Goal: Task Accomplishment & Management: Manage account settings

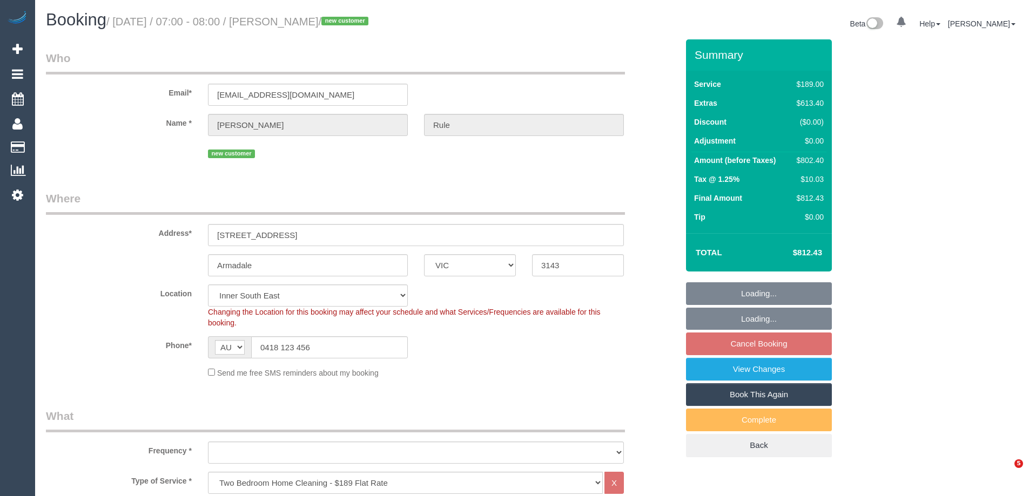
select select "VIC"
select select "object:796"
select select "string:stripe-pm_1RyPas2GScqysDRVxFR75BKl"
select select "number:28"
select select "number:14"
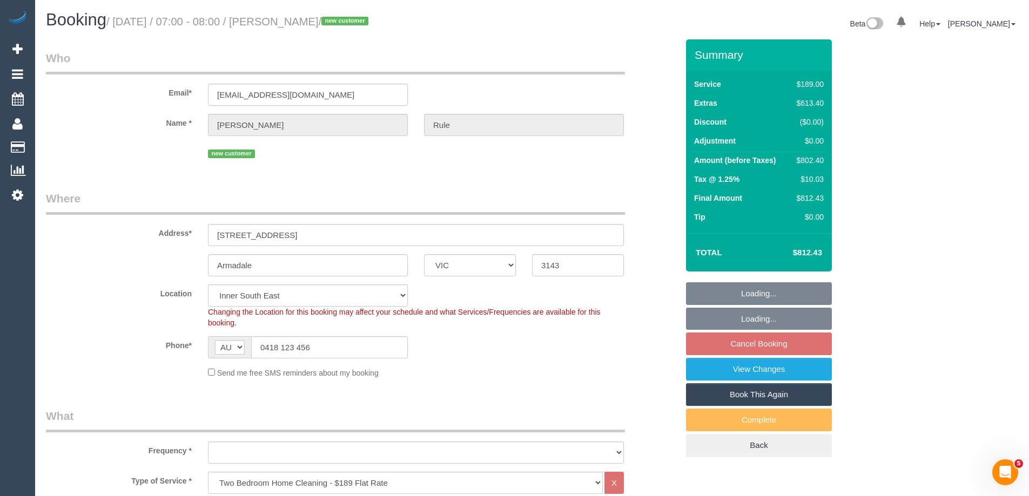
select select "number:19"
select select "number:22"
select select "number:11"
select select "spot1"
select select "object:1357"
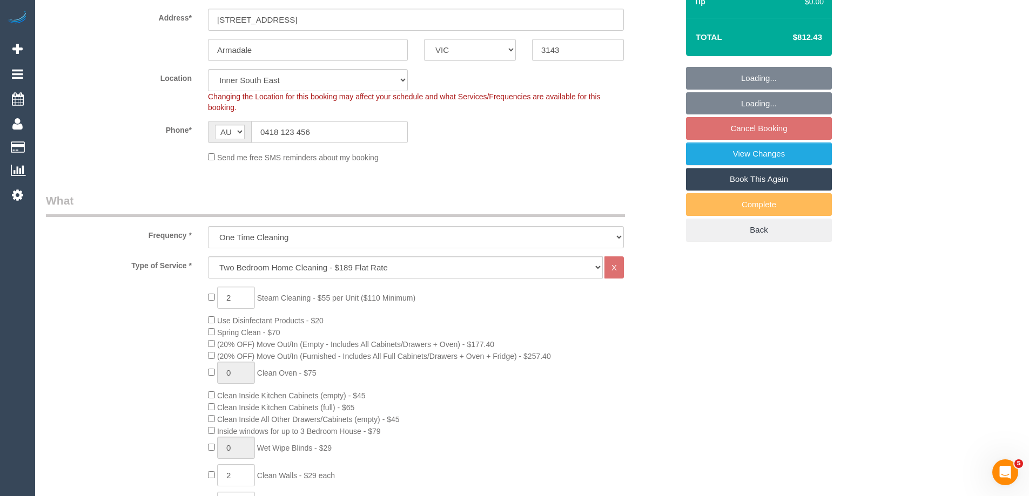
scroll to position [216, 0]
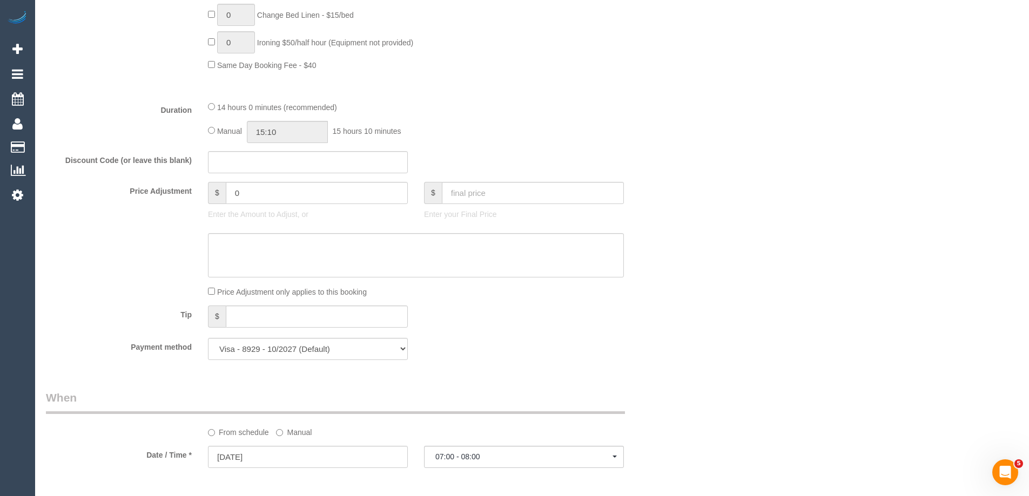
select select "spot25"
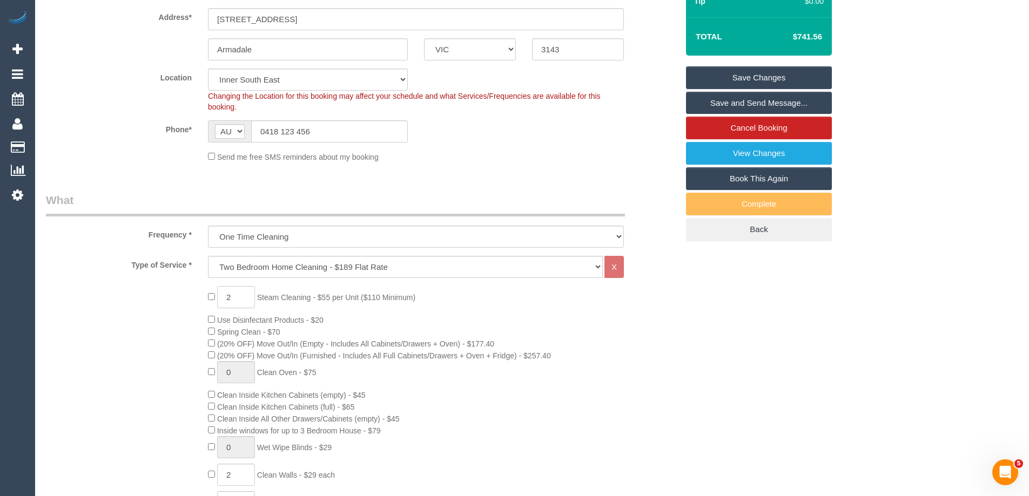
drag, startPoint x: 240, startPoint y: 295, endPoint x: 228, endPoint y: 294, distance: 11.9
click at [228, 294] on input "2" at bounding box center [236, 297] width 38 height 22
type input "5"
click at [144, 298] on div "5 Steam Cleaning - $55 per Unit ($110 Minimum) Use Disinfectant Products - $20 …" at bounding box center [362, 475] width 648 height 378
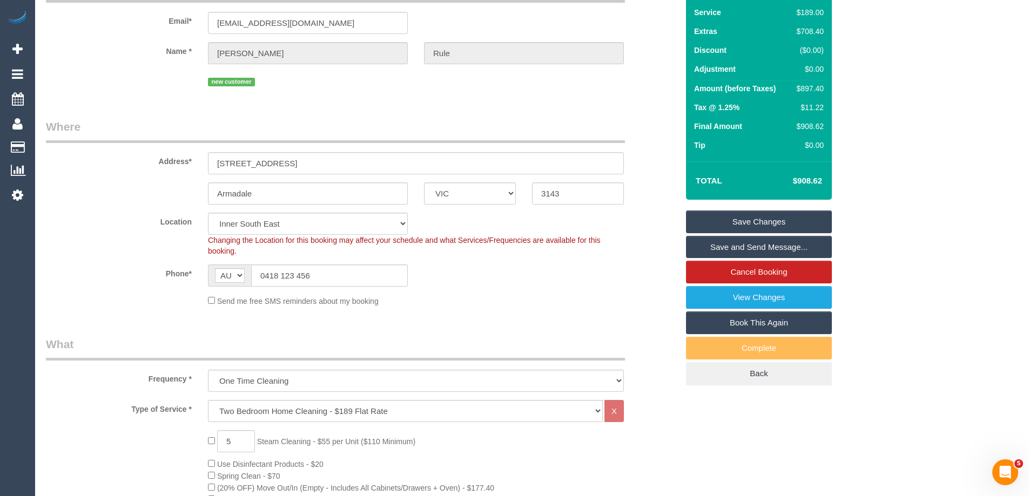
scroll to position [0, 0]
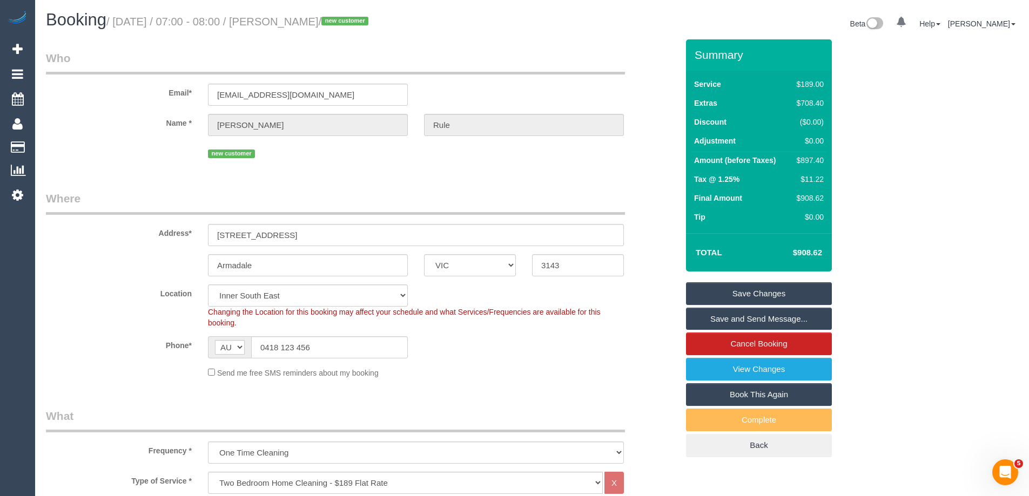
select select "spot49"
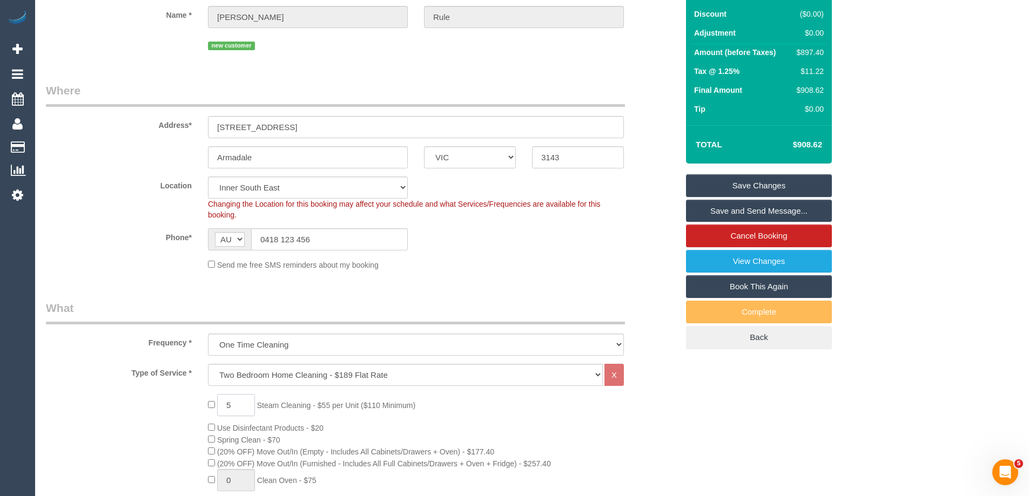
drag, startPoint x: 239, startPoint y: 404, endPoint x: 219, endPoint y: 403, distance: 20.0
click at [219, 403] on input "5" at bounding box center [236, 405] width 38 height 22
type input "7"
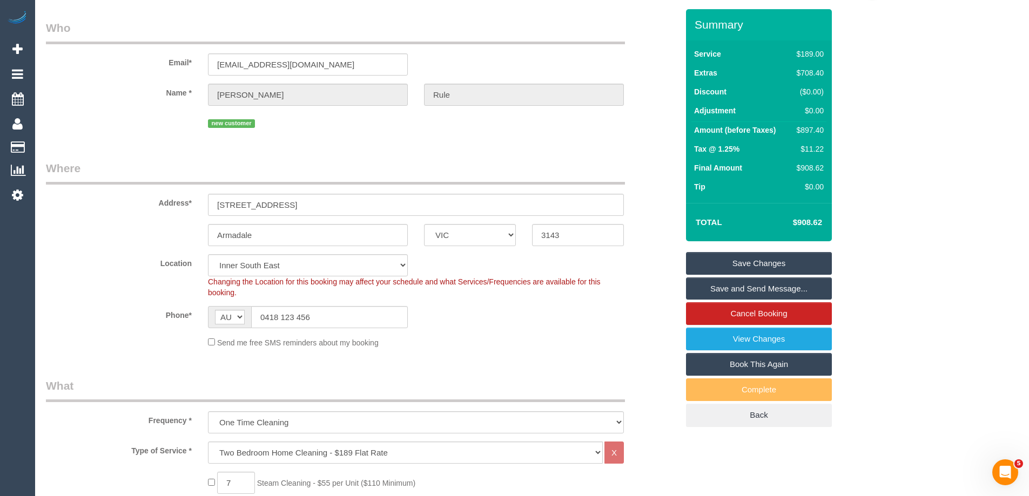
scroll to position [0, 0]
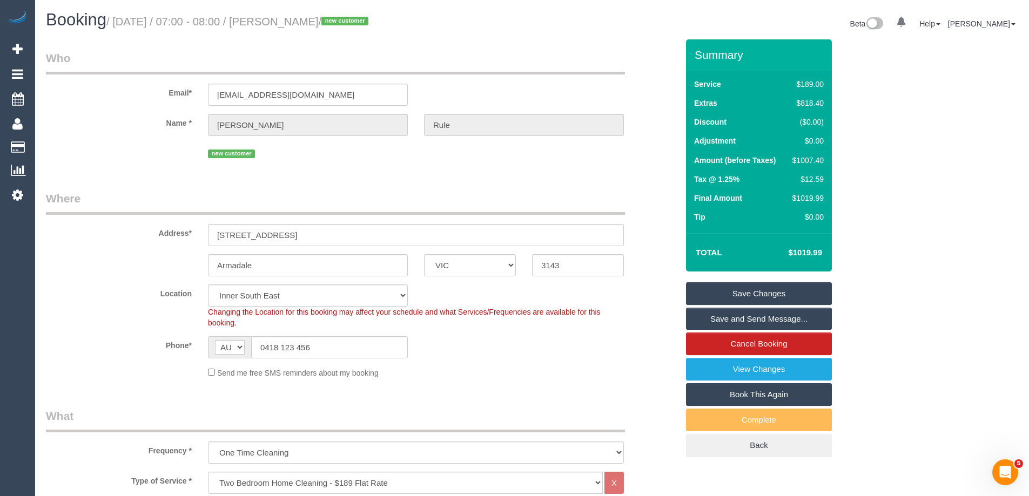
select select "spot73"
click at [461, 345] on div "Phone* AF AL DZ AD AO AI AQ AG AR AM AW AU AT AZ BS BH BD BB BY BE BZ BJ BM BT …" at bounding box center [362, 347] width 648 height 22
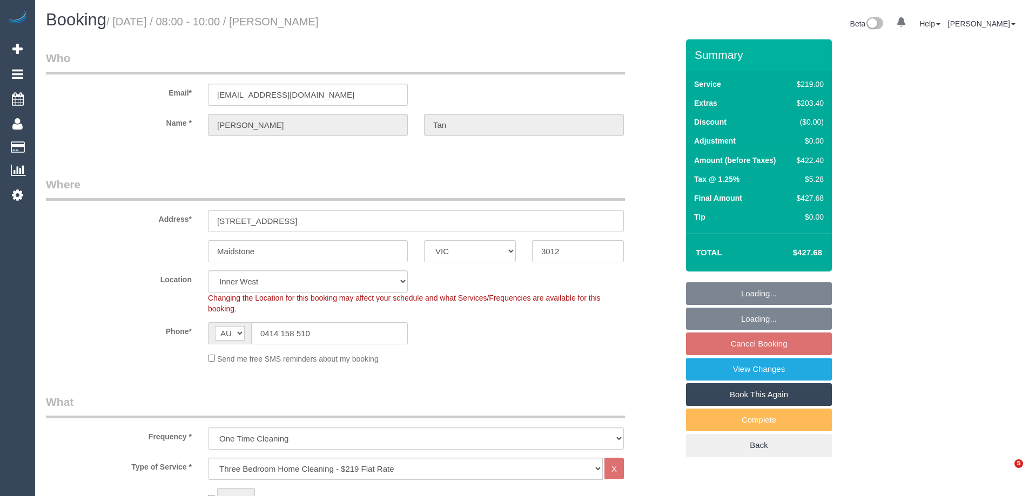
select select "VIC"
select select "string:stripe-pm_1Rzudw2GScqysDRVJLiqdmYb"
select select "spot2"
select select "number:28"
select select "number:15"
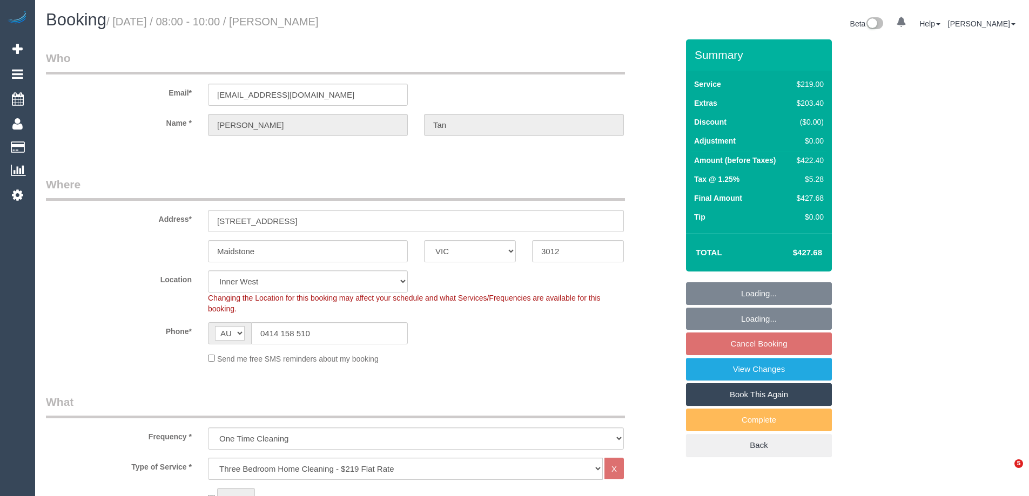
select select "number:19"
select select "number:24"
select select "number:26"
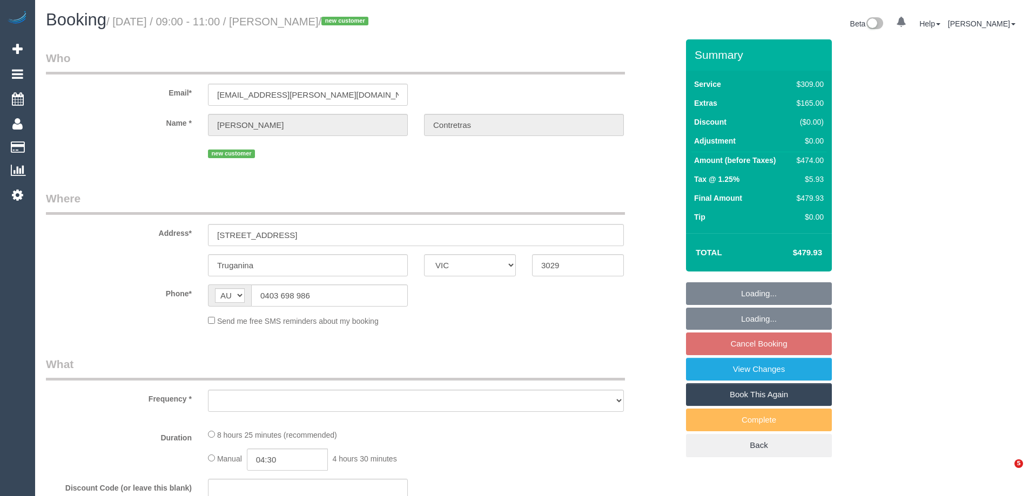
select select "VIC"
select select "object:601"
select select "string:stripe-pm_1Ruk3j2GScqysDRVIYuccxRB"
select select "number:27"
select select "number:14"
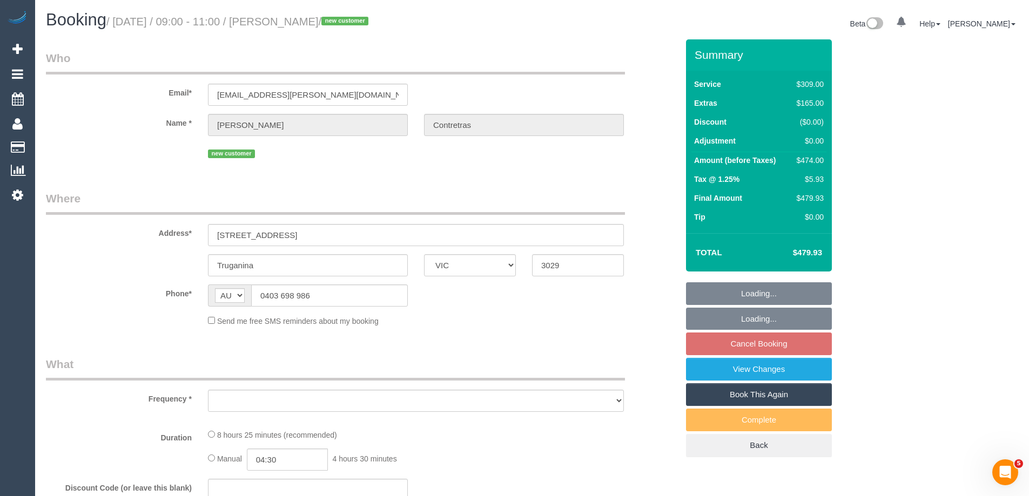
select select "number:18"
select select "number:24"
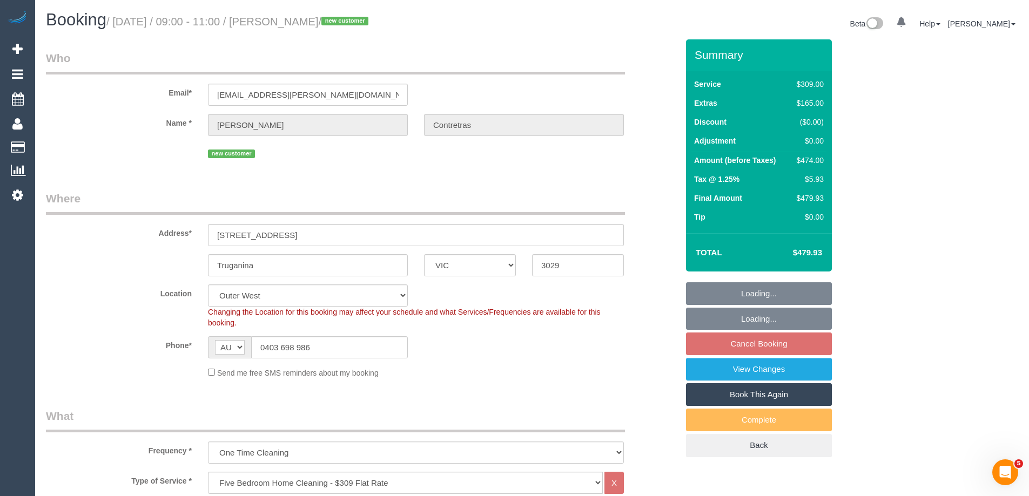
select select "object:850"
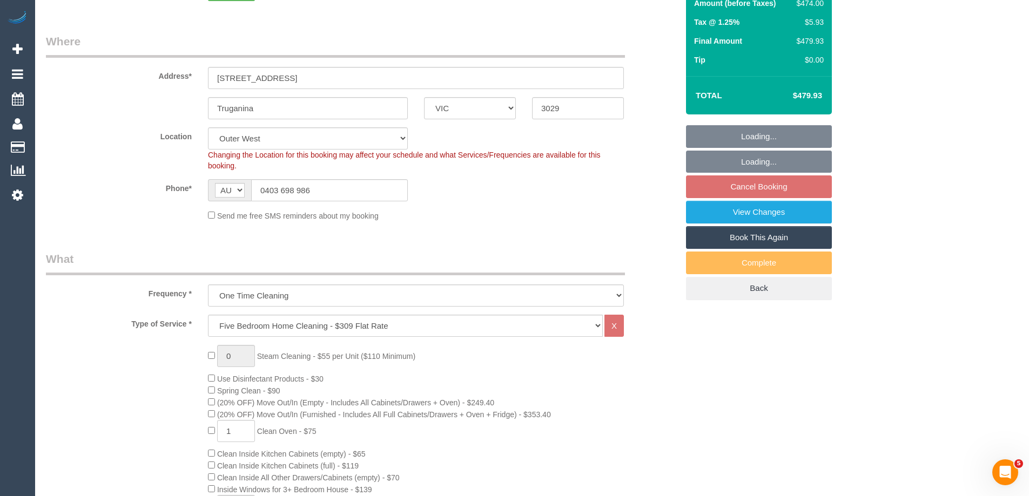
scroll to position [162, 0]
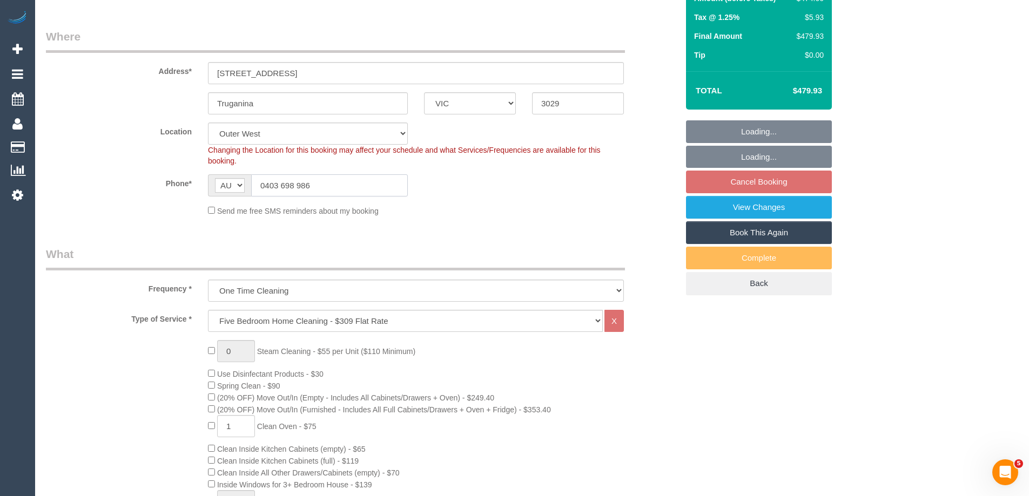
drag, startPoint x: 326, startPoint y: 187, endPoint x: 204, endPoint y: 188, distance: 122.6
click at [204, 188] on div "AF AL DZ AD AO AI AQ AG AR AM AW AU AT AZ BS BH BD BB BY BE BZ BJ BM BT BO BA B…" at bounding box center [308, 185] width 216 height 22
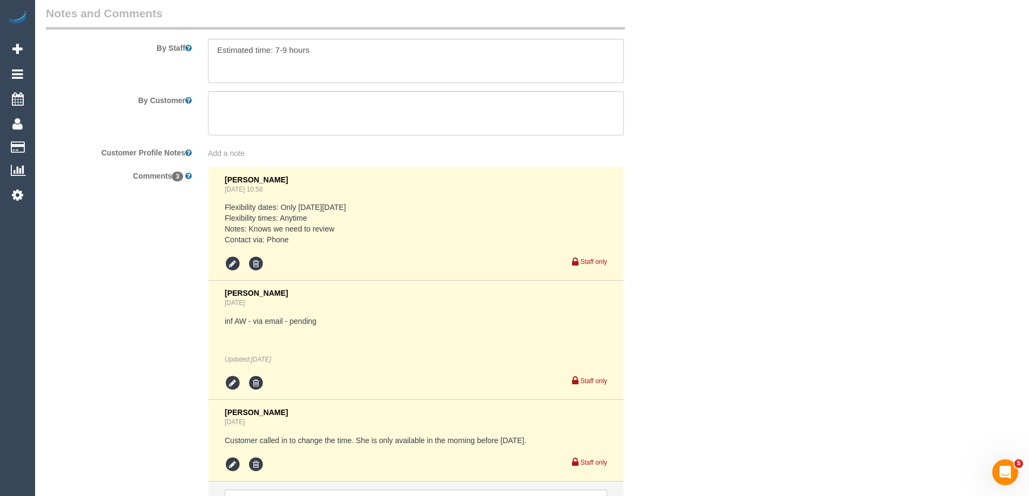
scroll to position [1965, 0]
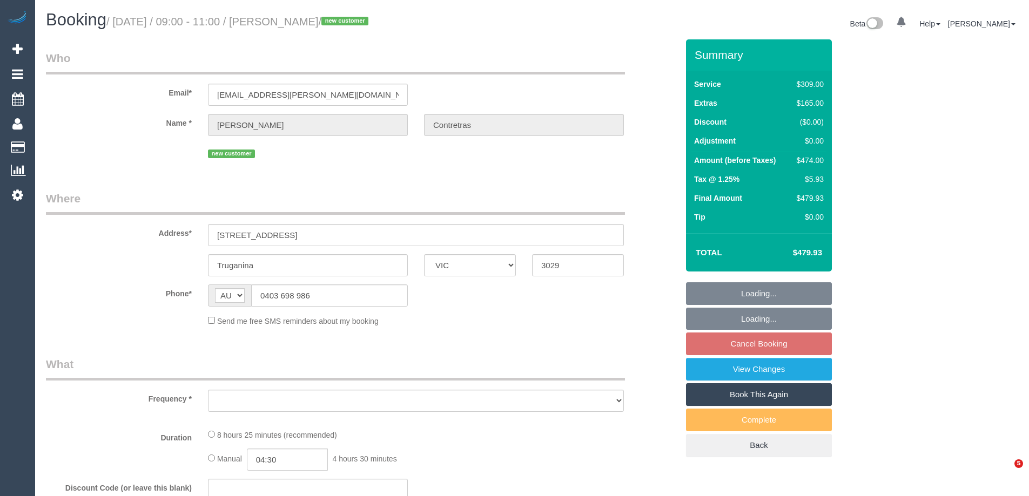
select select "VIC"
select select "object:603"
select select "string:stripe-pm_1Ruk3j2GScqysDRVIYuccxRB"
select select "number:27"
select select "number:14"
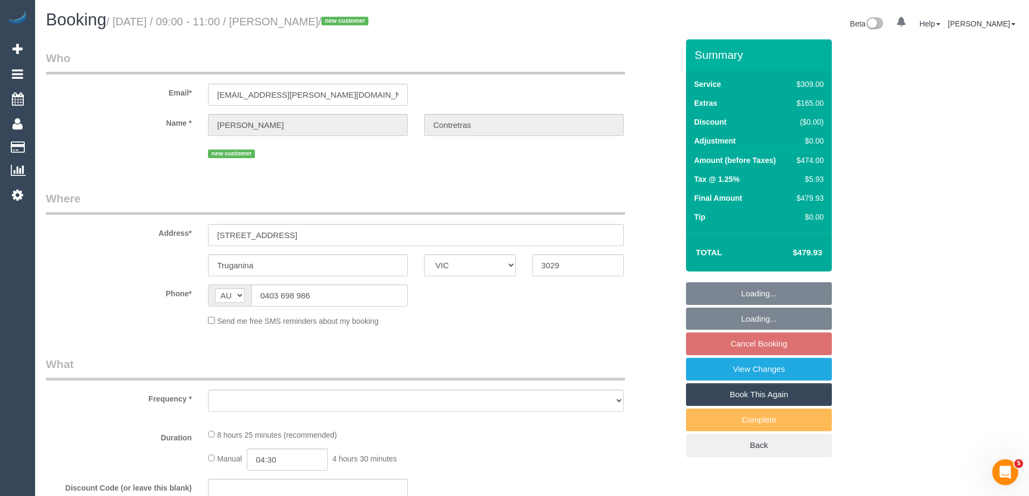
select select "number:18"
select select "number:24"
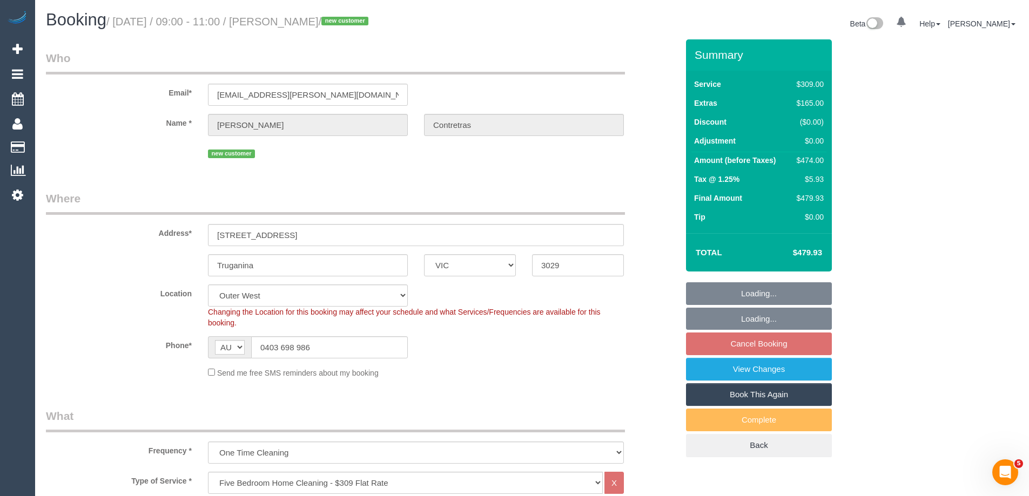
select select "object:850"
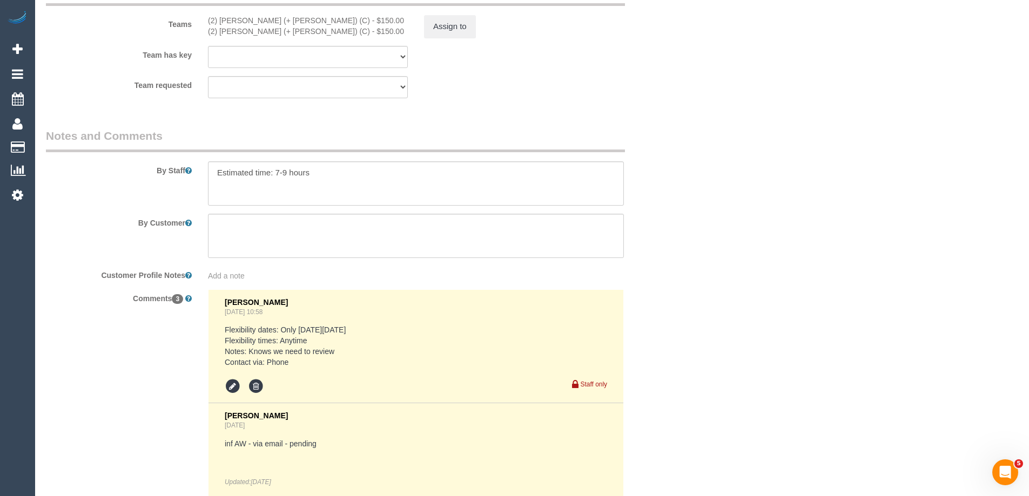
scroll to position [1965, 0]
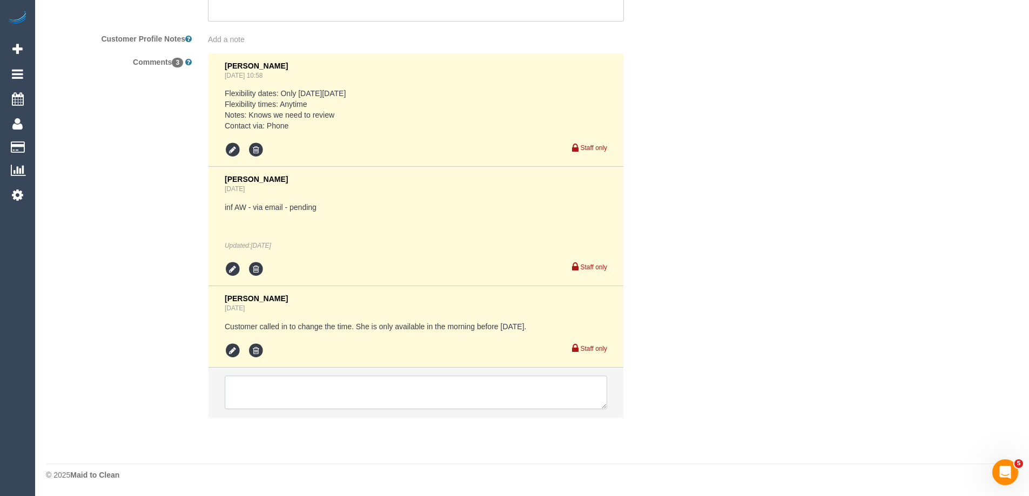
click at [281, 391] on textarea at bounding box center [416, 392] width 382 height 33
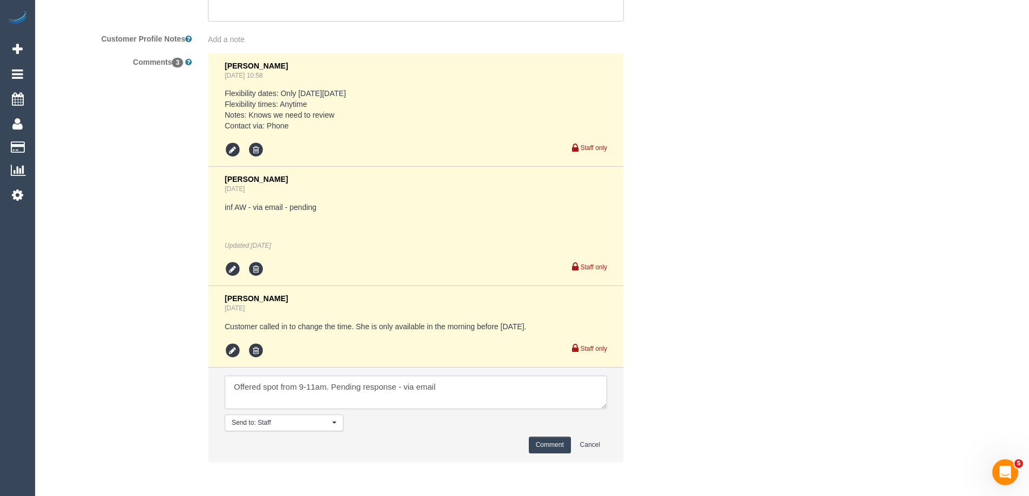
type textarea "Offered spot from 9-11am. Pending response - via email"
click at [549, 445] on button "Comment" at bounding box center [550, 445] width 42 height 17
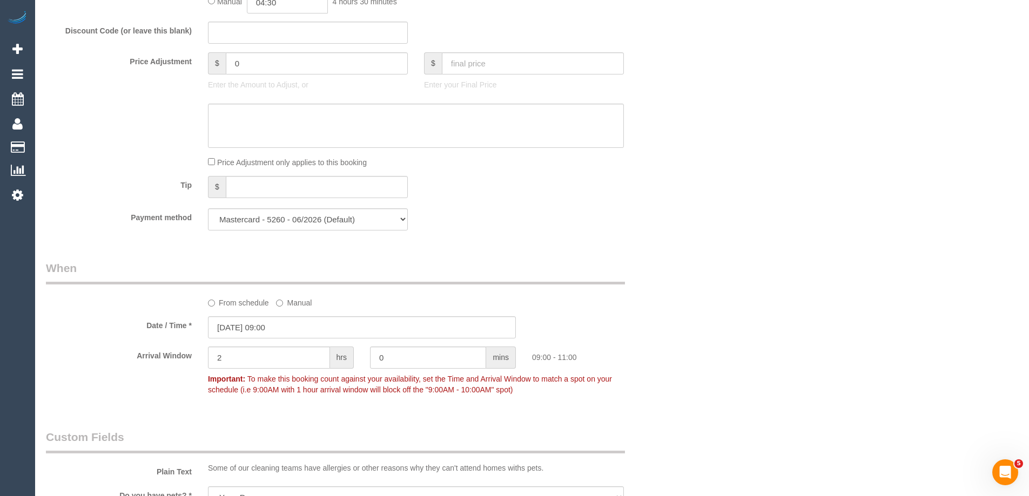
scroll to position [670, 0]
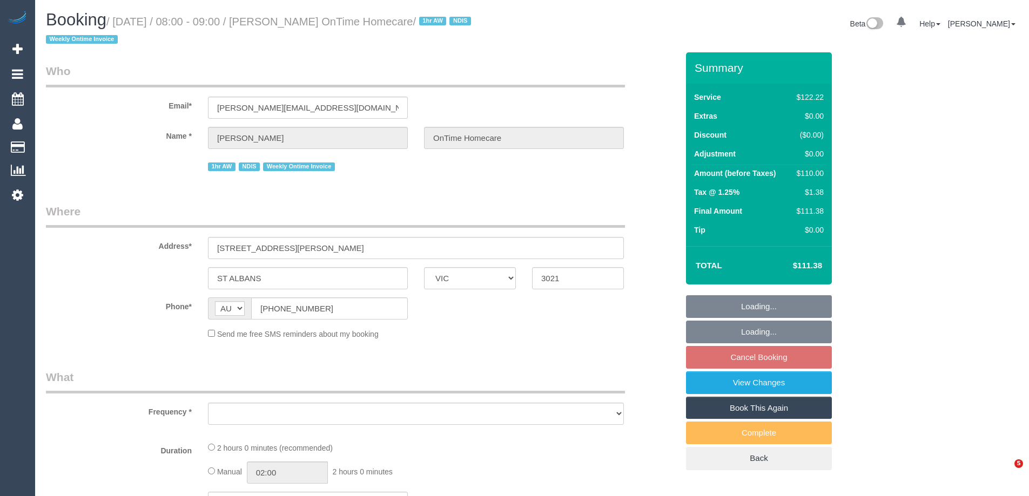
select select "VIC"
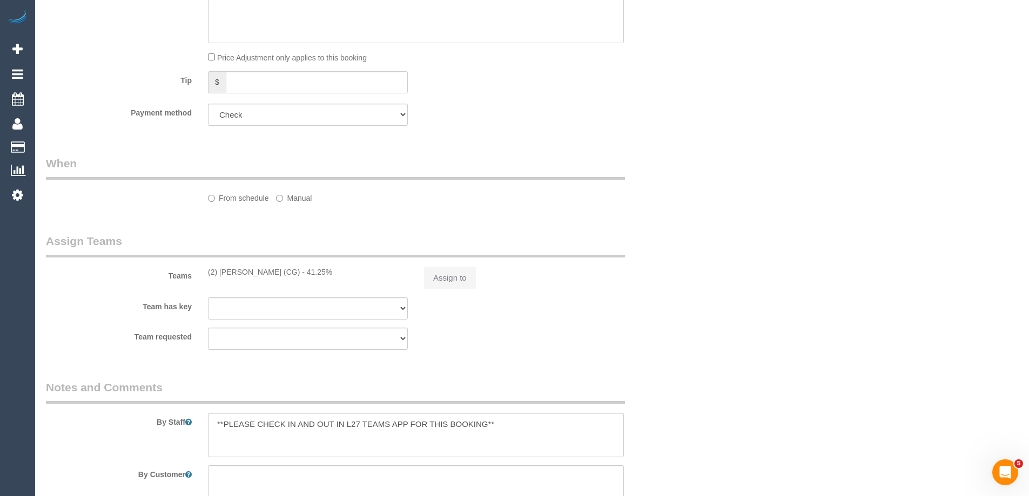
select select "object:706"
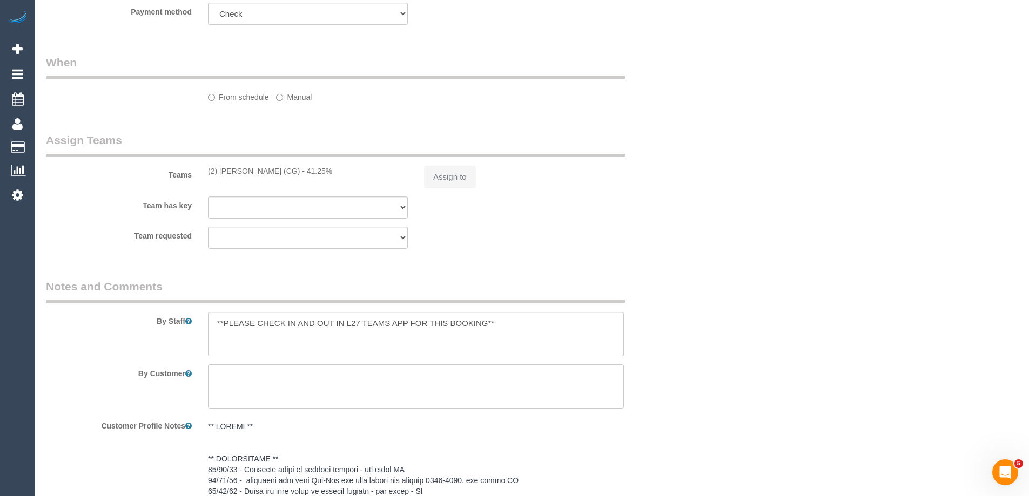
select select "number:28"
select select "number:14"
select select "number:19"
select select "number:22"
select select "number:35"
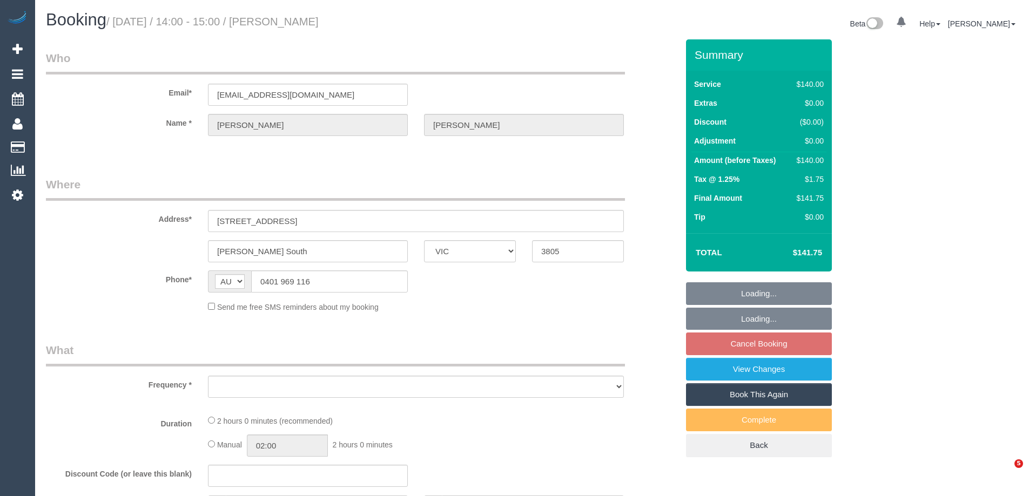
select select "VIC"
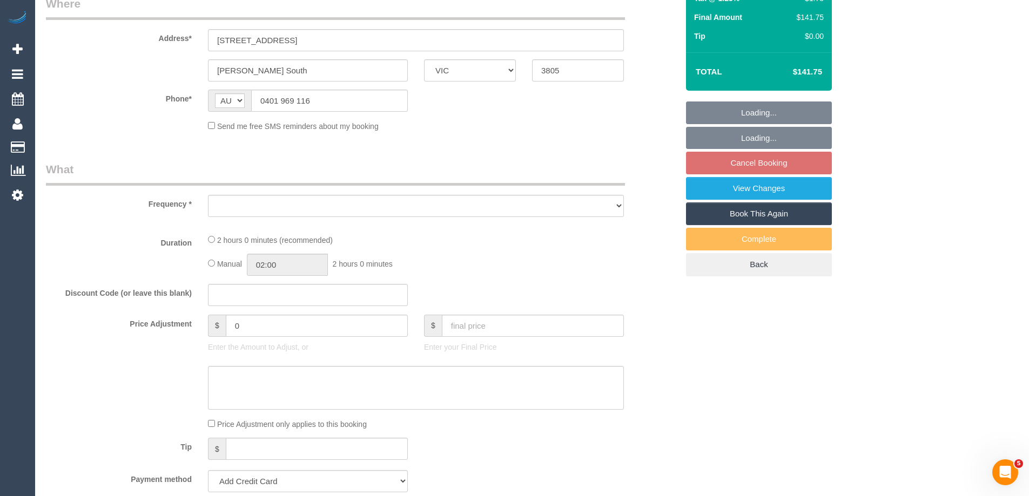
select select "number:27"
select select "number:14"
select select "number:19"
select select "number:22"
select select "number:35"
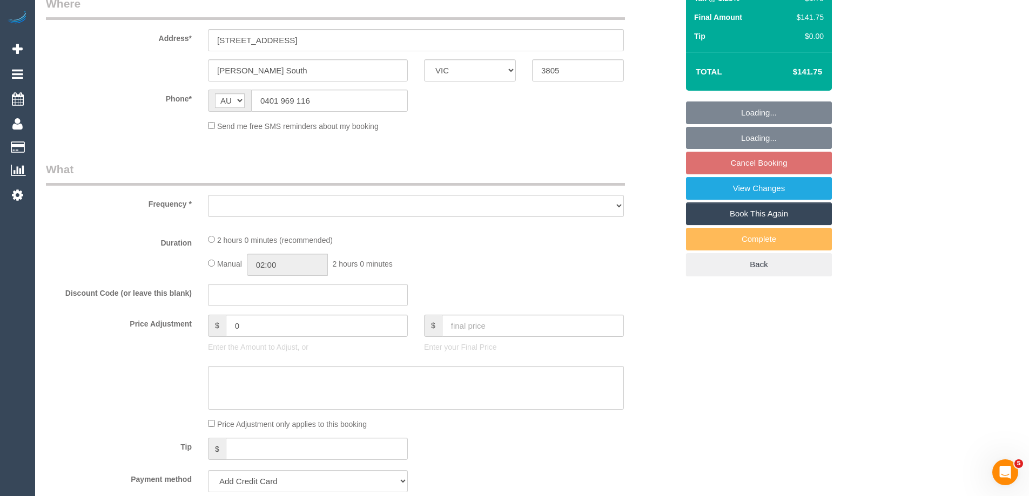
select select "number:12"
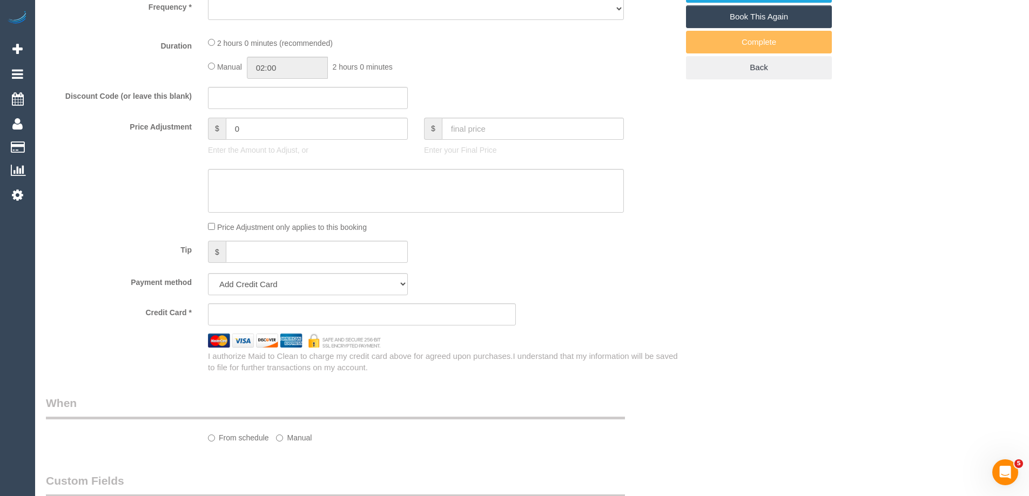
select select "object:674"
select select "string:stripe-pm_1RyPzL2GScqysDRVjxkCVTU3"
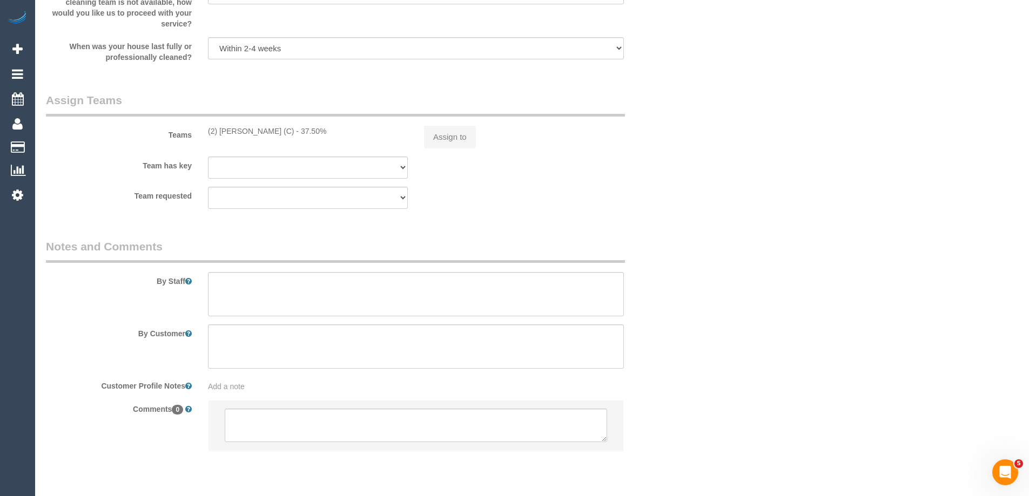
select select "object:845"
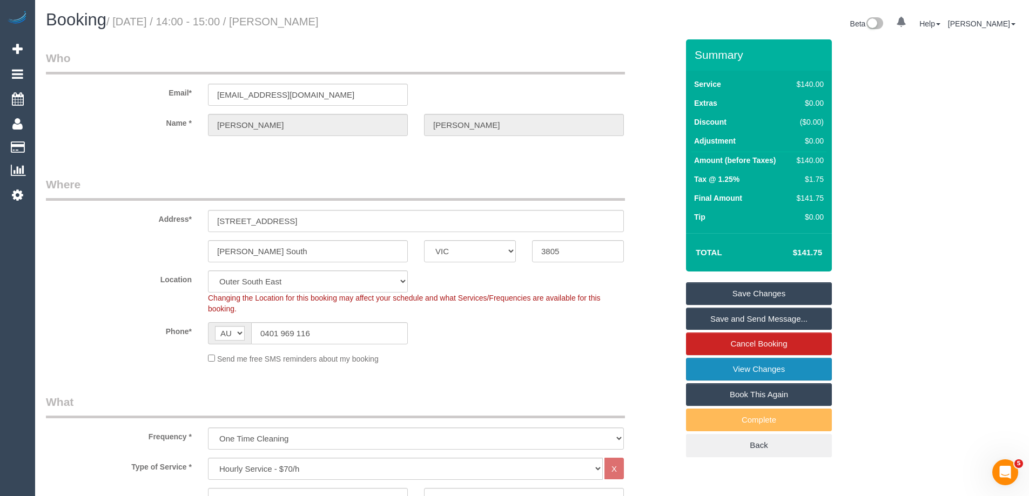
click at [704, 366] on link "View Changes" at bounding box center [759, 369] width 146 height 23
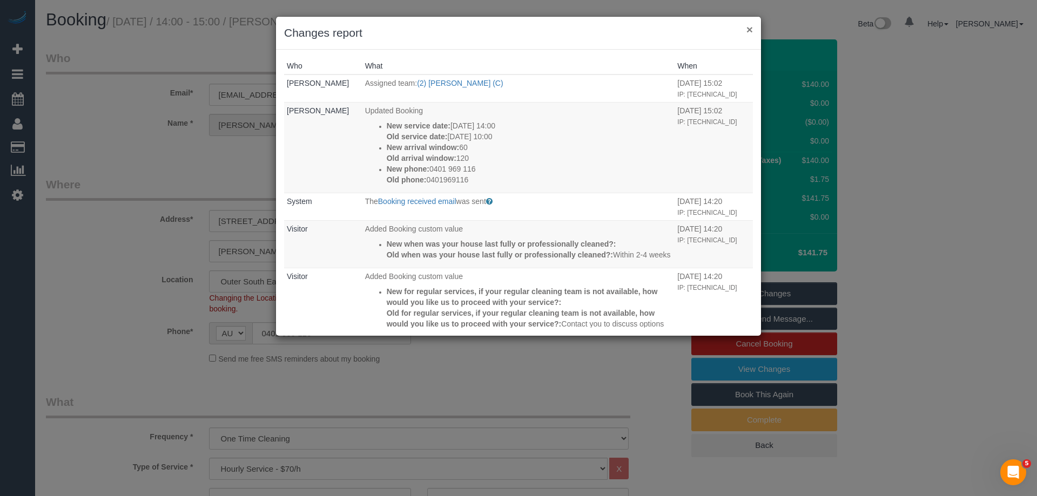
click at [746, 31] on button "×" at bounding box center [749, 29] width 6 height 11
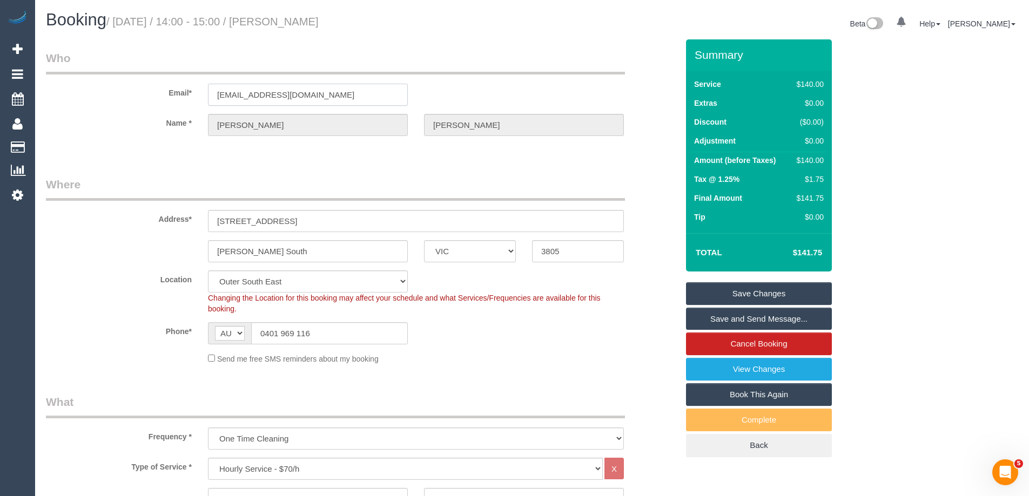
drag, startPoint x: 78, startPoint y: 96, endPoint x: 65, endPoint y: 96, distance: 13.0
click at [65, 96] on div "Email* davinagibson0905@gmail.com" at bounding box center [362, 78] width 648 height 56
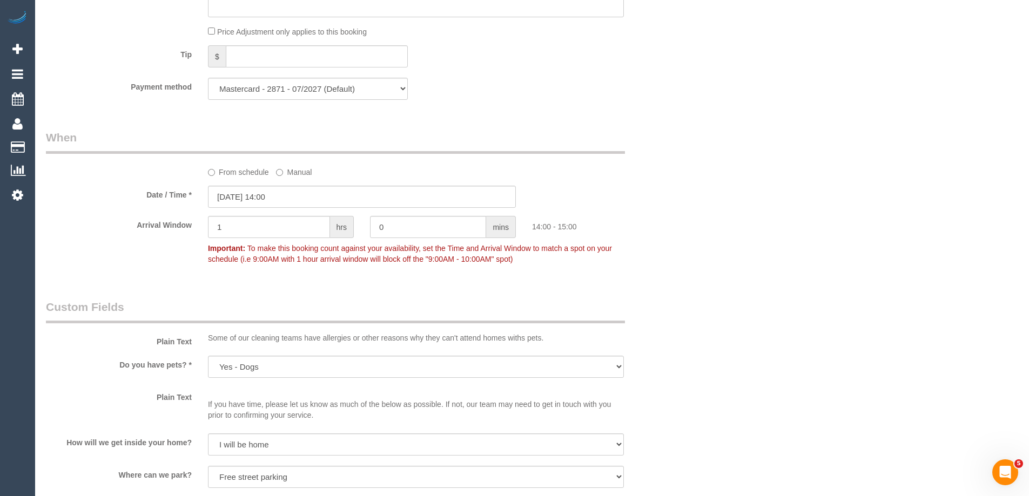
scroll to position [1607, 0]
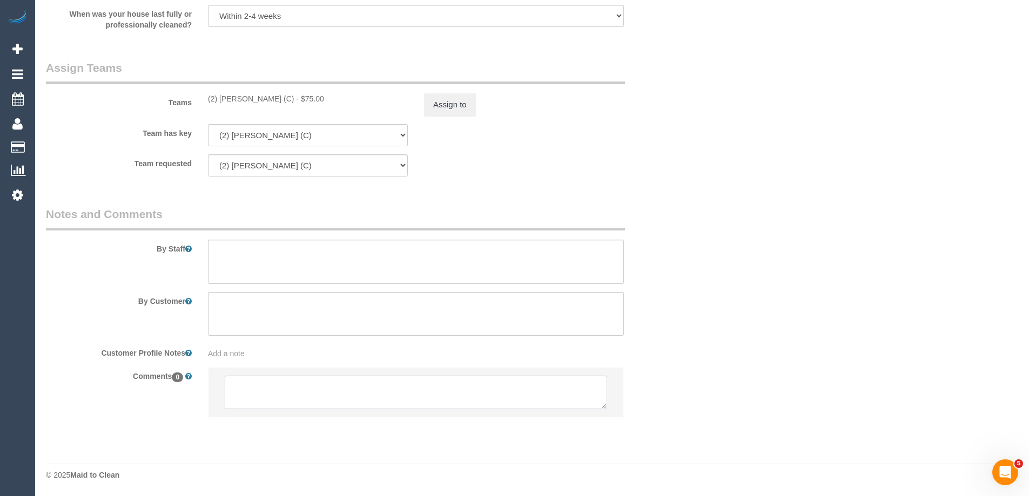
click at [324, 395] on textarea at bounding box center [416, 392] width 382 height 33
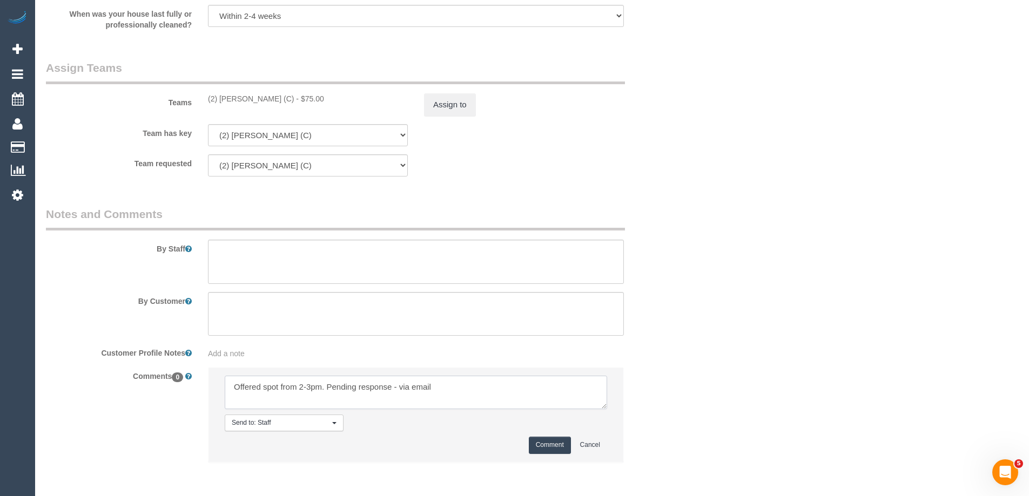
type textarea "Offered spot from 2-3pm. Pending response - via email"
click at [561, 448] on button "Comment" at bounding box center [550, 445] width 42 height 17
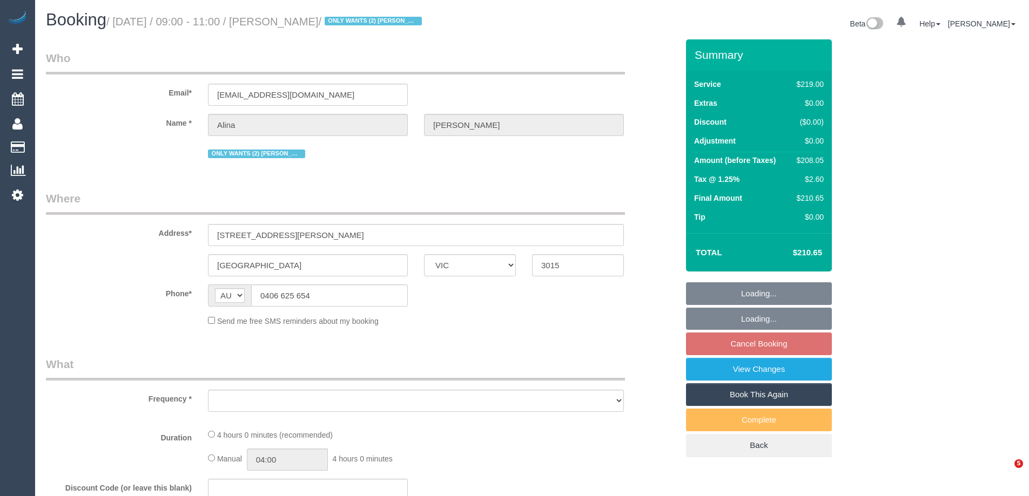
select select "VIC"
select select "string:stripe-pm_1Lt3fV2GScqysDRVUtw67tKB"
select select "number:28"
select select "number:16"
select select "number:19"
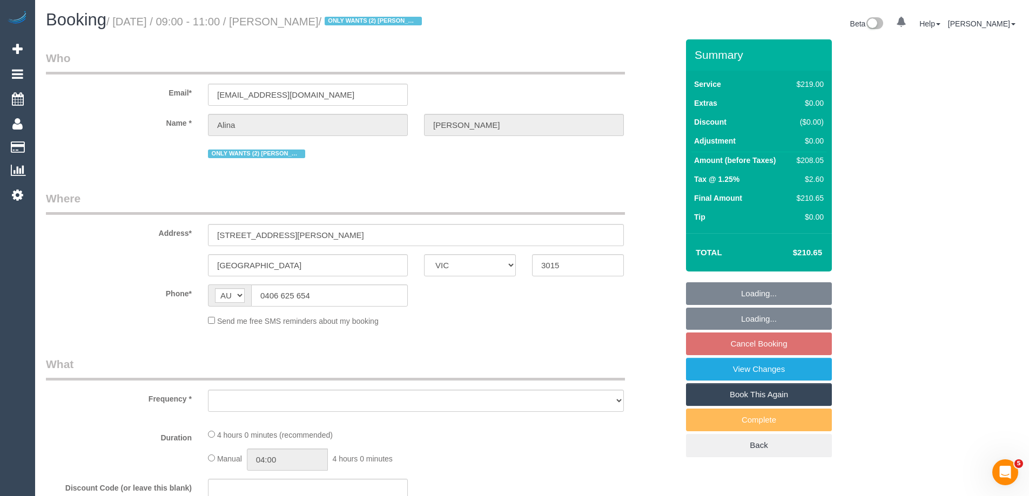
select select "number:24"
select select "number:34"
select select "number:12"
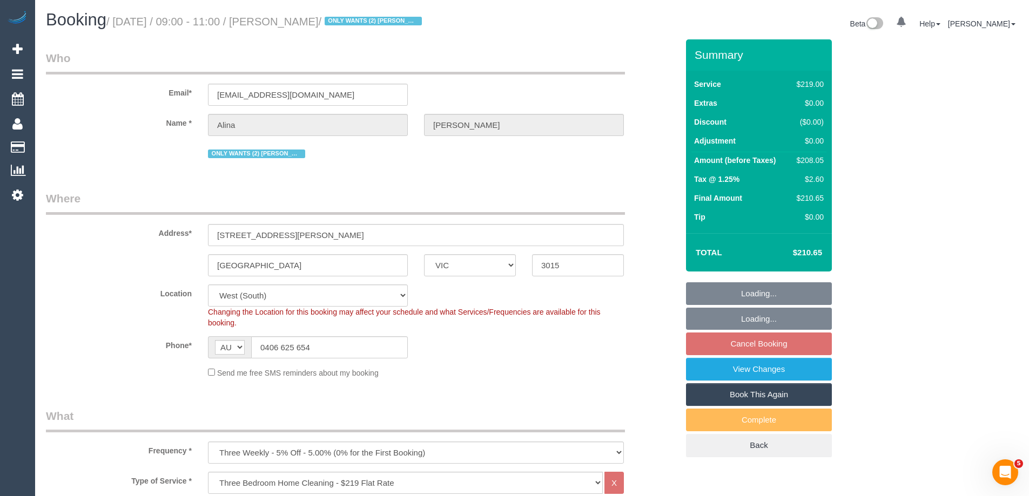
select select "object:1271"
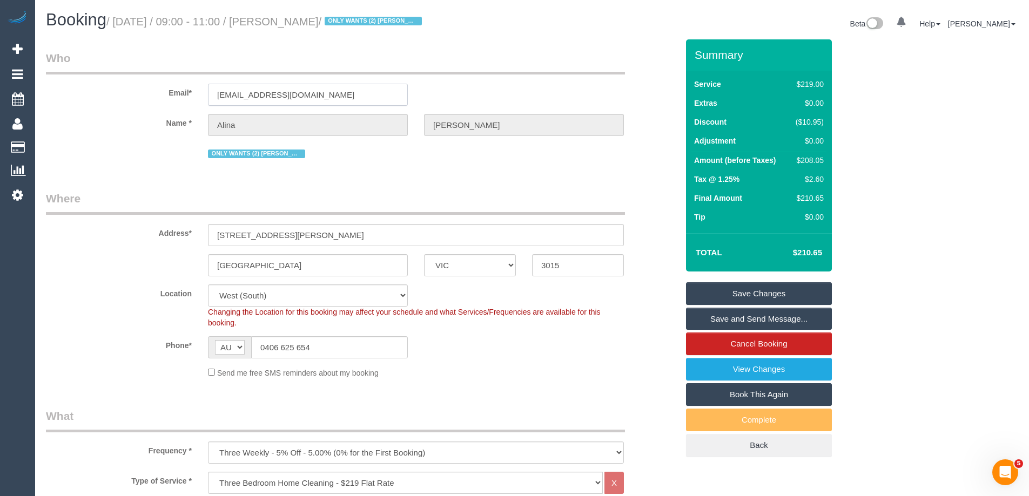
drag, startPoint x: 327, startPoint y: 91, endPoint x: 113, endPoint y: 76, distance: 214.3
click at [113, 76] on div "Email* alinamolnar@icloud.com" at bounding box center [362, 78] width 648 height 56
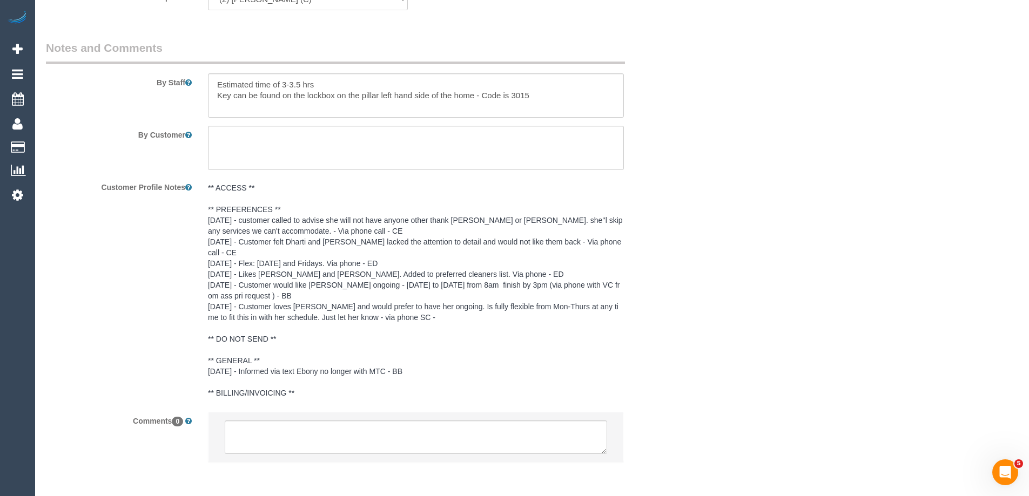
scroll to position [1881, 0]
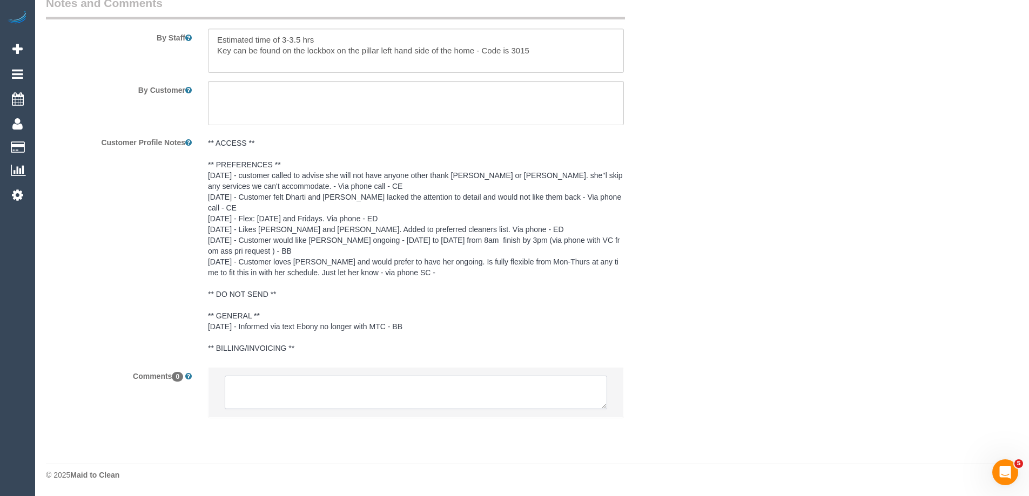
click at [266, 402] on textarea at bounding box center [416, 392] width 382 height 33
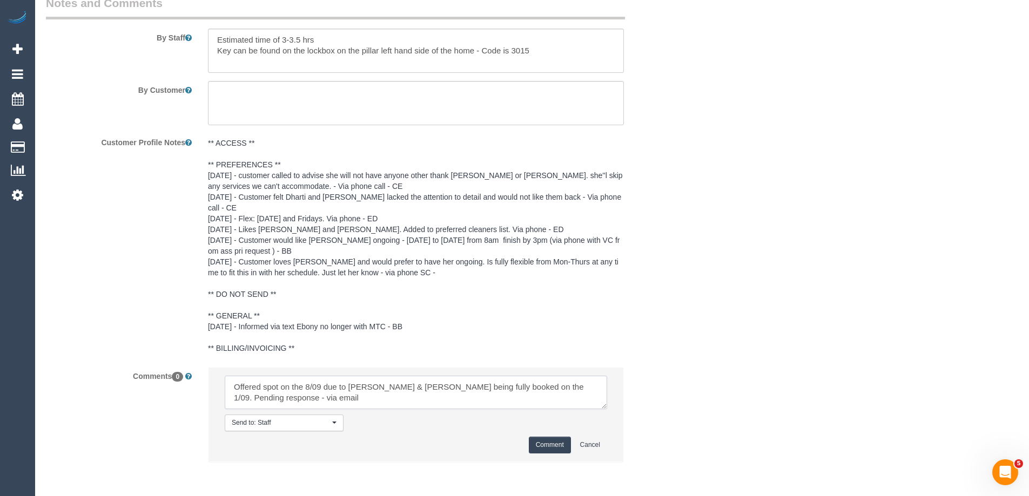
type textarea "Offered spot on the 8/09 due to Kerry & Angelica being fully booked on the 1/09…"
click at [545, 445] on button "Comment" at bounding box center [550, 445] width 42 height 17
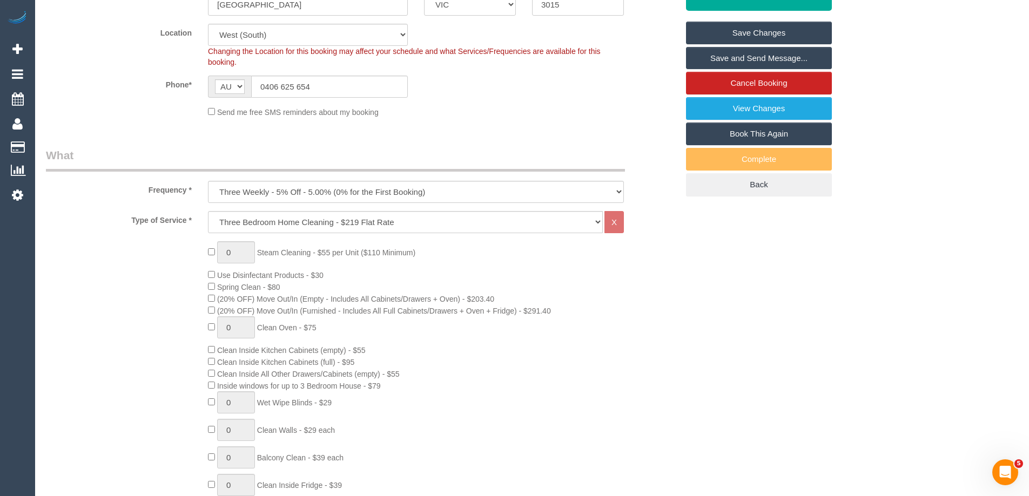
scroll to position [0, 0]
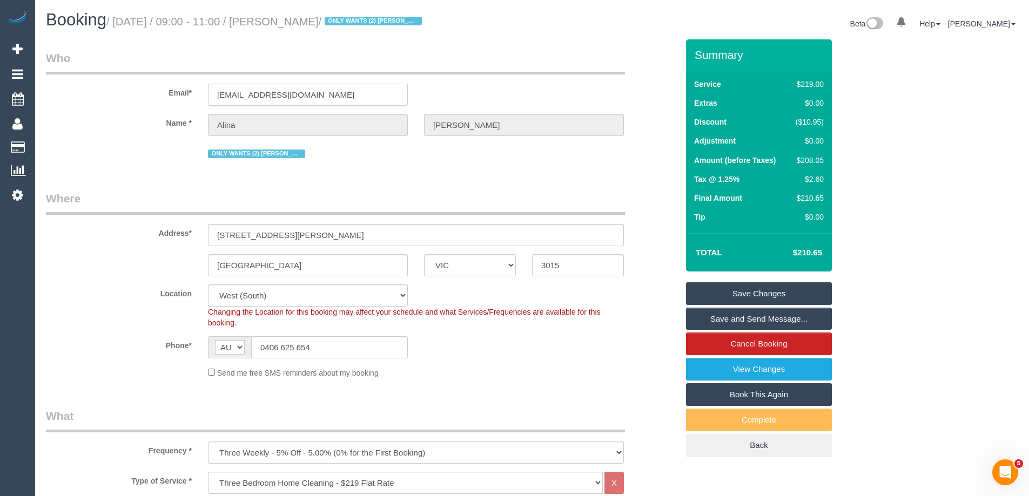
drag, startPoint x: 352, startPoint y: 98, endPoint x: 126, endPoint y: 81, distance: 226.3
click at [137, 79] on div "Email* alinamolnar@icloud.com" at bounding box center [362, 78] width 648 height 56
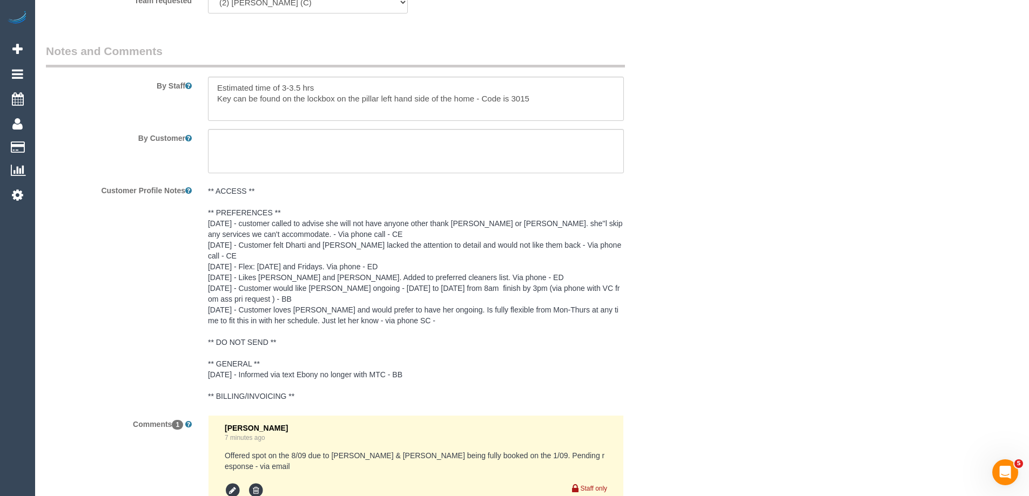
scroll to position [1962, 0]
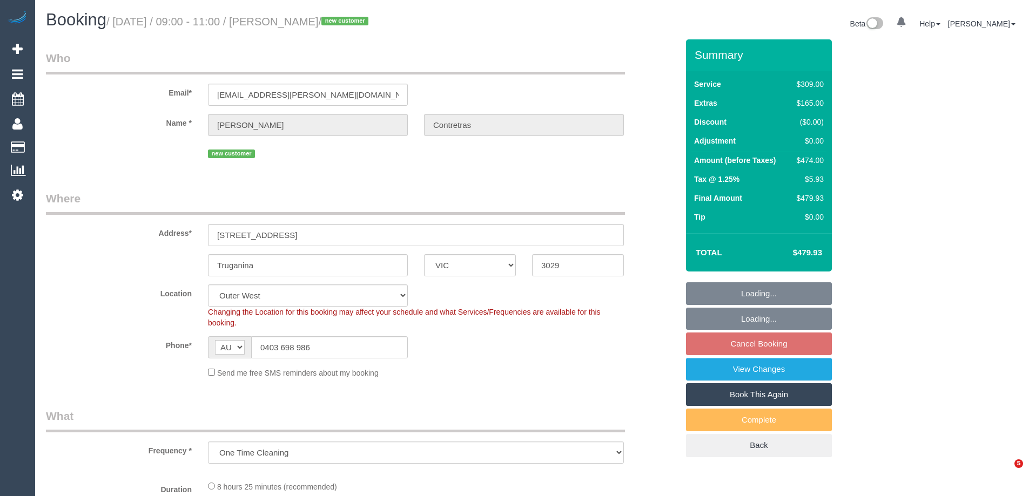
select select "VIC"
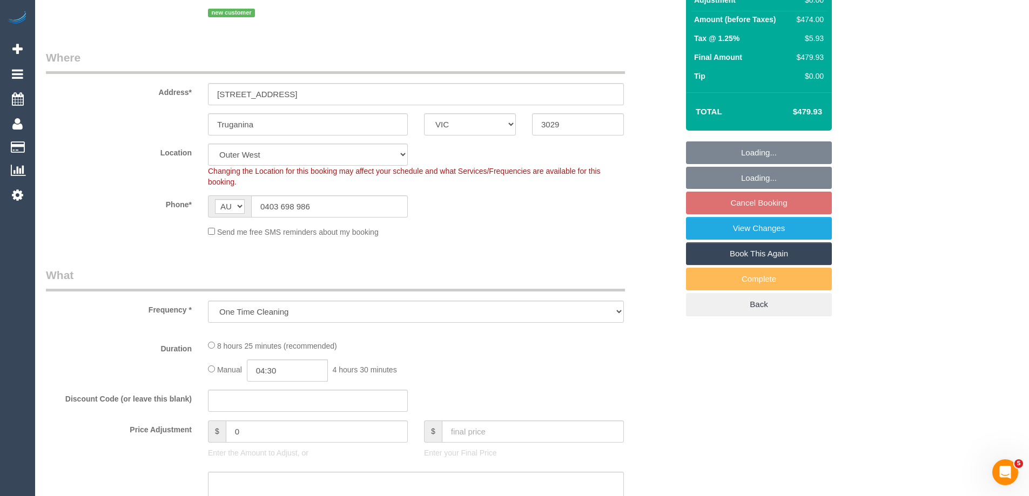
select select "object:868"
select select "string:stripe-pm_1Ruk3j2GScqysDRVIYuccxRB"
select select "number:27"
select select "number:14"
select select "number:18"
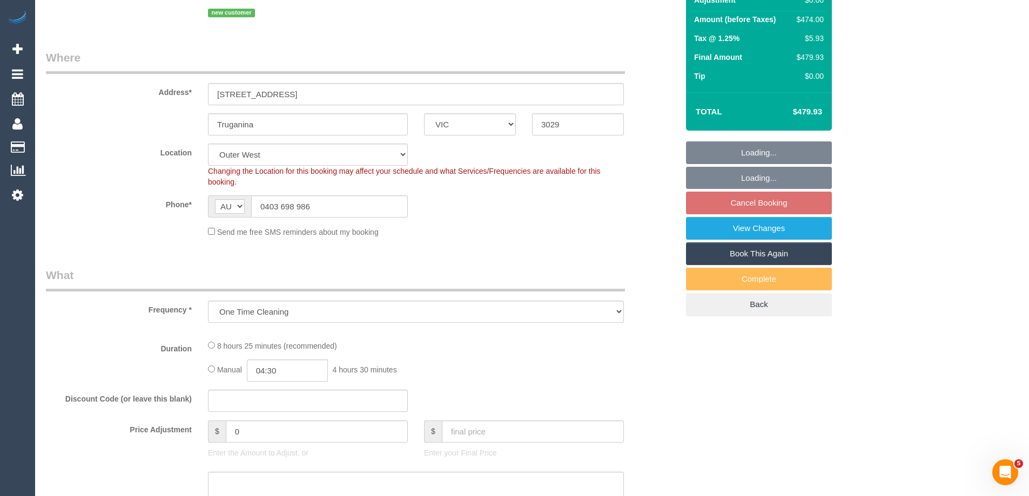
select select "number:24"
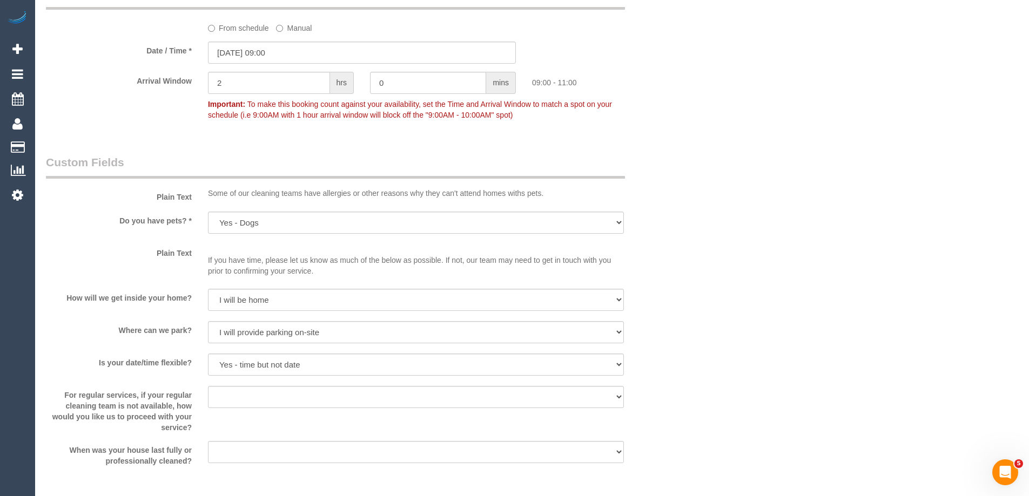
scroll to position [2046, 0]
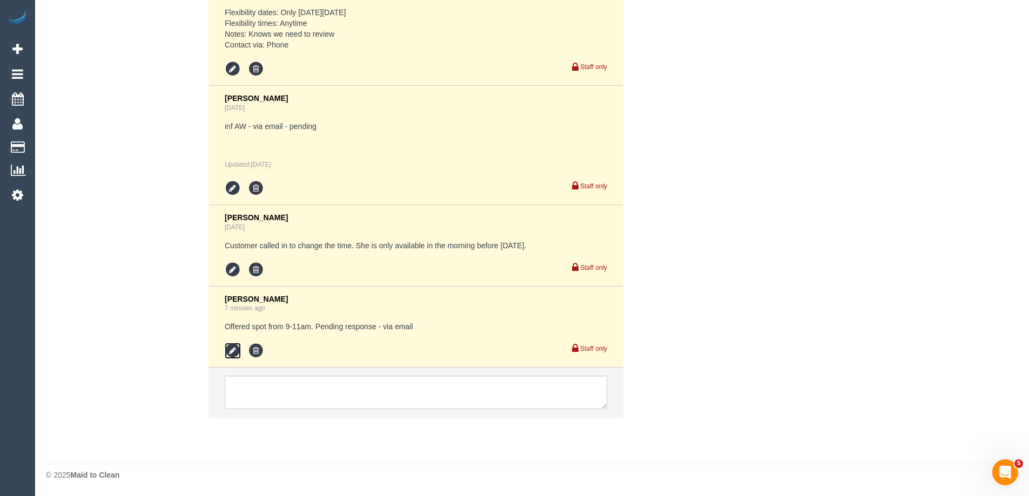
click at [233, 348] on icon at bounding box center [233, 351] width 16 height 16
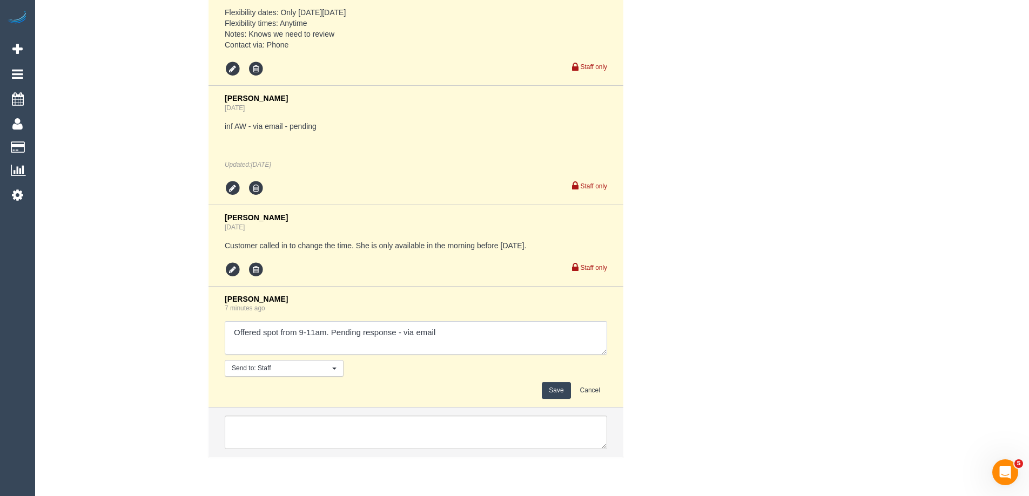
click at [404, 331] on textarea at bounding box center [416, 337] width 382 height 33
type textarea "Offered spot from 9-11am. Pending response - confirmed via email"
click at [547, 392] on button "Save" at bounding box center [556, 390] width 29 height 17
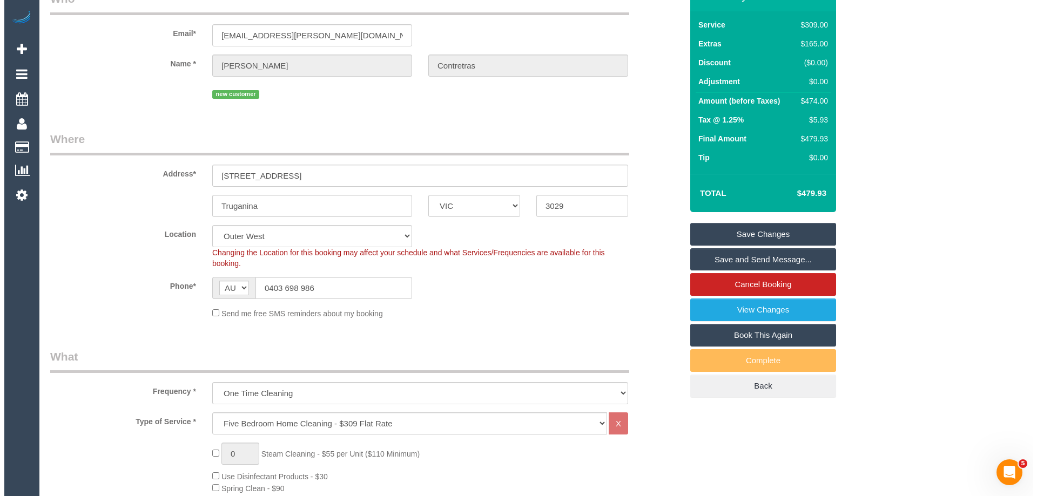
scroll to position [0, 0]
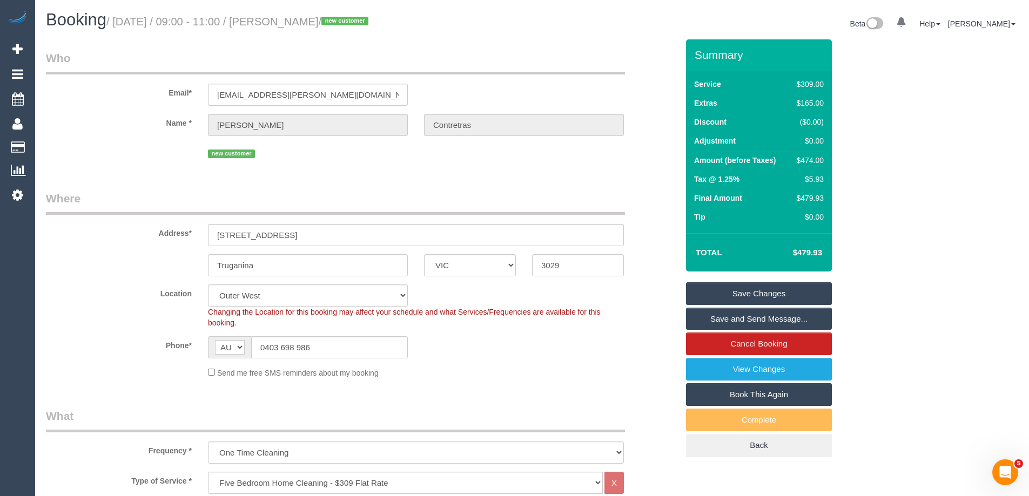
click at [698, 317] on link "Save and Send Message..." at bounding box center [759, 319] width 146 height 23
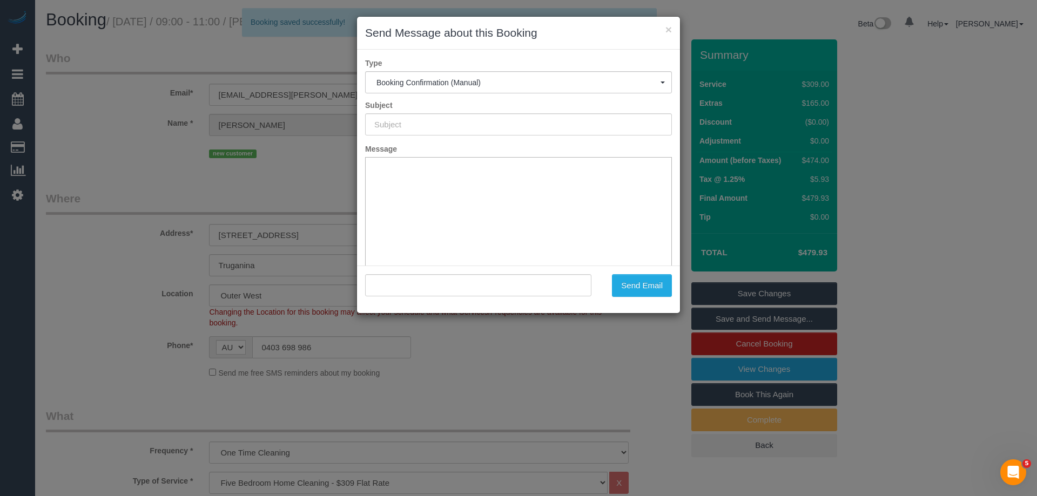
type input "Booking Confirmed"
type input ""Priscilla Contretras" <pris.contreras.85@gmail.com>"
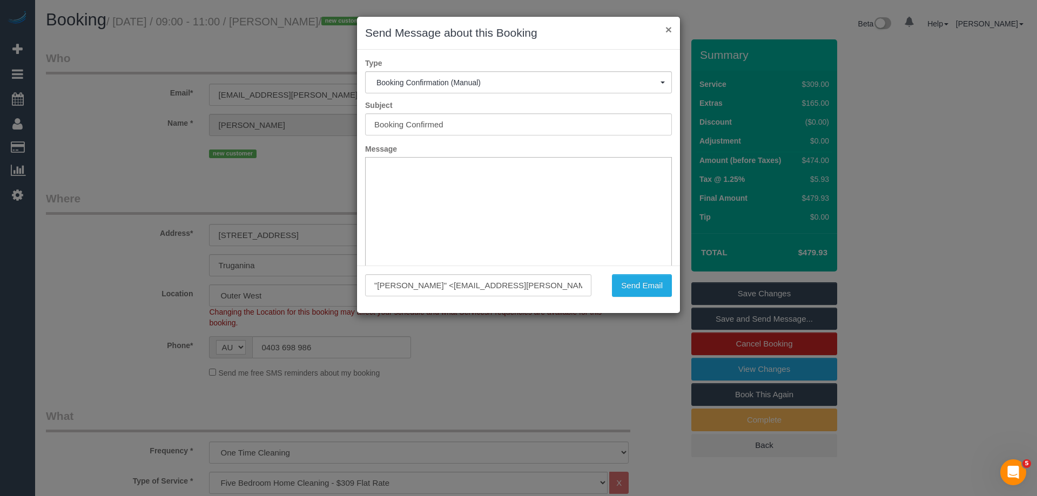
click at [666, 29] on button "×" at bounding box center [668, 29] width 6 height 11
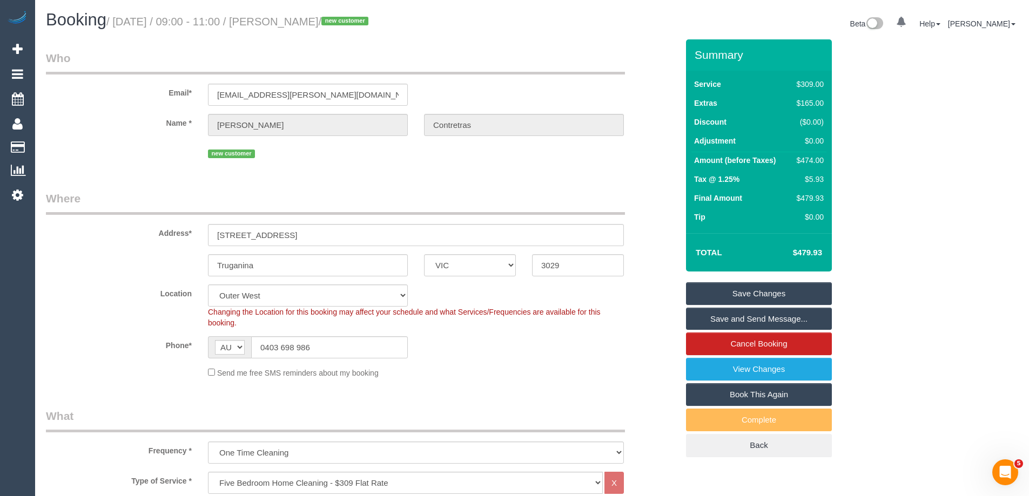
click at [713, 322] on link "Save and Send Message..." at bounding box center [759, 319] width 146 height 23
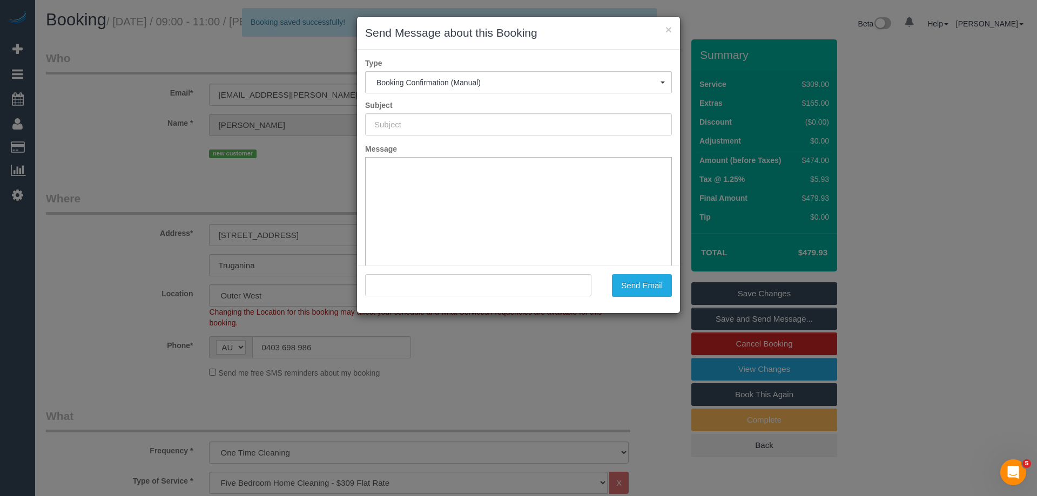
type input "Booking Confirmed"
type input ""Priscilla Contretras" <pris.contreras.85@gmail.com>"
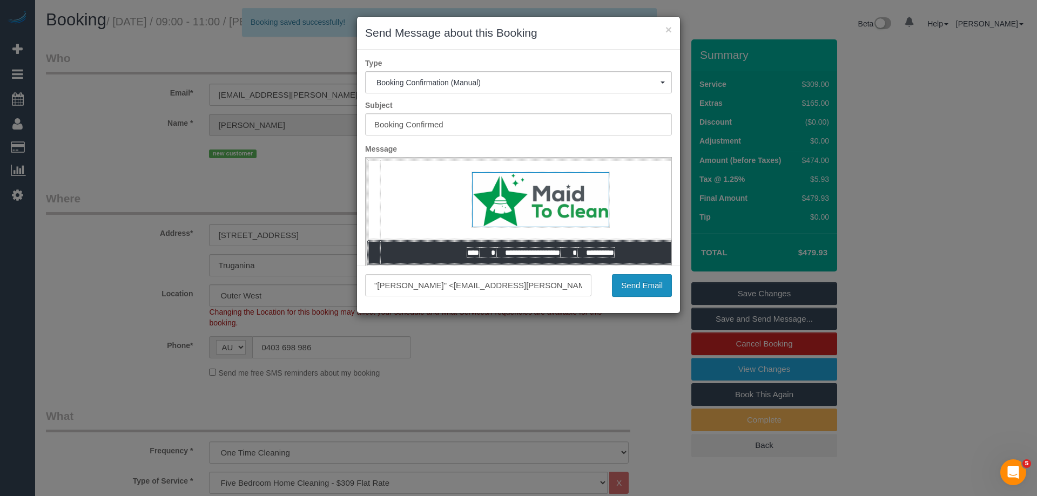
click at [639, 285] on button "Send Email" at bounding box center [642, 285] width 60 height 23
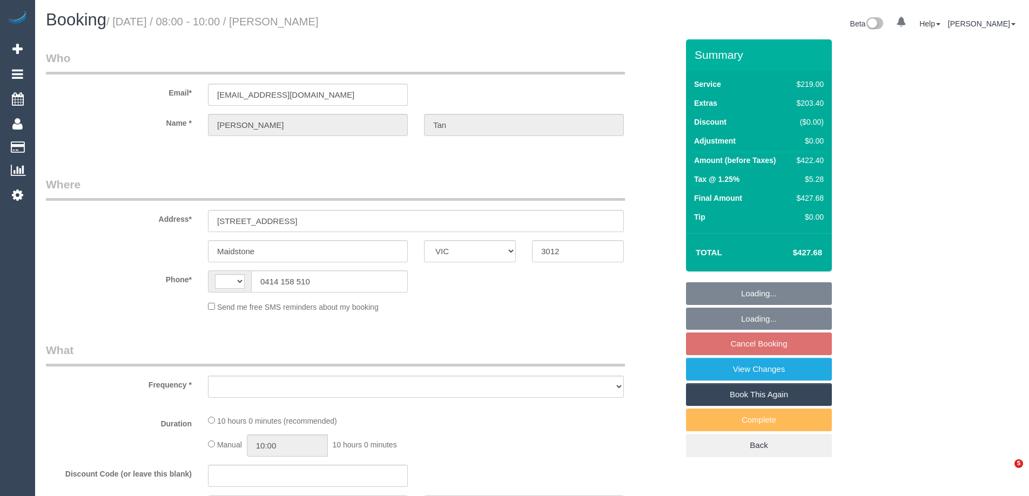
select select "VIC"
select select "number:28"
select select "number:15"
select select "number:19"
select select "number:24"
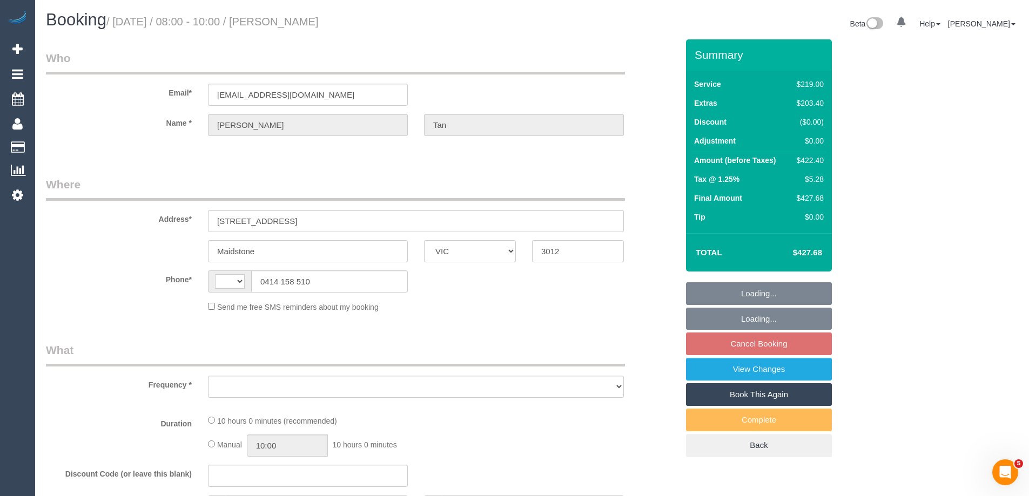
select select "number:26"
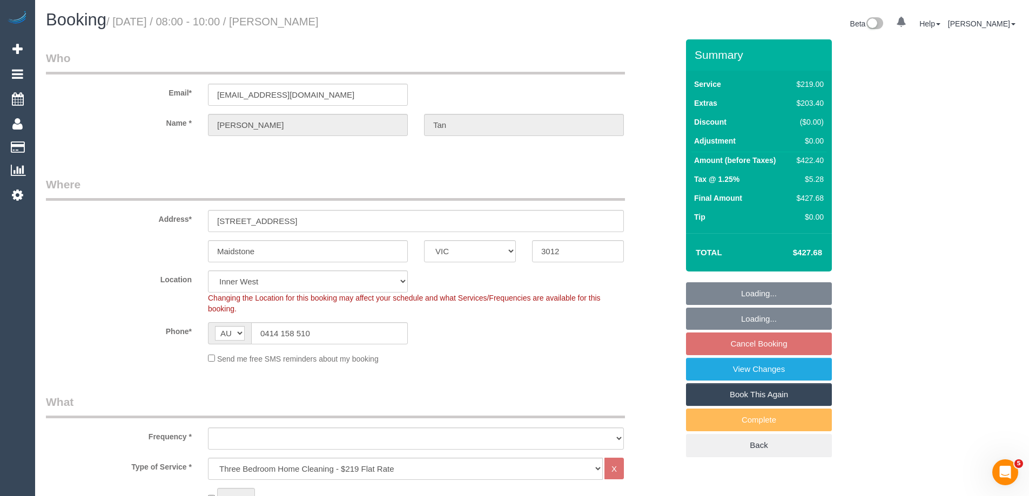
select select "string:AU"
select select "object:766"
select select "string:stripe-pm_1Rzudw2GScqysDRVJLiqdmYb"
select select "spot2"
select select "object:1447"
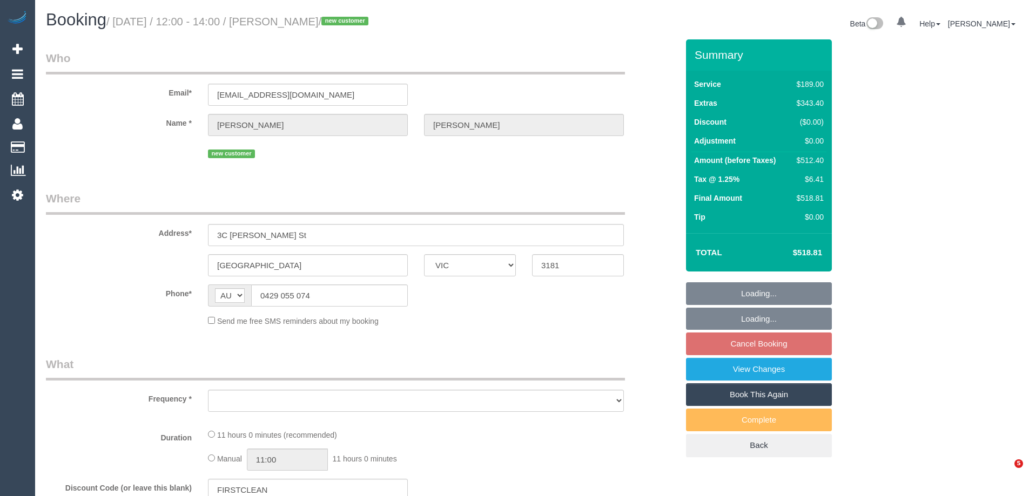
select select "VIC"
select select "string:stripe-pm_1RyNHv2GScqysDRV4EQFoe0R"
select select "number:27"
select select "number:14"
select select "number:19"
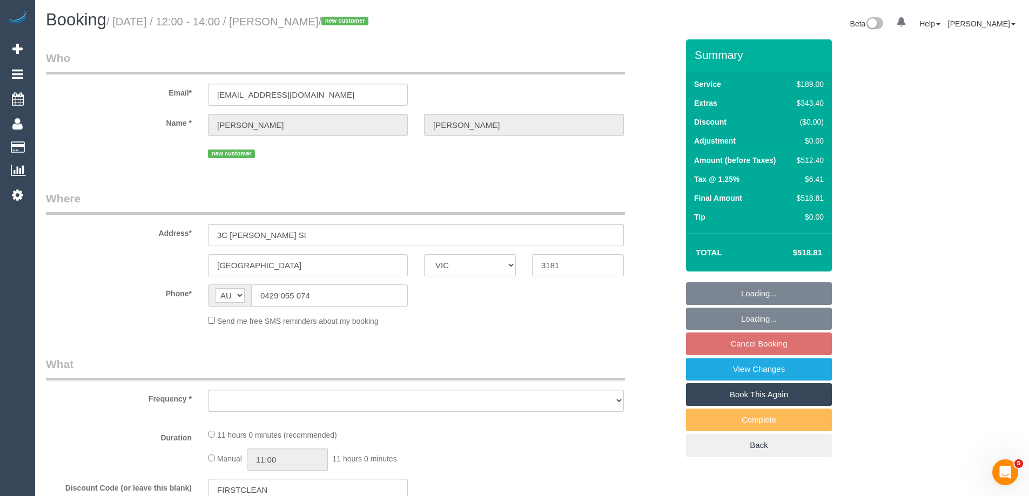
select select "number:36"
select select "number:33"
select select "number:26"
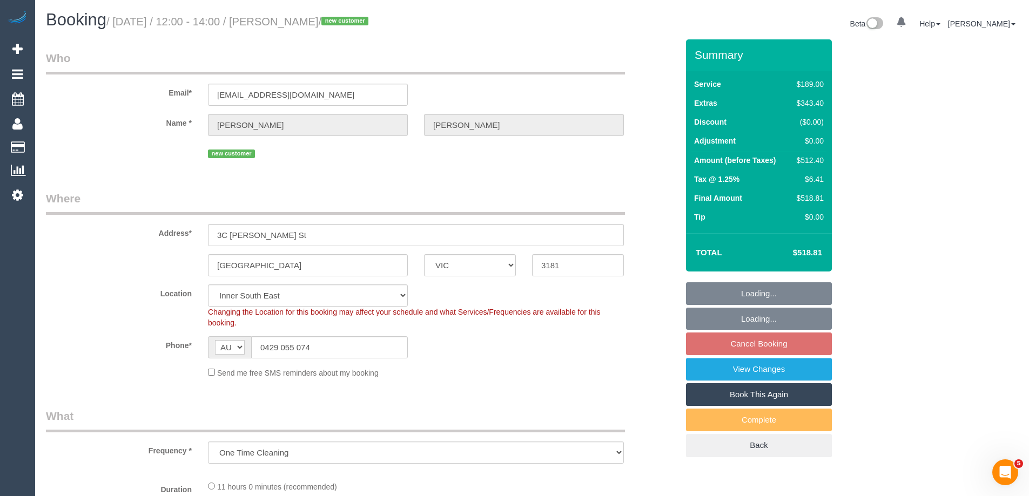
select select "object:1331"
select select "spot3"
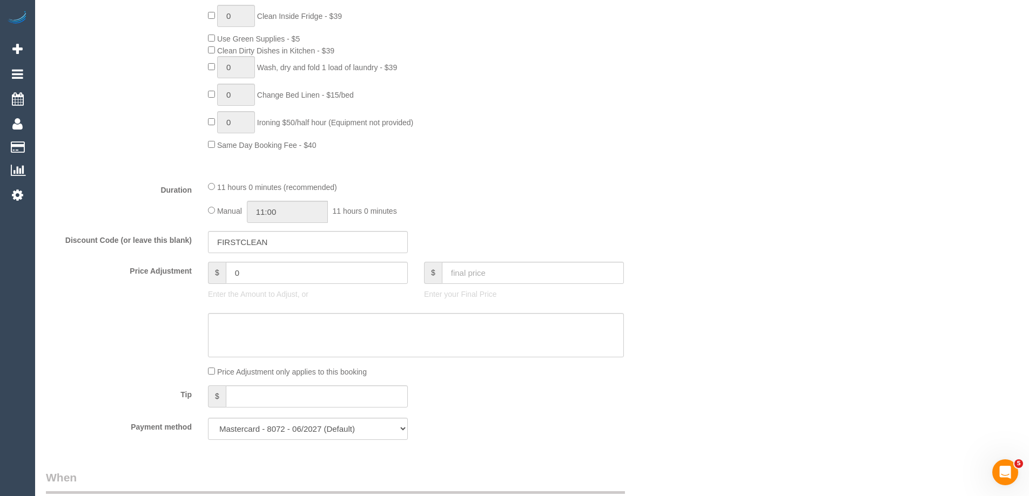
scroll to position [756, 0]
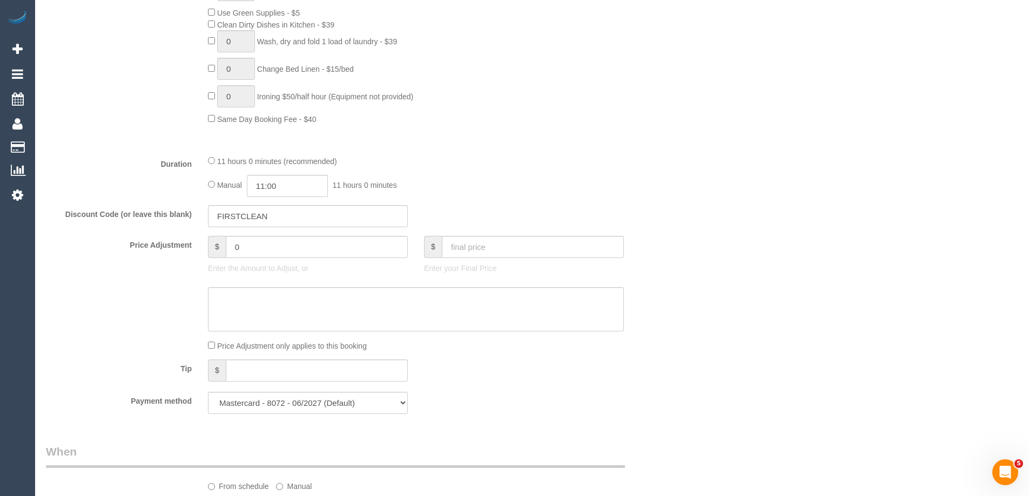
drag, startPoint x: 250, startPoint y: 186, endPoint x: 262, endPoint y: 187, distance: 11.9
click at [258, 188] on div "Manual 11:00 11 hours 0 minutes" at bounding box center [416, 186] width 416 height 22
click at [268, 188] on input "11:00" at bounding box center [287, 186] width 81 height 22
type input "04:30"
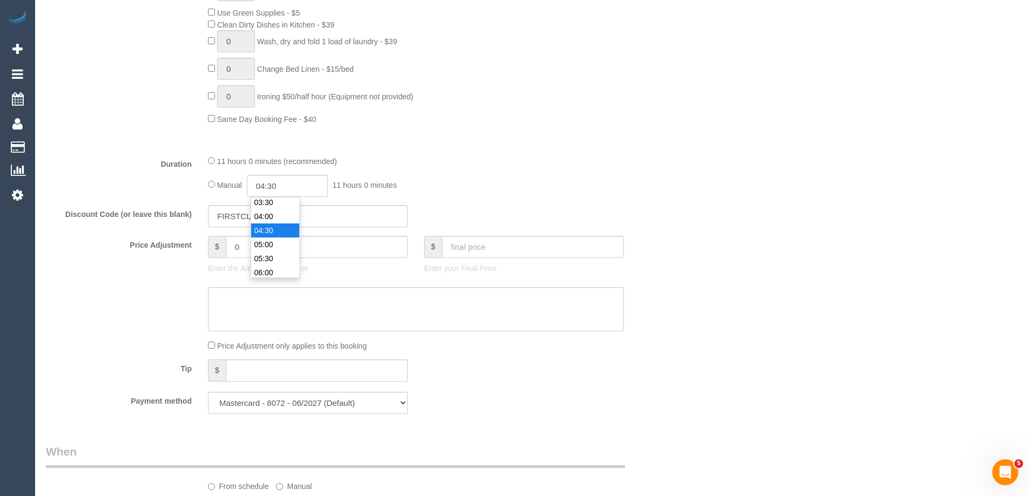
click at [264, 225] on li "04:30" at bounding box center [275, 231] width 48 height 14
select select "spot27"
drag, startPoint x: 286, startPoint y: 185, endPoint x: 273, endPoint y: 186, distance: 13.0
click at [273, 186] on input "04:30" at bounding box center [287, 186] width 81 height 22
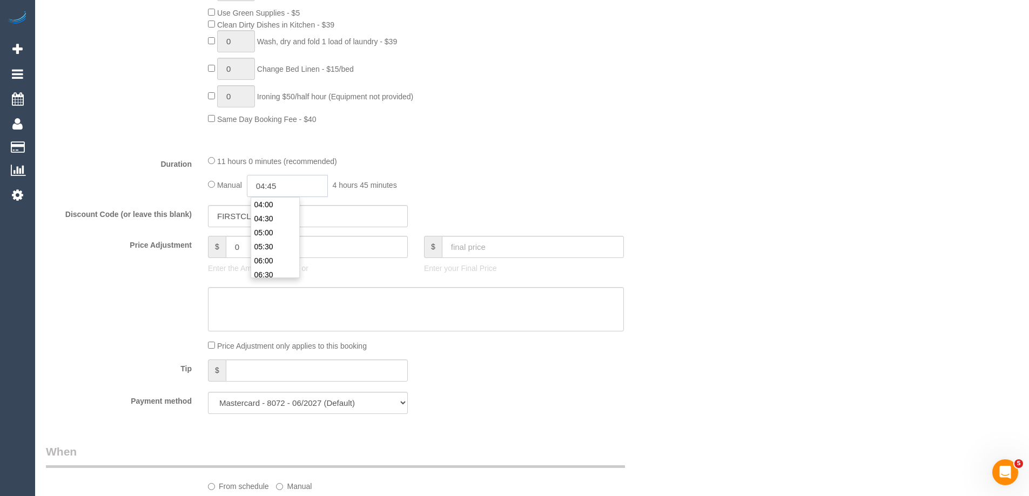
type input "04:45"
click at [480, 149] on fieldset "What Frequency * One Time Cleaning Weekly - 10% Off - 10.00% (0% for the First …" at bounding box center [362, 37] width 632 height 770
select select "spot75"
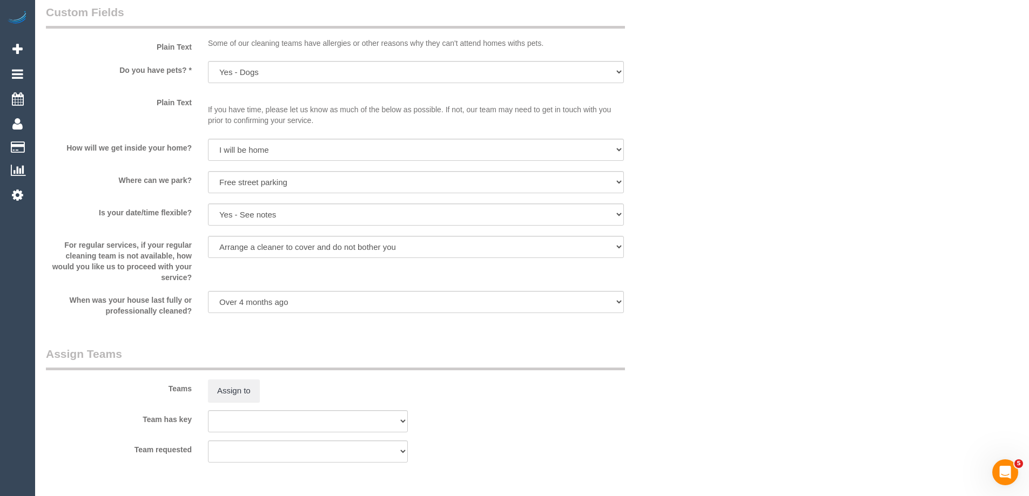
scroll to position [1592, 0]
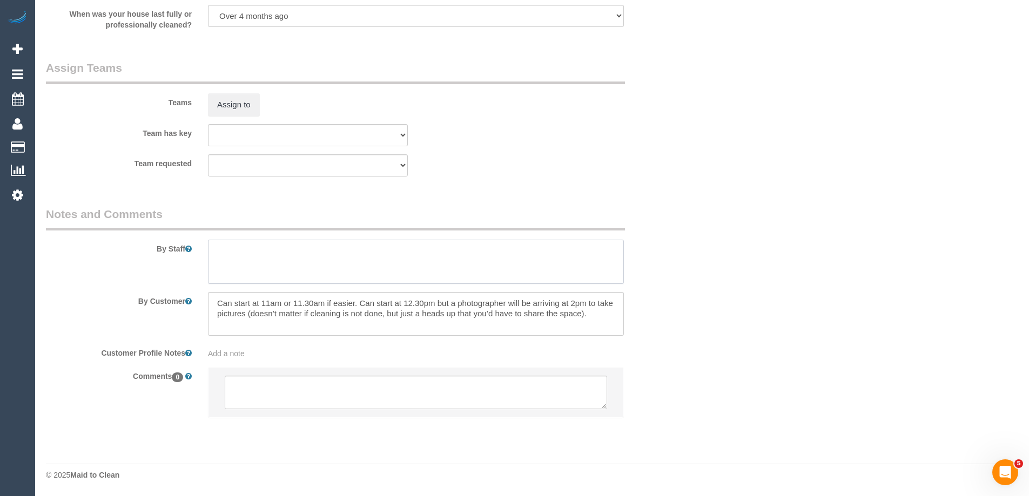
click at [250, 263] on textarea at bounding box center [416, 262] width 416 height 44
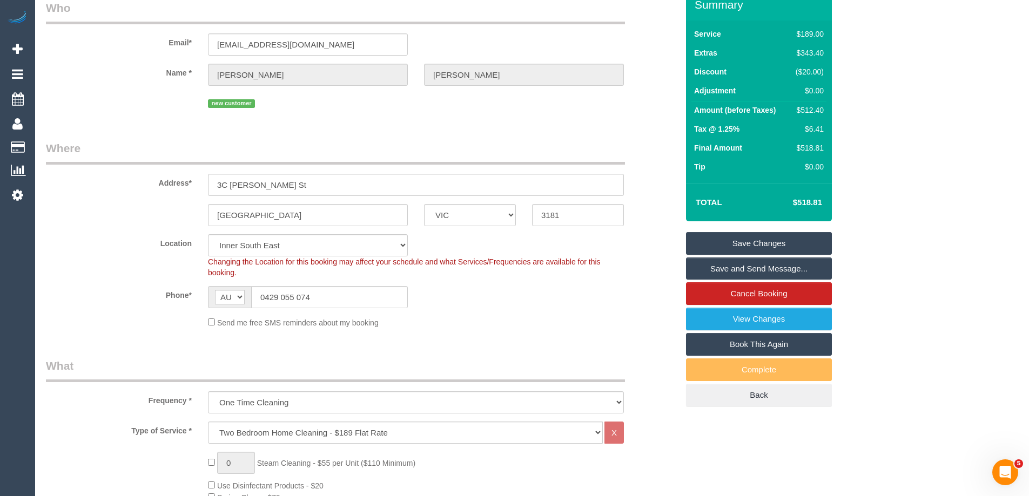
scroll to position [0, 0]
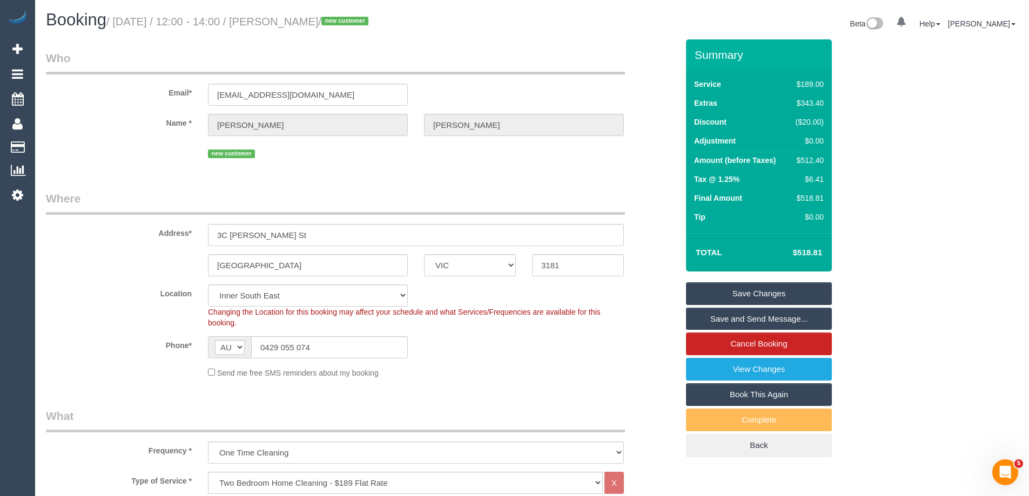
type textarea "Estimated time of 7.5-9.5 hrs"
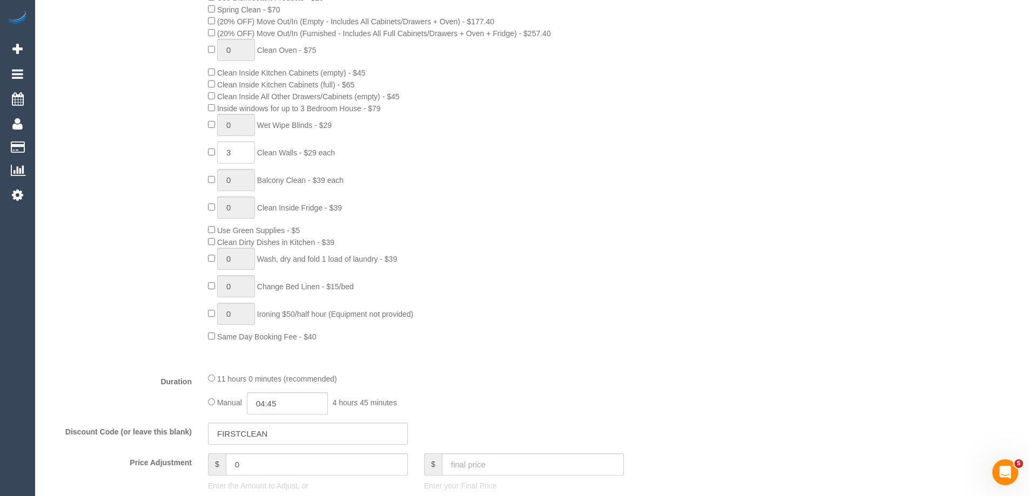
scroll to position [648, 0]
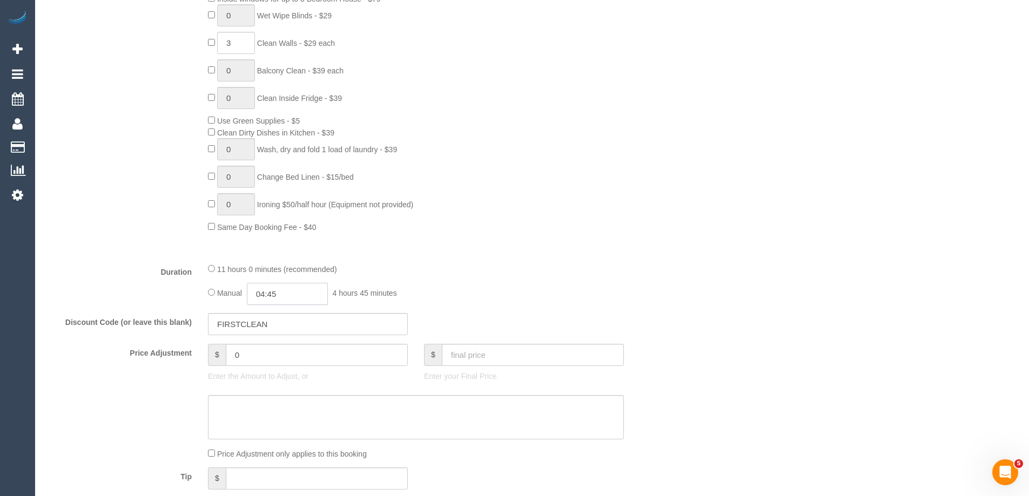
click at [287, 292] on input "04:45" at bounding box center [287, 294] width 81 height 22
type input "05:00"
click at [276, 369] on li "05:00" at bounding box center [275, 367] width 48 height 14
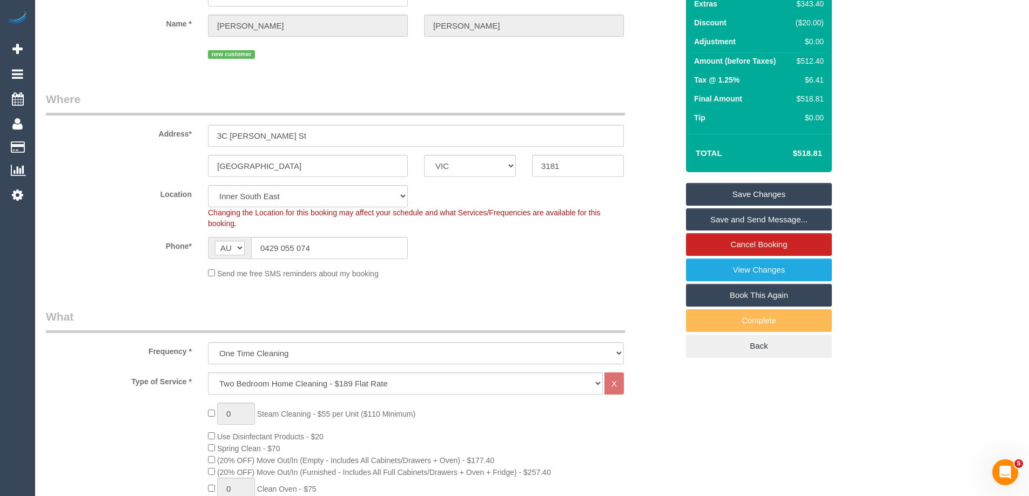
scroll to position [0, 0]
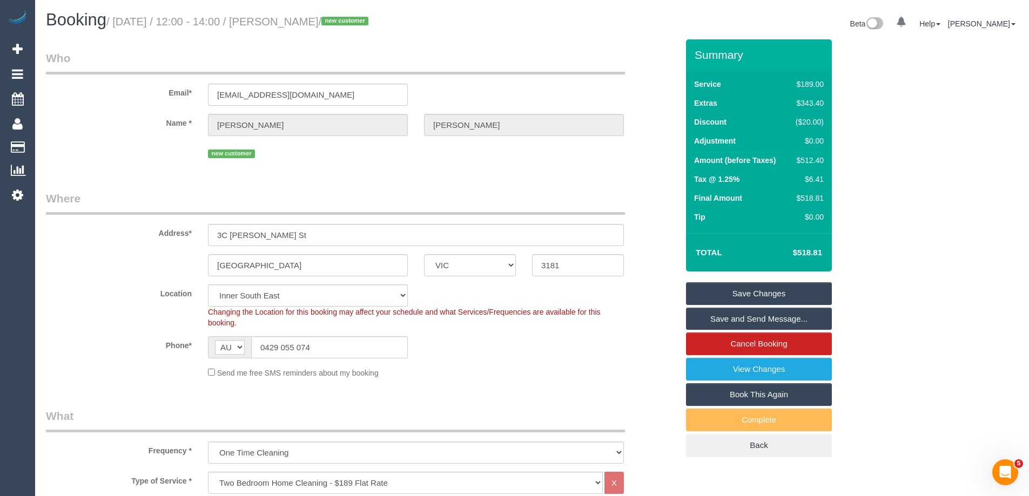
select select "spot99"
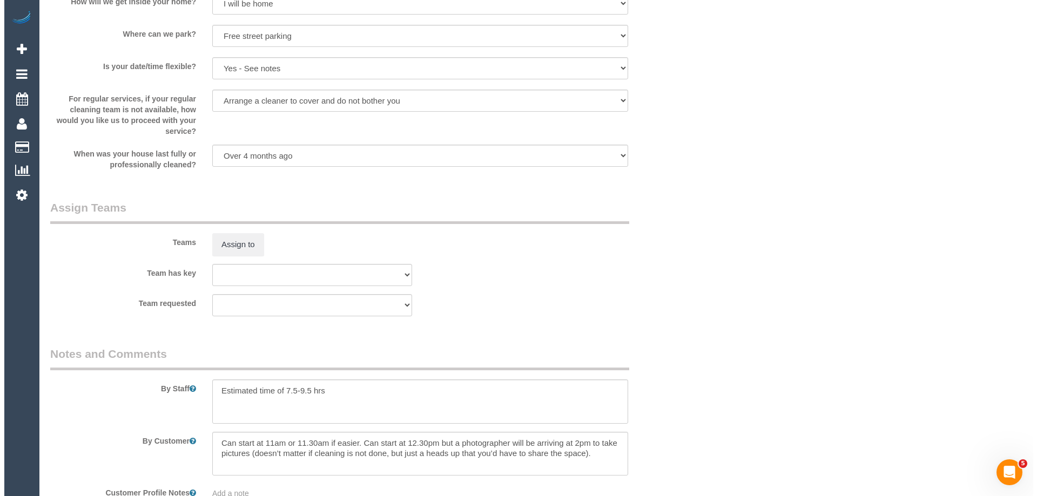
scroll to position [1592, 0]
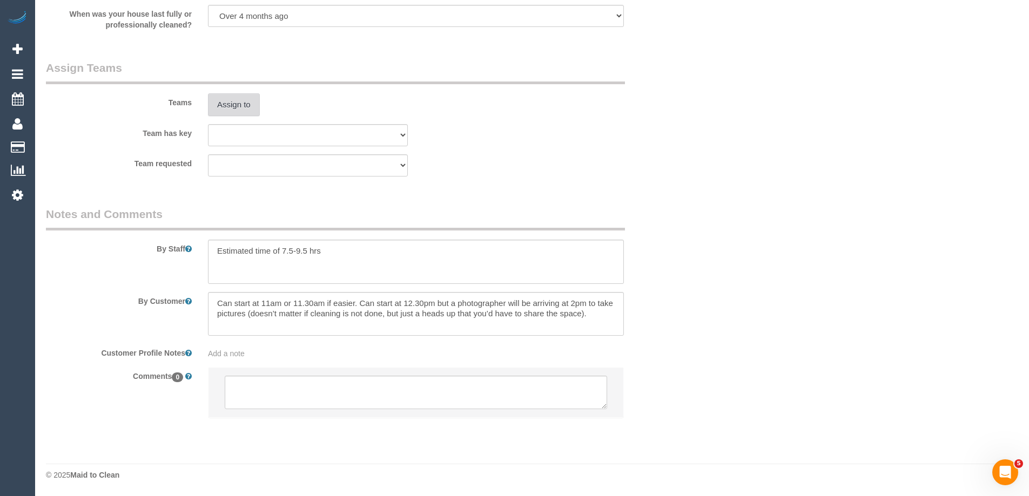
click at [218, 97] on button "Assign to" at bounding box center [234, 104] width 52 height 23
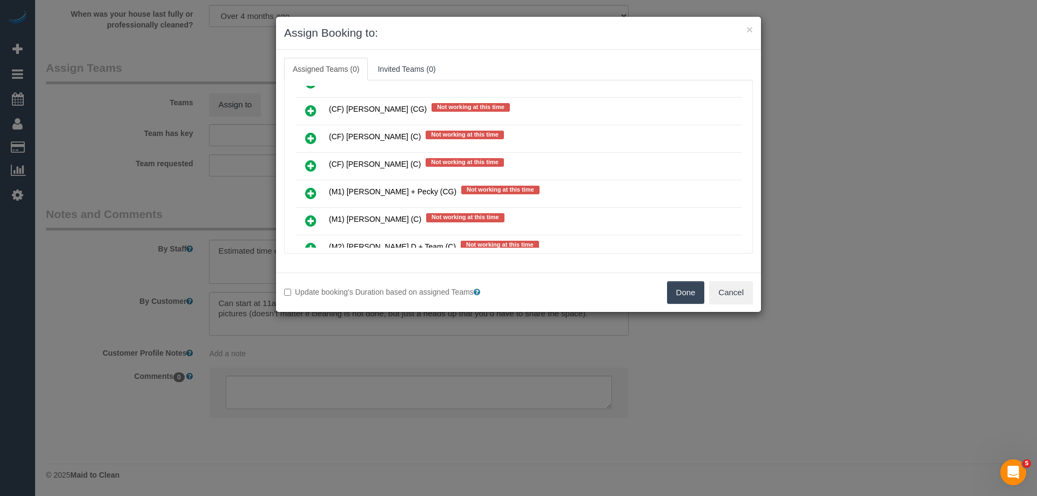
scroll to position [1782, 0]
click at [302, 188] on link at bounding box center [310, 193] width 25 height 22
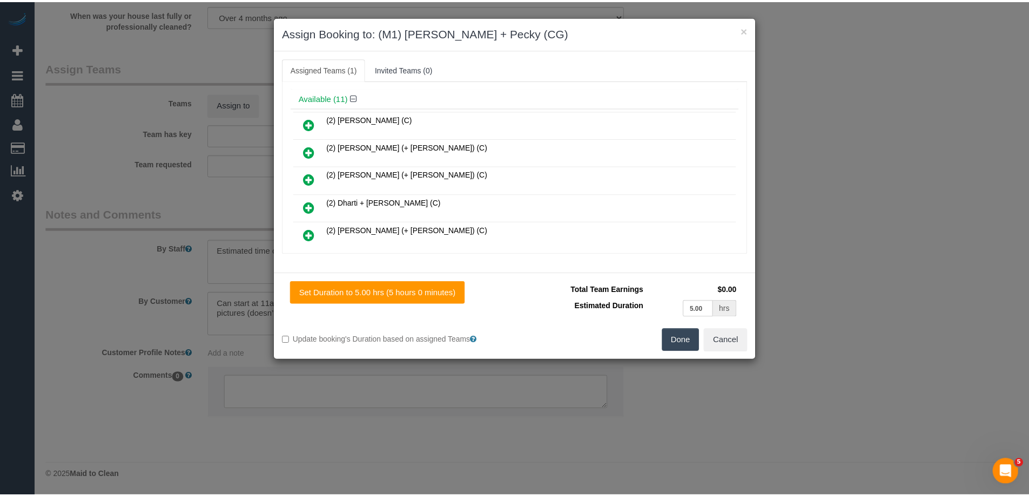
scroll to position [0, 0]
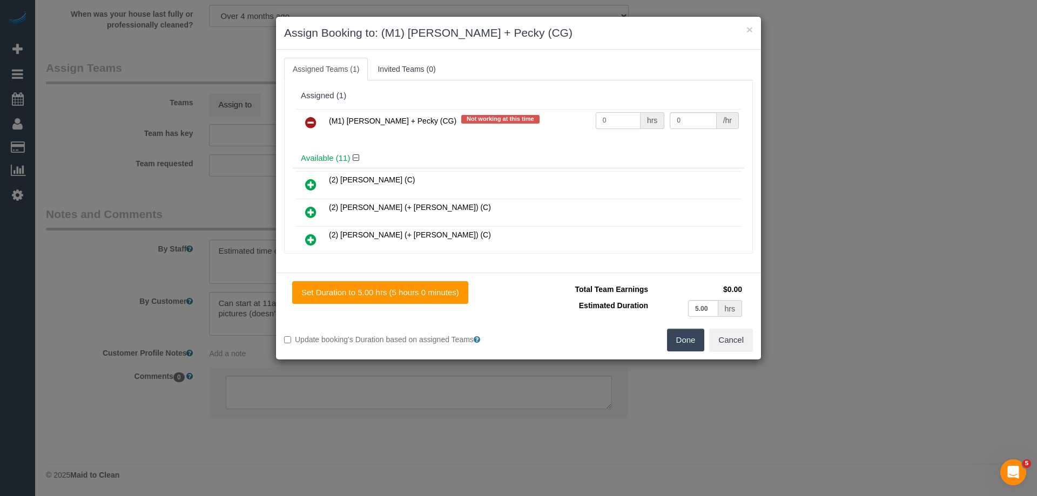
drag, startPoint x: 622, startPoint y: 122, endPoint x: 519, endPoint y: 118, distance: 102.7
click at [515, 119] on tr "(M1) Daniel + Pecky (CG) Not working at this time 0 hrs 0 /hr" at bounding box center [518, 123] width 446 height 28
type input "1"
drag, startPoint x: 689, startPoint y: 119, endPoint x: 641, endPoint y: 114, distance: 48.2
click at [641, 114] on tr "(M1) Daniel + Pecky (CG) Not working at this time 1 hrs 0 /hr" at bounding box center [518, 123] width 446 height 28
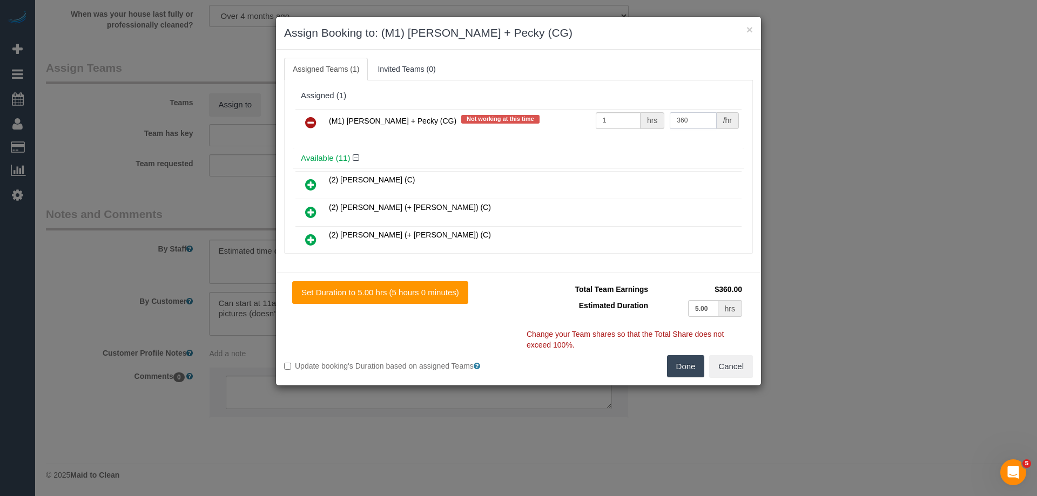
type input "360"
click at [694, 377] on button "Done" at bounding box center [686, 366] width 38 height 23
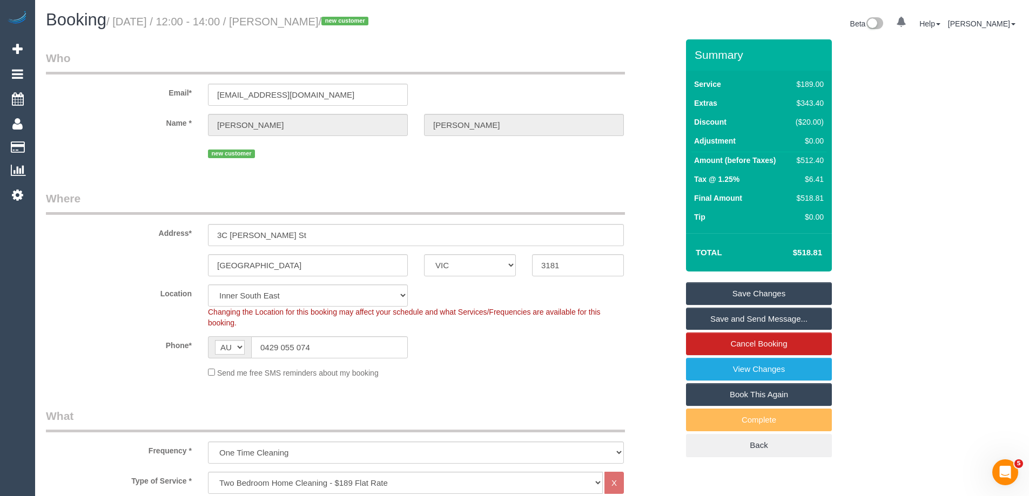
drag, startPoint x: 368, startPoint y: 21, endPoint x: 297, endPoint y: 22, distance: 70.7
click at [297, 22] on small "/ September 01, 2025 / 12:00 - 14:00 / Desiree Munro / new customer" at bounding box center [238, 22] width 265 height 12
copy small "Desiree Munro"
click at [747, 321] on link "Save and Send Message..." at bounding box center [759, 319] width 146 height 23
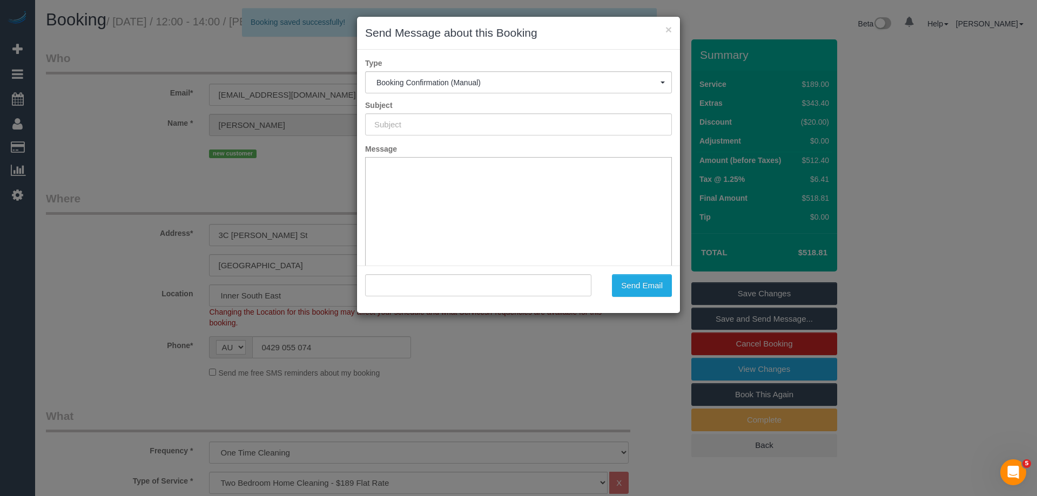
type input "Booking Confirmed"
type input ""Desiree Munro" <munrode@hotmail.com>"
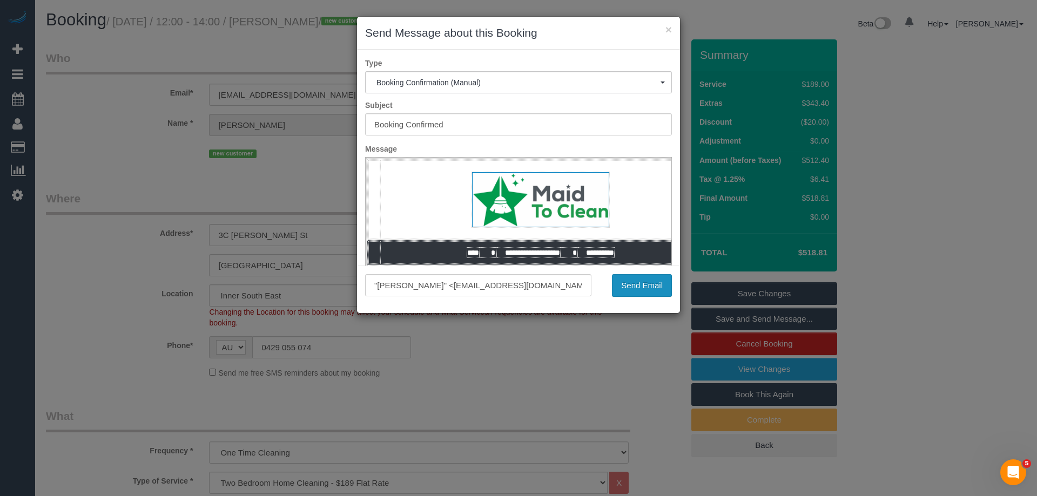
click at [633, 283] on button "Send Email" at bounding box center [642, 285] width 60 height 23
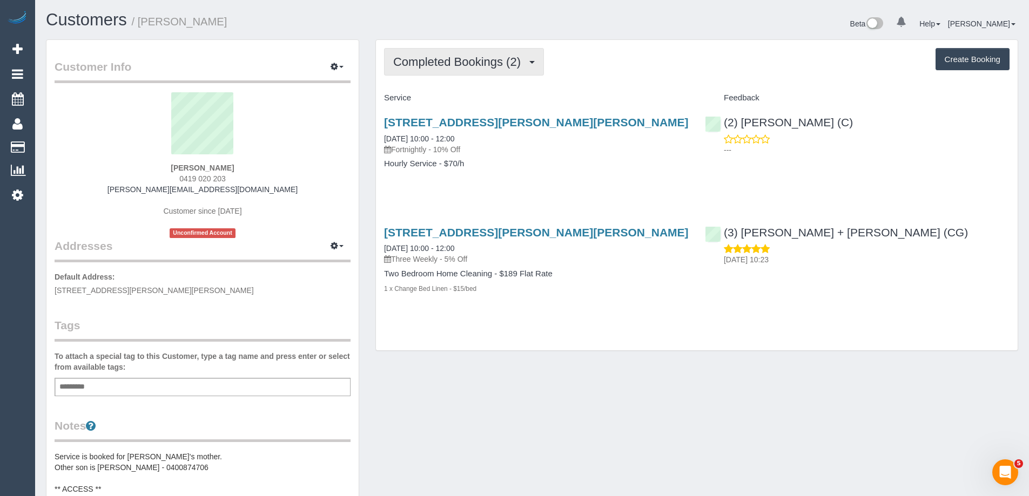
click at [446, 65] on span "Completed Bookings (2)" at bounding box center [459, 61] width 133 height 13
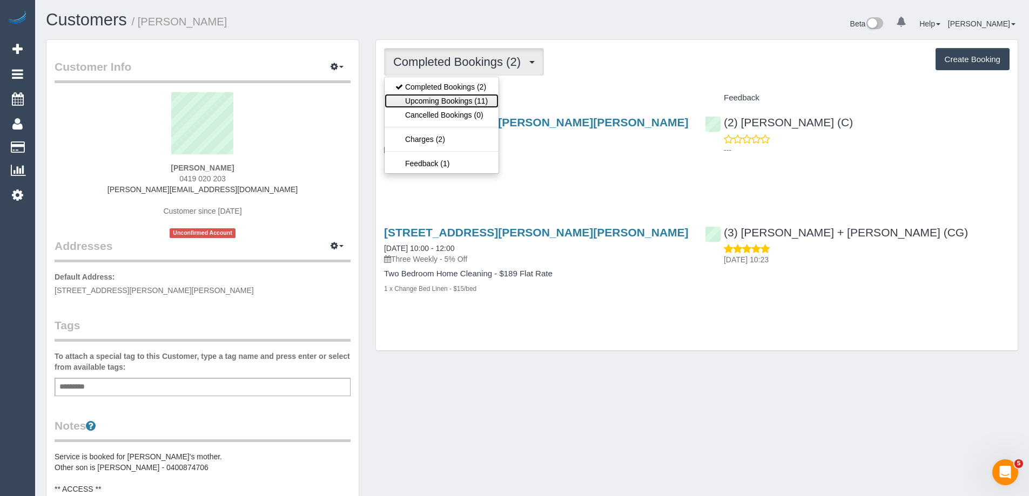
click at [455, 101] on link "Upcoming Bookings (11)" at bounding box center [441, 101] width 114 height 14
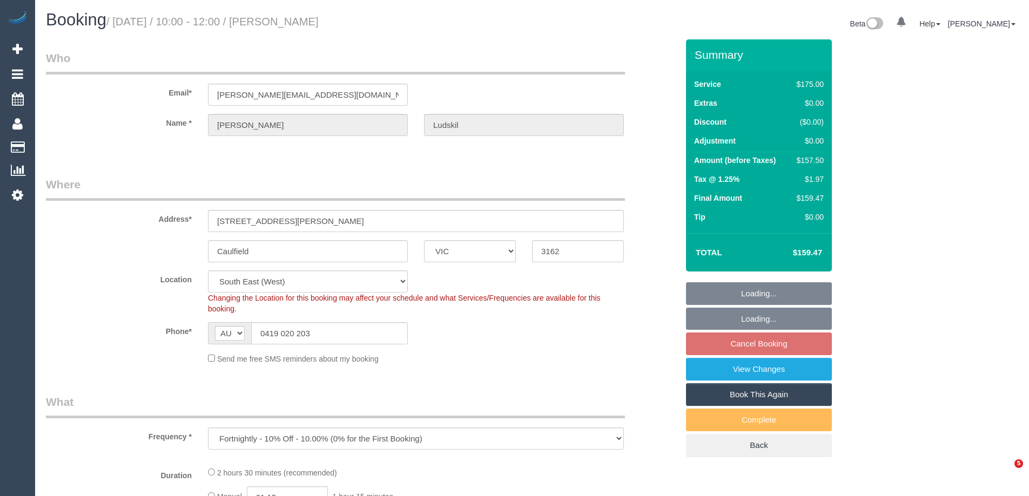
select select "VIC"
select select "number:28"
select select "number:14"
select select "number:19"
select select "number:23"
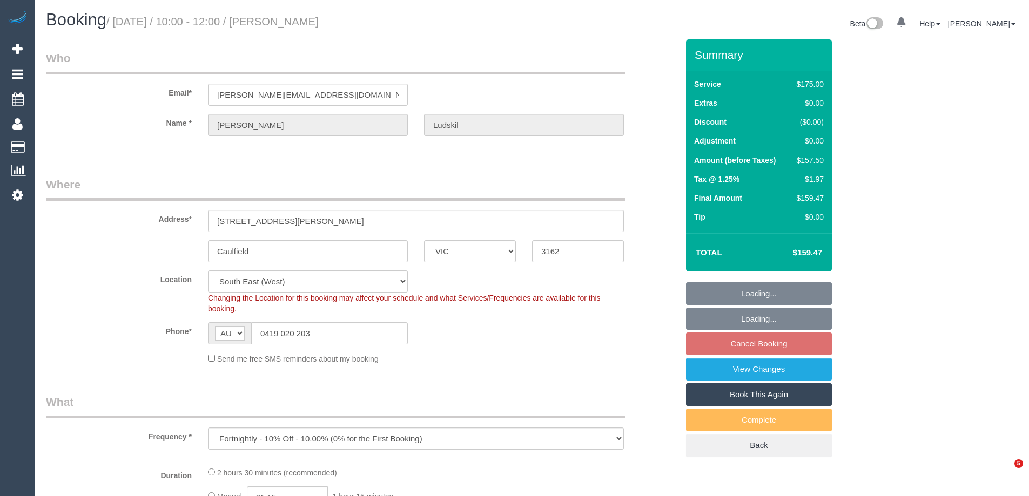
select select "number:34"
select select "number:11"
select select "object:686"
select select "150"
select select "spot3"
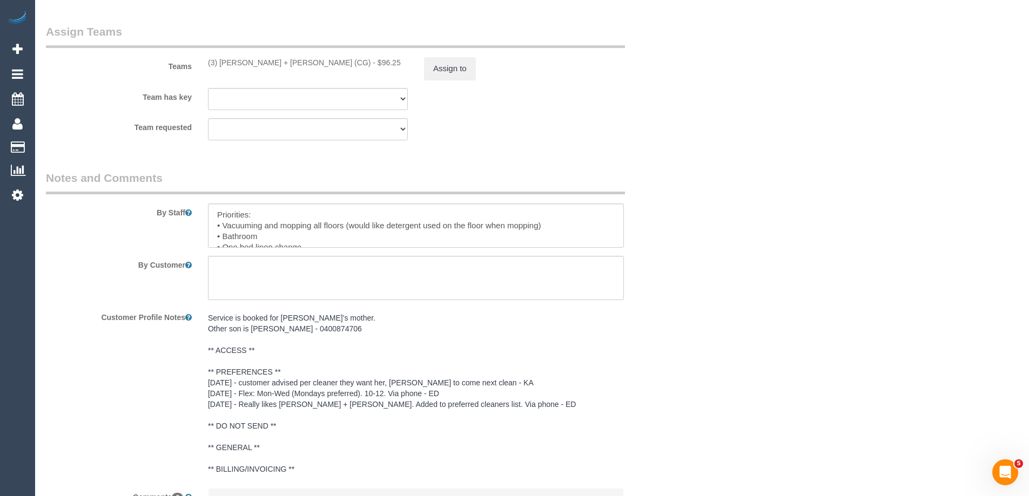
scroll to position [1705, 0]
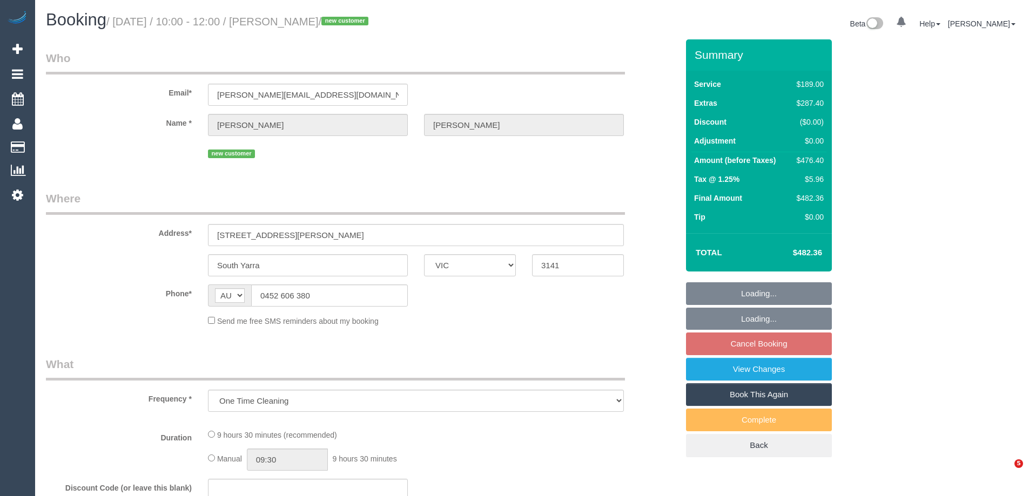
select select "VIC"
select select "object:705"
select select "string:stripe-pm_1RvGtv2GScqysDRVz49rOtAz"
select select "number:28"
select select "number:14"
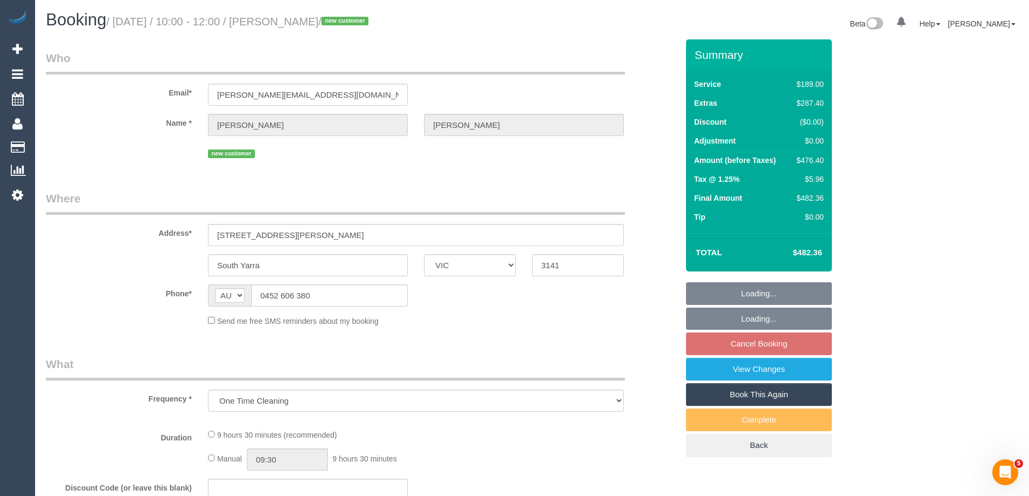
select select "number:18"
select select "number:24"
select select "number:12"
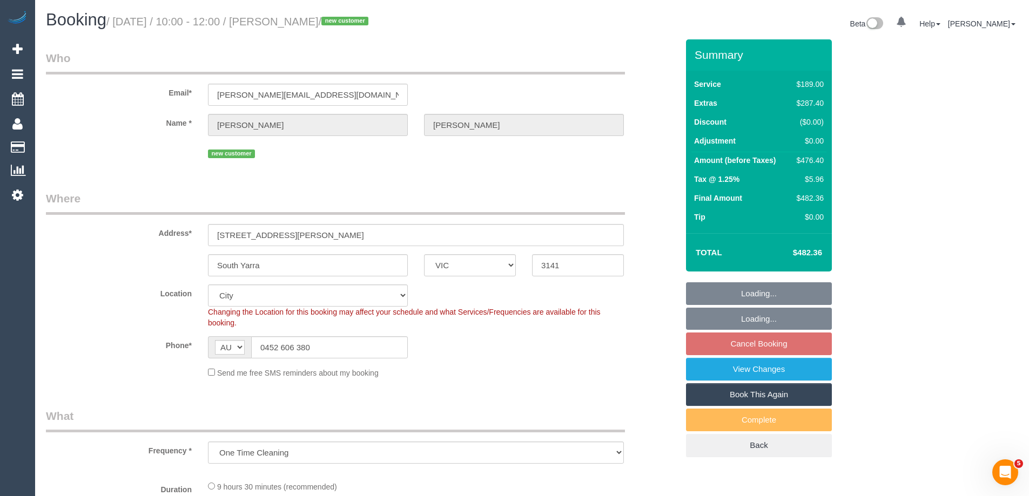
select select "spot3"
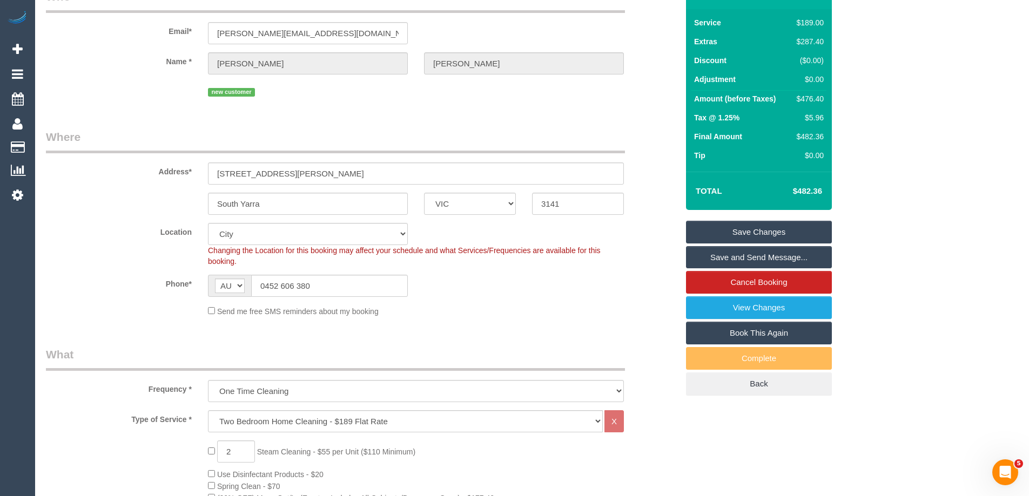
scroll to position [54, 0]
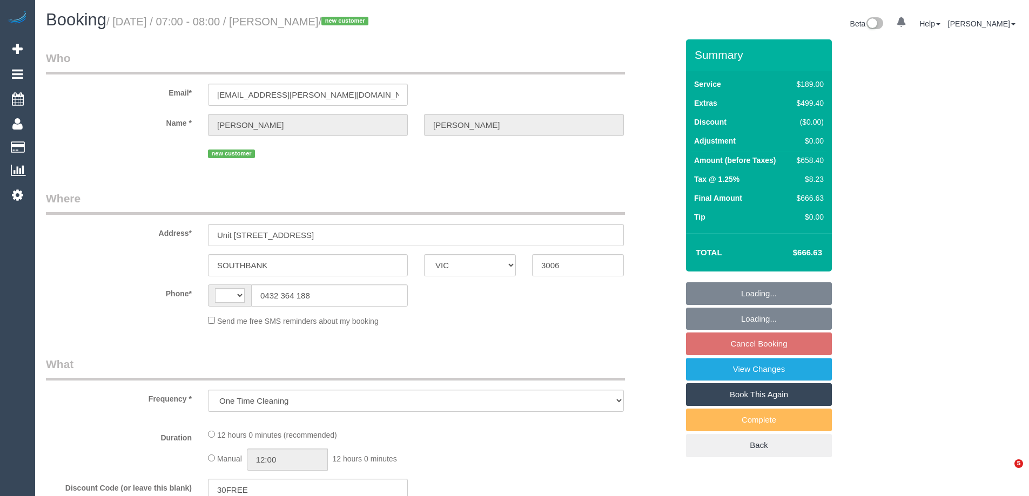
select select "VIC"
select select "string:stripe-pm_1RtS0d2GScqysDRVnZFQk5O5"
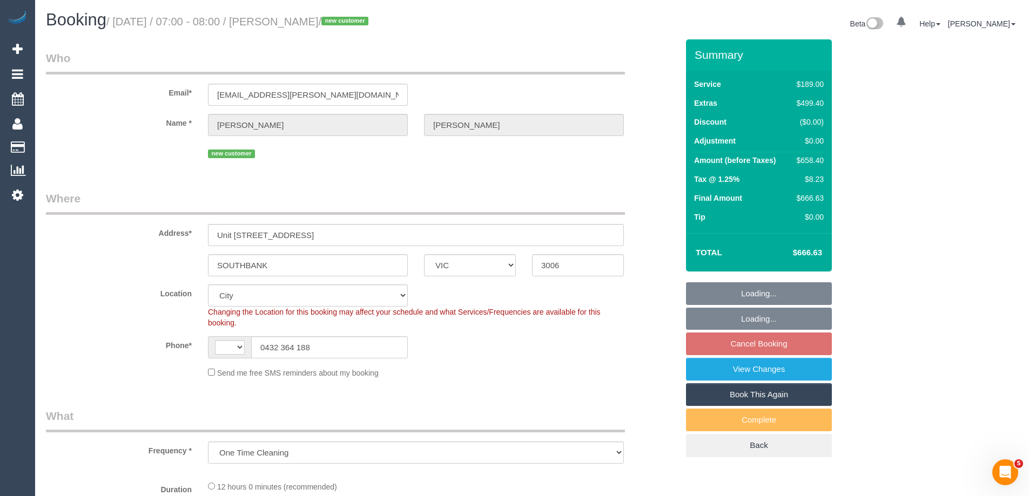
select select "object:333"
select select "string:AU"
select select "spot1"
select select "number:28"
select select "number:14"
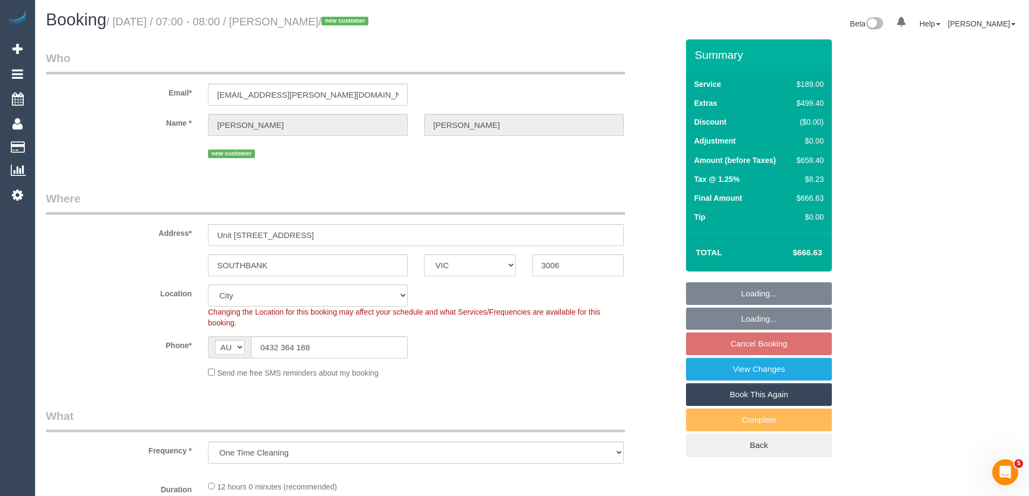
select select "number:18"
select select "number:24"
select select "number:26"
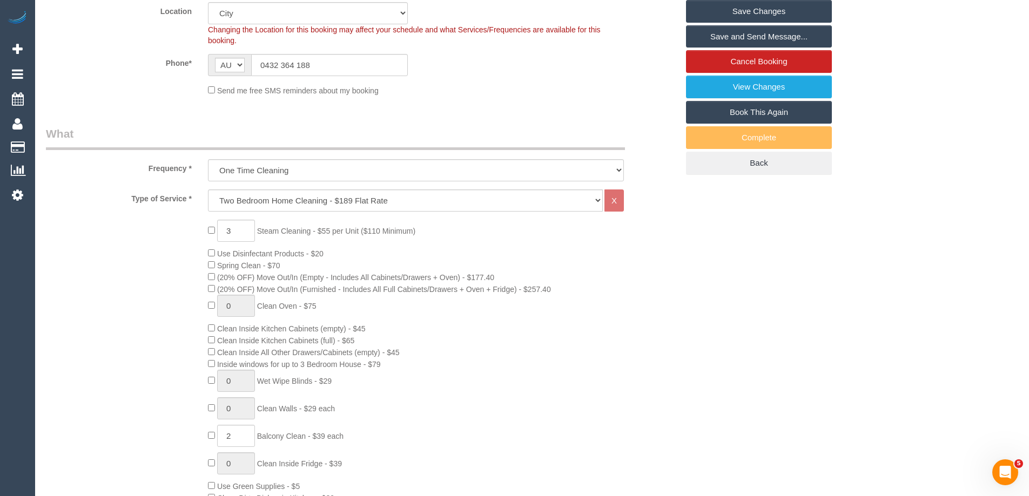
scroll to position [108, 0]
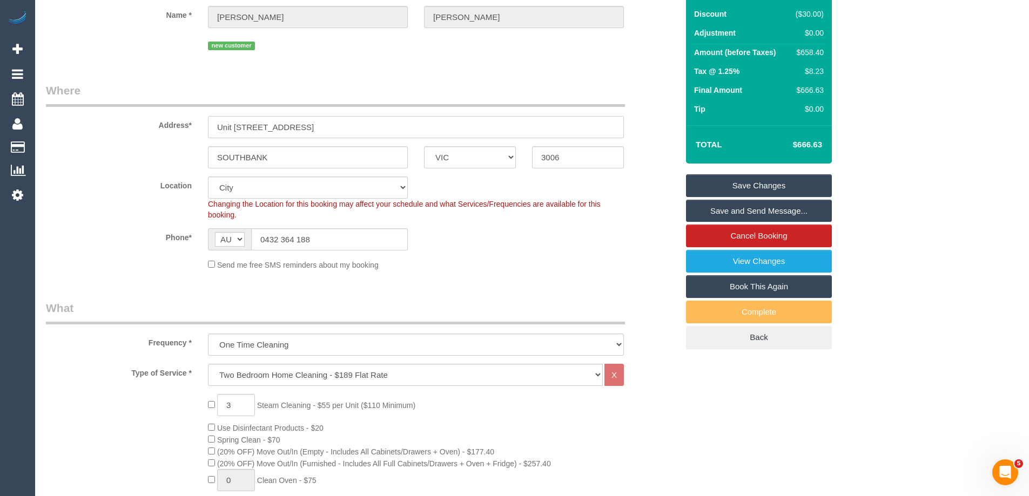
drag, startPoint x: 316, startPoint y: 125, endPoint x: 102, endPoint y: 126, distance: 214.9
click at [102, 126] on div "Address* Unit 713/80 Clarendon St" at bounding box center [362, 111] width 648 height 56
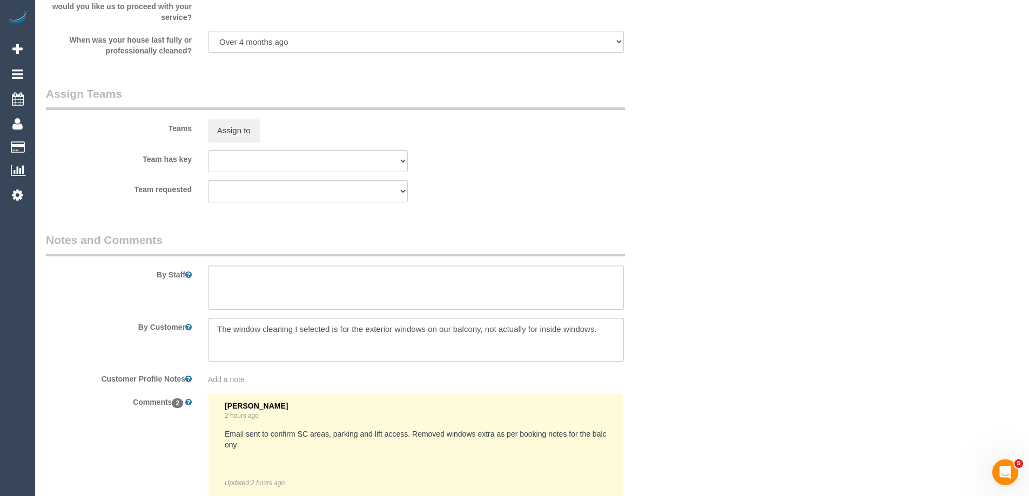
scroll to position [1728, 0]
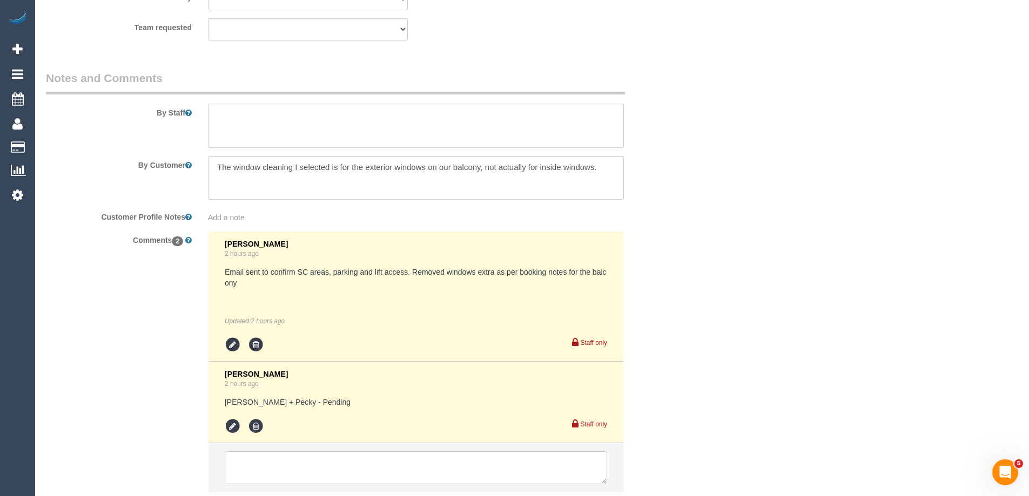
click at [249, 131] on textarea at bounding box center [416, 126] width 416 height 44
type textarea "Steam cleanign"
click at [256, 423] on icon at bounding box center [256, 426] width 16 height 16
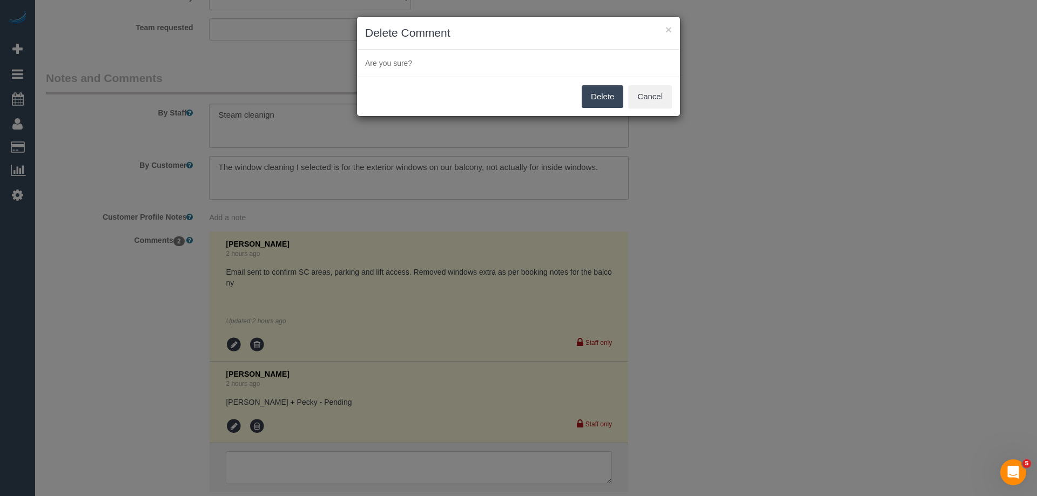
click at [584, 97] on button "Delete" at bounding box center [603, 96] width 42 height 23
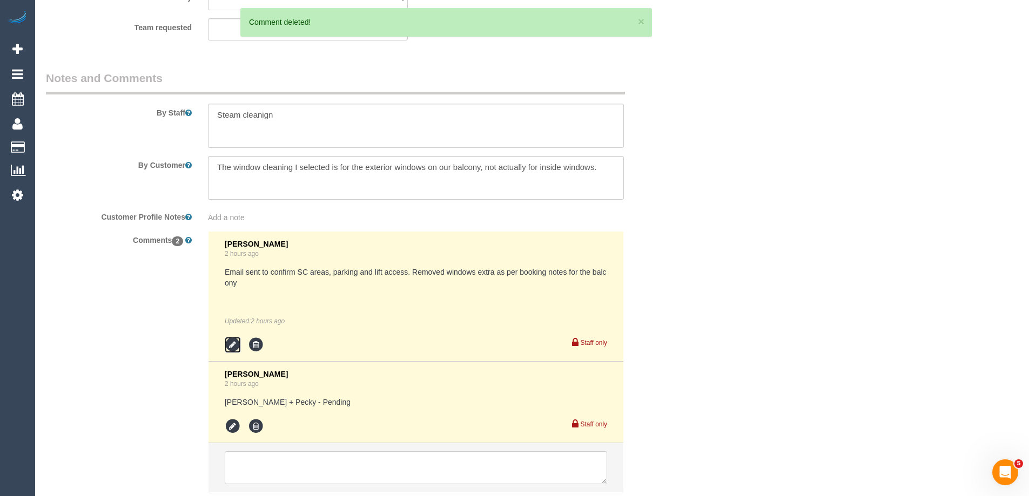
click at [231, 342] on icon at bounding box center [233, 345] width 16 height 16
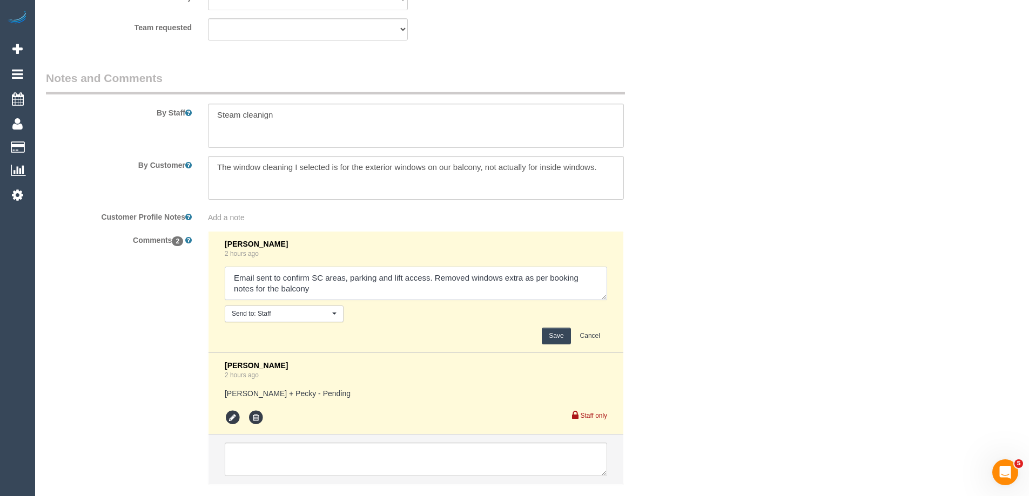
click at [430, 276] on textarea at bounding box center [416, 283] width 382 height 33
type textarea "Email sent to confirm SC areas, parking and lift access - confirmed. Removed wi…"
click at [554, 333] on button "Save" at bounding box center [556, 336] width 29 height 17
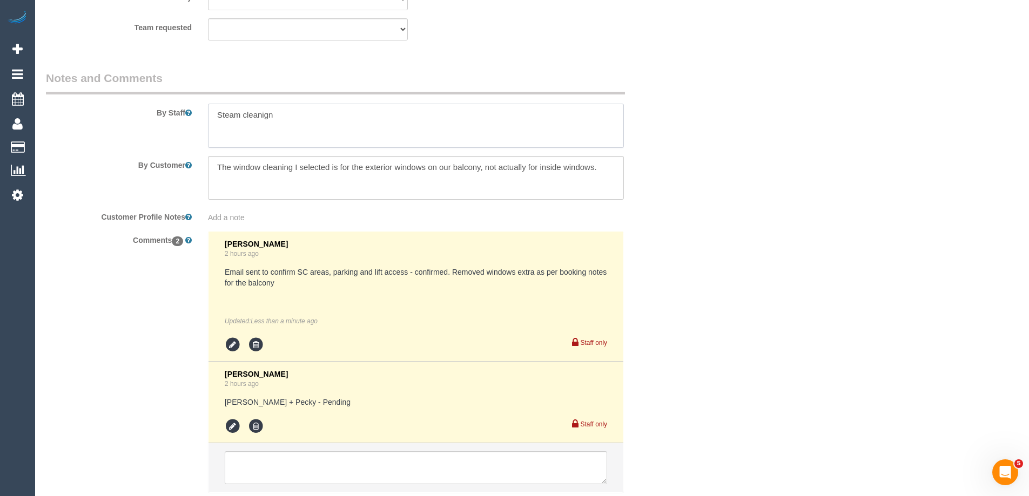
click at [320, 117] on textarea at bounding box center [416, 126] width 416 height 44
paste textarea "Regarding parking, yes there is a dedicated service lane called Blakeney Place …"
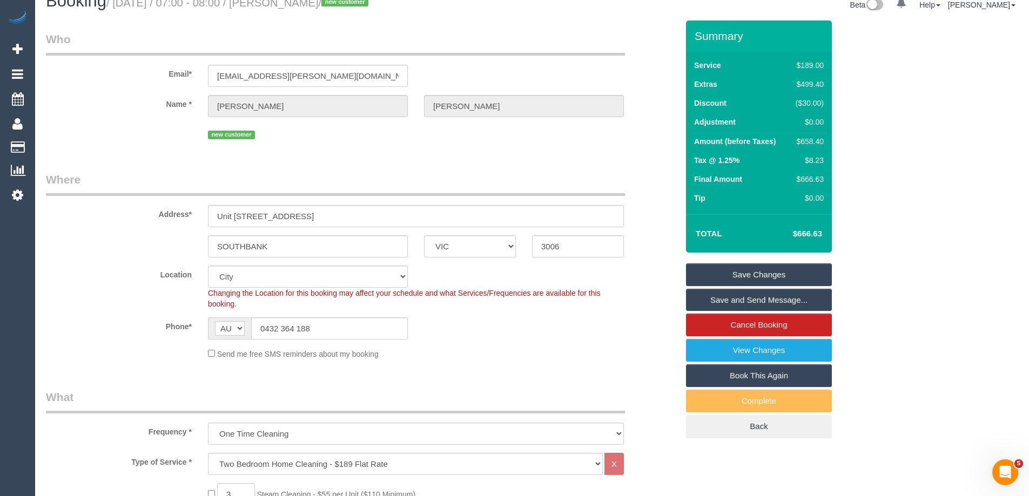
scroll to position [0, 0]
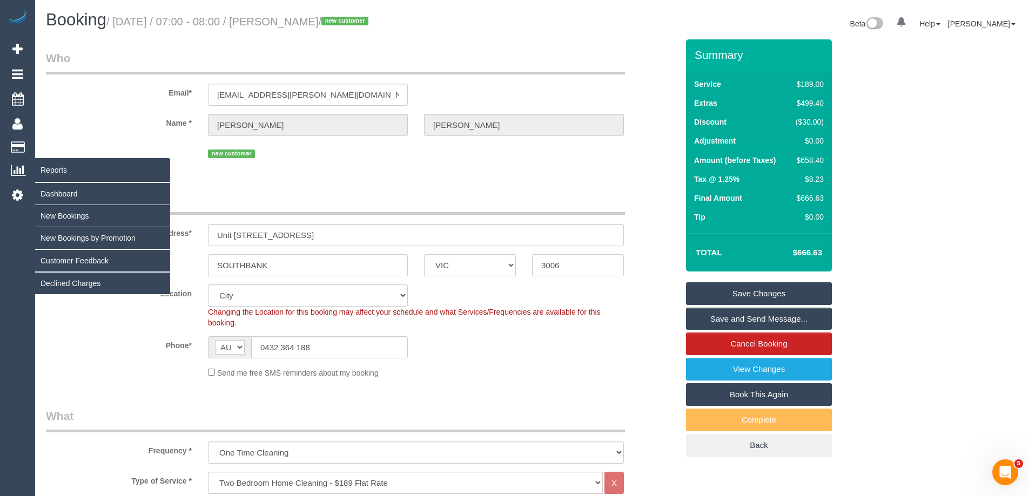
type textarea "Steam cleaning of living area + bedroom. Regarding parking, yes there is a dedi…"
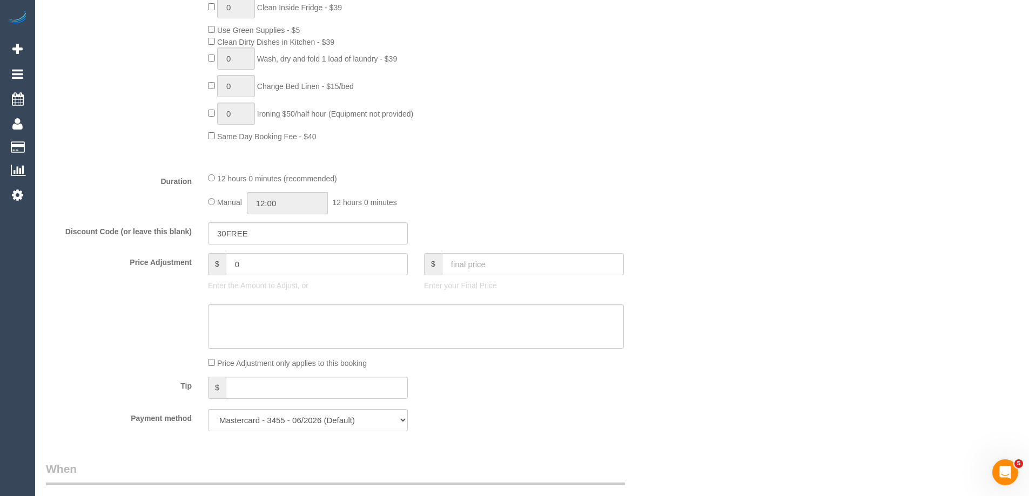
scroll to position [756, 0]
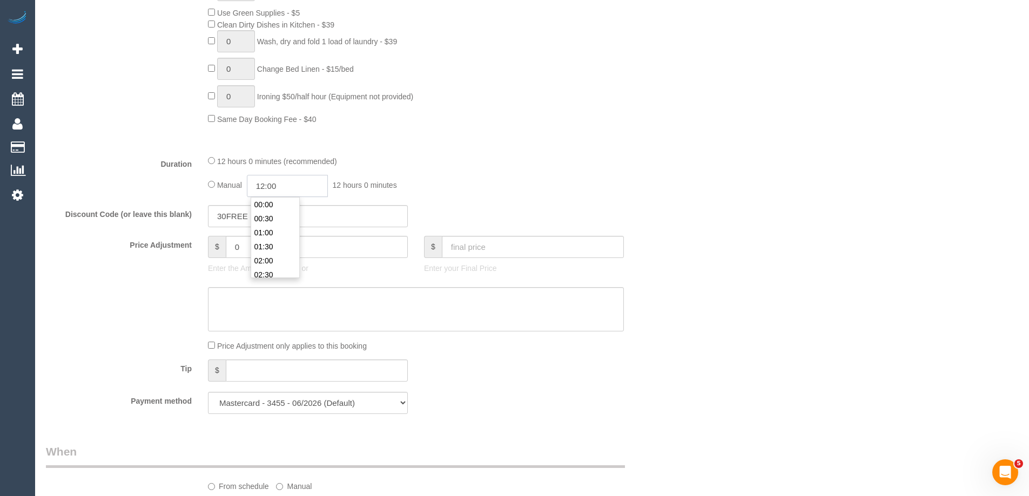
click at [309, 186] on input "12:00" at bounding box center [287, 186] width 81 height 22
type input "05:00"
click at [278, 212] on li "05:00" at bounding box center [275, 216] width 48 height 14
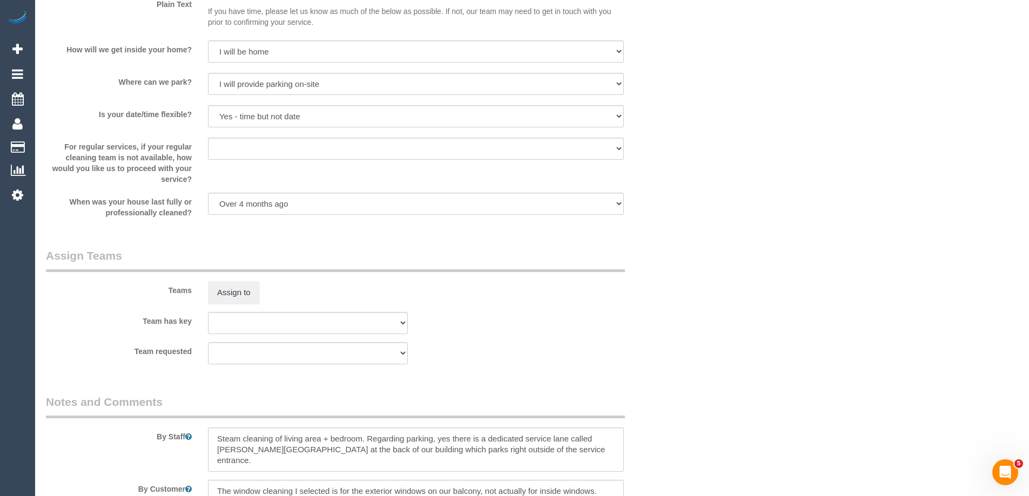
select select "spot25"
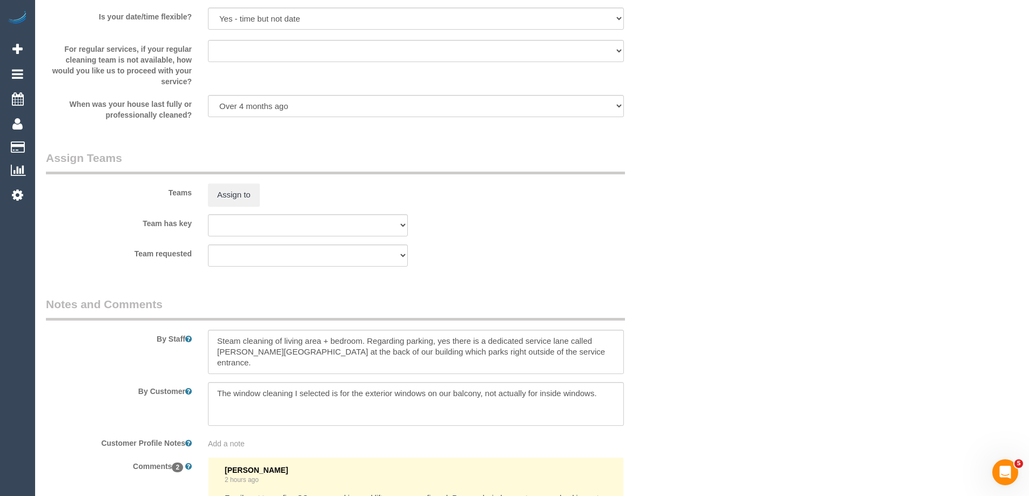
scroll to position [1512, 0]
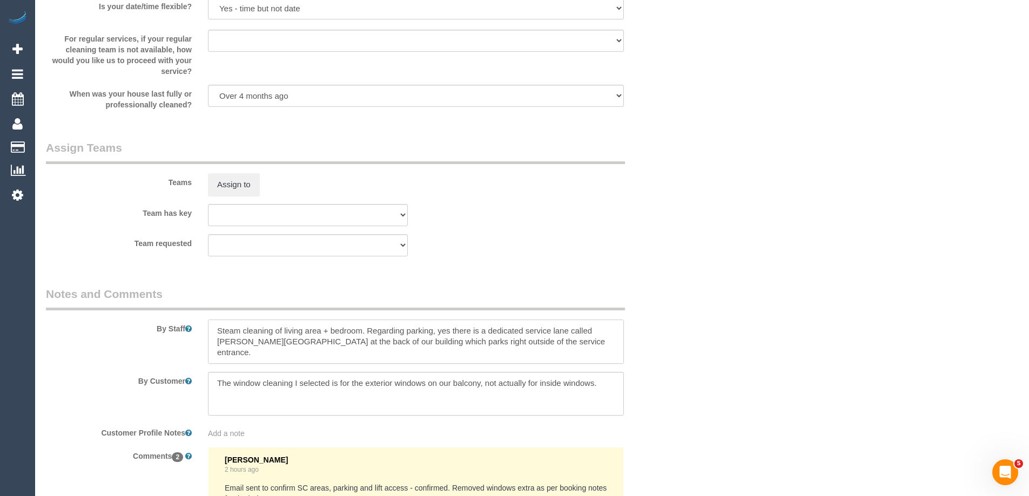
click at [212, 324] on textarea at bounding box center [416, 342] width 416 height 44
type textarea "Estimated time of 8-10 hrs + SC. Steam cleaning of living area + bedroom. Regar…"
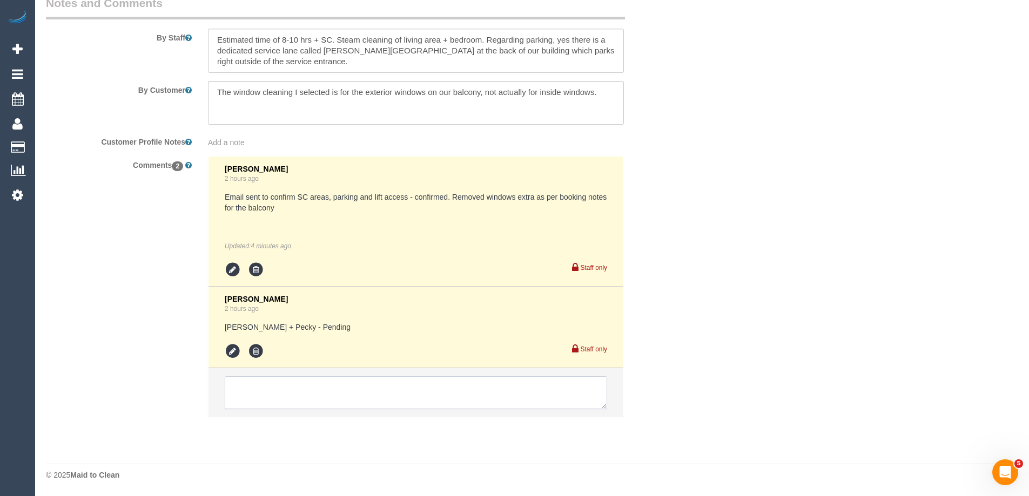
click at [233, 387] on textarea at bounding box center [416, 392] width 382 height 33
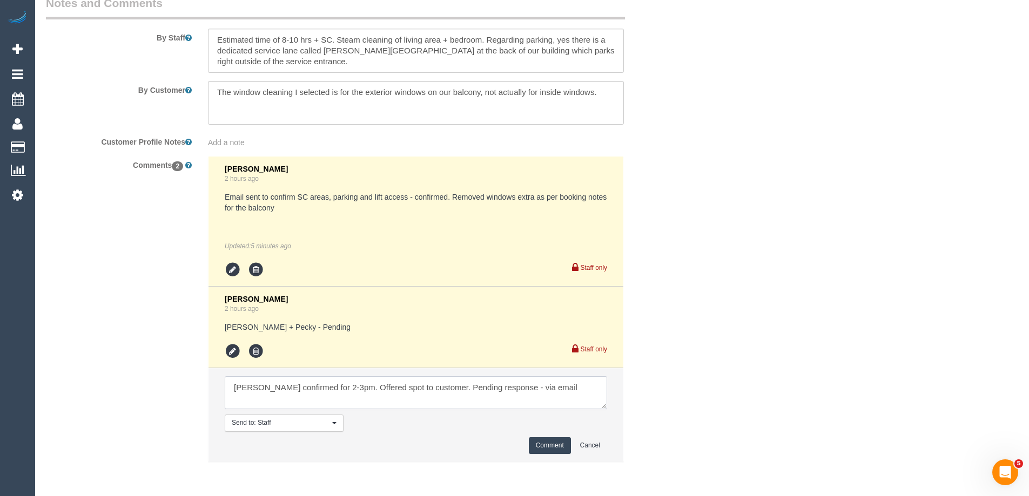
type textarea "Angelica confirmed for 2-3pm. Offered spot to customer. Pending response - via …"
click at [540, 447] on button "Comment" at bounding box center [550, 445] width 42 height 17
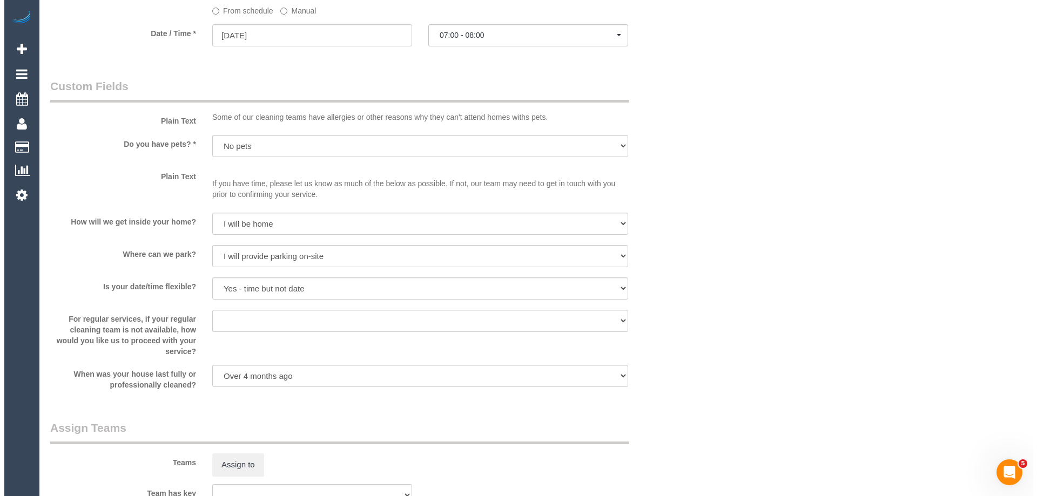
scroll to position [1479, 0]
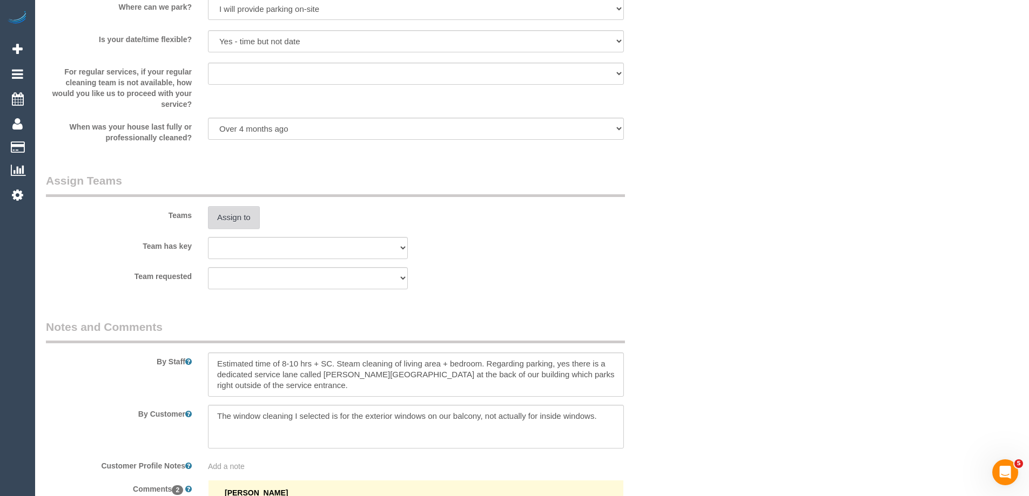
click at [238, 224] on button "Assign to" at bounding box center [234, 217] width 52 height 23
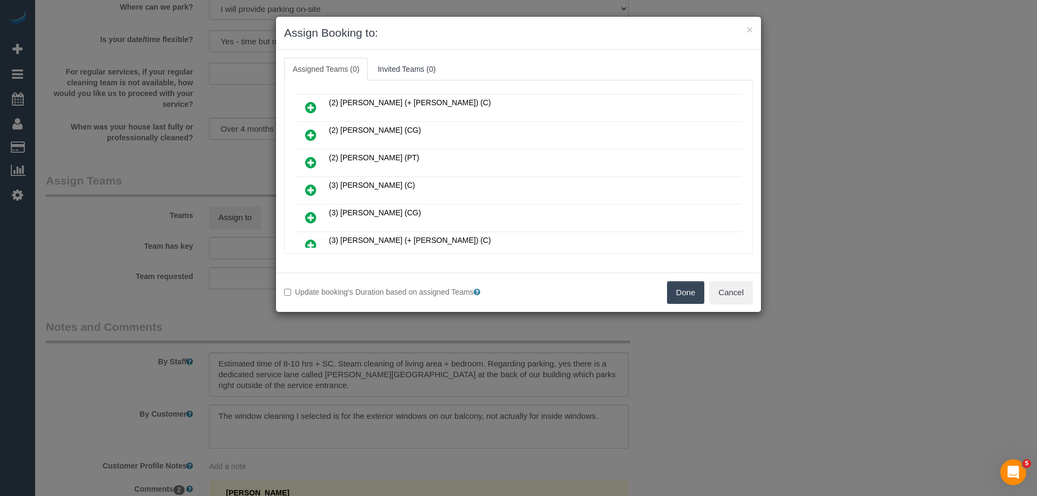
scroll to position [216, 0]
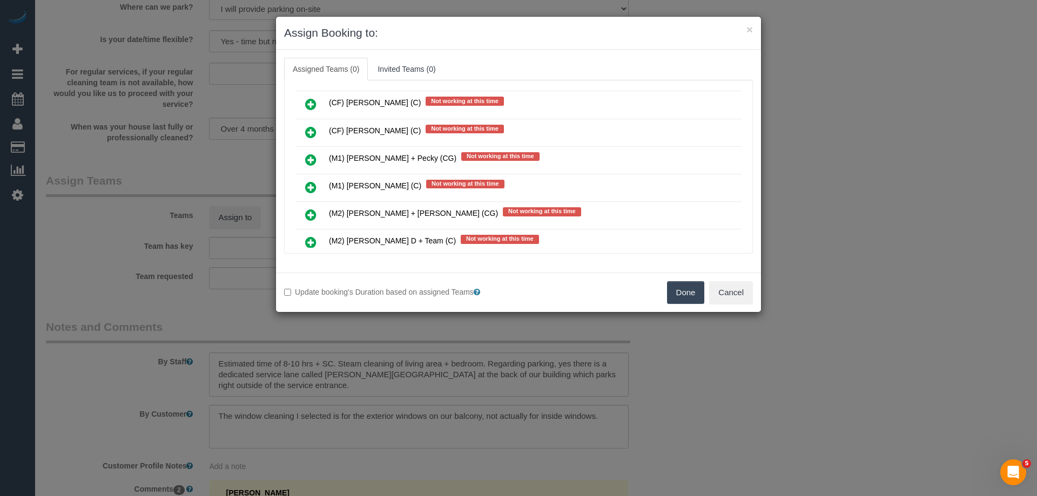
click at [308, 239] on icon at bounding box center [310, 242] width 11 height 13
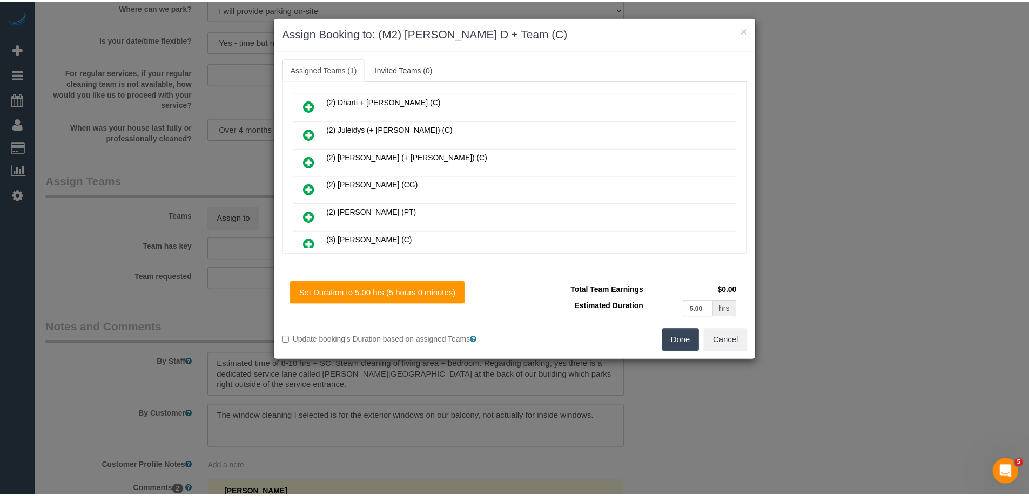
scroll to position [0, 0]
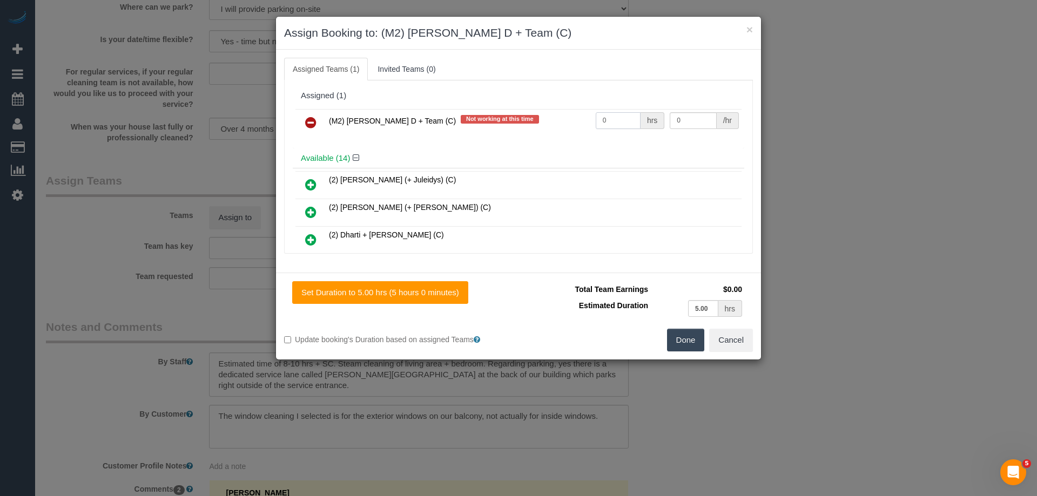
drag, startPoint x: 609, startPoint y: 121, endPoint x: 500, endPoint y: 110, distance: 109.6
click at [499, 110] on tr "(M2) Angelica D + Team (C) Not working at this time 0 hrs 0 /hr" at bounding box center [518, 123] width 446 height 28
drag, startPoint x: 607, startPoint y: 120, endPoint x: 558, endPoint y: 114, distance: 49.6
click at [560, 116] on tr "(M2) Angelica D + Team (C) Not working at this time 4 hrs 0 /hr" at bounding box center [518, 123] width 446 height 28
type input "1"
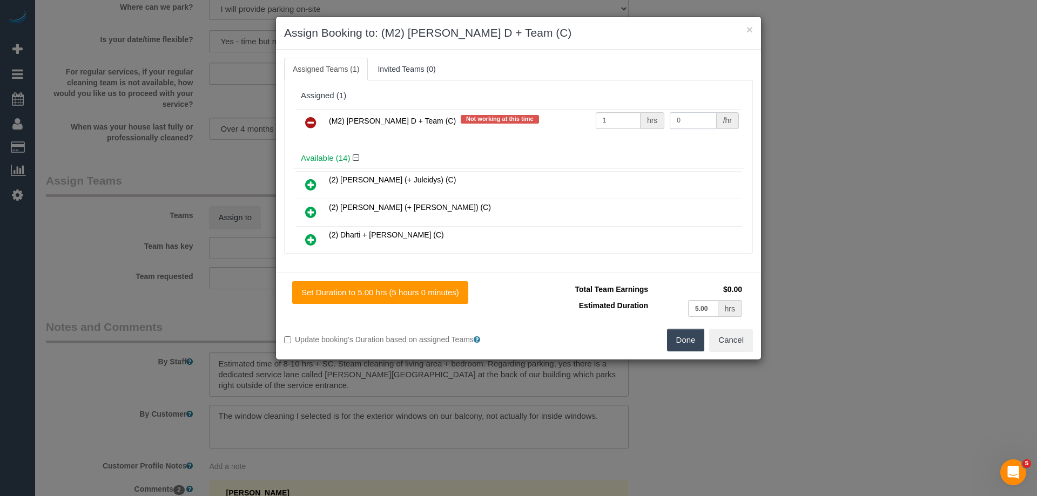
drag, startPoint x: 686, startPoint y: 123, endPoint x: 588, endPoint y: 105, distance: 99.2
click at [588, 105] on div "Assigned (1) (M2) Angelica D + Team (C) Not working at this time 1 hrs 0 /hr" at bounding box center [518, 117] width 451 height 63
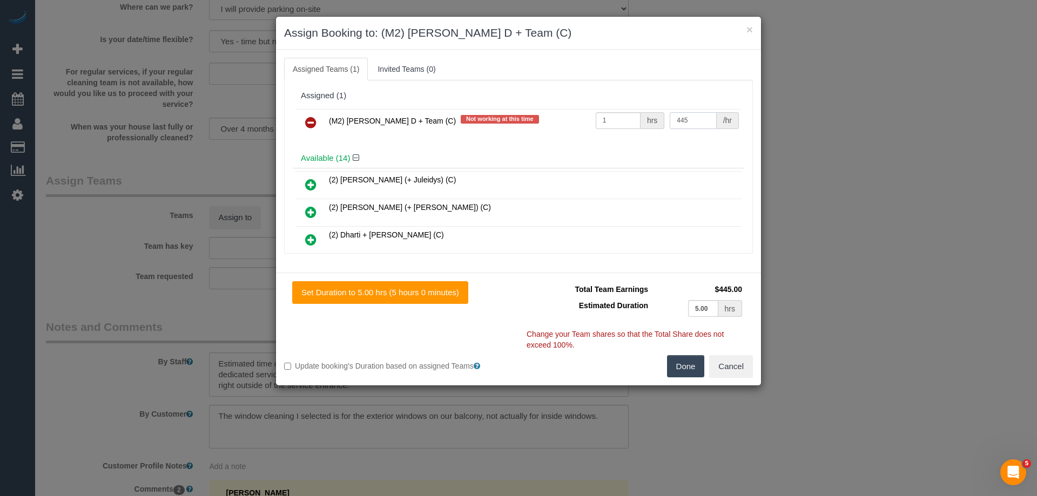
type input "445"
click at [682, 361] on button "Done" at bounding box center [686, 366] width 38 height 23
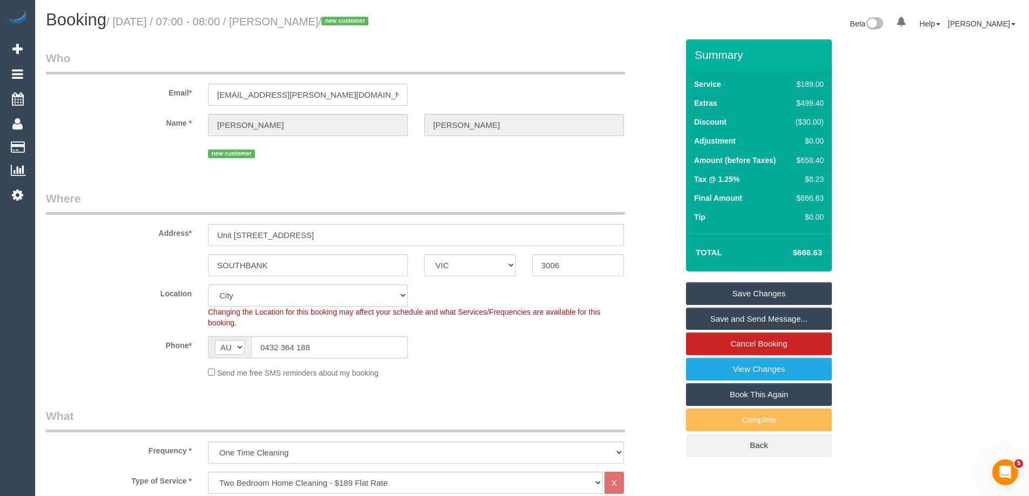
drag, startPoint x: 357, startPoint y: 20, endPoint x: 299, endPoint y: 11, distance: 58.5
click at [299, 11] on h1 "Booking / September 01, 2025 / 07:00 - 08:00 / Nicole Damaso / new customer" at bounding box center [285, 20] width 478 height 18
copy small "Nicole Damaso"
click at [717, 290] on link "Save Changes" at bounding box center [759, 293] width 146 height 23
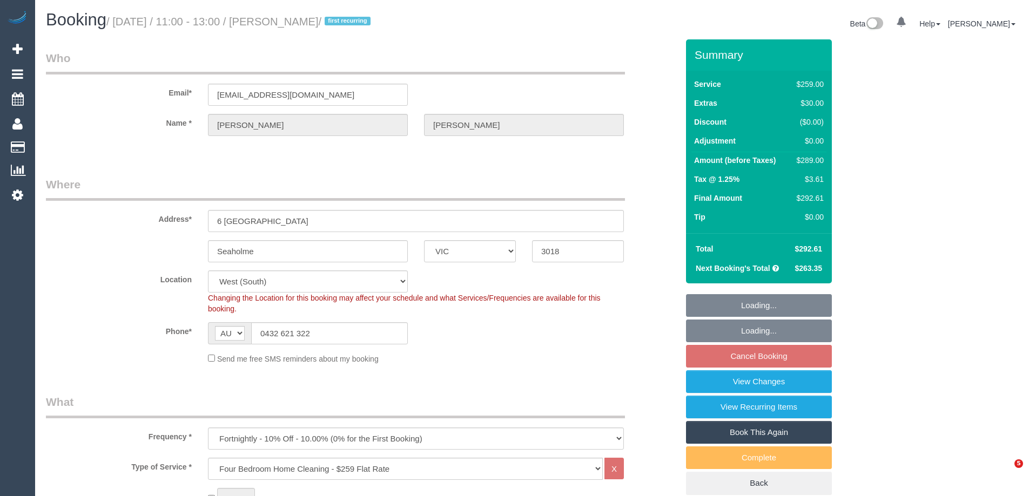
select select "VIC"
select select "string:stripe-pm_1QQl472GScqysDRV2dLKPcIJ"
select select "number:27"
select select "number:14"
select select "number:19"
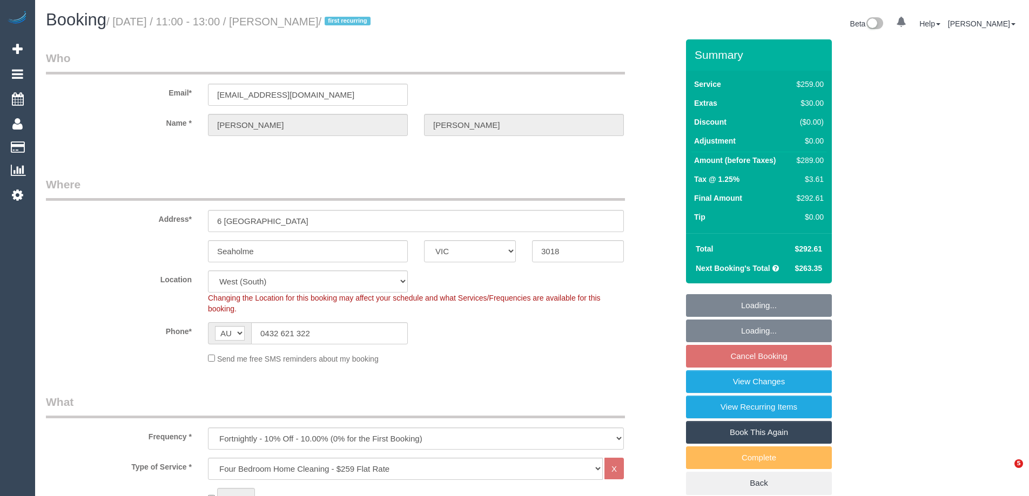
select select "number:24"
select select "number:34"
select select "number:12"
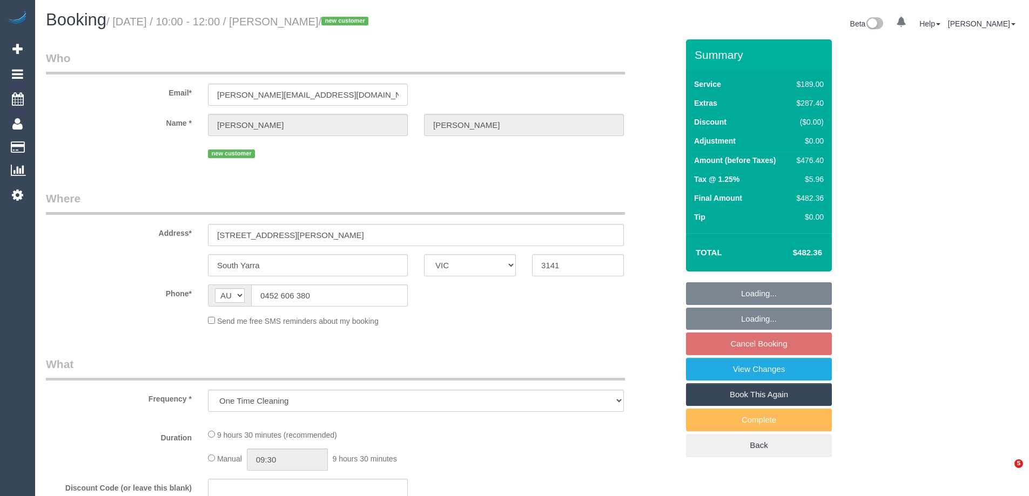
select select "VIC"
select select "string:stripe-pm_1RvGtv2GScqysDRVz49rOtAz"
select select "number:28"
select select "number:14"
select select "number:18"
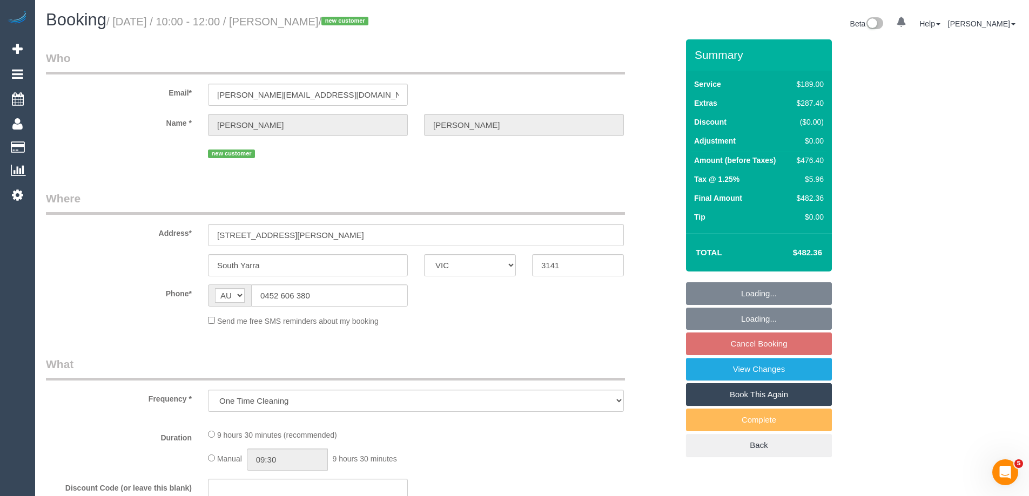
select select "number:24"
select select "number:12"
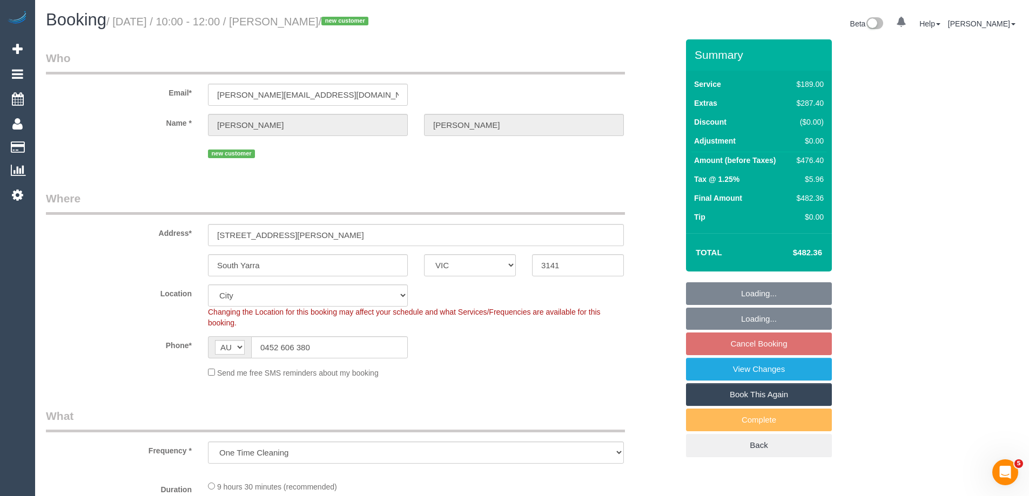
select select "object:1101"
select select "spot3"
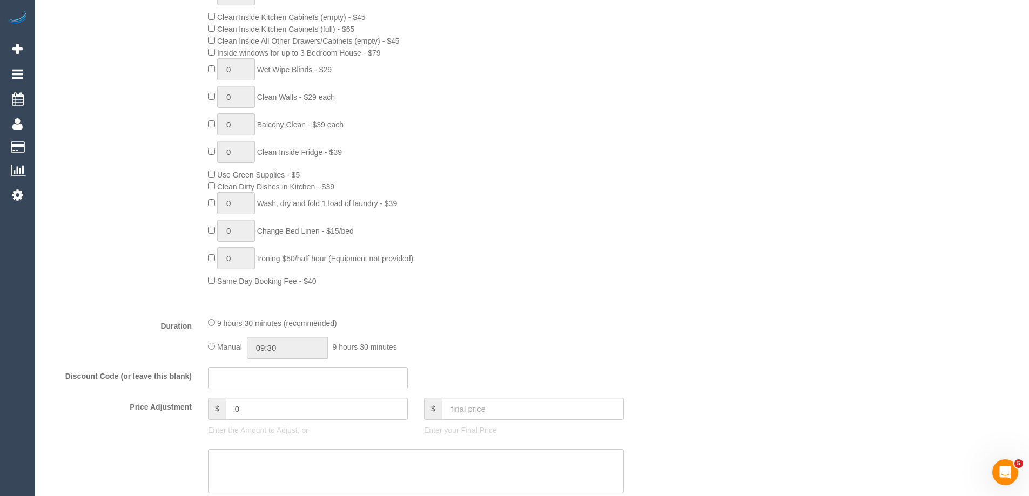
scroll to position [810, 0]
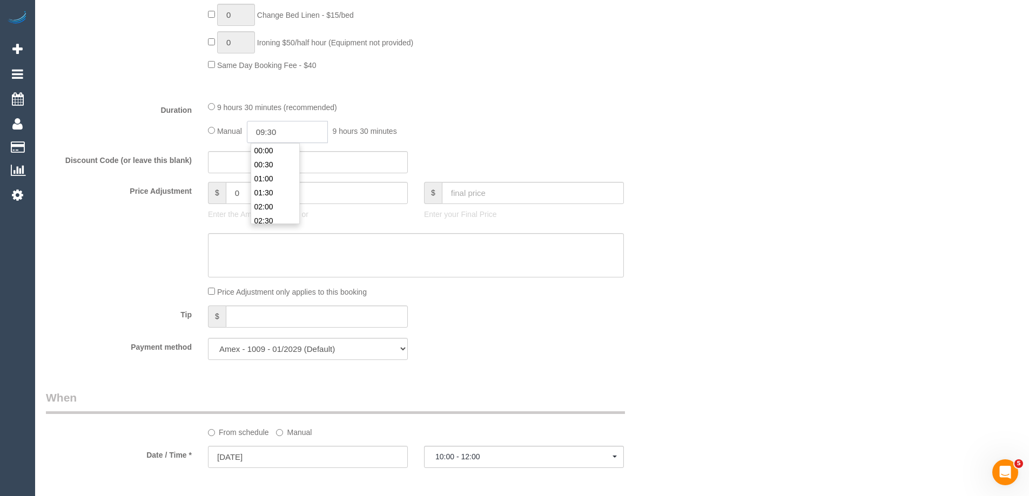
click at [294, 132] on input "09:30" at bounding box center [287, 132] width 81 height 22
click at [482, 121] on div "Manual 09:30 9 hours 30 minutes" at bounding box center [416, 132] width 416 height 22
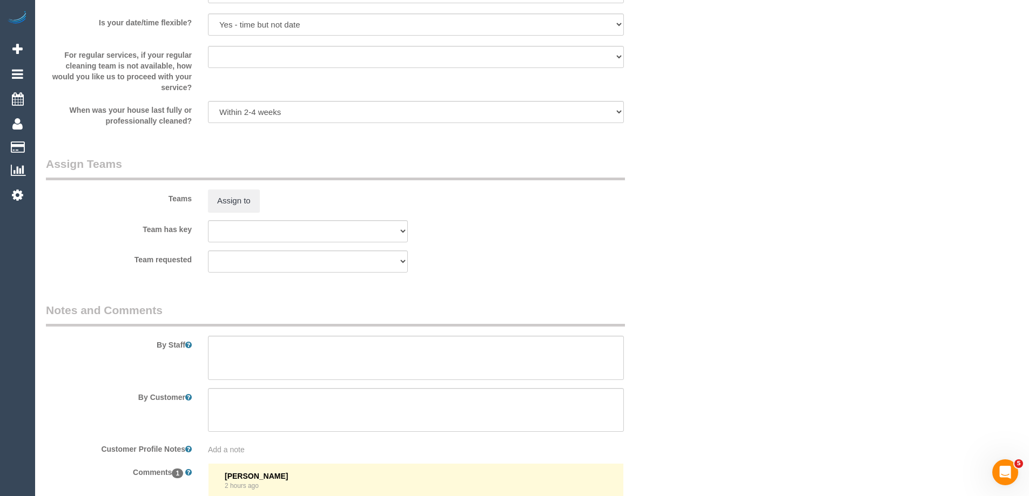
scroll to position [1673, 0]
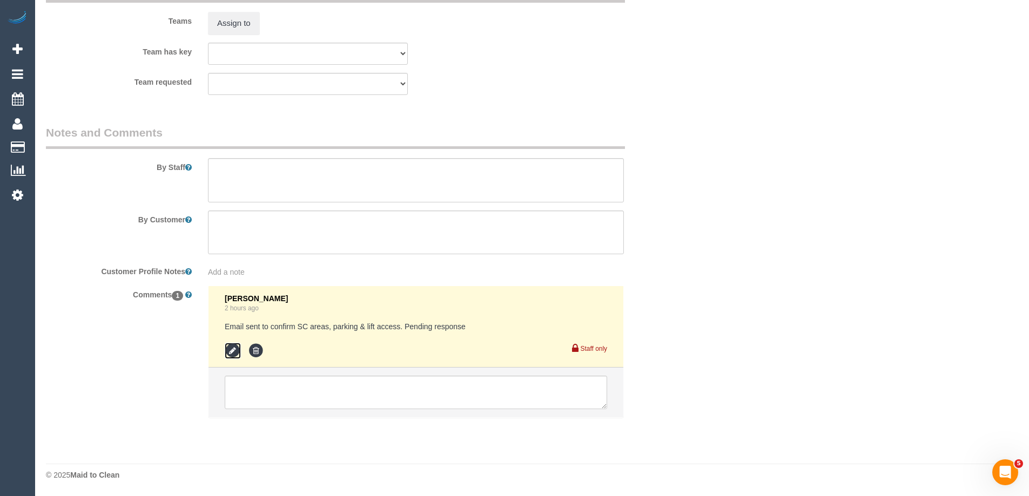
click at [228, 353] on icon at bounding box center [233, 351] width 16 height 16
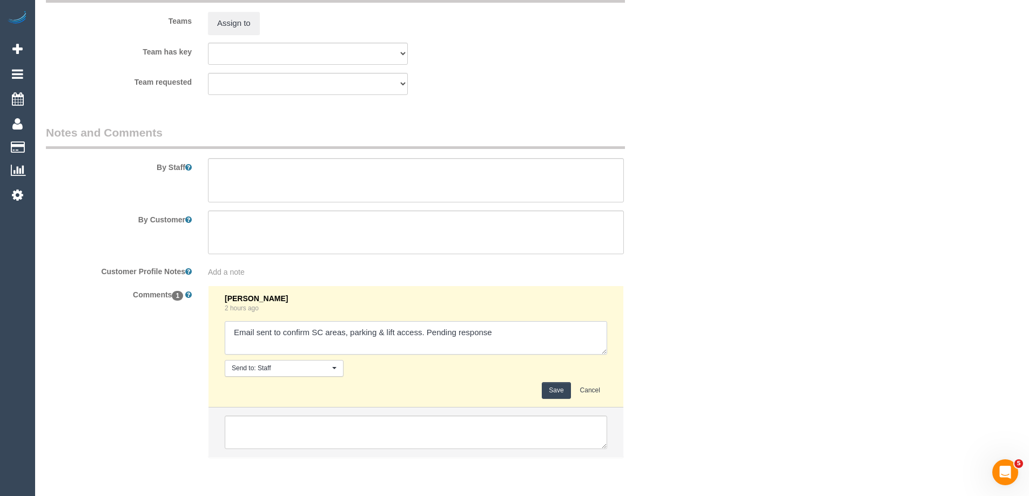
click at [498, 335] on textarea at bounding box center [416, 337] width 382 height 33
type textarea "Email sent to confirm SC areas, parking & lift access. Pending response - confi…"
click at [558, 389] on button "Save" at bounding box center [556, 390] width 29 height 17
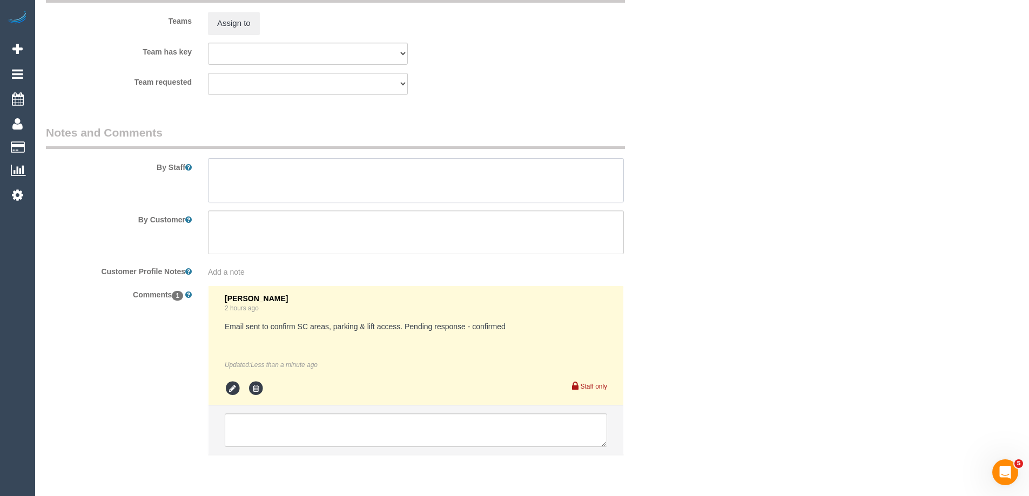
click at [341, 180] on textarea at bounding box center [416, 180] width 416 height 44
paste textarea "we have a parking spot in the building’s basement carpark that can be used"
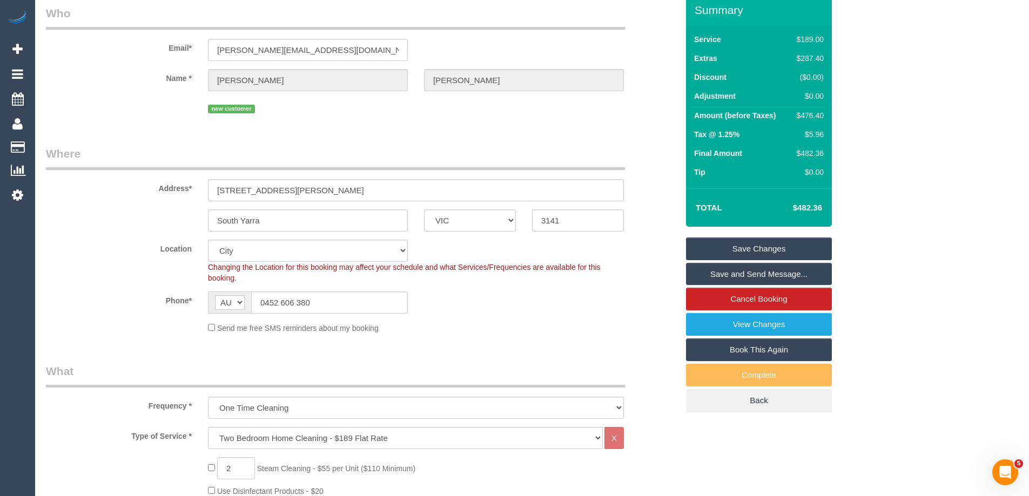
scroll to position [0, 0]
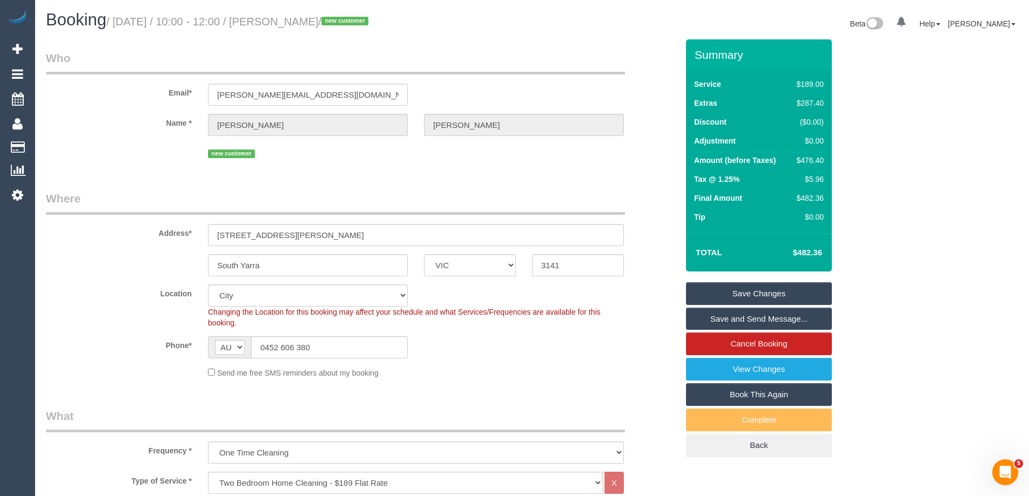
type textarea "we have a parking spot in the building’s basement carpark that can be used"
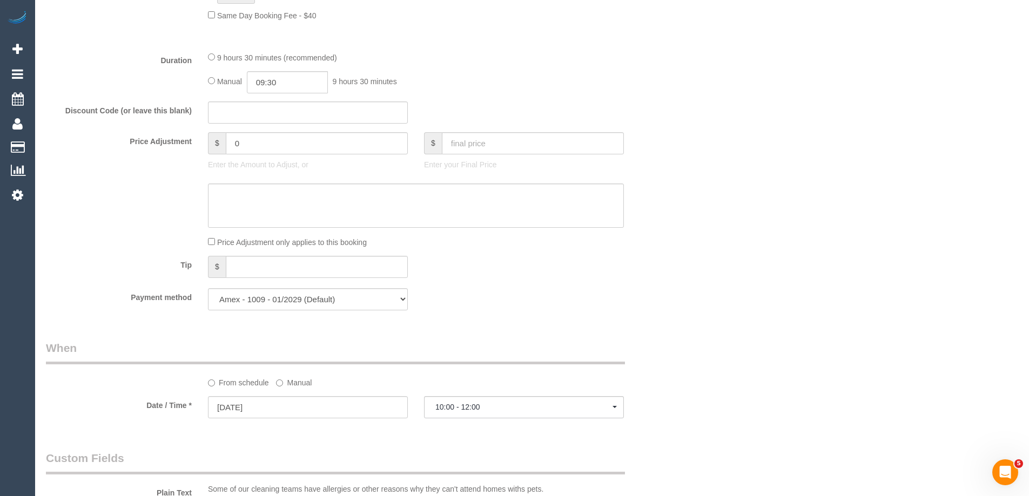
scroll to position [864, 0]
click at [283, 80] on input "09:30" at bounding box center [287, 78] width 81 height 22
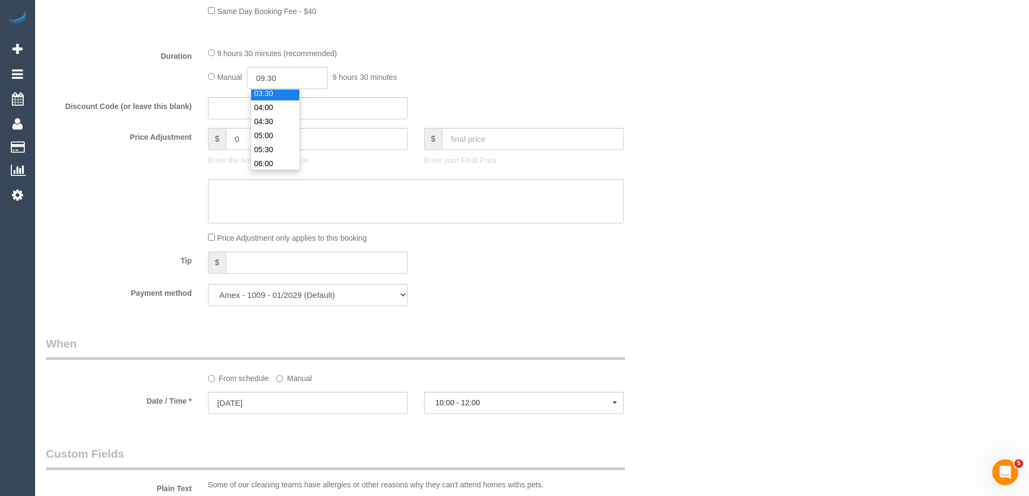
type input "03:30"
click at [274, 94] on li "03:30" at bounding box center [275, 93] width 48 height 14
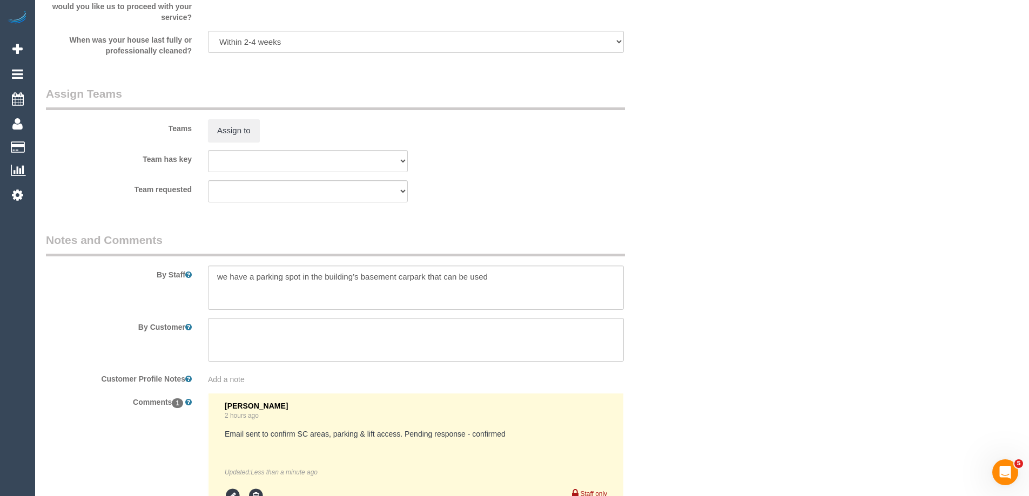
select select "spot28"
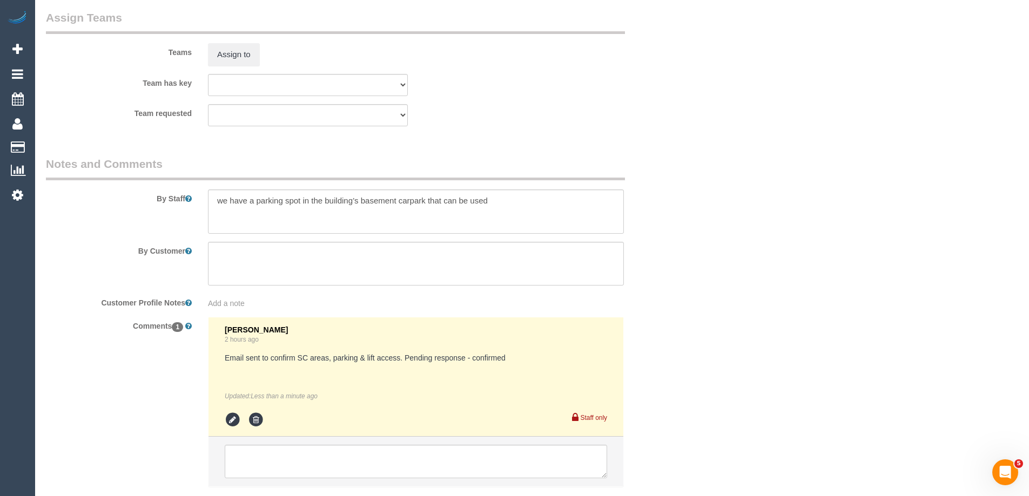
scroll to position [1711, 0]
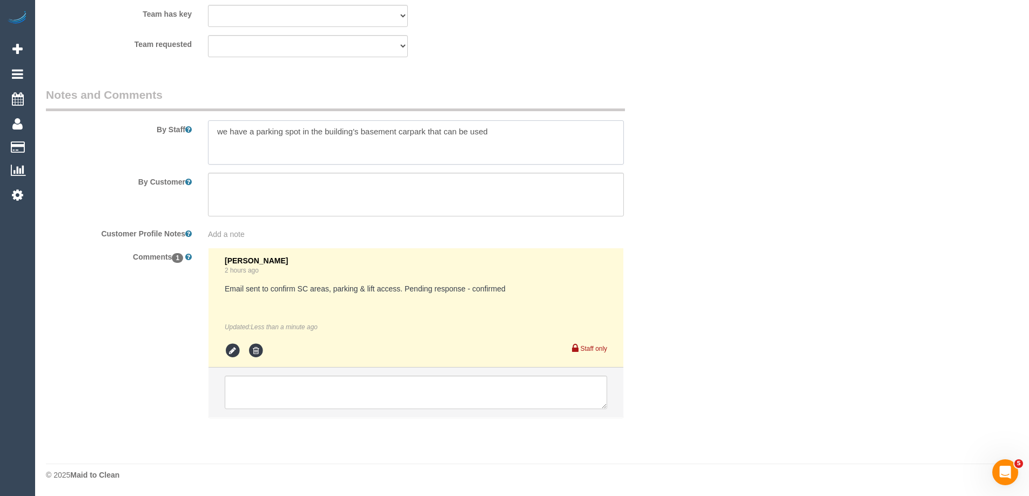
click at [212, 125] on textarea at bounding box center [416, 142] width 416 height 44
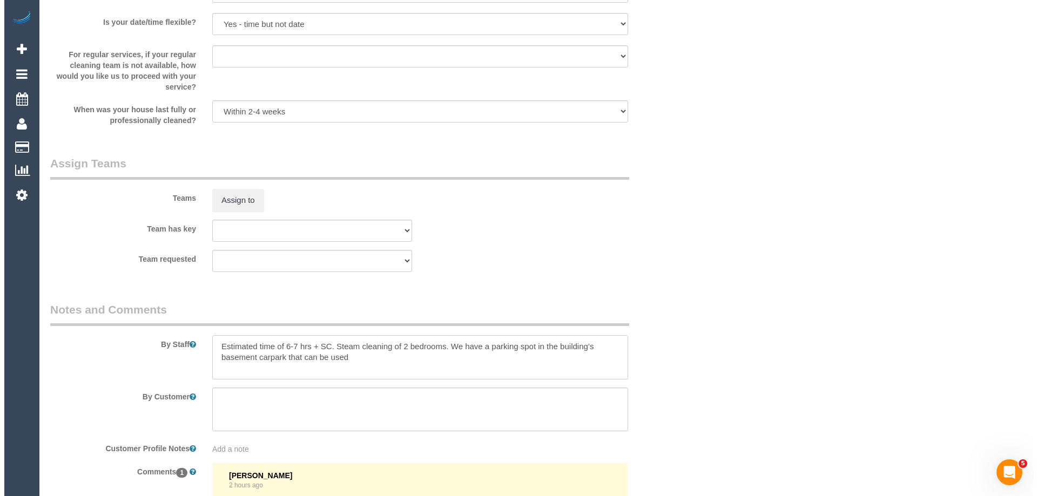
scroll to position [1495, 0]
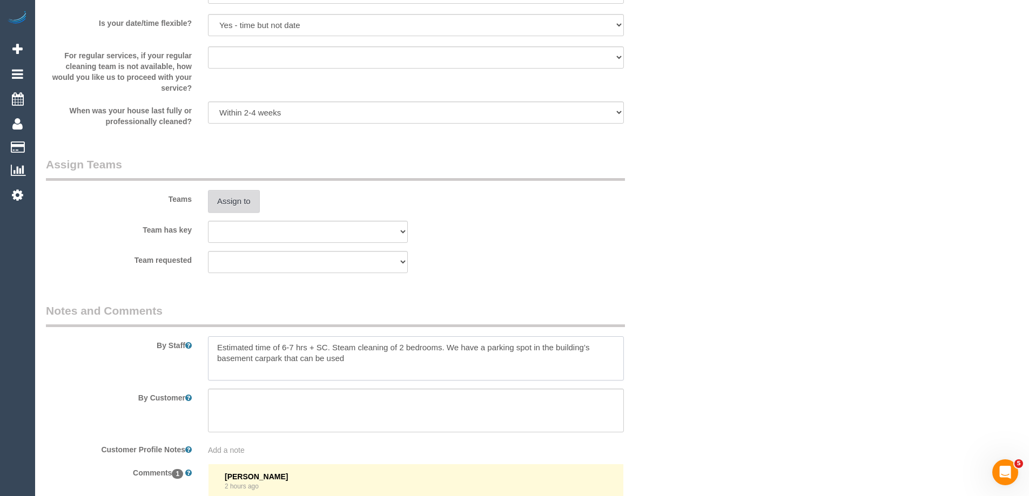
type textarea "Estimated time of 6-7 hrs + SC. Steam cleaning of 2 bedrooms. We have a parking…"
click at [218, 199] on button "Assign to" at bounding box center [234, 201] width 52 height 23
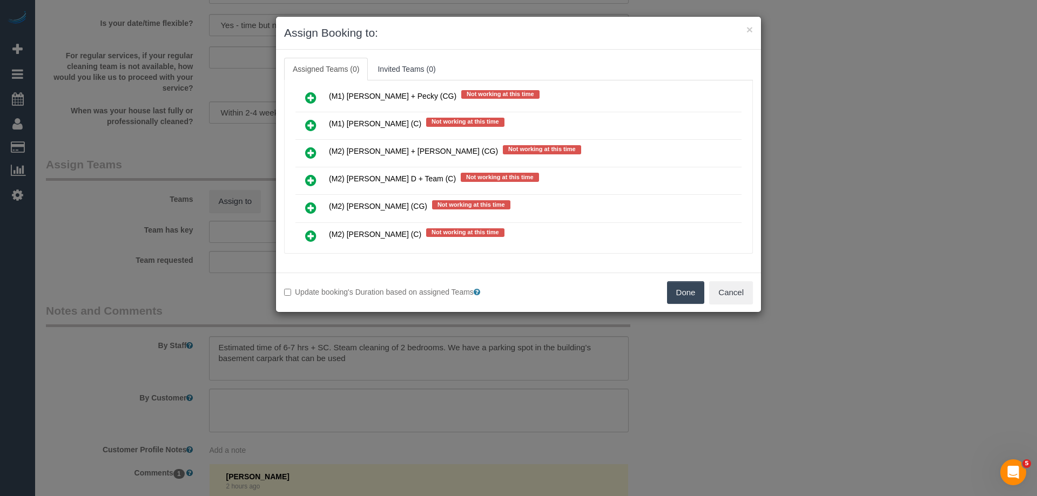
scroll to position [1080, 0]
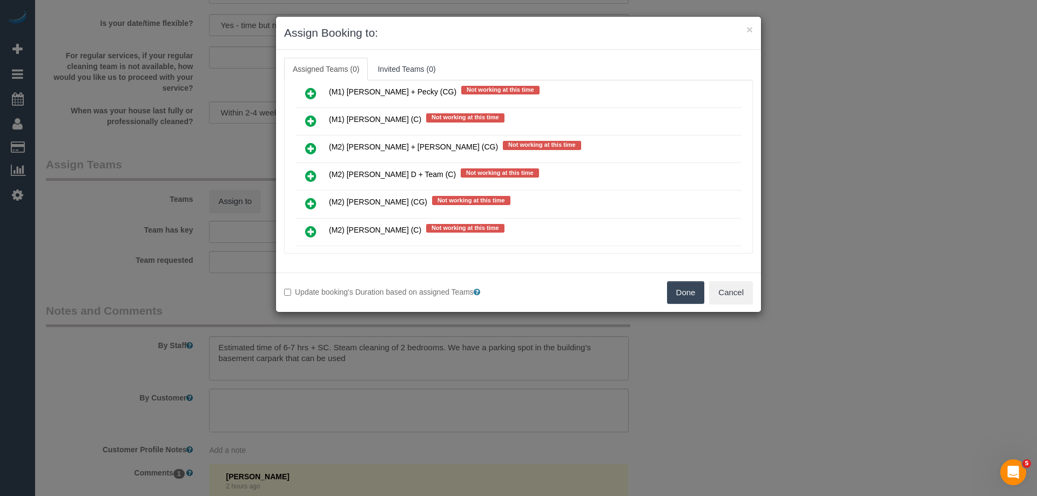
click at [310, 173] on icon at bounding box center [310, 176] width 11 height 13
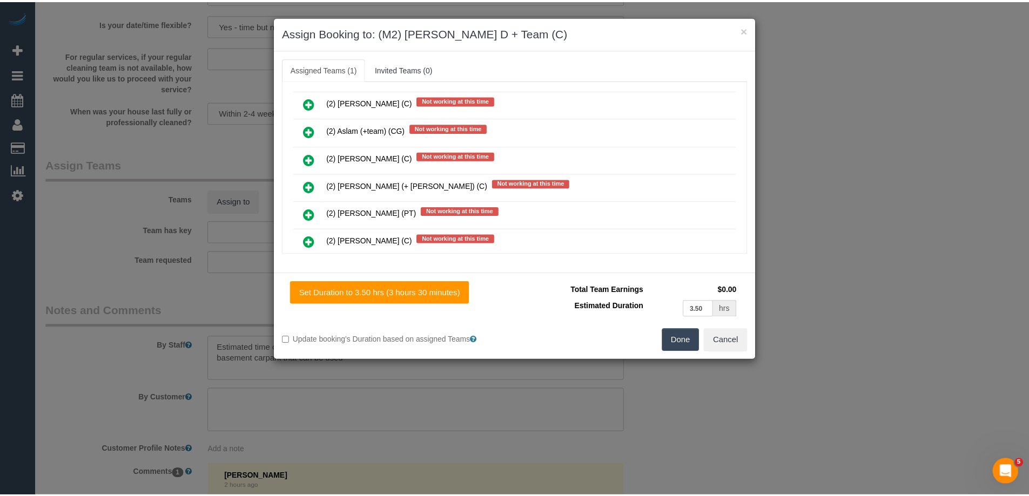
scroll to position [0, 0]
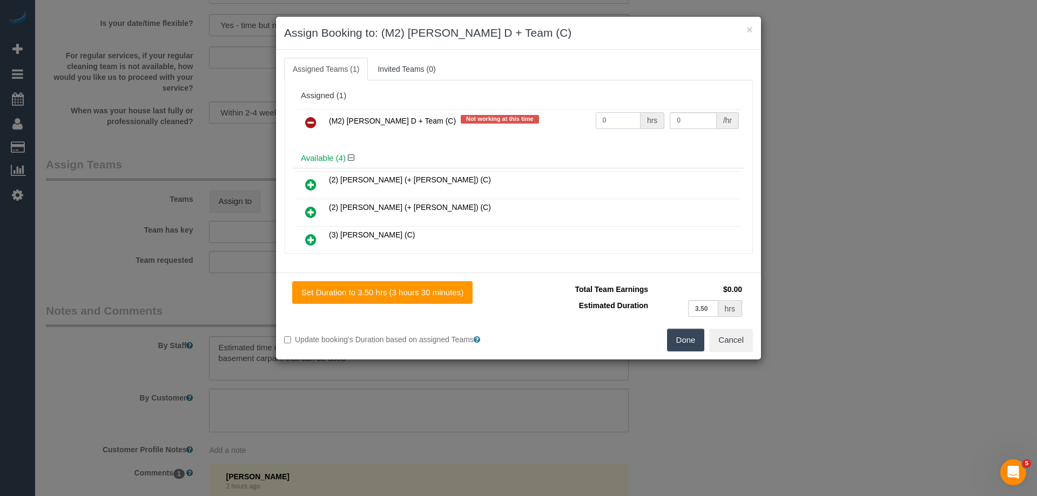
drag, startPoint x: 612, startPoint y: 119, endPoint x: 562, endPoint y: 116, distance: 49.8
click at [562, 116] on tr "(M2) Angelica D + Team (C) Not working at this time 0 hrs 0 /hr" at bounding box center [518, 123] width 446 height 28
type input "1"
drag, startPoint x: 685, startPoint y: 119, endPoint x: 592, endPoint y: 111, distance: 92.7
click at [592, 111] on tr "(M2) Angelica D + Team (C) Not working at this time 1 hrs 0 /hr" at bounding box center [518, 123] width 446 height 28
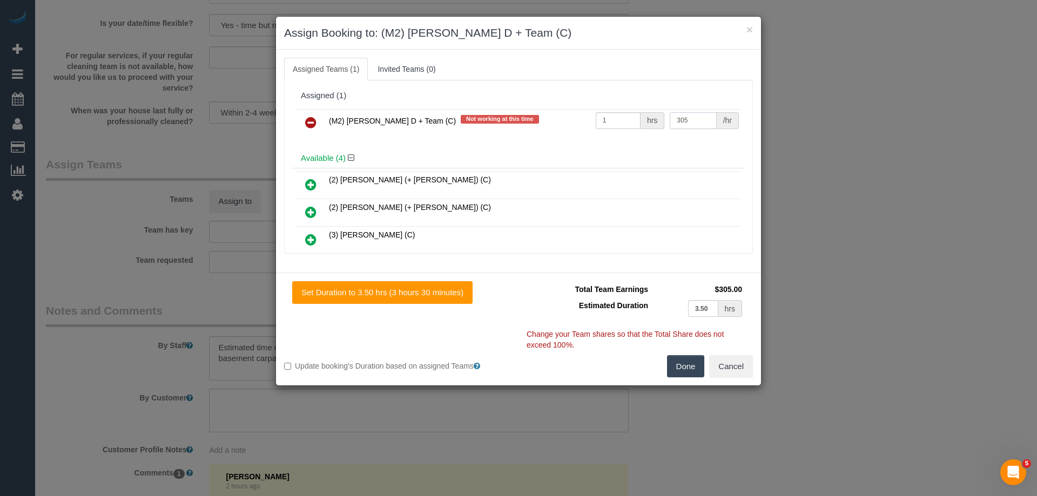
type input "305"
click at [683, 373] on button "Done" at bounding box center [686, 366] width 38 height 23
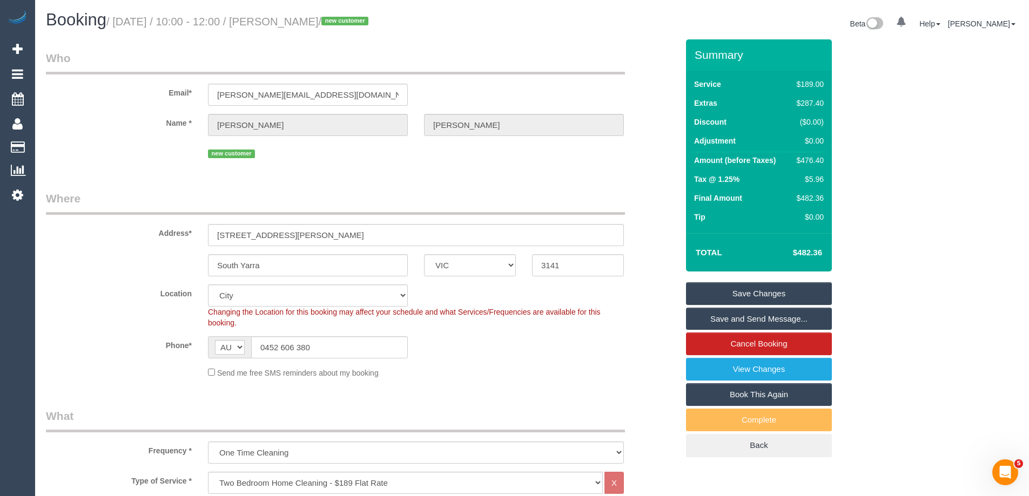
drag, startPoint x: 371, startPoint y: 22, endPoint x: 300, endPoint y: 23, distance: 71.8
click at [300, 23] on small "/ September 01, 2025 / 10:00 - 12:00 / Josh Augustine / new customer" at bounding box center [238, 22] width 265 height 12
copy small "Josh Augustine"
click at [706, 320] on link "Save and Send Message..." at bounding box center [759, 319] width 146 height 23
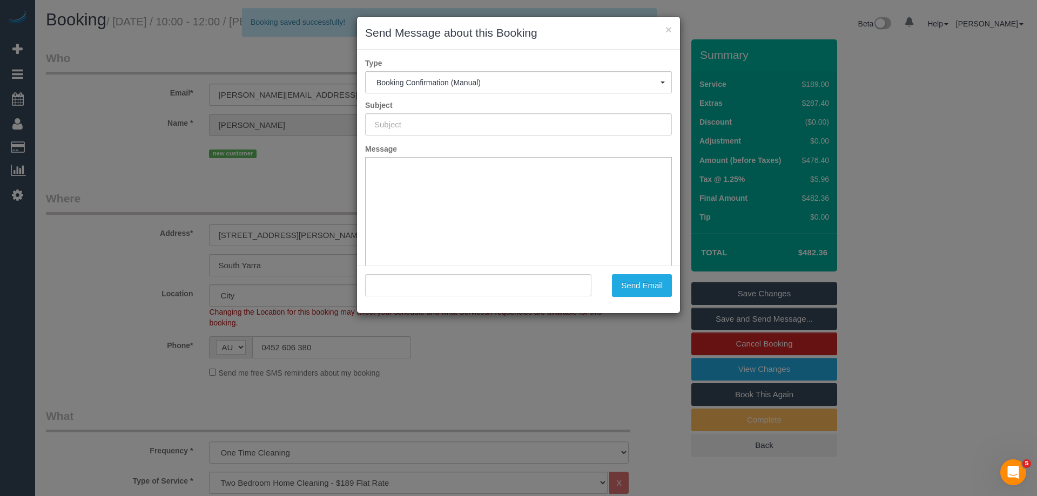
type input "Booking Confirmed"
type input ""Josh Augustine" <joshua.augustine90@gmail.com>"
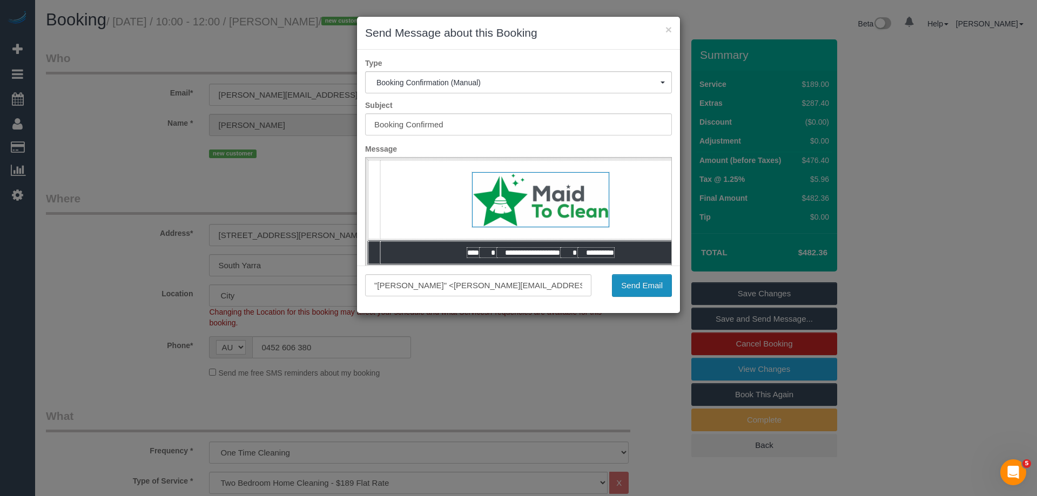
click at [655, 287] on button "Send Email" at bounding box center [642, 285] width 60 height 23
copy small "Josh Augustine"
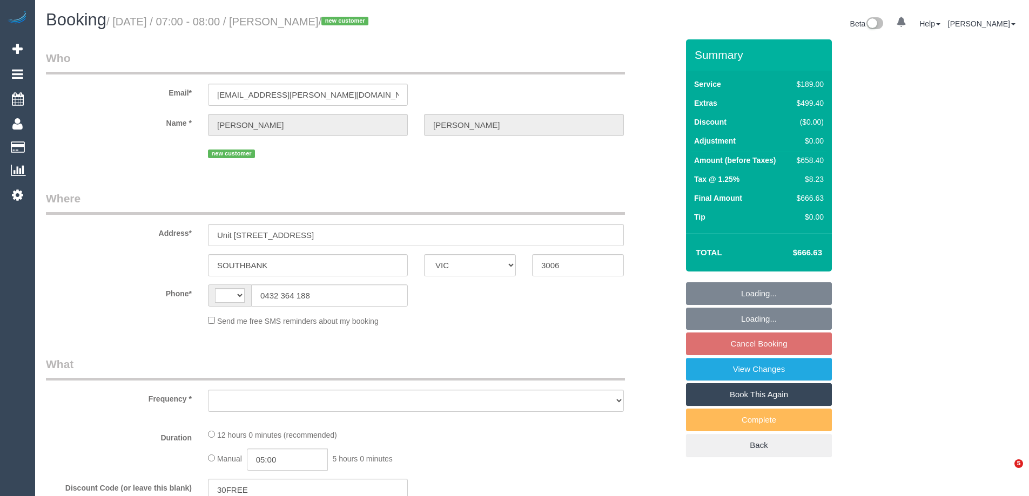
select select "VIC"
select select "object:290"
select select "string:stripe-pm_1RtS0d2GScqysDRVnZFQk5O5"
select select "number:28"
select select "number:14"
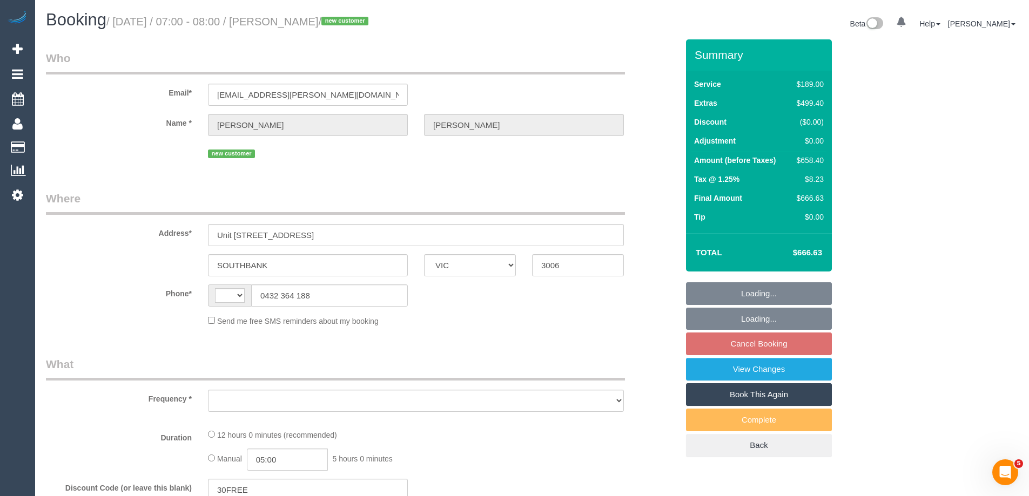
select select "number:18"
select select "number:24"
select select "number:26"
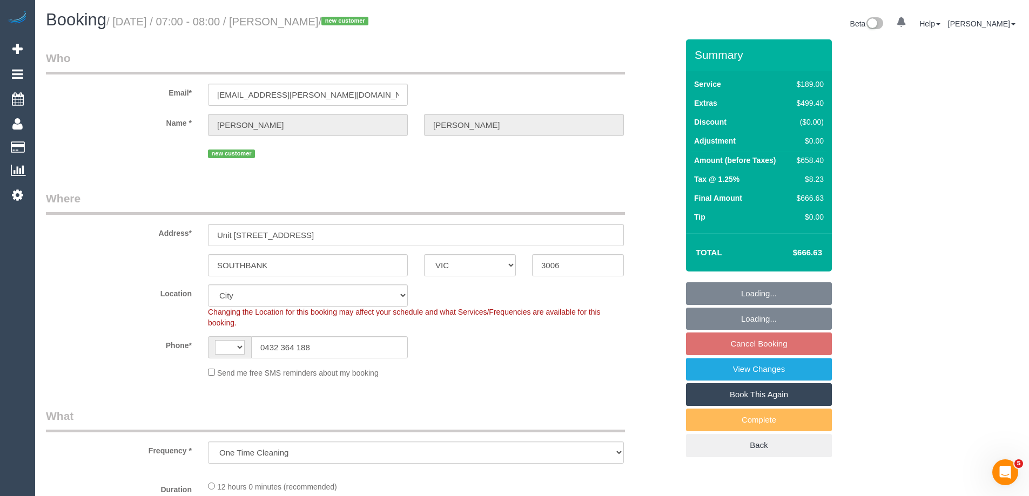
select select "object:732"
select select "string:AU"
select select "spot1"
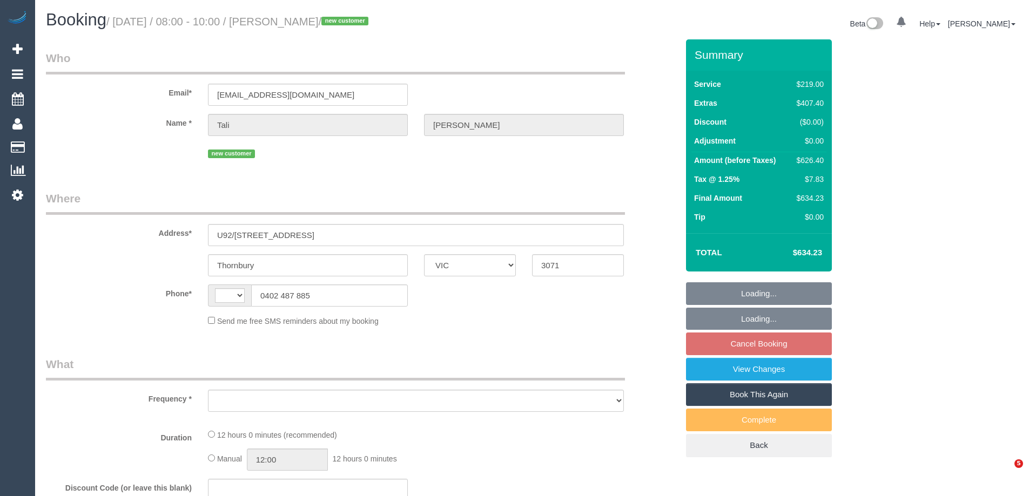
select select "VIC"
select select "number:28"
select select "number:14"
select select "number:18"
select select "number:24"
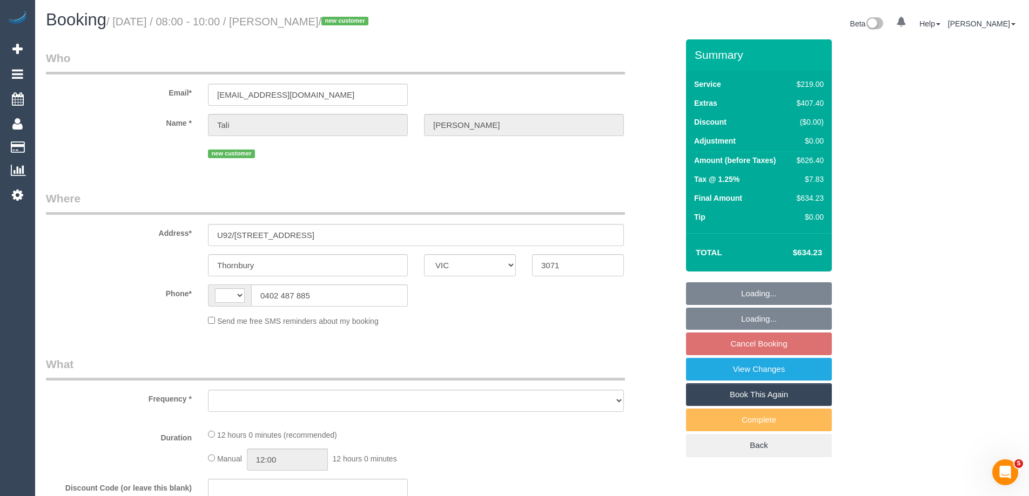
select select "number:13"
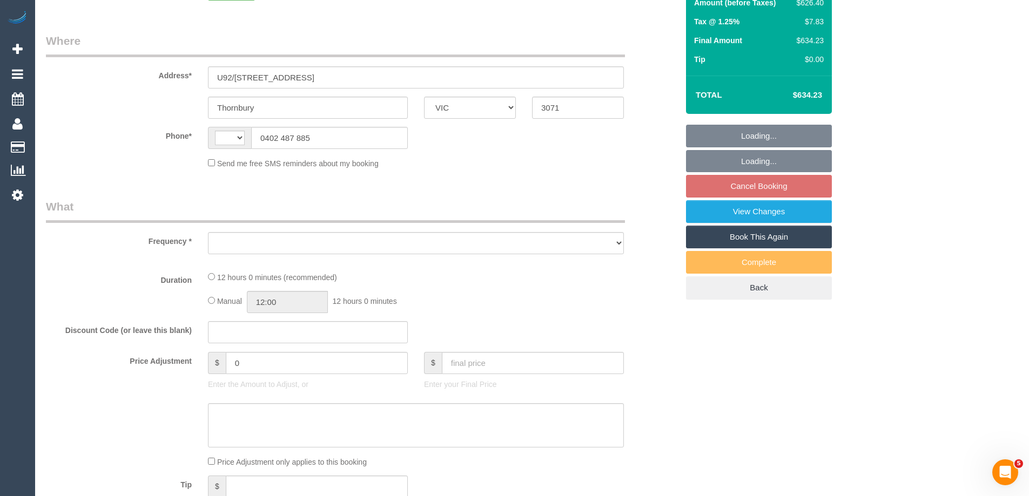
select select "string:AU"
select select "object:677"
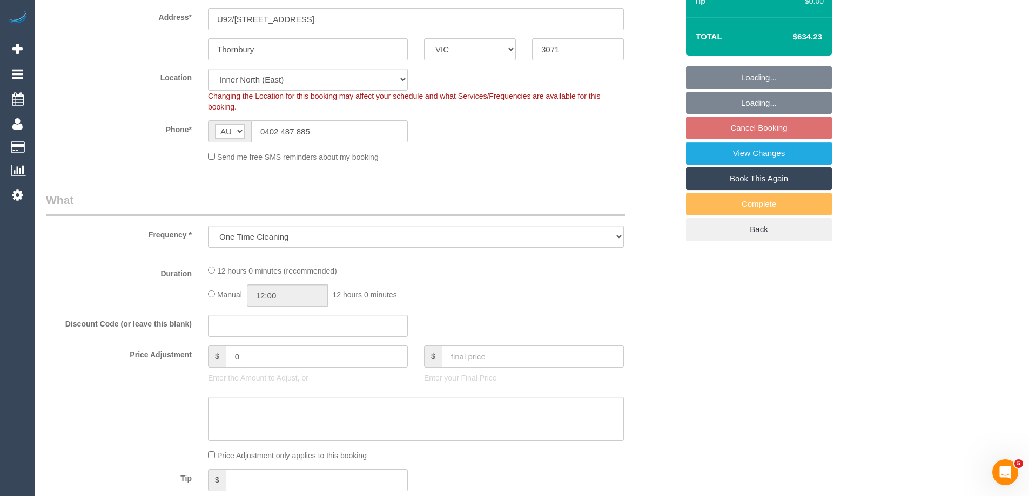
select select "string:stripe-pm_1RzRfC2GScqysDRVGzupqjIm"
select select "spot2"
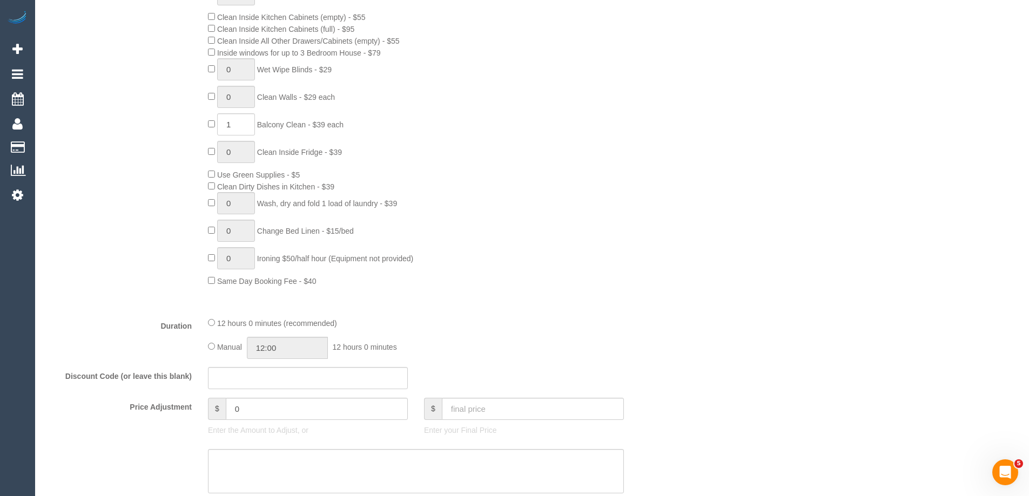
select select "object:1586"
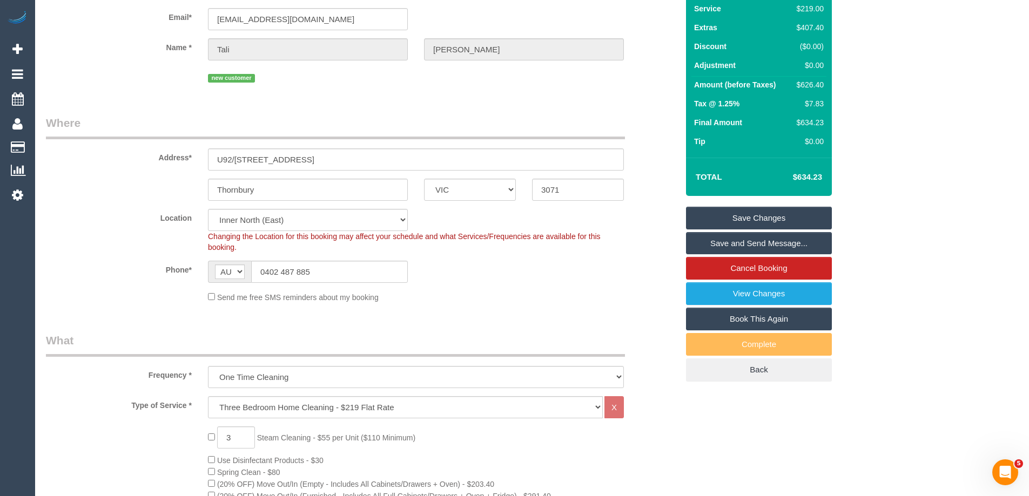
scroll to position [69, 0]
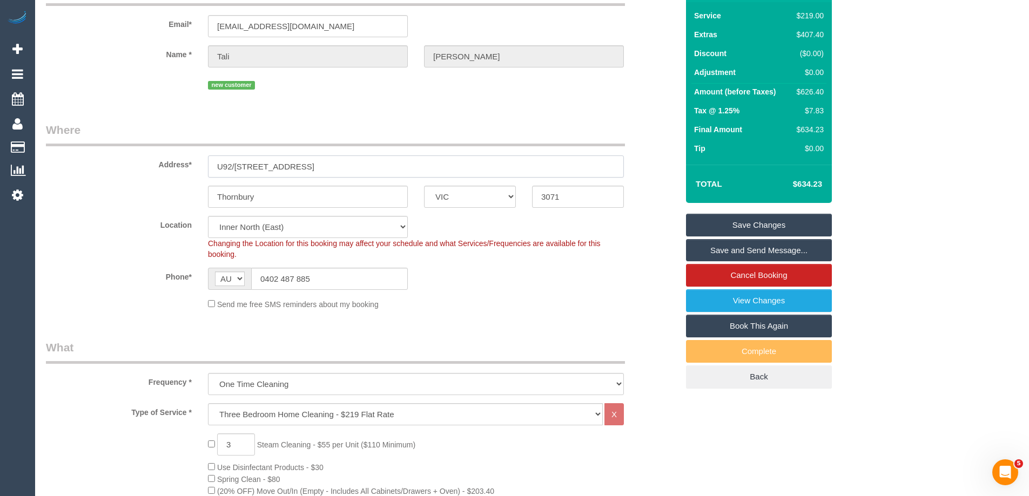
drag, startPoint x: 346, startPoint y: 161, endPoint x: 86, endPoint y: 143, distance: 259.8
click at [86, 143] on fieldset "Where Address* U92/[STREET_ADDRESS] [GEOGRAPHIC_DATA] ACT [GEOGRAPHIC_DATA] NT …" at bounding box center [362, 220] width 632 height 196
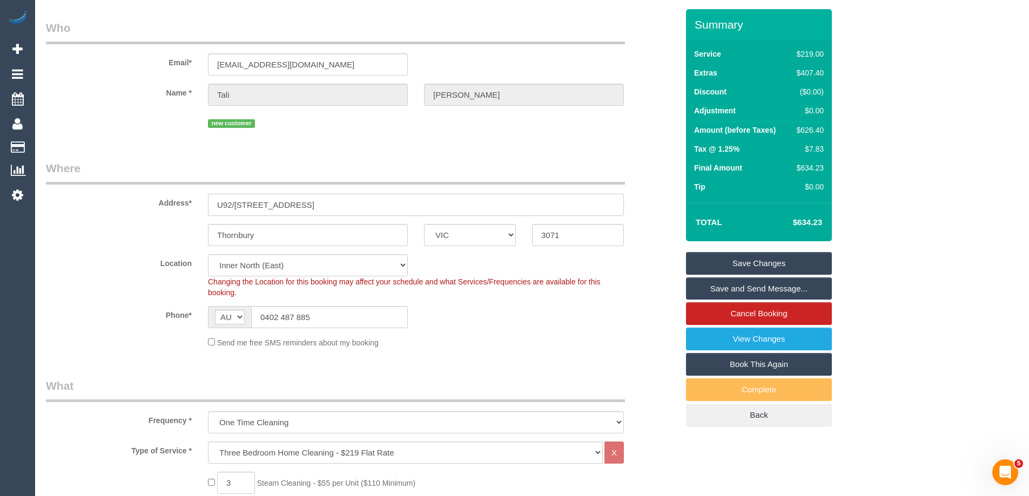
scroll to position [0, 0]
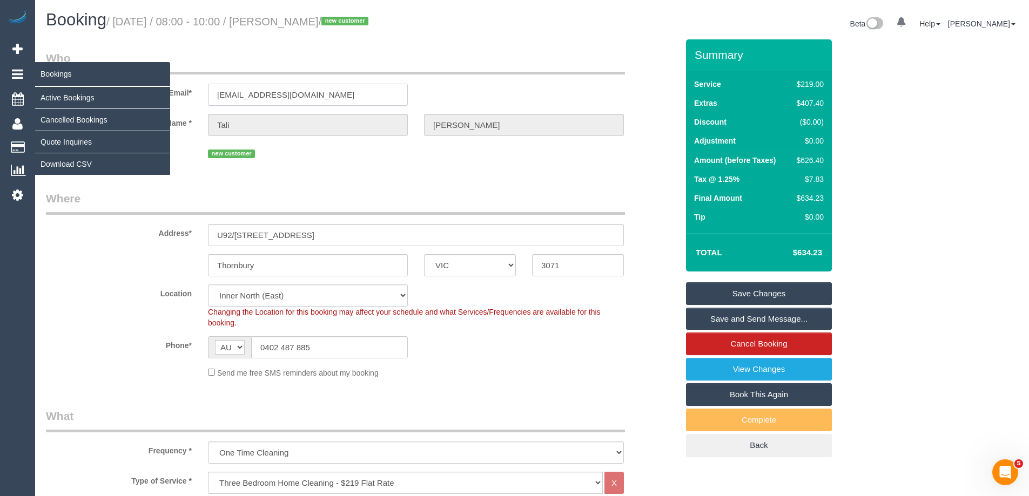
drag, startPoint x: 342, startPoint y: 89, endPoint x: 11, endPoint y: 72, distance: 331.4
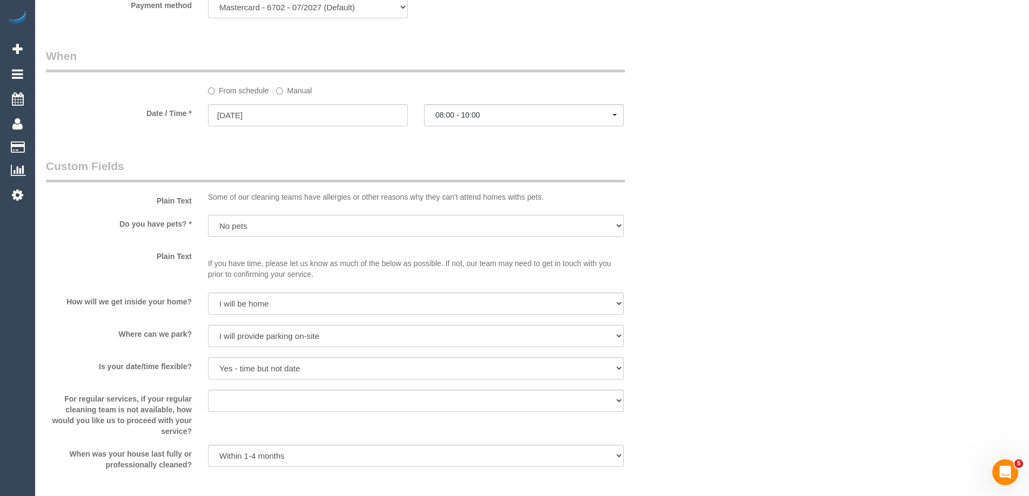
scroll to position [1592, 0]
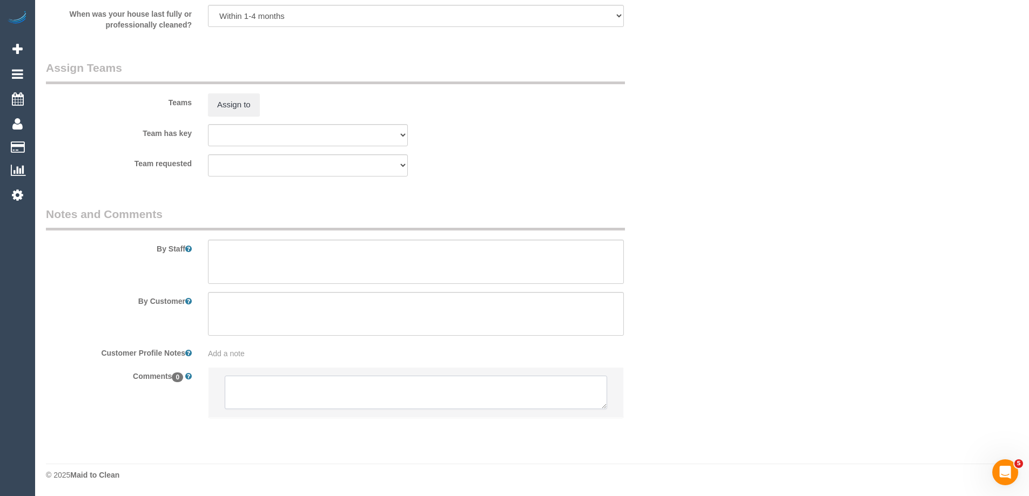
click at [280, 394] on textarea at bounding box center [416, 392] width 382 height 33
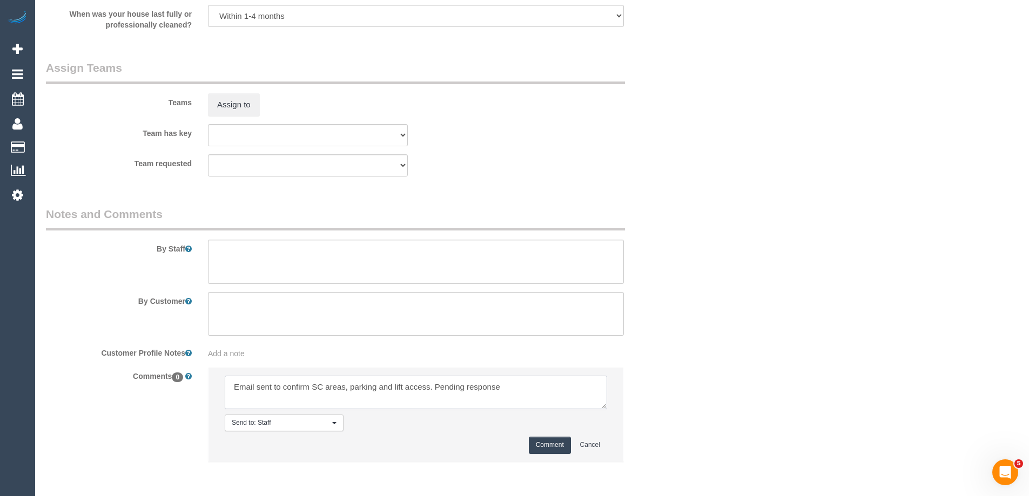
type textarea "Email sent to confirm SC areas, parking and lift access. Pending response"
click at [538, 445] on button "Comment" at bounding box center [550, 445] width 42 height 17
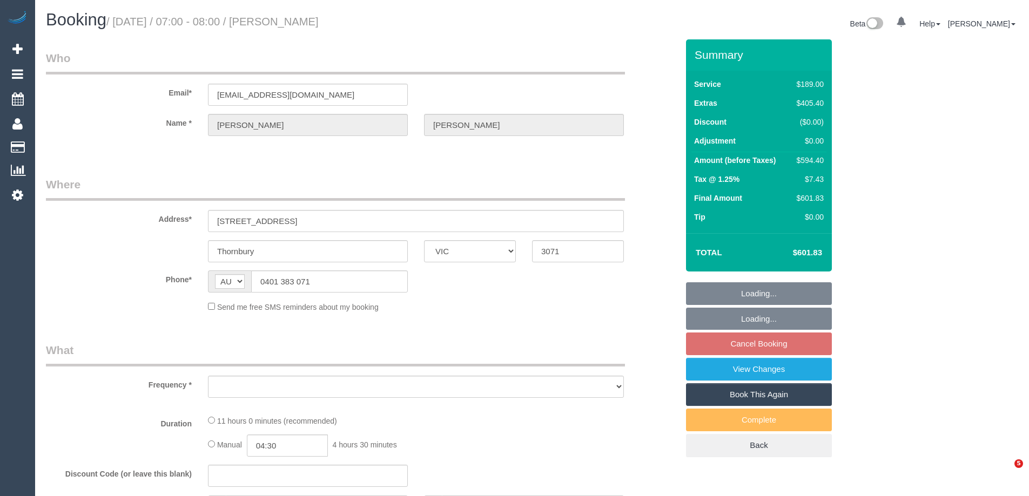
select select "VIC"
select select "object:561"
select select "string:stripe-pm_1RuOoC2GScqysDRVg7DLXJ7y"
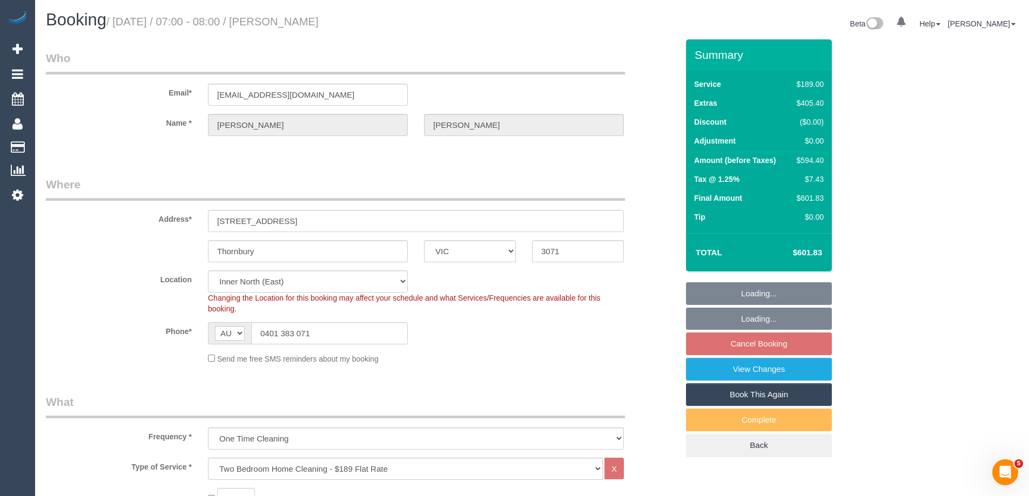
select select "object:1465"
select select "number:28"
select select "number:15"
select select "number:19"
select select "number:36"
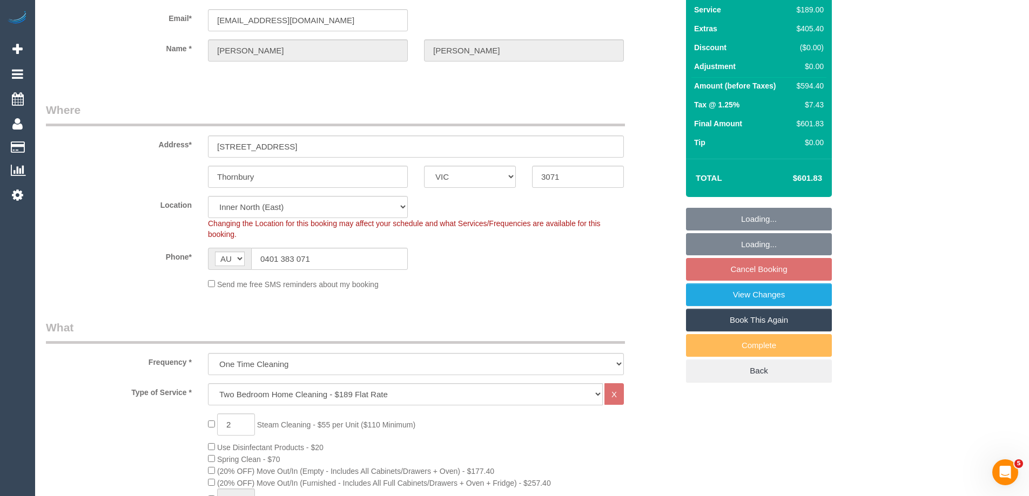
select select "spot1"
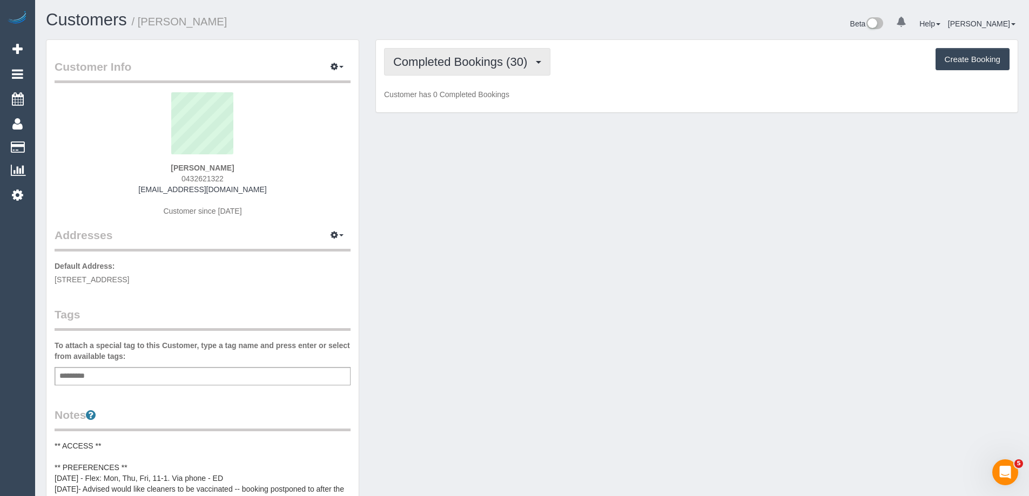
click at [494, 66] on span "Completed Bookings (30)" at bounding box center [462, 61] width 139 height 13
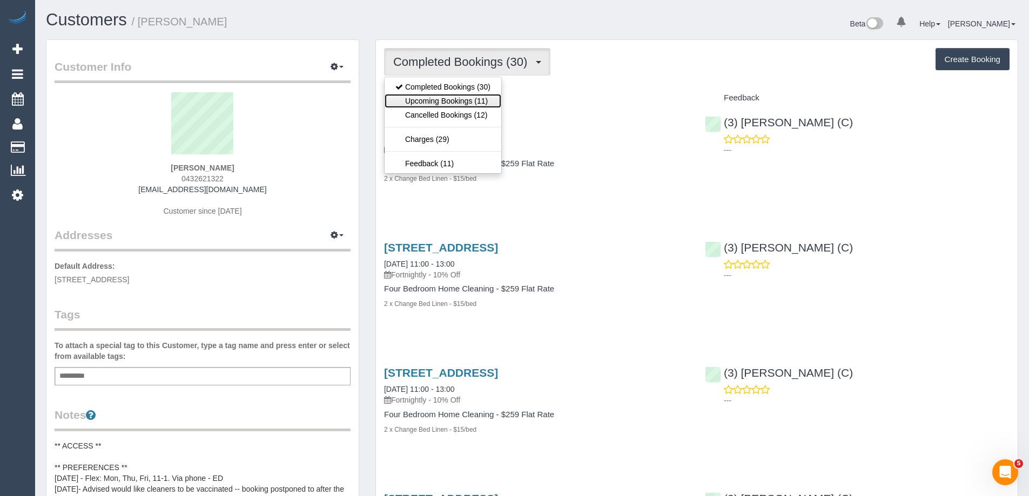
click at [476, 103] on link "Upcoming Bookings (11)" at bounding box center [442, 101] width 117 height 14
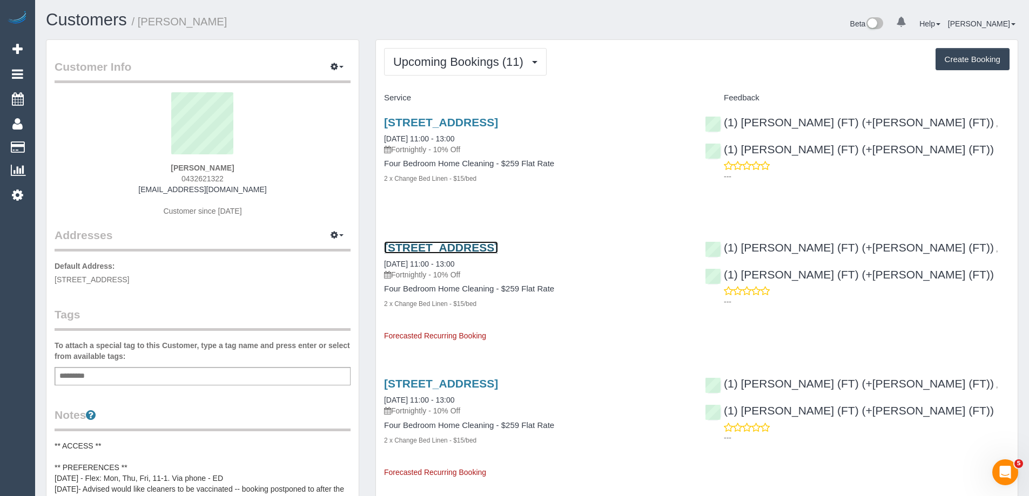
click at [434, 248] on link "6 Wattle Grove, Seaholme, VIC 3018" at bounding box center [441, 247] width 114 height 12
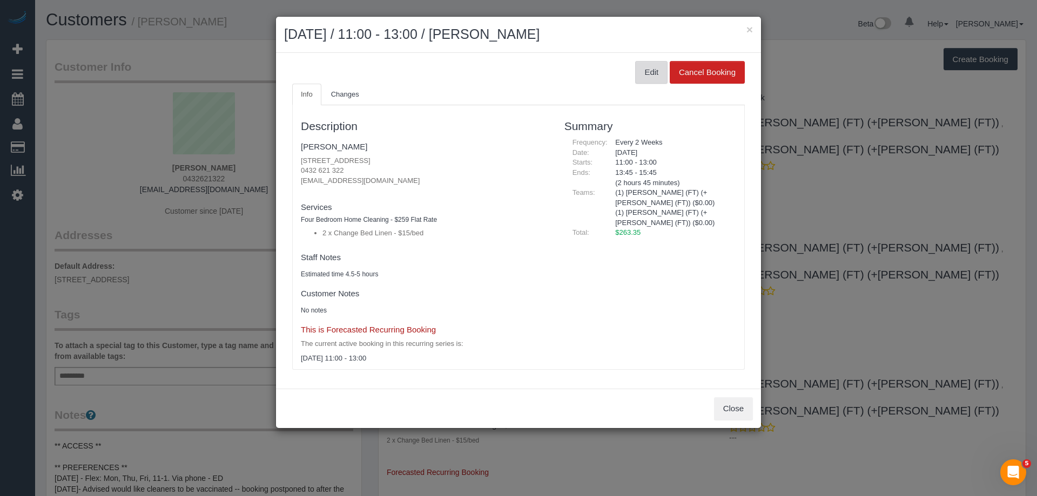
click at [652, 72] on button "Edit" at bounding box center [651, 72] width 32 height 23
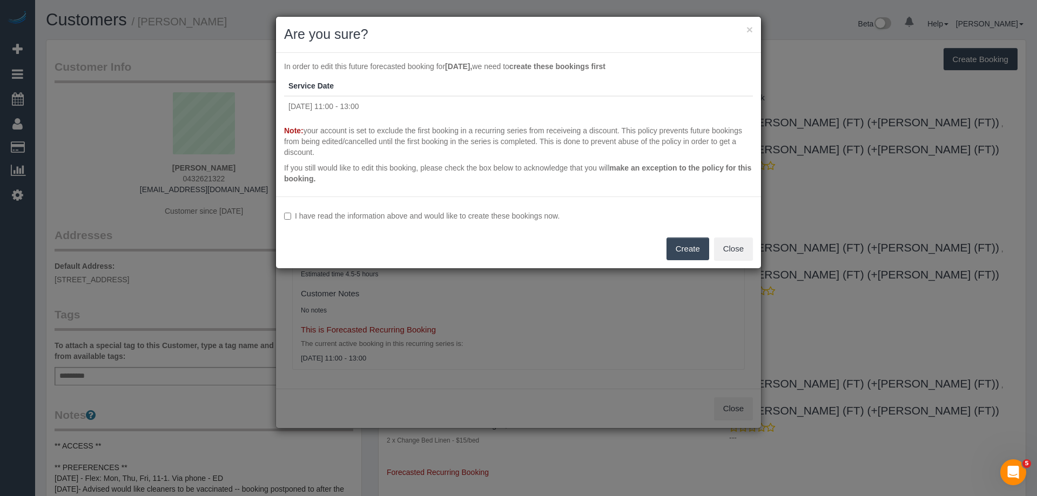
click at [394, 215] on label "I have read the information above and would like to create these bookings now." at bounding box center [518, 216] width 469 height 11
click at [682, 248] on button "Create" at bounding box center [687, 249] width 43 height 23
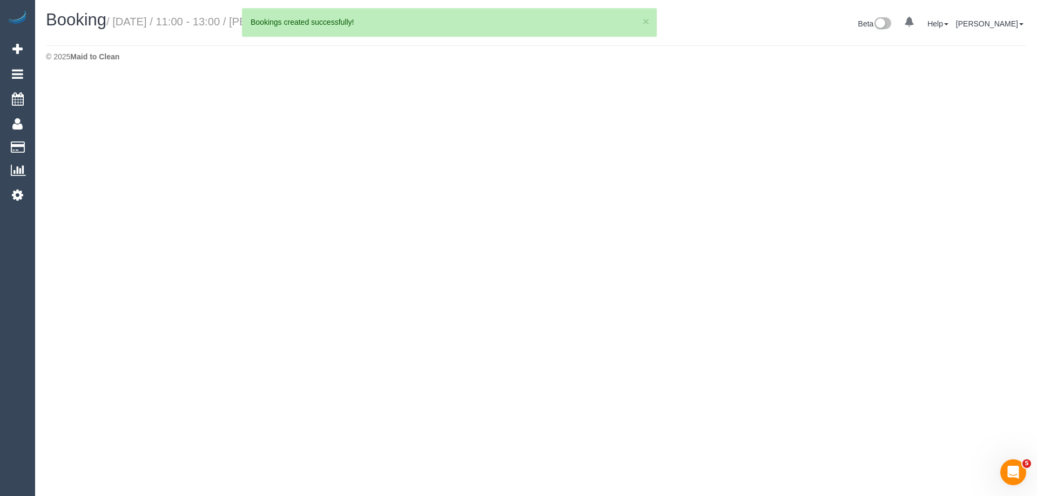
select select "VIC"
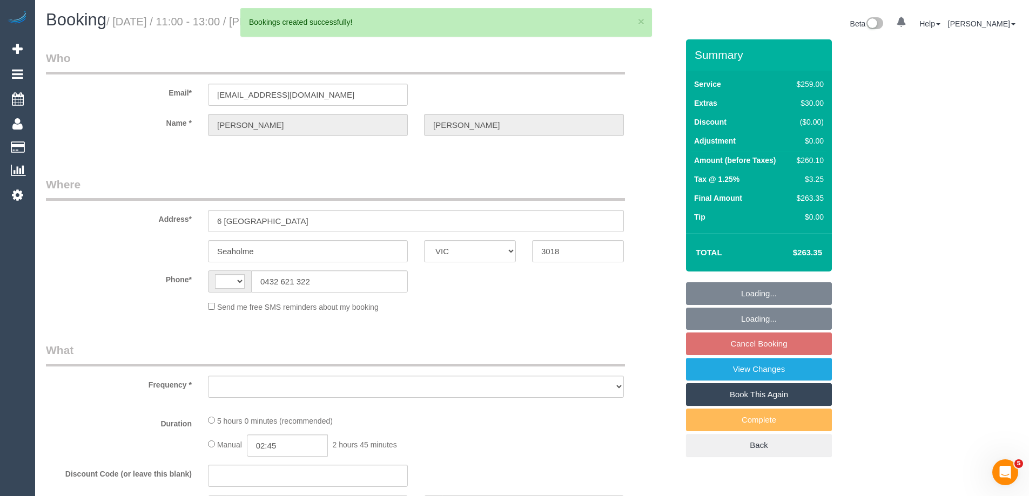
select select "string:AU"
select select "object:2300"
select select "string:stripe-pm_1QQl472GScqysDRV2dLKPcIJ"
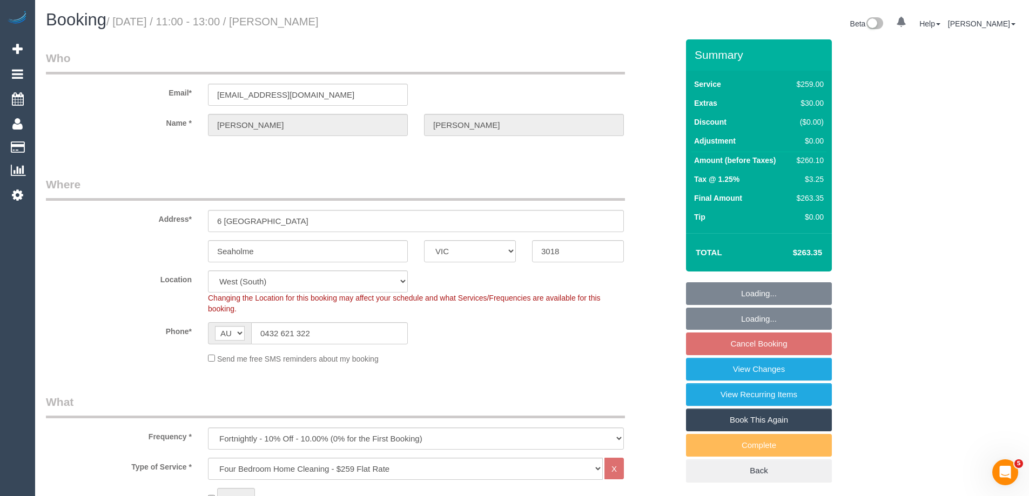
select select "number:27"
select select "number:14"
select select "number:19"
select select "number:24"
select select "number:34"
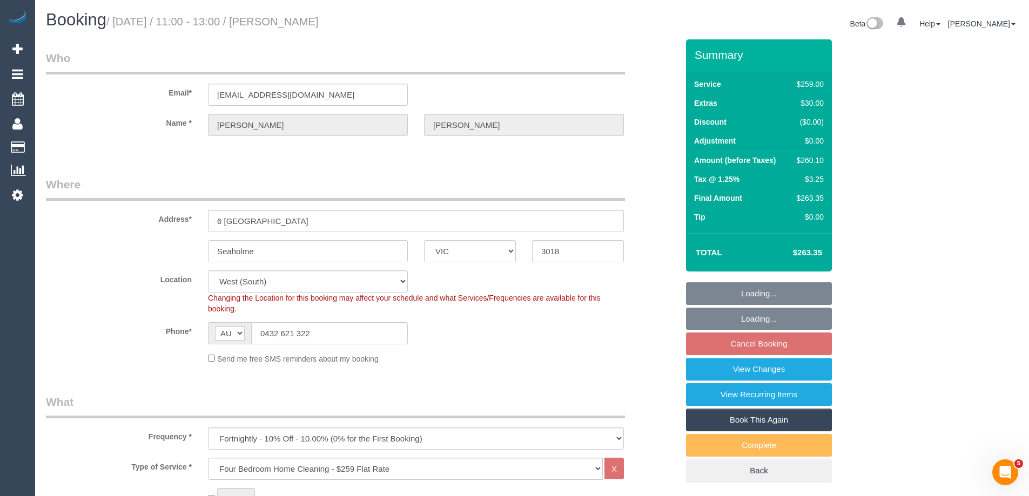
select select "number:12"
select select "object:3021"
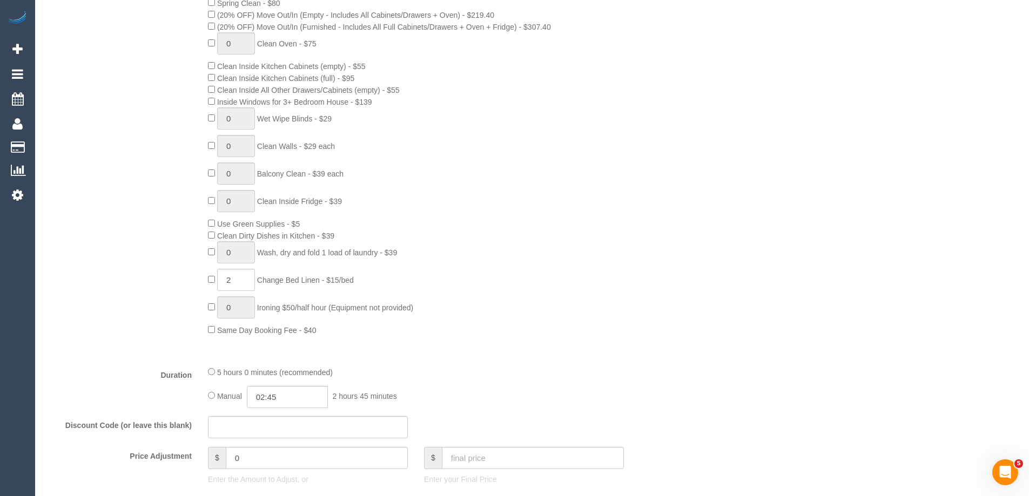
scroll to position [648, 0]
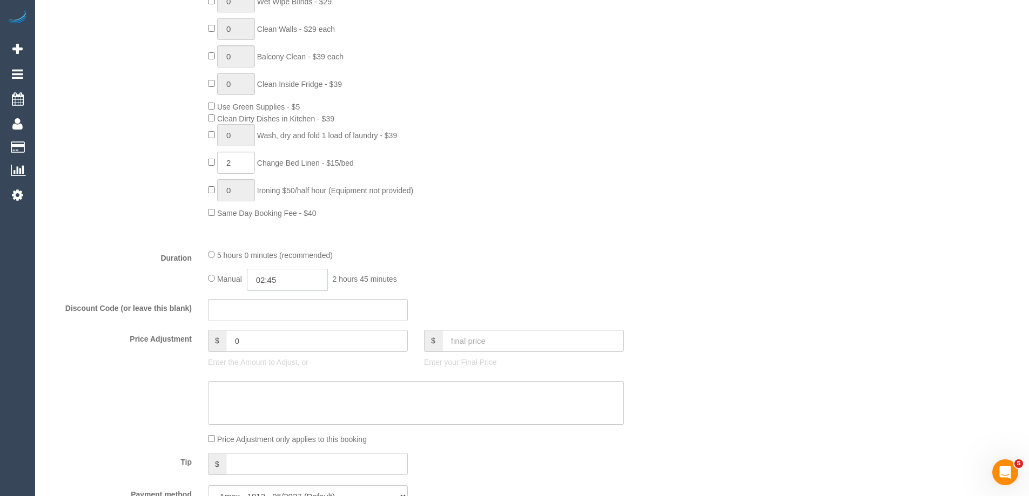
click at [288, 274] on input "02:45" at bounding box center [287, 280] width 81 height 22
type input "02:30"
click at [276, 369] on li "02:30" at bounding box center [275, 369] width 48 height 14
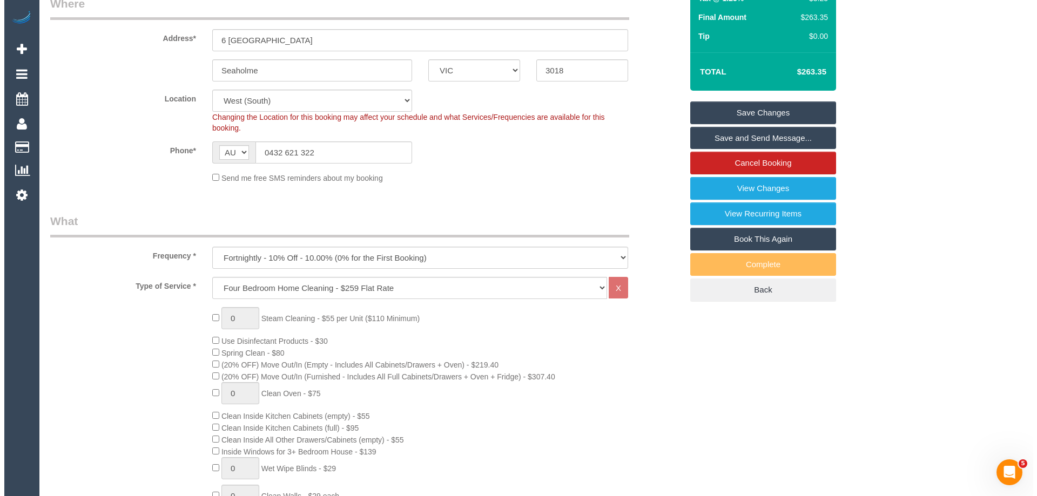
scroll to position [0, 0]
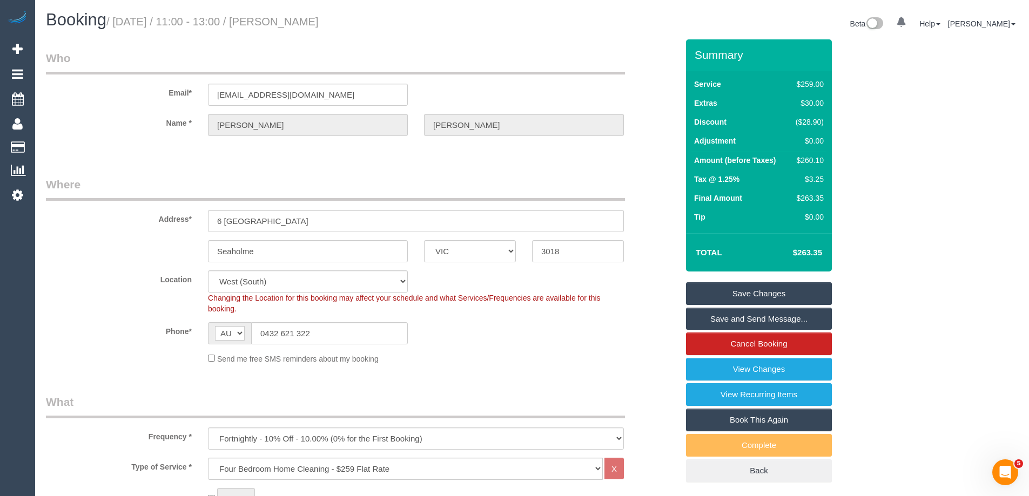
click at [706, 290] on link "Save Changes" at bounding box center [759, 293] width 146 height 23
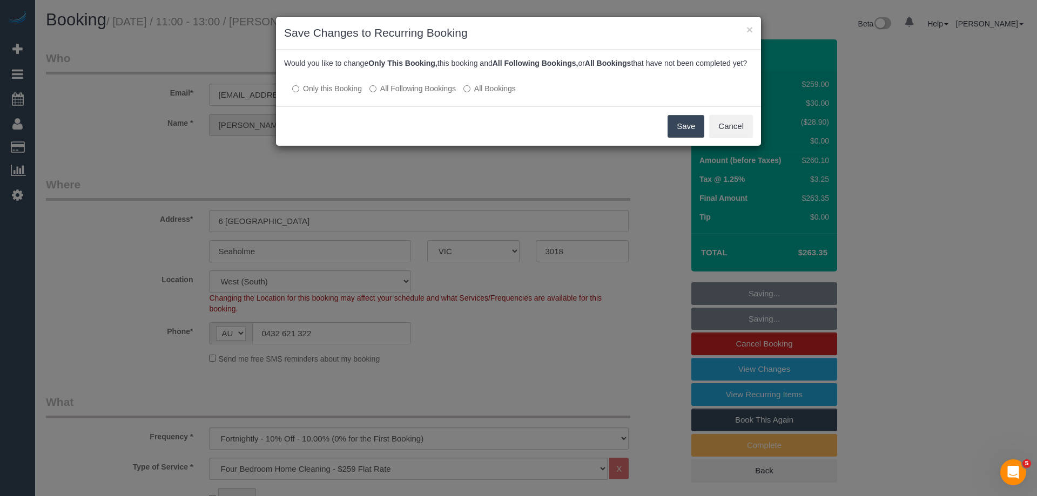
click at [388, 94] on label "All Following Bookings" at bounding box center [412, 88] width 86 height 11
click at [688, 131] on button "Save" at bounding box center [685, 126] width 37 height 23
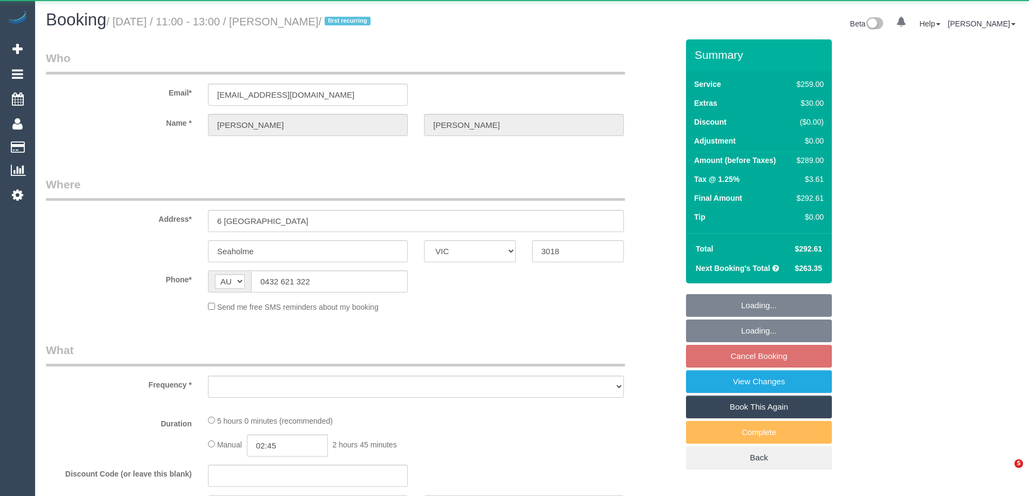
select select "VIC"
select select "string:stripe-pm_1QQl472GScqysDRV2dLKPcIJ"
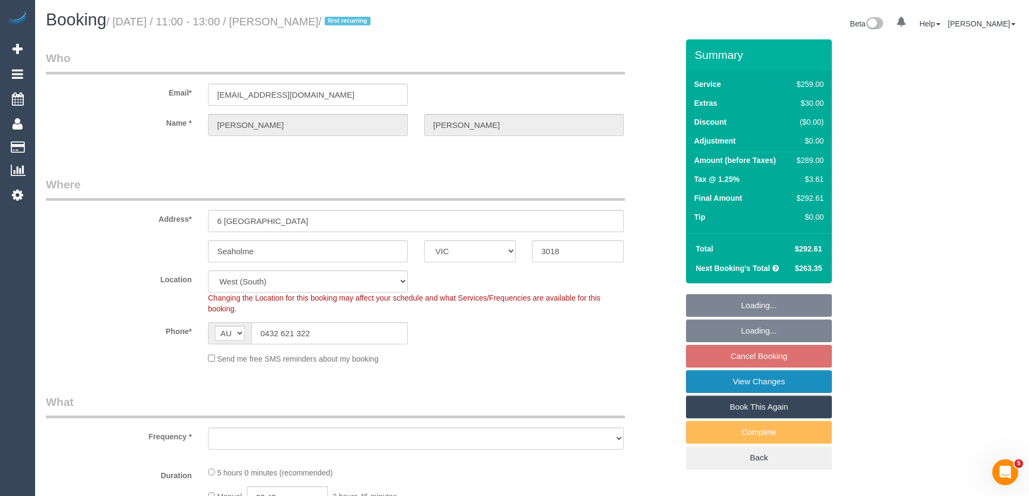
select select "object:562"
click at [738, 386] on link "View Changes" at bounding box center [759, 381] width 146 height 23
select select "number:27"
select select "number:14"
select select "number:19"
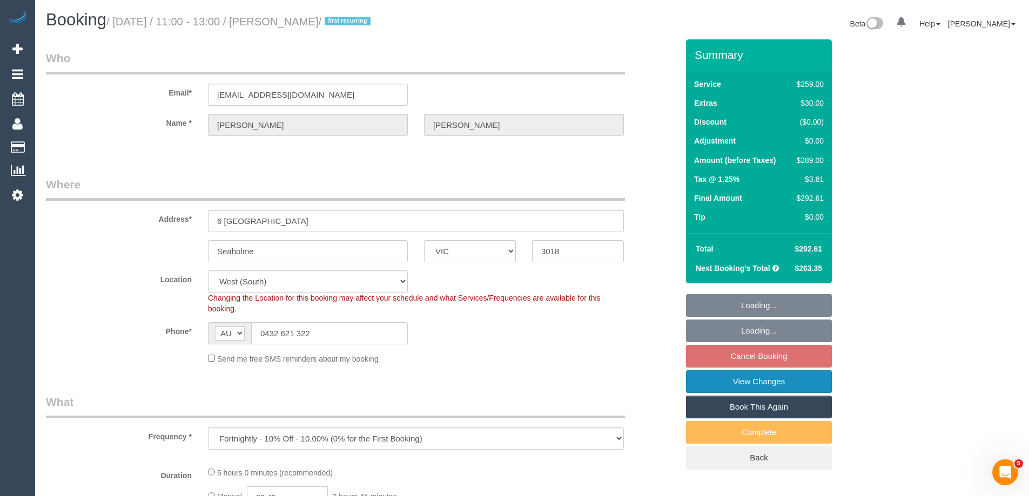
select select "number:24"
select select "number:34"
select select "number:12"
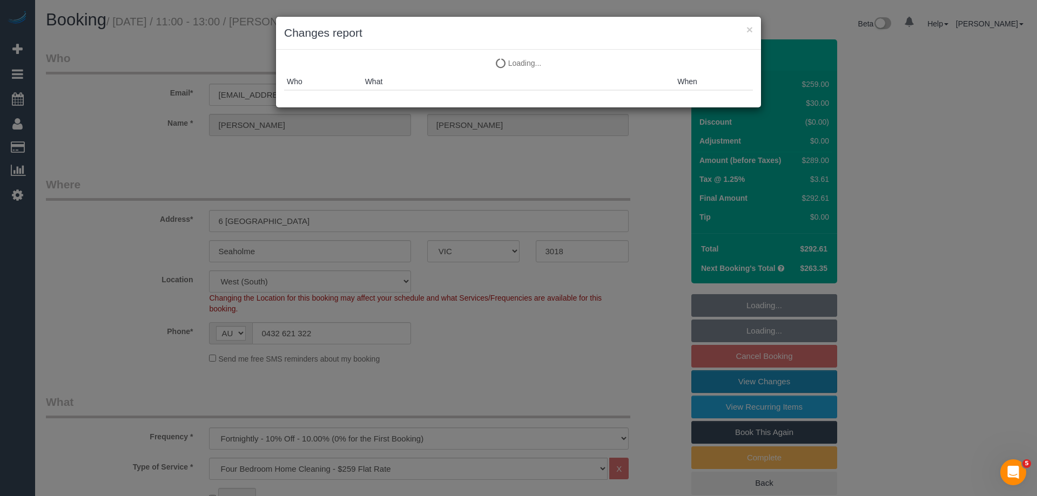
select select "object:828"
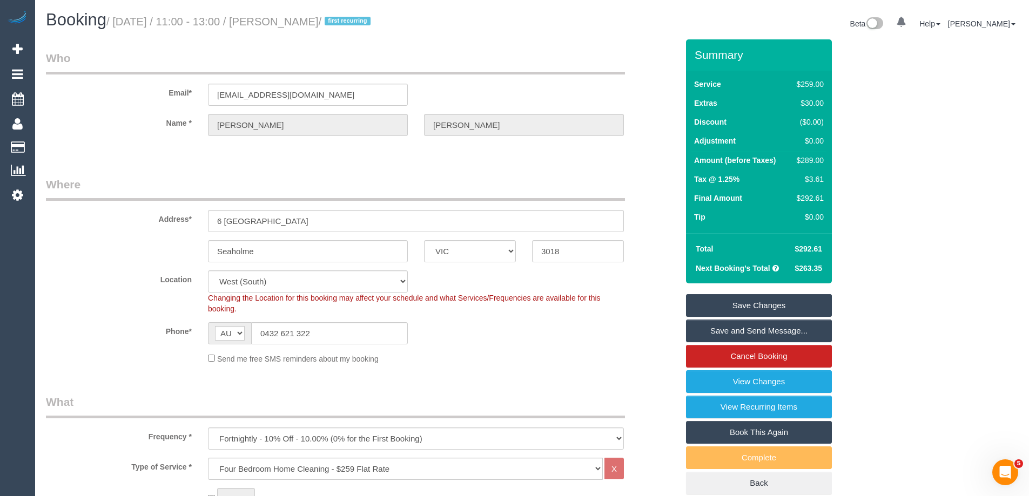
click at [702, 331] on link "Save and Send Message..." at bounding box center [759, 331] width 146 height 23
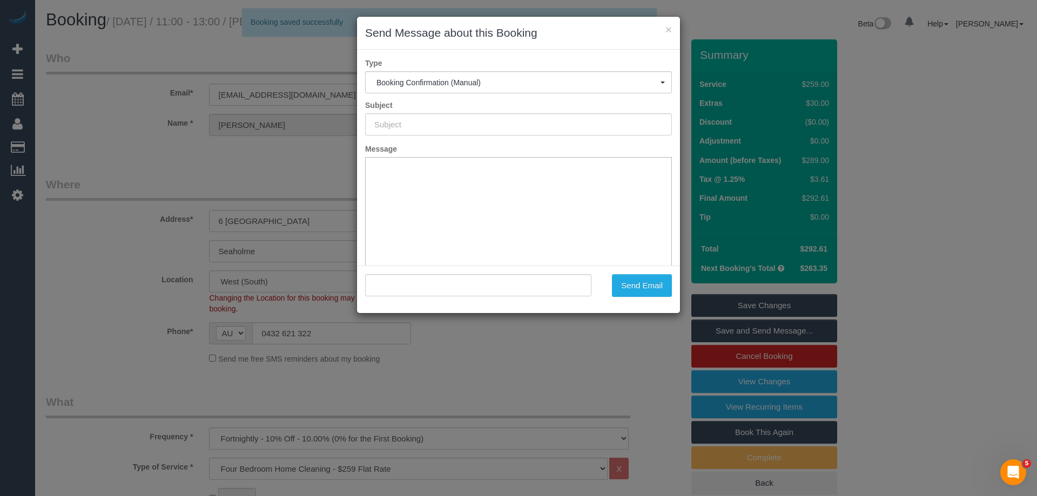
type input "Booking Confirmed"
type input ""[PERSON_NAME]" <[EMAIL_ADDRESS][DOMAIN_NAME]>"
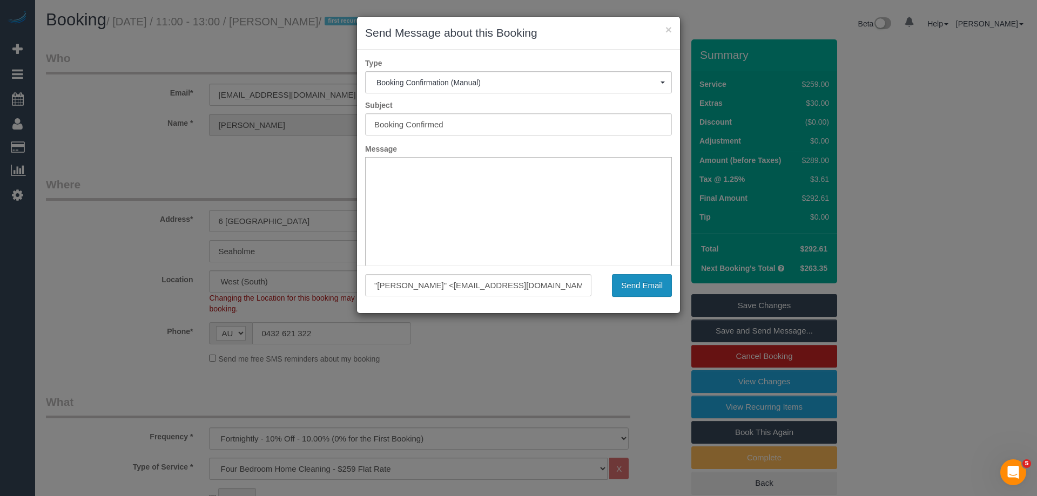
click at [642, 287] on button "Send Email" at bounding box center [642, 285] width 60 height 23
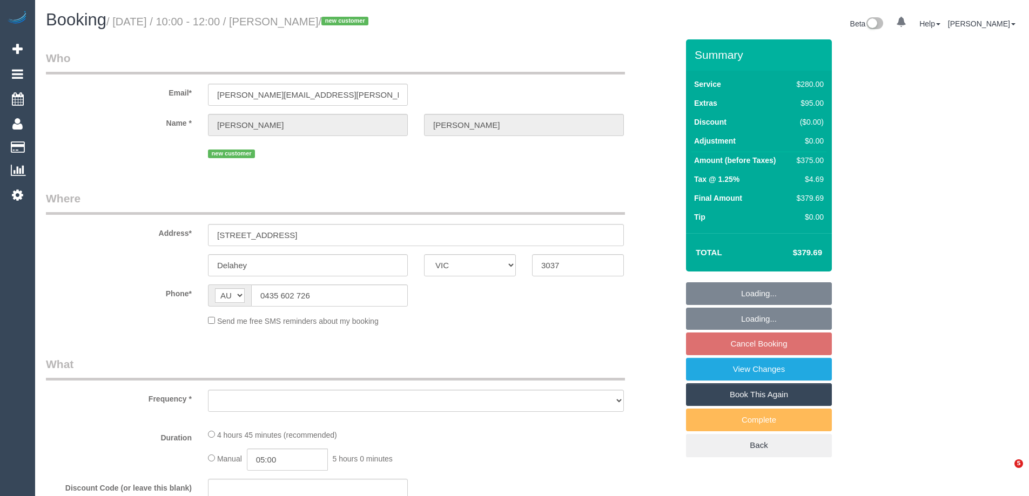
select select "VIC"
select select "string:stripe-pm_1S0LCZ2GScqysDRV7dkcG0gP"
select select "number:28"
select select "number:14"
select select "number:18"
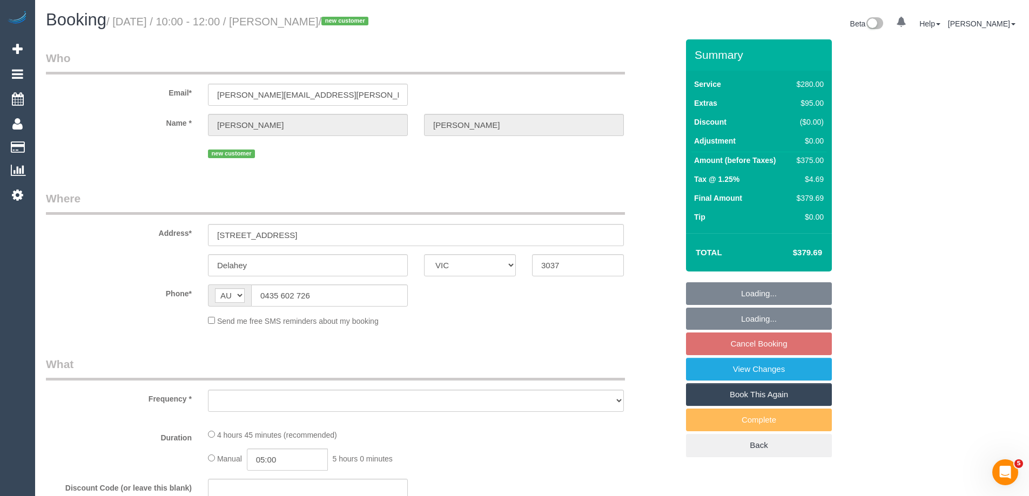
select select "number:22"
select select "number:12"
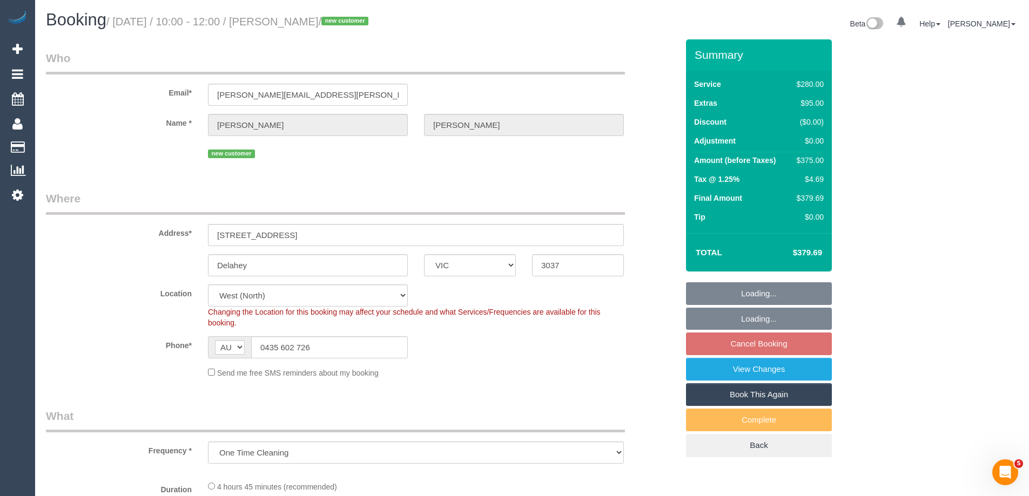
select select "object:1407"
select select "240"
select select "spot3"
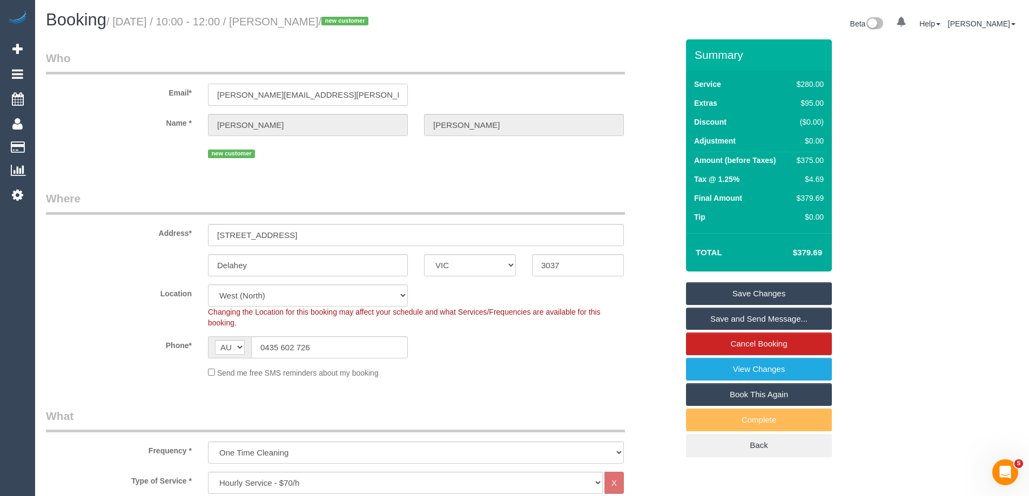
drag, startPoint x: 325, startPoint y: 94, endPoint x: 91, endPoint y: 93, distance: 233.8
click at [91, 93] on div "Email* [PERSON_NAME][EMAIL_ADDRESS][PERSON_NAME][DOMAIN_NAME]" at bounding box center [362, 78] width 648 height 56
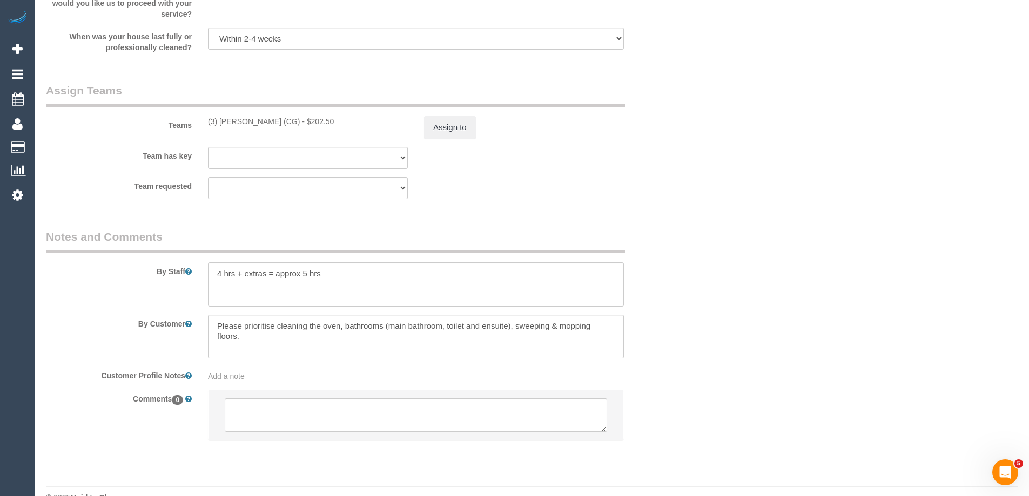
scroll to position [1563, 0]
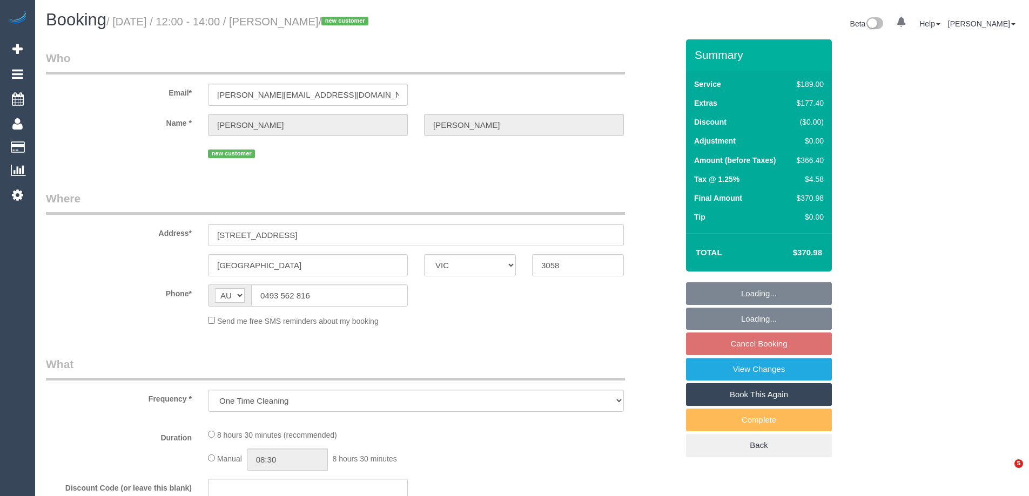
select select "VIC"
select select "string:stripe-pm_1S0sug2GScqysDRV3YfLiTFj"
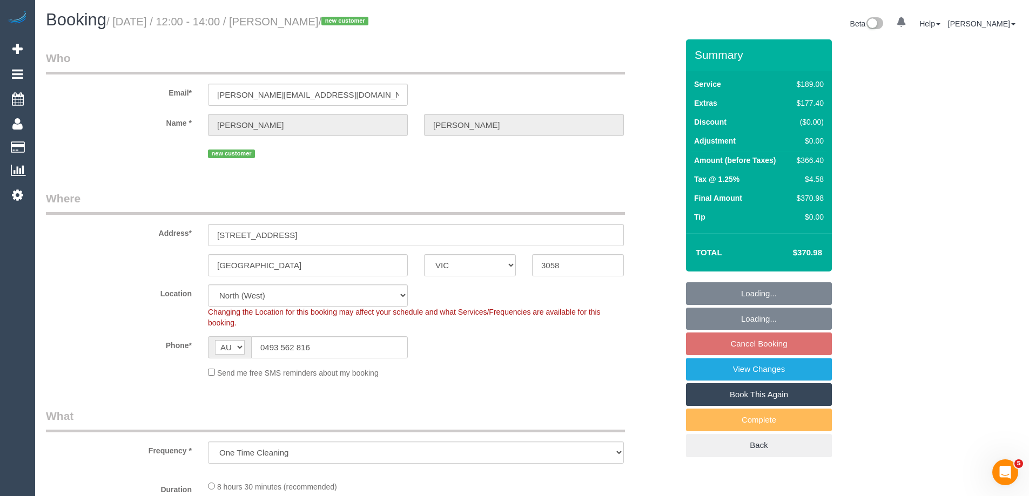
select select "number:28"
select select "number:14"
select select "number:19"
select select "number:24"
select select "object:780"
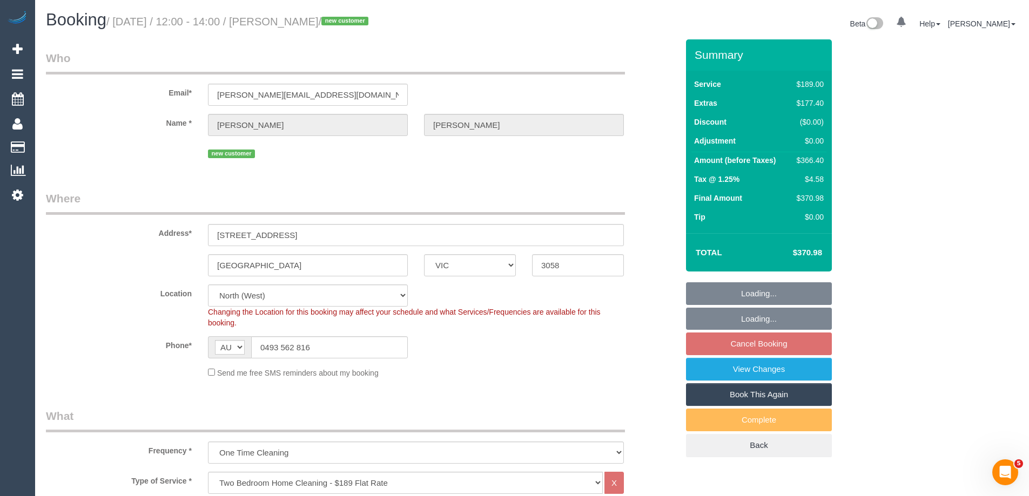
select select "spot3"
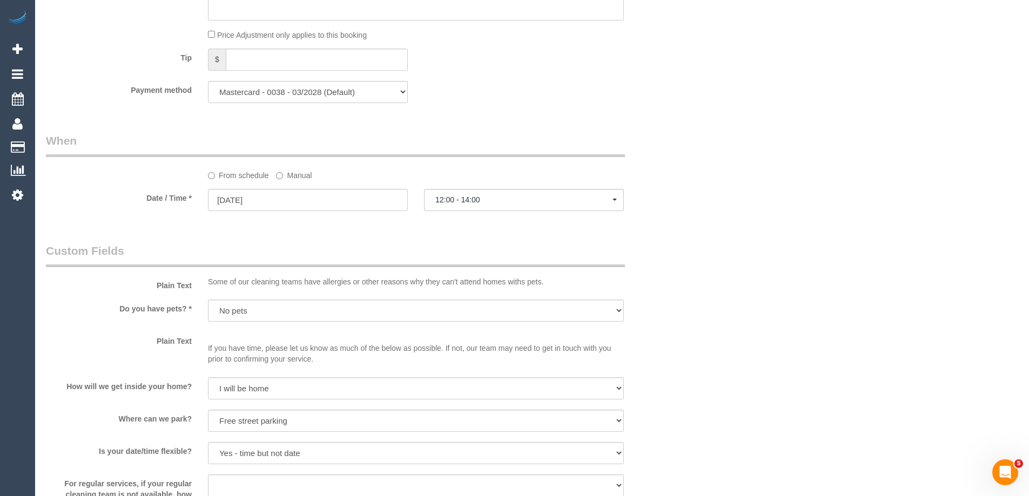
scroll to position [1592, 0]
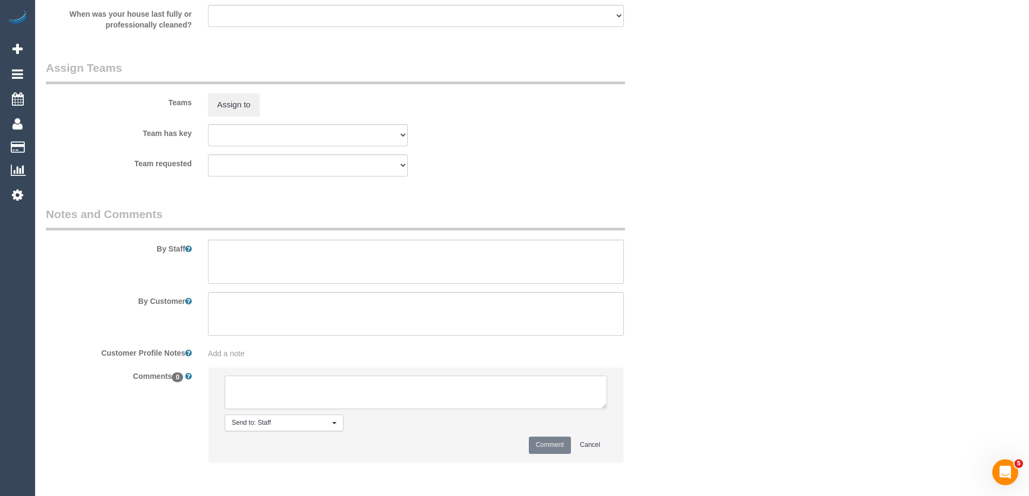
click at [259, 380] on textarea at bounding box center [416, 392] width 382 height 33
type textarea "Akila + Tehan - Pending"
click at [549, 452] on button "Comment" at bounding box center [550, 445] width 42 height 17
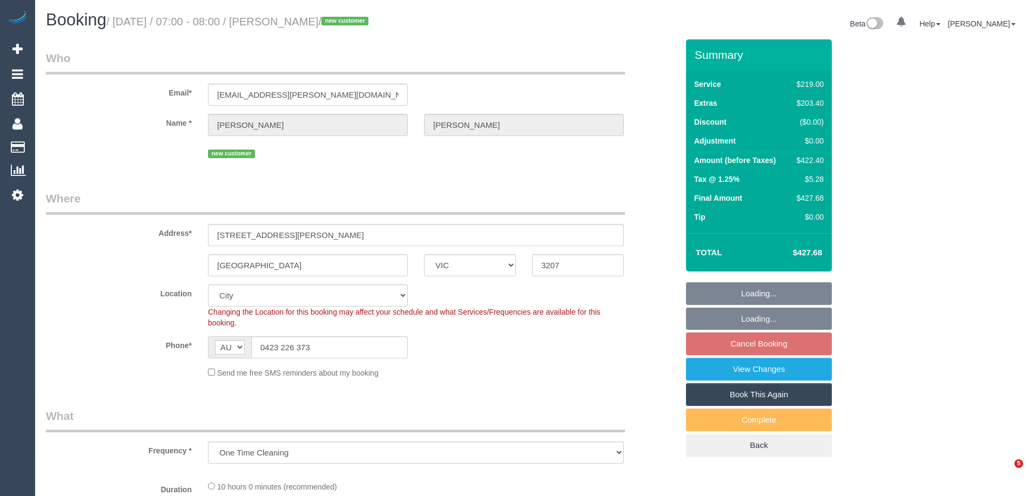
select select "VIC"
select select "string:stripe-pm_1RqRQ82GScqysDRVwoOBDfRc"
select select "object:676"
select select "number:28"
select select "number:14"
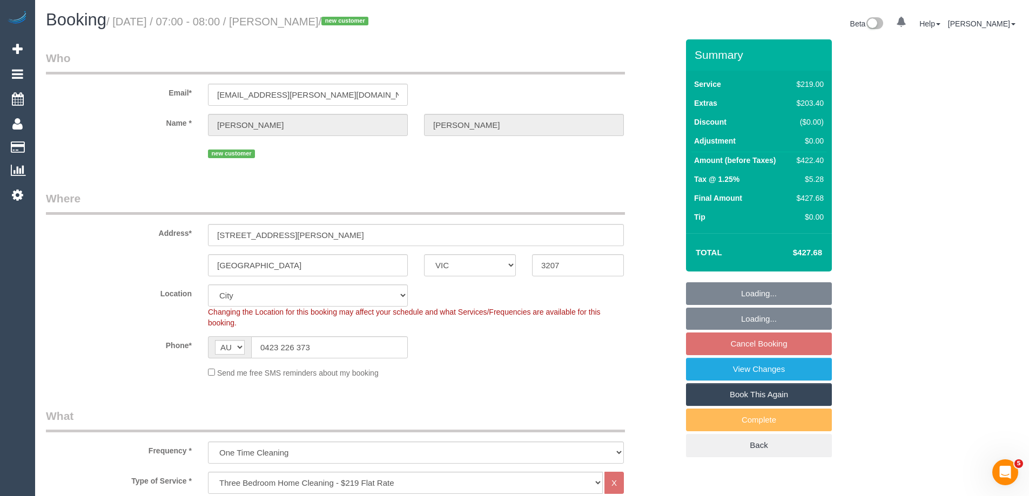
select select "number:19"
select select "number:24"
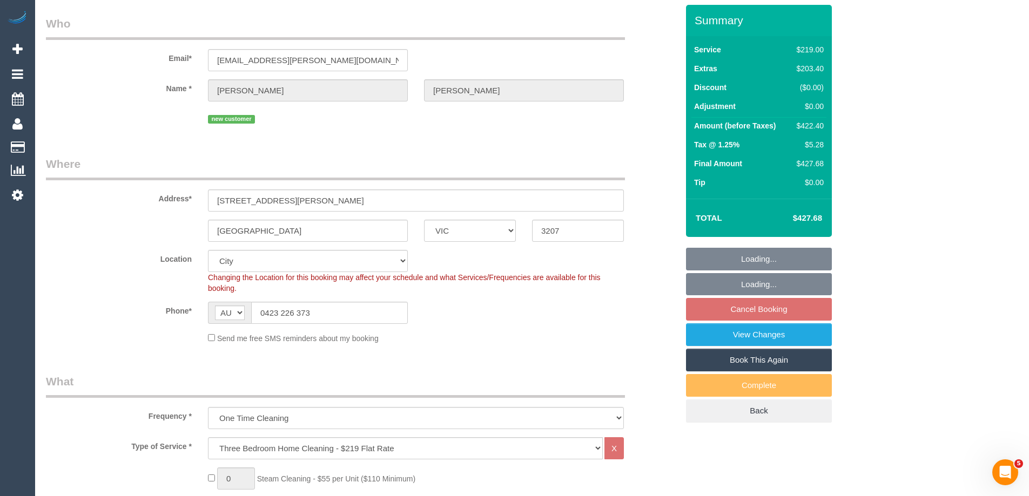
select select "spot1"
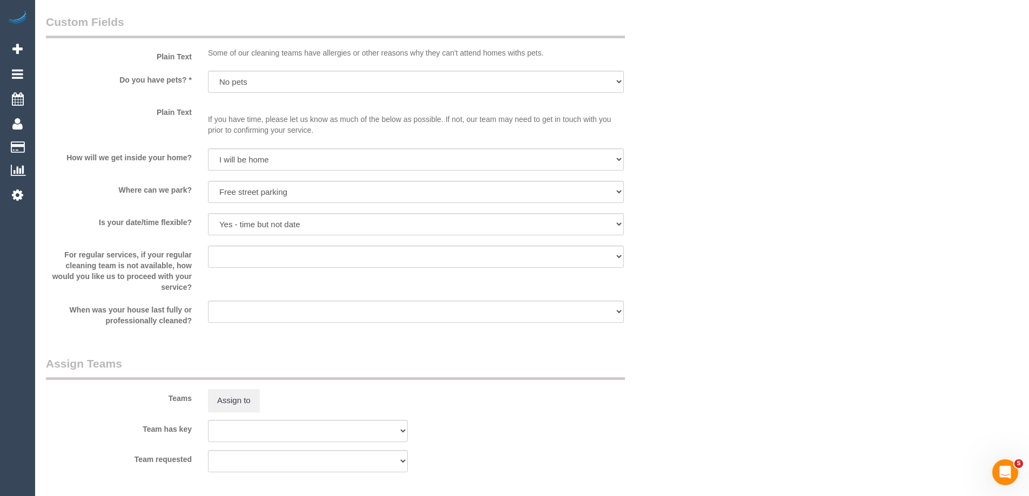
scroll to position [1134, 0]
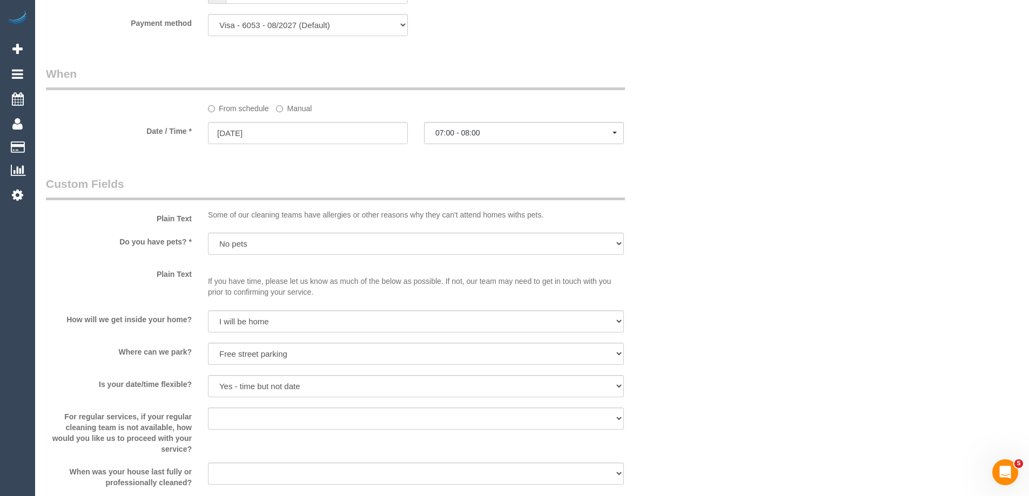
click at [301, 106] on label "Manual" at bounding box center [294, 106] width 36 height 15
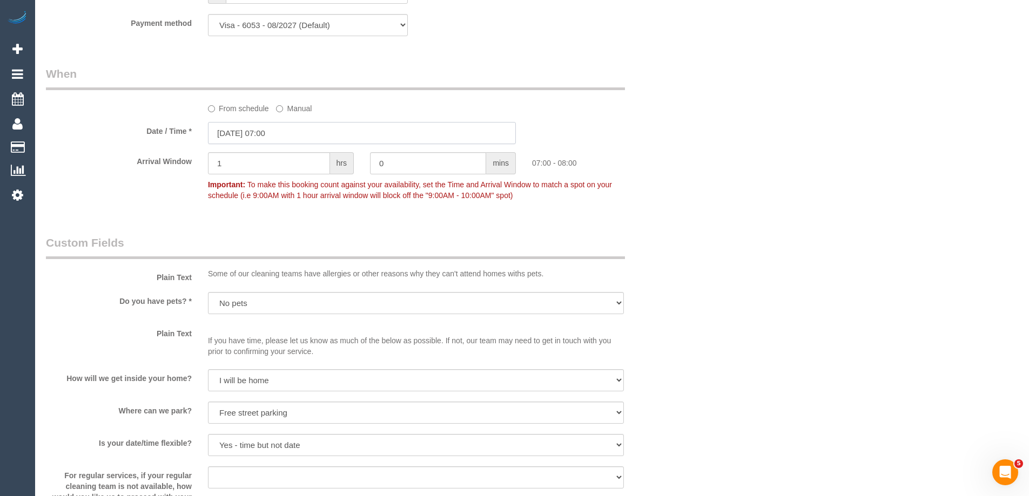
click at [248, 137] on input "01/09/2025 07:00" at bounding box center [362, 133] width 308 height 22
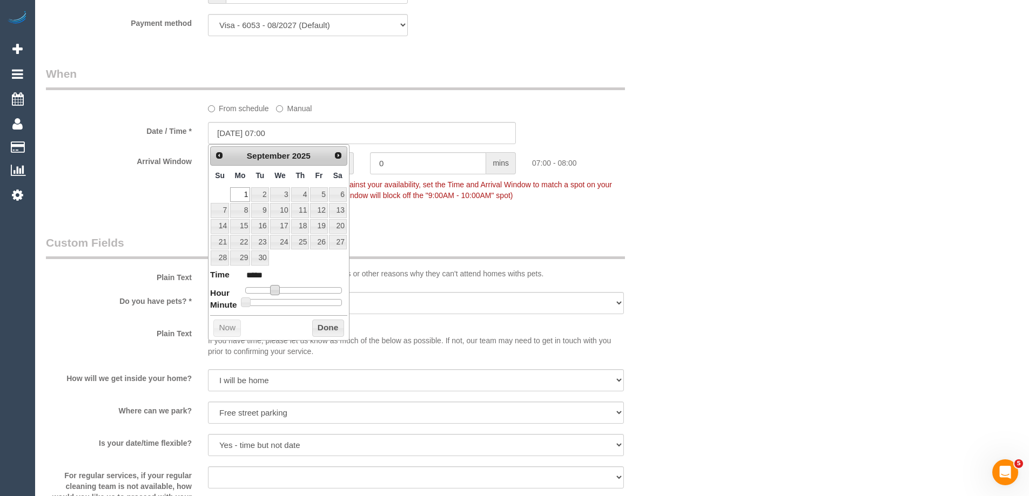
type input "01/09/2025 08:00"
type input "*****"
type input "01/09/2025 09:00"
type input "*****"
type input "01/09/2025 11:00"
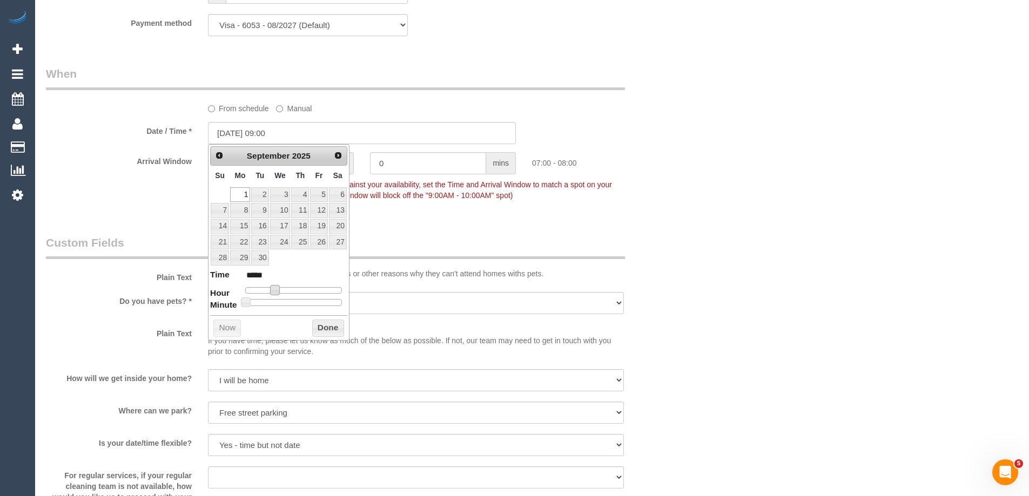
type input "*****"
type input "01/09/2025 13:00"
type input "*****"
type input "01/09/2025 14:00"
type input "*****"
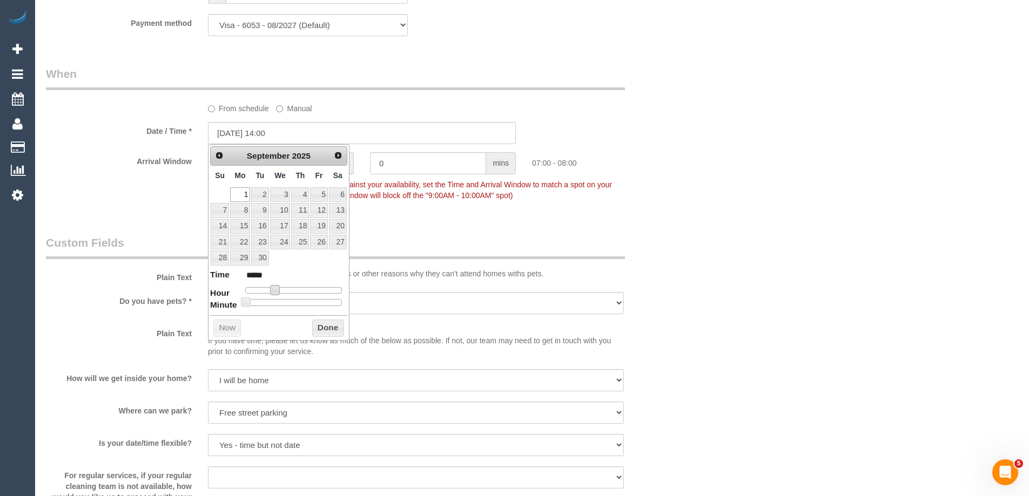
type input "01/09/2025 15:00"
type input "*****"
type input "[DATE] 14:00"
type input "*****"
type input "01/09/2025 13:00"
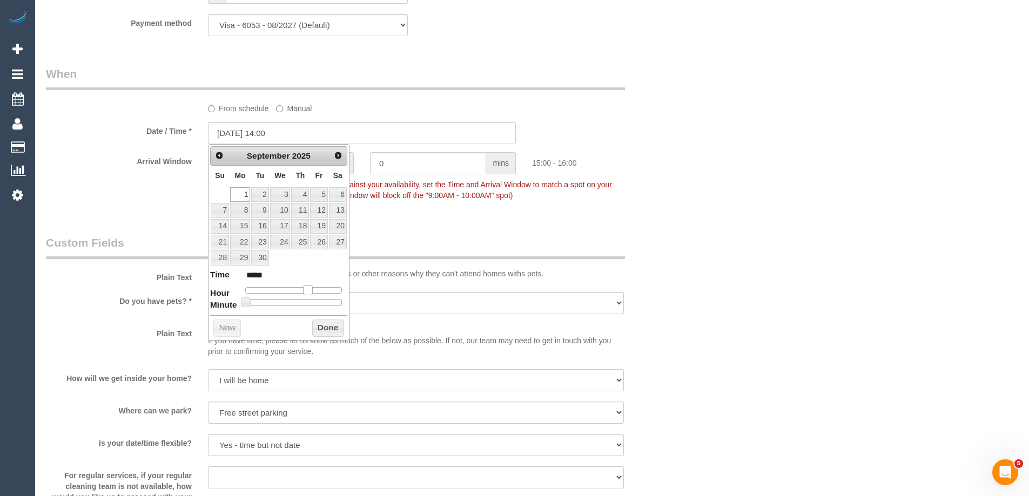
type input "*****"
type input "01/09/2025 12:00"
type input "*****"
type input "01/09/2025 11:00"
type input "*****"
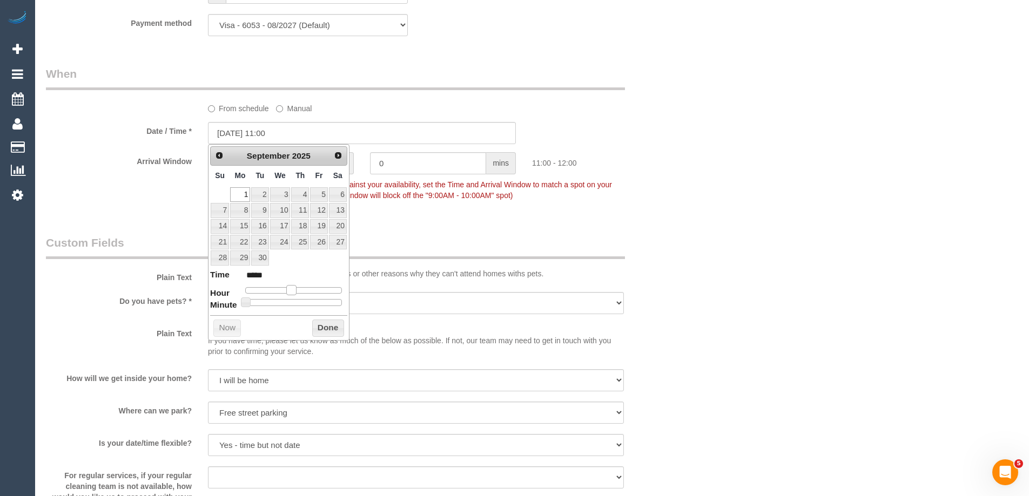
drag, startPoint x: 276, startPoint y: 287, endPoint x: 294, endPoint y: 293, distance: 18.8
click at [294, 293] on span at bounding box center [291, 290] width 10 height 10
click at [320, 333] on button "Done" at bounding box center [328, 328] width 32 height 17
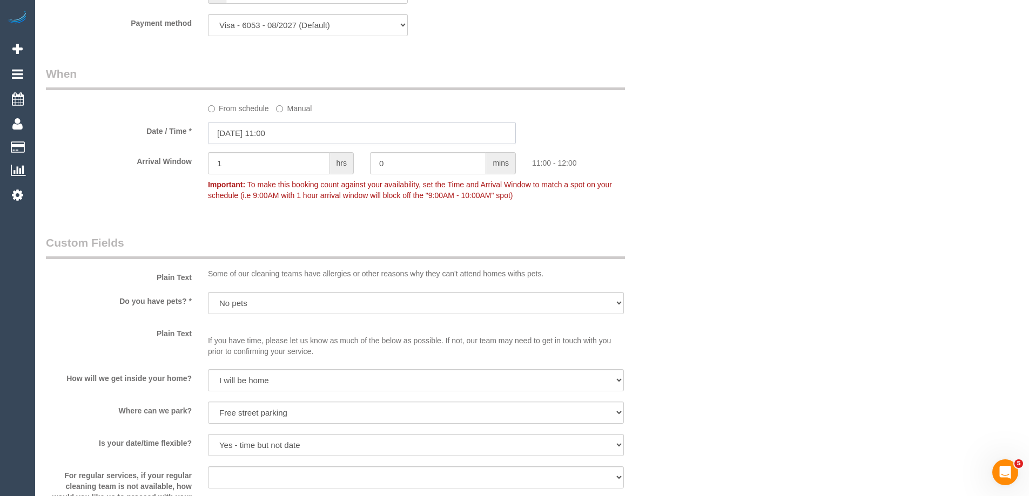
click at [254, 122] on input "01/09/2025 11:00" at bounding box center [362, 133] width 308 height 22
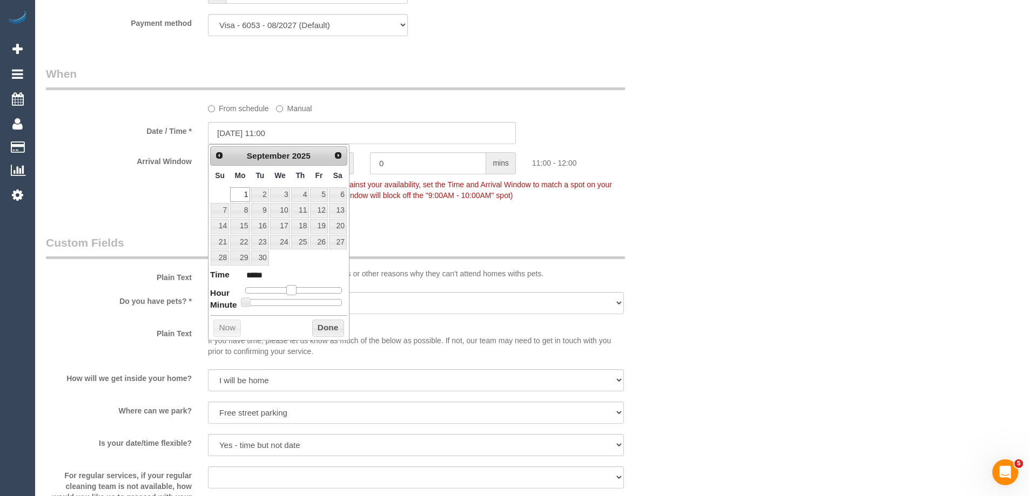
type input "01/09/2025 12:00"
type input "*****"
type input "01/09/2025 13:00"
type input "*****"
type input "01/09/2025 14:00"
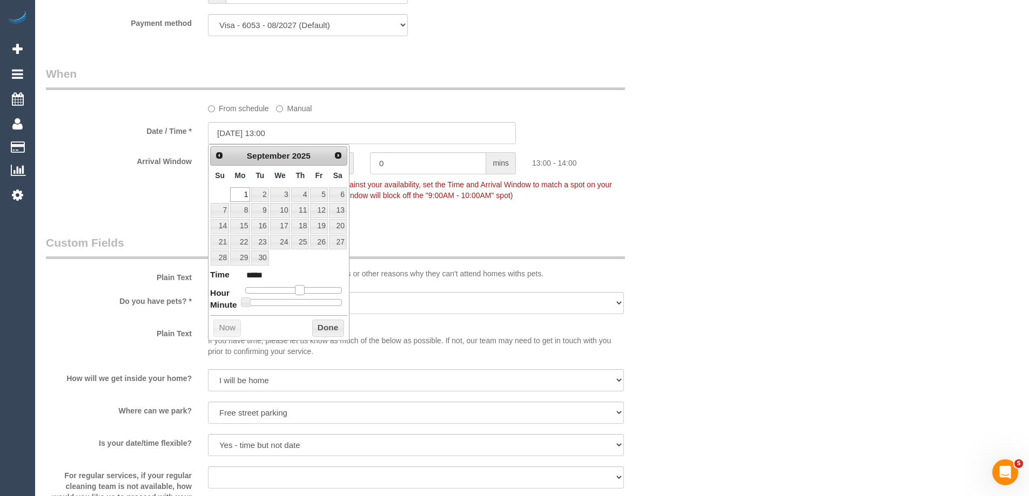
type input "*****"
type input "01/09/2025 13:00"
type input "*****"
type input "01/09/2025 12:00"
type input "*****"
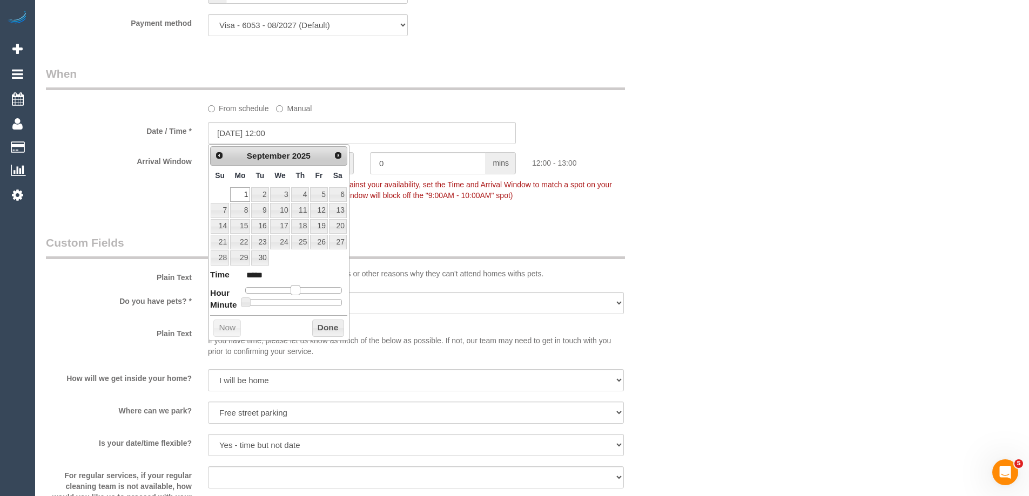
click at [293, 293] on span at bounding box center [295, 290] width 10 height 10
click at [320, 324] on button "Done" at bounding box center [328, 328] width 32 height 17
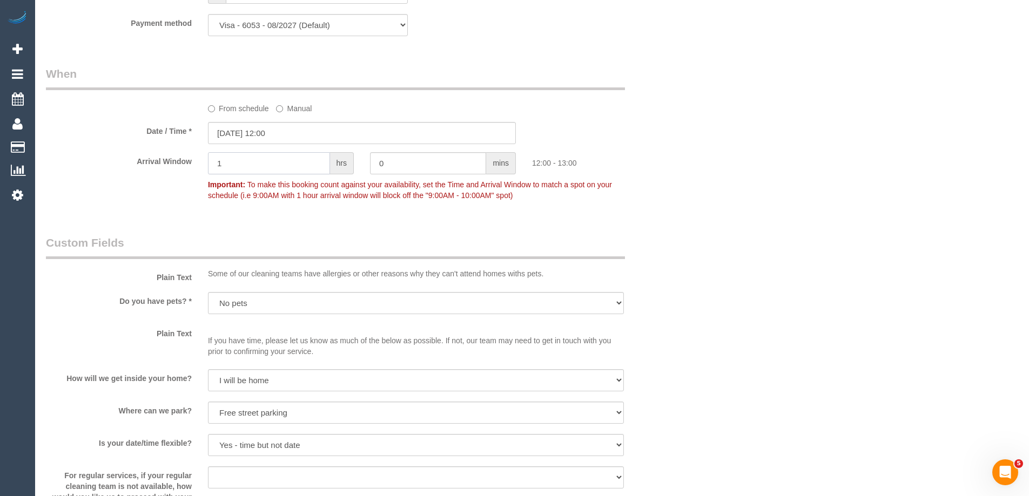
drag, startPoint x: 235, startPoint y: 170, endPoint x: 160, endPoint y: 149, distance: 77.8
click at [163, 147] on sui-booking-spot "From schedule Manual Date / Time * 01/09/2025 12:00 Arrival Window 1 hrs 0 mins…" at bounding box center [362, 136] width 632 height 140
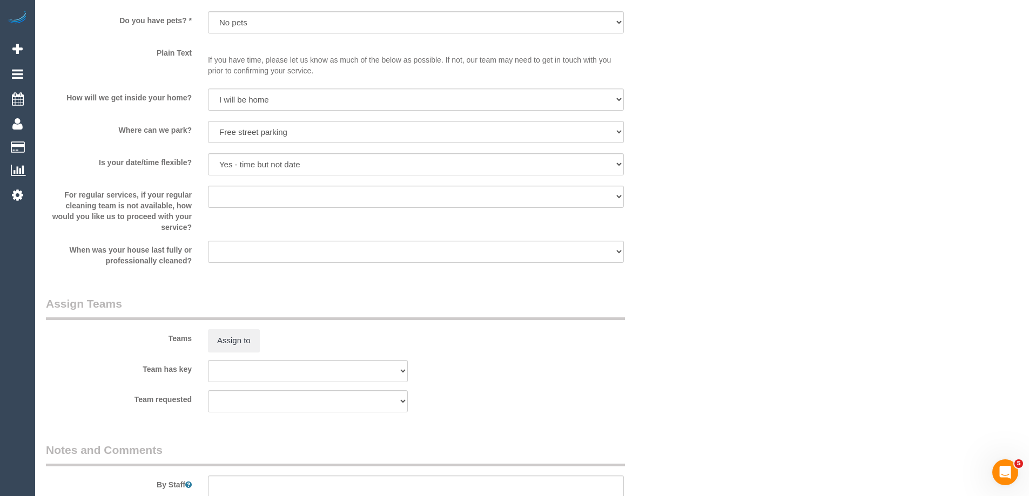
scroll to position [0, 0]
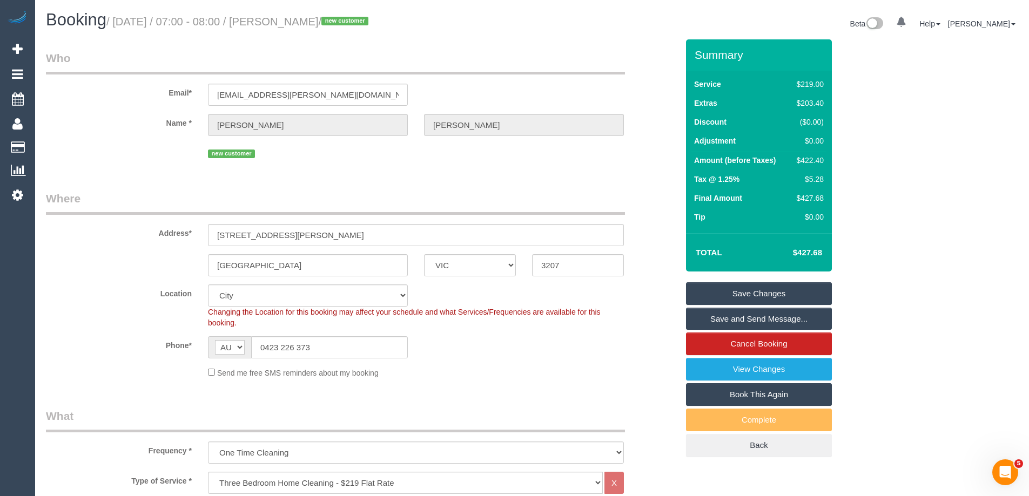
type input "2"
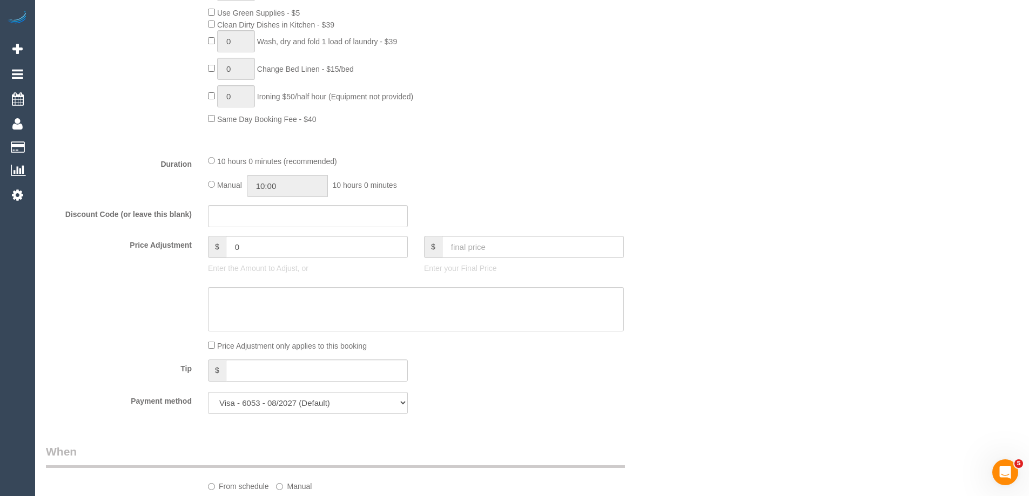
scroll to position [810, 0]
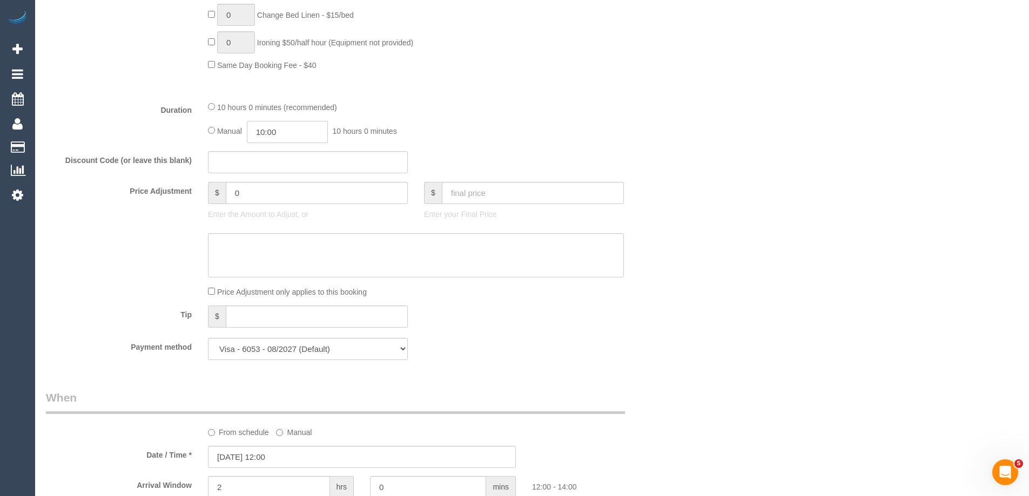
click at [313, 130] on input "10:00" at bounding box center [287, 132] width 81 height 22
type input "04:00"
click at [273, 168] on li "04:00" at bounding box center [275, 169] width 48 height 14
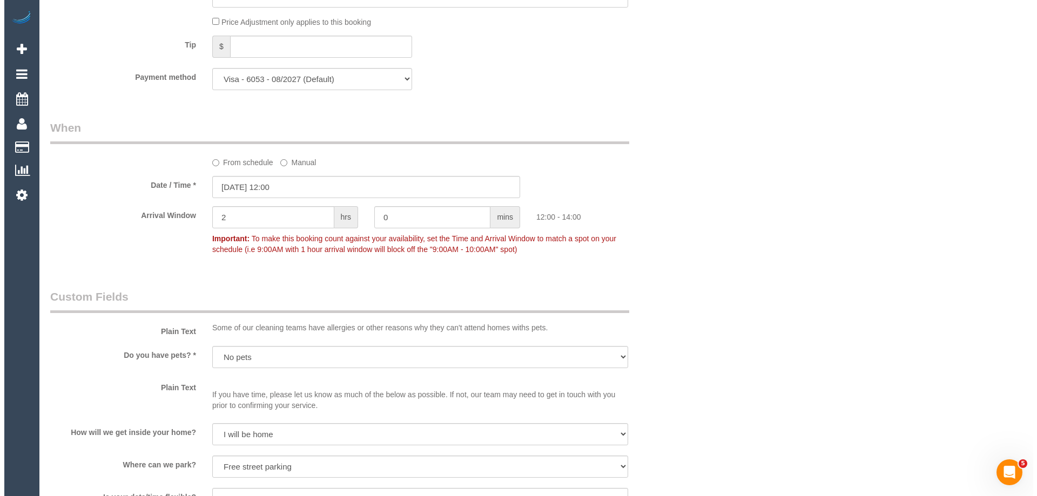
scroll to position [1404, 0]
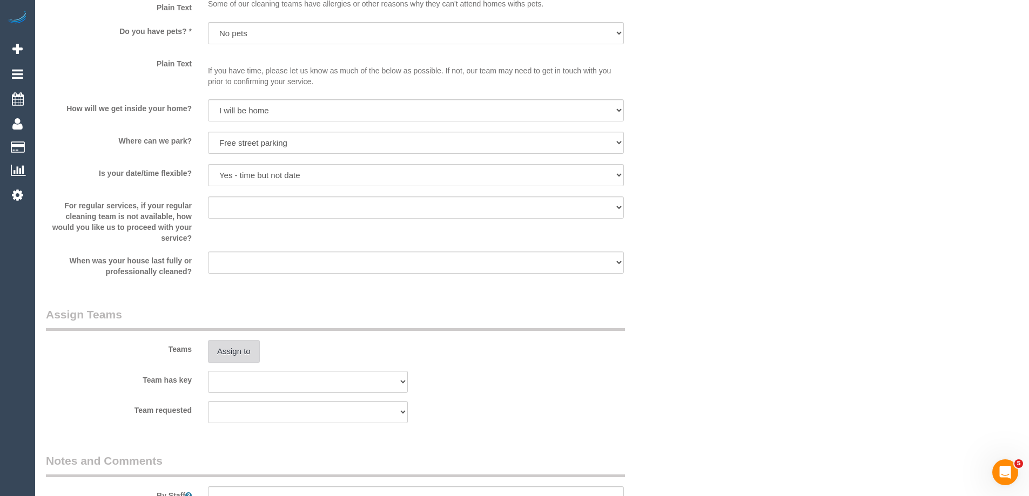
click at [229, 343] on button "Assign to" at bounding box center [234, 351] width 52 height 23
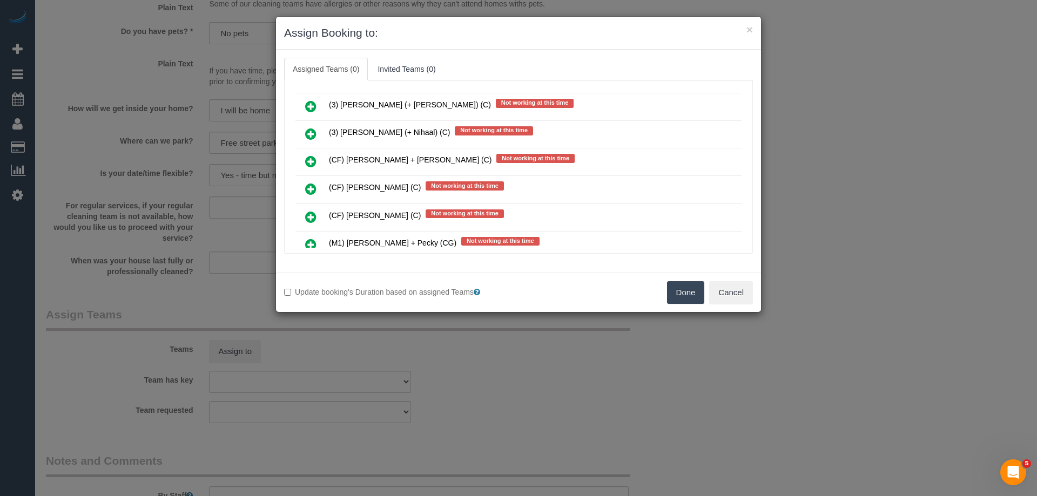
scroll to position [1242, 0]
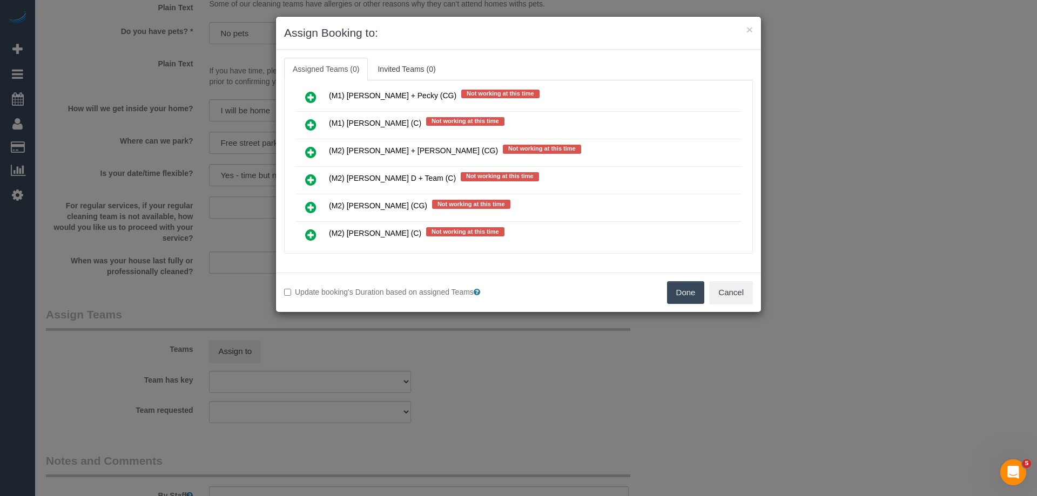
click at [302, 94] on link at bounding box center [310, 98] width 25 height 22
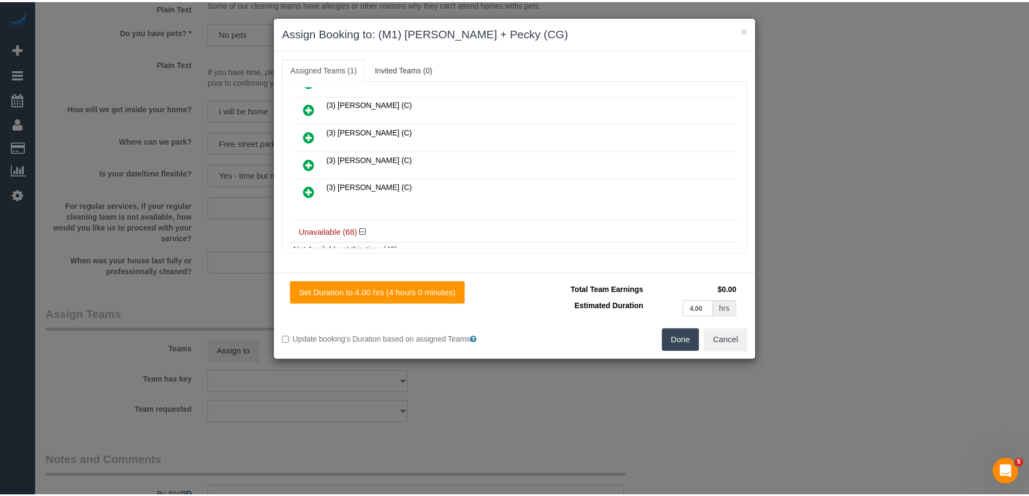
scroll to position [0, 0]
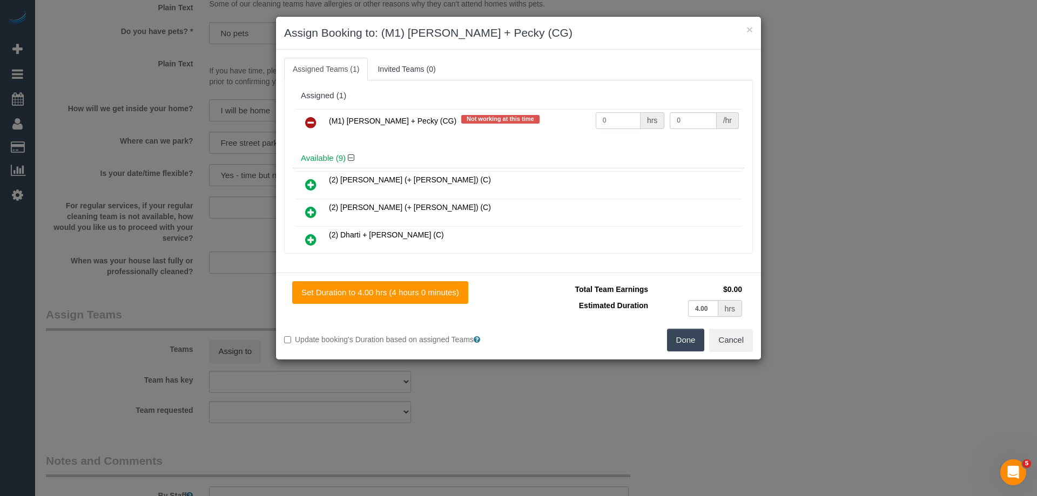
drag, startPoint x: 608, startPoint y: 122, endPoint x: 614, endPoint y: 124, distance: 6.7
click at [563, 116] on tr "(M1) Daniel + Pecky (CG) Not working at this time 0 hrs 0 /hr" at bounding box center [518, 123] width 446 height 28
type input "1"
drag, startPoint x: 674, startPoint y: 120, endPoint x: 625, endPoint y: 115, distance: 49.9
click at [625, 115] on tr "(M1) Daniel + Pecky (CG) Not working at this time 1 hrs 0 /hr" at bounding box center [518, 123] width 446 height 28
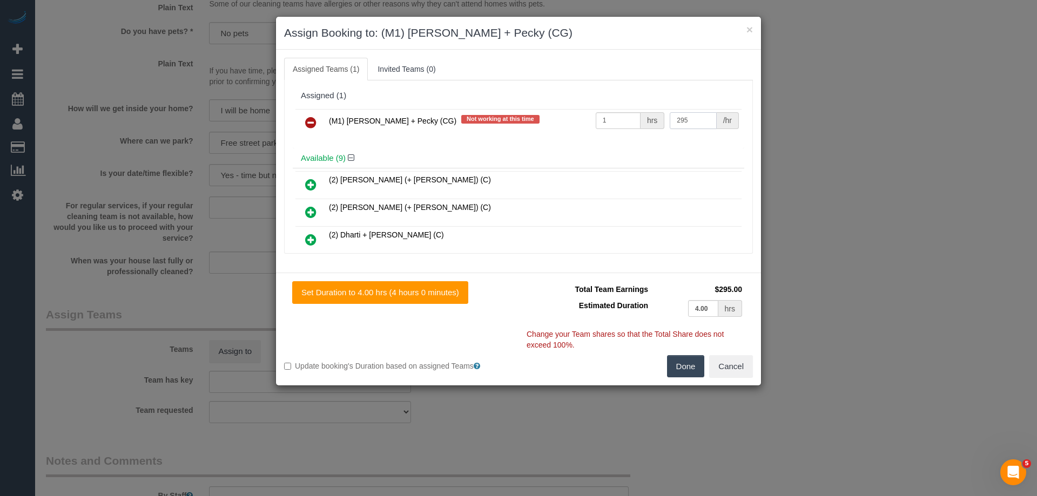
type input "295"
click at [685, 359] on button "Done" at bounding box center [686, 366] width 38 height 23
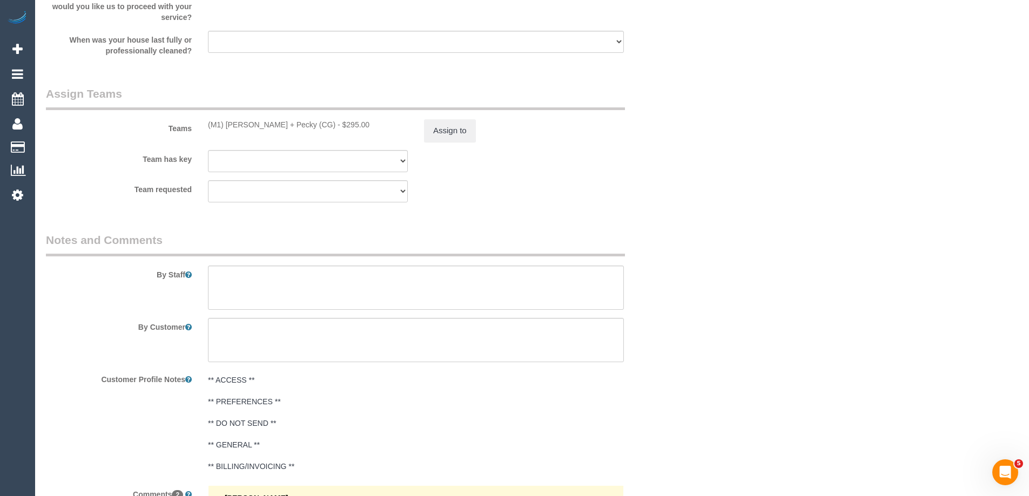
scroll to position [1782, 0]
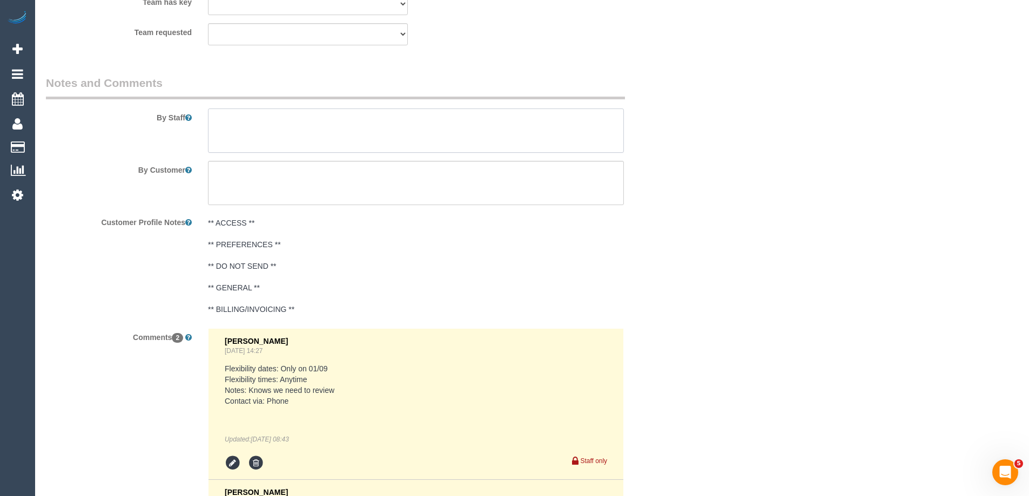
click at [230, 125] on textarea at bounding box center [416, 131] width 416 height 44
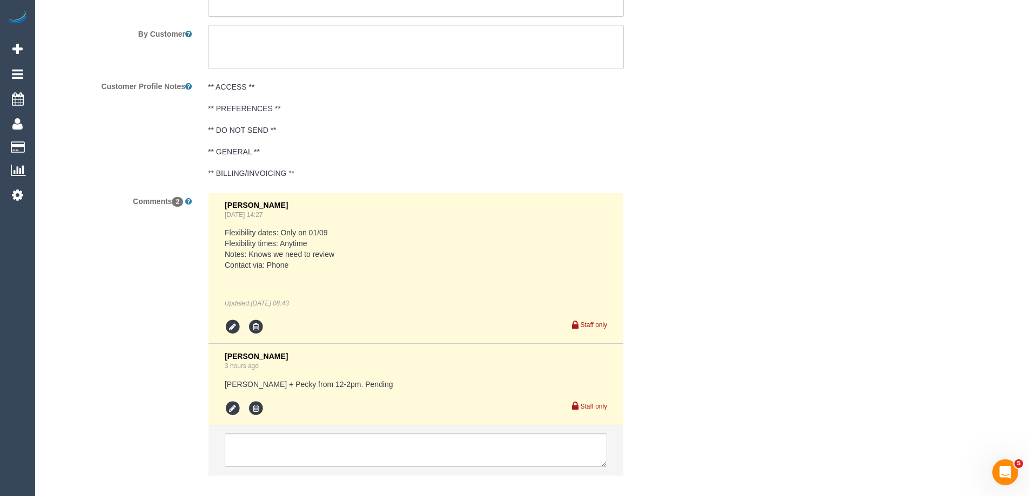
scroll to position [1944, 0]
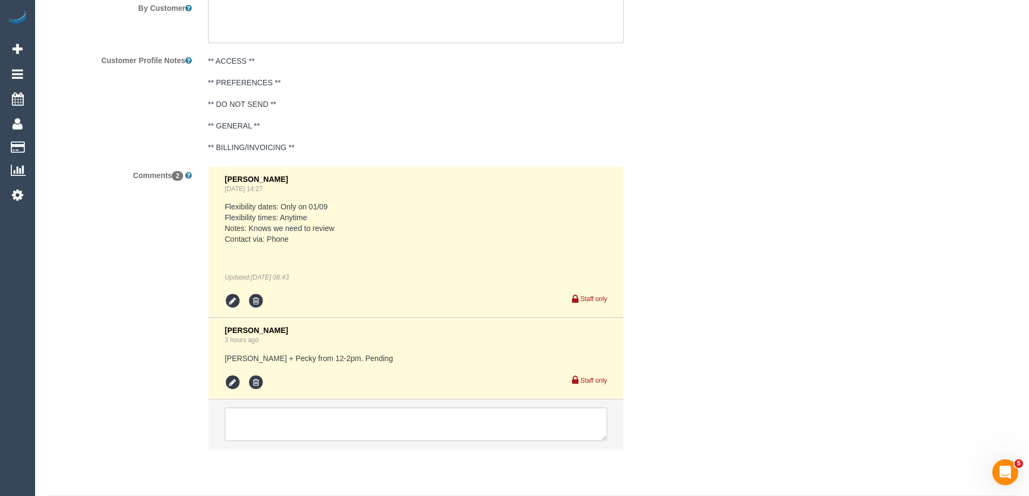
type textarea "Estimated time of 7-8 hrs"
click at [231, 380] on icon at bounding box center [233, 383] width 16 height 16
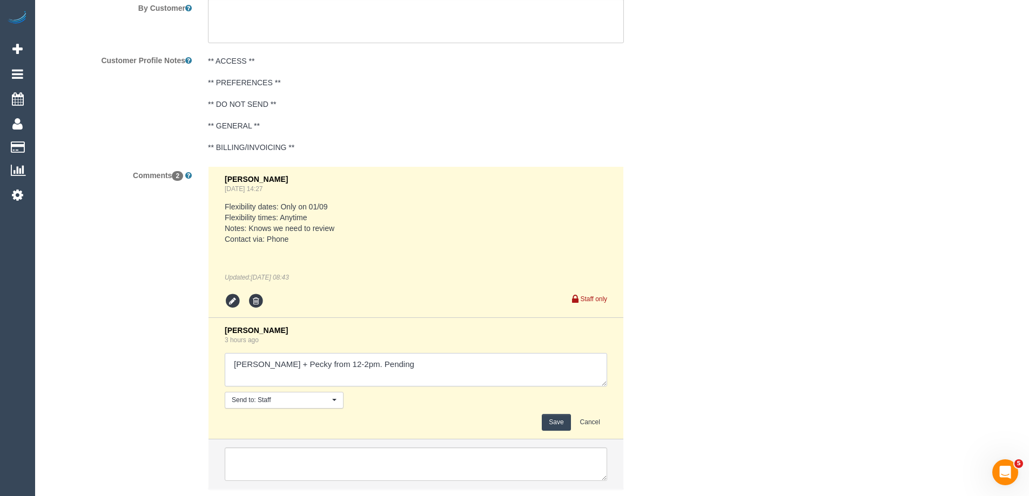
drag, startPoint x: 340, startPoint y: 364, endPoint x: 432, endPoint y: 375, distance: 93.5
click at [432, 375] on textarea at bounding box center [416, 369] width 382 height 33
type textarea "Daniel + Pecky from 12-2pm. confirmed"
drag, startPoint x: 565, startPoint y: 417, endPoint x: 560, endPoint y: 421, distance: 6.5
click at [563, 422] on button "Save" at bounding box center [556, 422] width 29 height 17
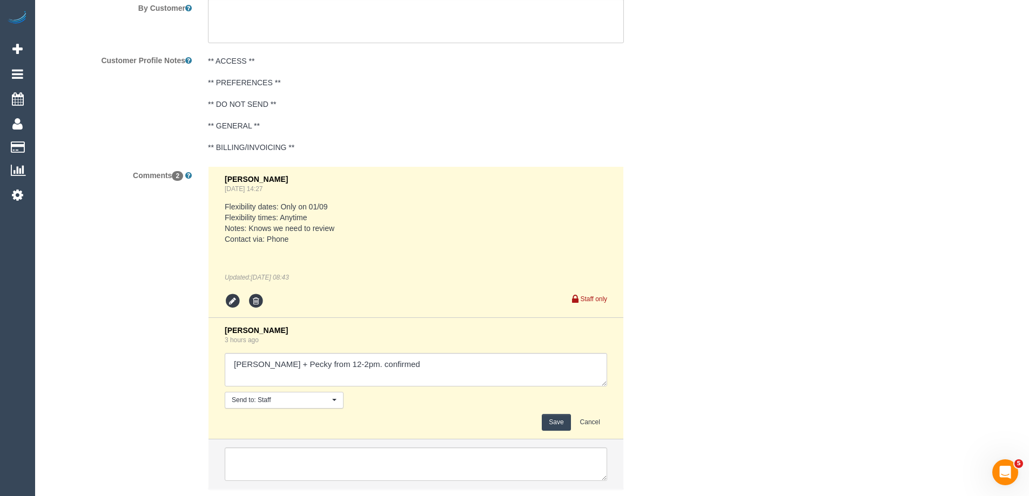
click at [558, 423] on button "Save" at bounding box center [556, 422] width 29 height 17
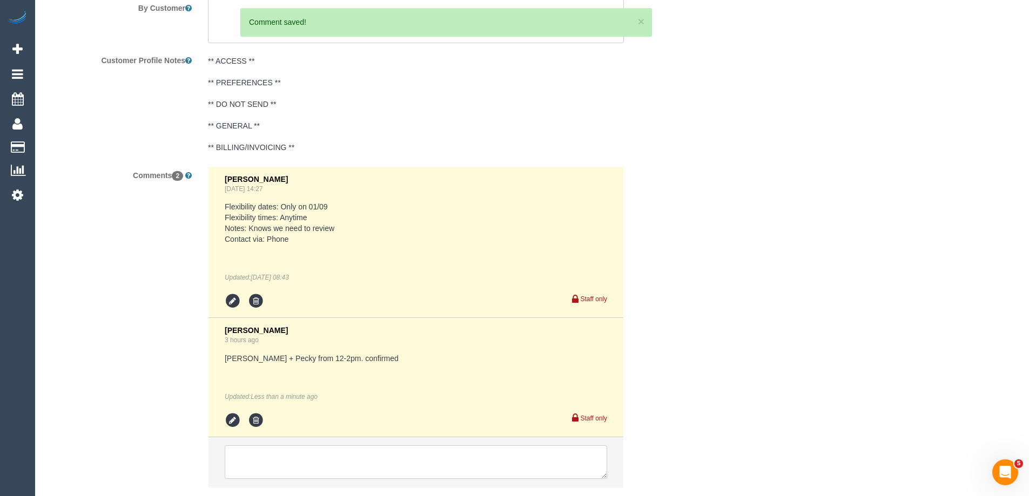
click at [261, 454] on textarea at bounding box center [416, 461] width 382 height 33
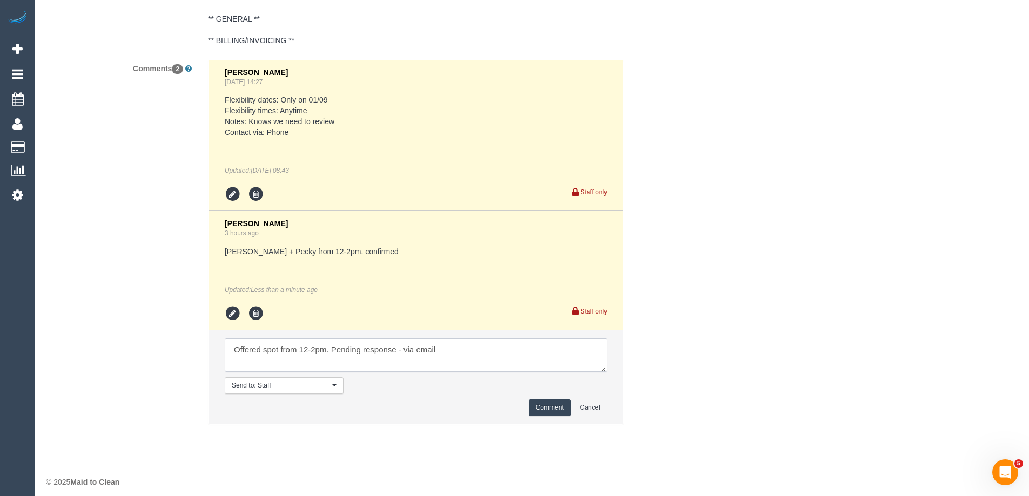
scroll to position [2052, 0]
type textarea "Offered spot from 12-2pm. Pending response - via email"
click at [549, 408] on button "Comment" at bounding box center [550, 406] width 42 height 17
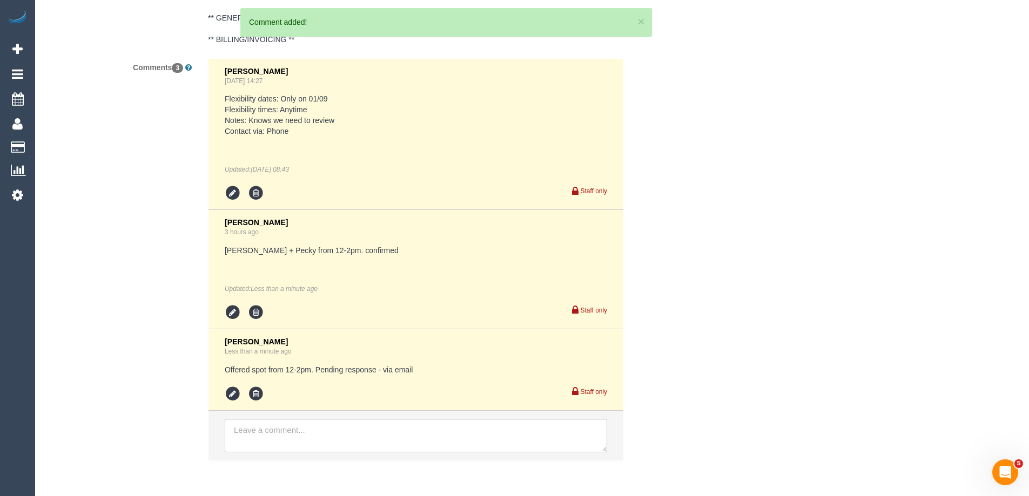
scroll to position [0, 0]
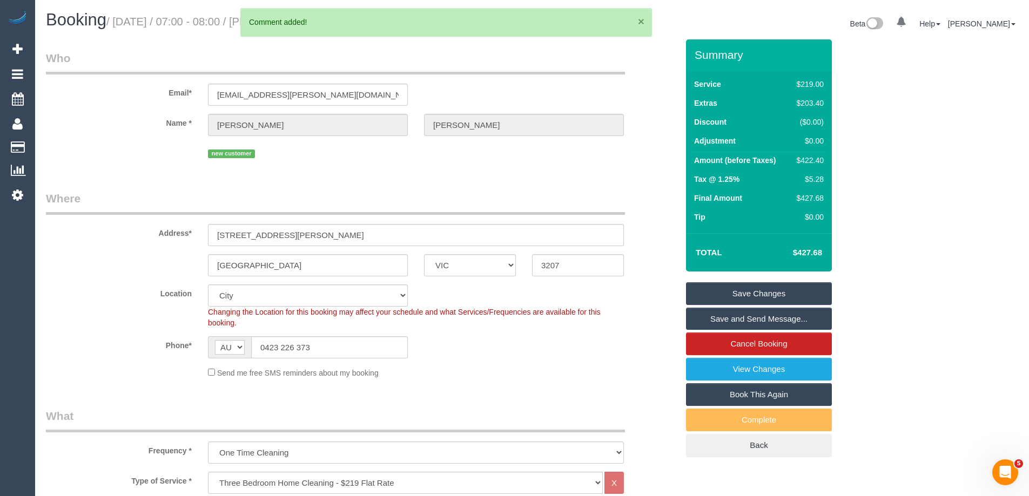
click at [640, 19] on button "×" at bounding box center [641, 21] width 6 height 11
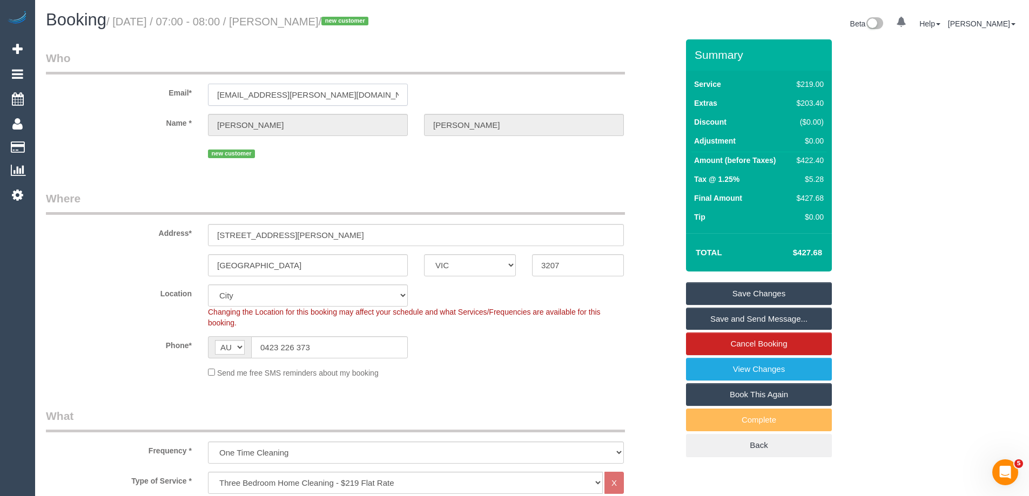
drag, startPoint x: 344, startPoint y: 94, endPoint x: 70, endPoint y: 103, distance: 273.9
click at [70, 103] on div "Email* julian.h.wakeford@gmail.com" at bounding box center [362, 78] width 648 height 56
drag, startPoint x: 375, startPoint y: 21, endPoint x: 299, endPoint y: 22, distance: 76.1
click at [299, 22] on small "/ September 01, 2025 / 07:00 - 08:00 / Julian Wakeford / new customer" at bounding box center [238, 22] width 265 height 12
copy small "Julian Wakeford"
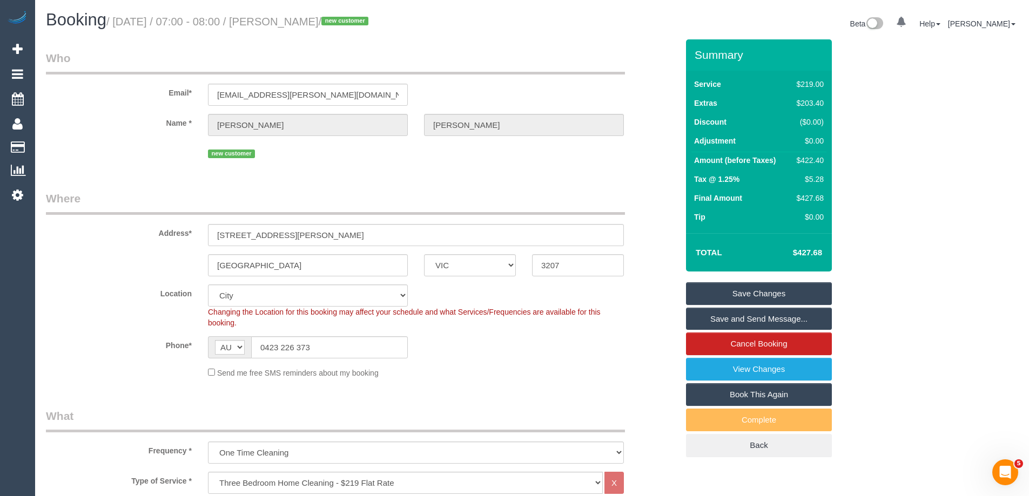
click at [697, 290] on link "Save Changes" at bounding box center [759, 293] width 146 height 23
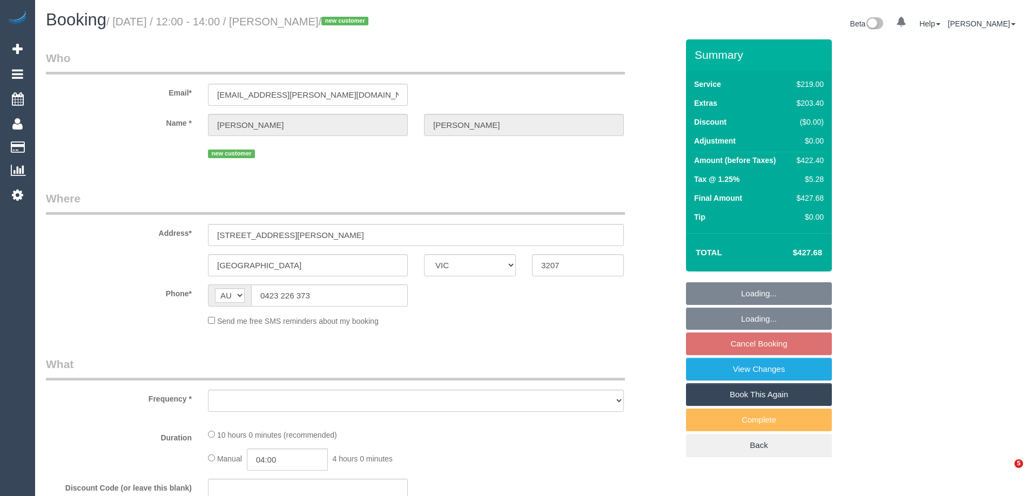
select select "VIC"
select select "object:600"
select select "string:stripe-pm_1RqRQ82GScqysDRVwoOBDfRc"
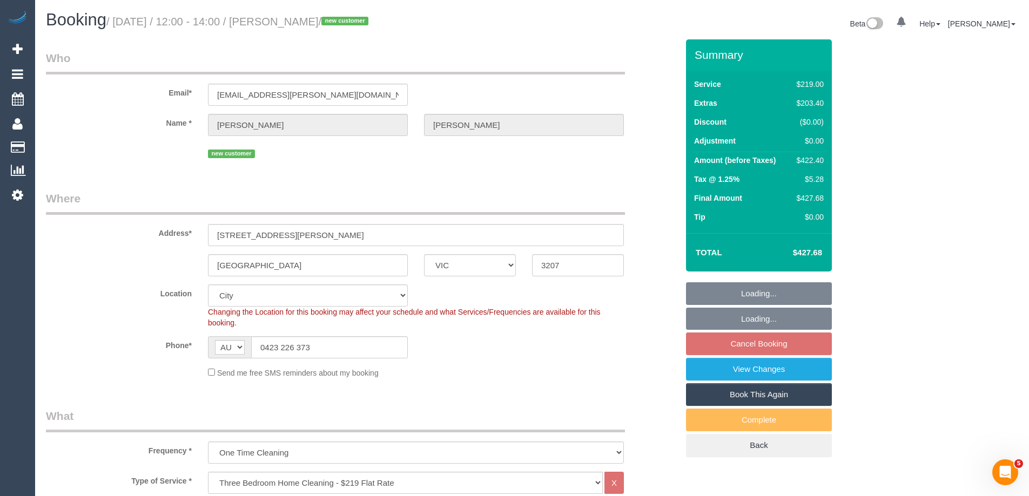
select select "object:849"
select select "number:28"
select select "number:14"
select select "number:19"
select select "number:24"
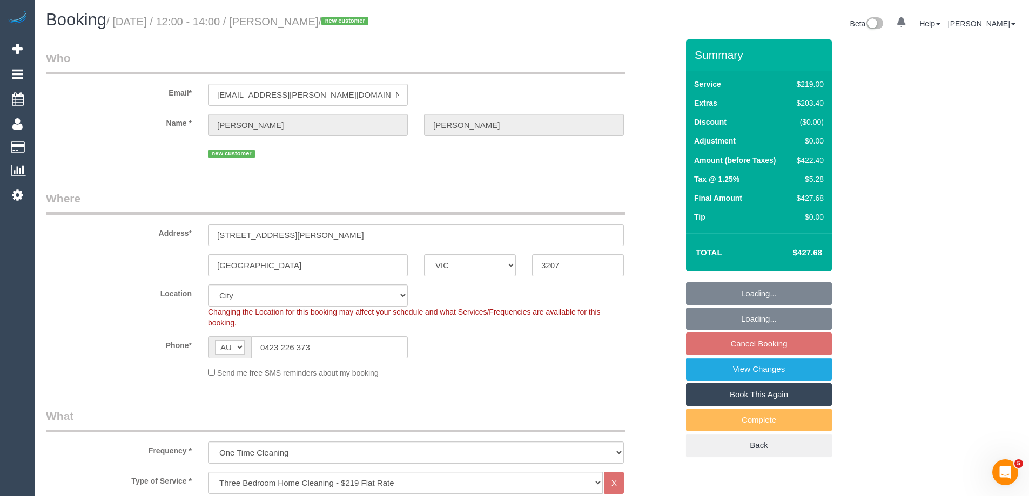
select select "spot3"
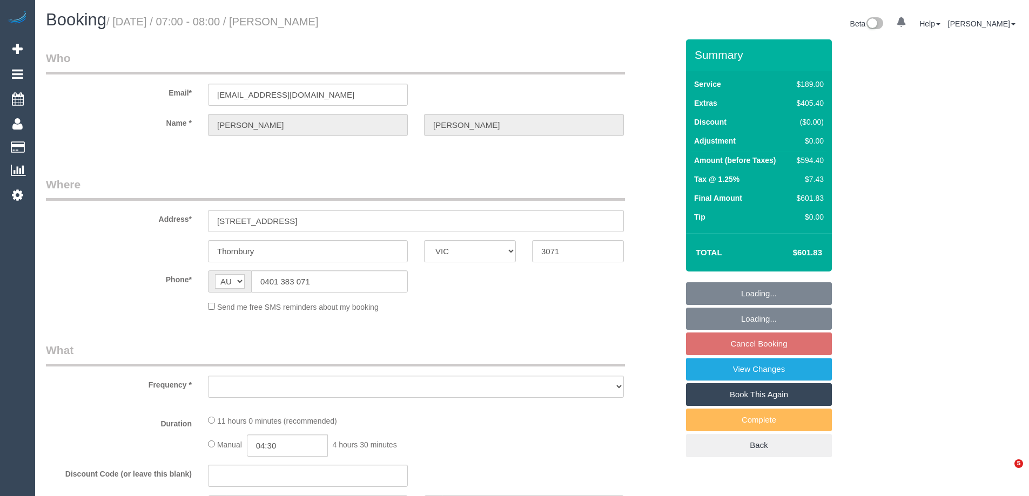
select select "VIC"
select select "number:28"
select select "number:15"
select select "number:19"
select select "number:36"
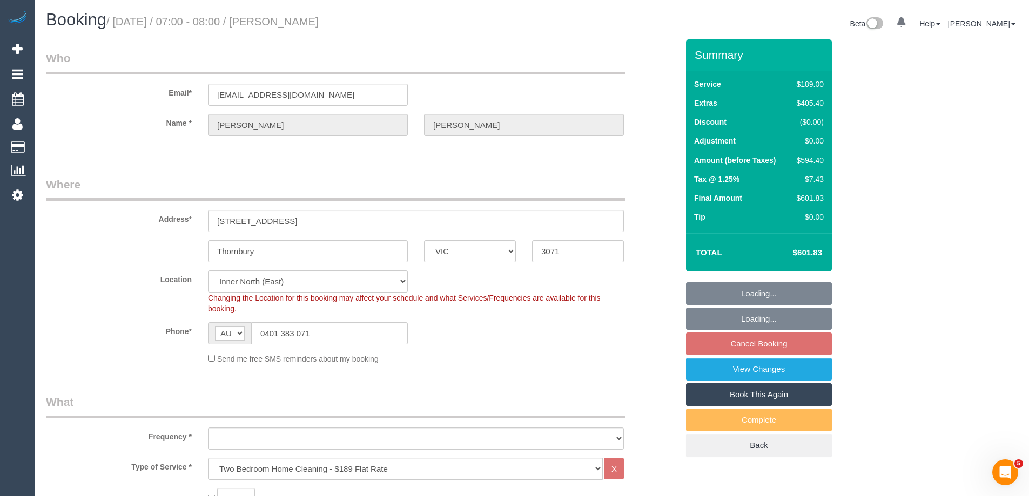
select select "object:1616"
select select "spot1"
select select "string:stripe-pm_1RuOoC2GScqysDRVg7DLXJ7y"
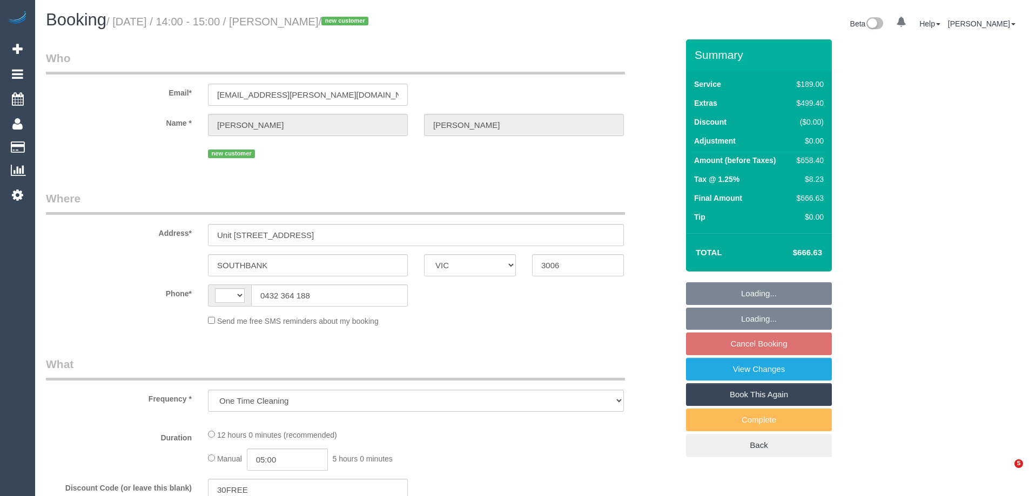
select select "VIC"
select select "string:stripe-pm_1RtS0d2GScqysDRVnZFQk5O5"
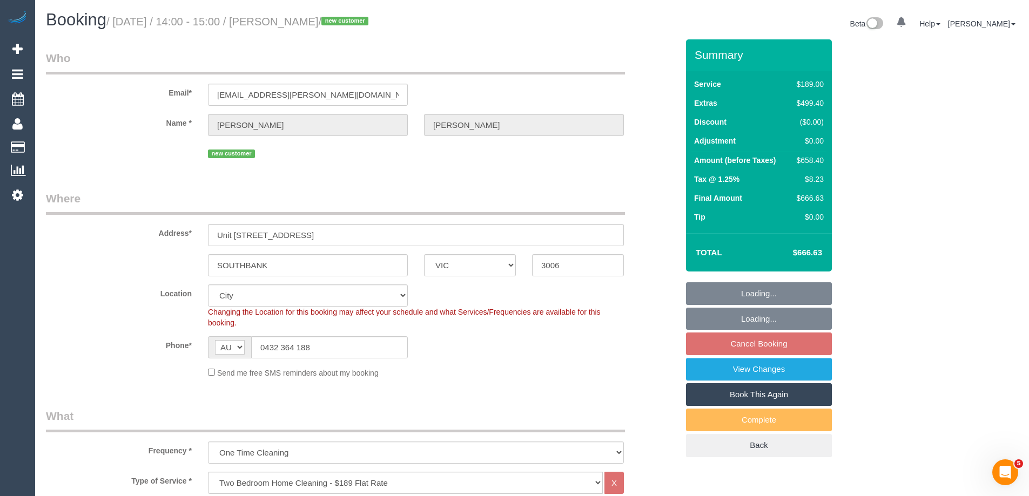
select select "string:AU"
select select "object:1080"
select select "number:28"
select select "number:14"
select select "number:18"
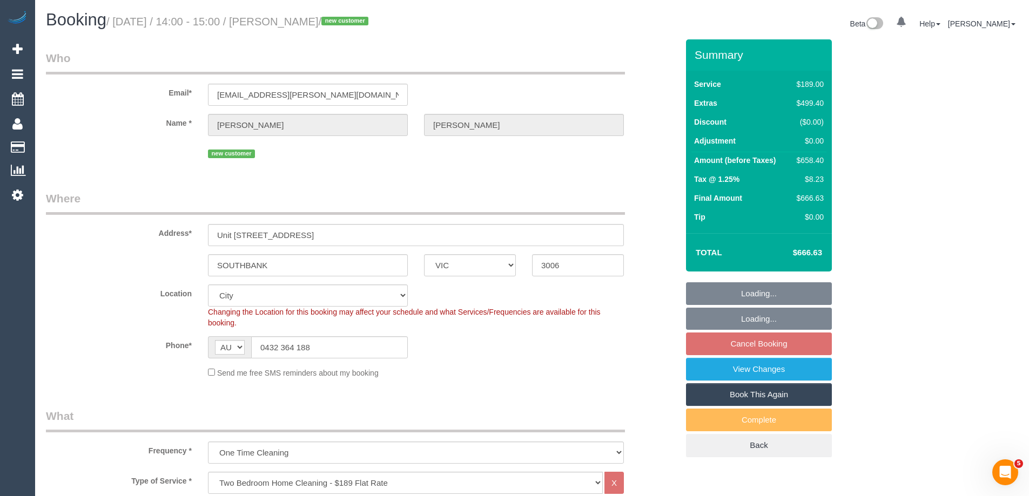
select select "number:24"
select select "number:26"
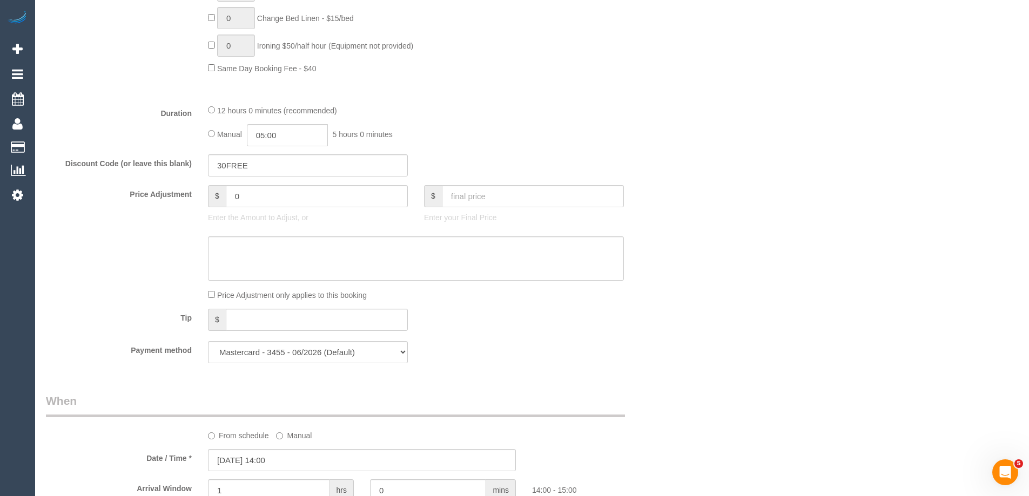
scroll to position [1862, 0]
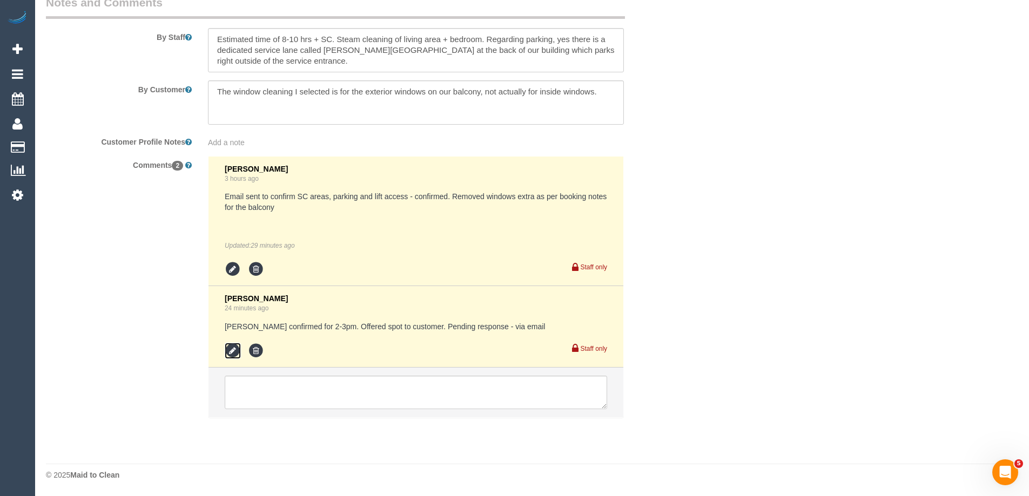
click at [228, 353] on icon at bounding box center [233, 351] width 16 height 16
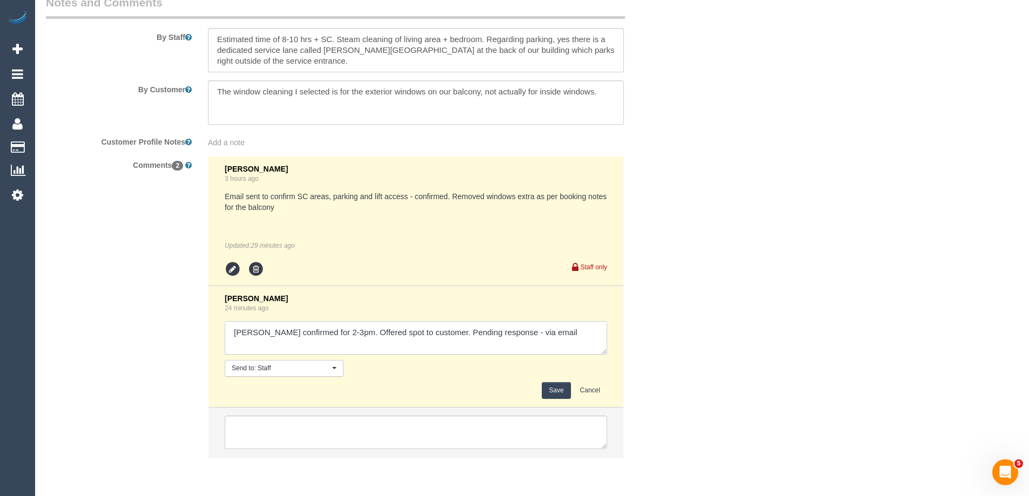
click at [510, 332] on textarea at bounding box center [416, 337] width 382 height 33
type textarea "Angelica confirmed for 2-3pm. Offered spot to customer. Pending response - conf…"
click at [556, 393] on button "Save" at bounding box center [556, 390] width 29 height 17
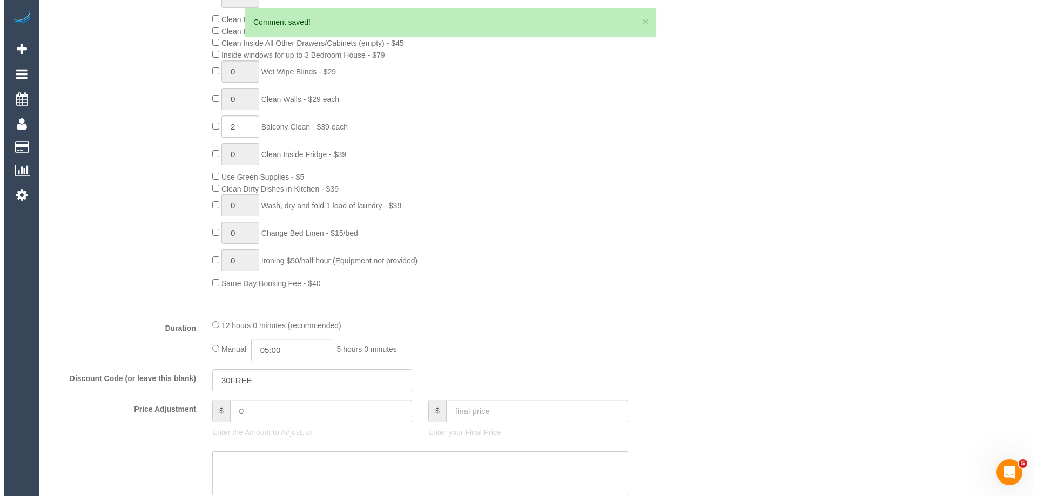
scroll to position [0, 0]
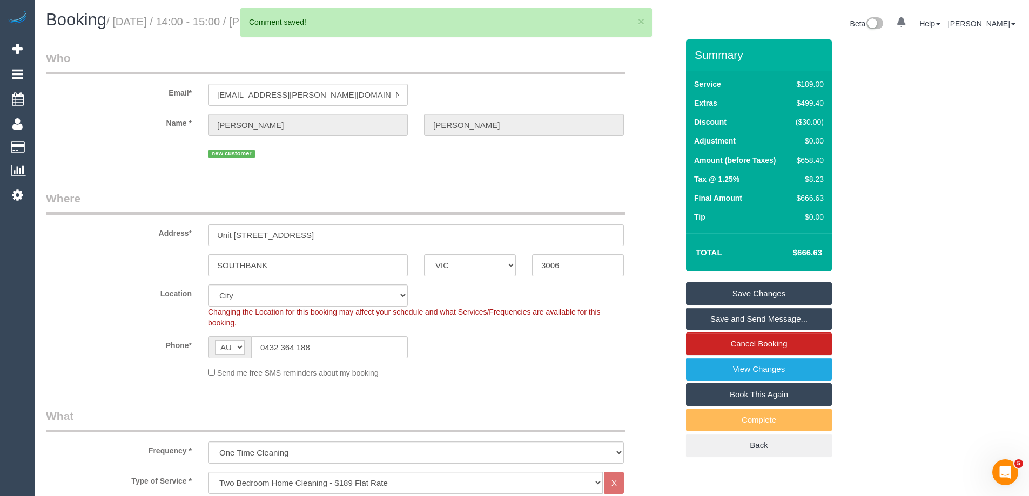
click at [712, 320] on link "Save and Send Message..." at bounding box center [759, 319] width 146 height 23
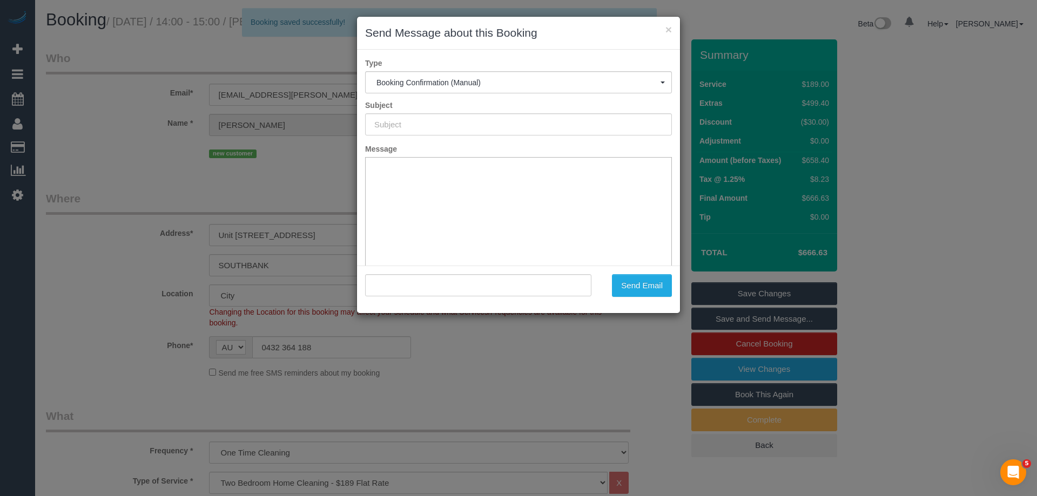
type input "Booking Confirmed"
type input ""Nicole Damaso" <np.damaso@gmail.com>"
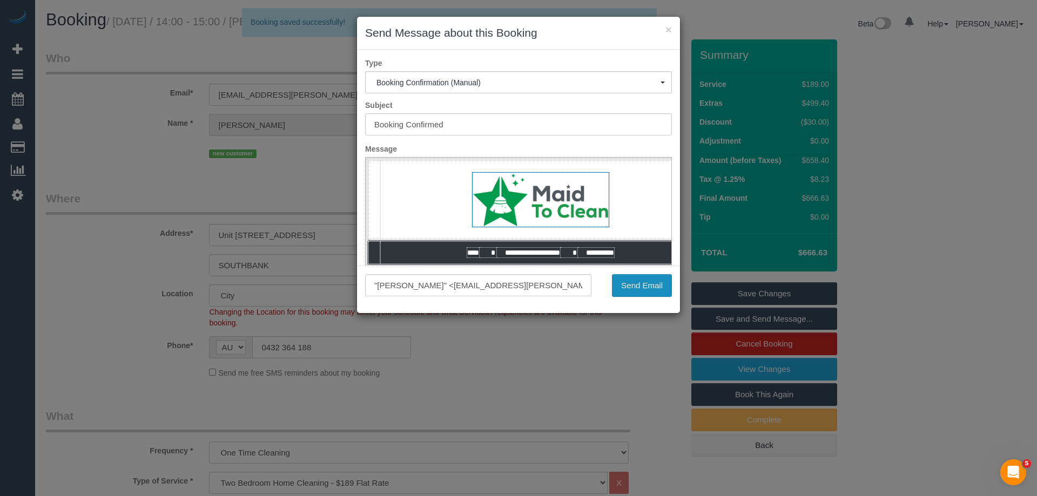
click at [630, 284] on button "Send Email" at bounding box center [642, 285] width 60 height 23
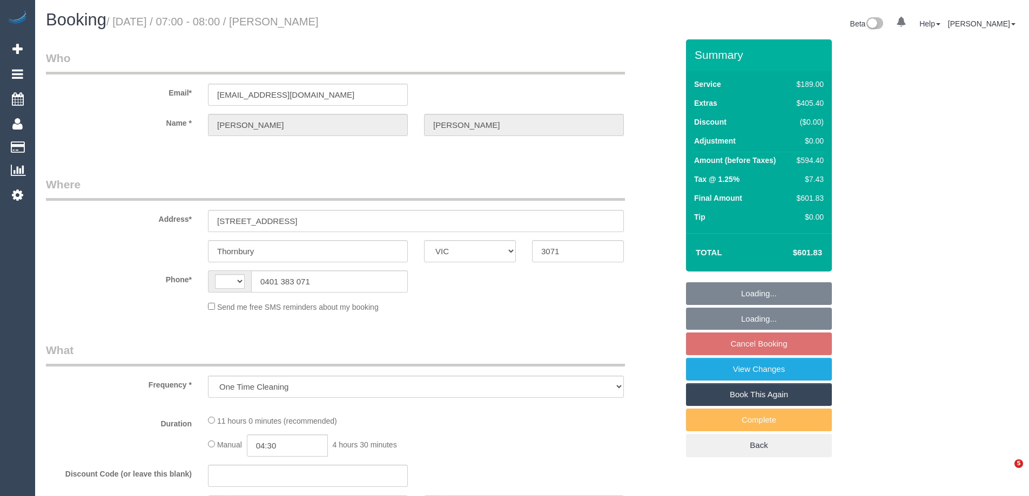
select select "VIC"
select select "string:stripe-pm_1RuOoC2GScqysDRVg7DLXJ7y"
select select "number:28"
select select "number:15"
select select "number:19"
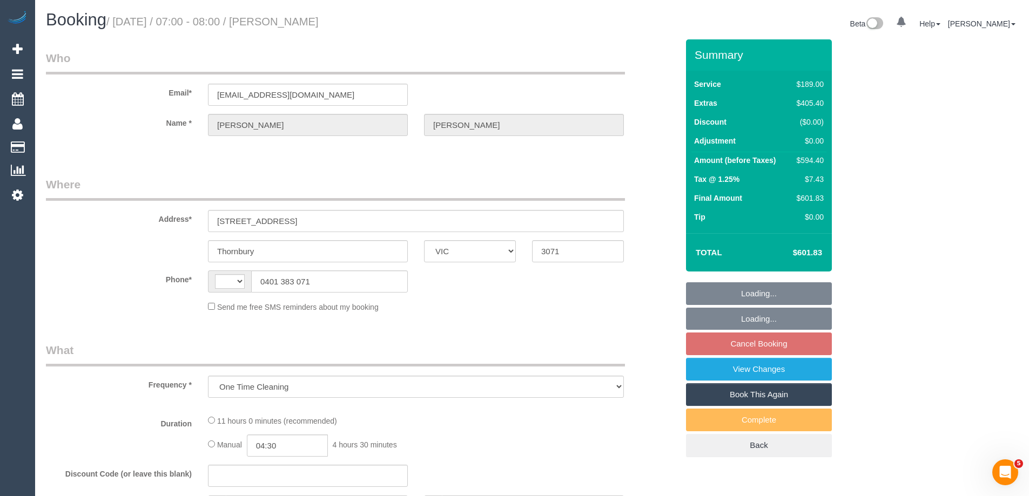
select select "number:36"
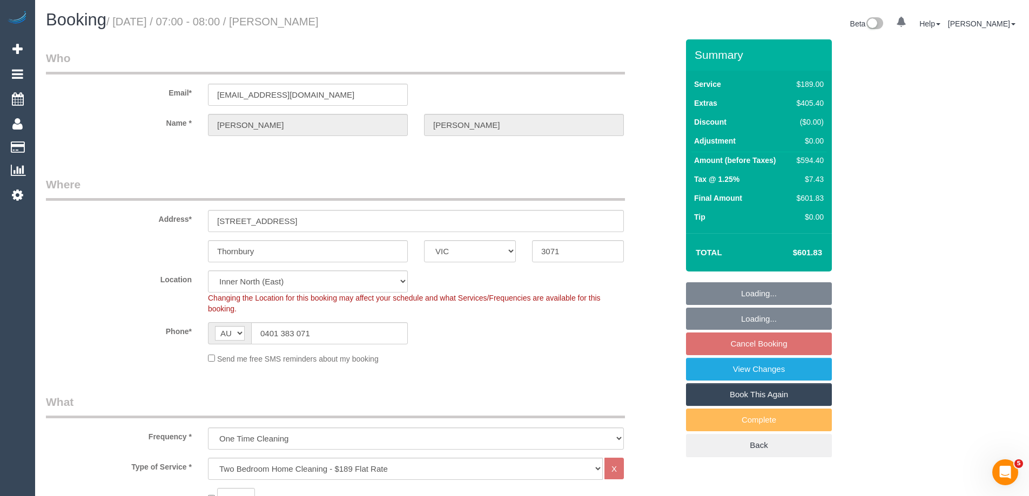
select select "string:AU"
select select "object:1611"
select select "spot1"
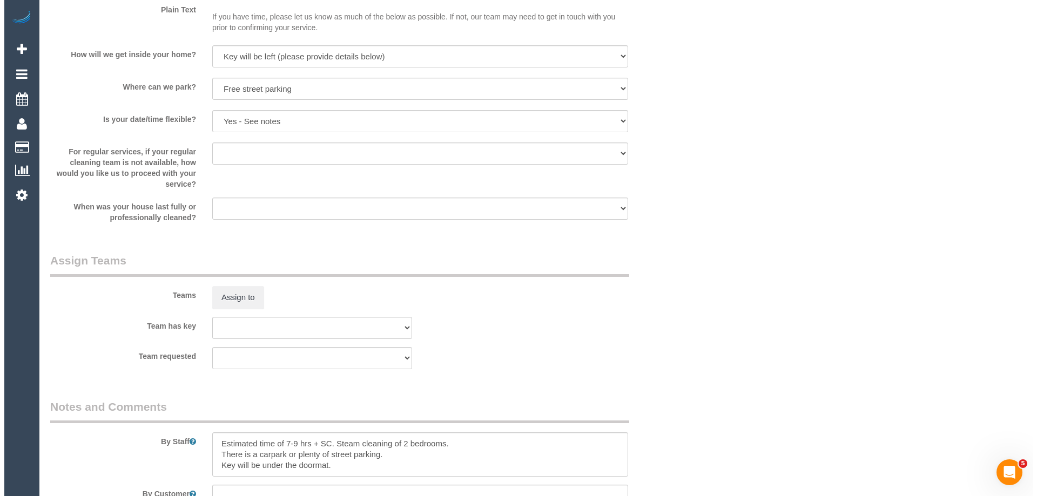
scroll to position [1512, 0]
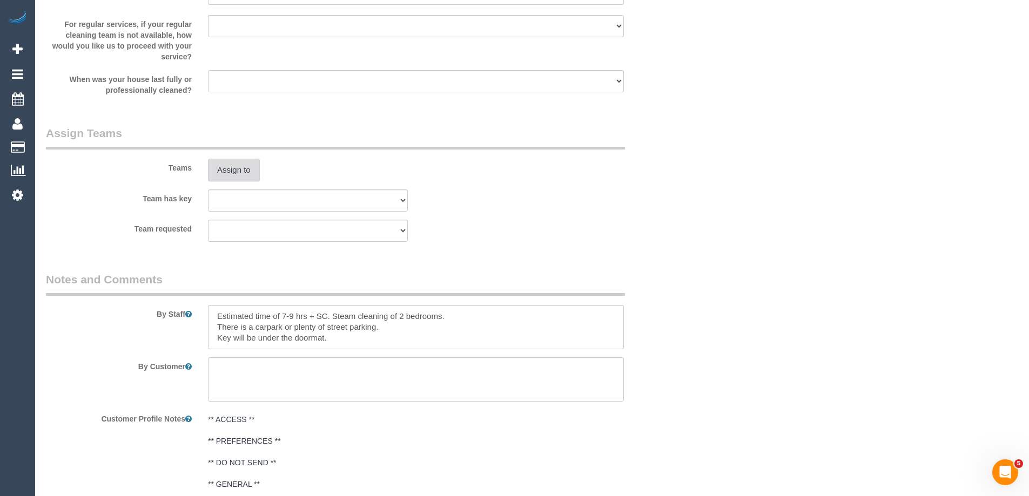
drag, startPoint x: 240, startPoint y: 152, endPoint x: 259, endPoint y: 167, distance: 24.5
click at [240, 152] on div "Teams Assign to" at bounding box center [362, 153] width 648 height 56
click at [245, 163] on button "Assign to" at bounding box center [234, 170] width 52 height 23
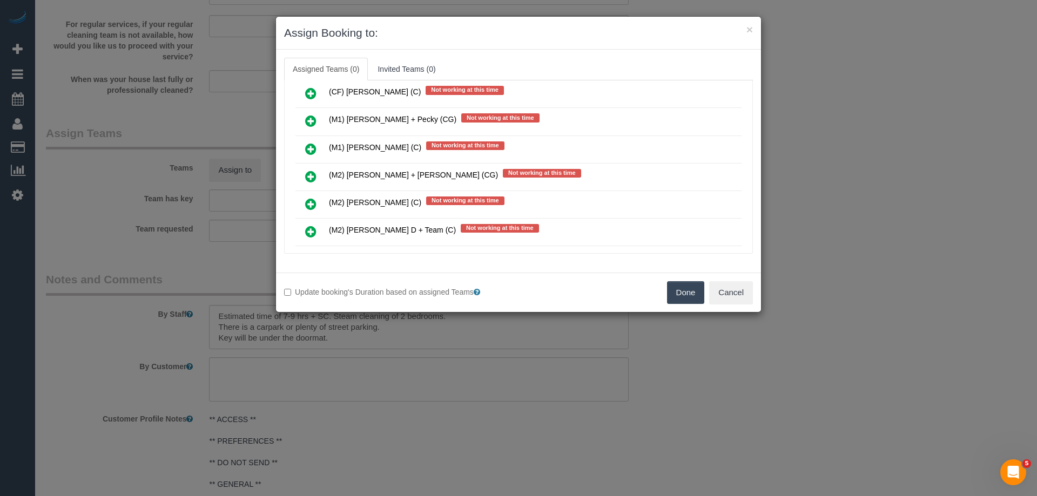
click at [313, 175] on icon at bounding box center [310, 176] width 11 height 13
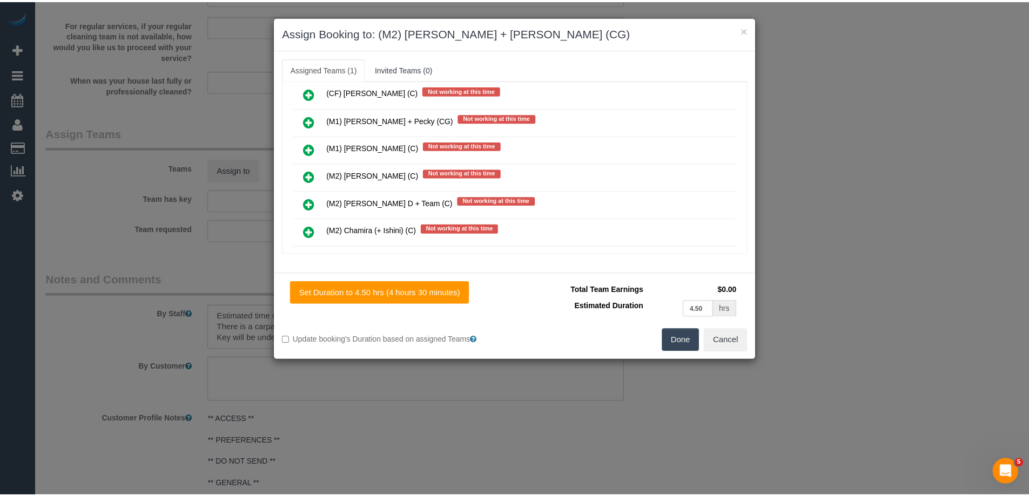
scroll to position [0, 0]
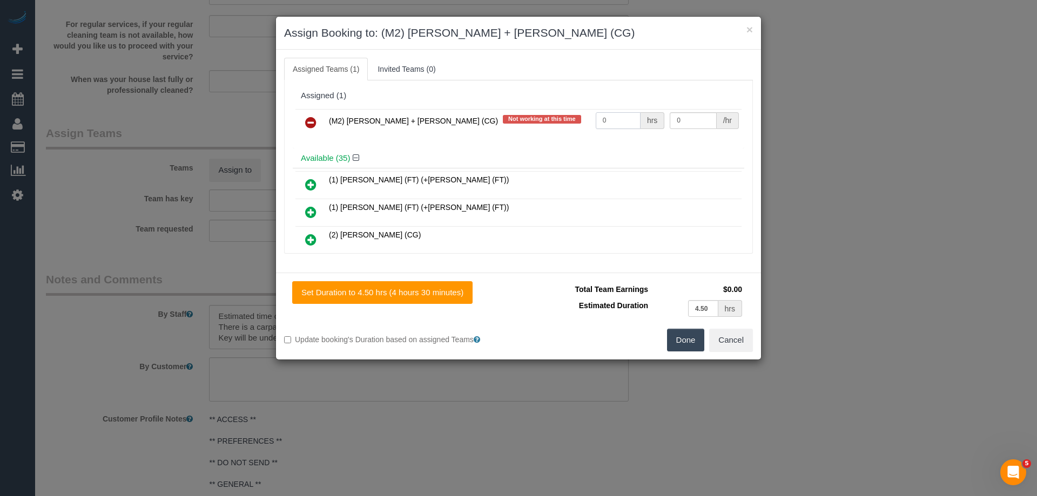
drag, startPoint x: 594, startPoint y: 117, endPoint x: 536, endPoint y: 110, distance: 58.7
click at [536, 110] on tr "(M2) [PERSON_NAME] + [PERSON_NAME] (CG) Not working at this time 0 hrs 0 /hr" at bounding box center [518, 123] width 446 height 28
type input "1"
drag, startPoint x: 691, startPoint y: 119, endPoint x: 623, endPoint y: 112, distance: 68.3
click at [623, 112] on tr "(M2) [PERSON_NAME] + [PERSON_NAME] (CG) Not working at this time 1 hrs 0 /hr" at bounding box center [518, 123] width 446 height 28
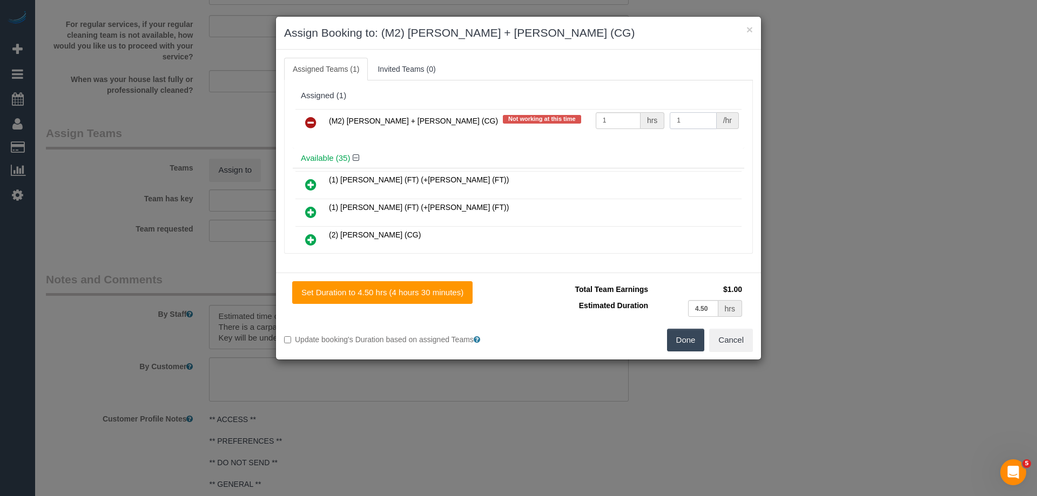
drag, startPoint x: 639, startPoint y: 116, endPoint x: 619, endPoint y: 112, distance: 20.2
click at [619, 112] on tr "(M2) Akila + Tehan (CG) Not working at this time 1 hrs 1 /hr" at bounding box center [518, 123] width 446 height 28
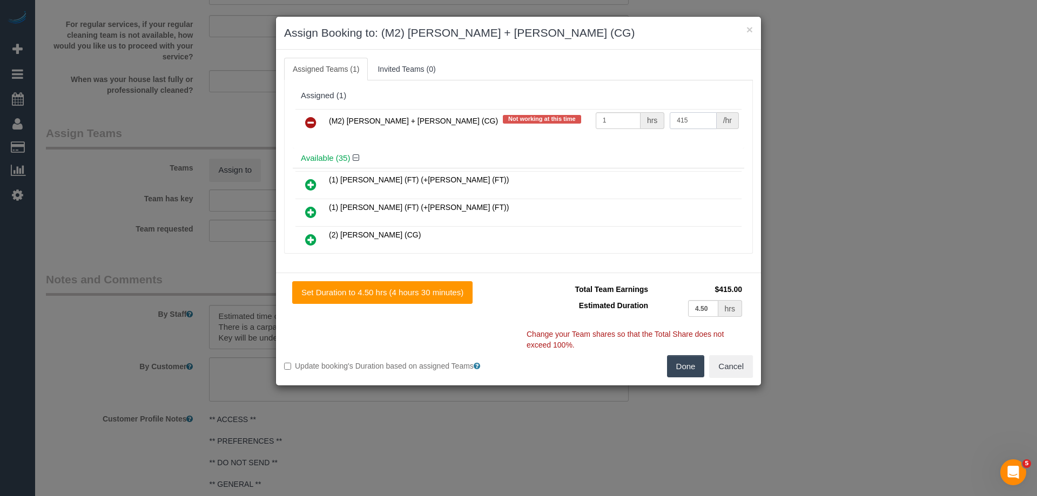
type input "415"
click at [685, 367] on button "Done" at bounding box center [686, 366] width 38 height 23
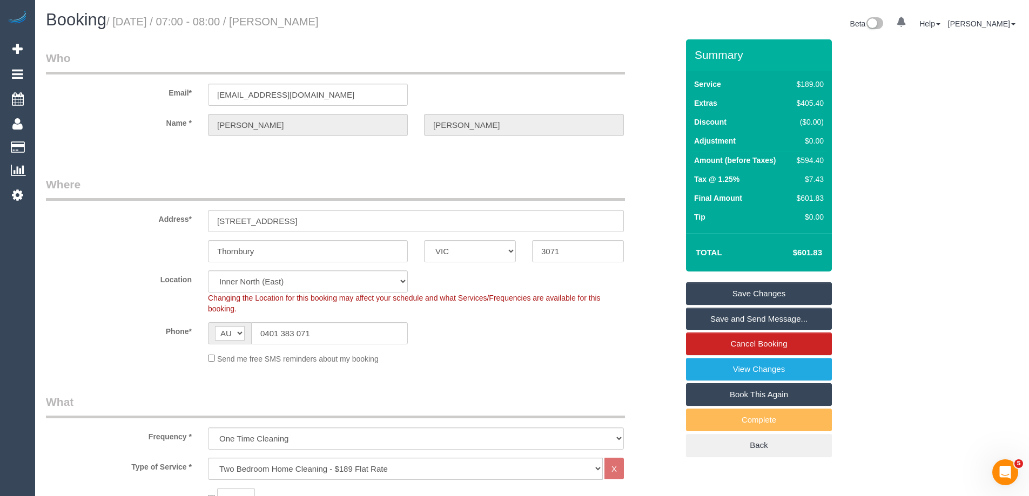
drag, startPoint x: 349, startPoint y: 18, endPoint x: 300, endPoint y: 22, distance: 49.3
click at [300, 22] on h1 "Booking / September 01, 2025 / 07:00 - 08:00 / Josh Liley" at bounding box center [285, 20] width 478 height 18
copy small "Josh Liley"
click at [698, 317] on link "Save and Send Message..." at bounding box center [759, 319] width 146 height 23
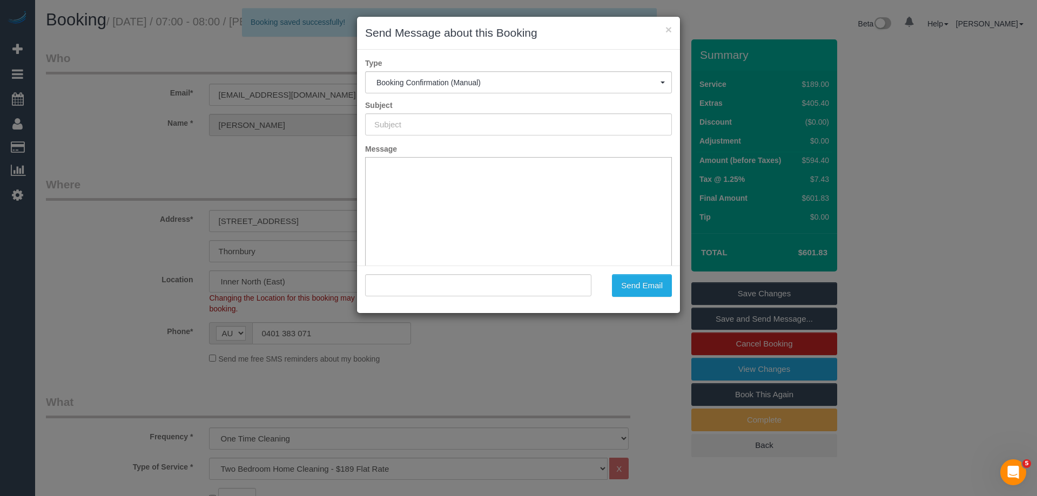
type input "Booking Confirmed"
type input ""Josh Liley" <joshuakeyesliley@gmail.com>"
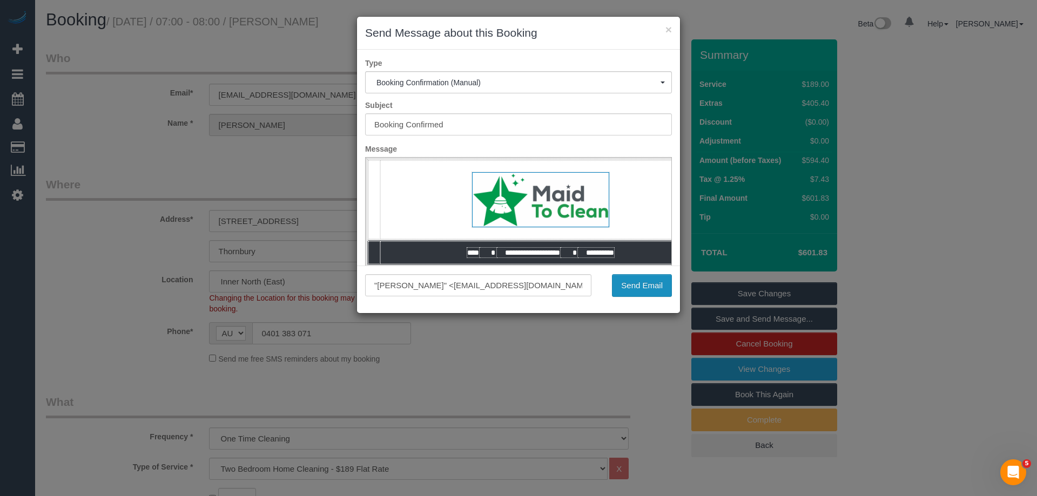
click at [638, 282] on button "Send Email" at bounding box center [642, 285] width 60 height 23
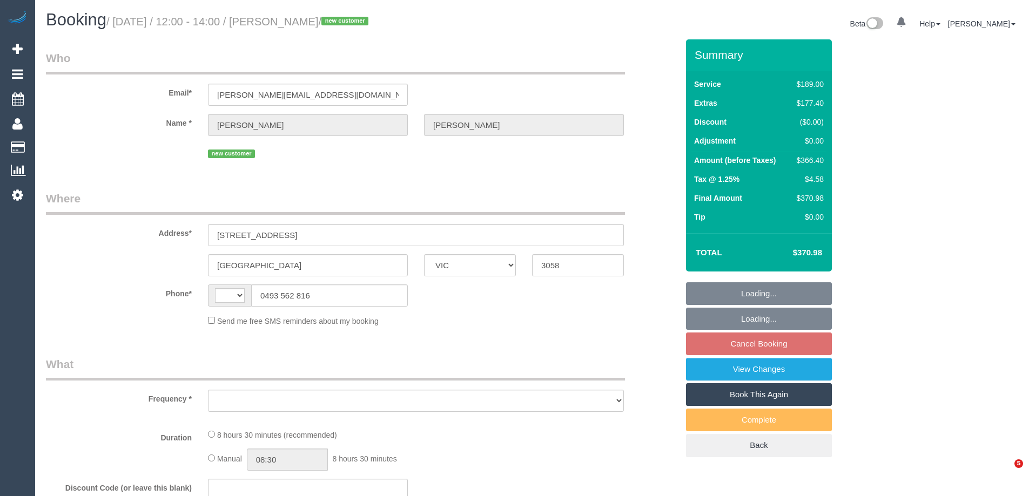
select select "VIC"
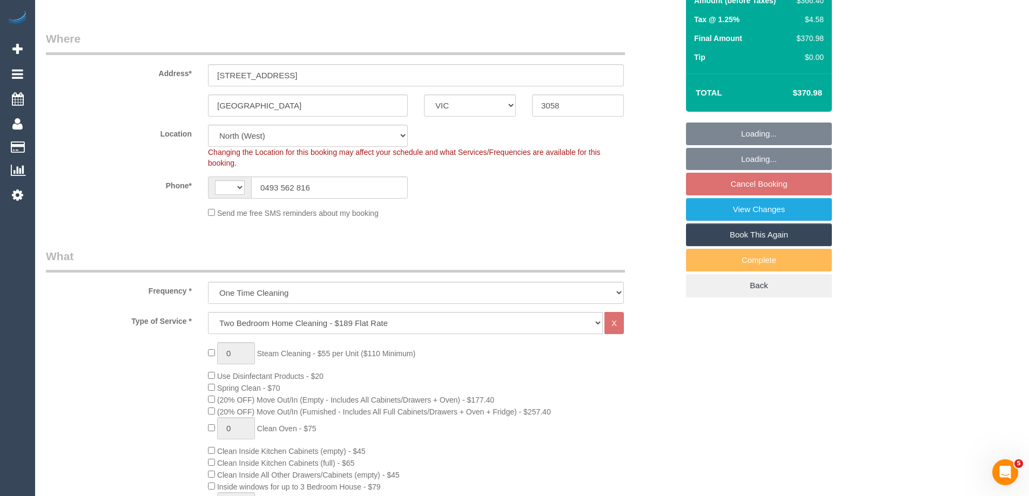
select select "object:655"
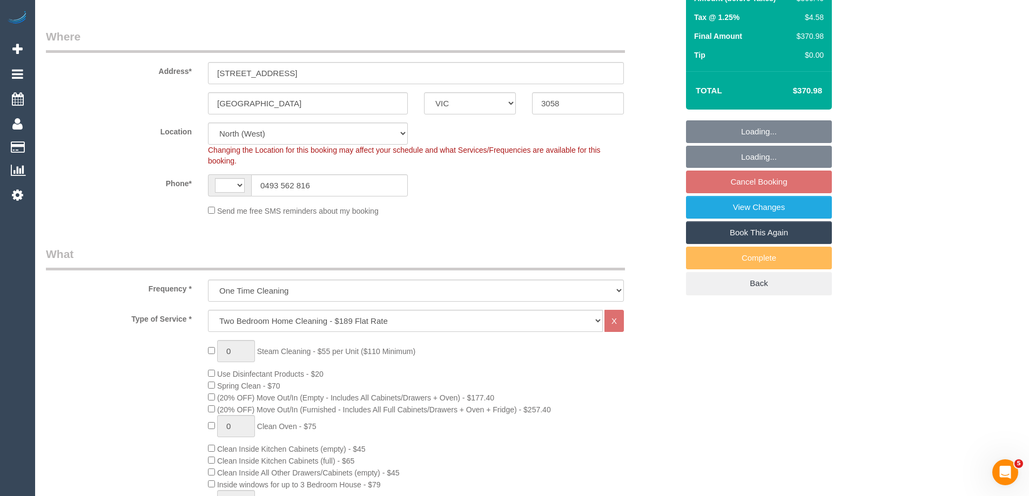
select select "string:AU"
select select "number:28"
select select "number:14"
select select "number:19"
select select "number:24"
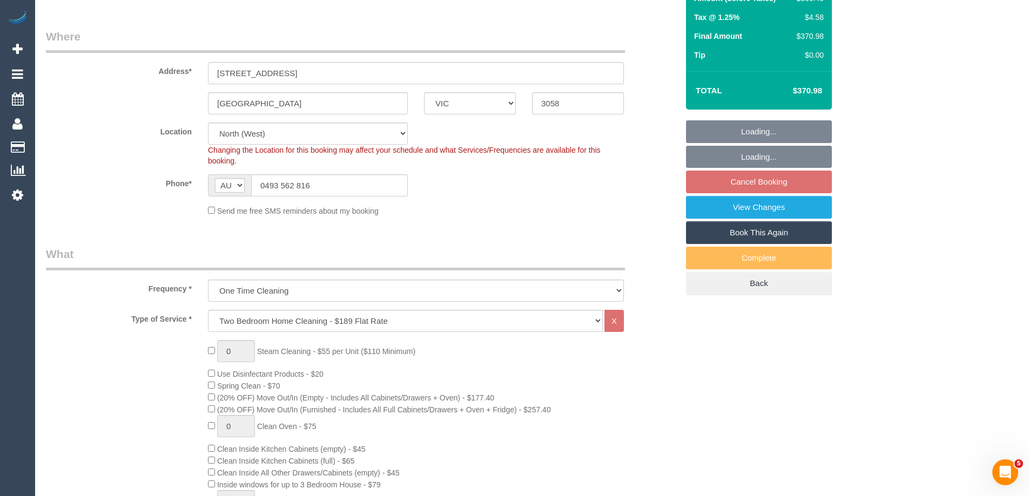
select select "string:stripe-pm_1S0sug2GScqysDRV3YfLiTFj"
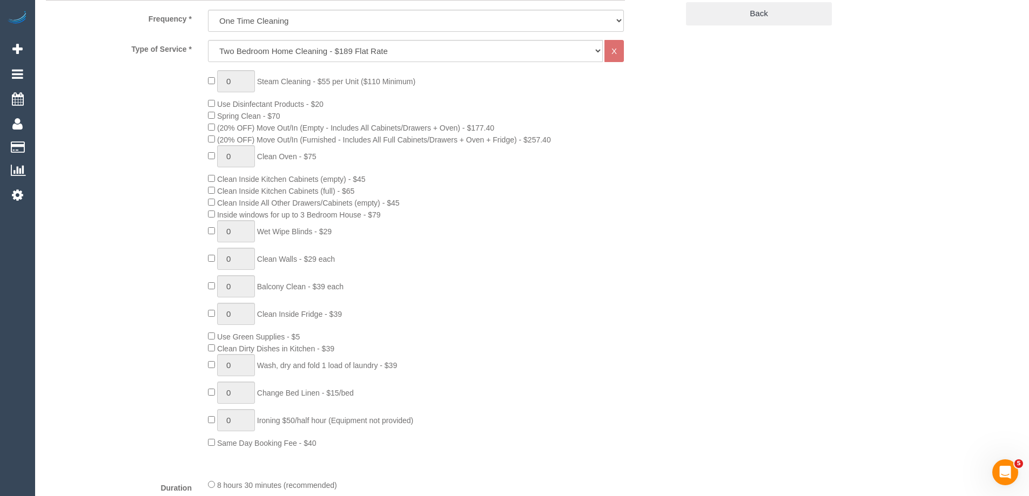
select select "spot3"
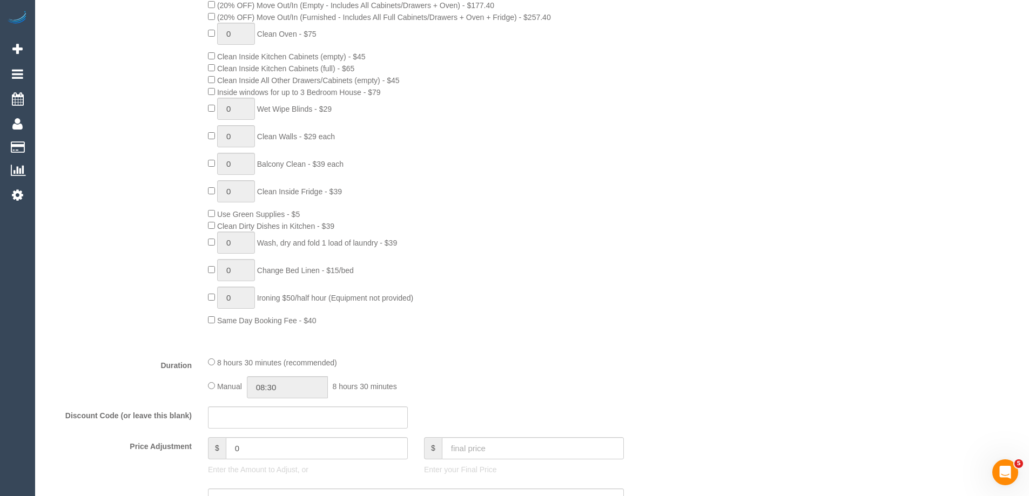
scroll to position [702, 0]
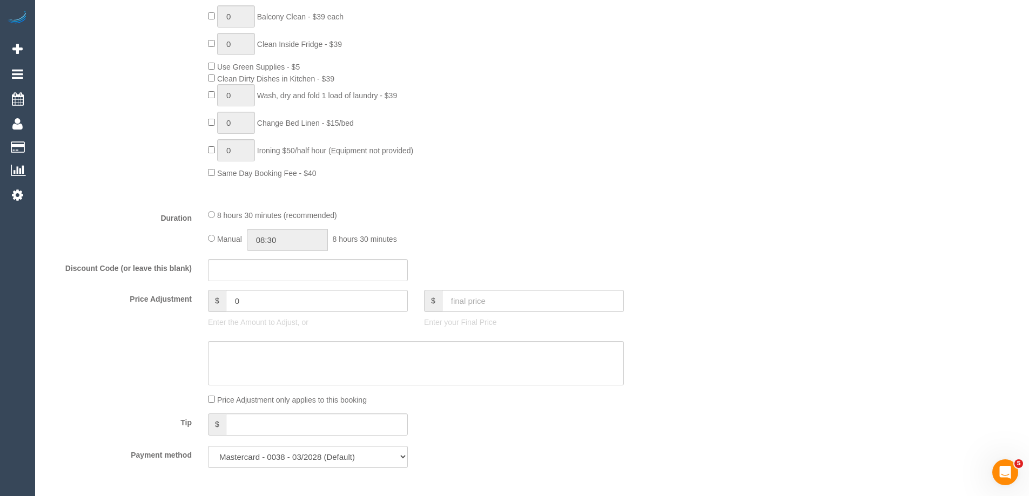
click at [210, 234] on div "Manual 08:30 8 hours 30 minutes" at bounding box center [416, 240] width 416 height 22
click at [292, 242] on input "08:30" at bounding box center [287, 240] width 81 height 22
type input "06:00"
click at [286, 261] on li "06:00" at bounding box center [275, 267] width 48 height 14
click at [292, 245] on input "06:00" at bounding box center [287, 240] width 81 height 22
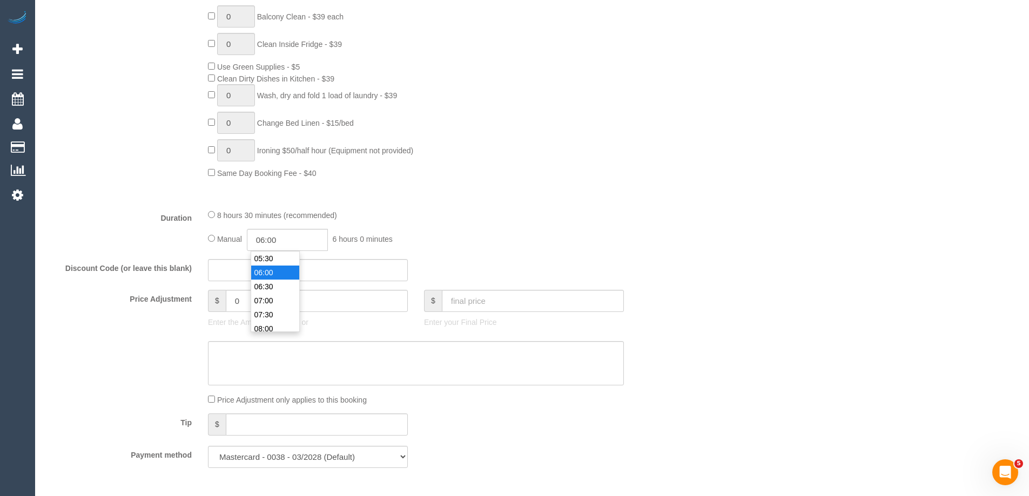
select select "spot27"
type input "03:30"
click at [270, 265] on li "03:30" at bounding box center [275, 267] width 48 height 14
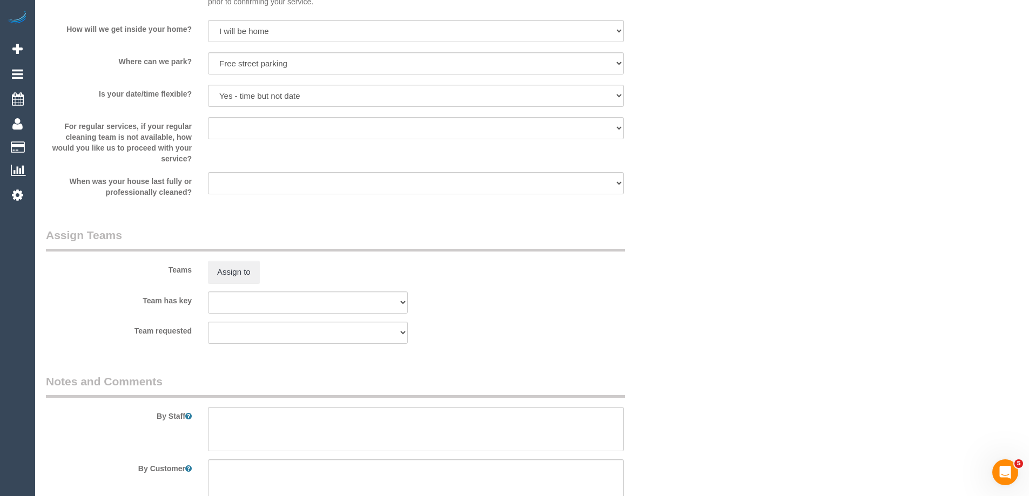
select select "spot51"
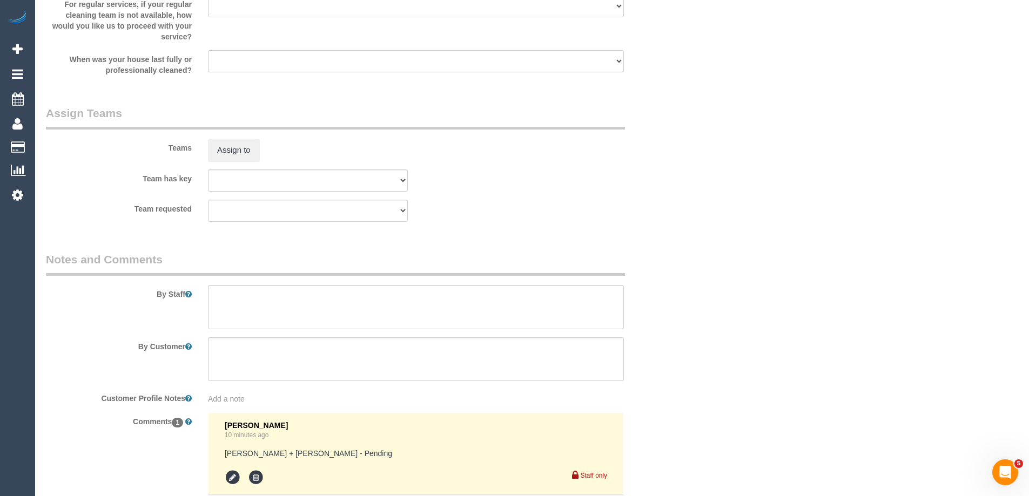
scroll to position [1566, 0]
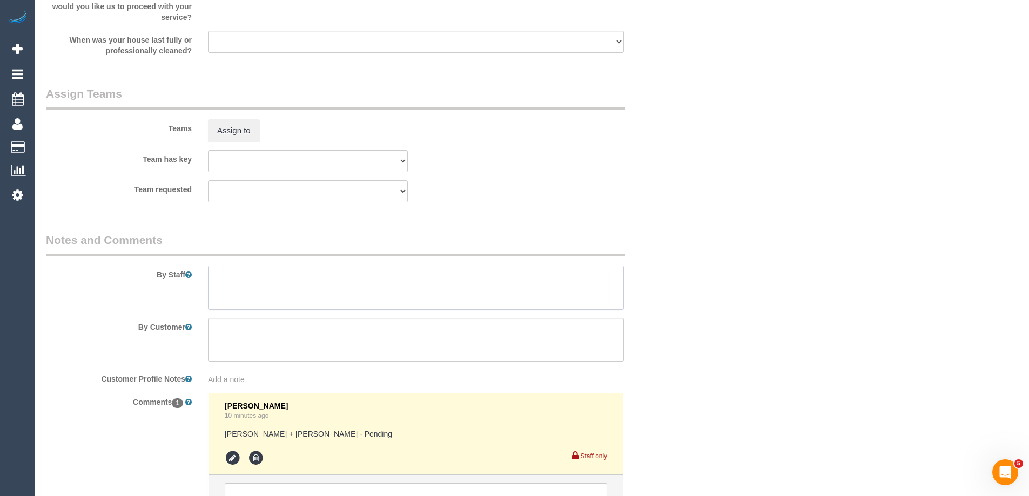
click at [246, 301] on textarea at bounding box center [416, 288] width 416 height 44
click at [230, 458] on icon at bounding box center [233, 458] width 16 height 16
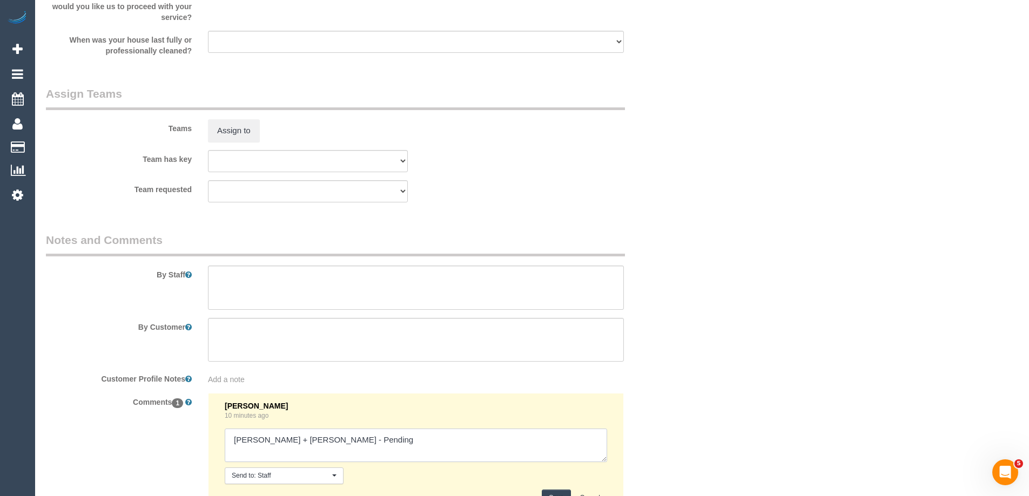
click at [530, 460] on textarea at bounding box center [416, 445] width 382 height 33
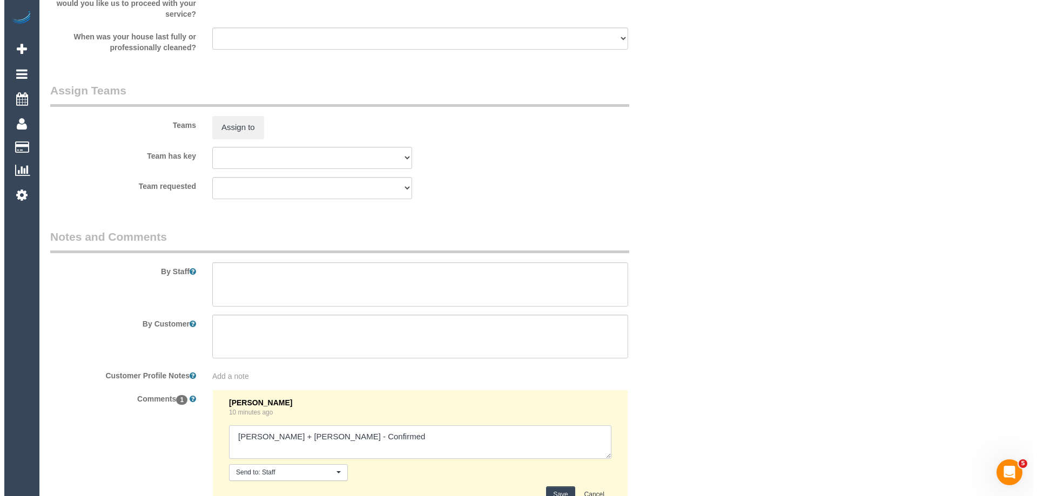
scroll to position [1620, 0]
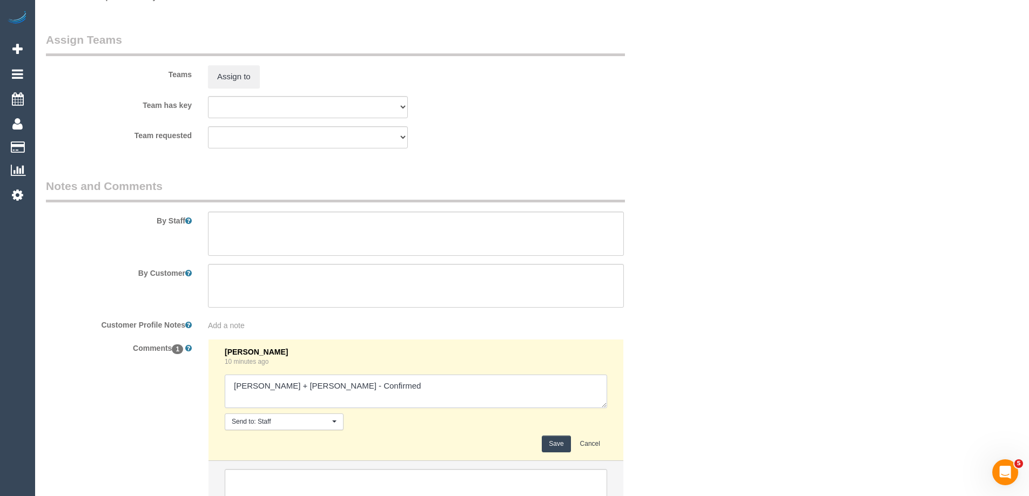
type textarea "[PERSON_NAME] + [PERSON_NAME] - Confirmed"
click at [557, 448] on button "Save" at bounding box center [556, 444] width 29 height 17
click at [246, 223] on textarea at bounding box center [416, 234] width 416 height 44
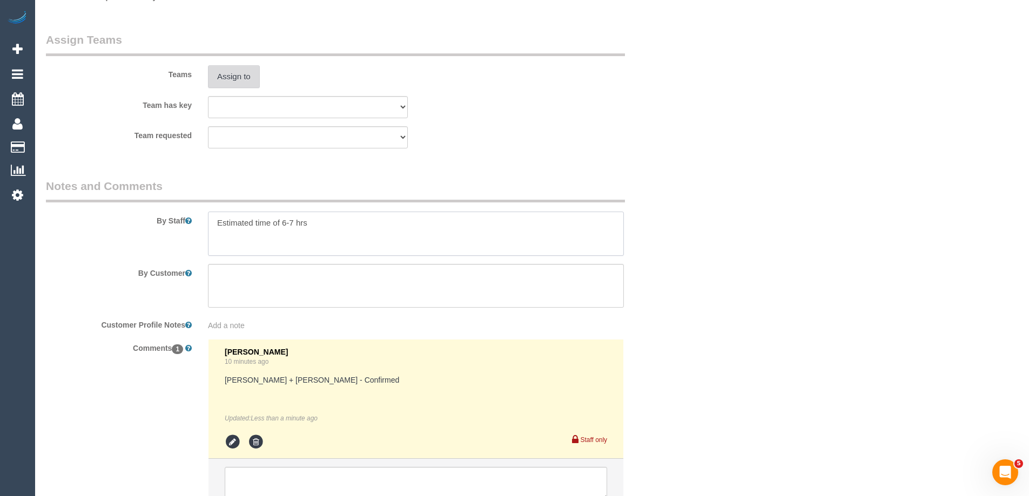
type textarea "Estimated time of 6-7 hrs"
click at [224, 75] on button "Assign to" at bounding box center [234, 76] width 52 height 23
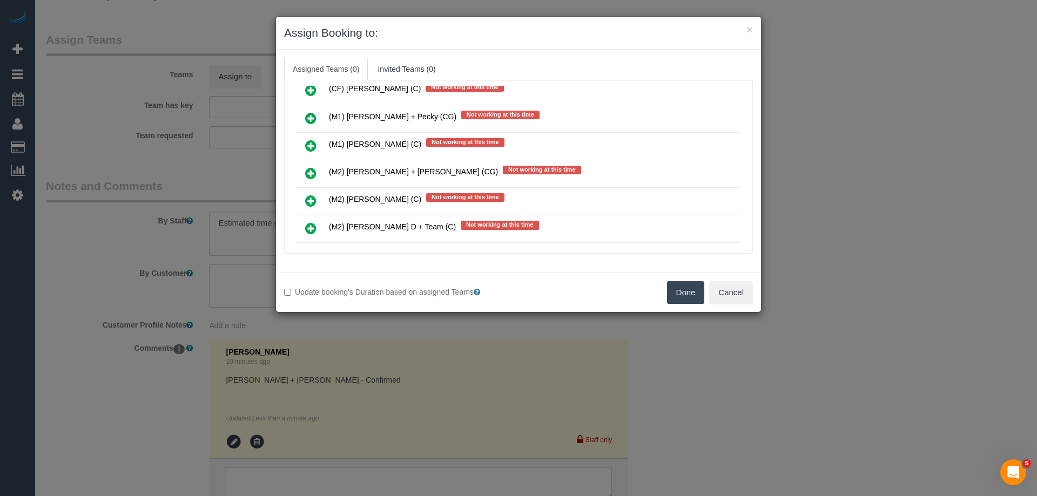
click at [308, 170] on icon at bounding box center [310, 173] width 11 height 13
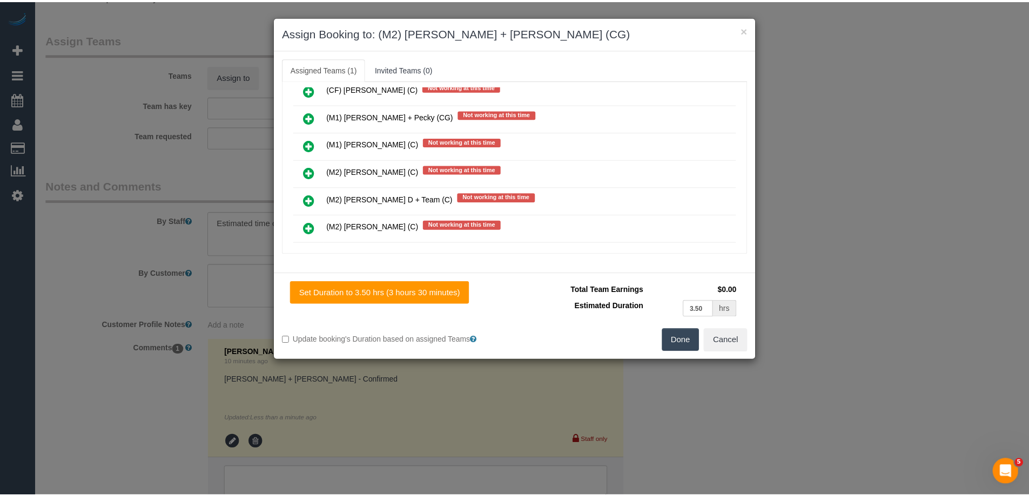
scroll to position [0, 0]
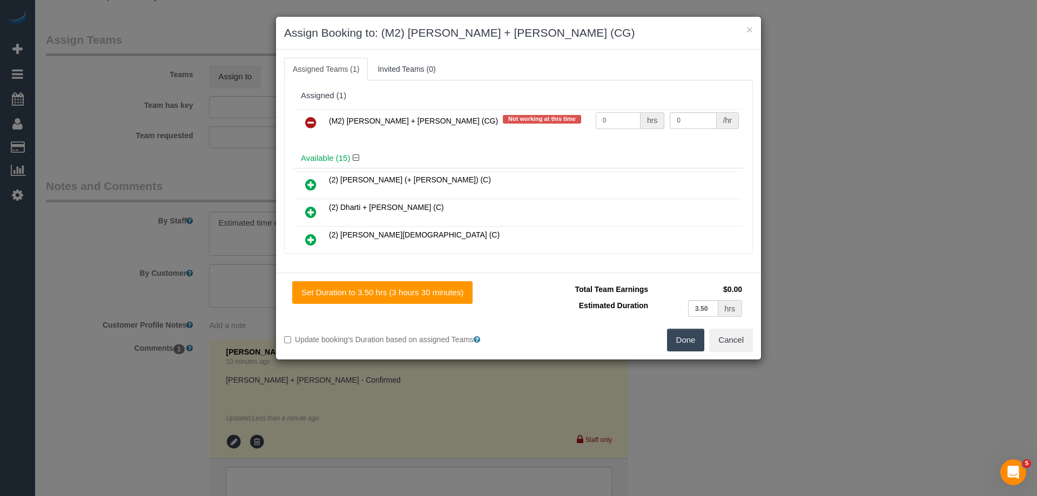
drag, startPoint x: 623, startPoint y: 121, endPoint x: 551, endPoint y: 110, distance: 72.7
click at [551, 110] on tr "(M2) Akila + Tehan (CG) Not working at this time 0 hrs 0 /hr" at bounding box center [518, 123] width 446 height 28
type input "1"
drag, startPoint x: 693, startPoint y: 121, endPoint x: 566, endPoint y: 107, distance: 127.7
click at [602, 113] on tr "(M2) Akila + Tehan (CG) Not working at this time 1 hrs 0 /hr" at bounding box center [518, 123] width 446 height 28
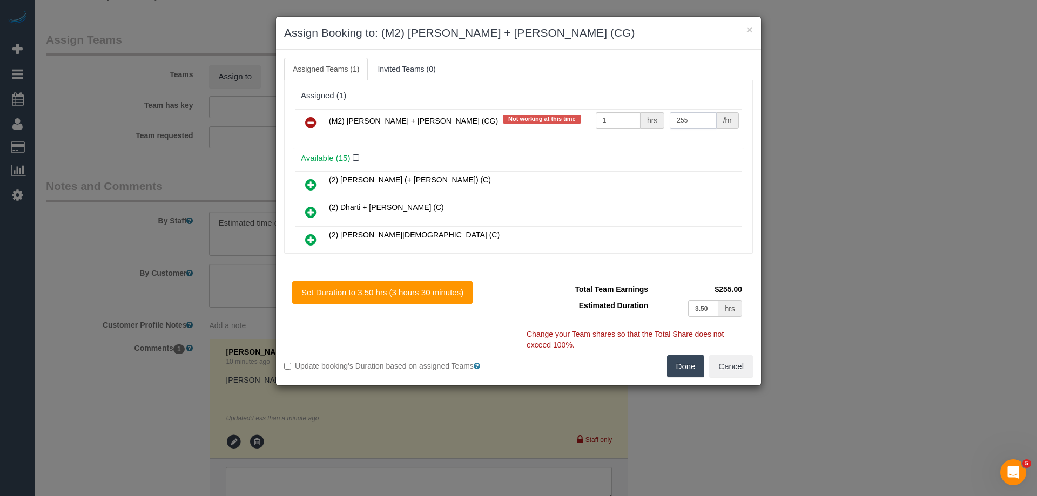
type input "255"
click at [684, 363] on button "Done" at bounding box center [686, 366] width 38 height 23
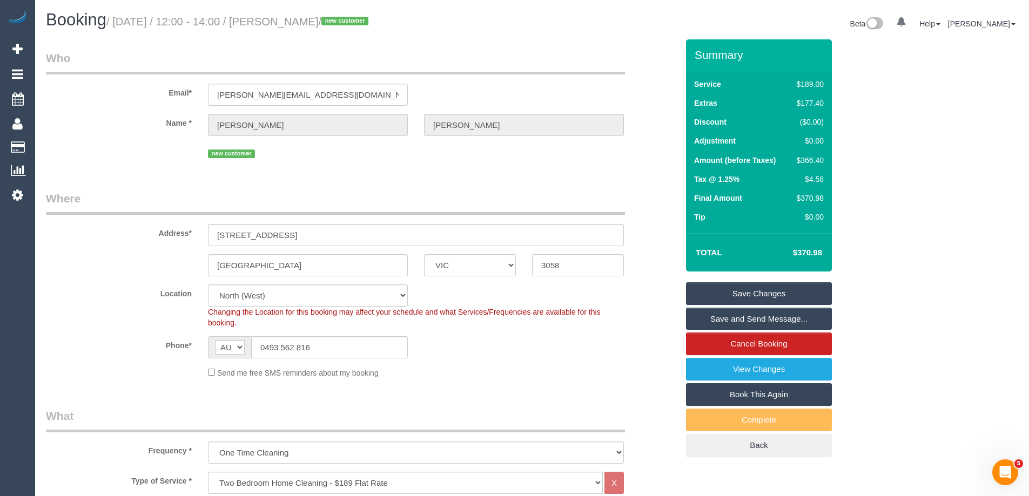
drag, startPoint x: 405, startPoint y: 22, endPoint x: 298, endPoint y: 18, distance: 107.0
click at [298, 18] on small "/ September 01, 2025 / 12:00 - 14:00 / Oliver Oppong-Akuoko / new customer" at bounding box center [238, 22] width 265 height 12
drag, startPoint x: 410, startPoint y: 21, endPoint x: 297, endPoint y: 17, distance: 112.4
click at [297, 17] on small "/ September 01, 2025 / 12:00 - 14:00 / Oliver Oppong-Akuoko / new customer" at bounding box center [238, 22] width 265 height 12
copy small "Oliver Oppong-Akuoko"
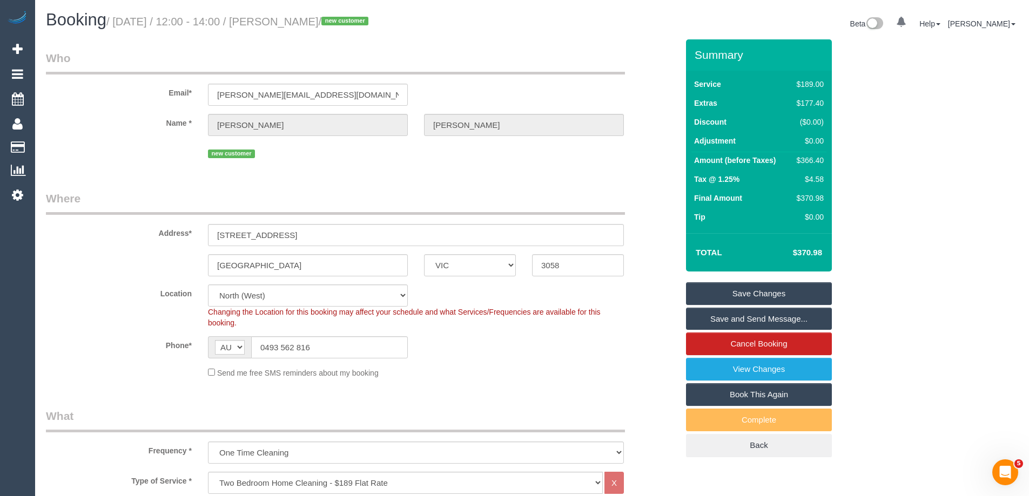
click at [702, 328] on link "Save and Send Message..." at bounding box center [759, 319] width 146 height 23
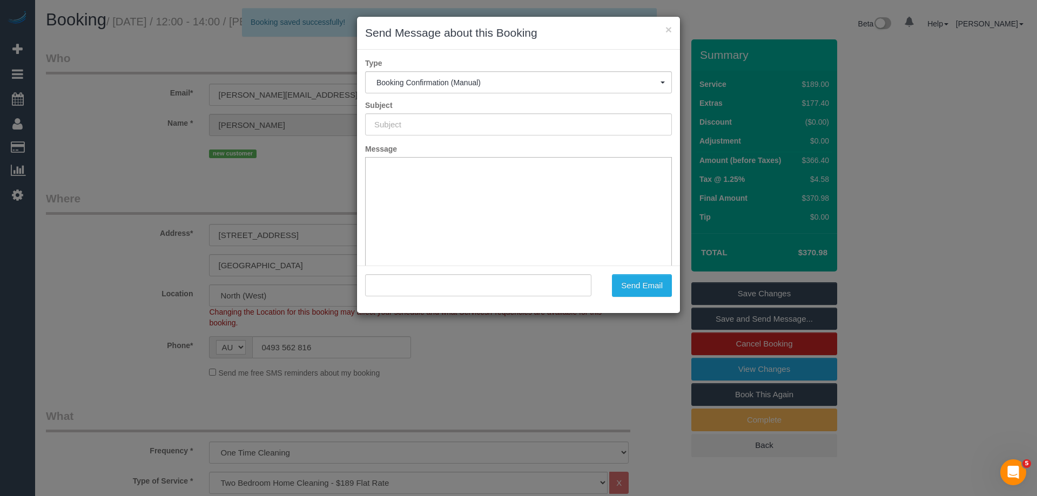
type input "Booking Confirmed"
type input ""Oliver Oppong-Akuoko" <oliver.pongakuoko@gmail.com>"
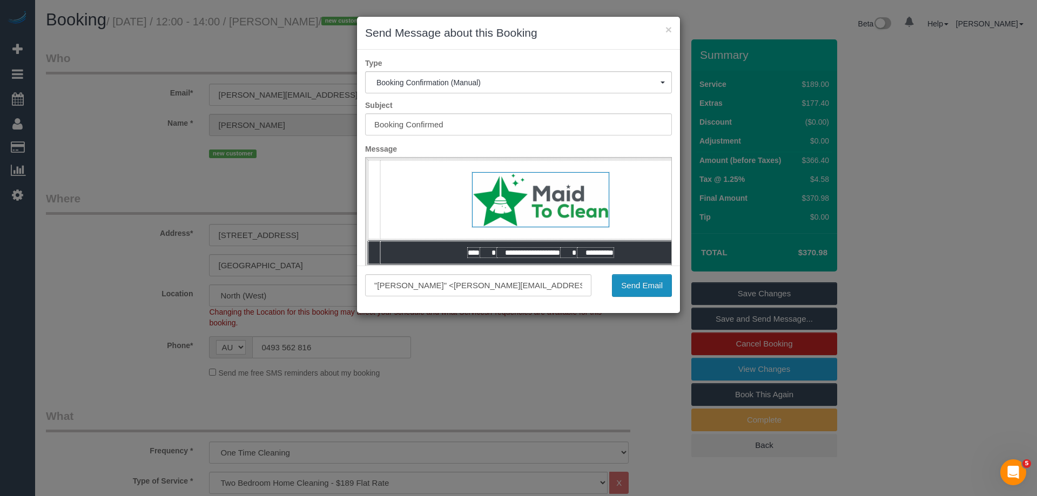
click at [637, 285] on button "Send Email" at bounding box center [642, 285] width 60 height 23
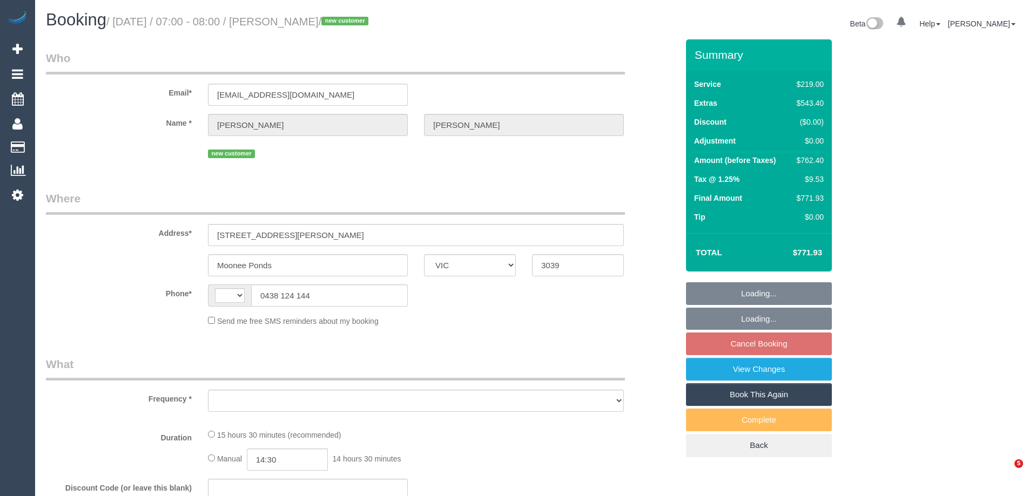
select select "VIC"
select select "string:AU"
select select "object:533"
select select "string:stripe-pm_1RtKp42GScqysDRVgUMjwTdG"
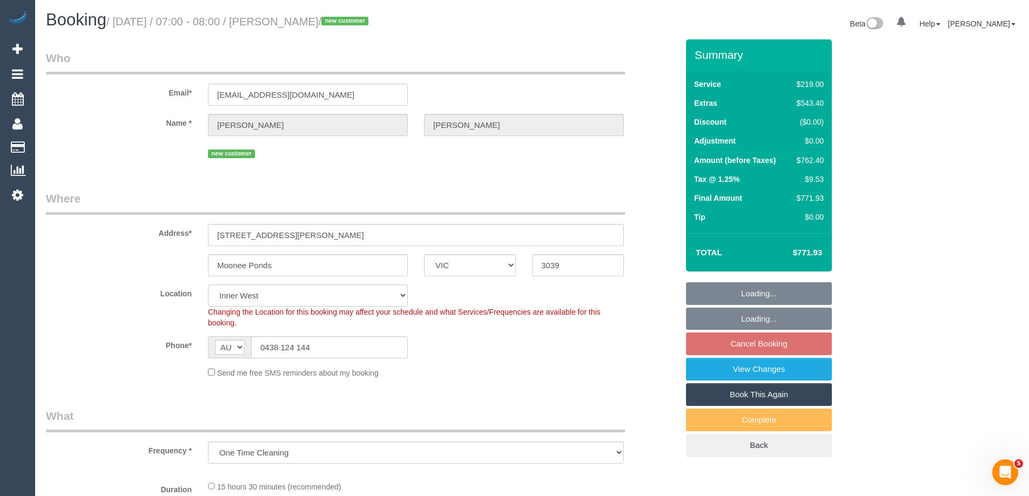
select select "object:684"
select select "number:28"
select select "number:14"
select select "number:18"
select select "number:25"
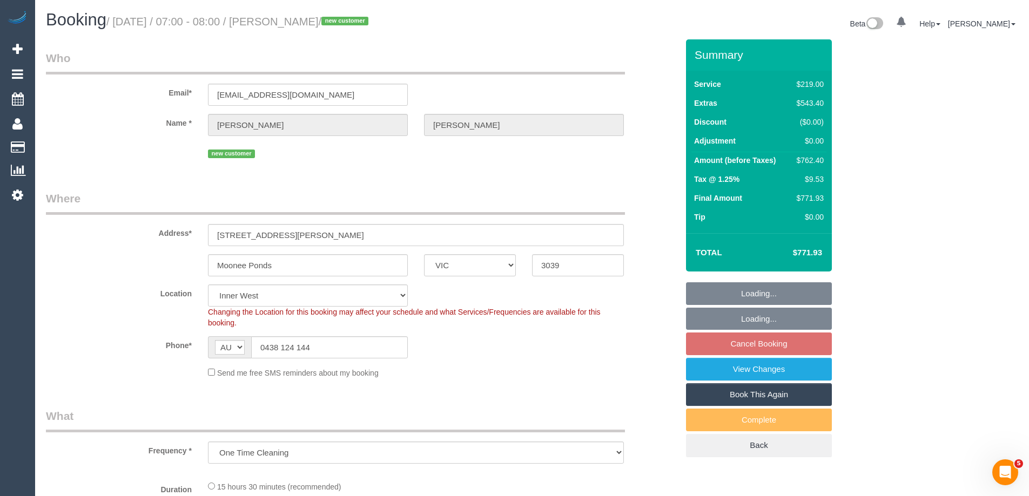
select select "number:13"
select select "spot1"
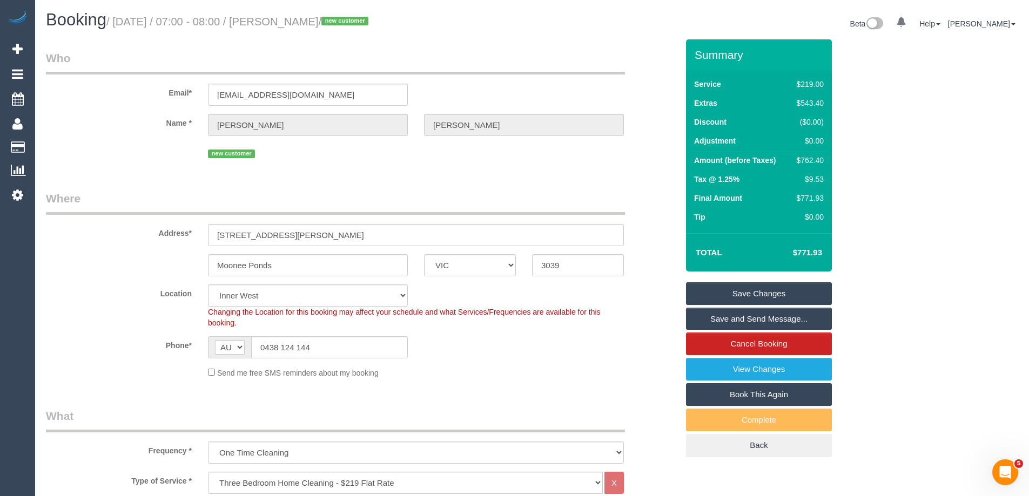
scroll to position [1592, 0]
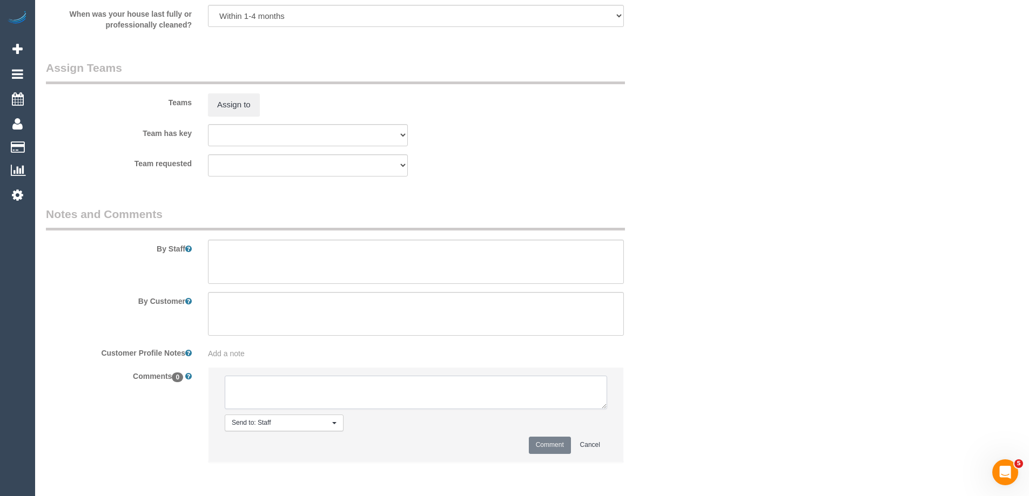
click at [249, 387] on textarea at bounding box center [416, 392] width 382 height 33
type textarea "[PERSON_NAME] S - Pending"
click at [552, 435] on li "Send to: Staff Nothing selected Send to: Staff Send to: Customer Send to: Team …" at bounding box center [415, 415] width 415 height 94
click at [553, 445] on button "Comment" at bounding box center [550, 445] width 42 height 17
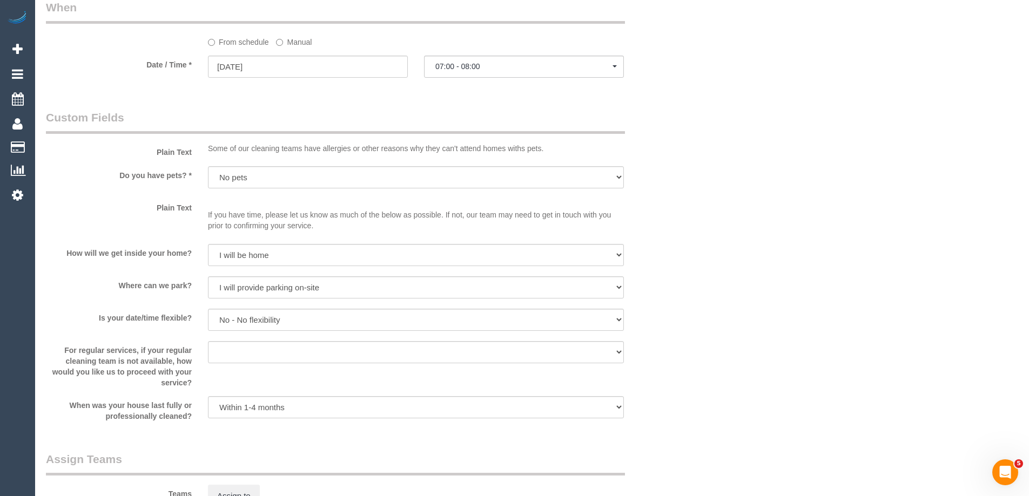
scroll to position [1566, 0]
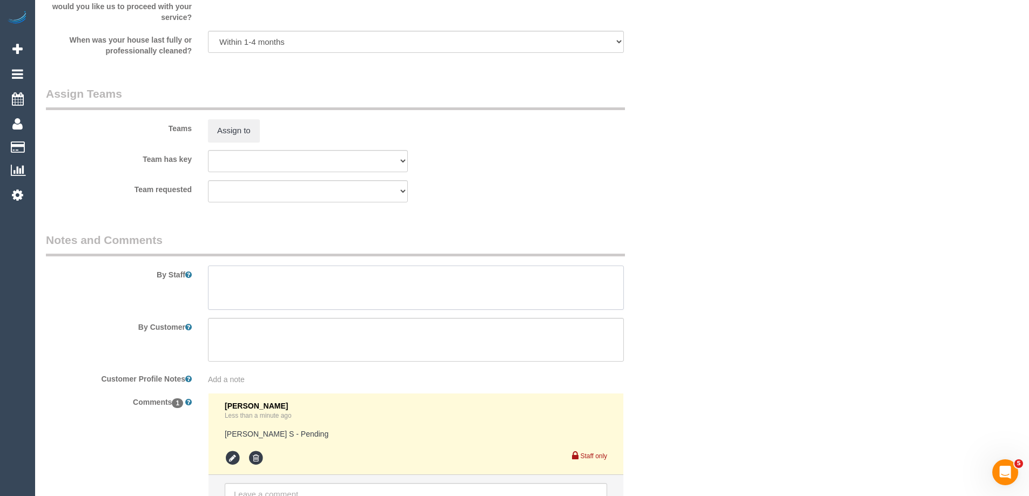
click at [247, 282] on textarea at bounding box center [416, 288] width 416 height 44
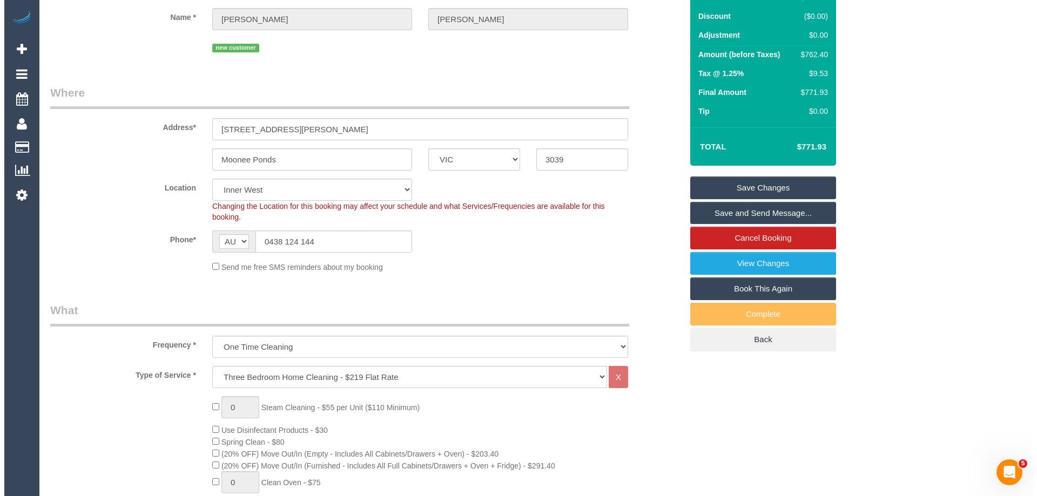
scroll to position [0, 0]
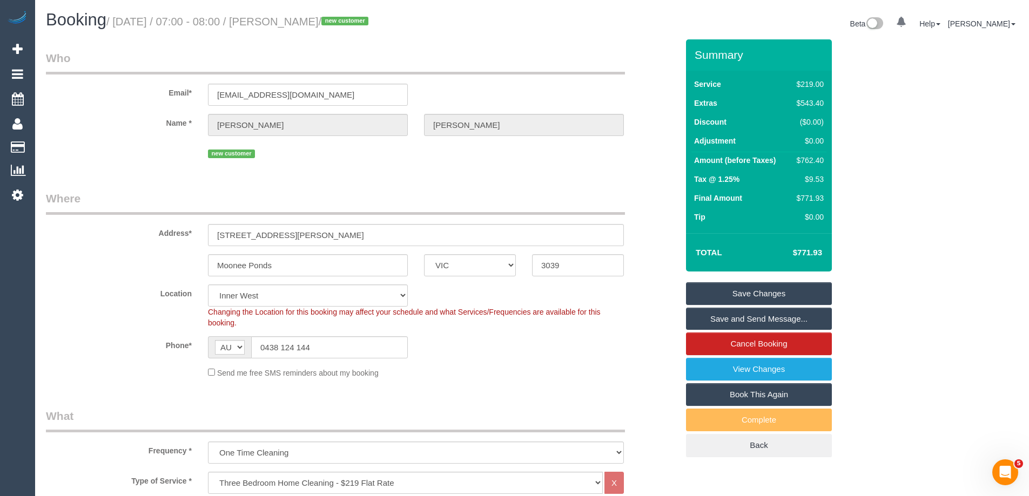
type textarea "Estimated time of 10-14 hrs"
click at [711, 286] on link "Save Changes" at bounding box center [759, 293] width 146 height 23
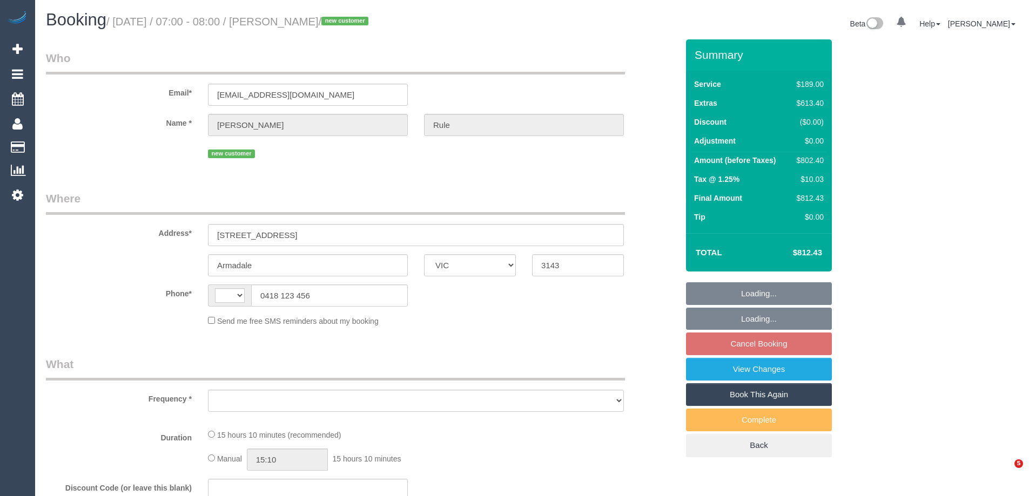
select select "VIC"
select select "object:305"
select select "string:stripe-pm_1RyPas2GScqysDRVxFR75BKl"
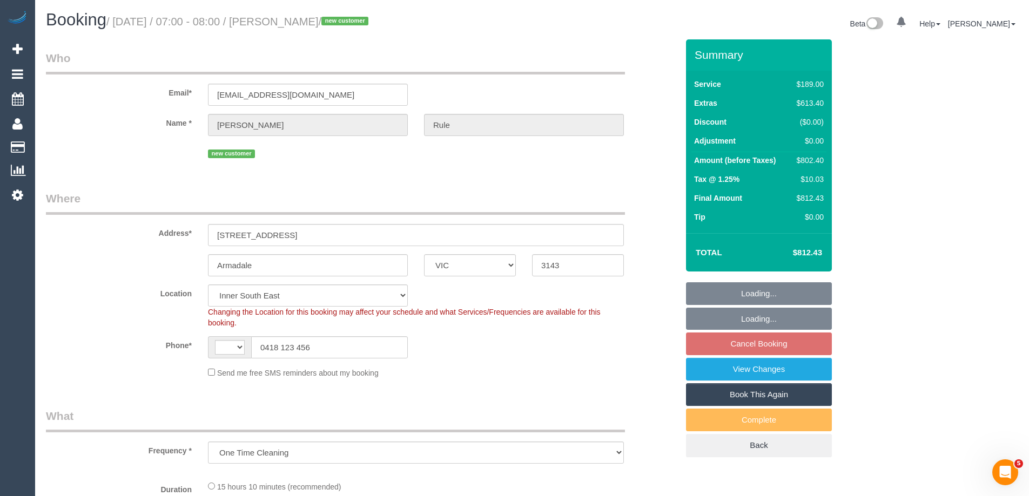
select select "object:705"
select select "string:AU"
select select "spot1"
select select "number:28"
select select "number:14"
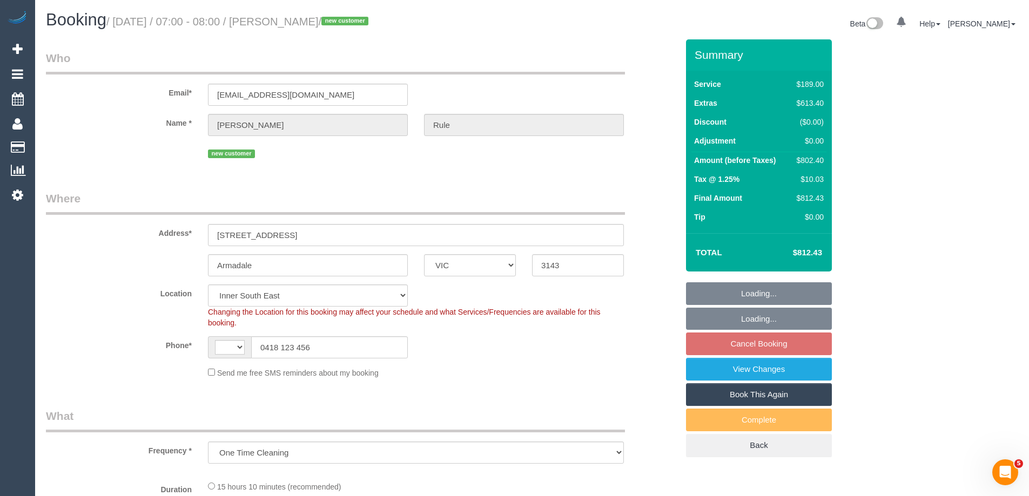
select select "number:19"
select select "number:22"
select select "number:11"
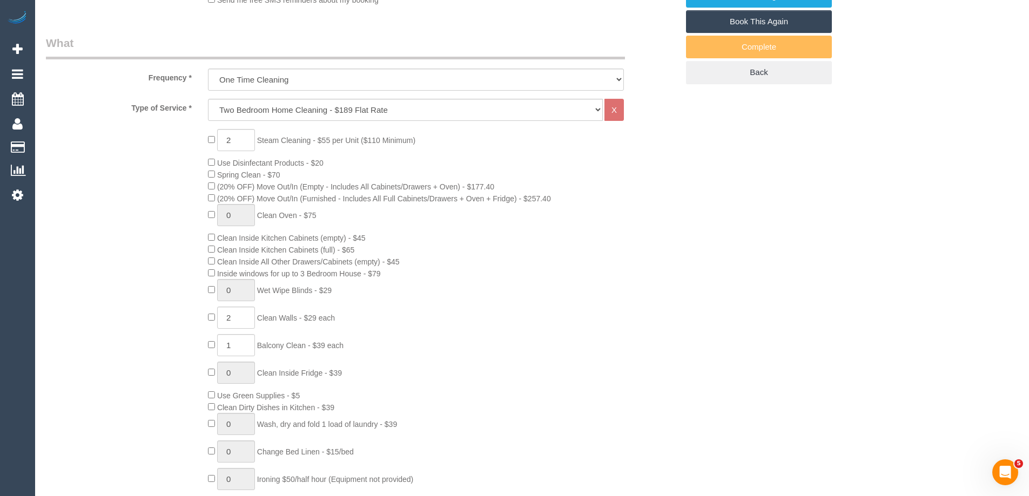
scroll to position [378, 0]
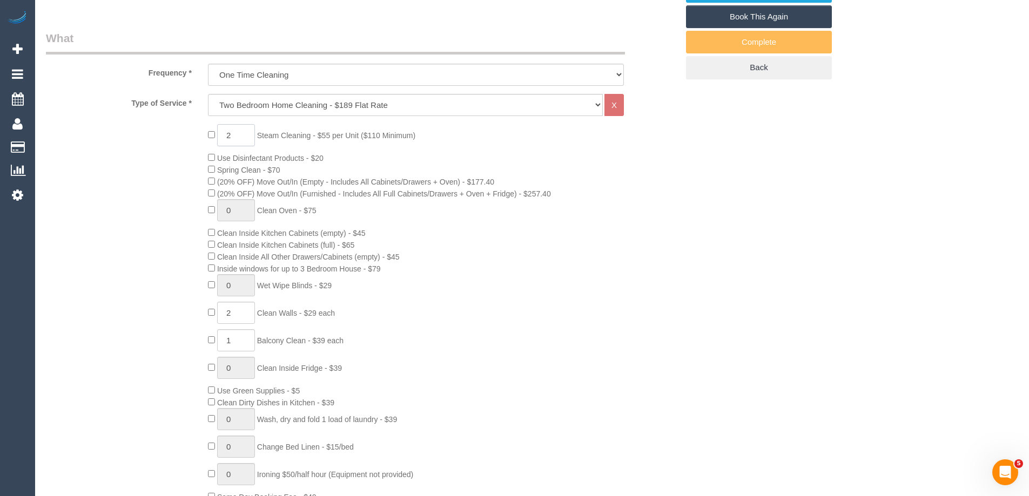
drag, startPoint x: 240, startPoint y: 138, endPoint x: 202, endPoint y: 133, distance: 38.1
click at [202, 133] on div "2 Steam Cleaning - $55 per Unit ($110 Minimum) Use Disinfectant Products - $20 …" at bounding box center [443, 313] width 486 height 378
select select "spot25"
click at [246, 136] on input "2" at bounding box center [236, 135] width 38 height 22
drag, startPoint x: 246, startPoint y: 133, endPoint x: 206, endPoint y: 133, distance: 40.5
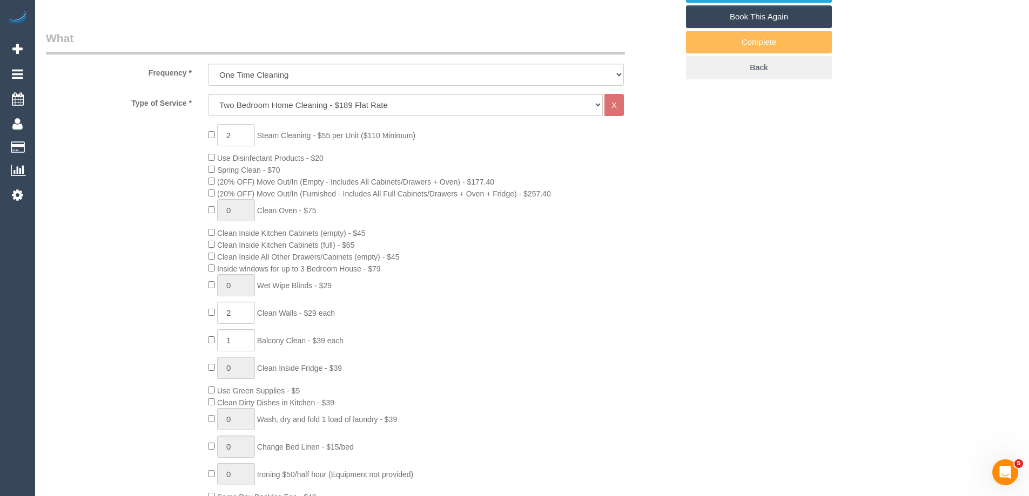
click at [206, 133] on div "2 Steam Cleaning - $55 per Unit ($110 Minimum) Use Disinfectant Products - $20 …" at bounding box center [443, 313] width 486 height 378
type input "5"
click at [147, 179] on div "5 Steam Cleaning - $55 per Unit ($110 Minimum) Use Disinfectant Products - $20 …" at bounding box center [362, 313] width 648 height 378
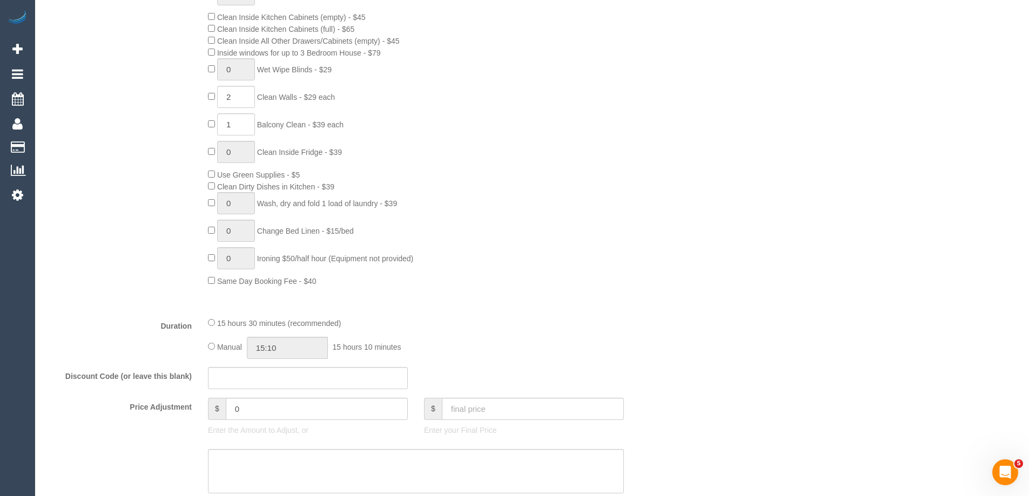
select select "spot49"
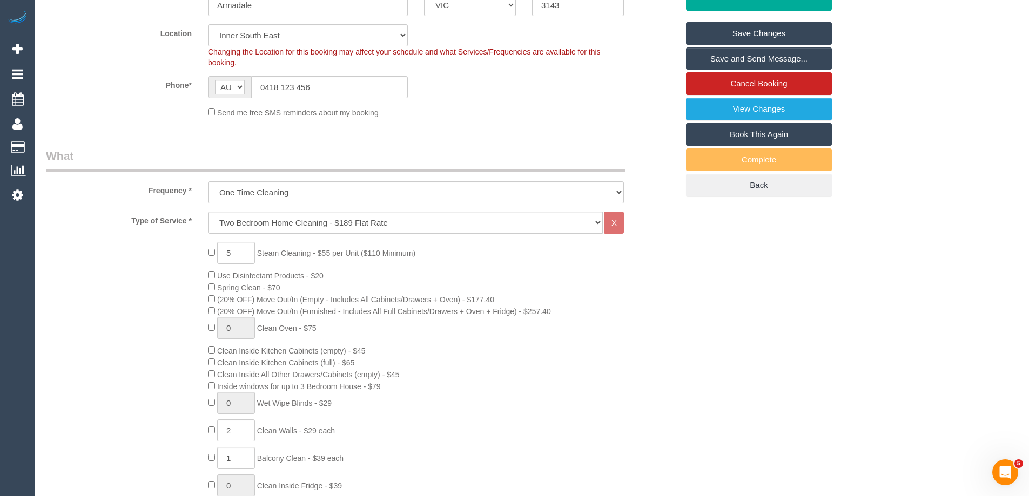
scroll to position [54, 0]
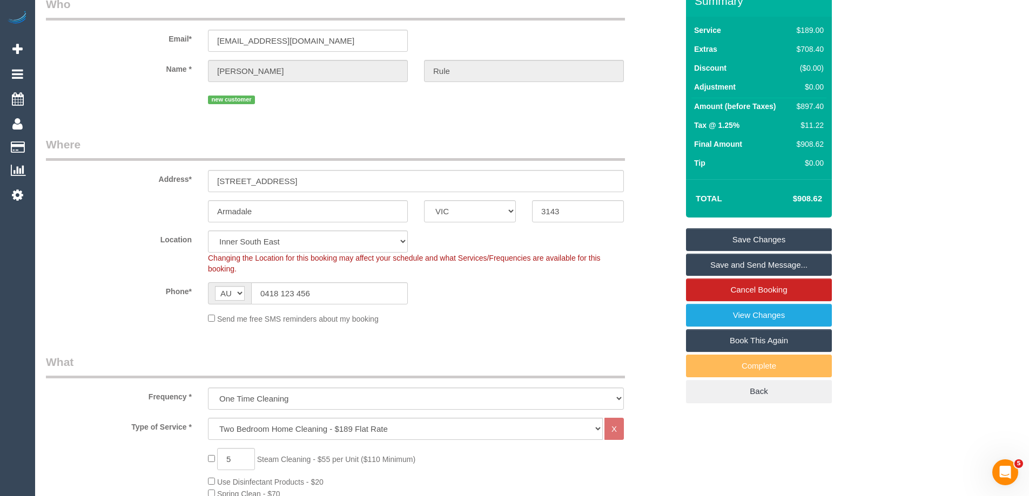
click at [154, 302] on div "Phone* AF AL DZ AD AO AI AQ AG AR AM AW AU AT AZ BS BH BD BB BY BE BZ BJ BM BT …" at bounding box center [362, 293] width 648 height 22
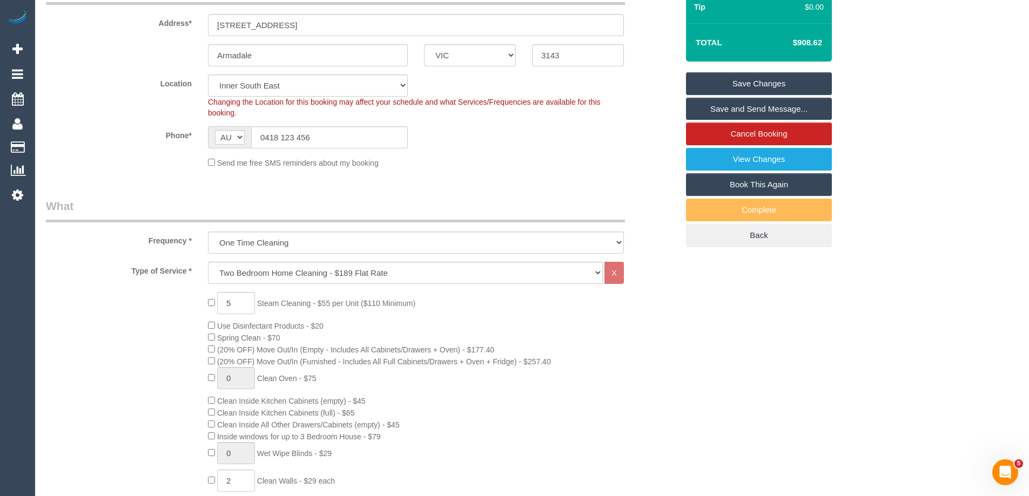
scroll to position [216, 0]
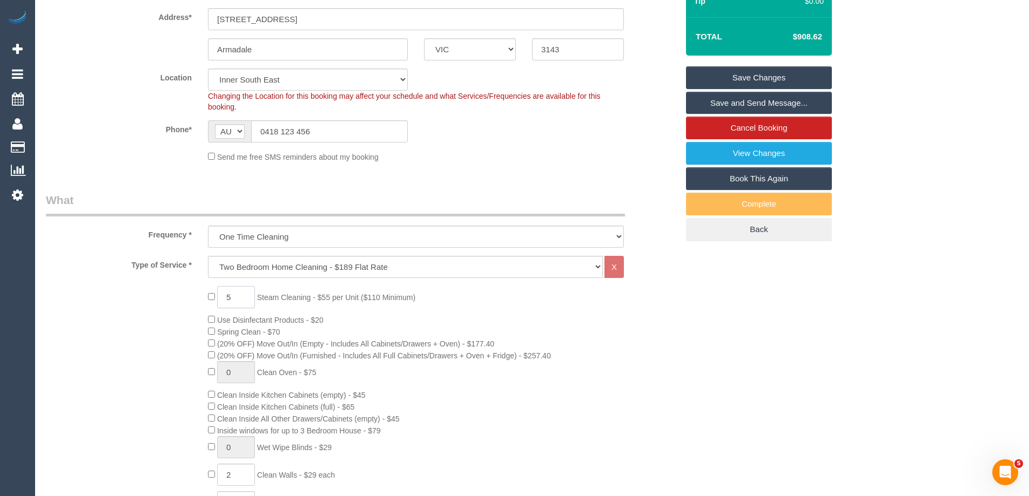
drag, startPoint x: 235, startPoint y: 299, endPoint x: 219, endPoint y: 296, distance: 17.0
click at [219, 296] on input "5" at bounding box center [236, 297] width 38 height 22
type input "7"
click at [130, 283] on div "Type of Service * Hourly Service - $70/h Hourly Service - $65/h Hourly Service …" at bounding box center [362, 471] width 632 height 430
select select "spot73"
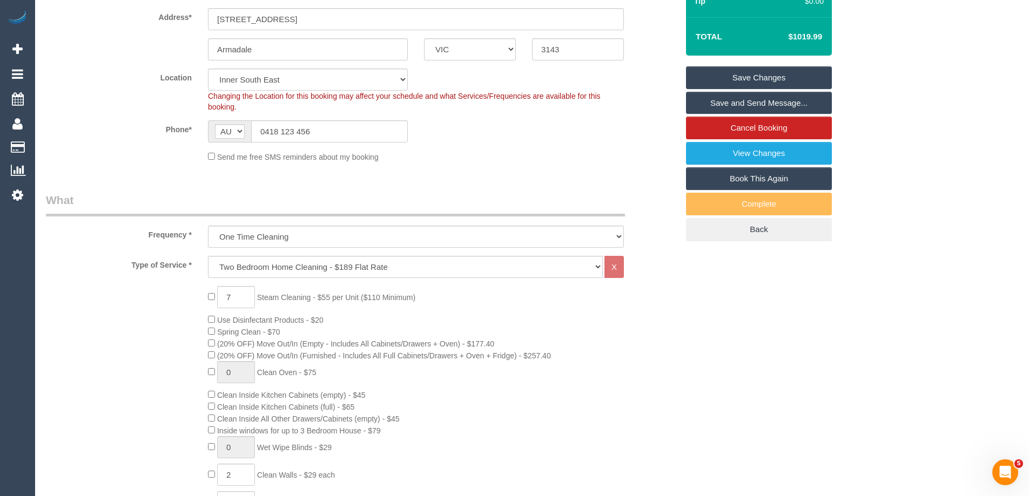
click at [127, 314] on div "7 Steam Cleaning - $55 per Unit ($110 Minimum) Use Disinfectant Products - $20 …" at bounding box center [362, 475] width 648 height 378
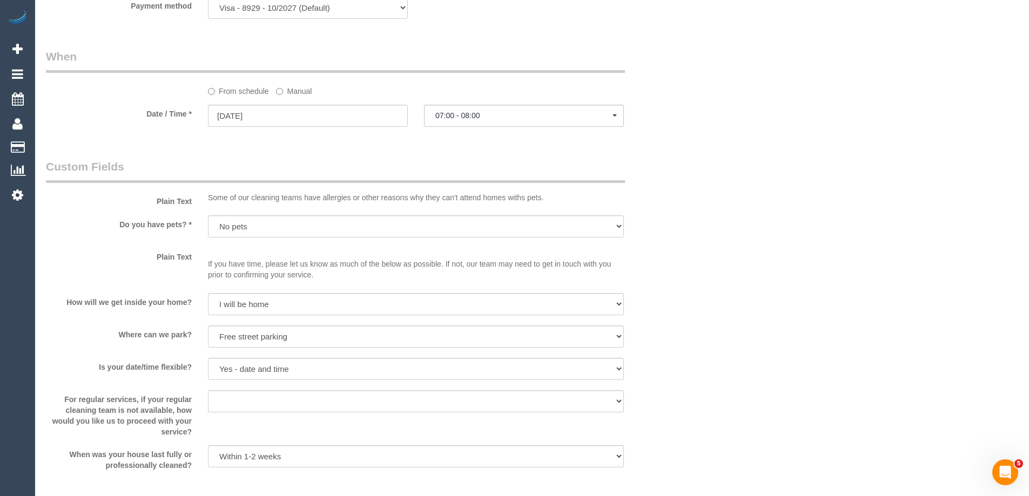
scroll to position [972, 0]
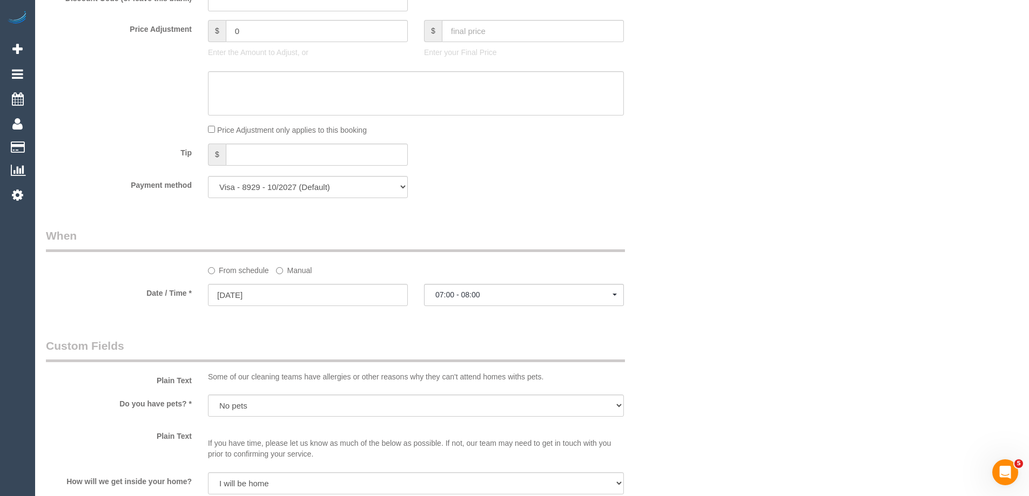
click at [291, 268] on label "Manual" at bounding box center [294, 268] width 36 height 15
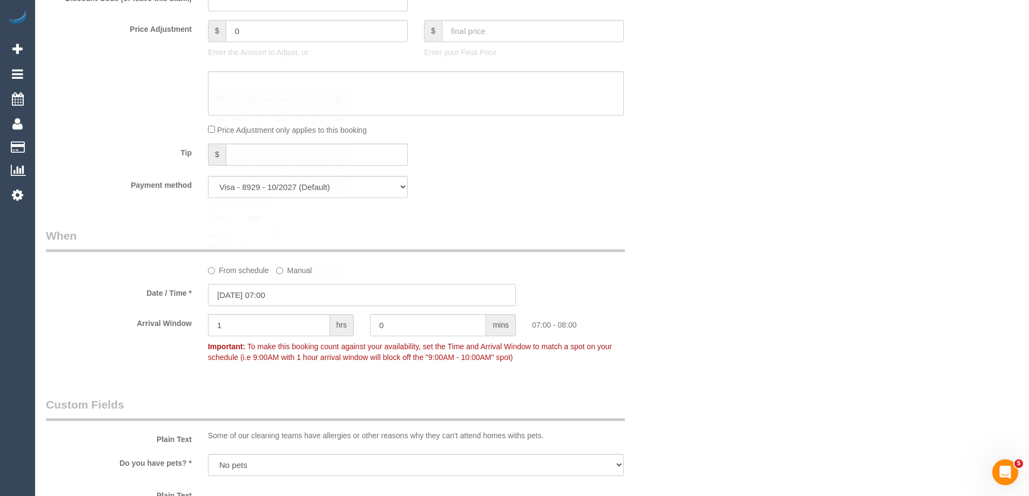
click at [231, 299] on input "01/09/2025 07:00" at bounding box center [362, 295] width 308 height 22
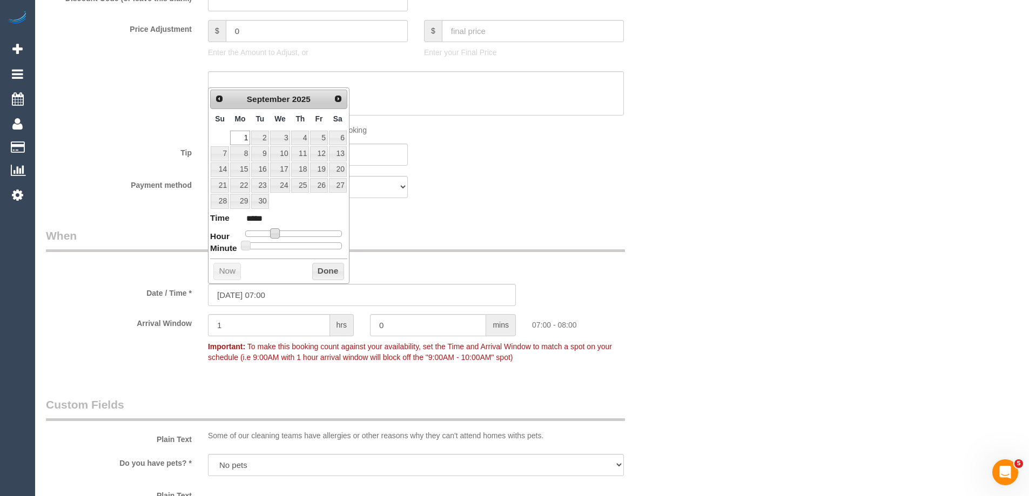
type input "01/09/2025 08:00"
type input "*****"
type input "01/09/2025 09:00"
type input "*****"
type input "01/09/2025 10:00"
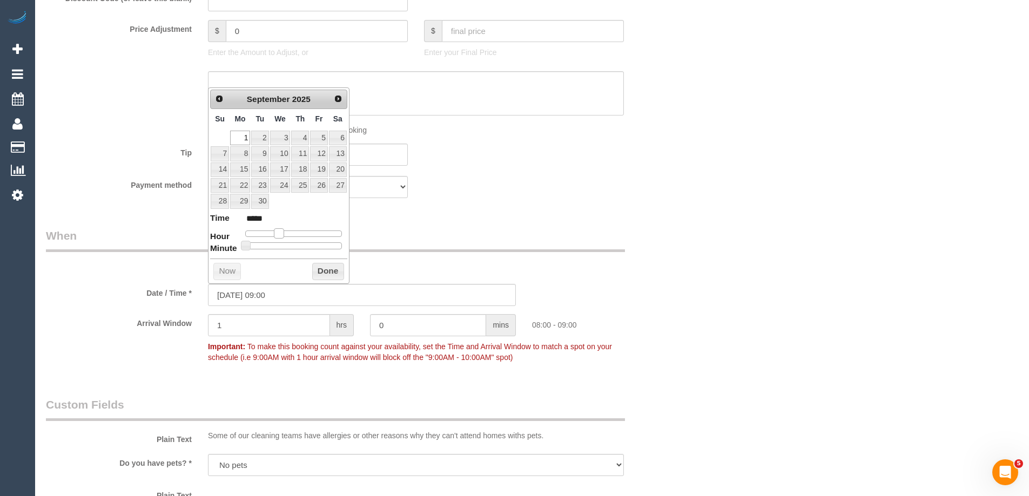
type input "*****"
type input "01/09/2025 11:00"
type input "*****"
type input "01/09/2025 12:00"
type input "*****"
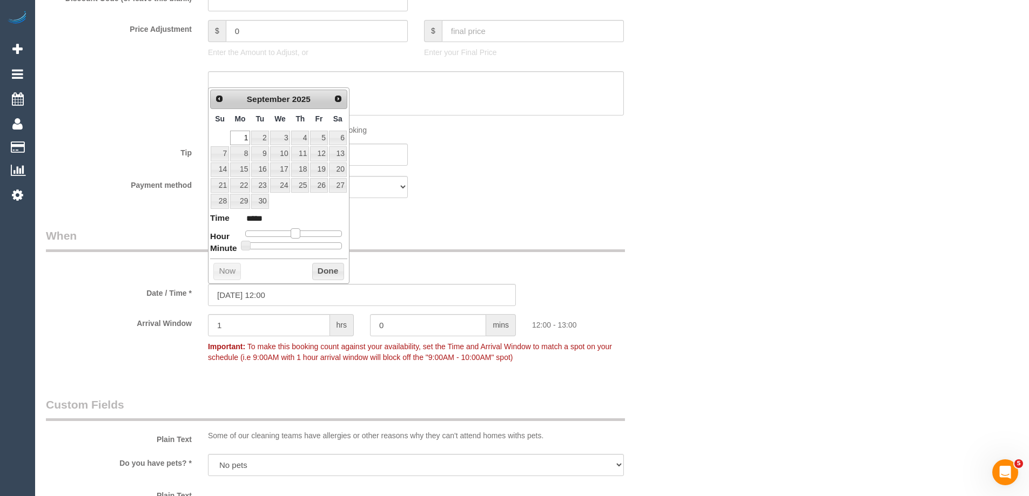
drag, startPoint x: 274, startPoint y: 232, endPoint x: 293, endPoint y: 237, distance: 20.2
click at [293, 237] on span at bounding box center [295, 233] width 10 height 10
click at [321, 270] on button "Done" at bounding box center [328, 271] width 32 height 17
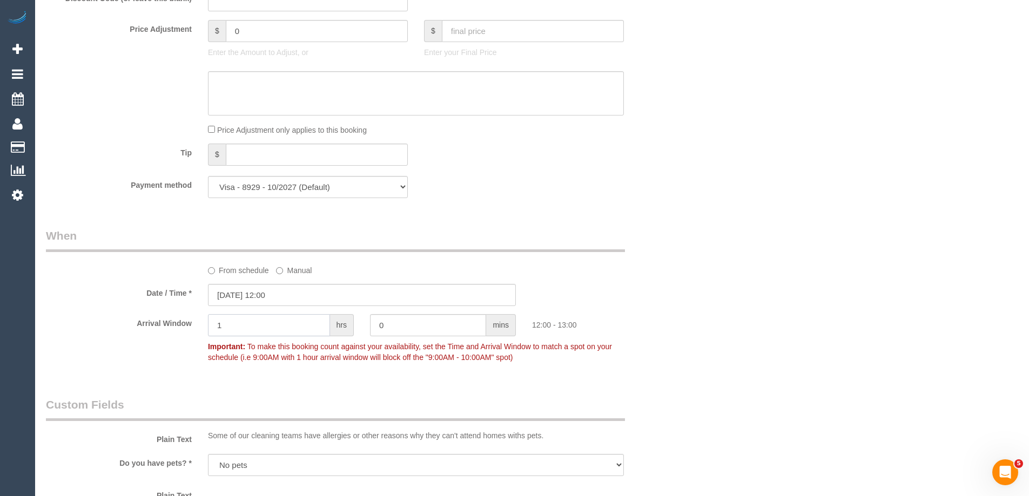
click at [199, 322] on div "Arrival Window 1 hrs 0 mins 12:00 - 13:00 Important: To make this booking count…" at bounding box center [362, 340] width 648 height 53
type input "2"
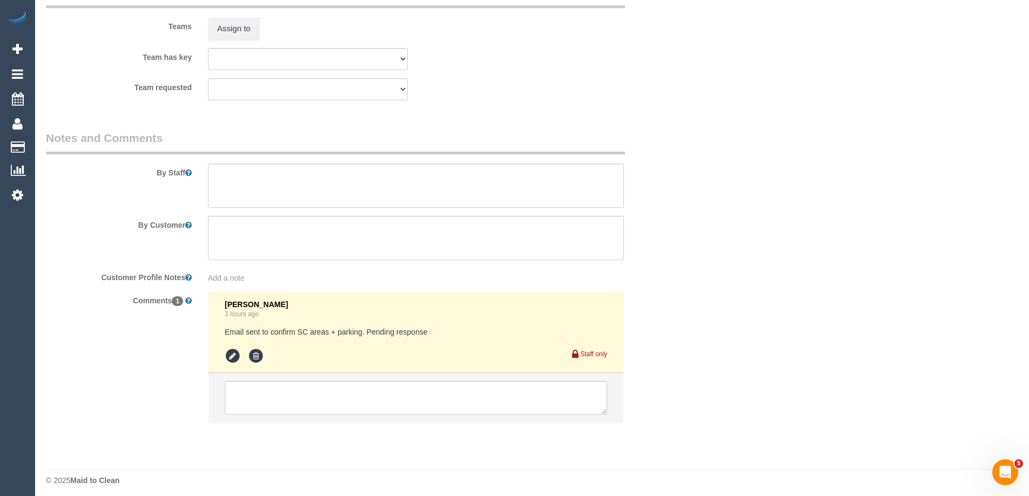
scroll to position [1728, 0]
click at [254, 182] on textarea at bounding box center [416, 185] width 416 height 44
click at [214, 173] on textarea at bounding box center [416, 185] width 416 height 44
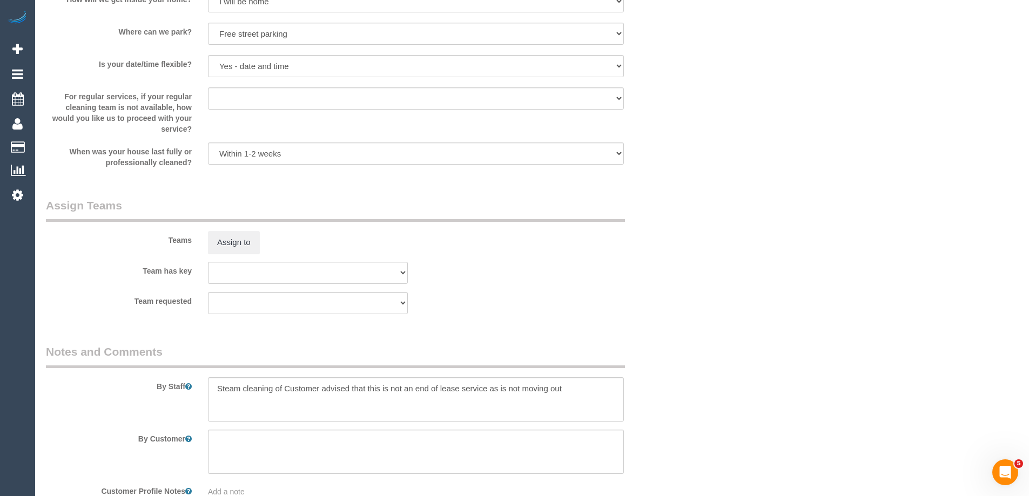
scroll to position [1620, 0]
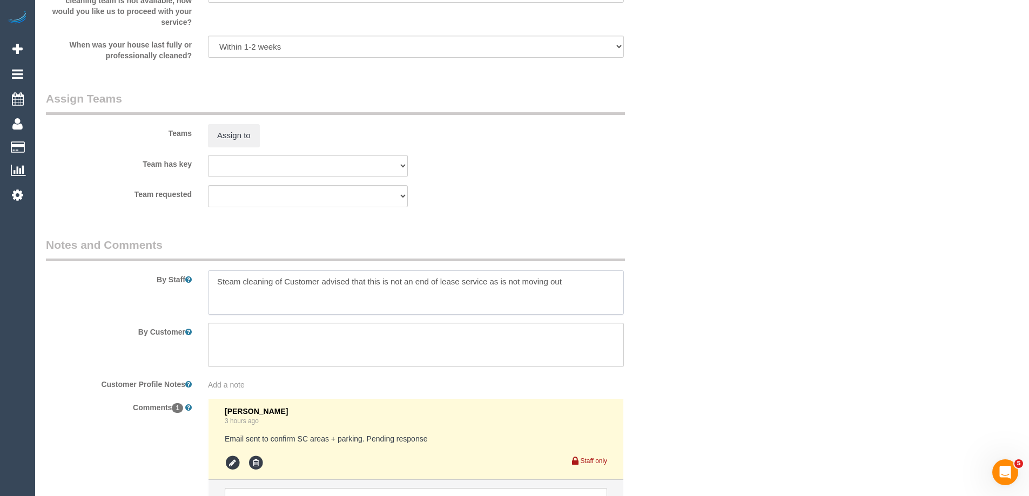
drag, startPoint x: 282, startPoint y: 280, endPoint x: 288, endPoint y: 284, distance: 7.8
click at [282, 280] on textarea at bounding box center [416, 293] width 416 height 44
paste textarea "steam cleaning downstairs living area and two two-people lounges. Also spot cle…"
click at [282, 280] on textarea at bounding box center [416, 293] width 416 height 44
drag, startPoint x: 340, startPoint y: 280, endPoint x: 285, endPoint y: 281, distance: 55.1
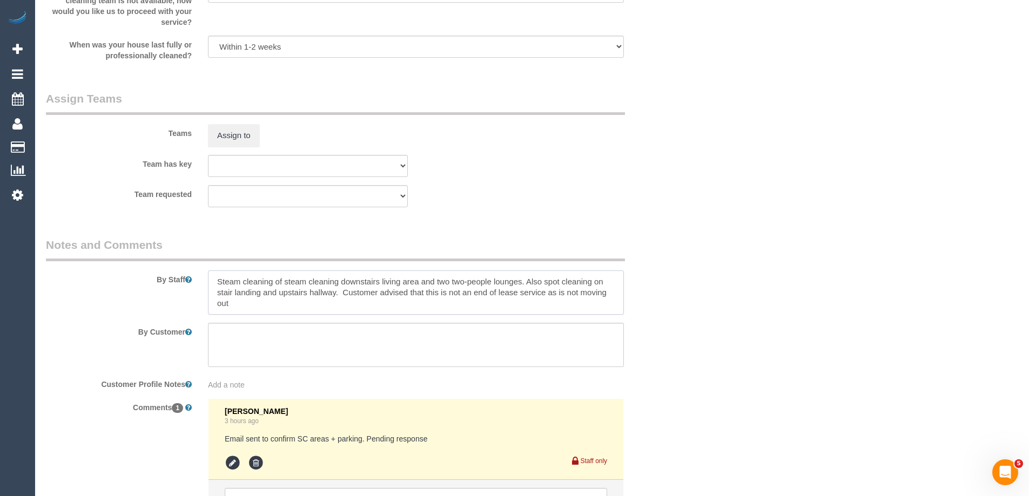
click at [285, 281] on textarea at bounding box center [416, 293] width 416 height 44
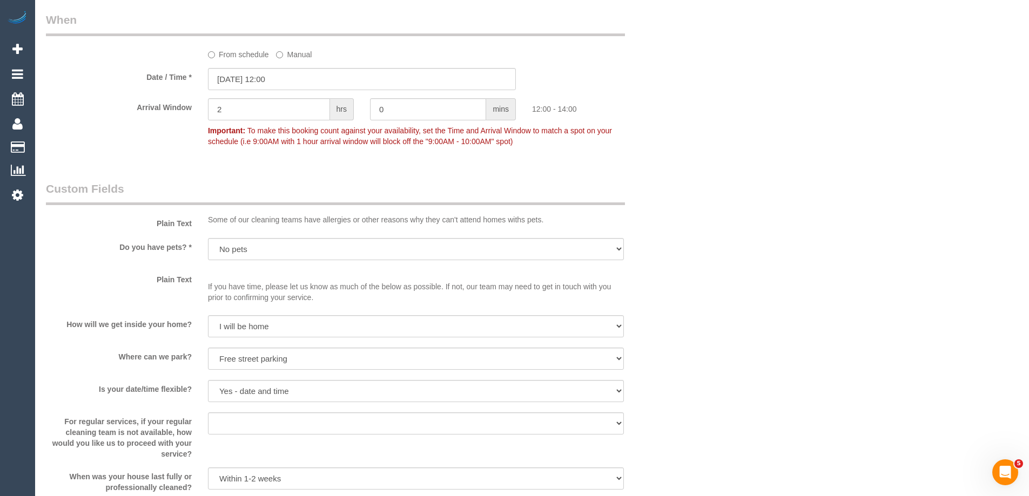
scroll to position [810, 0]
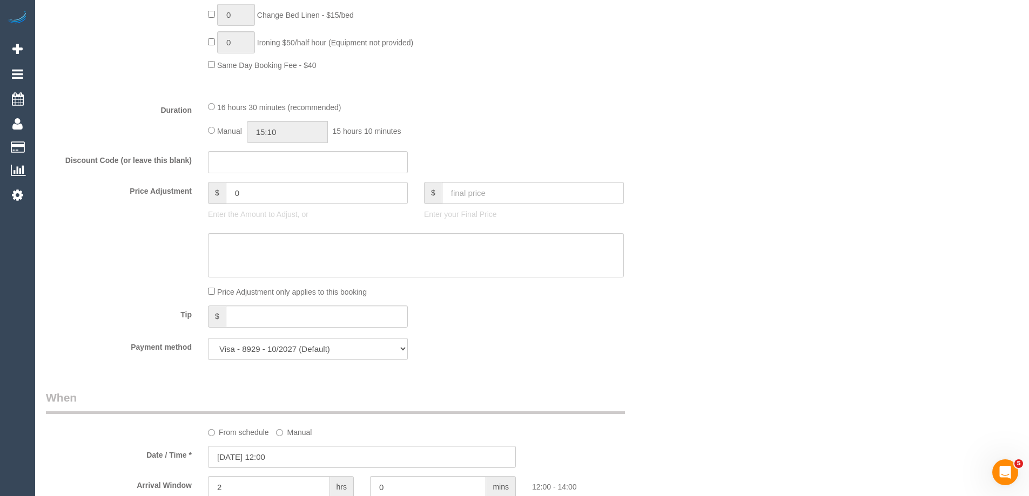
type textarea "Steam cleaning of downstairs living area and two two-people lounges. Also spot …"
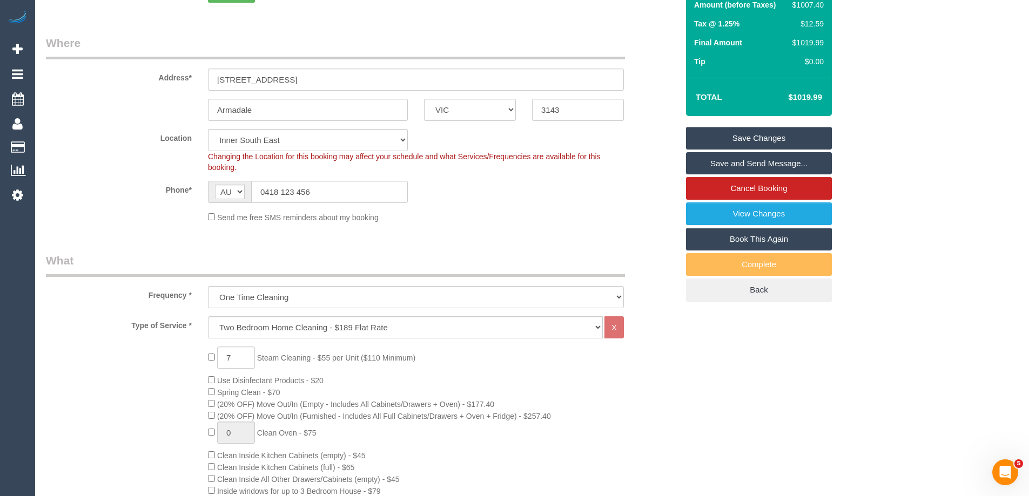
scroll to position [162, 0]
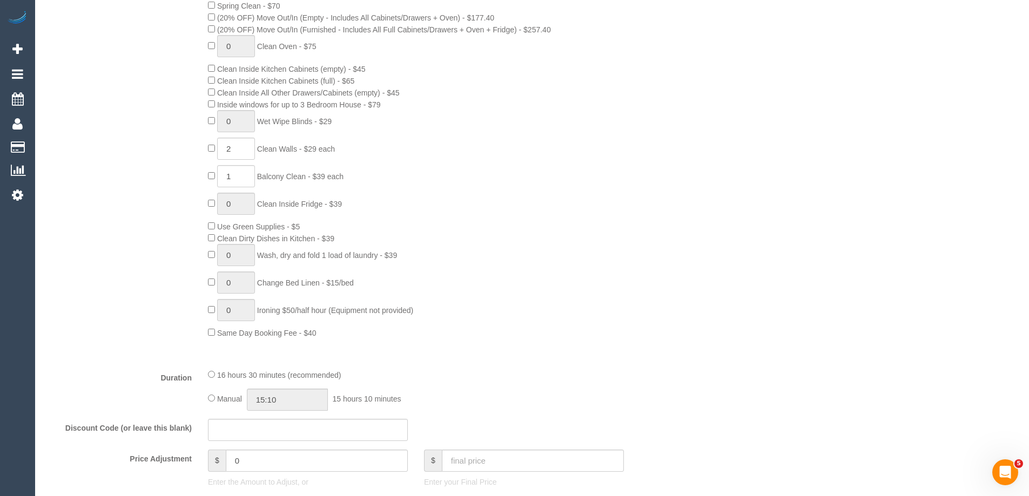
scroll to position [702, 0]
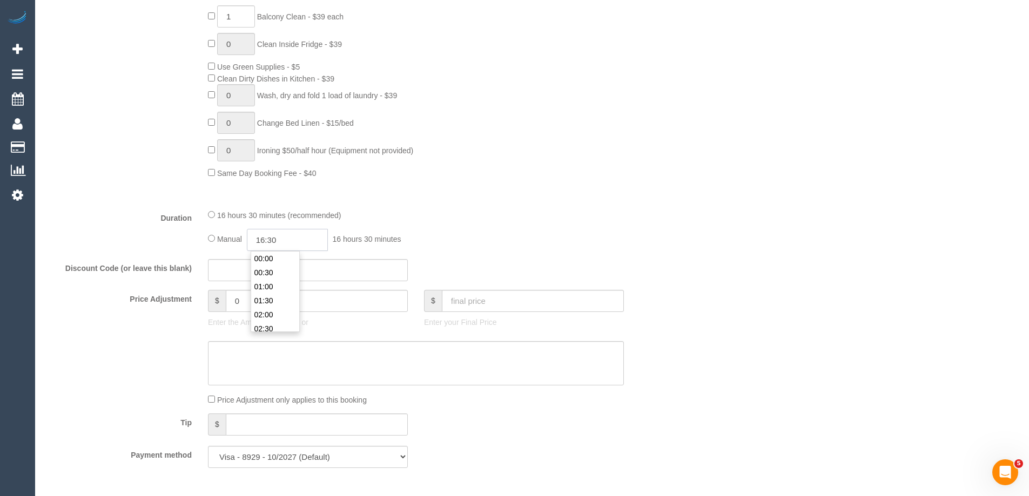
click at [301, 240] on input "16:30" at bounding box center [287, 240] width 81 height 22
click at [275, 256] on li "04:30" at bounding box center [275, 260] width 48 height 14
drag, startPoint x: 286, startPoint y: 240, endPoint x: 273, endPoint y: 238, distance: 12.6
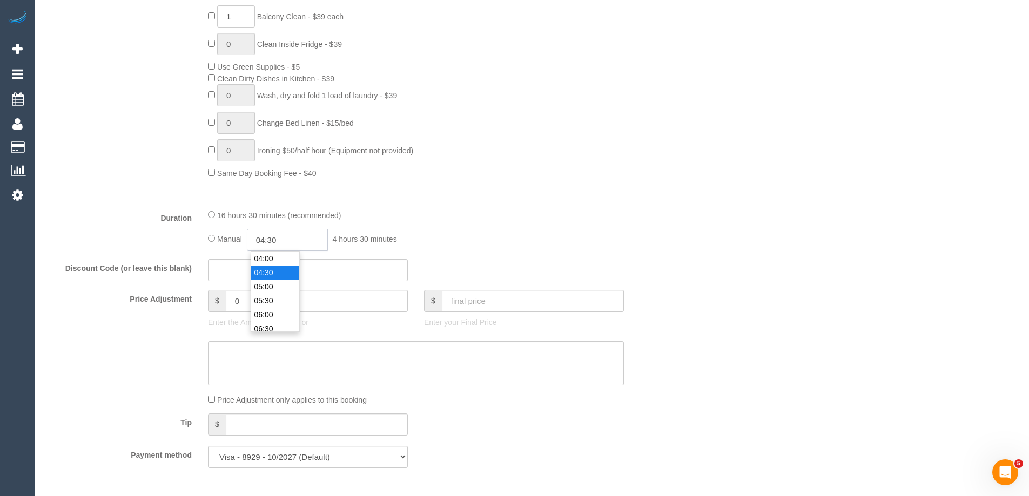
click at [273, 238] on input "04:30" at bounding box center [287, 240] width 81 height 22
click at [265, 238] on input "04:45" at bounding box center [287, 240] width 81 height 22
type input "05:45"
click at [380, 203] on fieldset "What Frequency * One Time Cleaning Weekly - 10% Off - 10.00% (0% for the First …" at bounding box center [362, 91] width 632 height 770
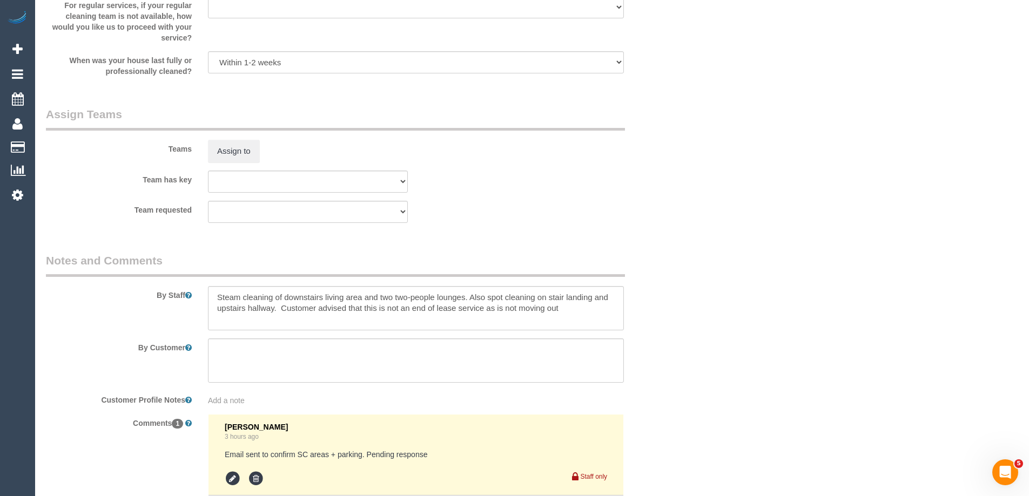
scroll to position [1620, 0]
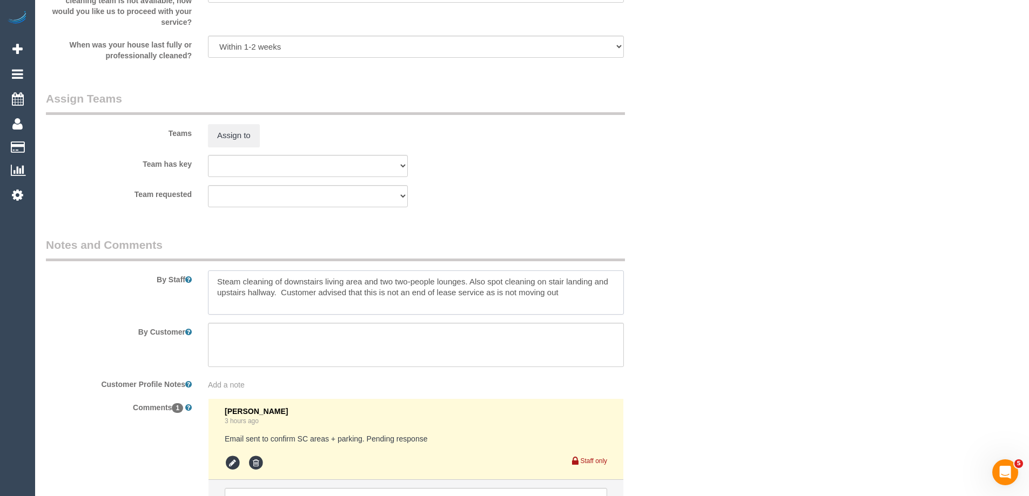
click at [213, 279] on textarea at bounding box center [416, 293] width 416 height 44
click at [597, 281] on textarea at bounding box center [416, 293] width 416 height 44
click at [596, 281] on textarea at bounding box center [416, 293] width 416 height 44
drag, startPoint x: 511, startPoint y: 280, endPoint x: 493, endPoint y: 280, distance: 17.3
click at [493, 280] on textarea at bounding box center [416, 293] width 416 height 44
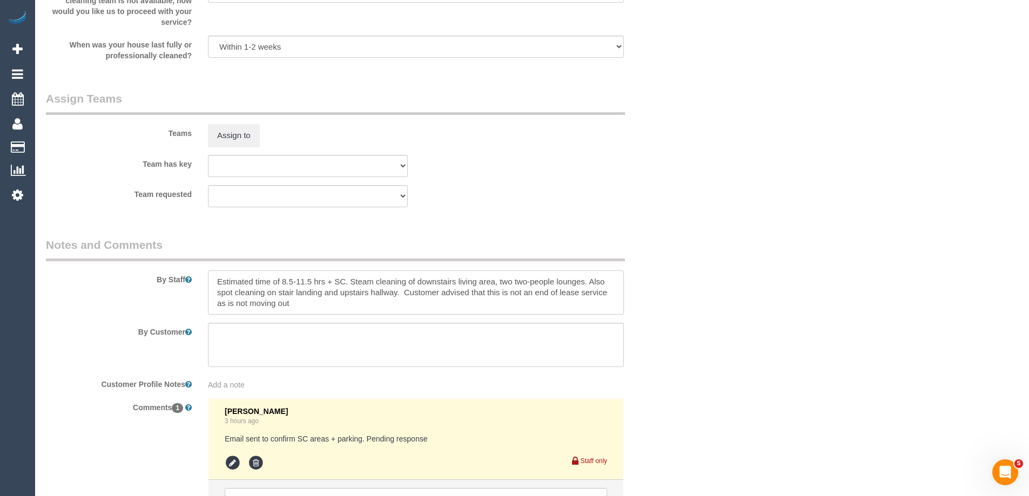
click at [584, 281] on textarea at bounding box center [416, 293] width 416 height 44
paste textarea "stair landing and upstairs hallway"
click at [583, 281] on textarea at bounding box center [416, 293] width 416 height 44
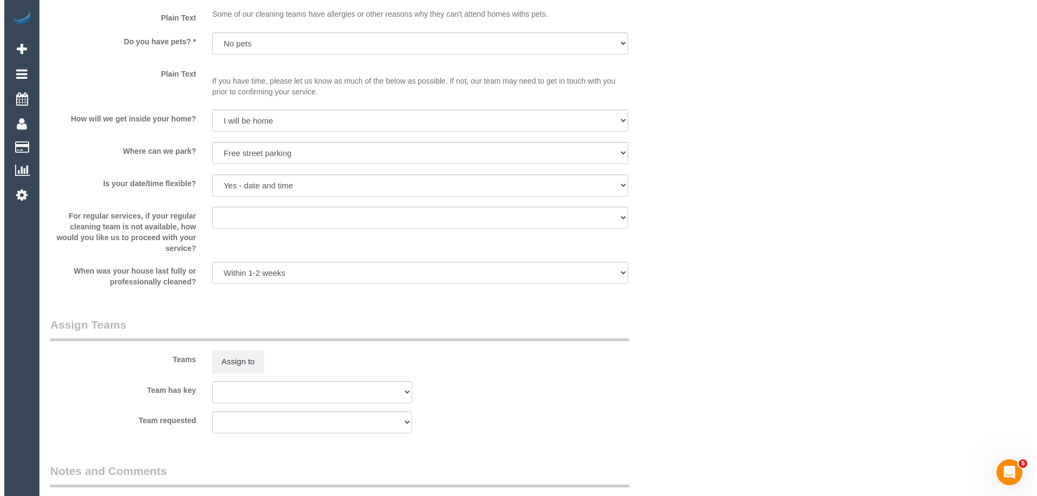
scroll to position [1458, 0]
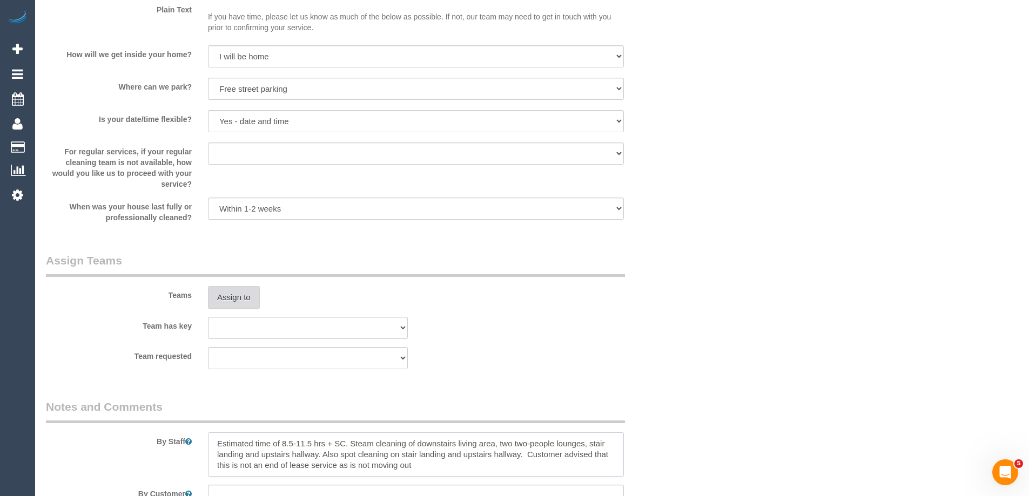
type textarea "Estimated time of 8.5-11.5 hrs + SC. Steam cleaning of downstairs living area, …"
click at [236, 297] on button "Assign to" at bounding box center [234, 297] width 52 height 23
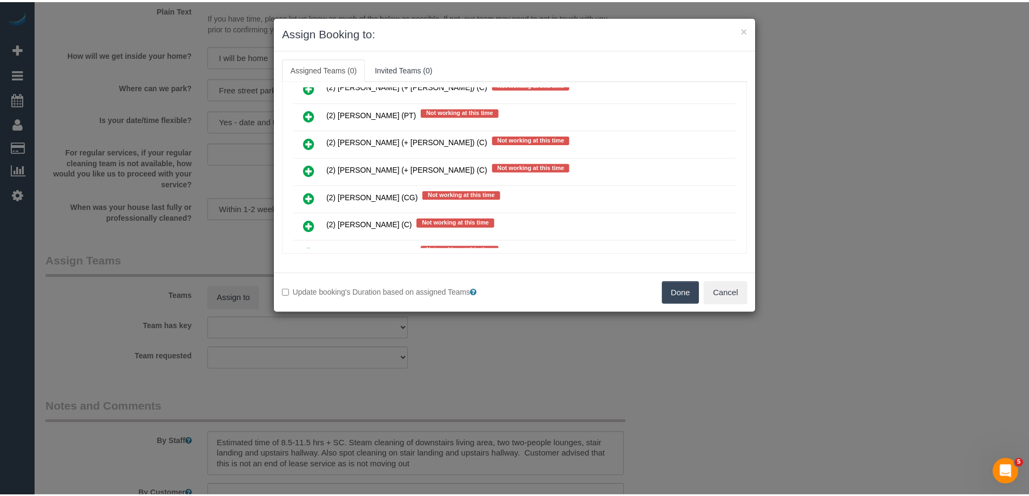
scroll to position [756, 0]
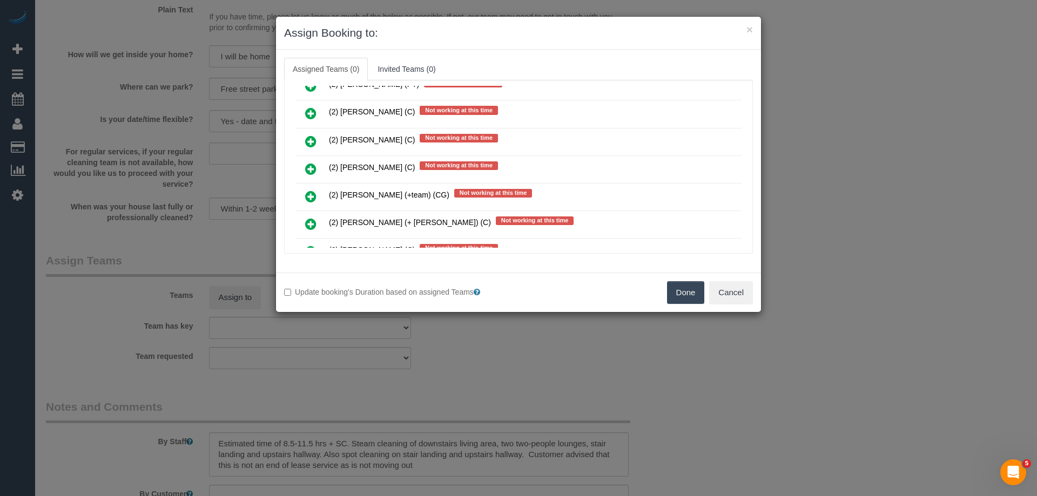
click at [680, 292] on button "Done" at bounding box center [686, 292] width 38 height 23
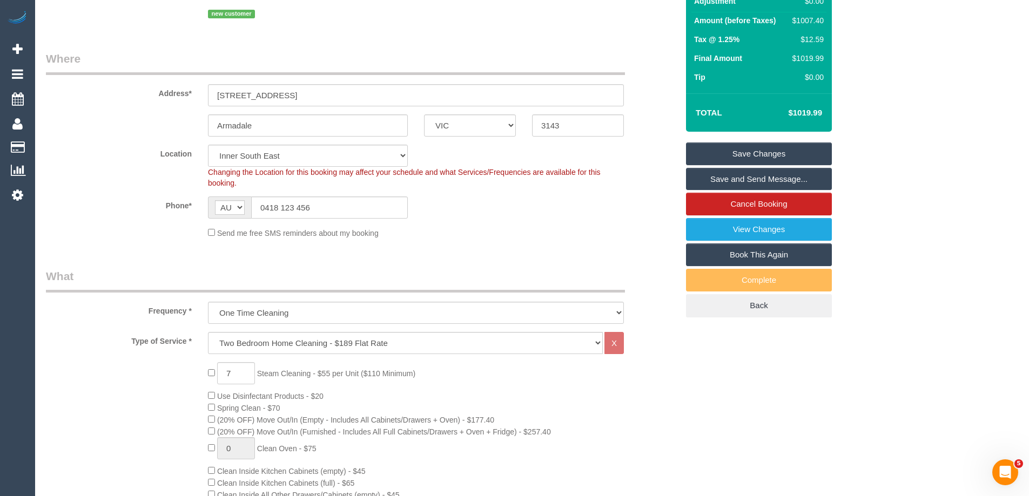
scroll to position [0, 0]
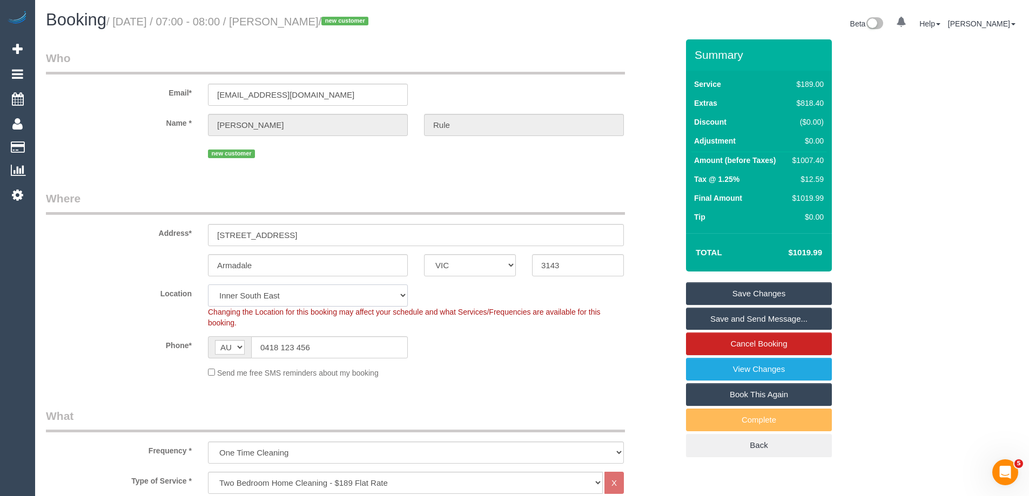
drag, startPoint x: 252, startPoint y: 304, endPoint x: 251, endPoint y: 296, distance: 8.2
click at [252, 304] on select "Office City East (North) East (South) Inner East Inner North (East) Inner North…" at bounding box center [308, 296] width 200 height 22
select select "50"
click at [208, 285] on select "Office City East (North) East (South) Inner East Inner North (East) Inner North…" at bounding box center [308, 296] width 200 height 22
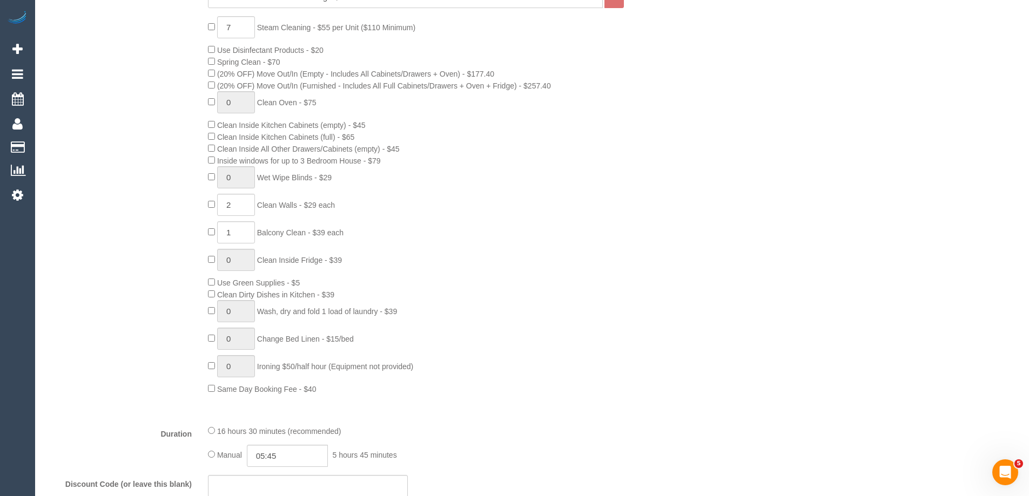
select select "object:7191"
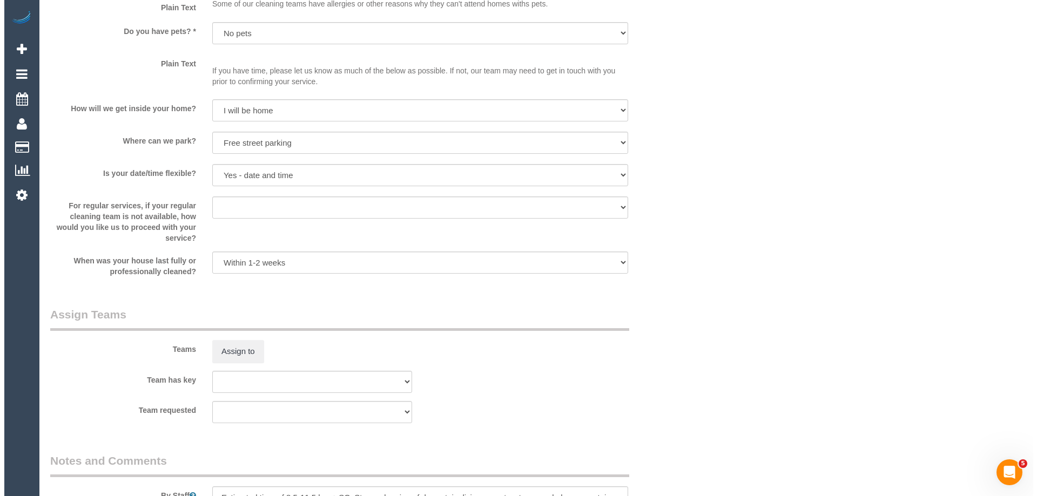
scroll to position [1728, 0]
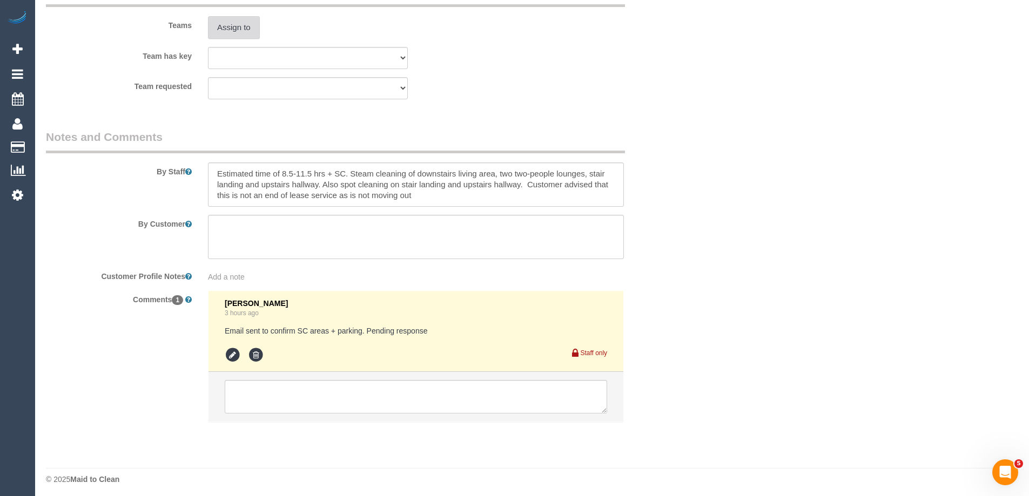
click at [222, 29] on button "Assign to" at bounding box center [234, 27] width 52 height 23
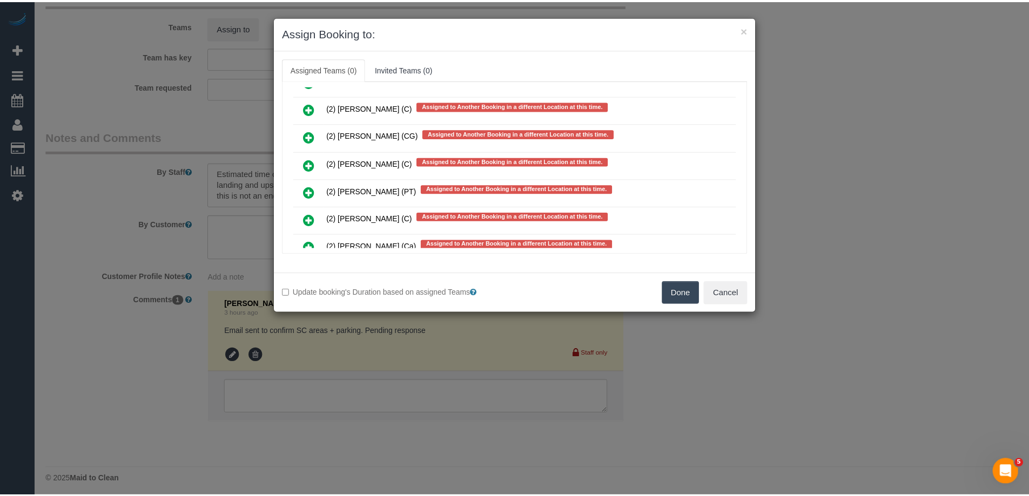
scroll to position [5564, 0]
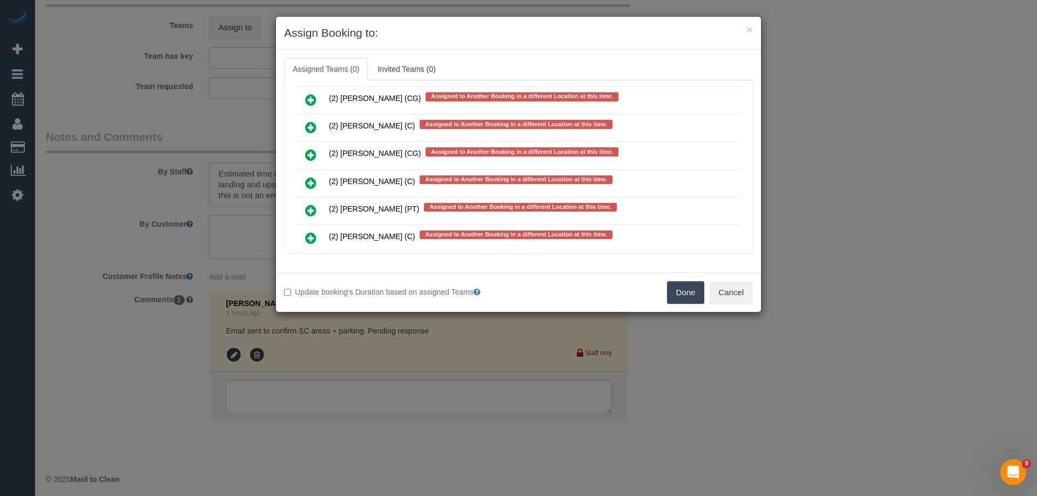
click at [672, 284] on button "Done" at bounding box center [686, 292] width 38 height 23
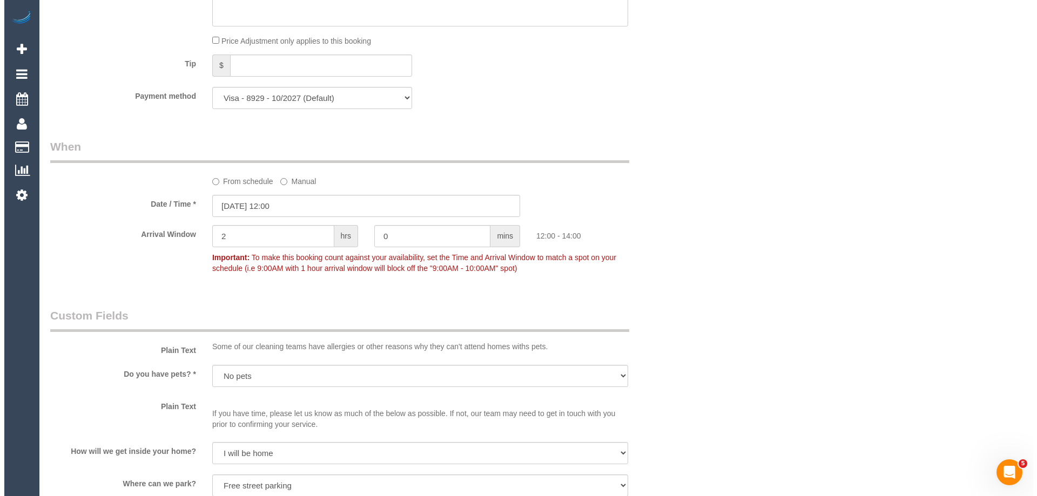
scroll to position [0, 0]
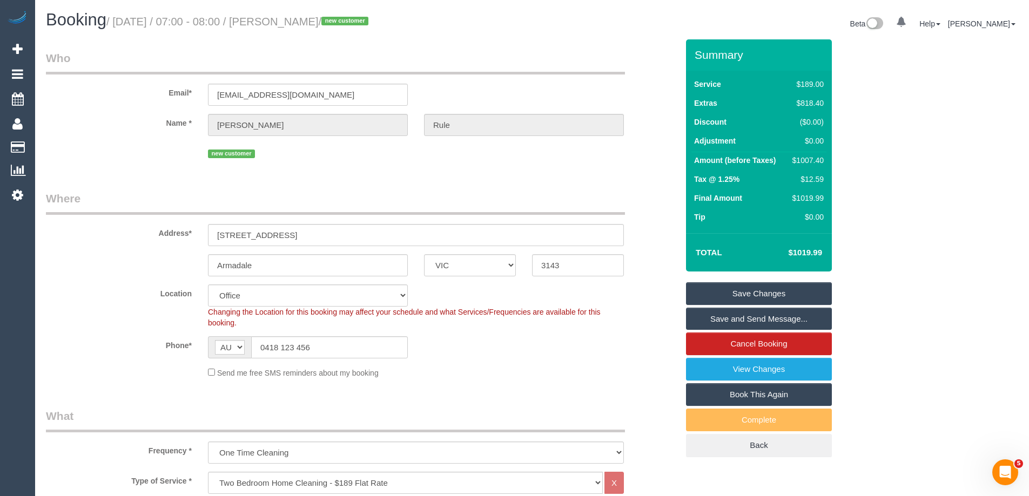
click at [716, 295] on link "Save Changes" at bounding box center [759, 293] width 146 height 23
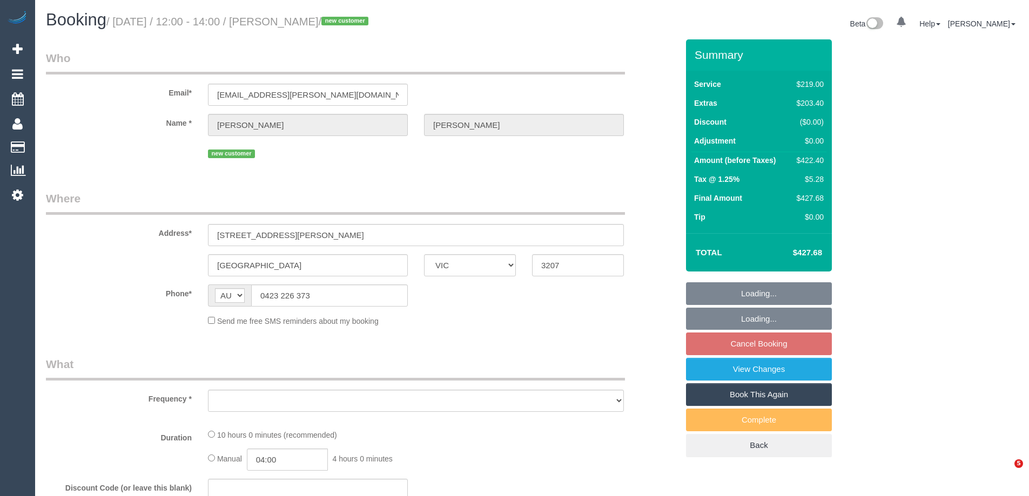
select select "VIC"
select select "object:600"
select select "string:stripe-pm_1RqRQ82GScqysDRVwoOBDfRc"
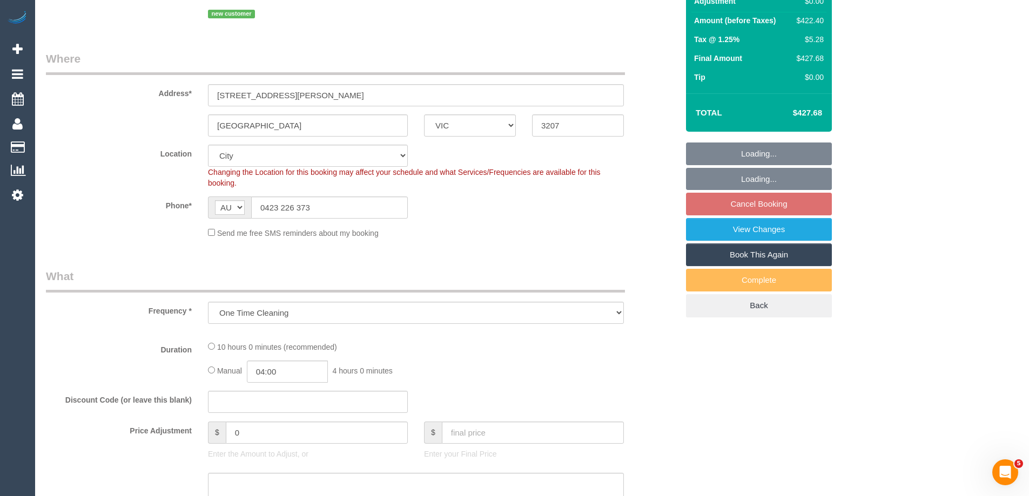
select select "object:849"
select select "number:28"
select select "number:14"
select select "number:19"
select select "number:24"
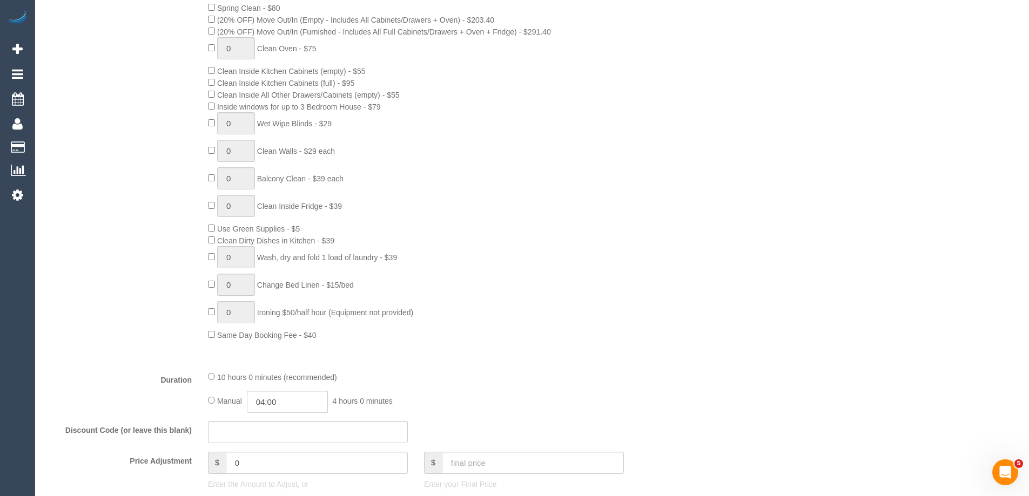
select select "spot3"
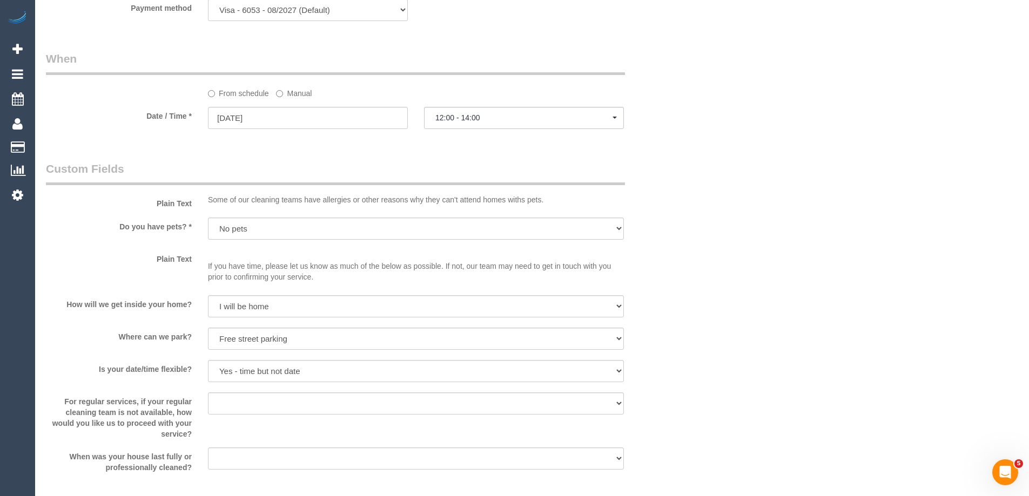
scroll to position [1404, 0]
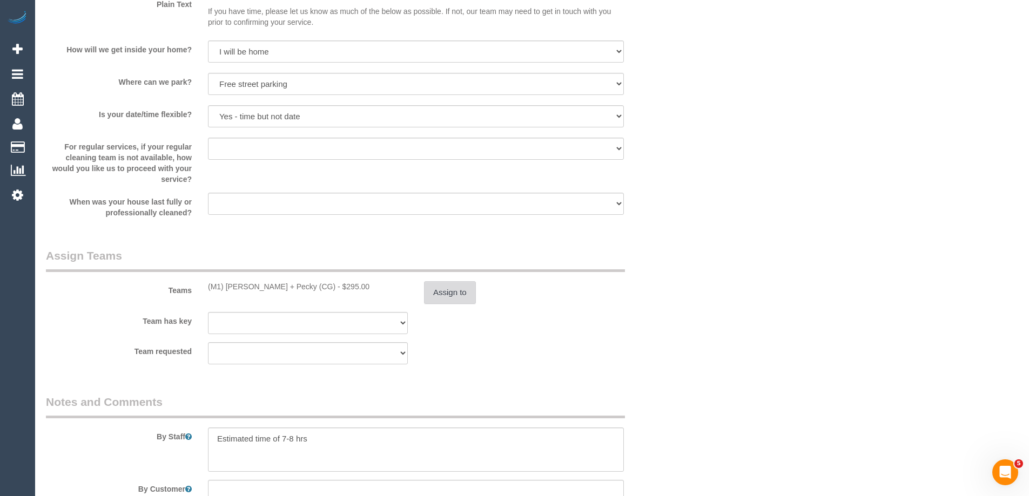
click at [448, 290] on button "Assign to" at bounding box center [450, 292] width 52 height 23
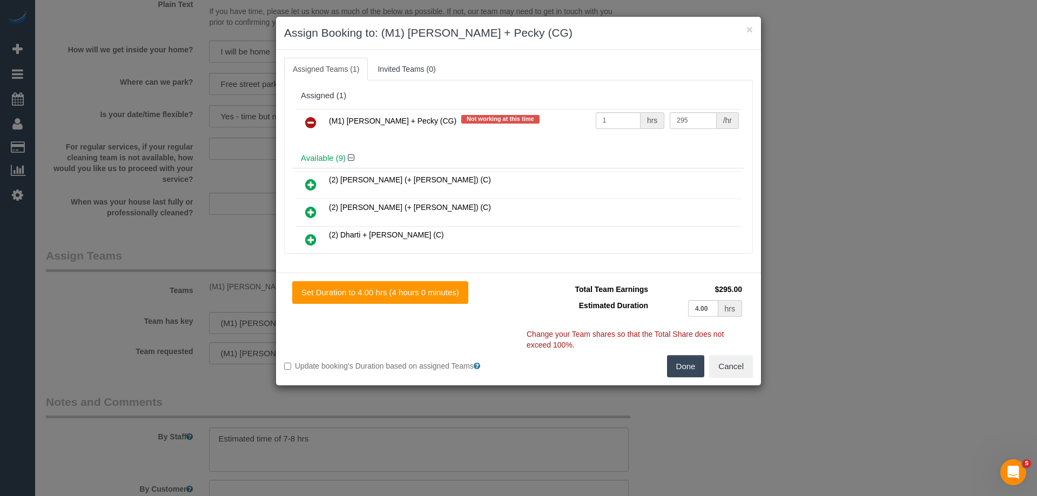
click at [306, 123] on icon at bounding box center [310, 122] width 11 height 13
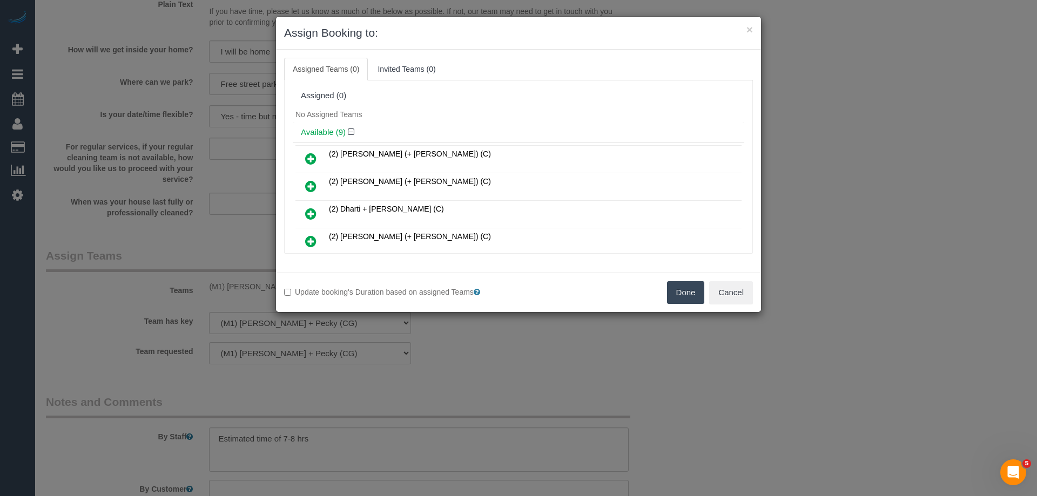
click at [678, 294] on button "Done" at bounding box center [686, 292] width 38 height 23
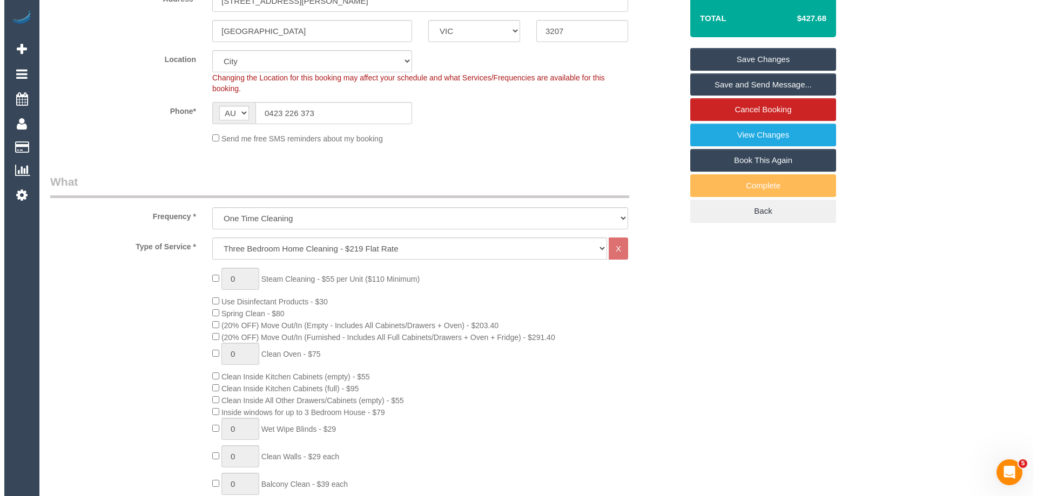
scroll to position [0, 0]
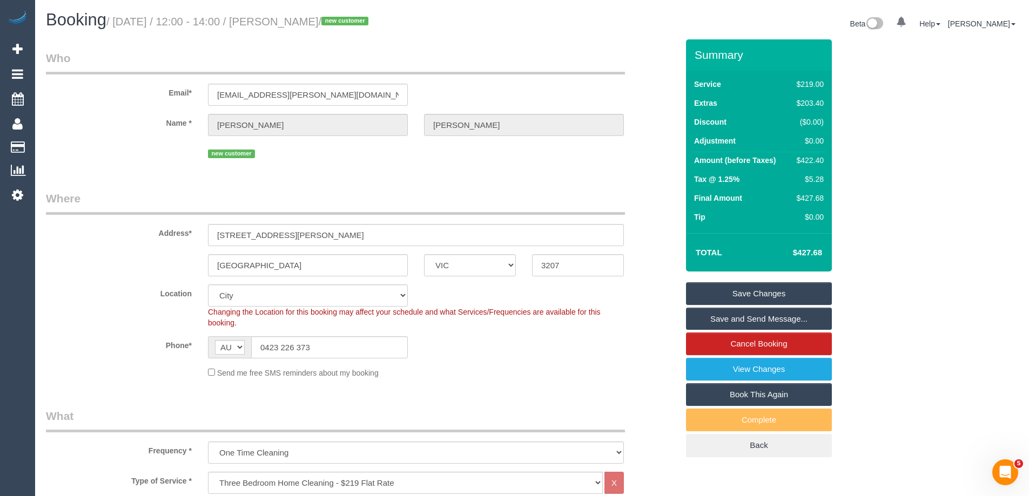
click at [698, 292] on link "Save Changes" at bounding box center [759, 293] width 146 height 23
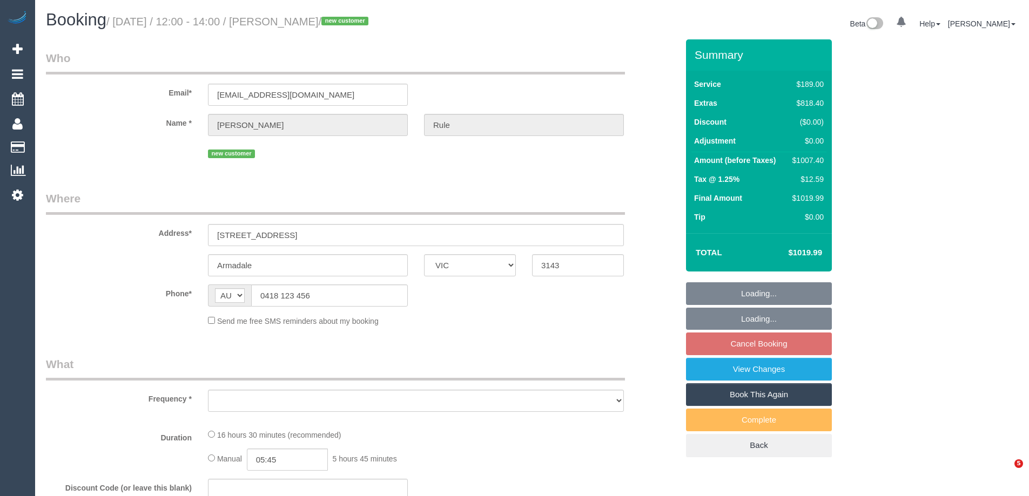
select select "VIC"
select select "string:stripe-pm_1RyPas2GScqysDRVxFR75BKl"
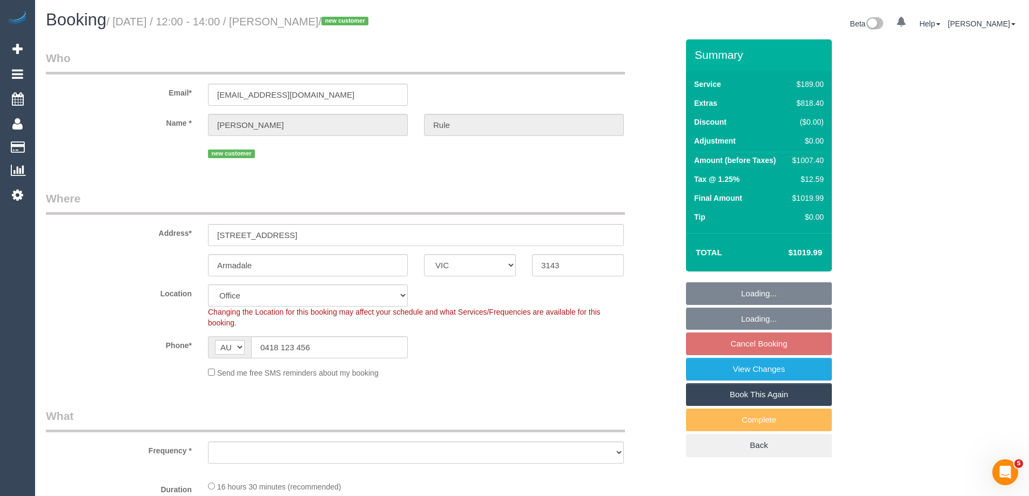
select select "object:700"
select select "number:28"
select select "number:14"
select select "number:19"
select select "number:22"
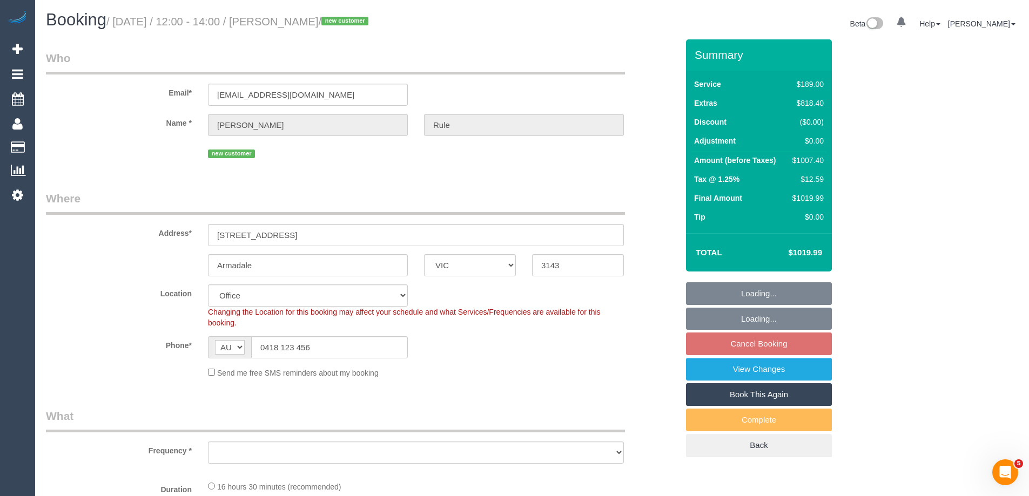
select select "number:11"
select select "object:801"
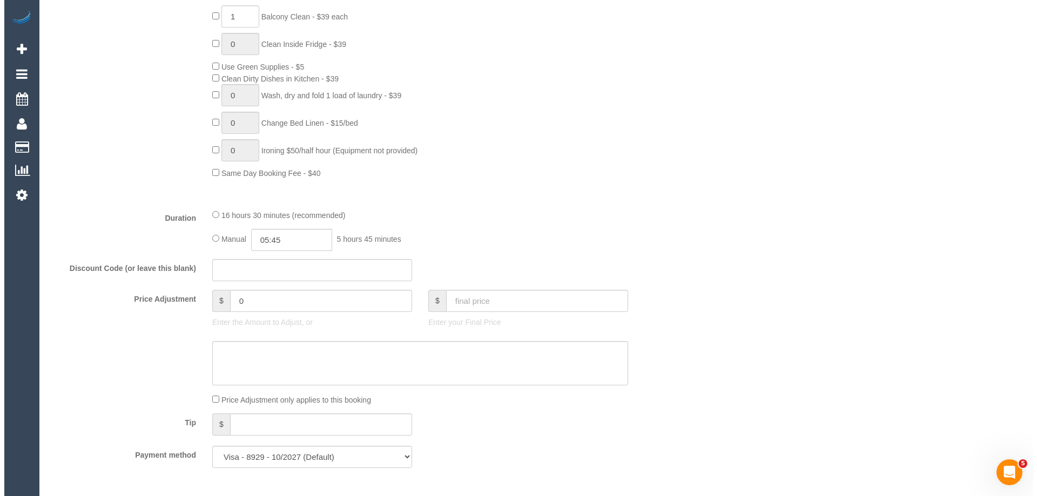
scroll to position [1728, 0]
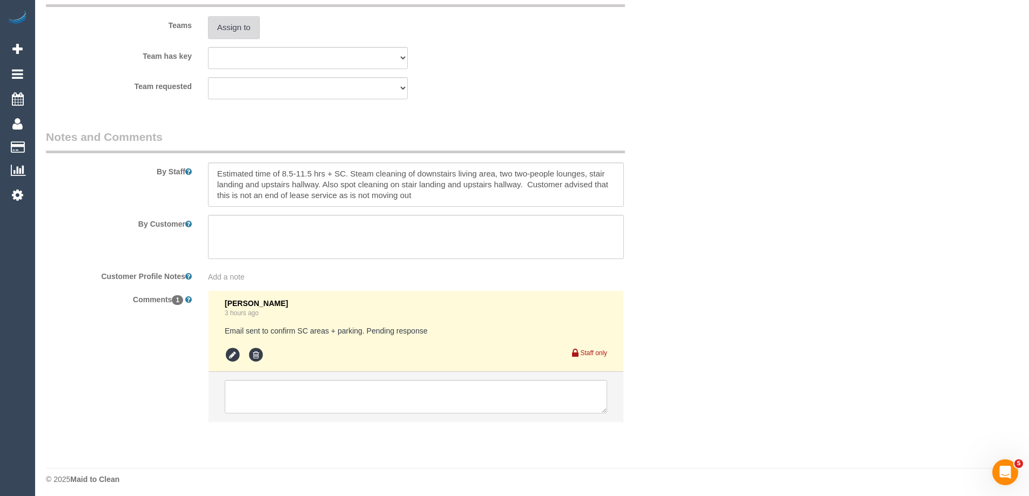
click at [231, 29] on button "Assign to" at bounding box center [234, 27] width 52 height 23
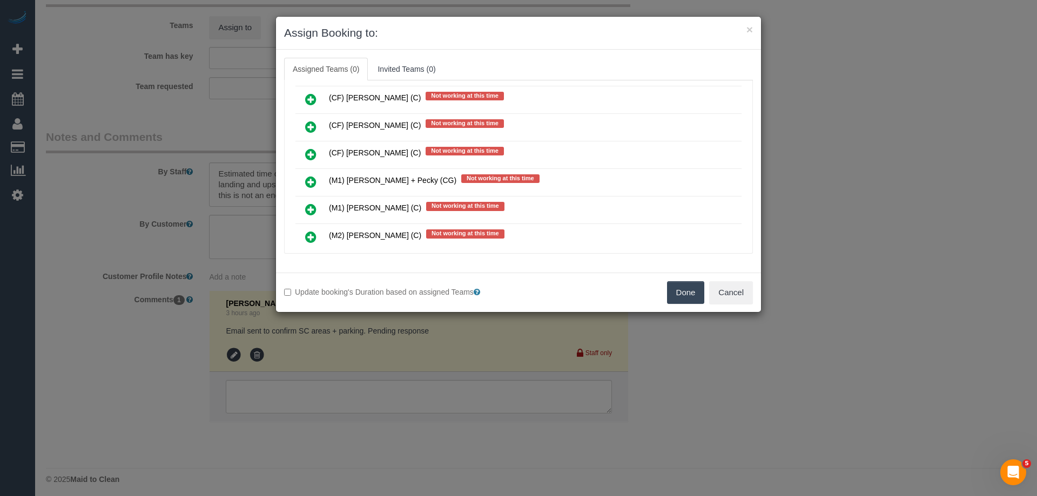
scroll to position [3941, 0]
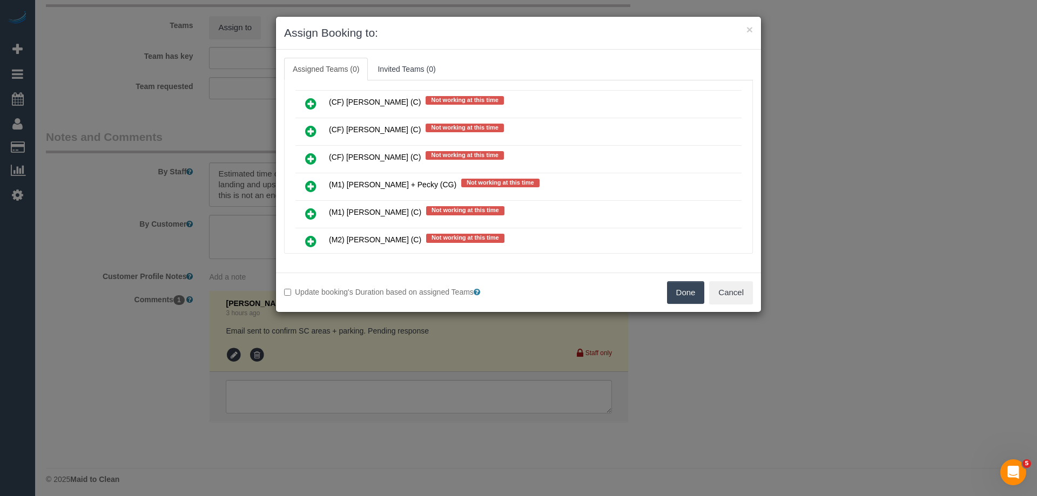
click at [301, 187] on link at bounding box center [310, 187] width 25 height 22
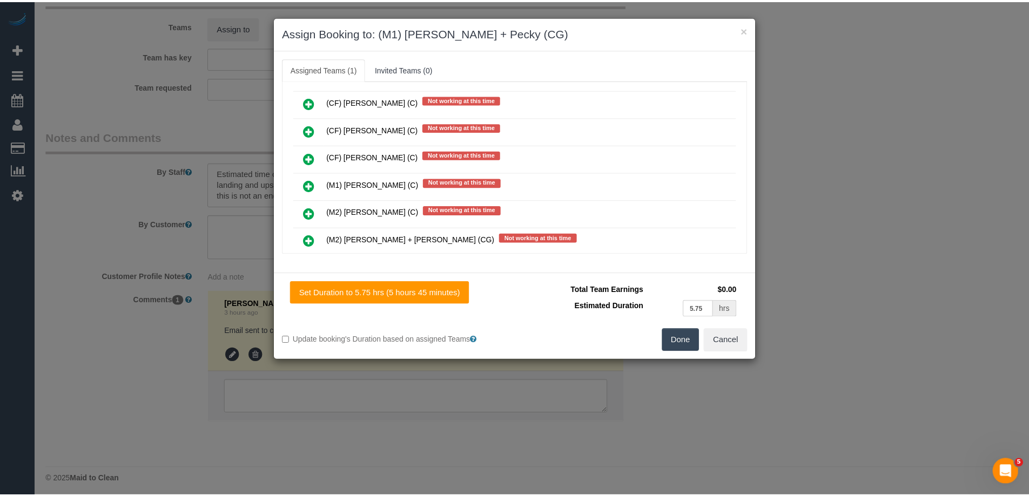
scroll to position [0, 0]
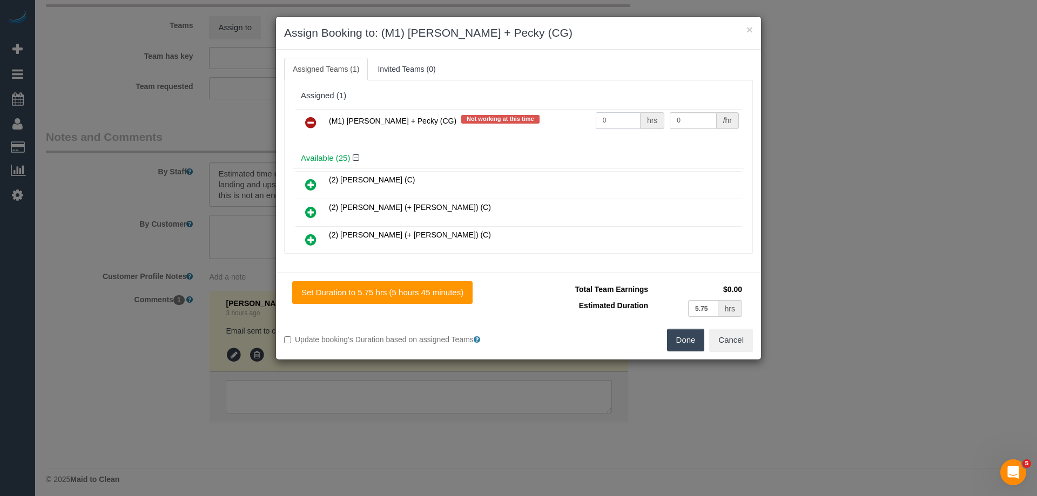
drag, startPoint x: 614, startPoint y: 123, endPoint x: 530, endPoint y: 116, distance: 84.0
click at [533, 116] on tr "(M1) Daniel + Pecky (CG) Not working at this time 0 hrs 0 /hr" at bounding box center [518, 123] width 446 height 28
type input "1"
drag, startPoint x: 671, startPoint y: 120, endPoint x: 685, endPoint y: 120, distance: 14.0
click at [685, 120] on input "0" at bounding box center [693, 120] width 46 height 17
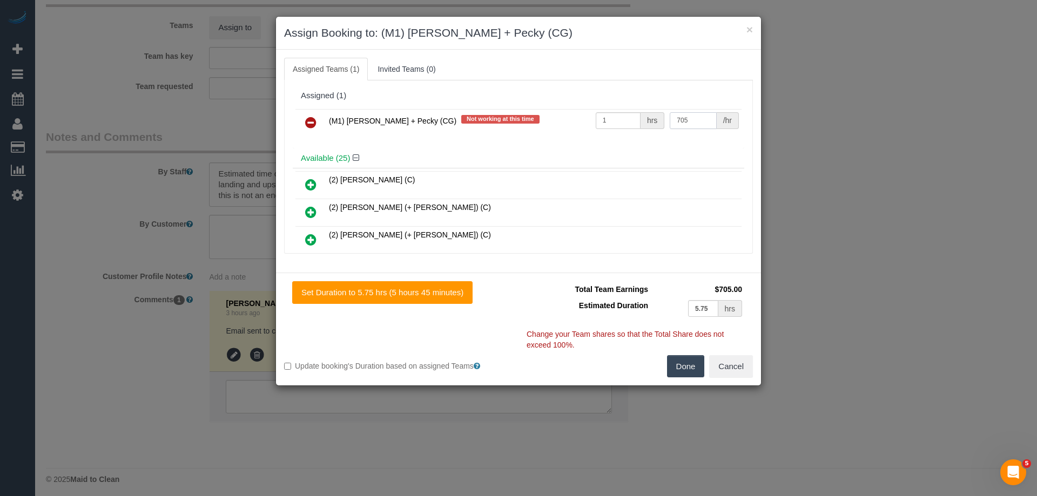
type input "705"
click at [679, 367] on button "Done" at bounding box center [686, 366] width 38 height 23
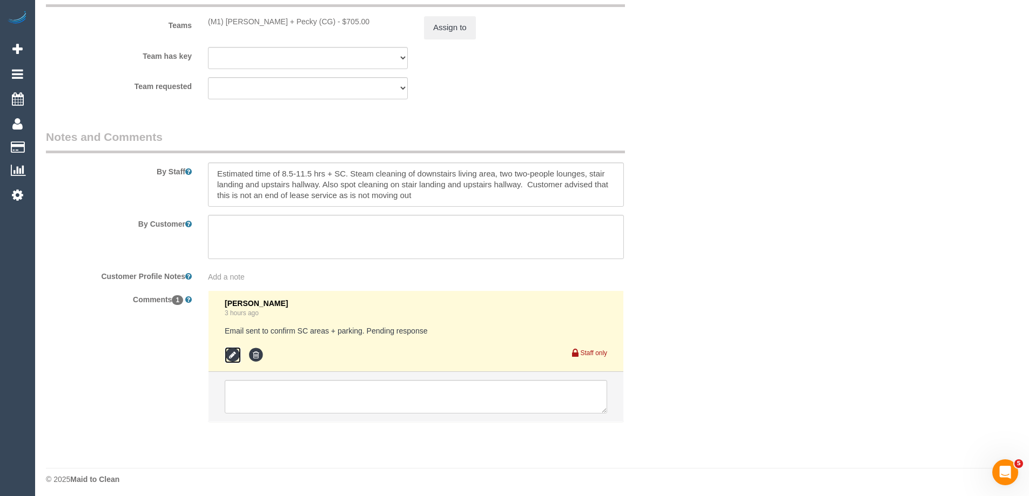
click at [228, 354] on icon at bounding box center [233, 355] width 16 height 16
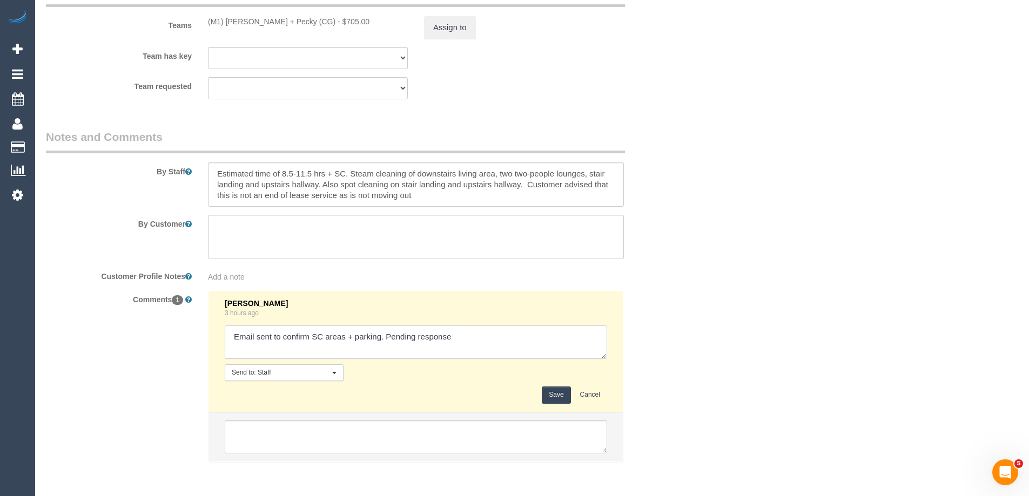
click at [465, 339] on textarea at bounding box center [416, 342] width 382 height 33
type textarea "Email sent to confirm SC areas + parking. Pending response - areas amended base…"
click at [556, 396] on button "Save" at bounding box center [556, 395] width 29 height 17
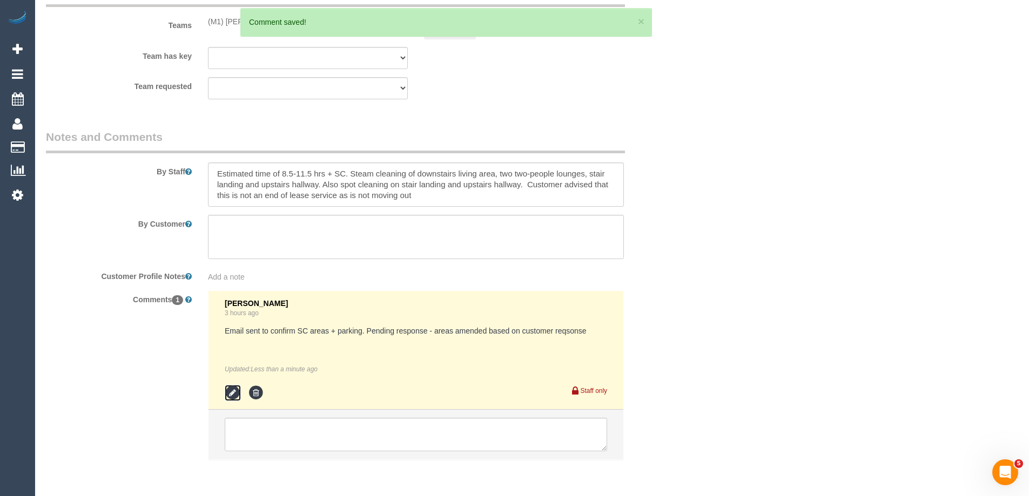
click at [236, 388] on icon at bounding box center [233, 393] width 16 height 16
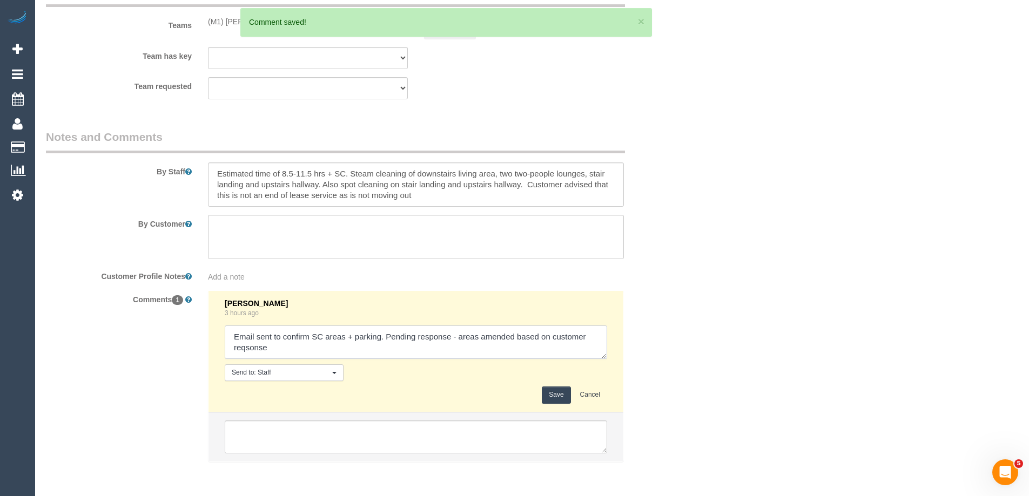
click at [245, 348] on textarea at bounding box center [416, 342] width 382 height 33
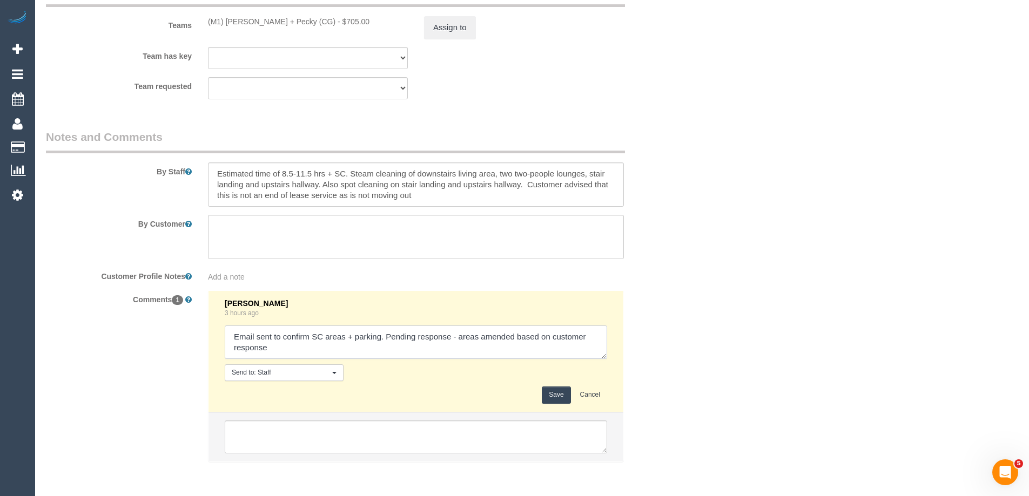
type textarea "Email sent to confirm SC areas + parking. Pending response - areas amended base…"
click at [557, 396] on button "Save" at bounding box center [556, 395] width 29 height 17
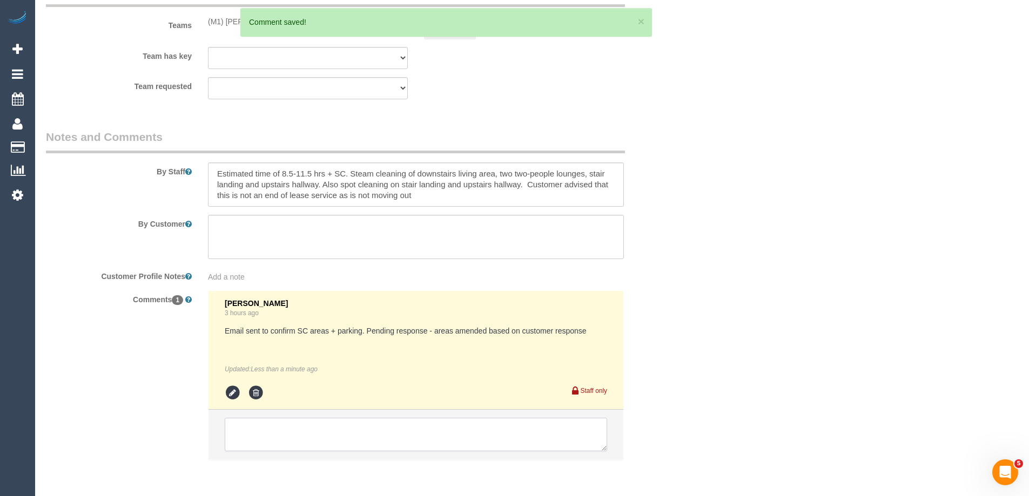
click at [260, 434] on textarea at bounding box center [416, 434] width 382 height 33
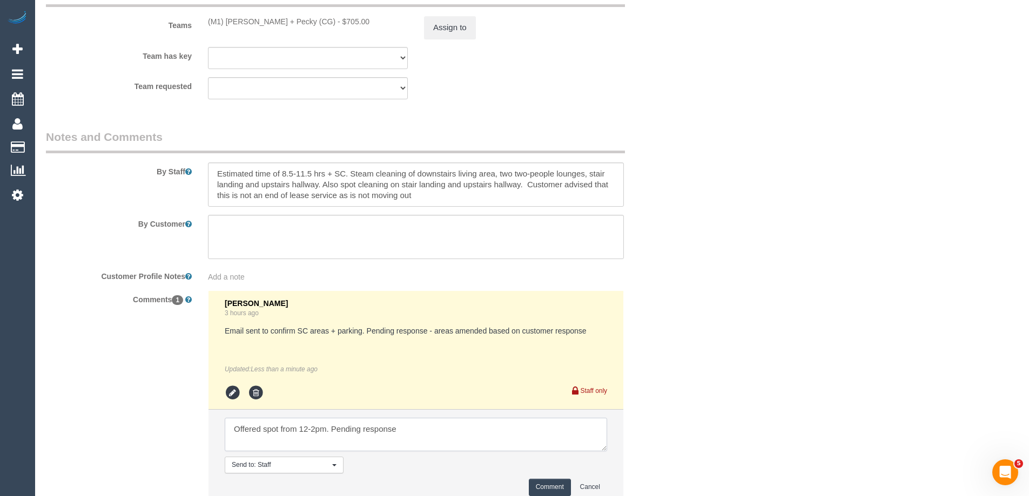
click at [423, 431] on textarea at bounding box center [416, 434] width 382 height 33
type textarea "Offered spot from 12-2pm. Pending response - via email"
click at [557, 485] on button "Comment" at bounding box center [550, 487] width 42 height 17
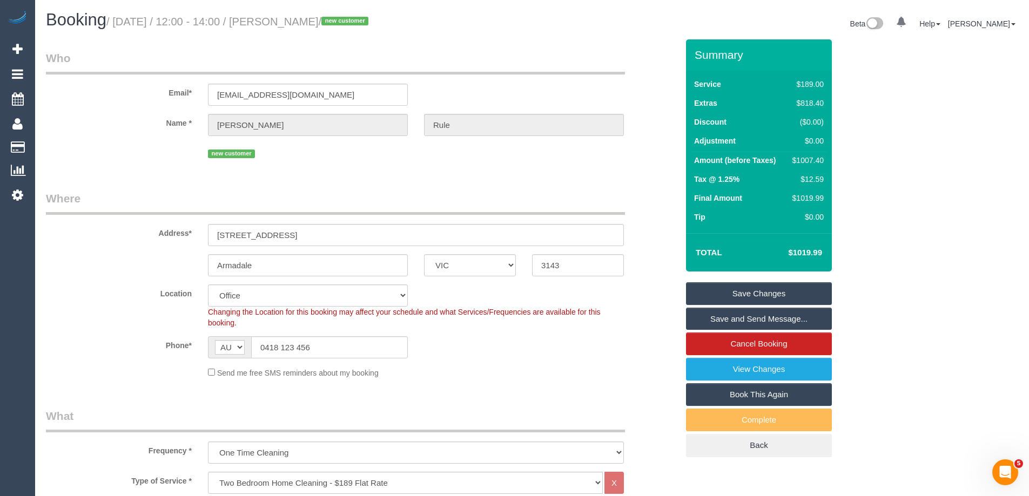
click at [721, 293] on link "Save Changes" at bounding box center [759, 293] width 146 height 23
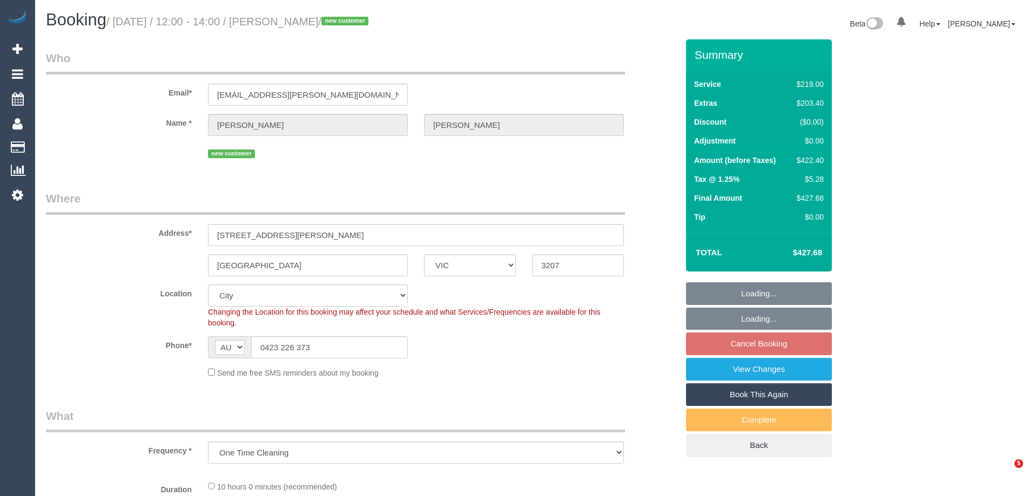
select select "VIC"
select select "object:747"
select select "string:stripe-pm_1RqRQ82GScqysDRVwoOBDfRc"
select select "number:28"
select select "number:14"
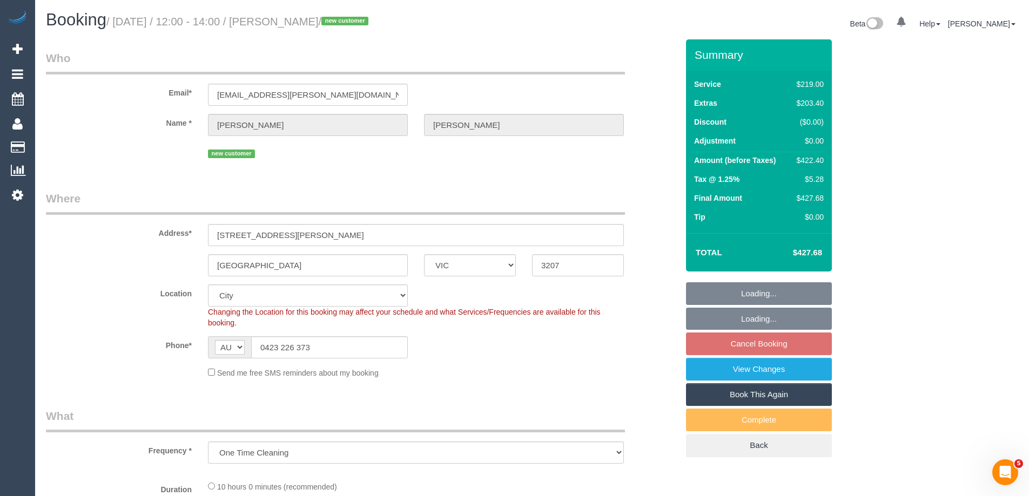
select select "number:19"
select select "number:24"
select select "spot3"
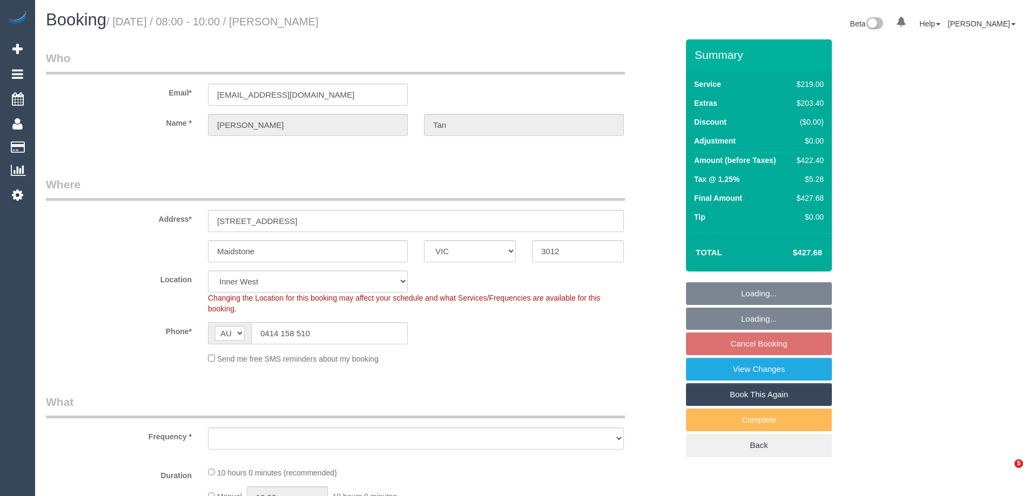
select select "VIC"
select select "number:28"
select select "number:15"
select select "number:19"
select select "number:24"
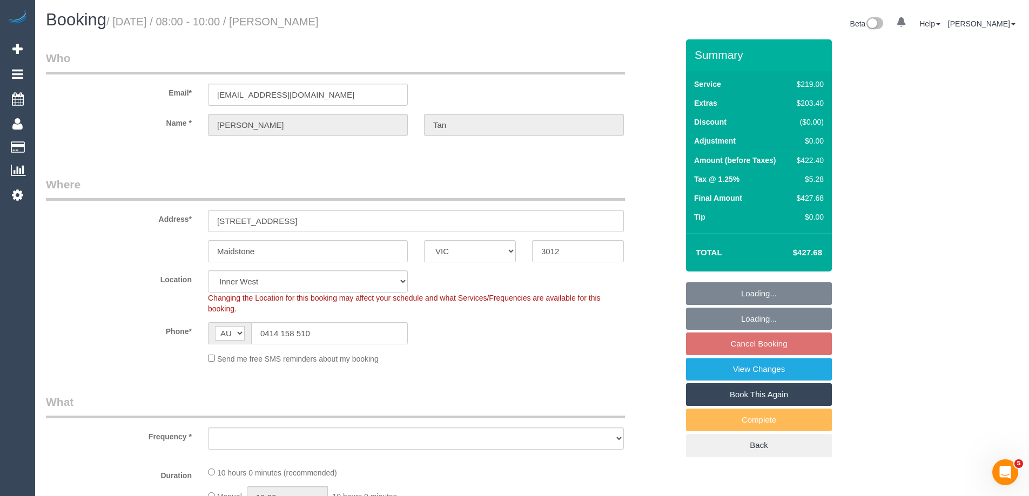
select select "number:26"
select select "object:1437"
select select "string:stripe-pm_1Rzudw2GScqysDRVJLiqdmYb"
select select "object:1447"
select select "spot2"
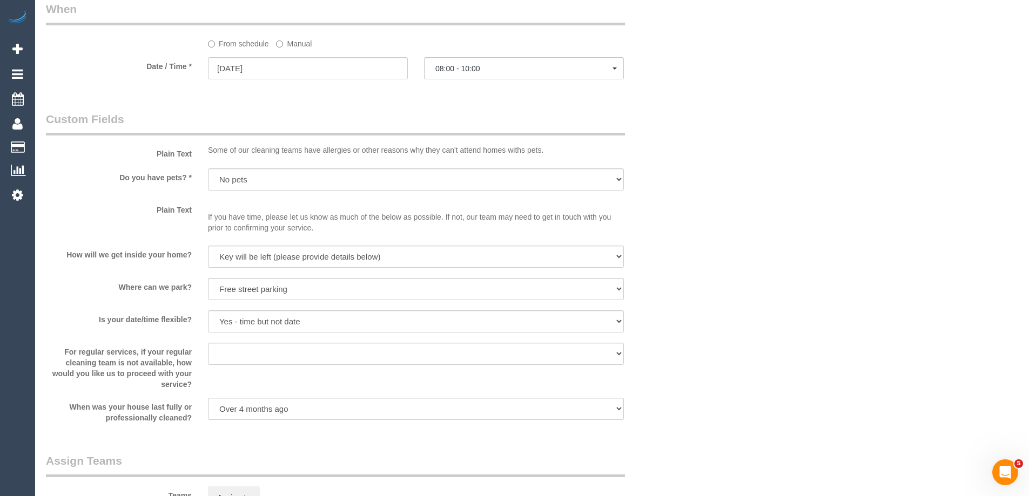
scroll to position [1669, 0]
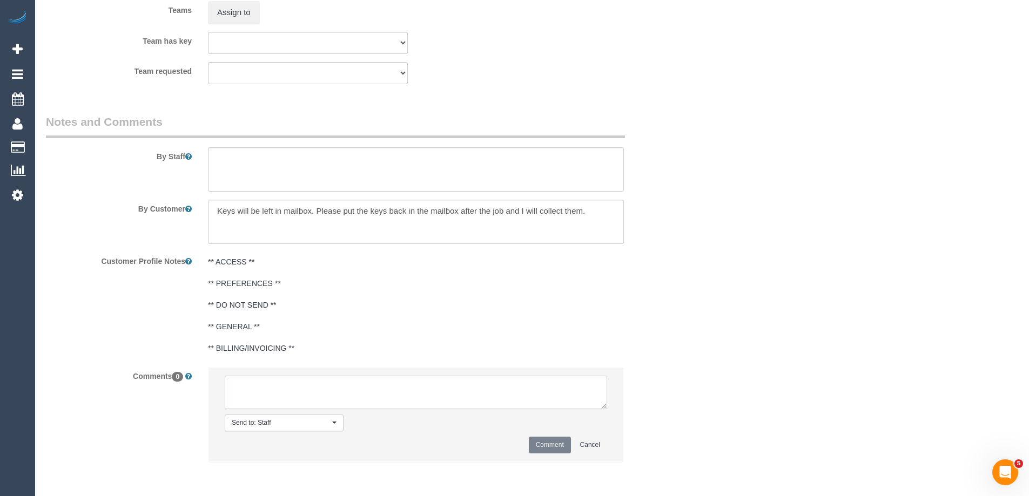
click at [268, 380] on textarea at bounding box center [416, 392] width 382 height 33
type textarea "[PERSON_NAME]"
click at [554, 442] on button "Comment" at bounding box center [550, 445] width 42 height 17
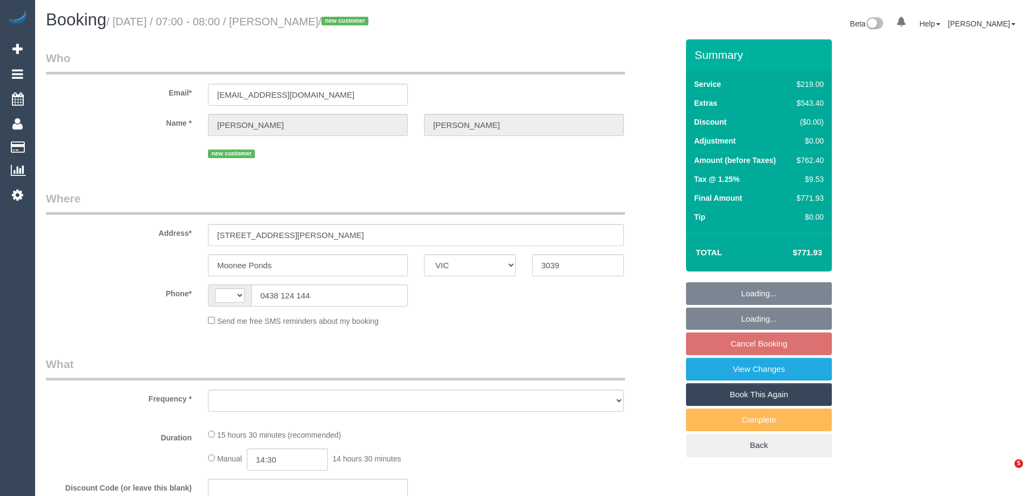
select select "VIC"
select select "object:305"
select select "string:stripe-pm_1RtKp42GScqysDRVgUMjwTdG"
select select "number:28"
select select "number:14"
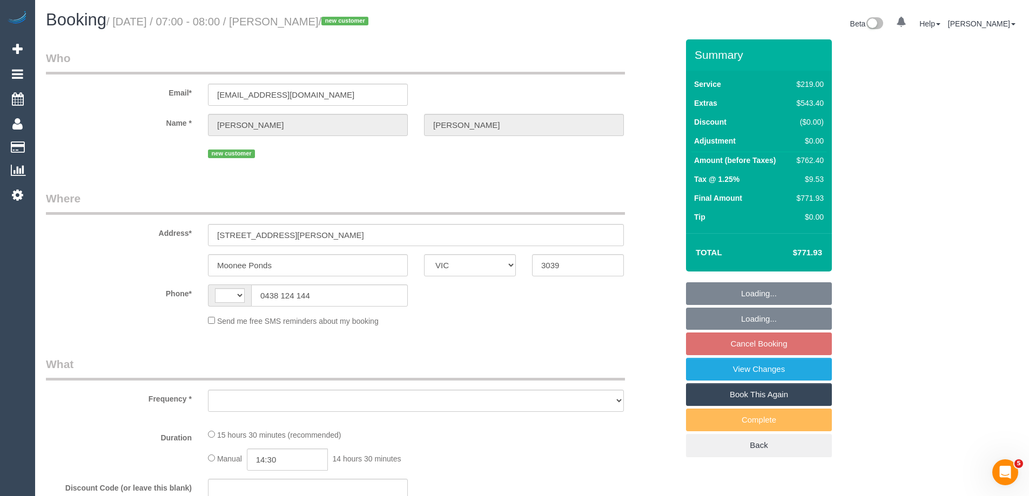
select select "number:18"
select select "number:25"
select select "number:13"
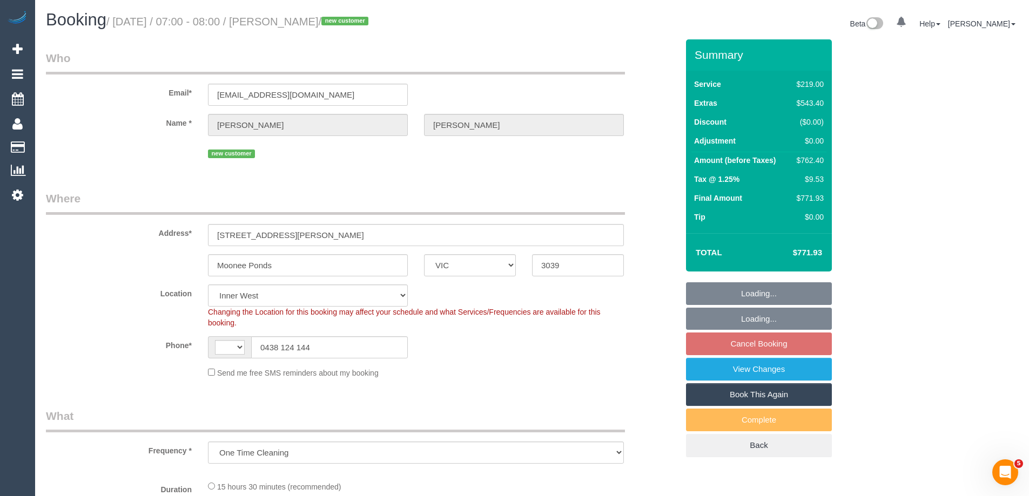
select select "object:705"
select select "string:AU"
select select "spot1"
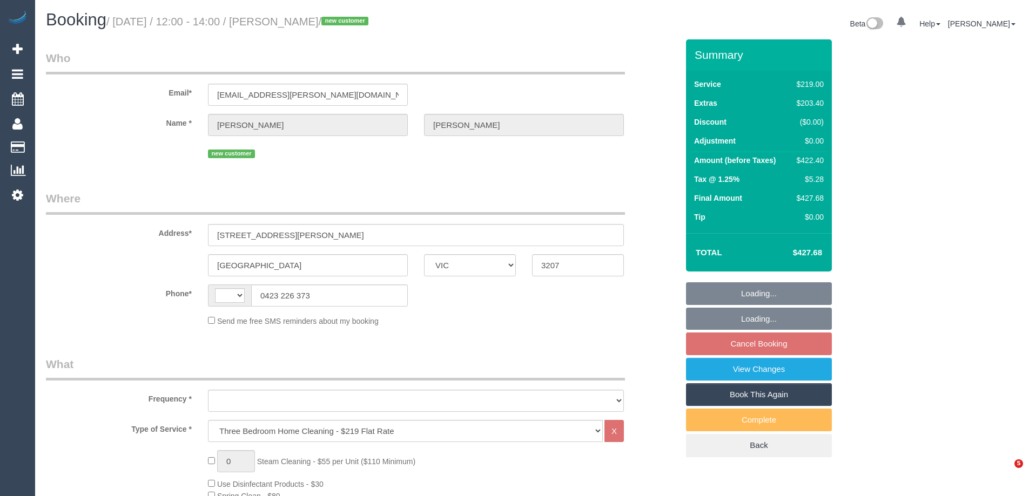
select select "VIC"
select select "string:AU"
select select "number:28"
select select "number:14"
select select "number:19"
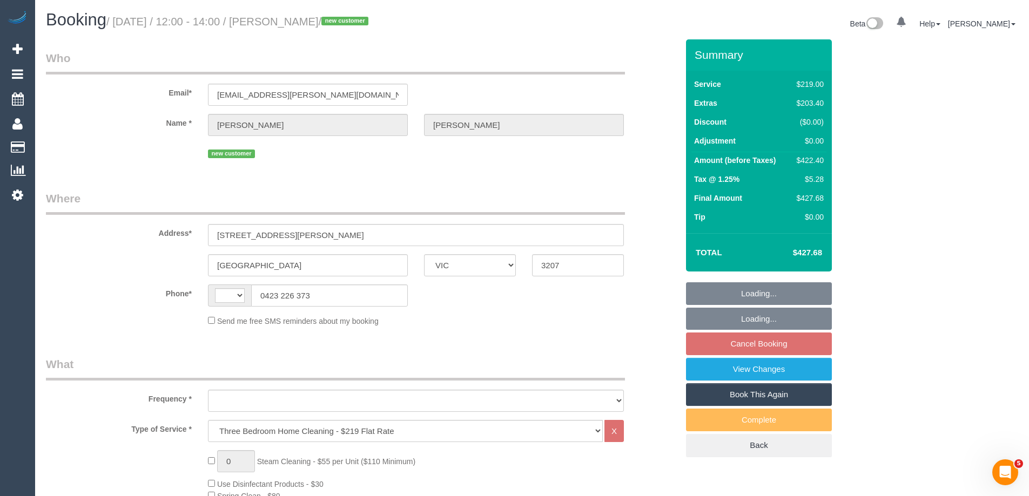
select select "number:24"
select select "object:841"
select select "spot3"
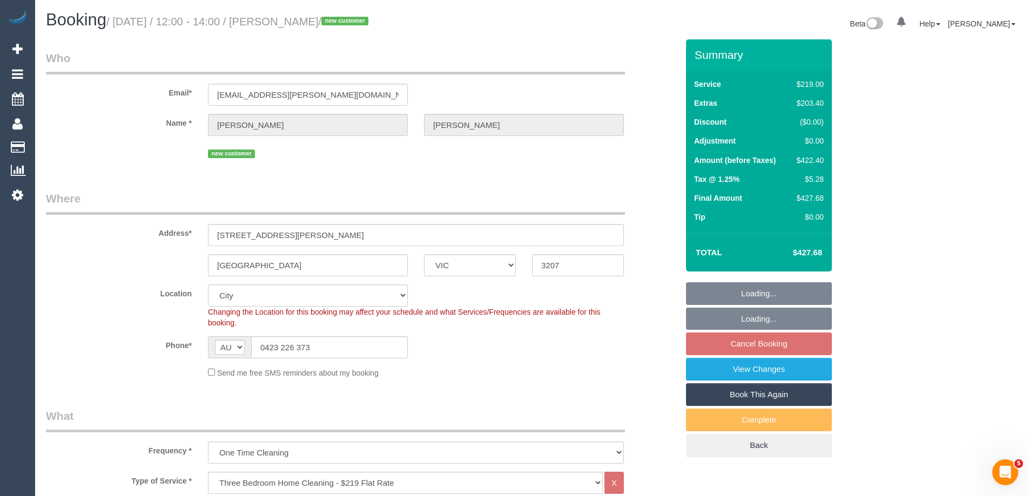
select select "string:stripe-pm_1RqRQ82GScqysDRVwoOBDfRc"
select select "object:1244"
select select "spot27"
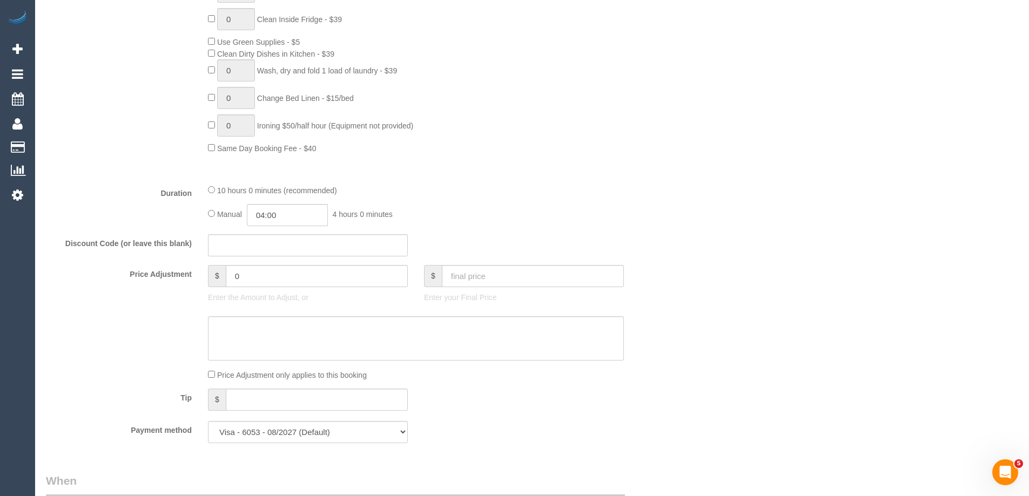
scroll to position [756, 0]
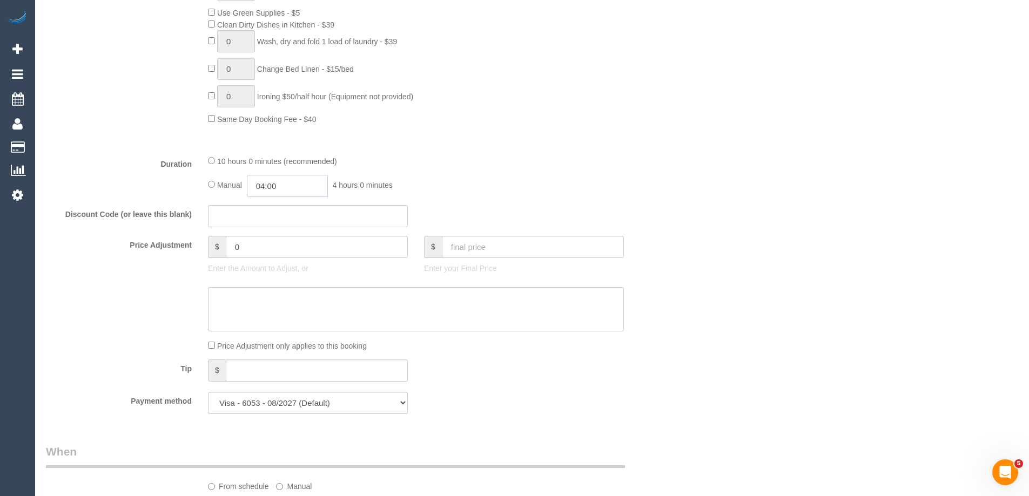
click at [280, 188] on input "04:00" at bounding box center [287, 186] width 81 height 22
type input "08:00"
click at [273, 247] on li "08:00" at bounding box center [275, 245] width 48 height 14
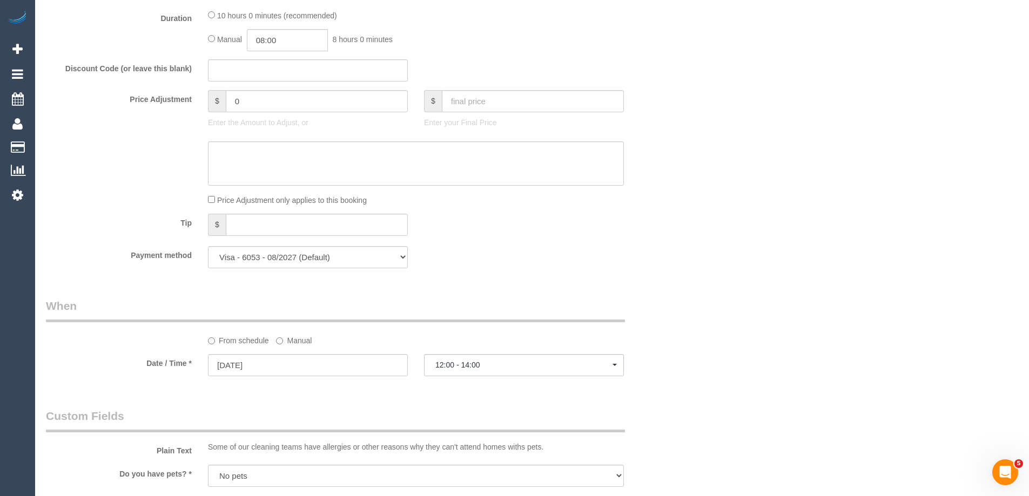
scroll to position [1080, 0]
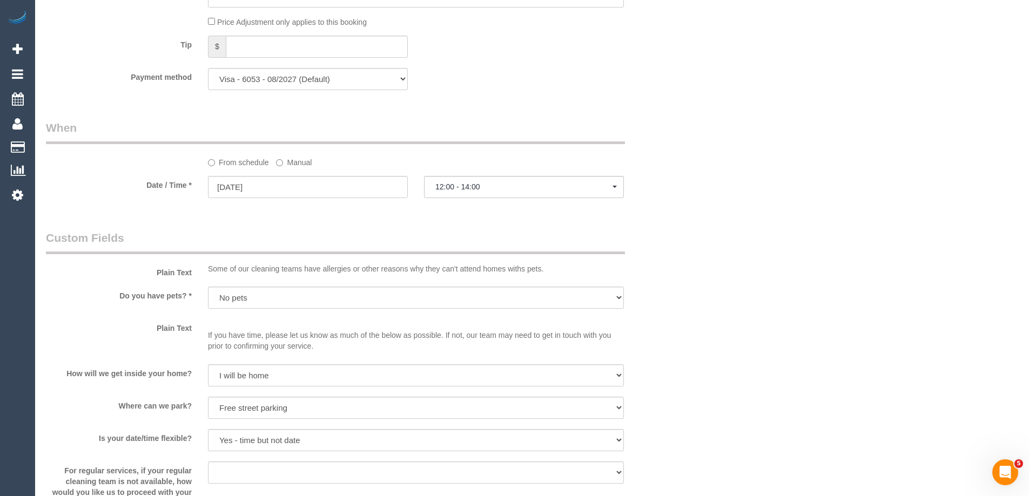
select select "spot51"
click at [296, 158] on label "Manual" at bounding box center [294, 160] width 36 height 15
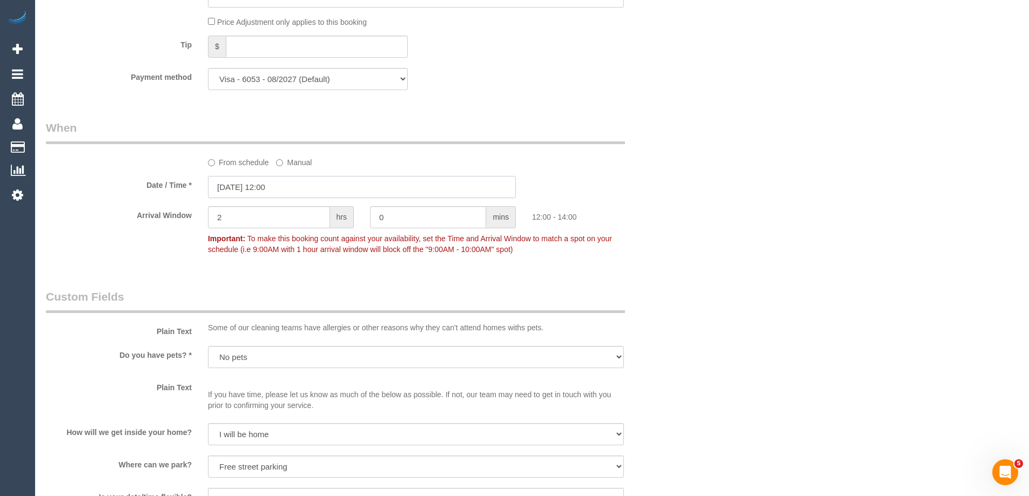
click at [277, 186] on input "01/09/2025 12:00" at bounding box center [362, 187] width 308 height 22
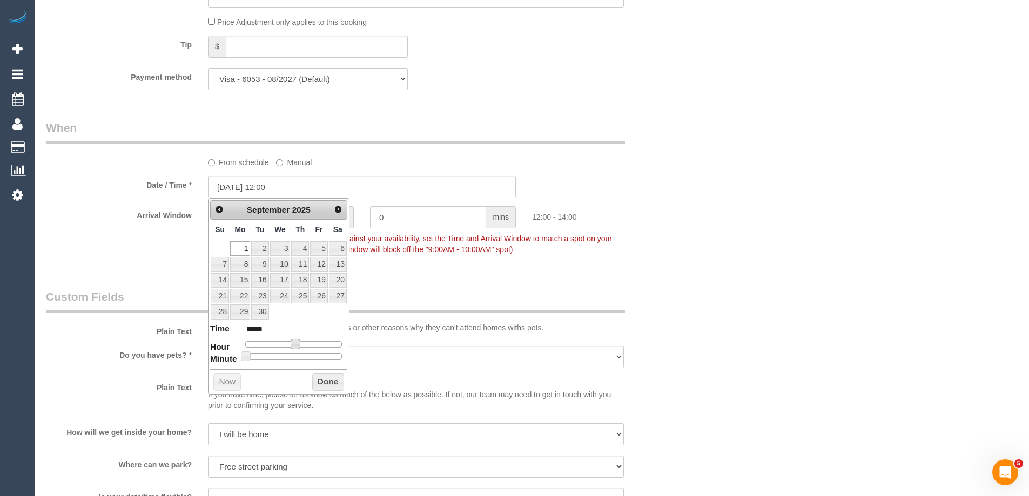
type input "01/09/2025 11:00"
type input "*****"
type input "01/09/2025 10:00"
type input "*****"
type input "01/09/2025 09:00"
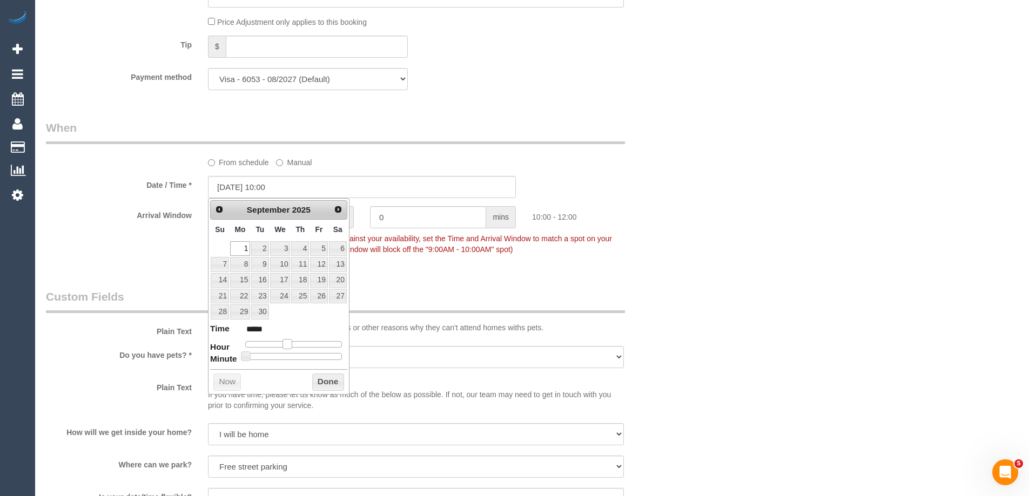
type input "*****"
type input "01/09/2025 08:00"
type input "*****"
type input "01/09/2025 07:00"
type input "*****"
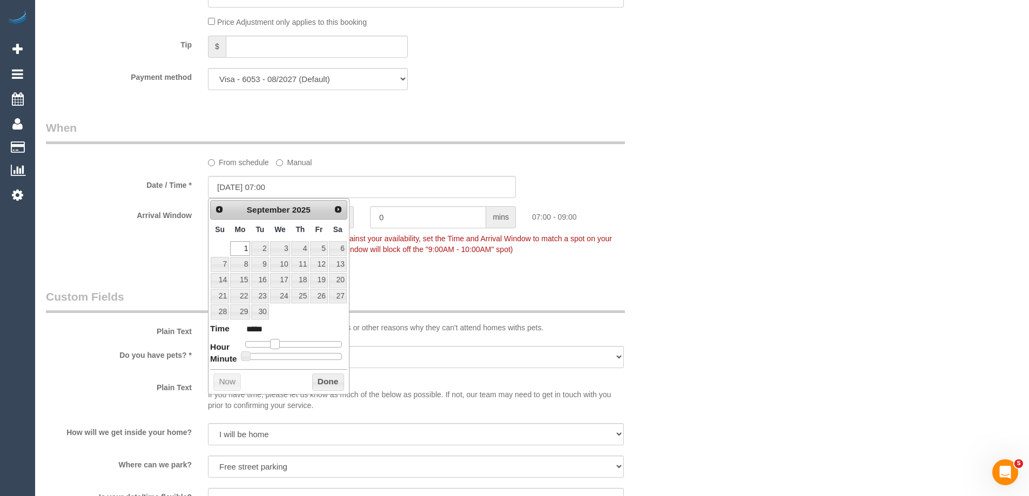
drag, startPoint x: 297, startPoint y: 348, endPoint x: 277, endPoint y: 346, distance: 20.7
click at [277, 346] on span at bounding box center [275, 344] width 10 height 10
click at [326, 381] on button "Done" at bounding box center [328, 382] width 32 height 17
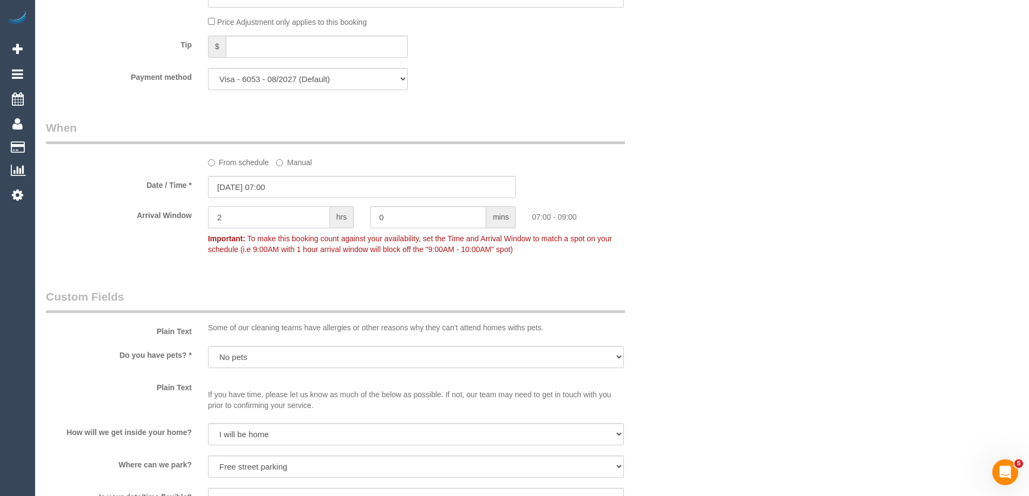
drag, startPoint x: 241, startPoint y: 220, endPoint x: 193, endPoint y: 218, distance: 47.6
click at [193, 218] on div "Arrival Window 2 hrs 0 mins 07:00 - 09:00 Important: To make this booking count…" at bounding box center [362, 232] width 648 height 53
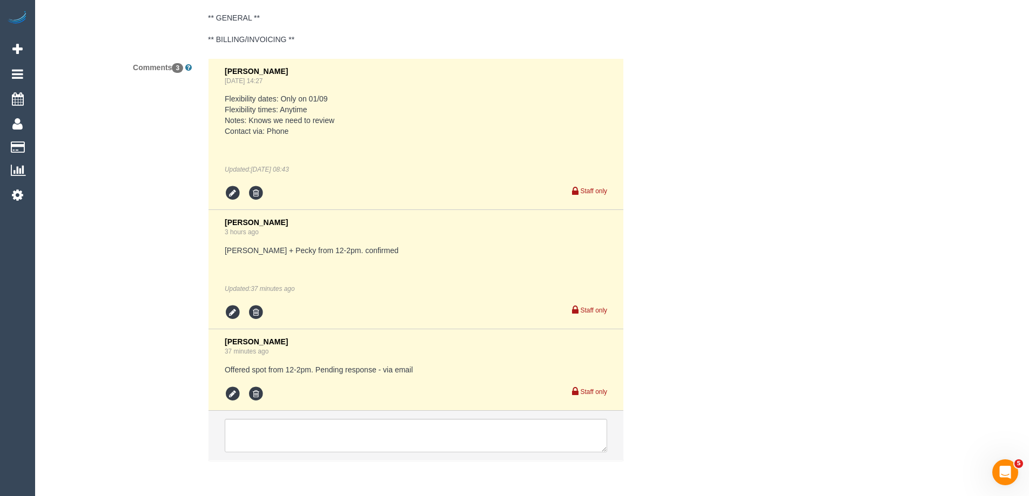
scroll to position [2095, 0]
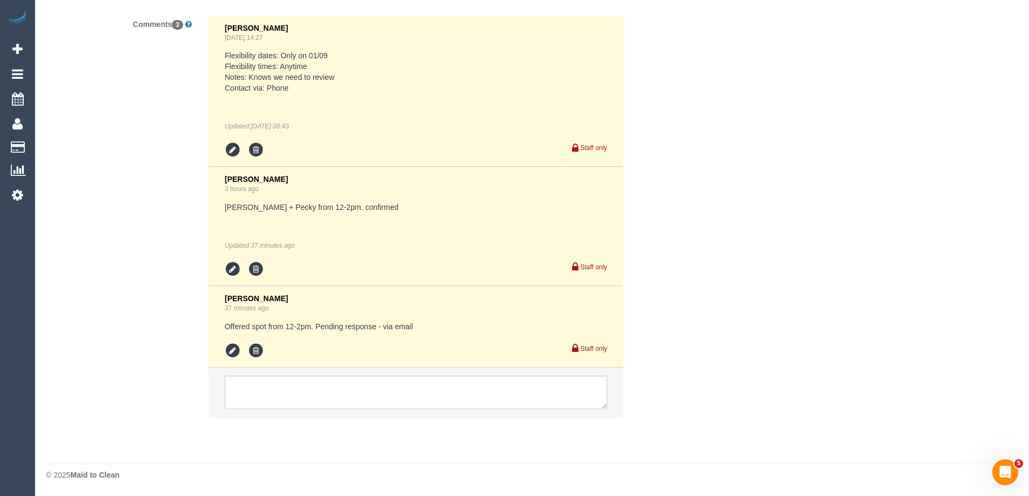
type input "1"
click at [229, 349] on icon at bounding box center [233, 351] width 16 height 16
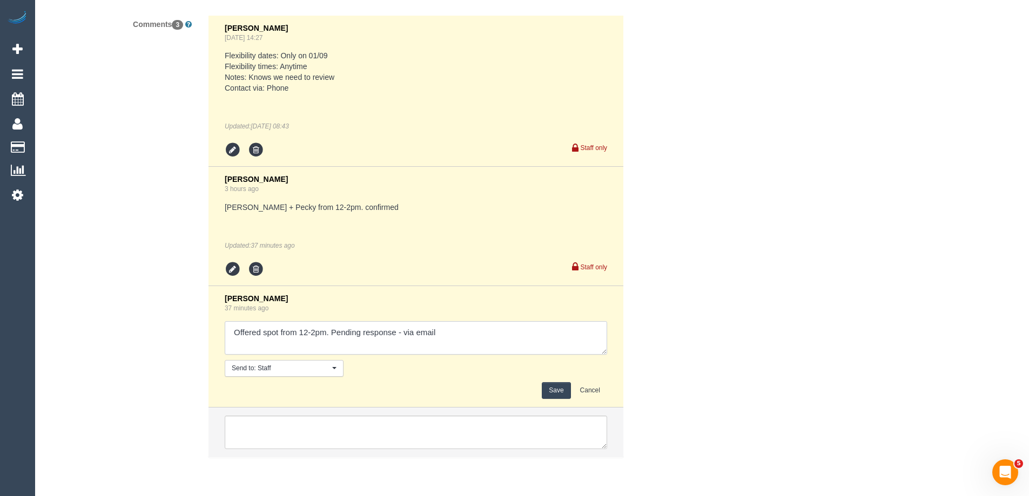
drag, startPoint x: 316, startPoint y: 333, endPoint x: 300, endPoint y: 330, distance: 15.8
click at [300, 330] on textarea at bounding box center [416, 337] width 382 height 33
type textarea "Offered spot from 7-8am. Pending response - via email"
click at [557, 387] on button "Save" at bounding box center [556, 390] width 29 height 17
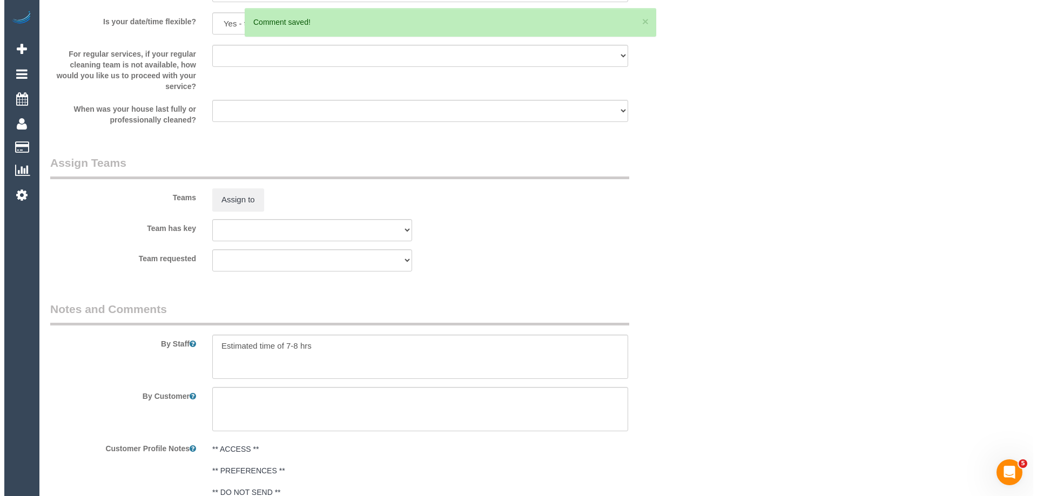
scroll to position [1555, 0]
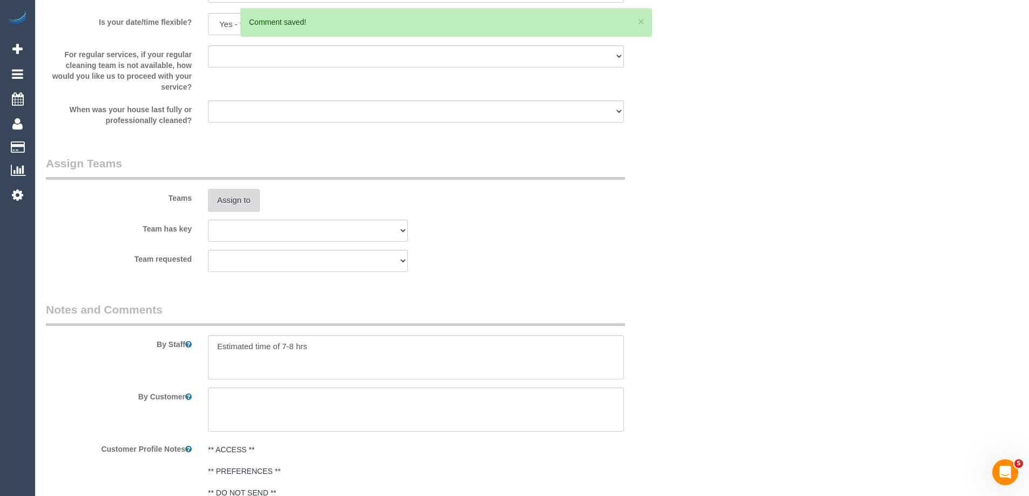
click at [233, 202] on button "Assign to" at bounding box center [234, 200] width 52 height 23
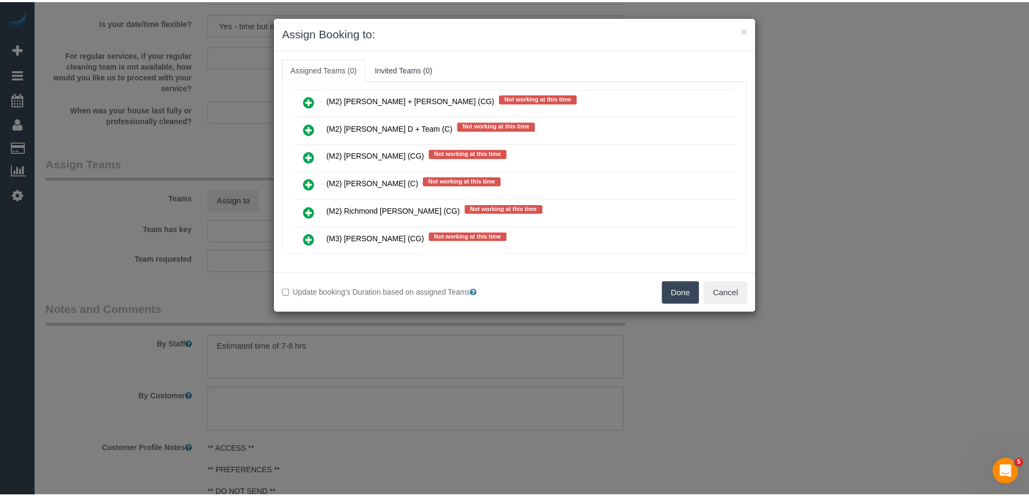
scroll to position [1674, 0]
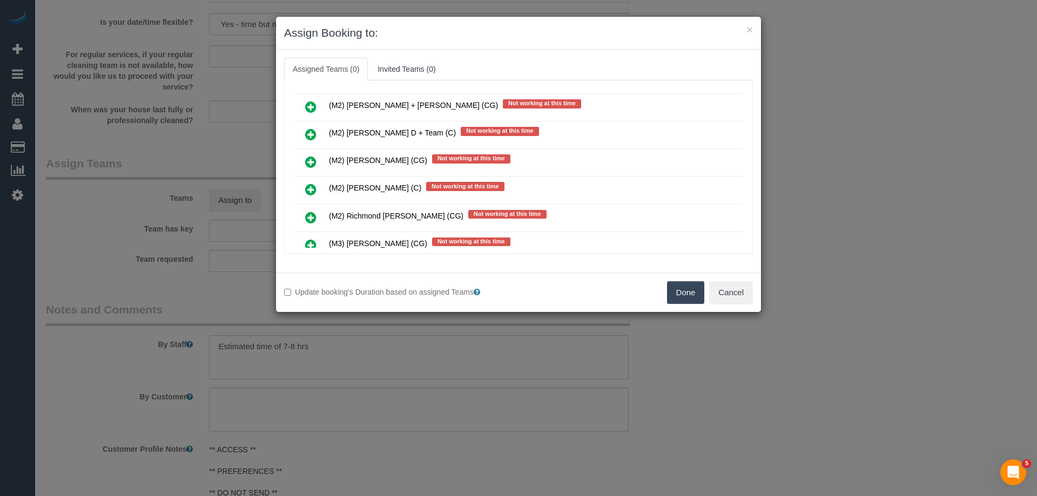
click at [691, 288] on button "Done" at bounding box center [686, 292] width 38 height 23
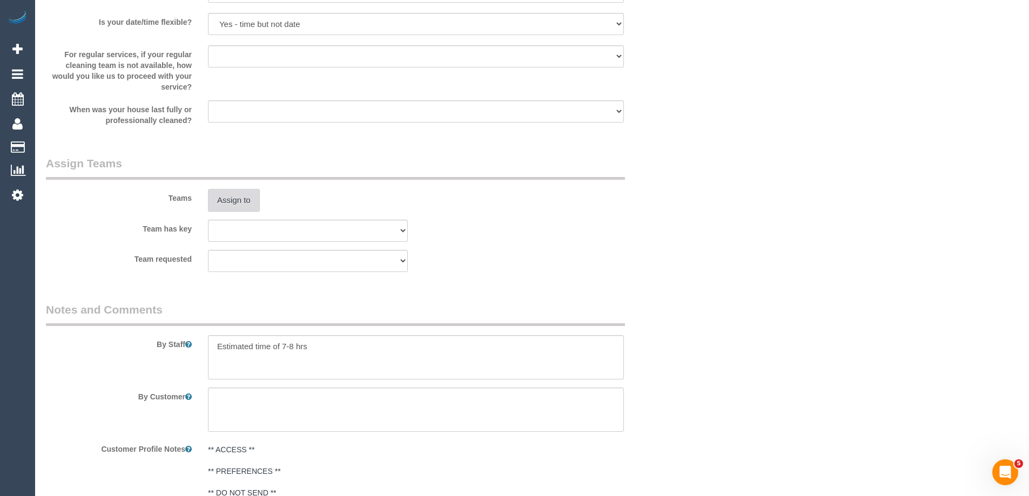
scroll to position [0, 0]
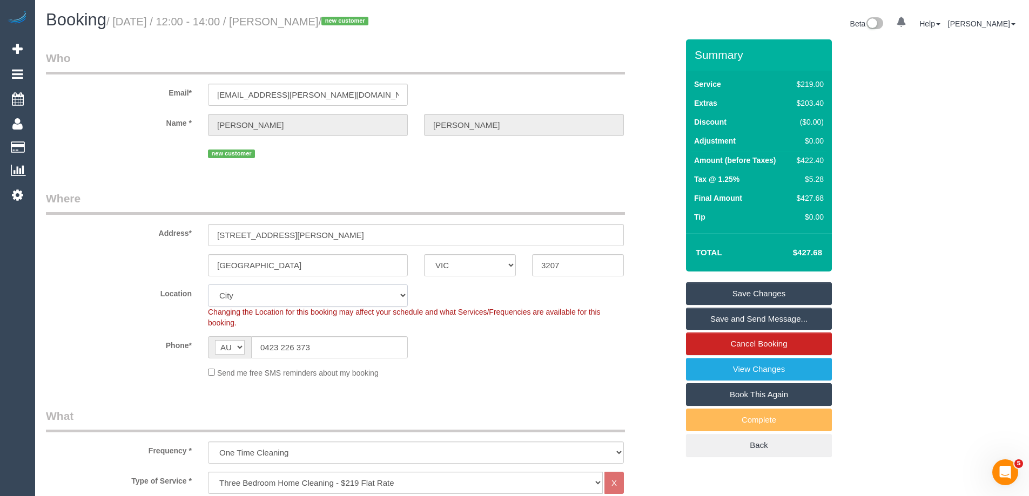
click at [253, 294] on select "Office City East (North) East (South) Inner East Inner North (East) Inner North…" at bounding box center [308, 296] width 200 height 22
select select "50"
click at [208, 285] on select "Office City East (North) East (South) Inner East Inner North (East) Inner North…" at bounding box center [308, 296] width 200 height 22
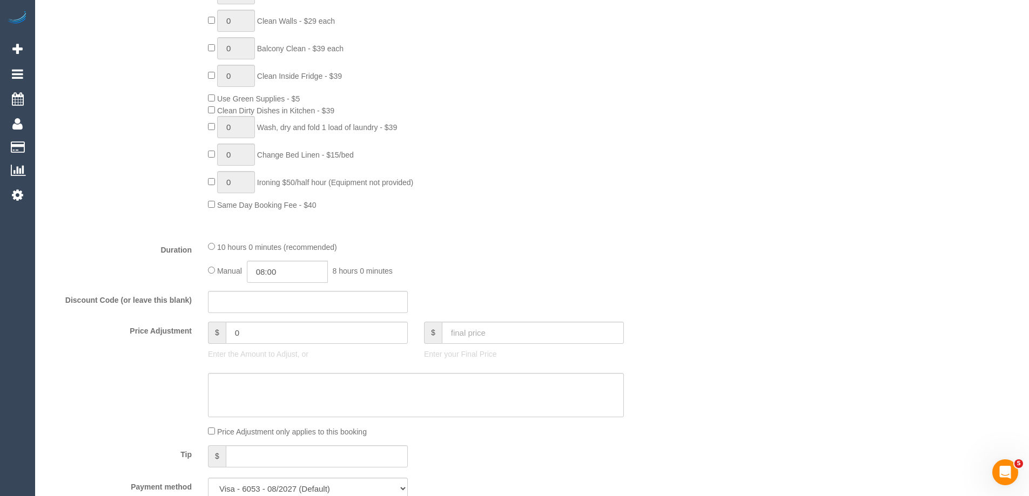
select select "object:4281"
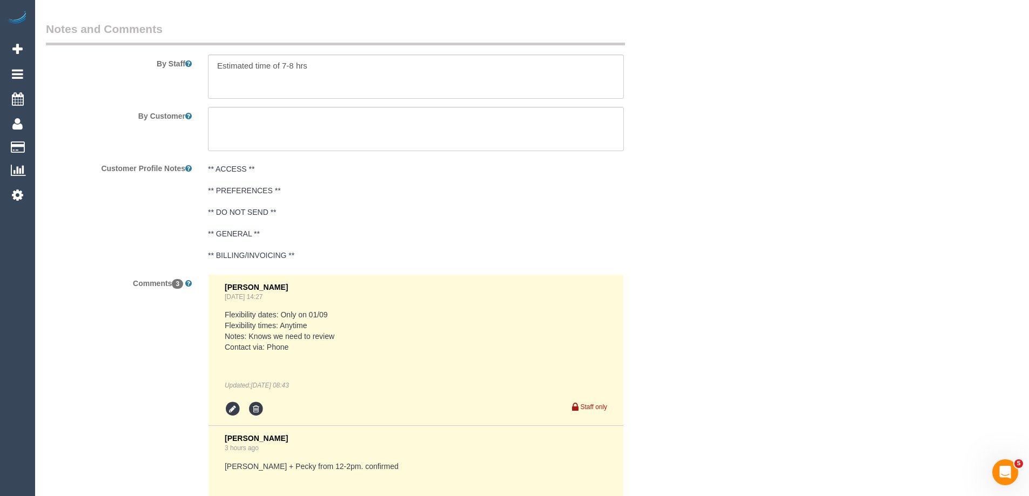
scroll to position [1655, 0]
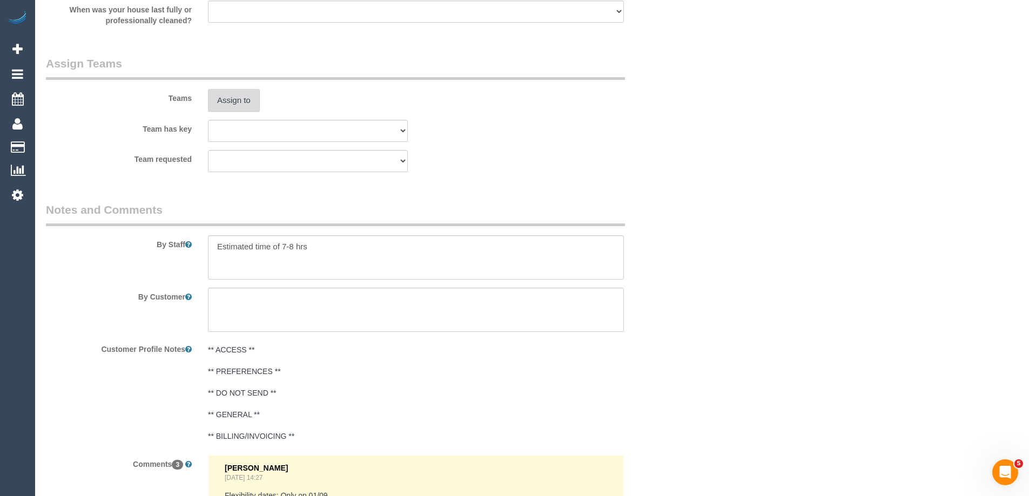
click at [225, 112] on button "Assign to" at bounding box center [234, 100] width 52 height 23
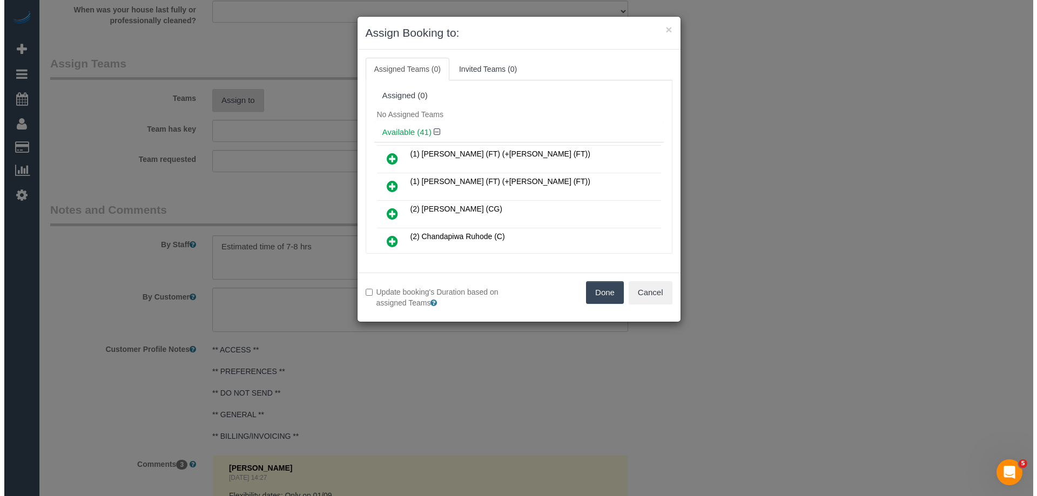
scroll to position [1620, 0]
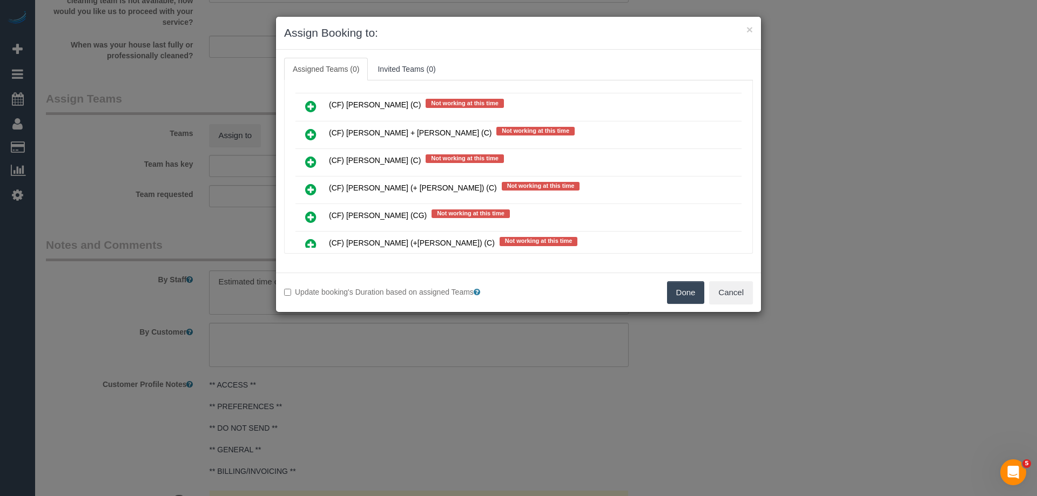
click at [308, 186] on icon at bounding box center [310, 189] width 11 height 13
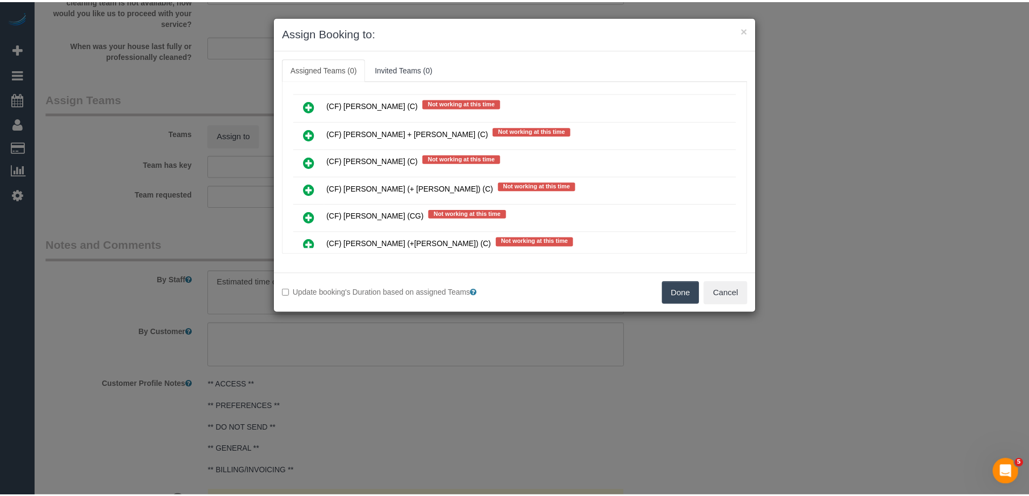
scroll to position [5317, 0]
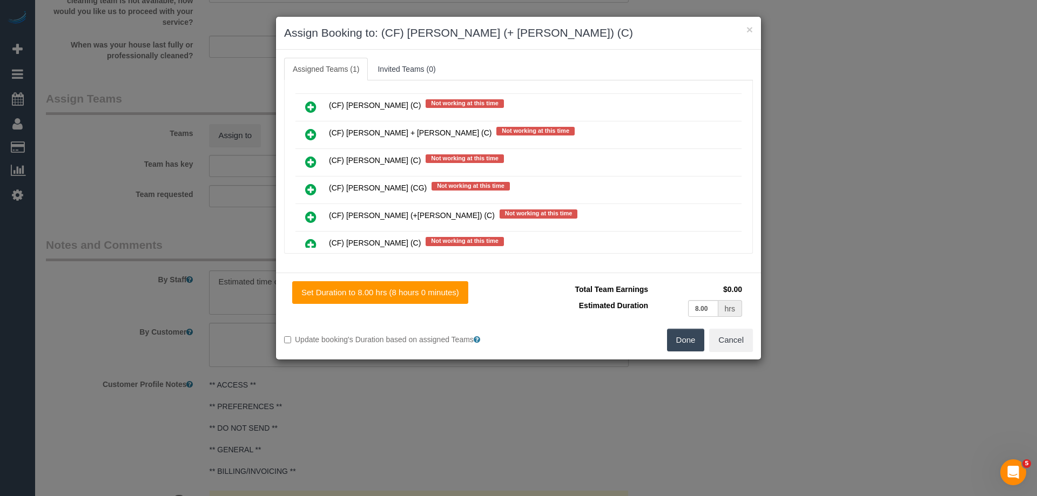
click at [682, 340] on button "Done" at bounding box center [686, 340] width 38 height 23
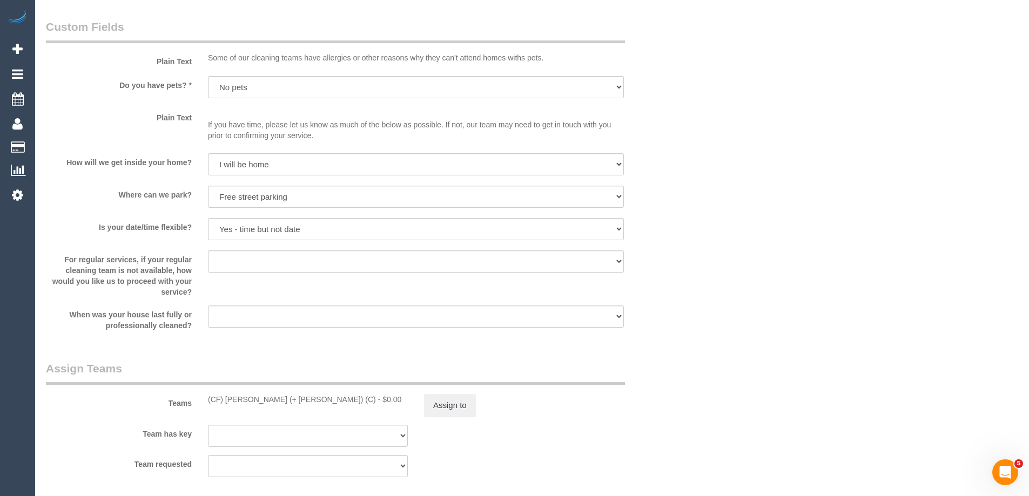
scroll to position [1566, 0]
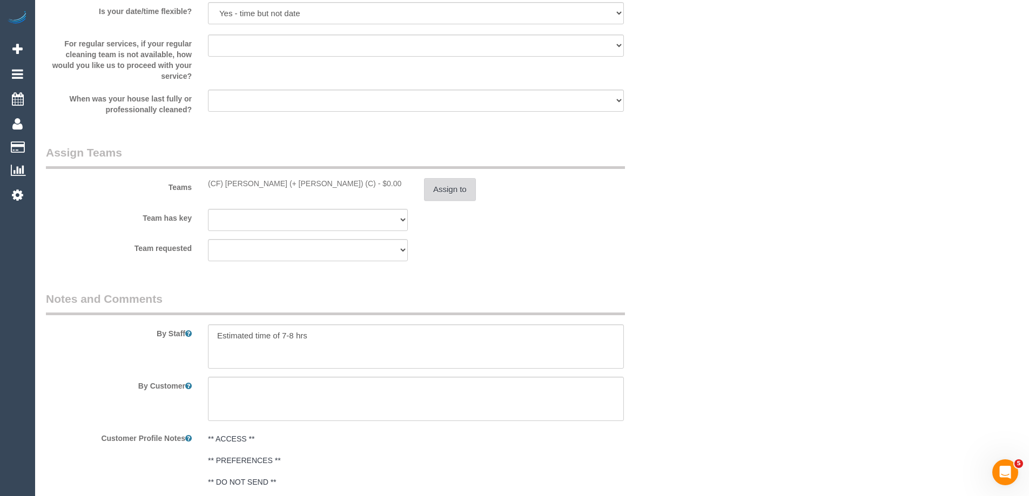
click at [443, 191] on button "Assign to" at bounding box center [450, 189] width 52 height 23
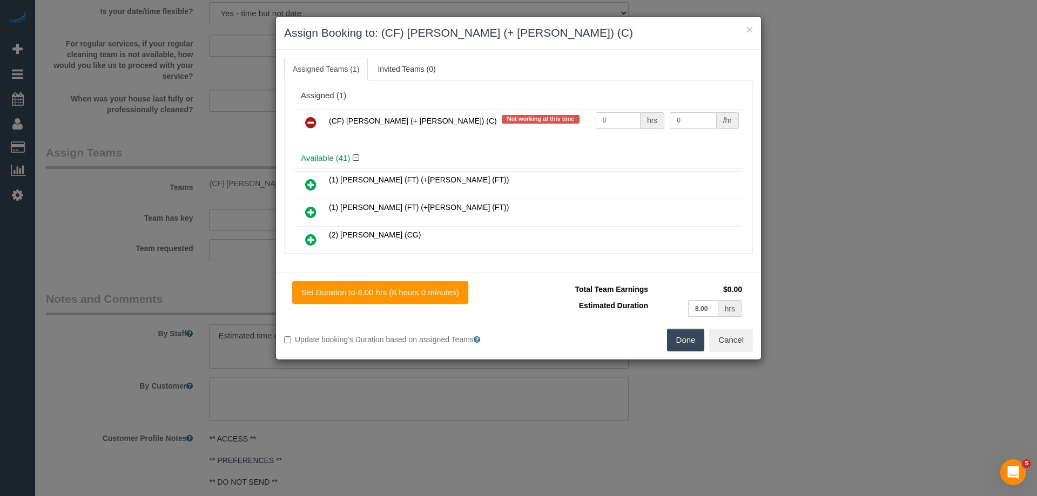
drag, startPoint x: 619, startPoint y: 121, endPoint x: 546, endPoint y: 121, distance: 73.4
click at [545, 121] on tr "(CF) Karina (+ Darly) (C) Not working at this time 0 hrs 0 /hr" at bounding box center [518, 123] width 446 height 28
type input "1"
drag, startPoint x: 666, startPoint y: 124, endPoint x: 719, endPoint y: 112, distance: 54.2
click at [675, 121] on input "0" at bounding box center [693, 120] width 46 height 17
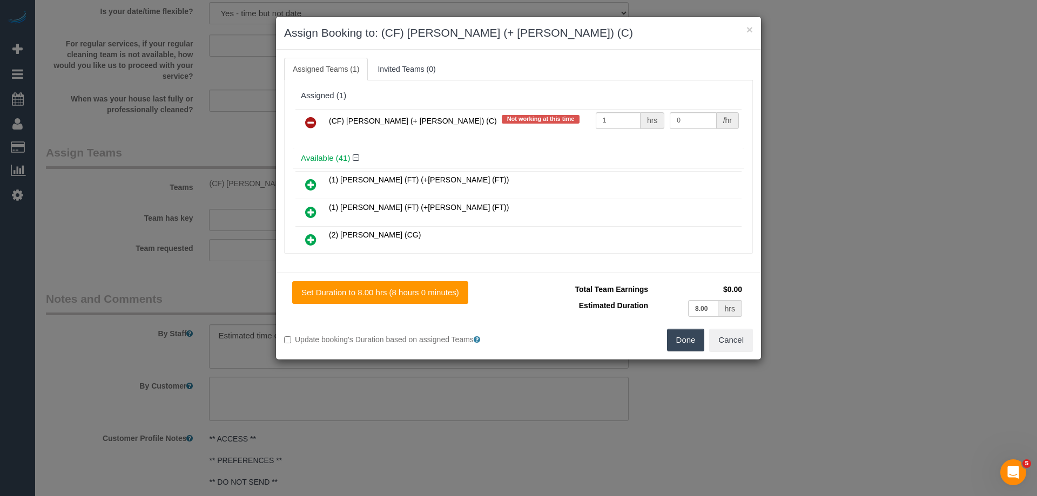
drag, startPoint x: 719, startPoint y: 112, endPoint x: 734, endPoint y: 127, distance: 21.4
click at [718, 112] on div "/hr" at bounding box center [727, 120] width 22 height 17
drag, startPoint x: 687, startPoint y: 118, endPoint x: 607, endPoint y: 116, distance: 79.9
click at [608, 117] on tr "(CF) Karina (+ Darly) (C) Not working at this time 1 hrs 0 /hr" at bounding box center [518, 123] width 446 height 28
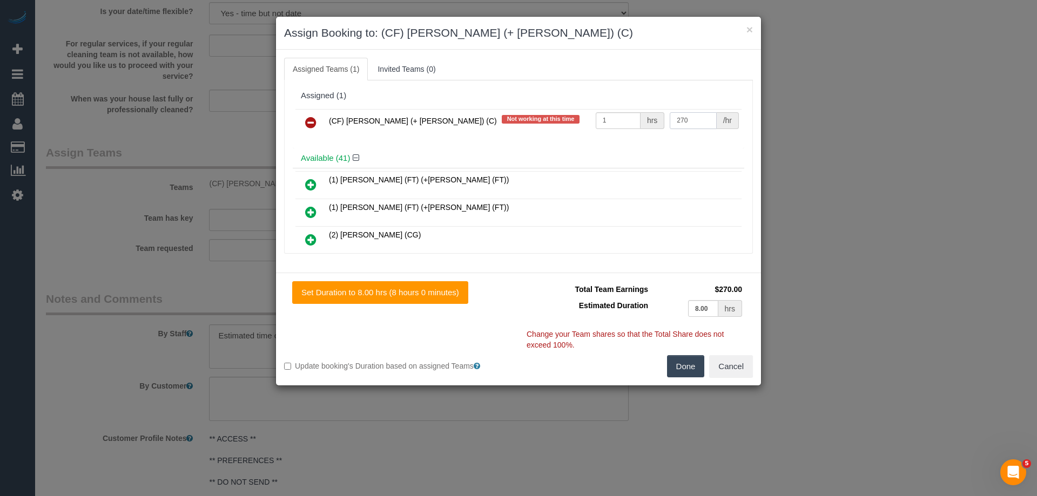
type input "270"
click at [694, 369] on button "Done" at bounding box center [686, 366] width 38 height 23
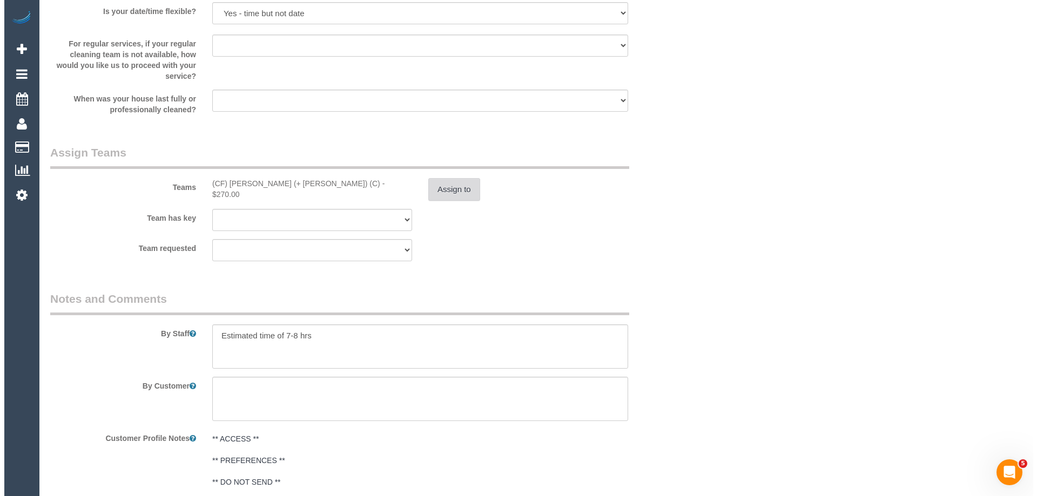
scroll to position [0, 0]
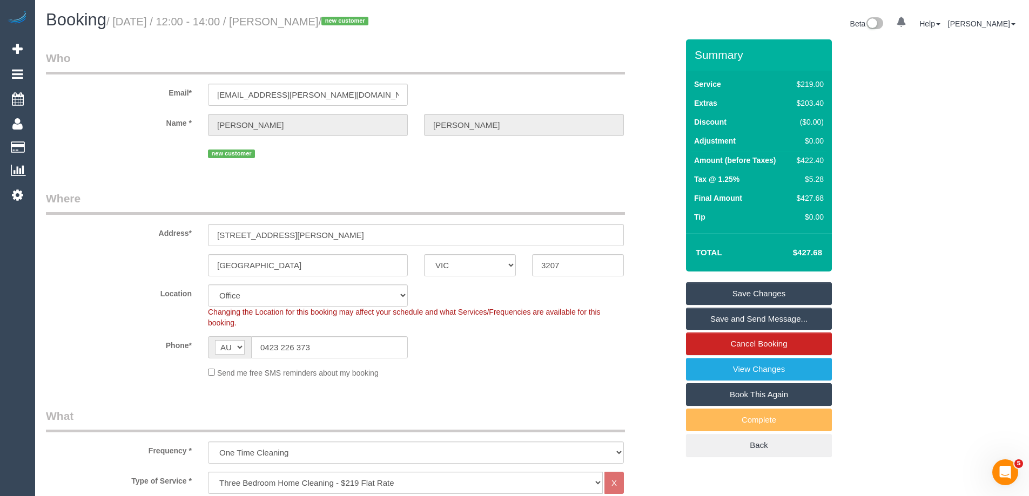
drag, startPoint x: 375, startPoint y: 24, endPoint x: 299, endPoint y: 23, distance: 75.6
click at [299, 23] on small "/ September 01, 2025 / 12:00 - 14:00 / Julian Wakeford / new customer" at bounding box center [238, 22] width 265 height 12
copy small "Julian Wakeford"
click at [711, 293] on link "Save Changes" at bounding box center [759, 293] width 146 height 23
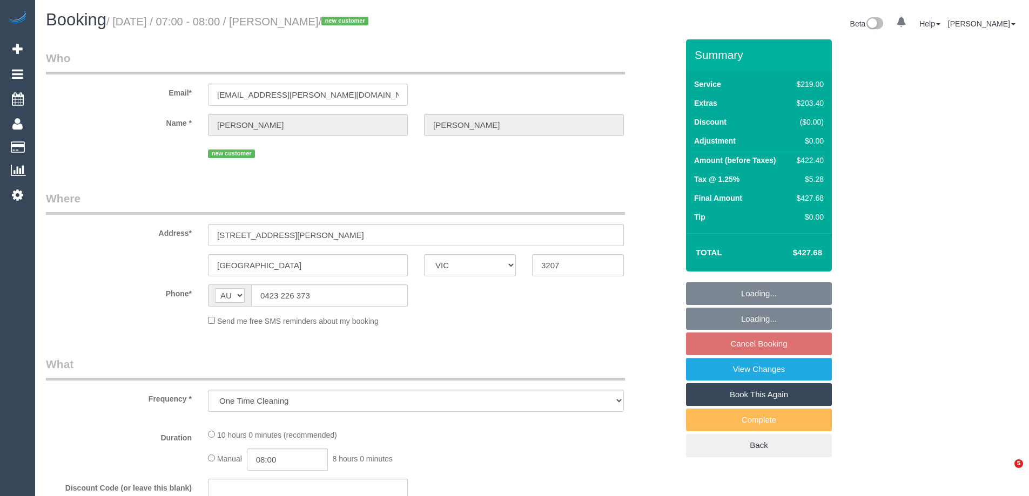
select select "VIC"
select select "string:stripe-pm_1RqRQ82GScqysDRVwoOBDfRc"
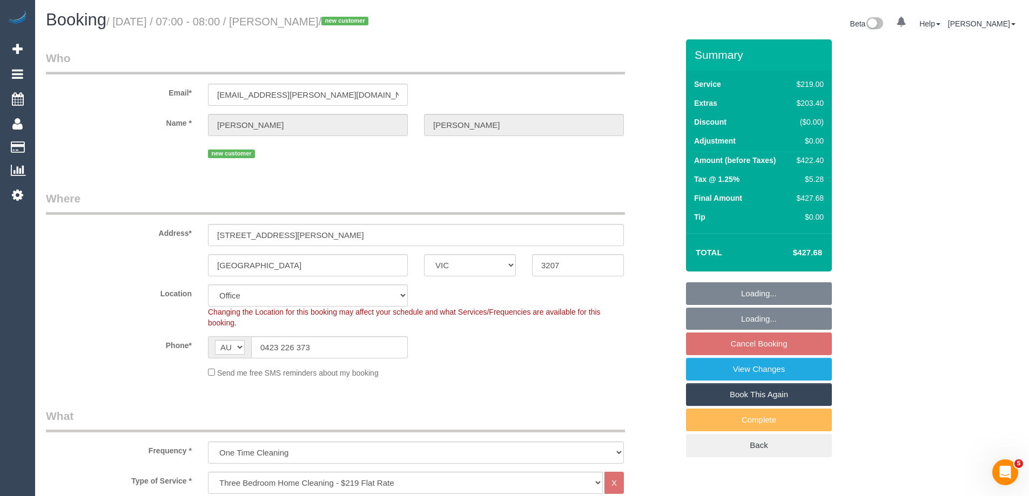
select select "object:852"
select select "number:28"
select select "number:14"
select select "number:19"
select select "number:24"
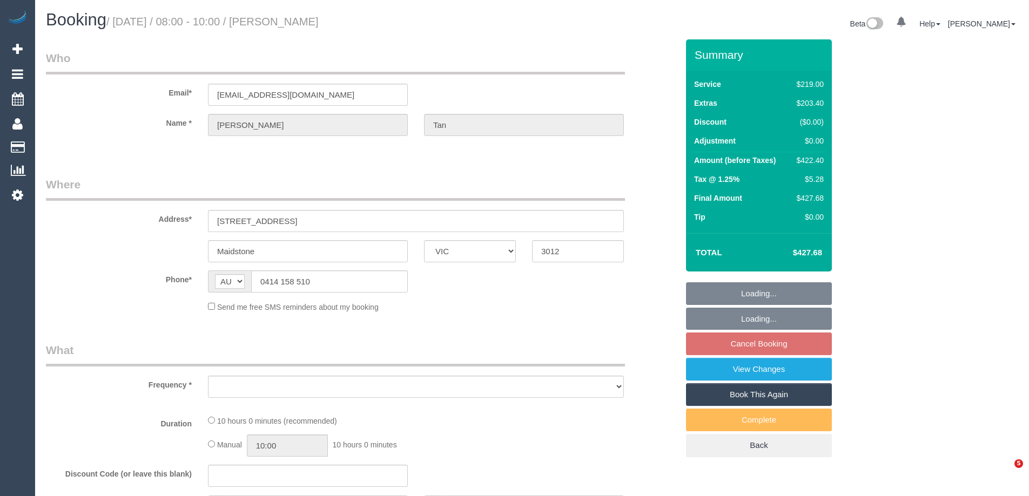
select select "VIC"
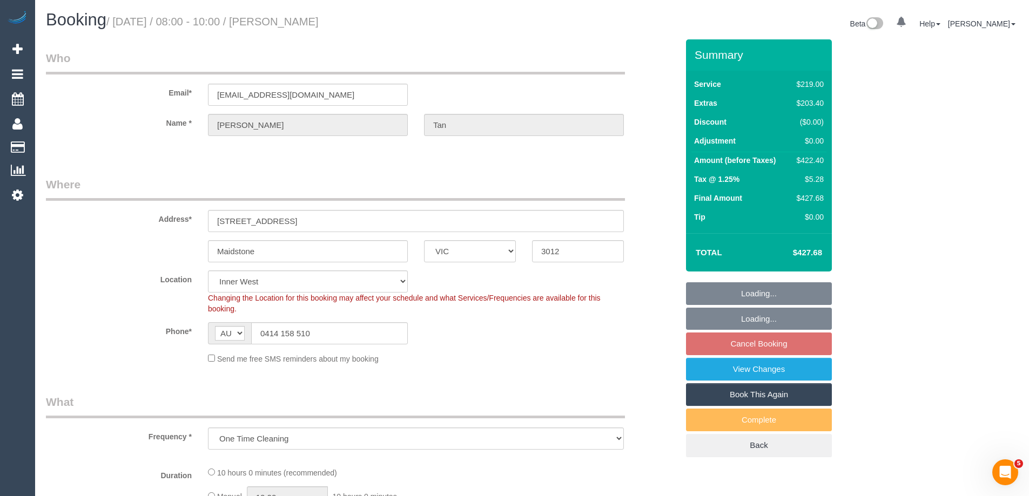
select select "object:550"
select select "string:stripe-pm_1Rzudw2GScqysDRVJLiqdmYb"
select select "spot2"
select select "number:28"
select select "number:15"
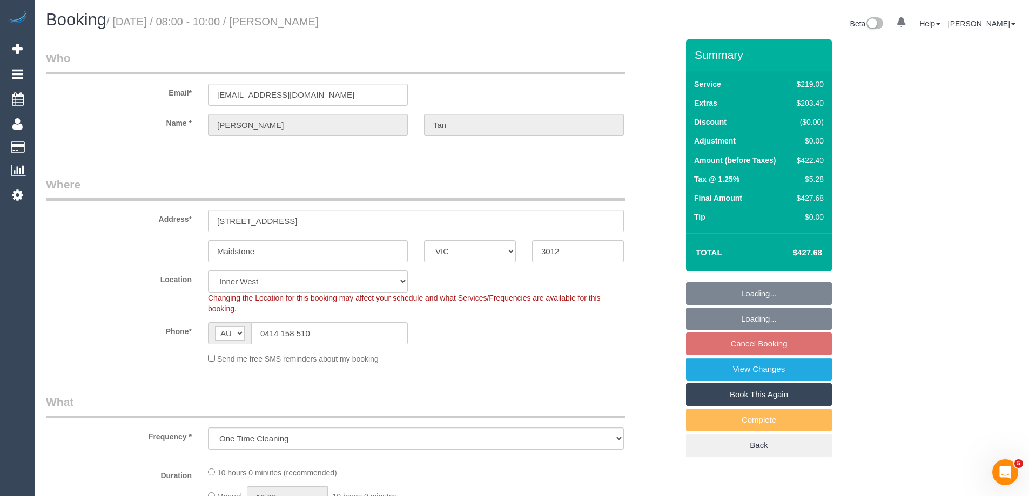
select select "number:19"
select select "number:24"
select select "number:26"
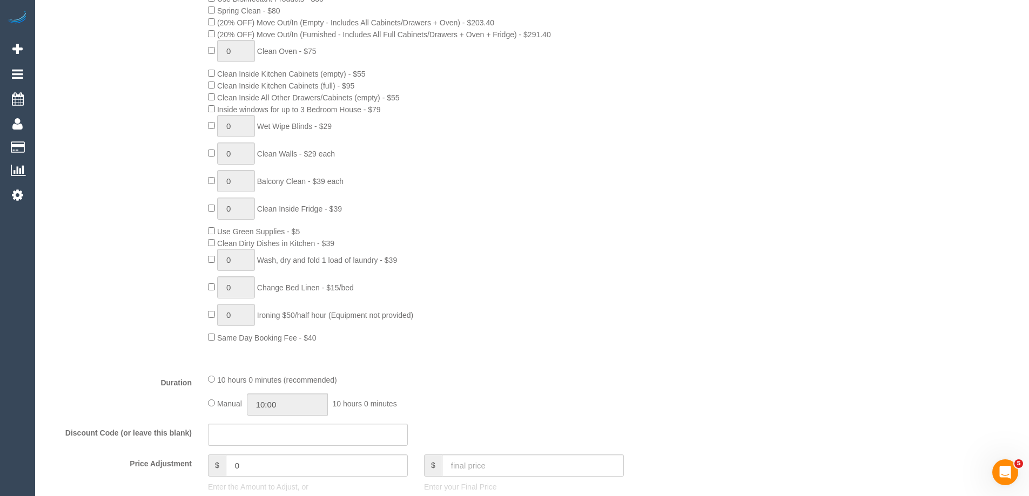
scroll to position [702, 0]
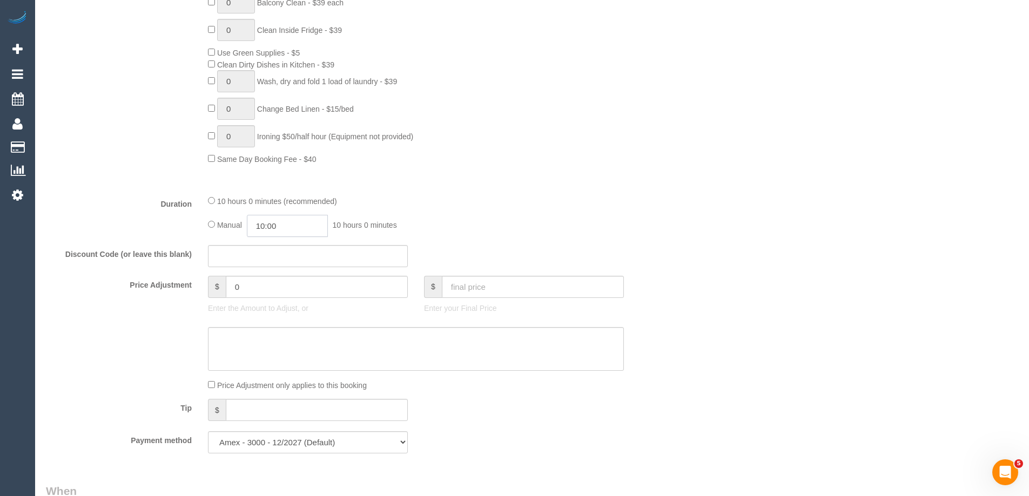
click at [300, 232] on input "10:00" at bounding box center [287, 226] width 81 height 22
click at [290, 240] on li "09:30" at bounding box center [275, 245] width 48 height 14
click at [290, 240] on fieldset "What Frequency * One Time Cleaning Weekly - 10% Off - 10.00% (0% for the First …" at bounding box center [362, 77] width 632 height 770
click at [295, 224] on input "09:30" at bounding box center [287, 226] width 81 height 22
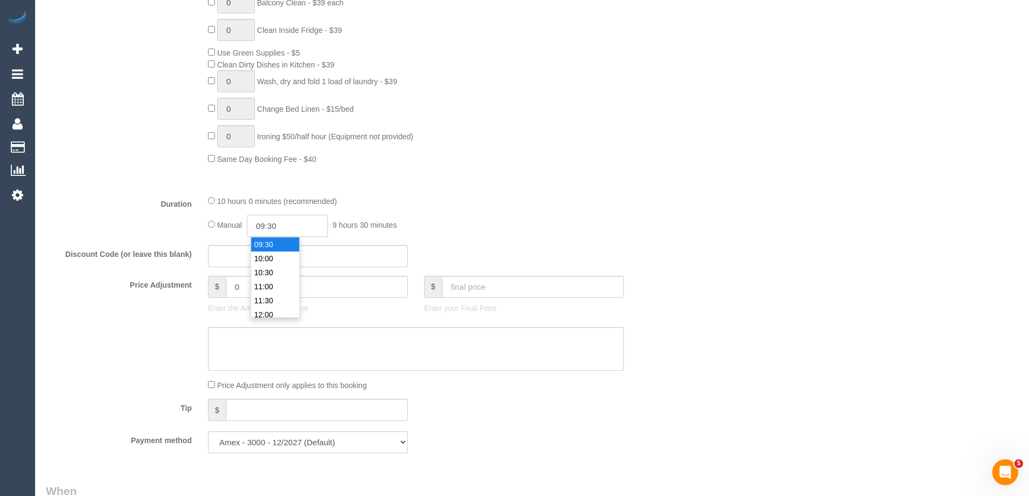
scroll to position [253, 0]
type input "09:00"
select select "spot26"
click at [288, 244] on li "09:00" at bounding box center [275, 245] width 48 height 14
click at [294, 232] on input "09:00" at bounding box center [287, 226] width 81 height 22
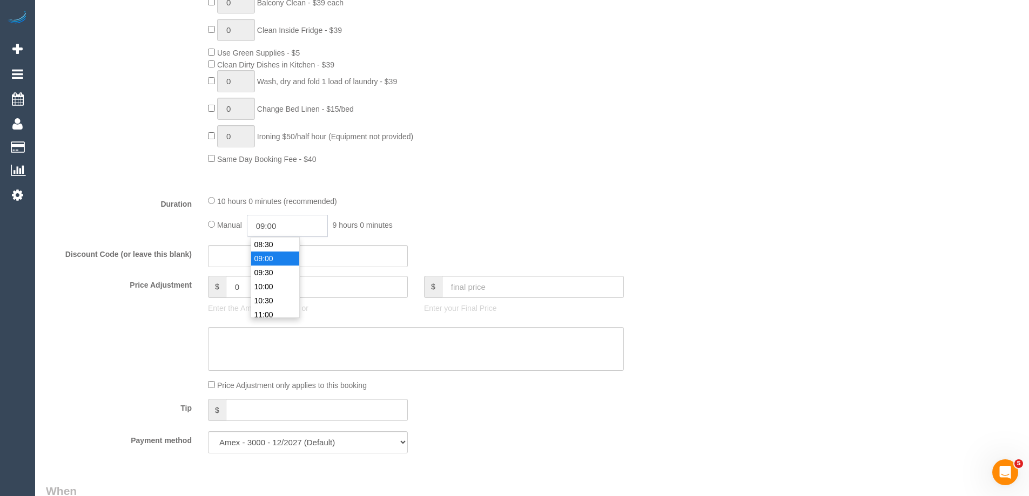
select select "spot50"
type input "08:00"
click at [280, 246] on li "08:00" at bounding box center [275, 252] width 48 height 14
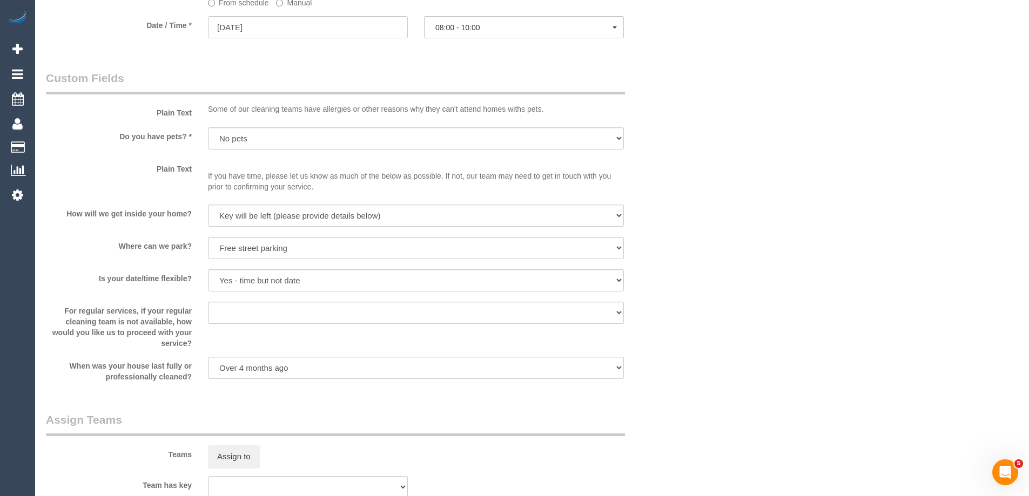
select select "spot74"
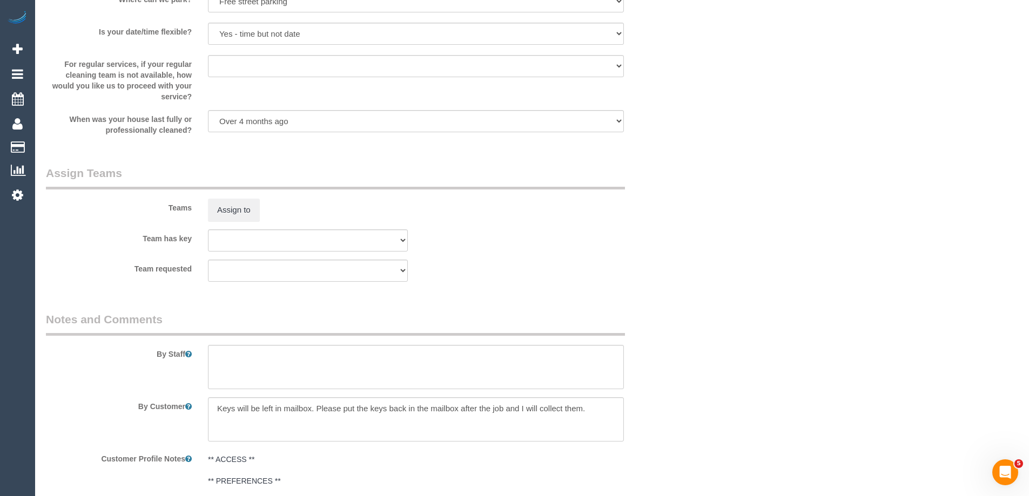
scroll to position [1620, 0]
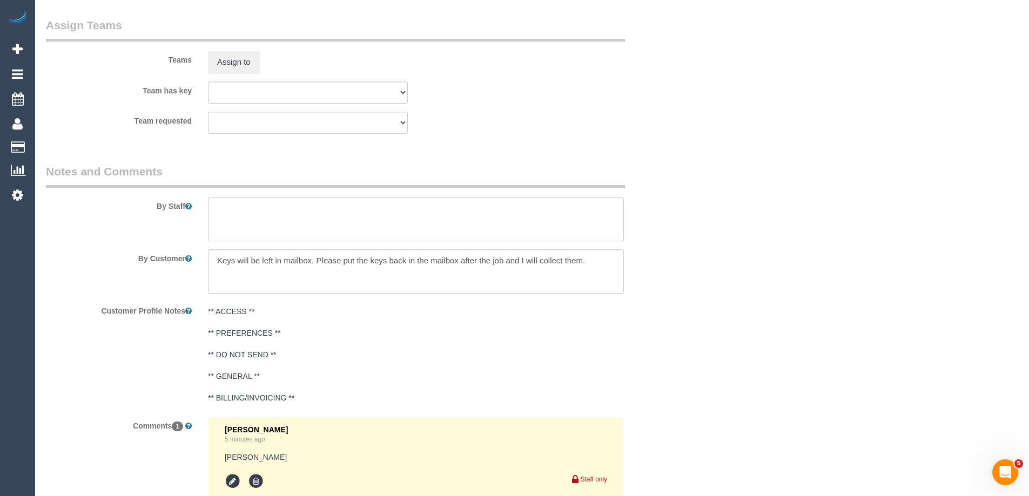
click at [238, 202] on textarea at bounding box center [416, 219] width 416 height 44
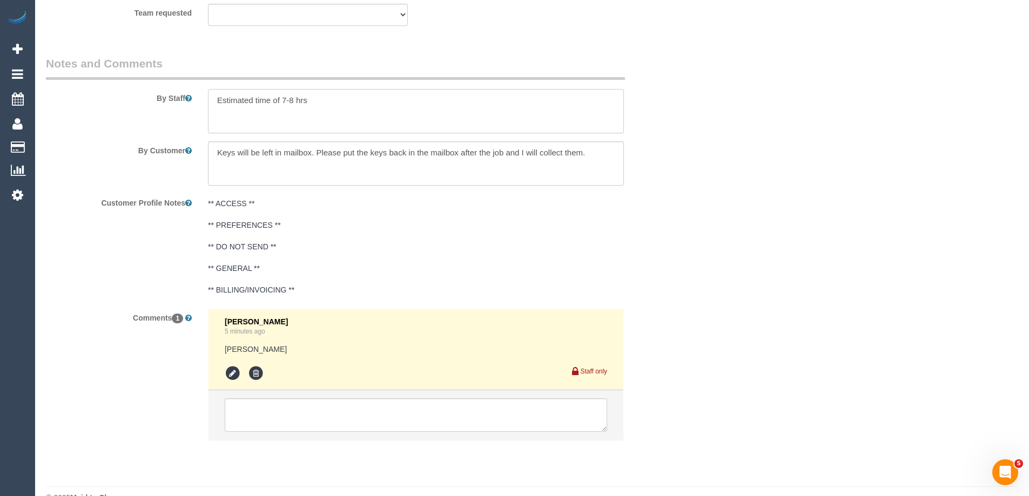
type textarea "Estimated time of 7-8 hrs"
click at [231, 371] on icon at bounding box center [233, 374] width 16 height 16
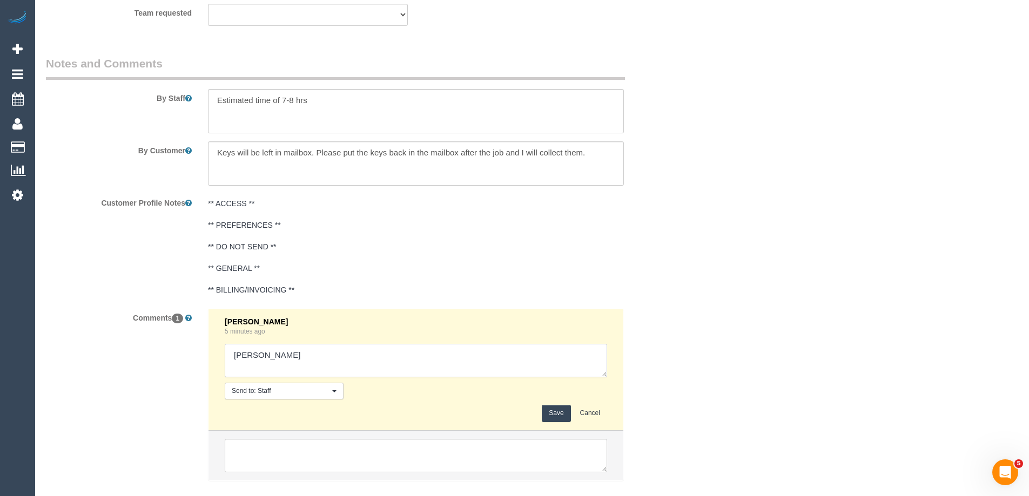
drag, startPoint x: 268, startPoint y: 354, endPoint x: 316, endPoint y: 356, distance: 48.1
click at [316, 356] on textarea at bounding box center [416, 360] width 382 height 33
type textarea "Joseph - Confirmed"
click at [552, 418] on button "Save" at bounding box center [556, 413] width 29 height 17
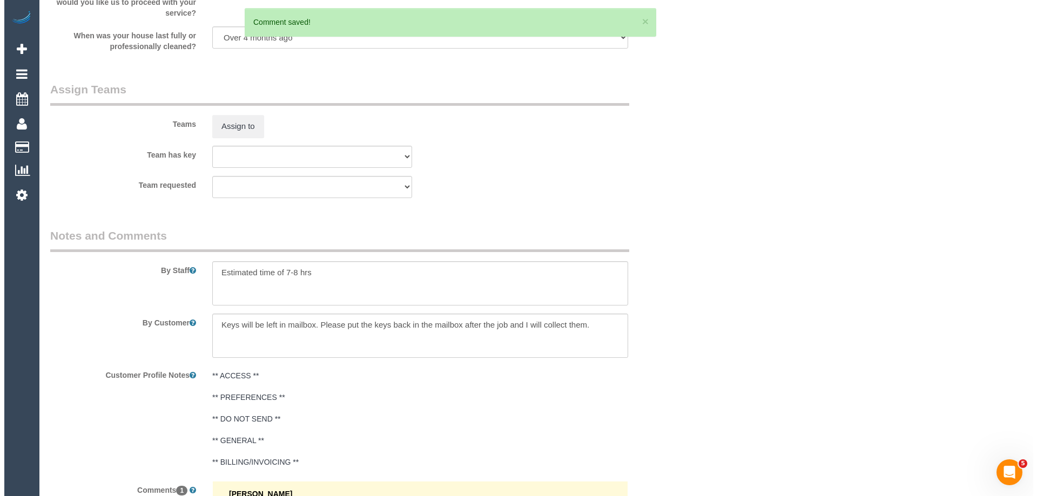
scroll to position [1458, 0]
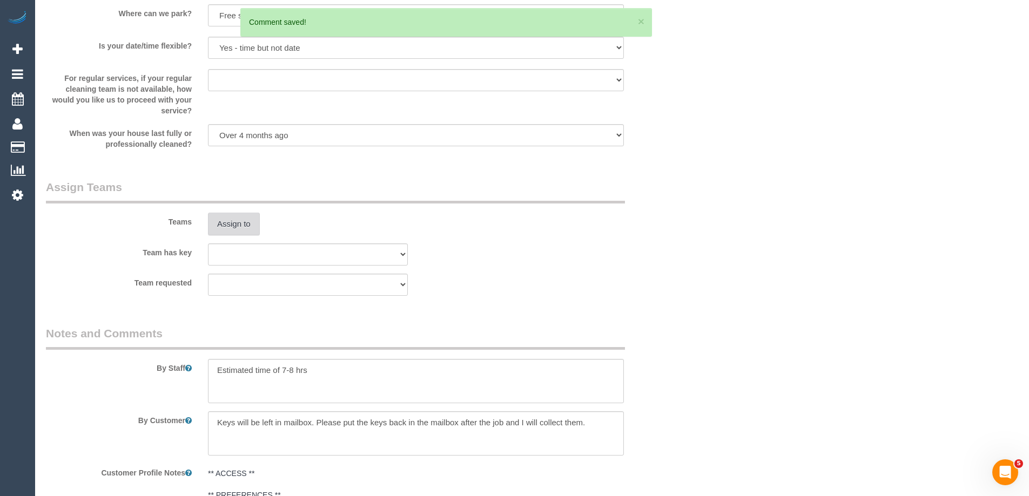
click at [255, 230] on button "Assign to" at bounding box center [234, 224] width 52 height 23
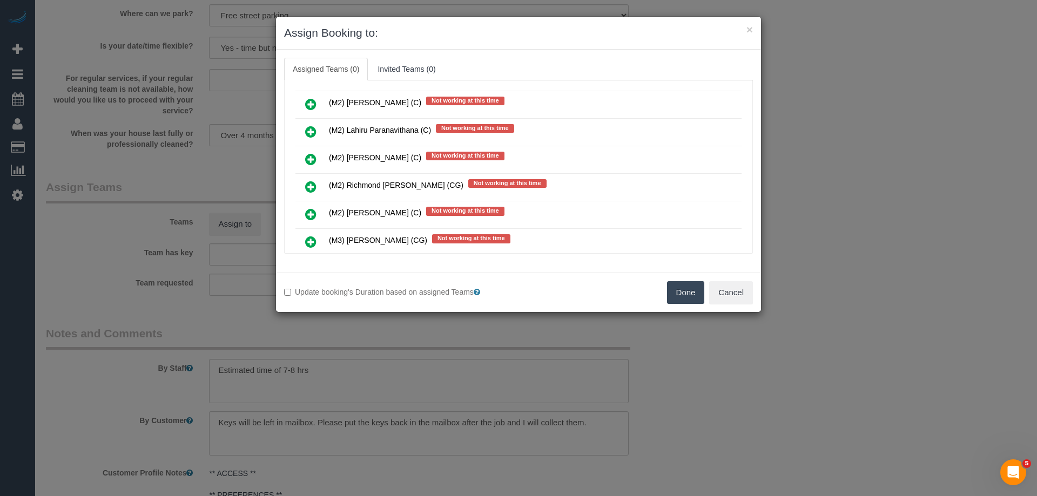
scroll to position [2700, 0]
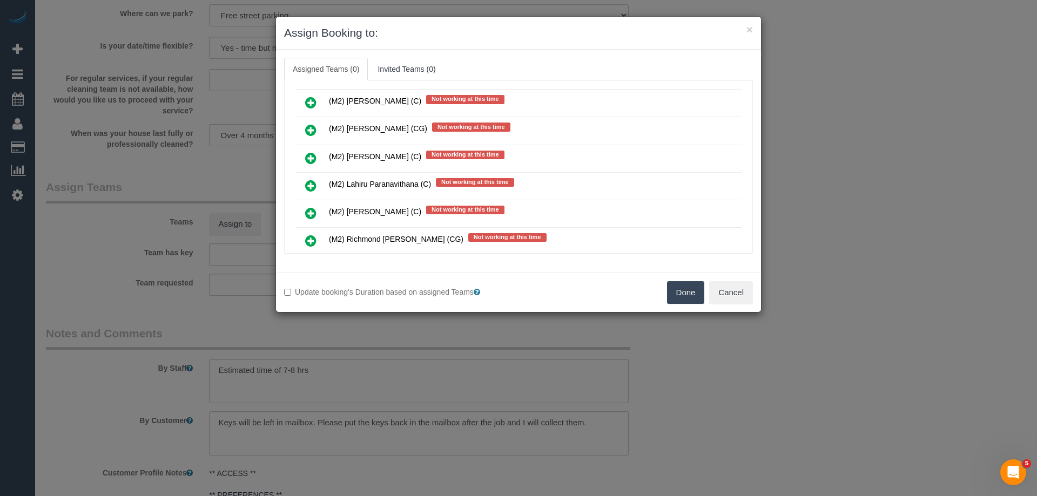
click at [305, 157] on link at bounding box center [310, 159] width 25 height 22
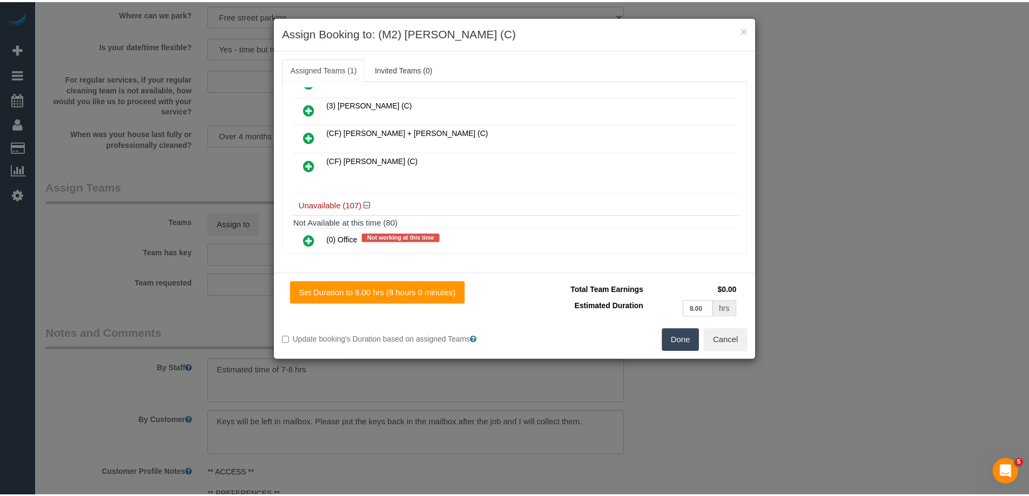
scroll to position [0, 0]
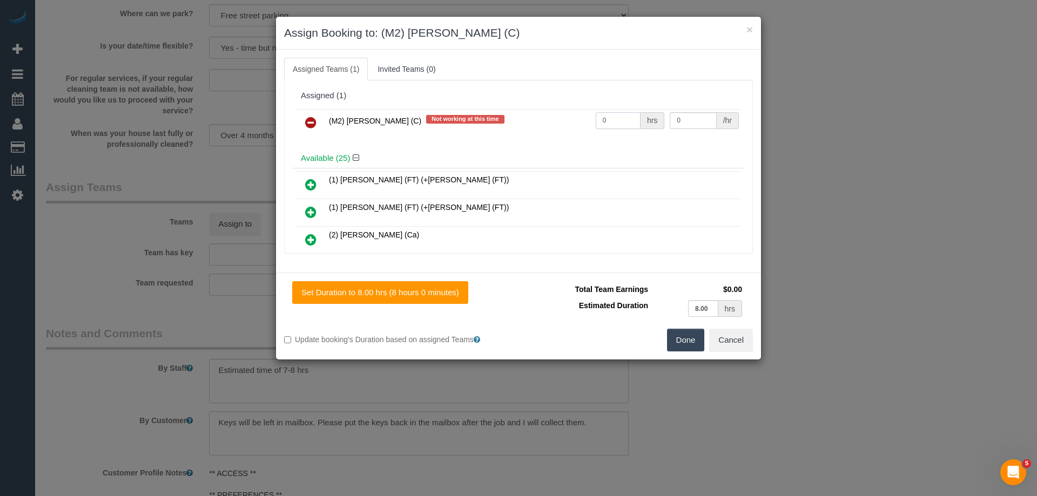
drag, startPoint x: 604, startPoint y: 126, endPoint x: 544, endPoint y: 116, distance: 60.8
click at [545, 116] on tr "(M2) Joseph Tshibangu (C) Not working at this time 0 hrs 0 /hr" at bounding box center [518, 123] width 446 height 28
type input "1"
drag, startPoint x: 693, startPoint y: 118, endPoint x: 567, endPoint y: 117, distance: 125.8
click at [567, 117] on tr "(M2) Joseph Tshibangu (C) Not working at this time 1 hrs 0 /hr" at bounding box center [518, 123] width 446 height 28
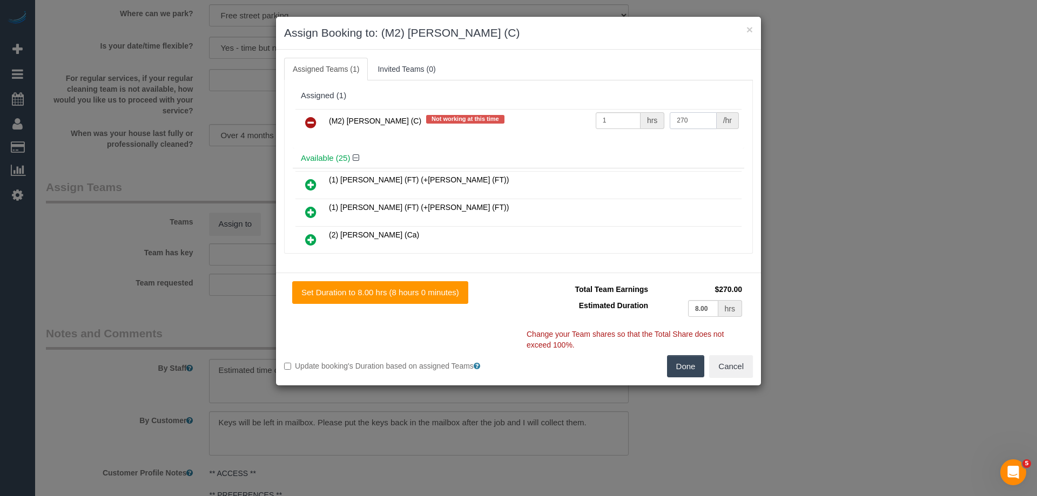
type input "270"
click at [686, 364] on button "Done" at bounding box center [686, 366] width 38 height 23
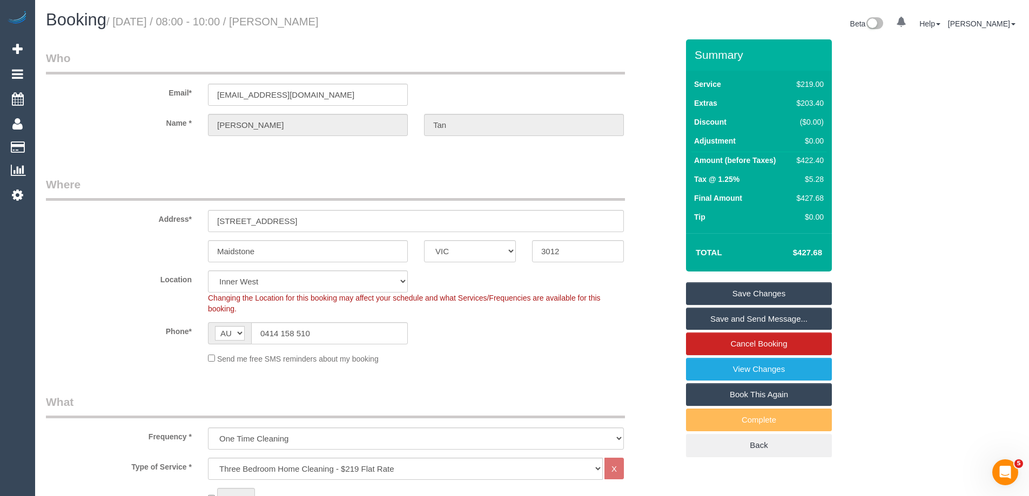
drag, startPoint x: 336, startPoint y: 22, endPoint x: 297, endPoint y: 24, distance: 38.9
click at [297, 24] on h1 "Booking / September 01, 2025 / 08:00 - 10:00 / Aaron Tan" at bounding box center [285, 20] width 478 height 18
copy small "Aaron Tan"
click at [726, 320] on link "Save and Send Message..." at bounding box center [759, 319] width 146 height 23
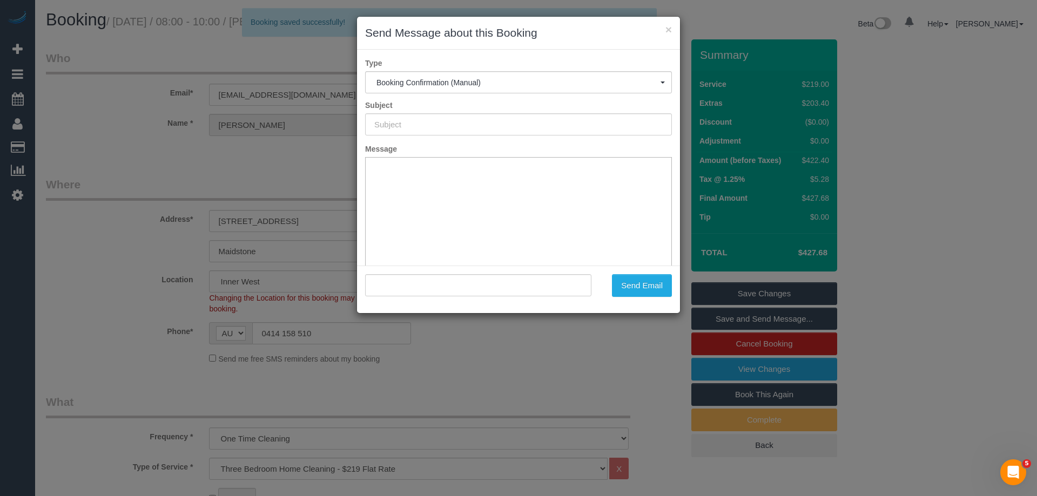
type input "Booking Confirmed"
type input ""Aaron Tan" <atel2k@gmail.com>"
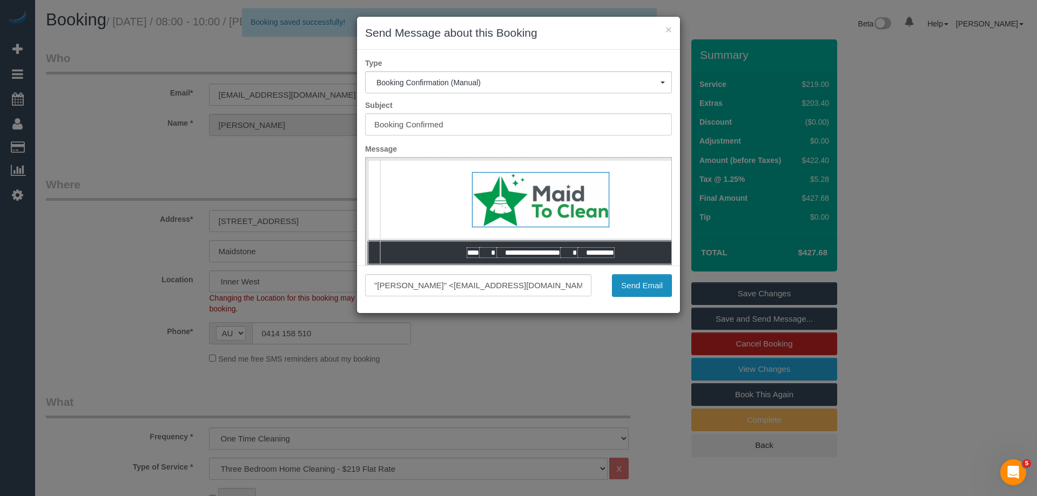
click at [640, 280] on button "Send Email" at bounding box center [642, 285] width 60 height 23
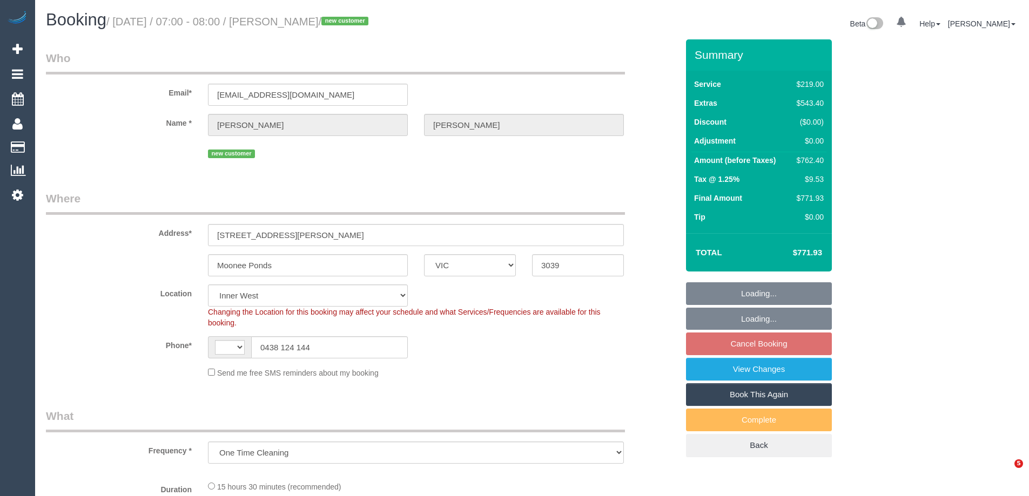
select select "VIC"
select select "object:801"
select select "string:AU"
select select "number:28"
select select "number:14"
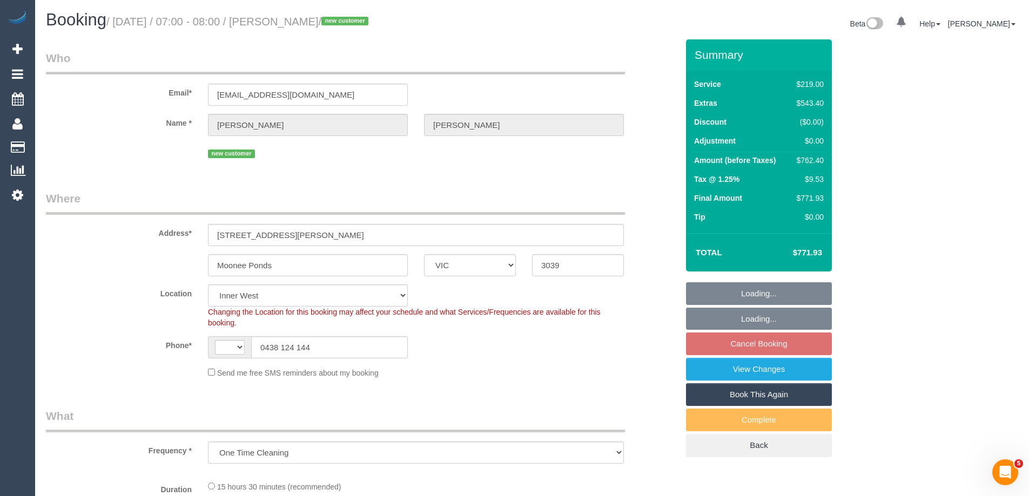
select select "number:18"
select select "number:25"
select select "number:13"
select select "spot1"
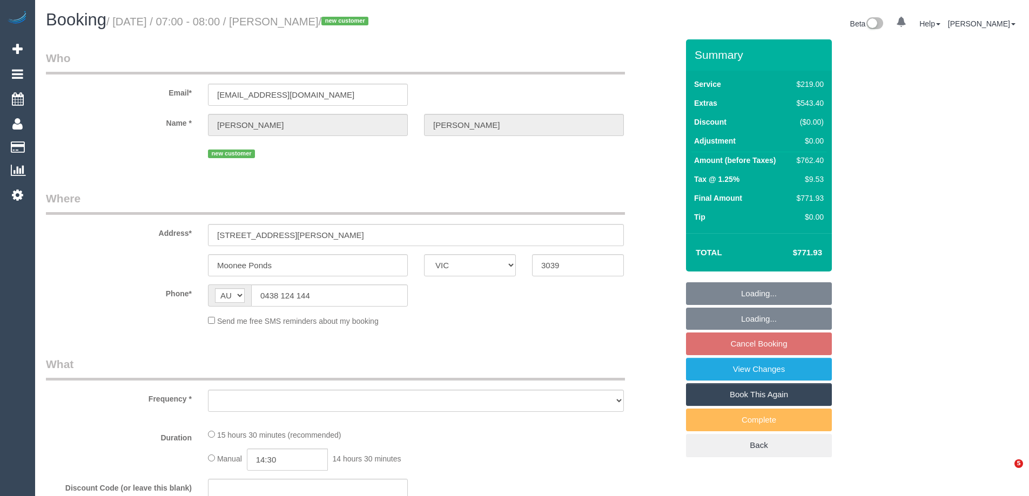
select select "VIC"
select select "string:stripe-pm_1RtKp42GScqysDRVgUMjwTdG"
select select "number:28"
select select "number:14"
select select "number:18"
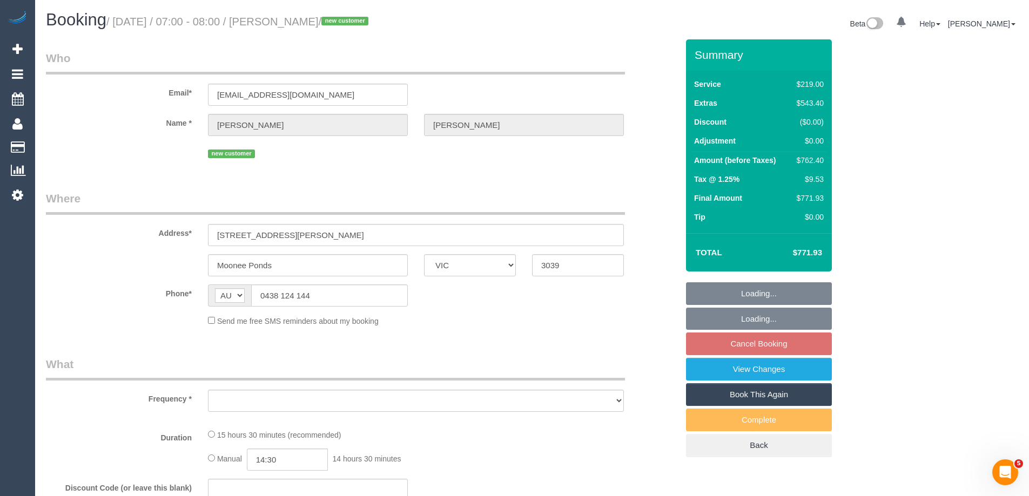
select select "number:25"
select select "number:13"
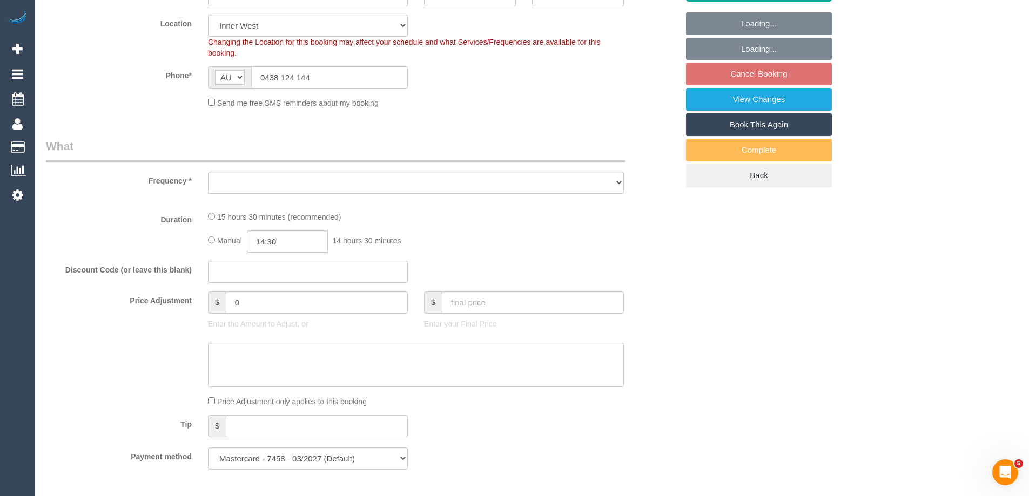
select select "object:700"
select select "spot1"
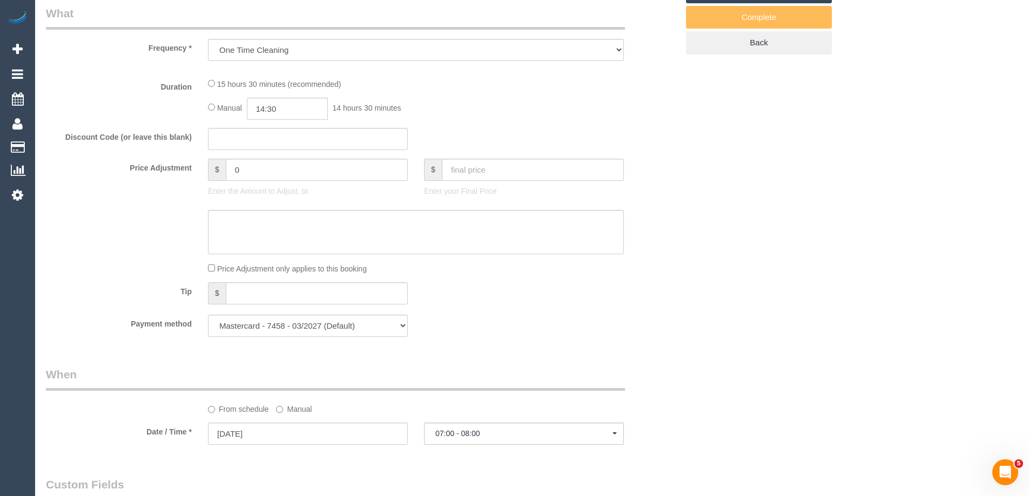
select select "object:1477"
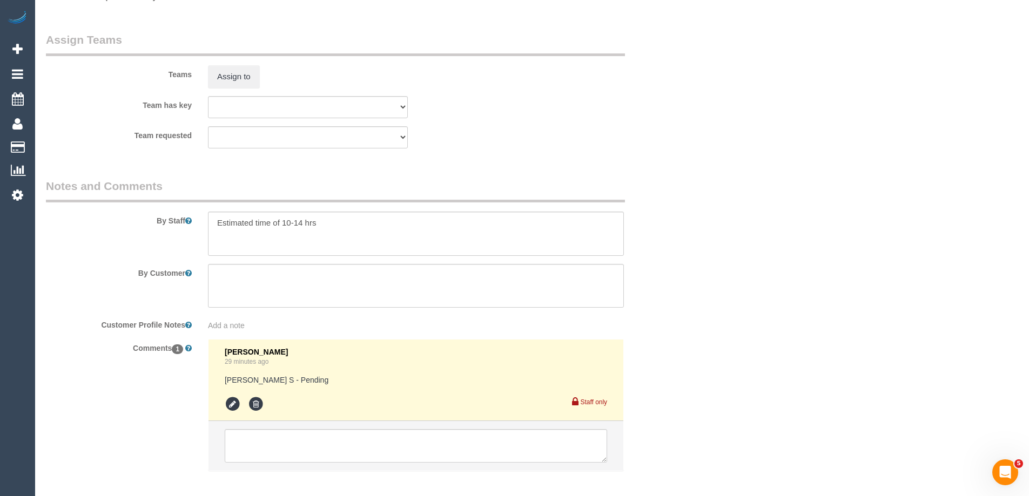
scroll to position [1673, 0]
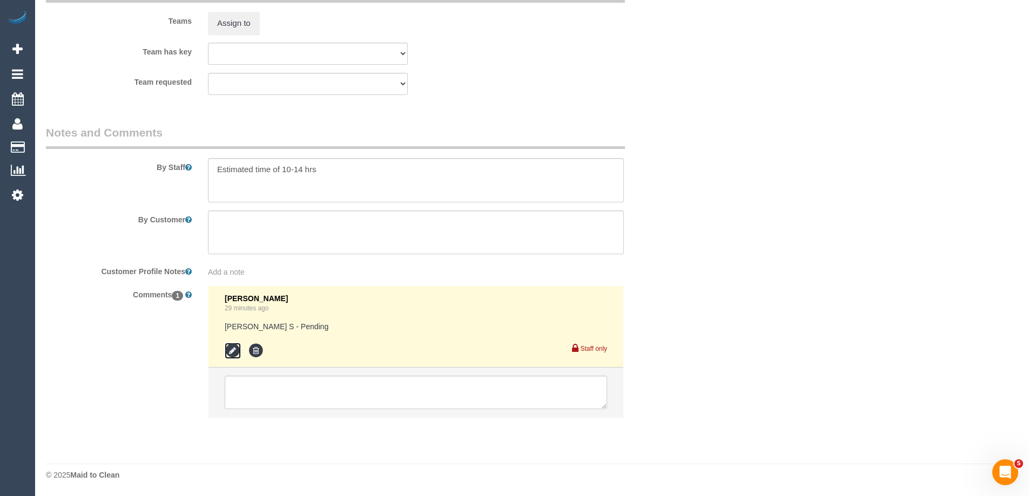
click at [238, 347] on icon at bounding box center [233, 351] width 16 height 16
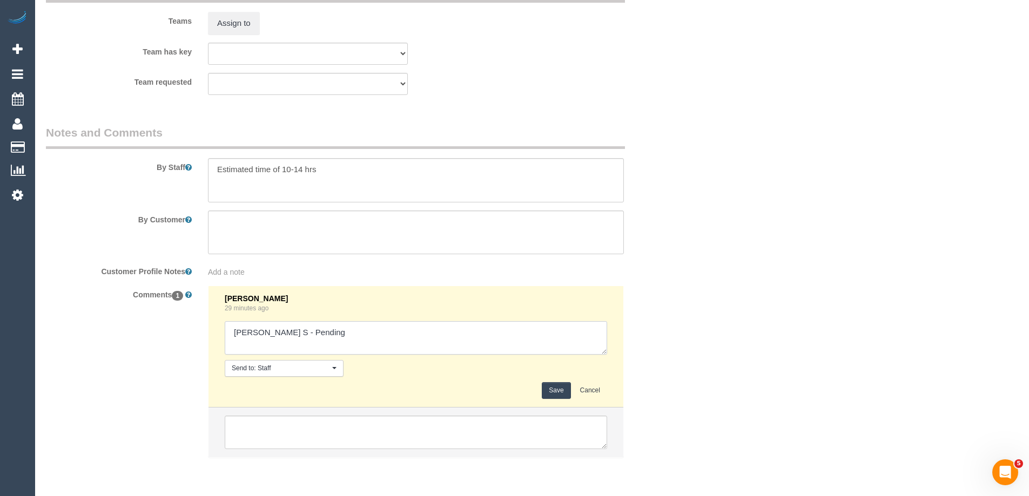
drag, startPoint x: 280, startPoint y: 329, endPoint x: 410, endPoint y: 333, distance: 130.2
click at [410, 333] on textarea at bounding box center [416, 337] width 382 height 33
type textarea "[PERSON_NAME] S - Unavailable"
click at [547, 389] on button "Save" at bounding box center [556, 390] width 29 height 17
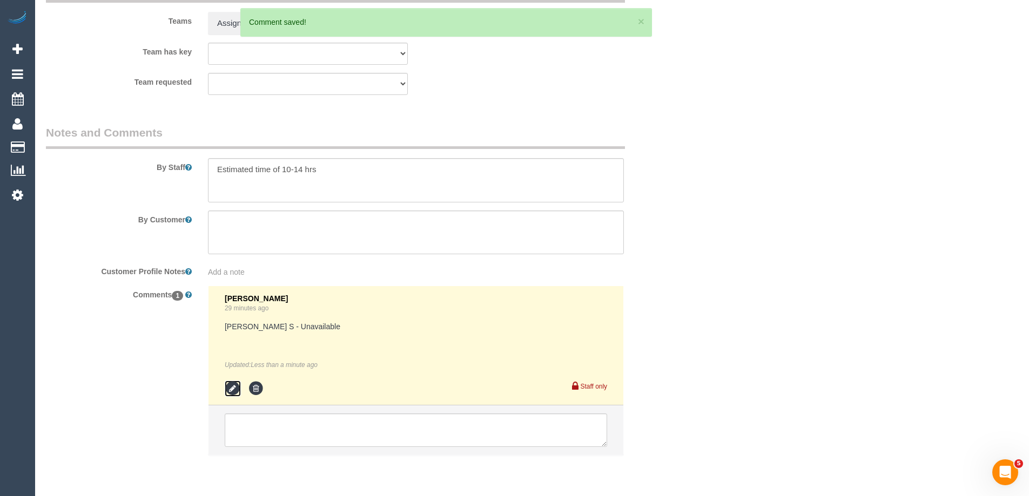
click at [237, 388] on icon at bounding box center [233, 389] width 16 height 16
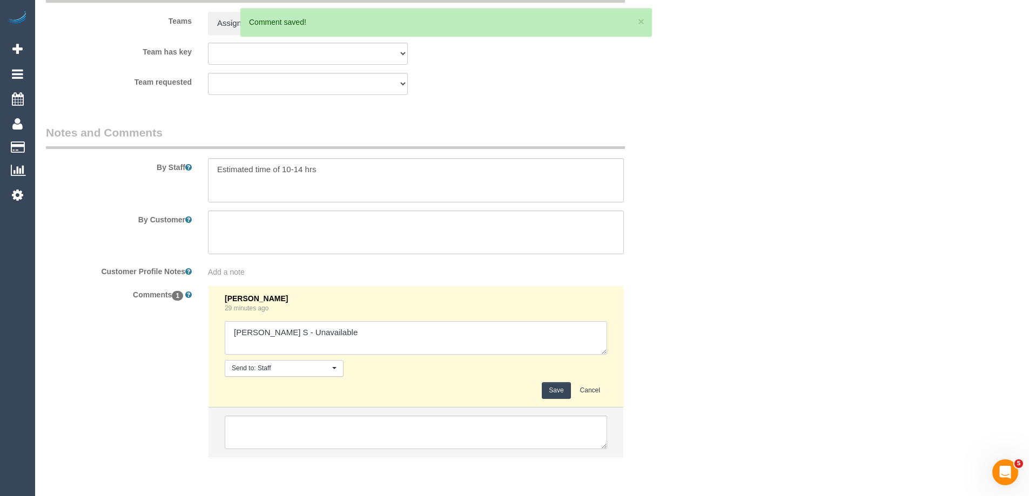
click at [354, 329] on textarea at bounding box center [416, 337] width 382 height 33
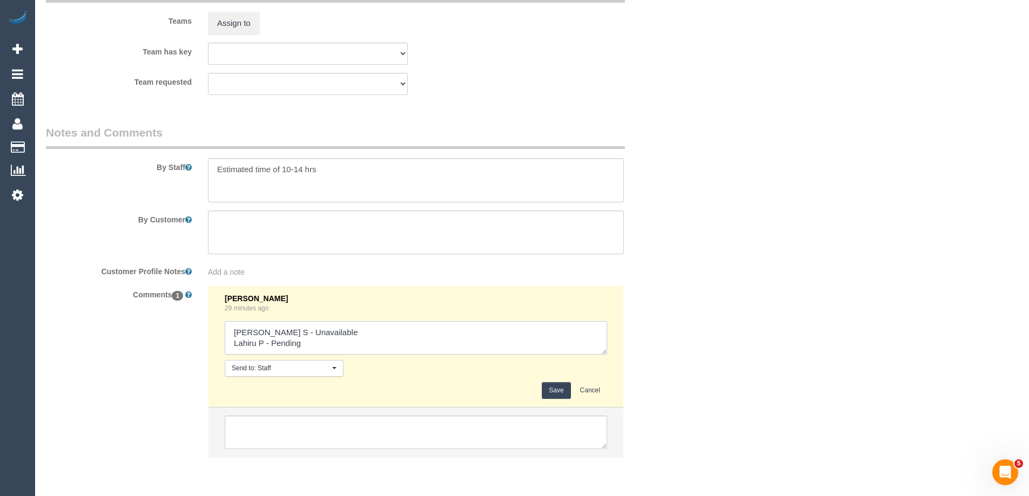
type textarea "[PERSON_NAME] S - Unavailable Lahiru P - Pending"
click at [555, 394] on button "Save" at bounding box center [556, 390] width 29 height 17
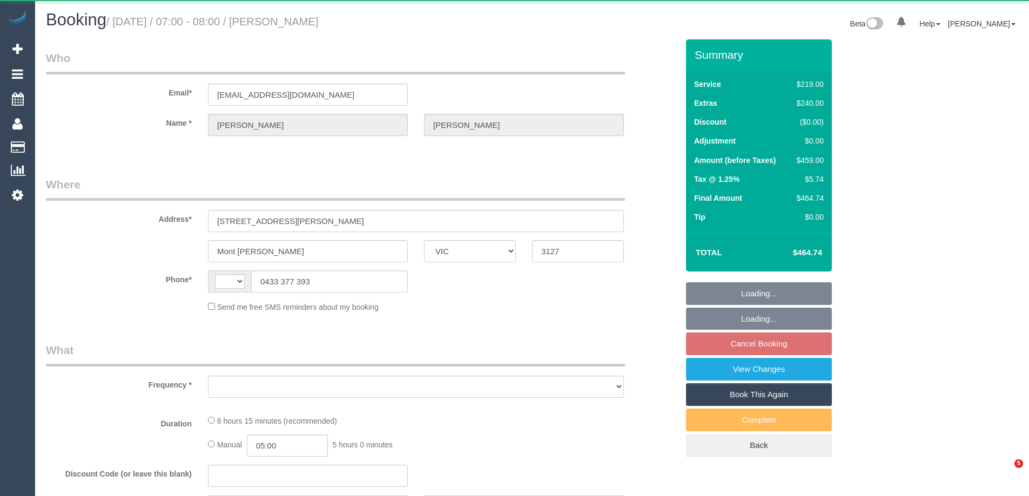
select select "VIC"
select select "object:314"
select select "string:stripe-pm_1RyoWY2GScqysDRVgxJMWzY5"
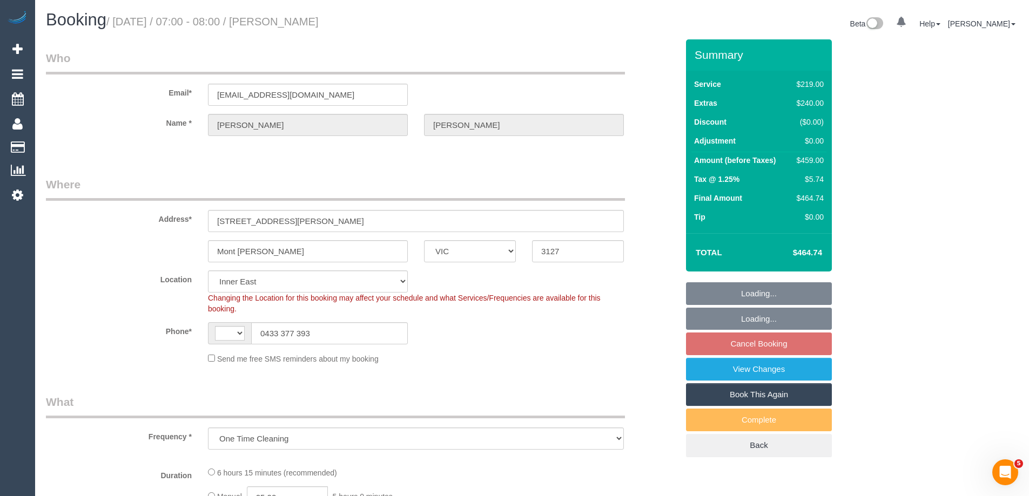
select select "object:1310"
select select "string:AU"
select select "spot1"
select select "number:30"
select select "number:14"
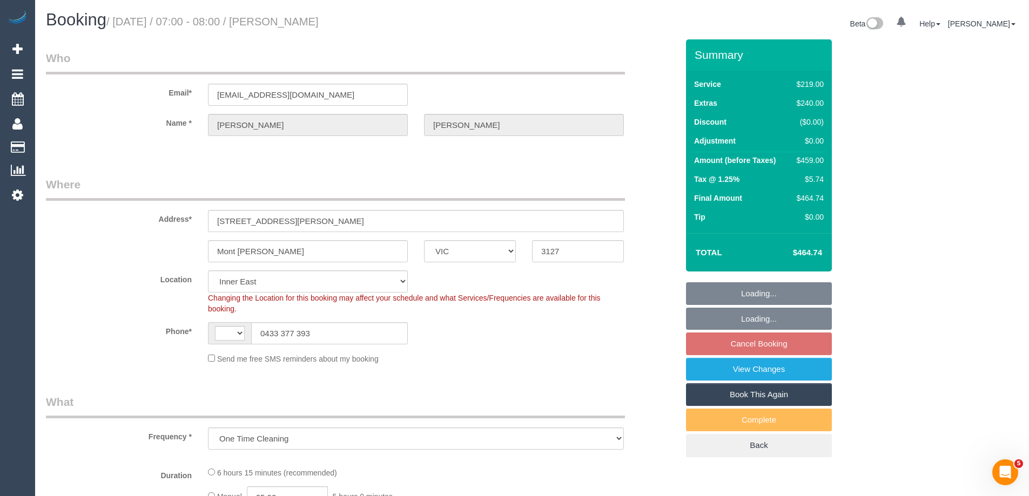
select select "number:18"
select select "number:24"
select select "number:26"
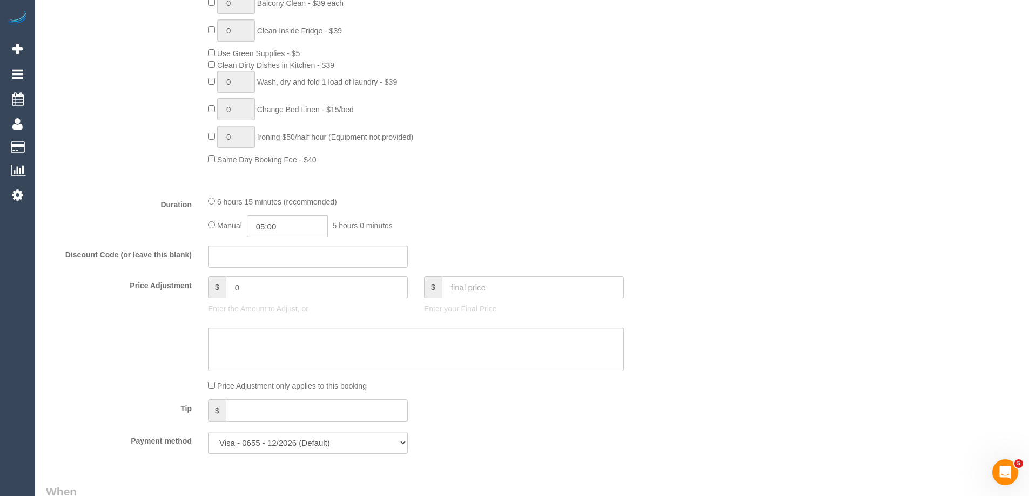
scroll to position [702, 0]
click at [295, 226] on input "05:00" at bounding box center [287, 226] width 81 height 22
type input "02:30"
click at [270, 271] on li "02:30" at bounding box center [275, 275] width 48 height 14
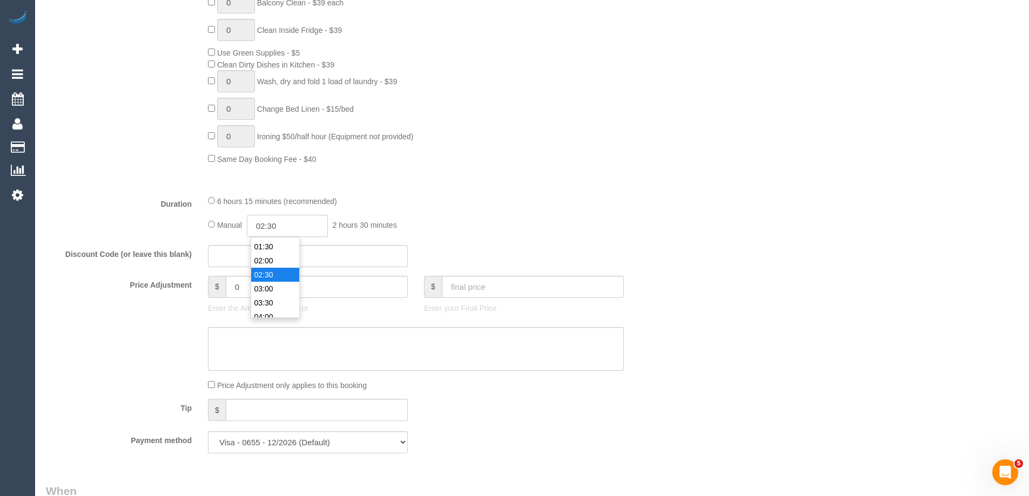
scroll to position [56, 0]
select select "spot24"
drag, startPoint x: 290, startPoint y: 226, endPoint x: 272, endPoint y: 221, distance: 18.3
click at [272, 221] on input "02:30" at bounding box center [287, 226] width 81 height 22
type input "02:45"
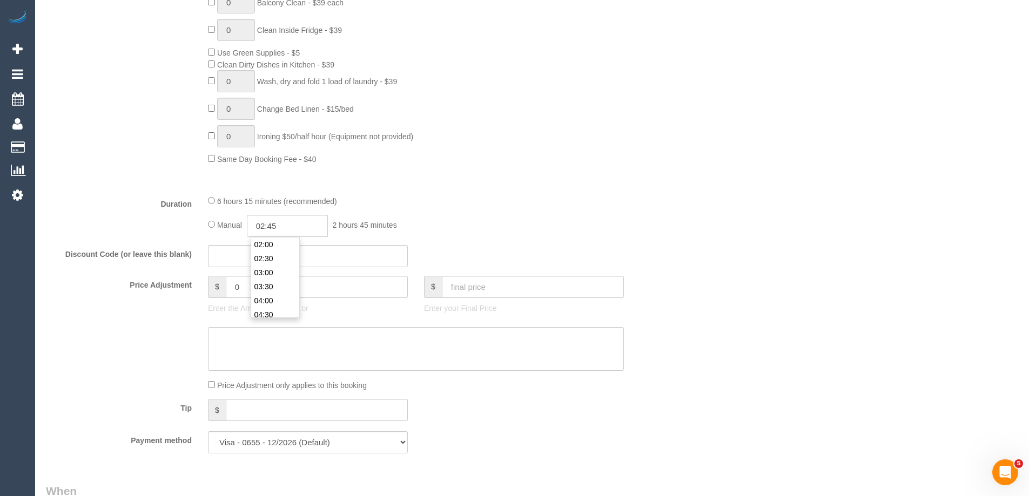
click at [432, 187] on fieldset "What Frequency * One Time Cleaning Weekly - 10% Off - 10.00% (0% for the First …" at bounding box center [362, 77] width 632 height 770
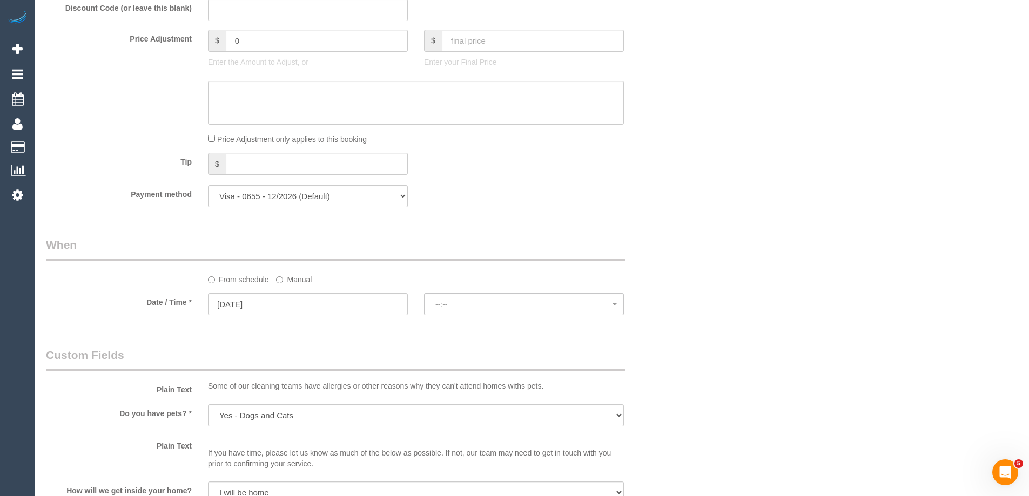
select select "spot70"
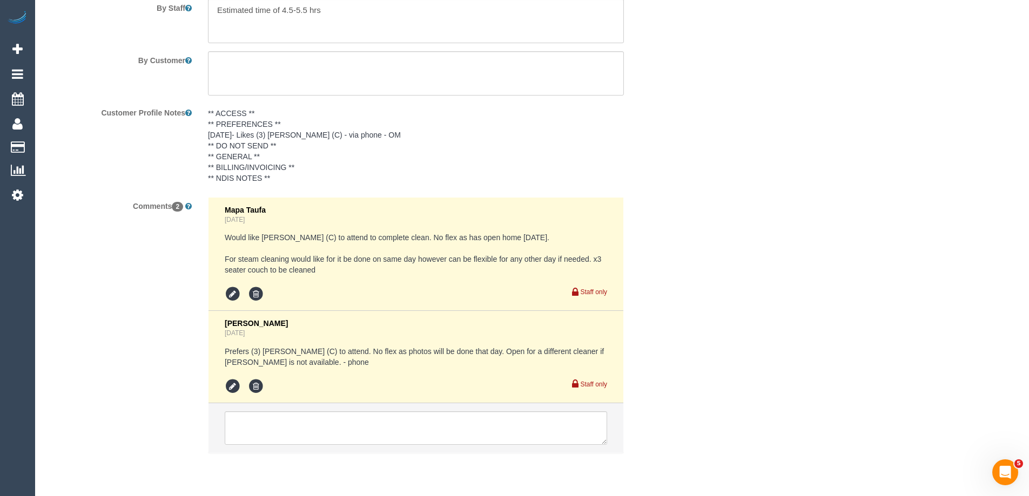
scroll to position [1800, 0]
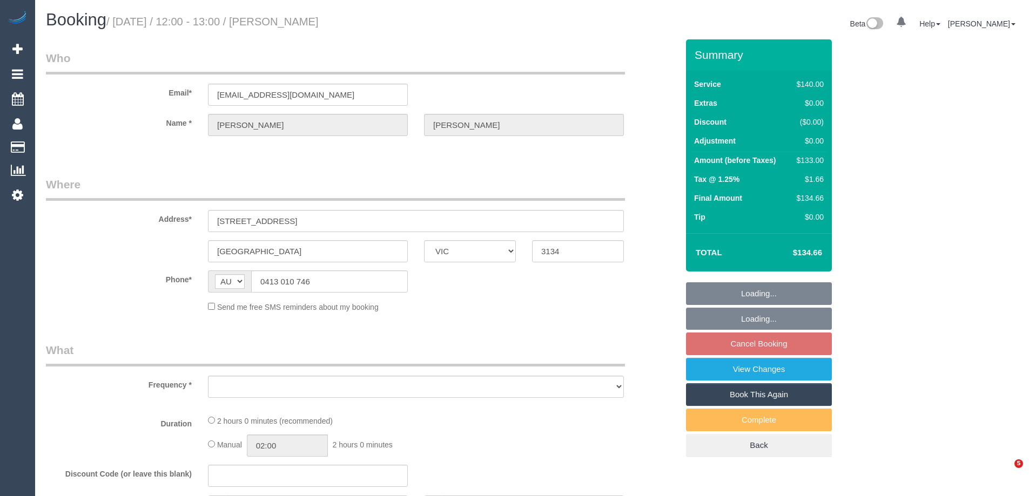
select select "VIC"
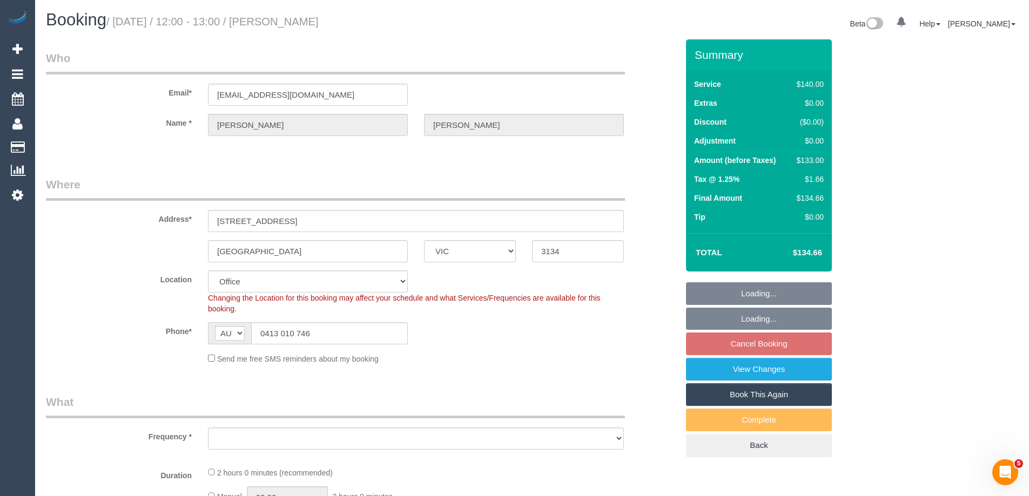
select select "object:900"
select select "string:stripe-pm_1J3uXs2GScqysDRV7JoIIBj4"
select select "number:29"
select select "number:14"
select select "number:18"
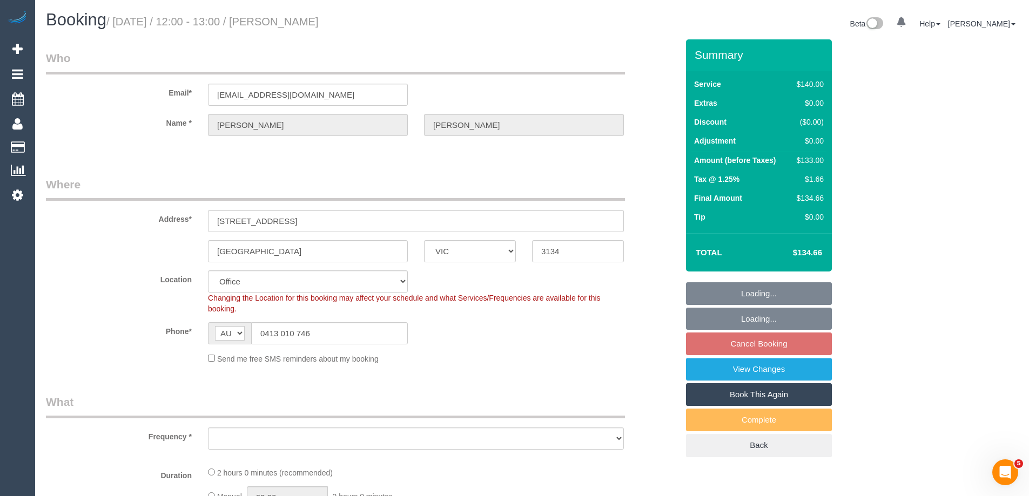
select select "number:22"
select select "number:34"
select select "number:11"
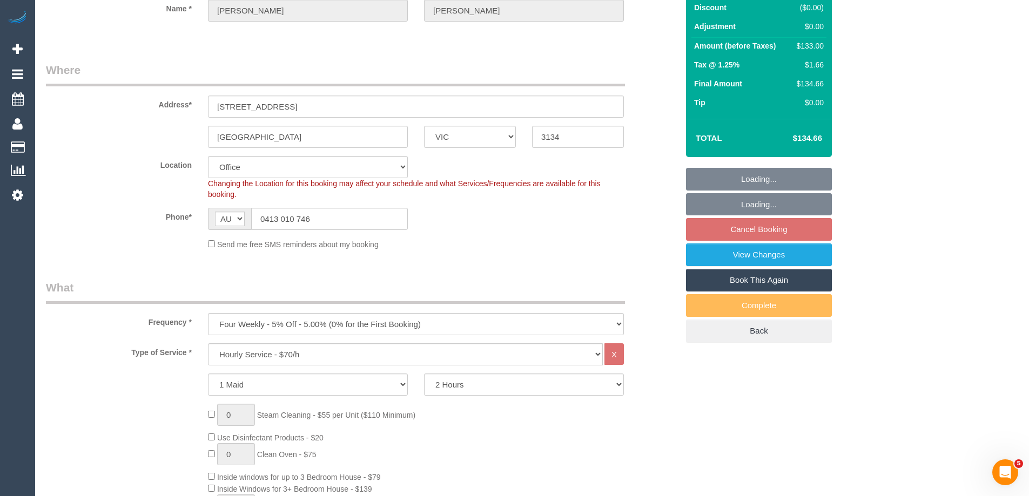
select select "object:905"
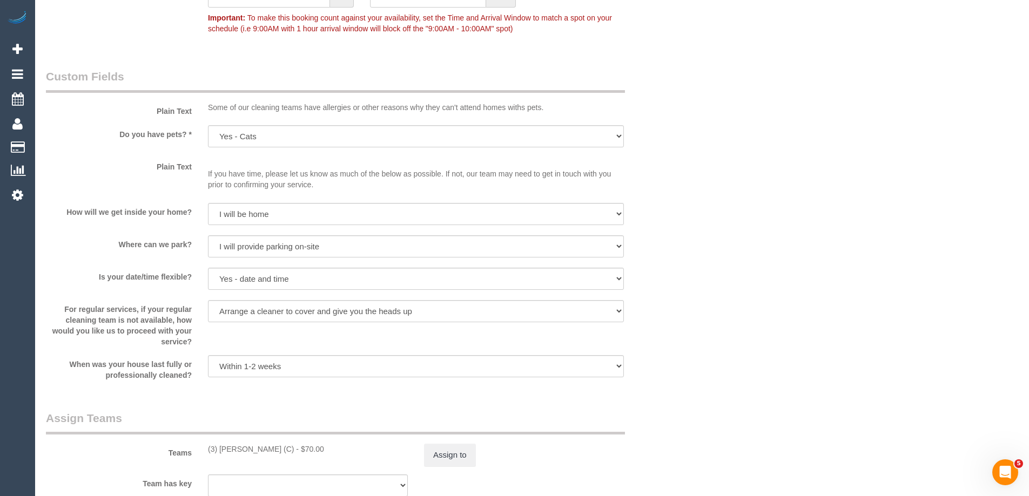
scroll to position [1566, 0]
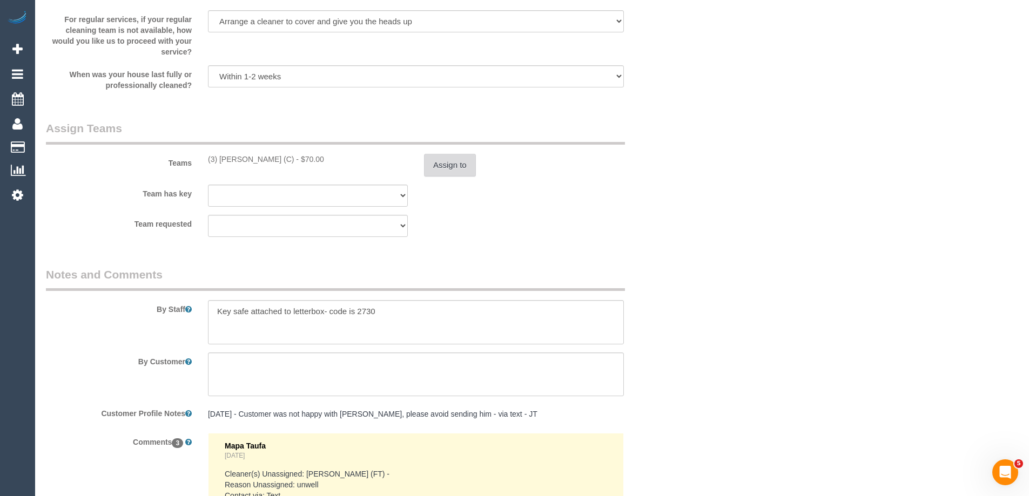
click at [445, 166] on button "Assign to" at bounding box center [450, 165] width 52 height 23
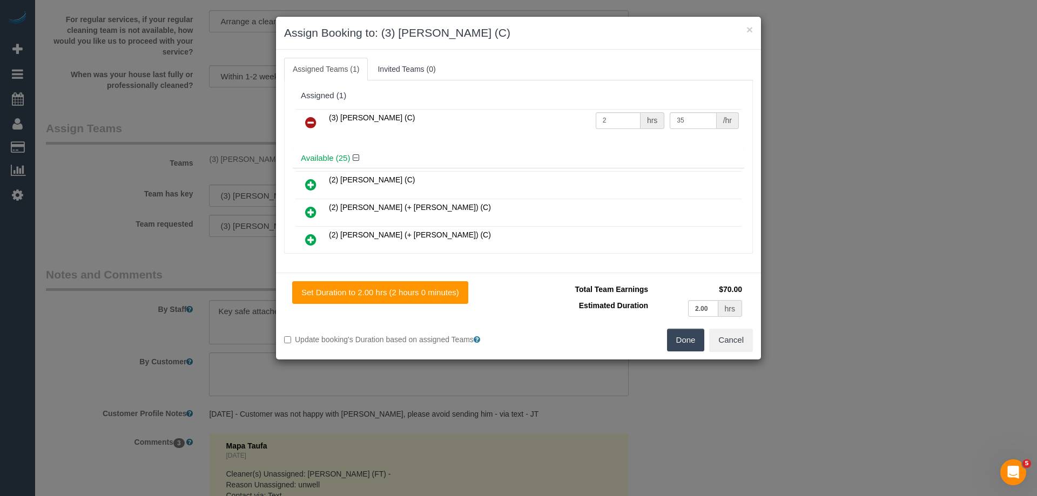
click at [312, 123] on icon at bounding box center [310, 122] width 11 height 13
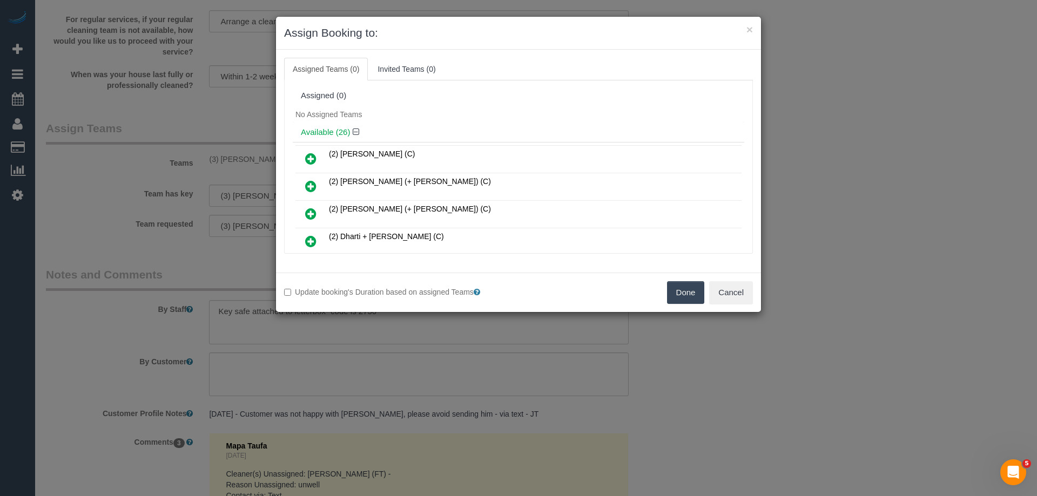
click at [679, 297] on button "Done" at bounding box center [686, 292] width 38 height 23
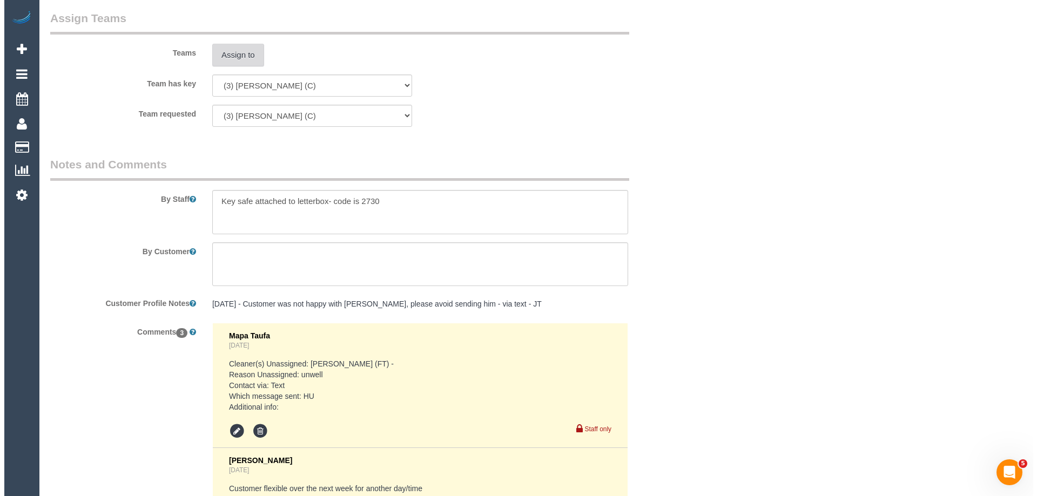
scroll to position [1492, 0]
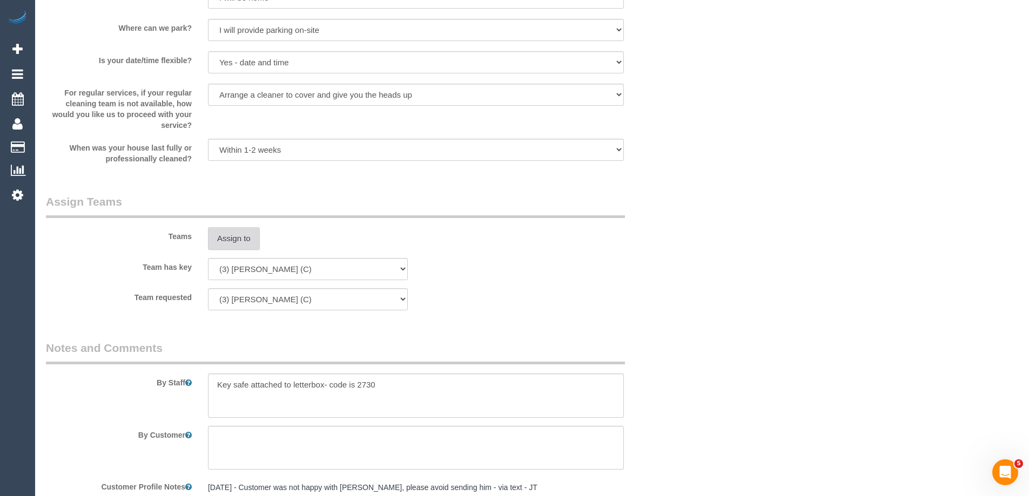
click at [245, 239] on button "Assign to" at bounding box center [234, 238] width 52 height 23
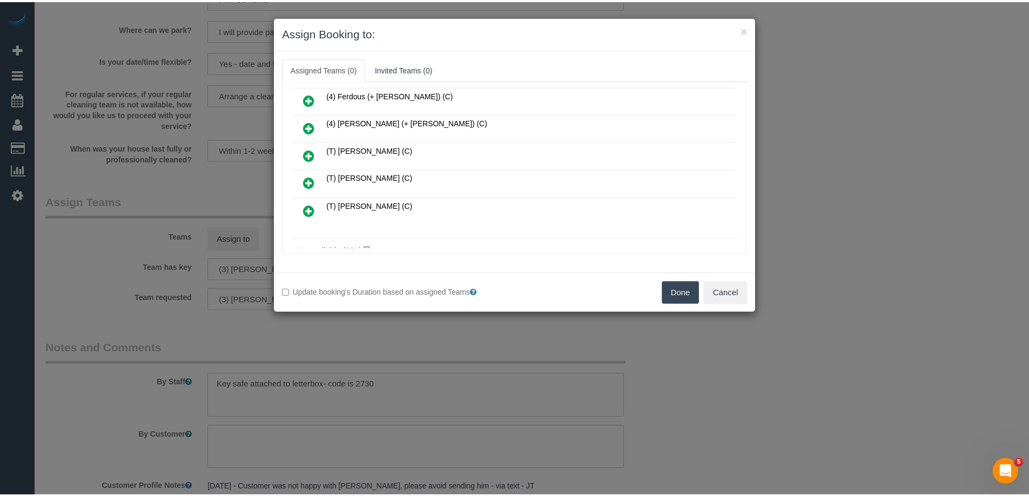
scroll to position [648, 0]
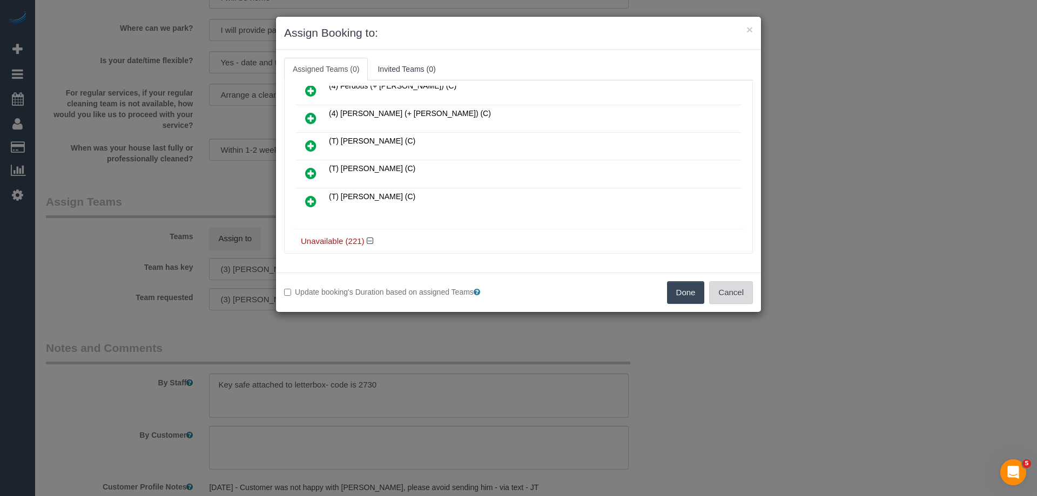
click at [744, 296] on button "Cancel" at bounding box center [731, 292] width 44 height 23
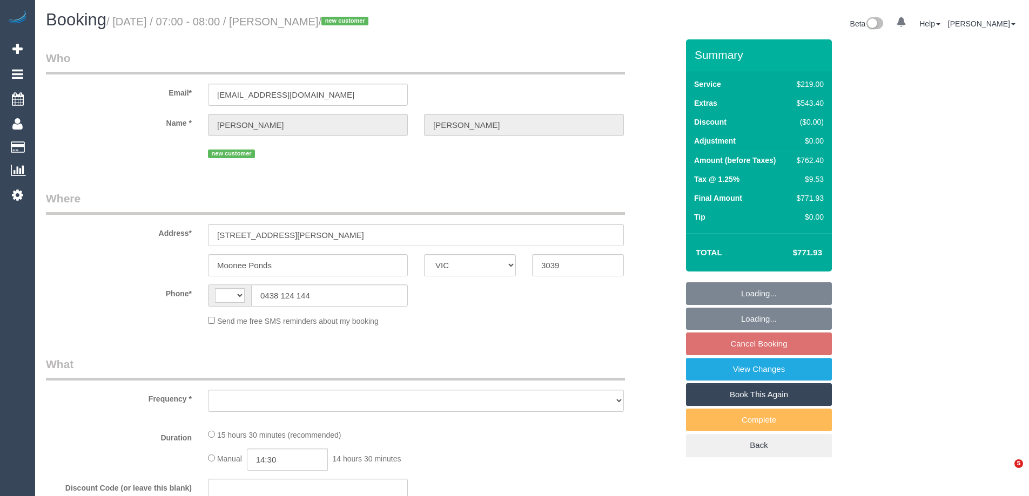
select select "VIC"
select select "string:AU"
select select "string:stripe-pm_1RtKp42GScqysDRVgUMjwTdG"
select select "number:28"
select select "number:14"
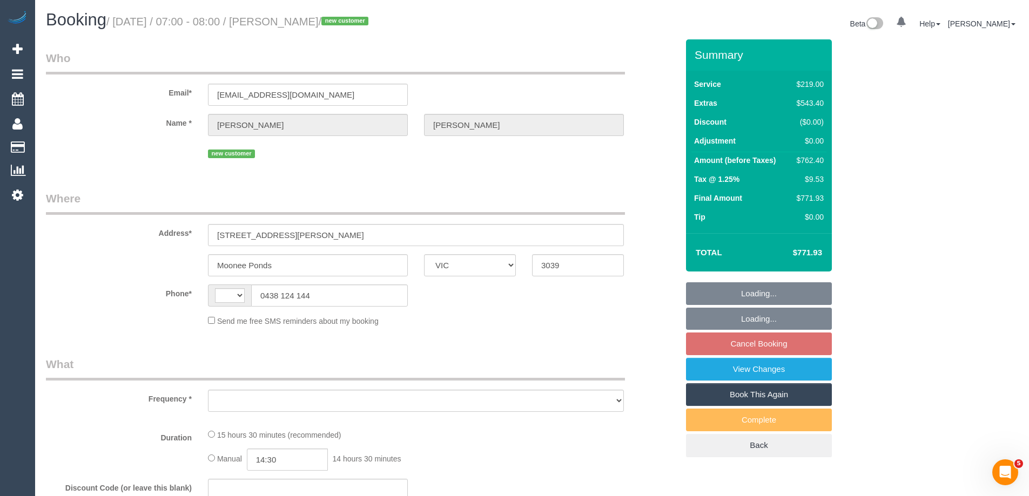
select select "number:18"
select select "number:25"
select select "number:13"
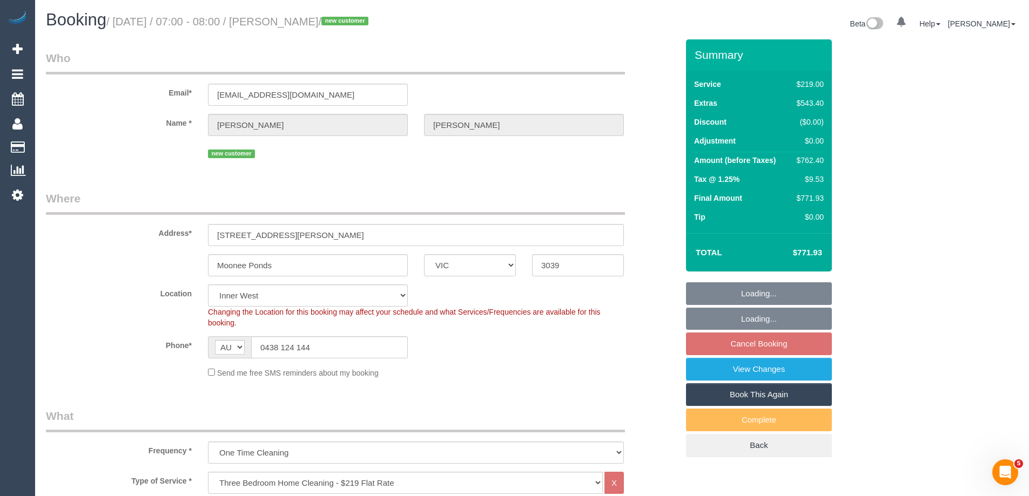
select select "object:1475"
select select "spot1"
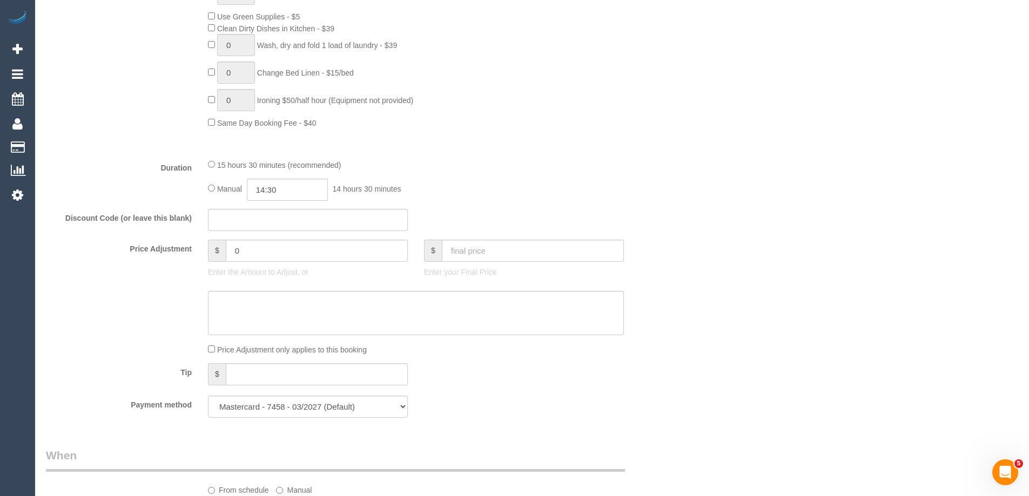
scroll to position [864, 0]
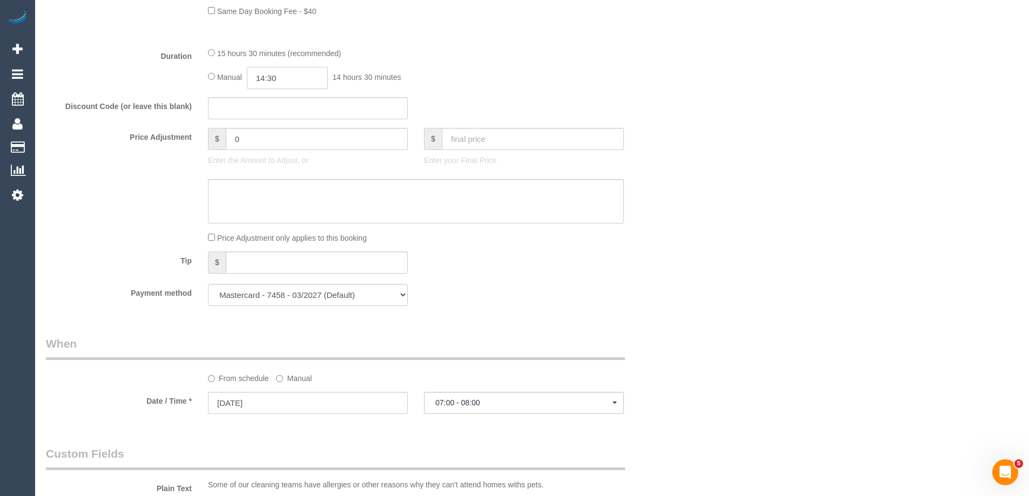
click at [290, 73] on input "14:30" at bounding box center [287, 78] width 81 height 22
type input "12:00"
click at [275, 105] on li "12:00" at bounding box center [275, 105] width 48 height 14
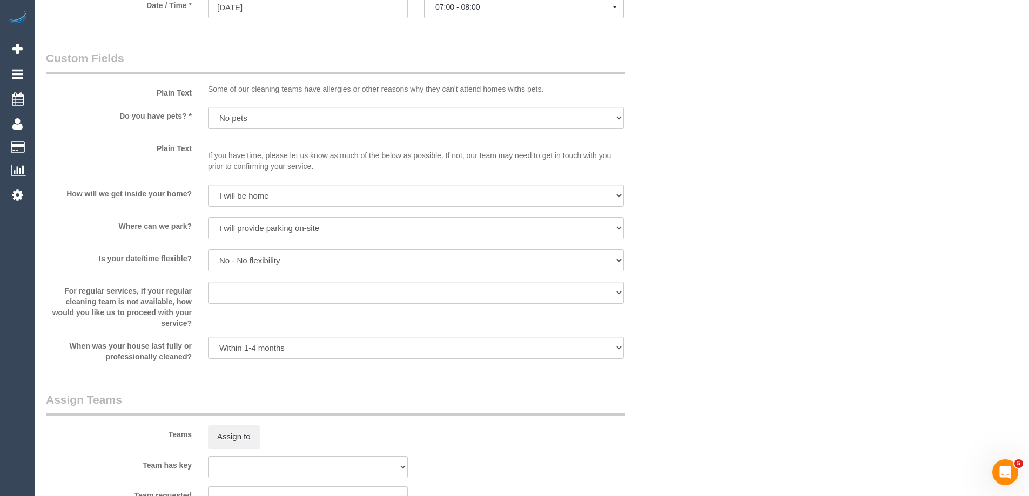
scroll to position [1620, 0]
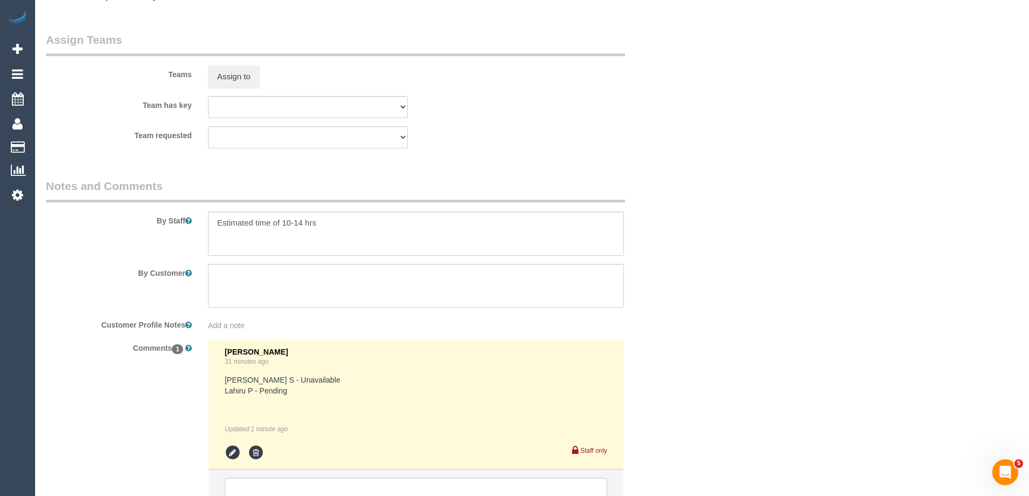
select select "spot25"
click at [242, 62] on div "Teams Assign to" at bounding box center [362, 60] width 648 height 56
click at [231, 82] on button "Assign to" at bounding box center [234, 76] width 52 height 23
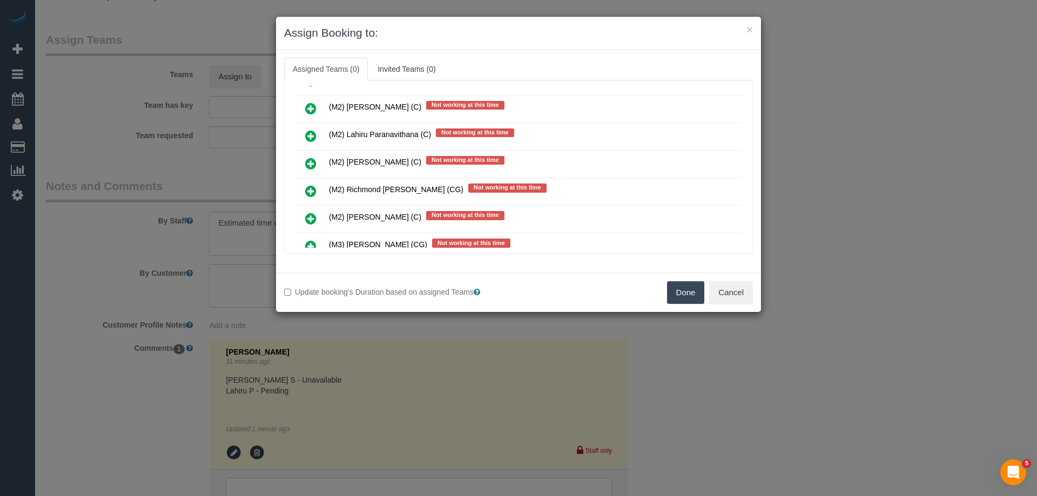
scroll to position [3186, 0]
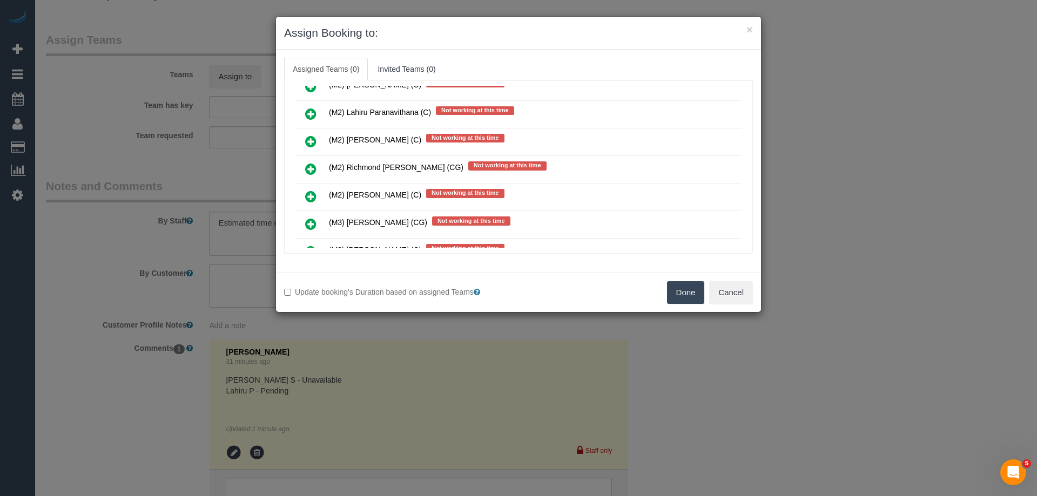
click at [308, 114] on icon at bounding box center [310, 113] width 11 height 13
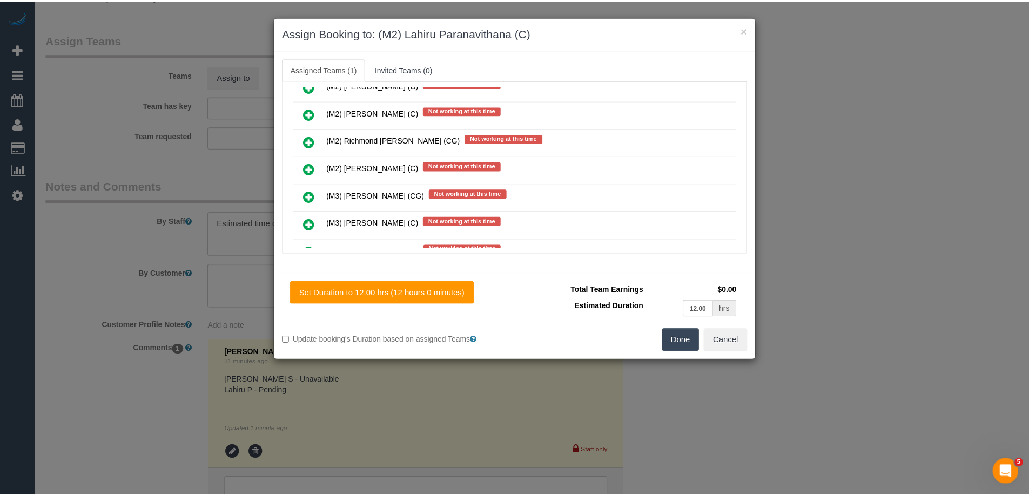
scroll to position [0, 0]
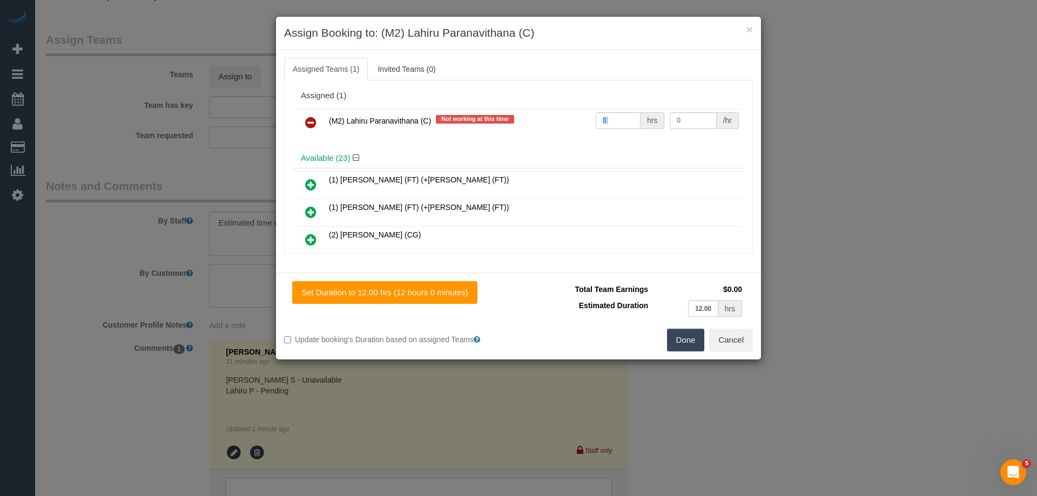
drag, startPoint x: 634, startPoint y: 118, endPoint x: 491, endPoint y: 125, distance: 142.7
click at [491, 125] on tr "(M2) Lahiru Paranavithana (C) Not working at this time 0 hrs 0 /hr" at bounding box center [518, 123] width 446 height 28
click at [611, 154] on div "Available (23)" at bounding box center [518, 158] width 451 height 20
drag, startPoint x: 611, startPoint y: 118, endPoint x: 526, endPoint y: 119, distance: 85.3
click at [526, 119] on tr "(M2) Lahiru Paranavithana (C) Not working at this time 0 hrs 0 /hr" at bounding box center [518, 123] width 446 height 28
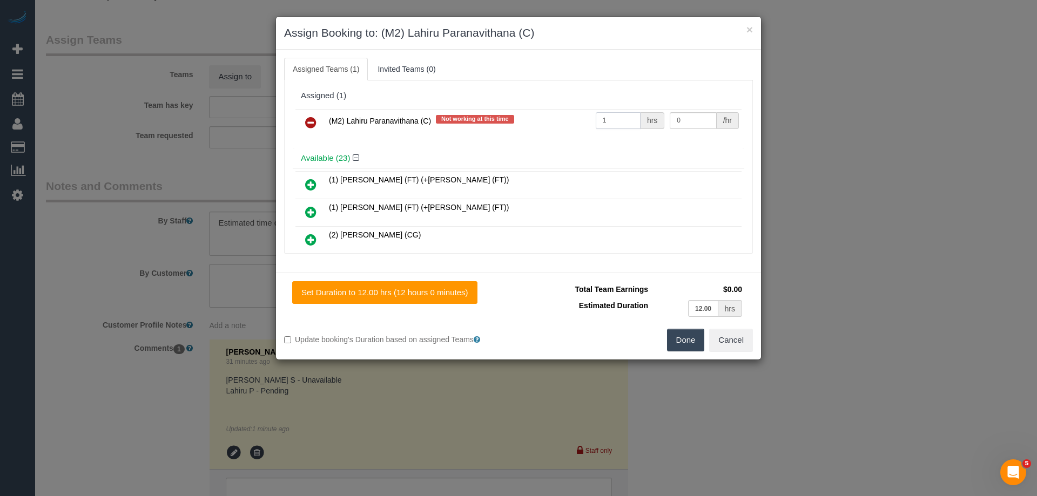
type input "1"
drag, startPoint x: 677, startPoint y: 116, endPoint x: 599, endPoint y: 112, distance: 78.4
click at [599, 112] on tr "(M2) Lahiru Paranavithana (C) Not working at this time 1 hrs 0 /hr" at bounding box center [518, 123] width 446 height 28
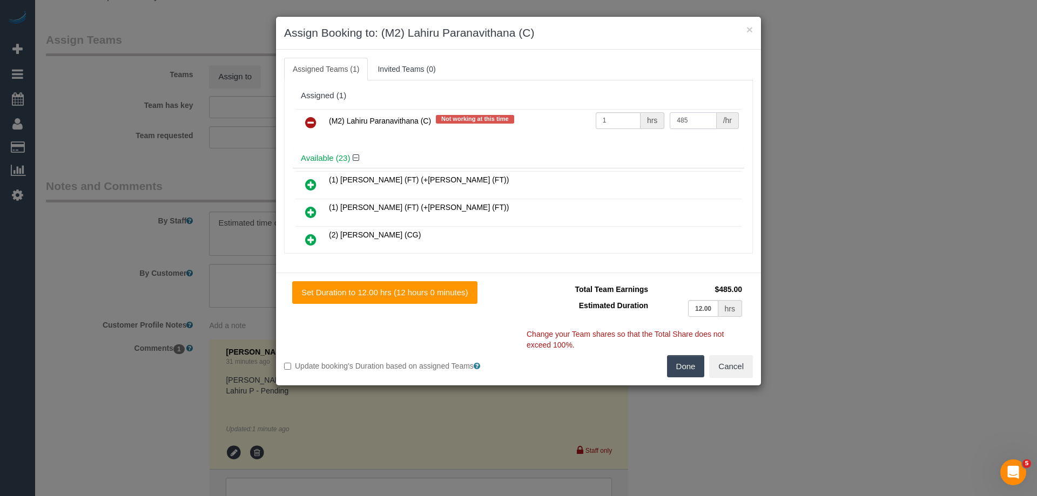
type input "485"
click at [685, 367] on button "Done" at bounding box center [686, 366] width 38 height 23
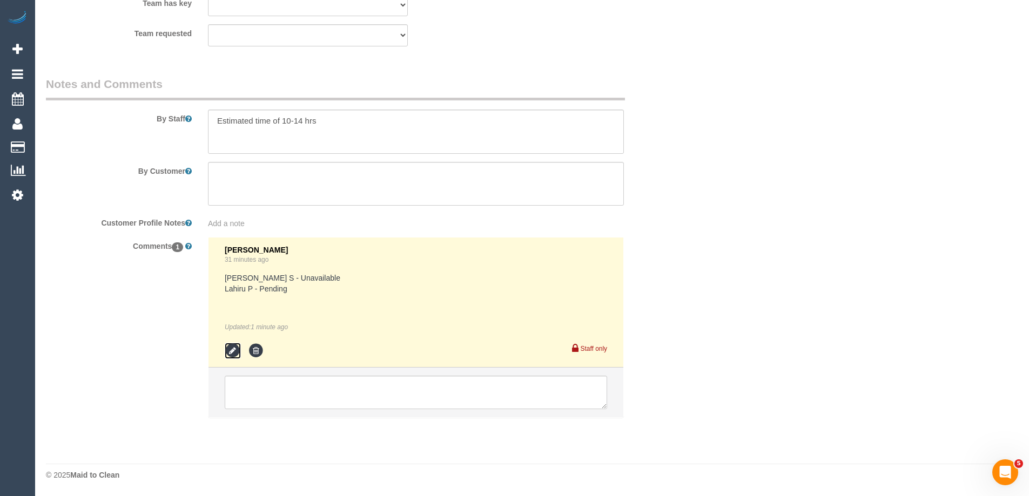
click at [234, 349] on icon at bounding box center [233, 351] width 16 height 16
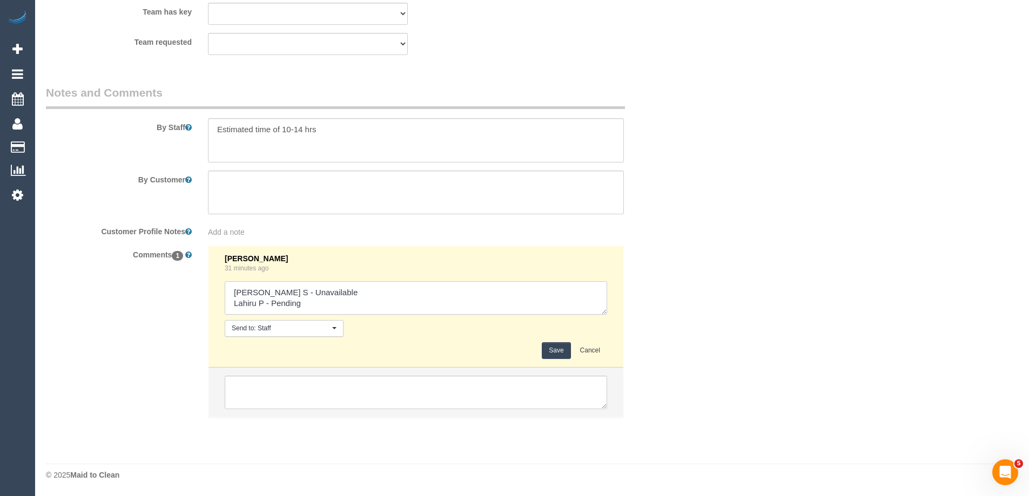
drag, startPoint x: 272, startPoint y: 303, endPoint x: 317, endPoint y: 304, distance: 44.8
click at [317, 304] on textarea at bounding box center [416, 297] width 382 height 33
type textarea "Gurpreet S - Unavailable Lahiru P - confirmed"
click at [556, 353] on button "Save" at bounding box center [556, 350] width 29 height 17
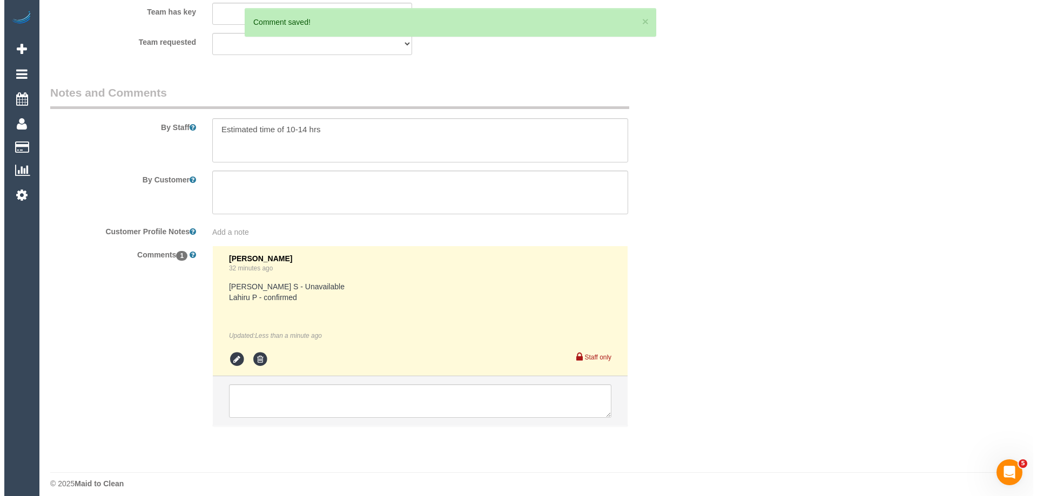
scroll to position [0, 0]
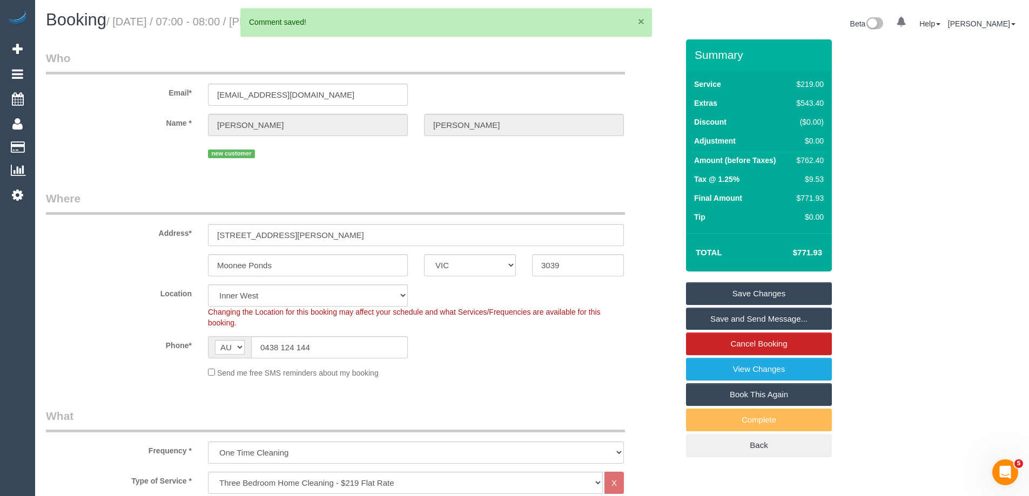
click at [640, 21] on button "×" at bounding box center [641, 21] width 6 height 11
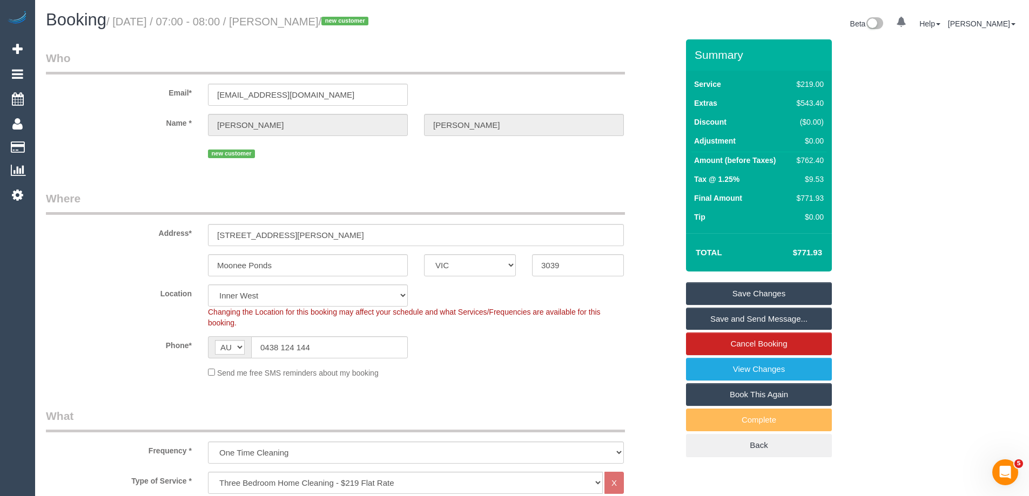
drag, startPoint x: 359, startPoint y: 22, endPoint x: 298, endPoint y: 20, distance: 61.0
click at [298, 20] on small "/ September 01, 2025 / 07:00 - 08:00 / Cody Allison / new customer" at bounding box center [238, 22] width 265 height 12
copy small "Cody Allison"
click at [724, 322] on link "Save and Send Message..." at bounding box center [759, 319] width 146 height 23
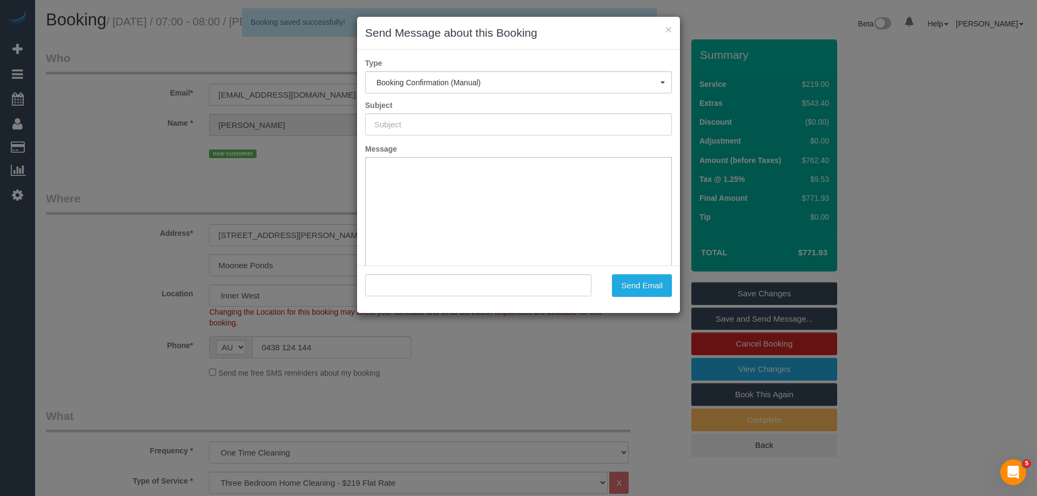
type input "Booking Confirmed"
type input ""Cody Allison" <codychallison@gmail.com>"
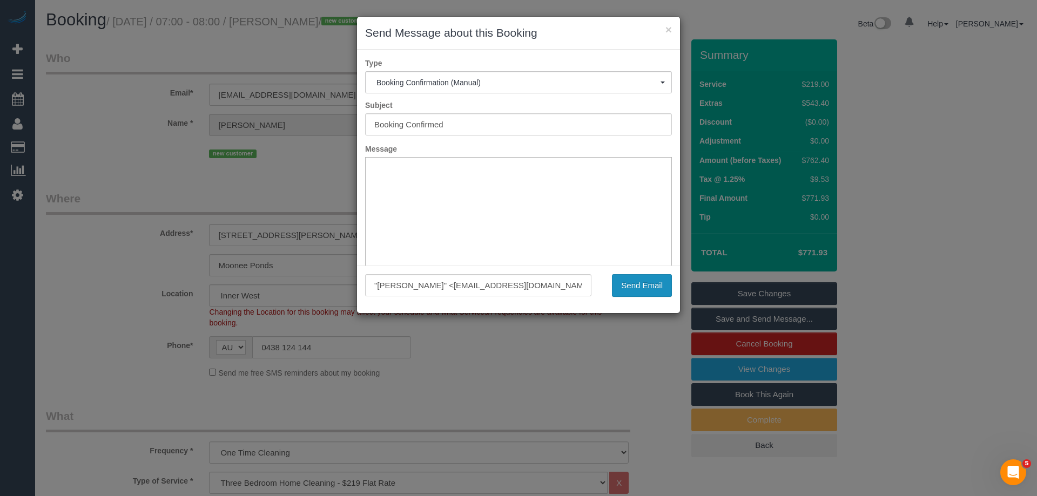
click at [635, 290] on button "Send Email" at bounding box center [642, 285] width 60 height 23
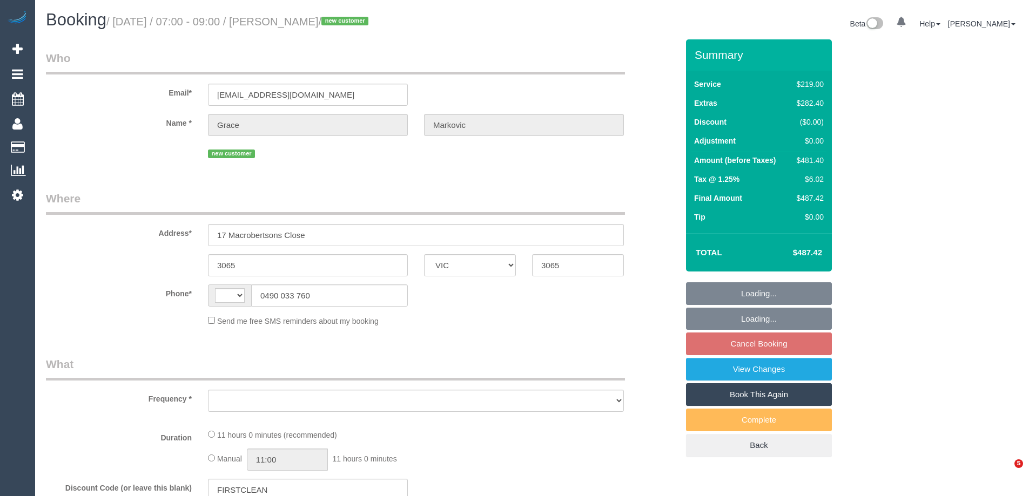
select select "VIC"
select select "object:284"
select select "string:AU"
select select "string:stripe-pm_1RuW0w2GScqysDRVWXAmBNd1"
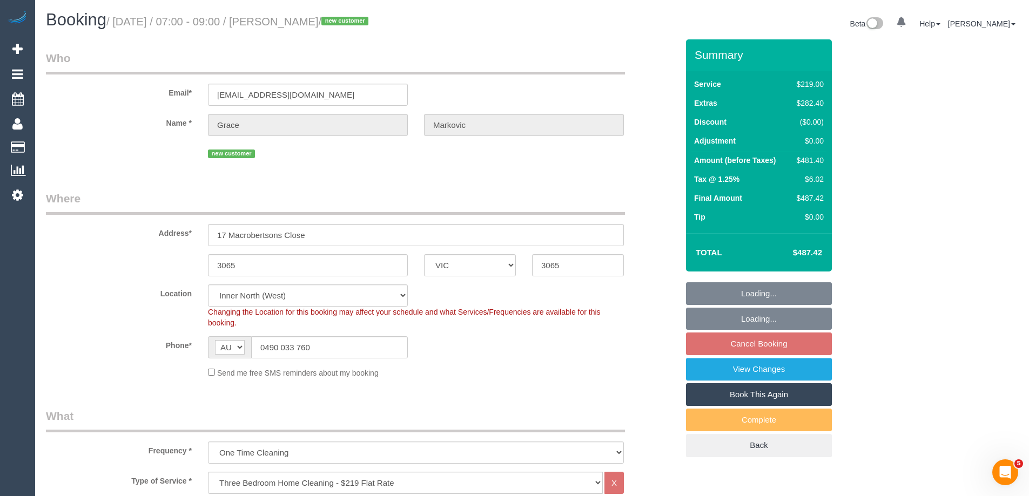
select select "object:673"
select select "number:28"
select select "number:14"
select select "number:19"
select select "number:25"
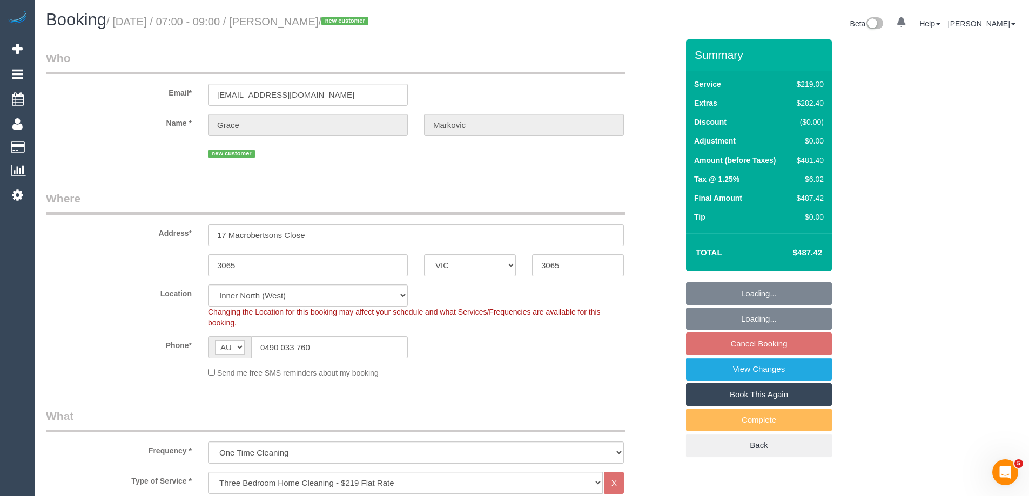
select select "number:13"
select select "spot1"
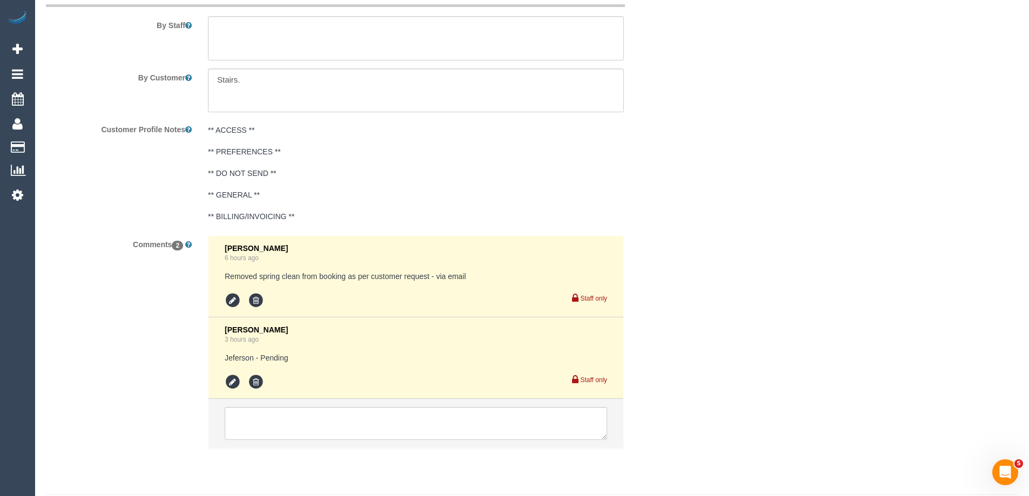
scroll to position [1846, 0]
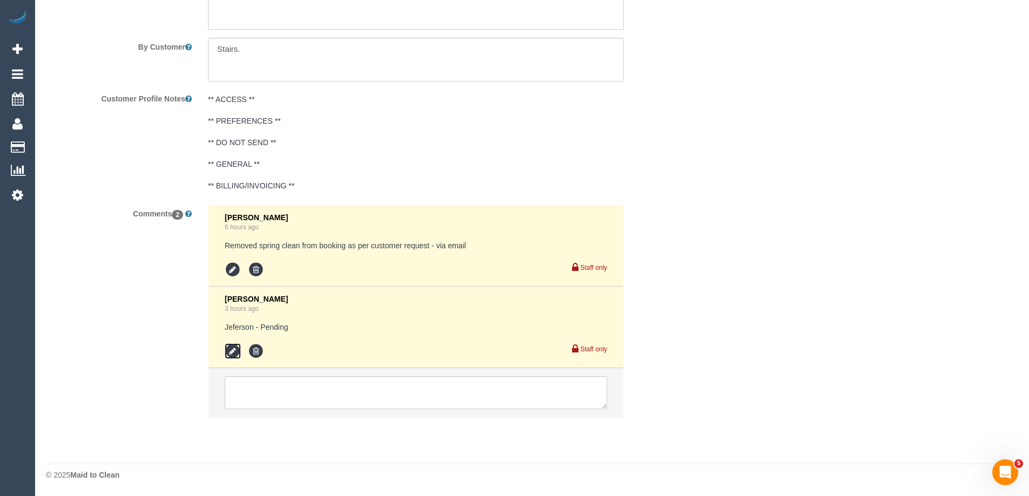
click at [231, 349] on icon at bounding box center [233, 351] width 16 height 16
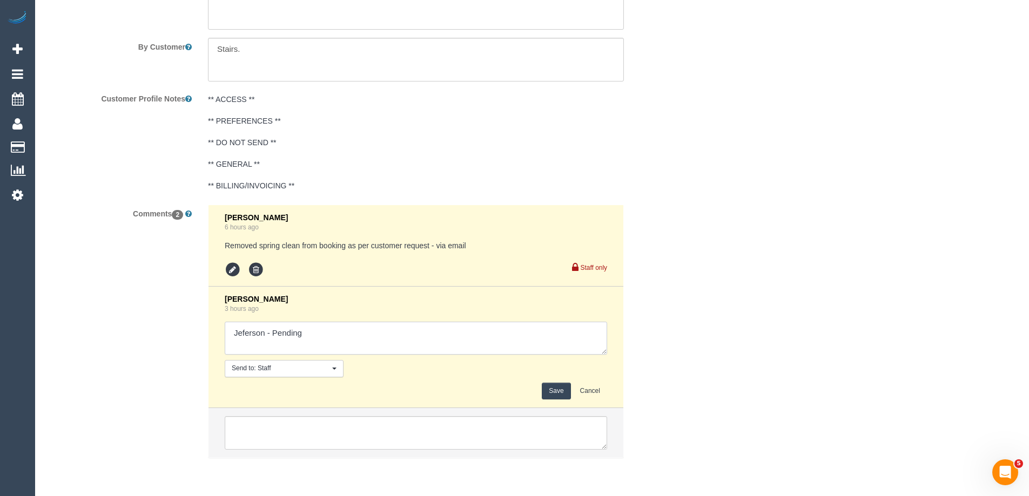
click at [326, 335] on textarea at bounding box center [416, 338] width 382 height 33
type textarea "Jeferson - Pending Richmond - Pending"
click at [560, 393] on button "Save" at bounding box center [556, 391] width 29 height 17
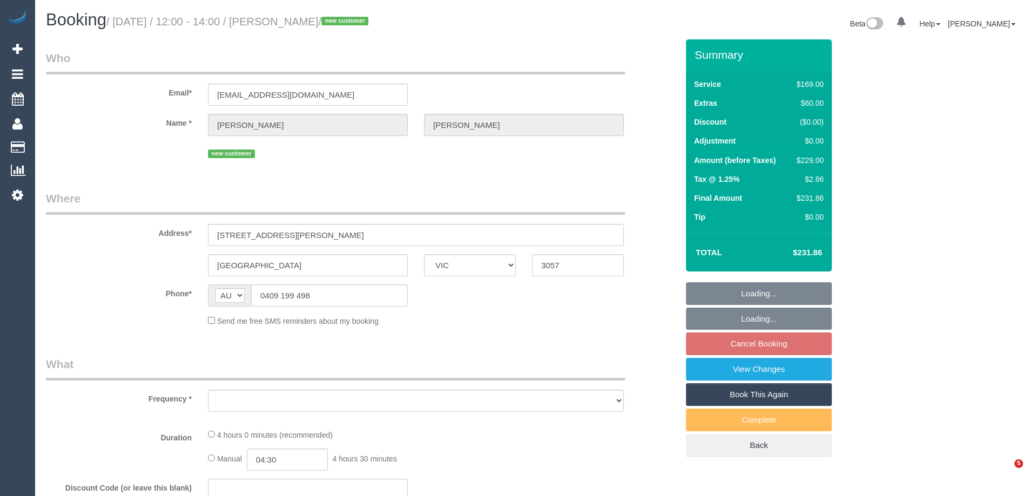
select select "VIC"
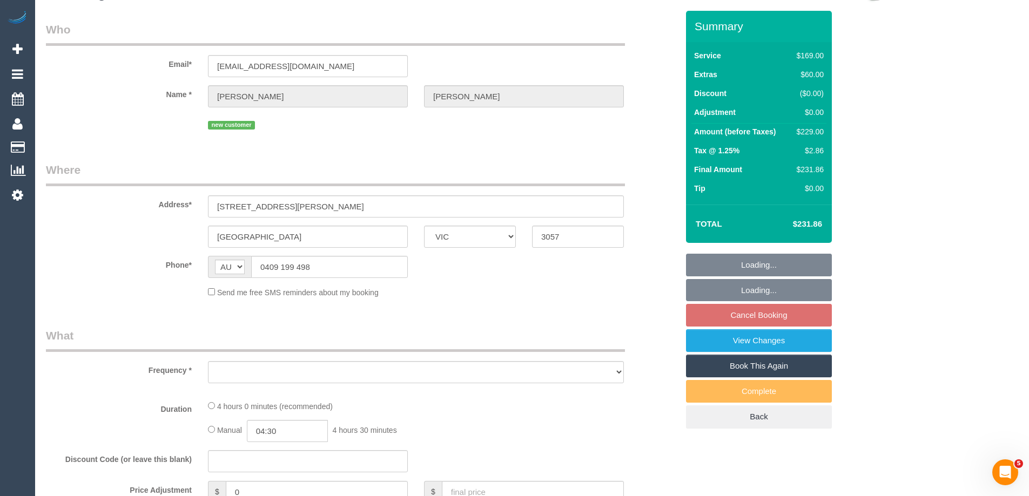
select select "string:stripe-pm_1RzSqj2GScqysDRVOzv1frz6"
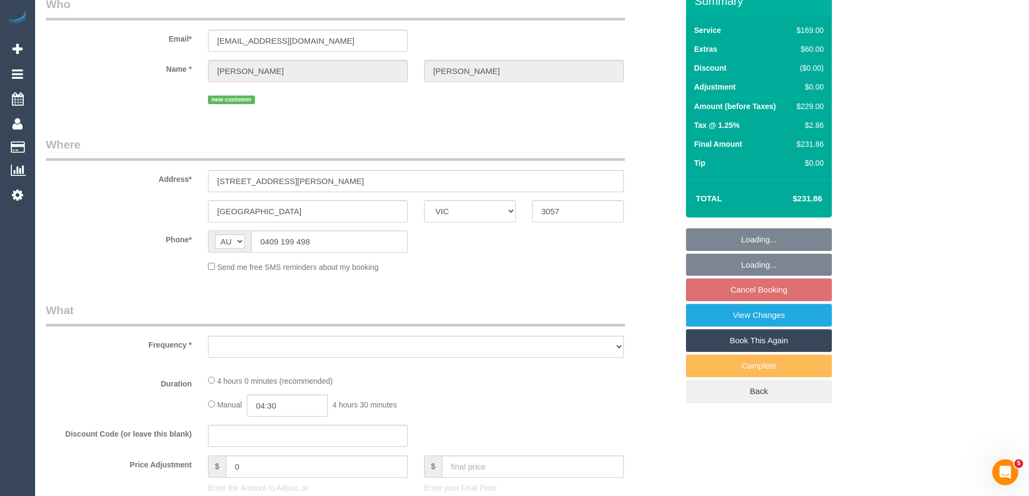
select select "object:635"
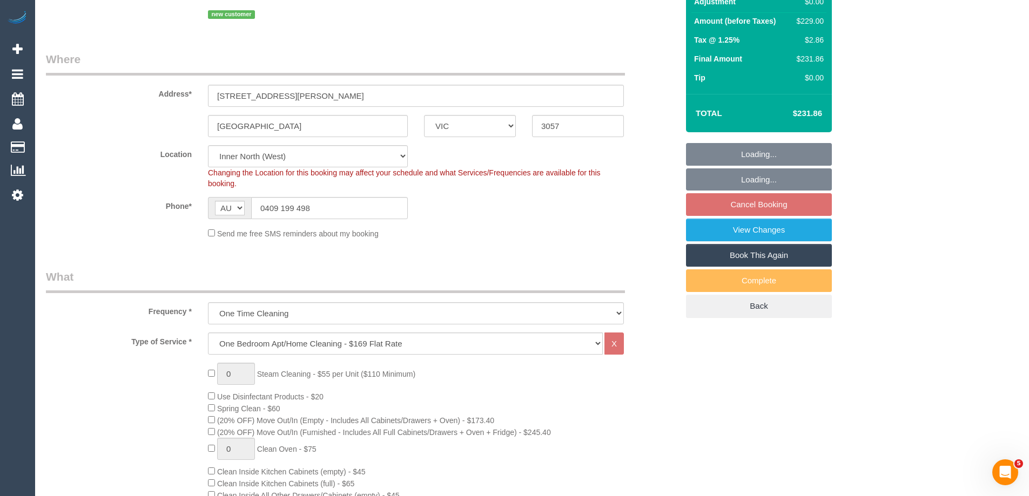
select select "number:28"
select select "number:14"
select select "number:19"
select select "number:24"
select select "number:13"
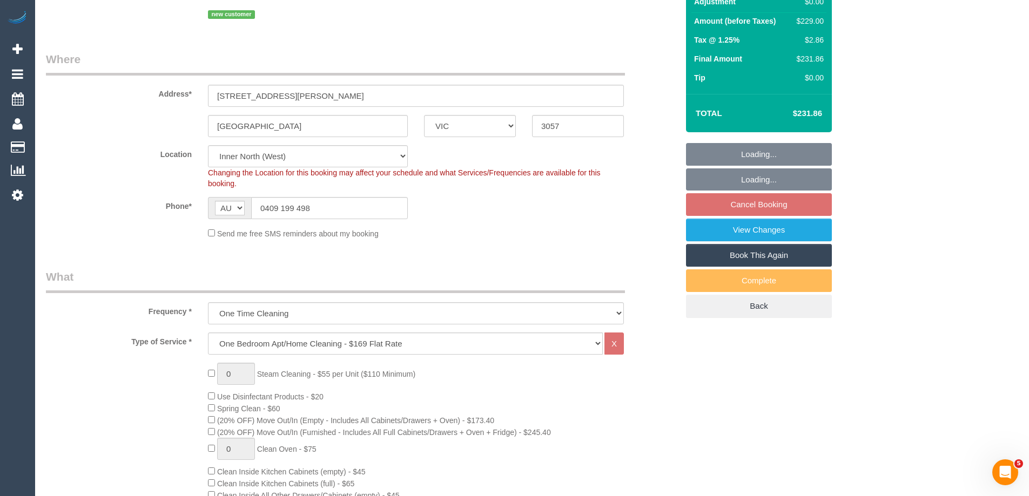
select select "object:1639"
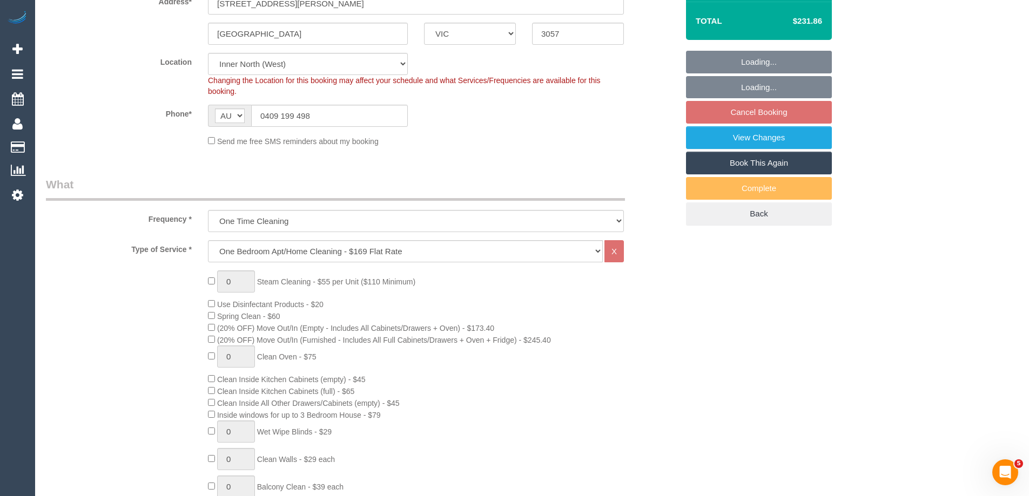
select select "spot5"
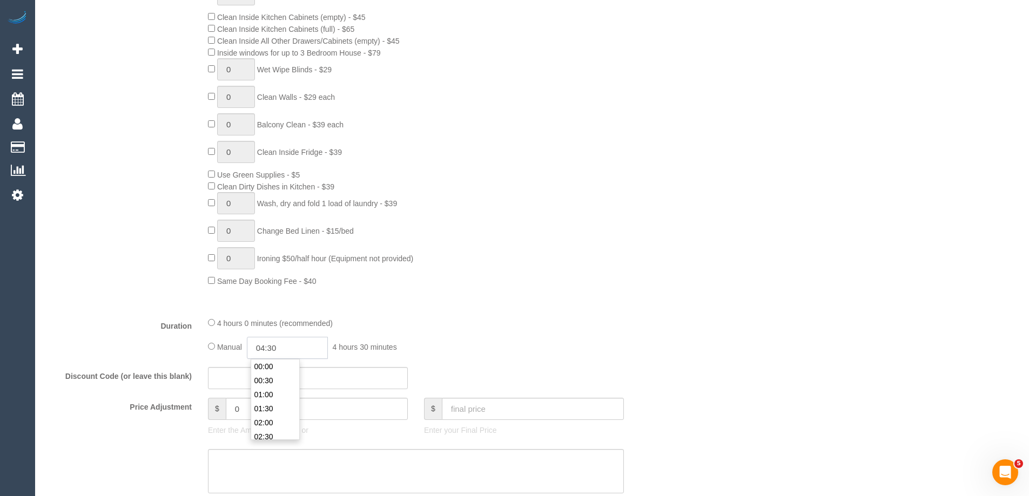
scroll to position [112, 0]
drag, startPoint x: 289, startPoint y: 350, endPoint x: 271, endPoint y: 347, distance: 18.6
click at [271, 347] on input "04:30" at bounding box center [287, 348] width 81 height 22
type input "04:0"
select select "spot44"
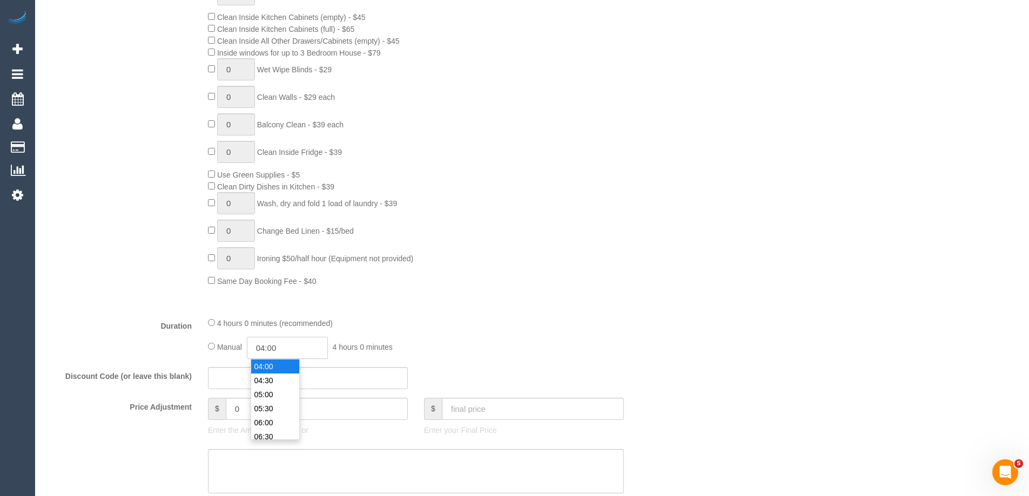
type input "04:00"
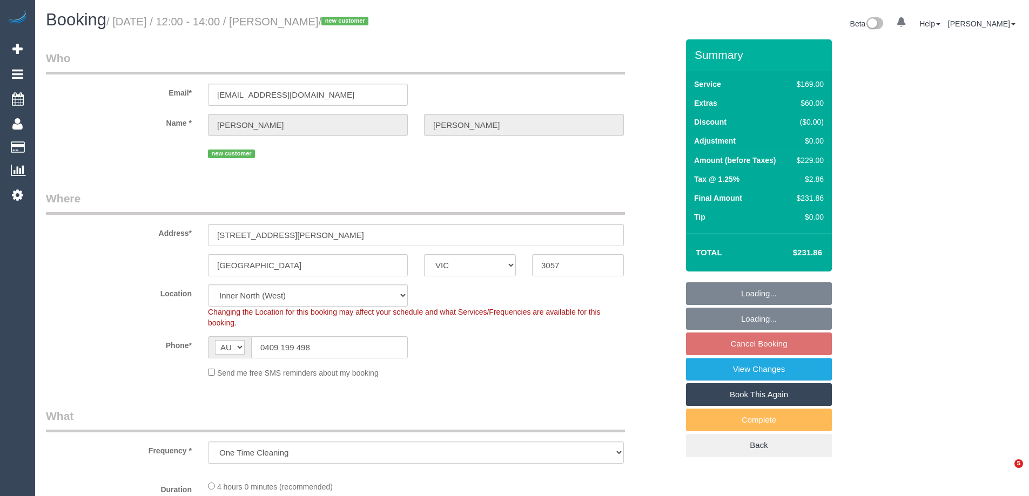
select select "VIC"
select select "object:1493"
select select "string:stripe-pm_1RzSqj2GScqysDRVOzv1frz6"
select select "number:28"
select select "number:14"
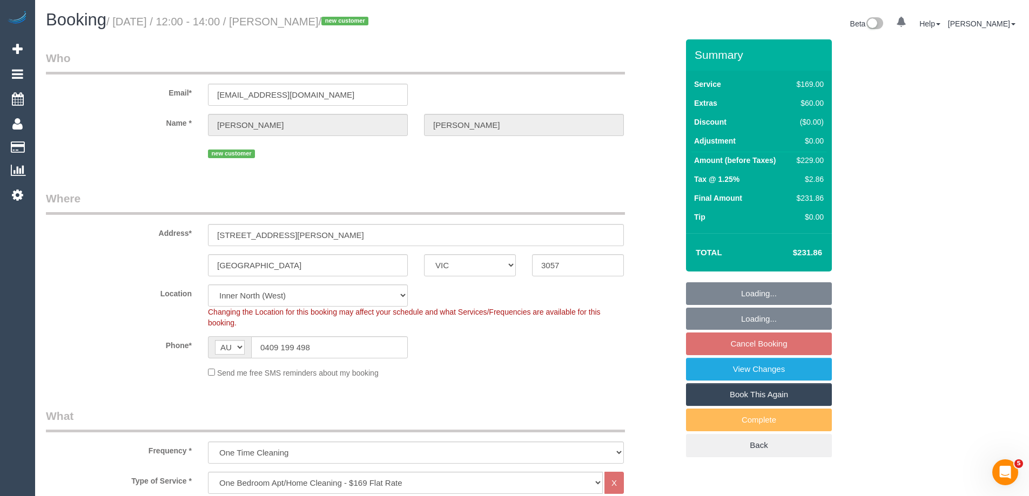
select select "number:19"
select select "number:24"
select select "number:13"
select select "spot5"
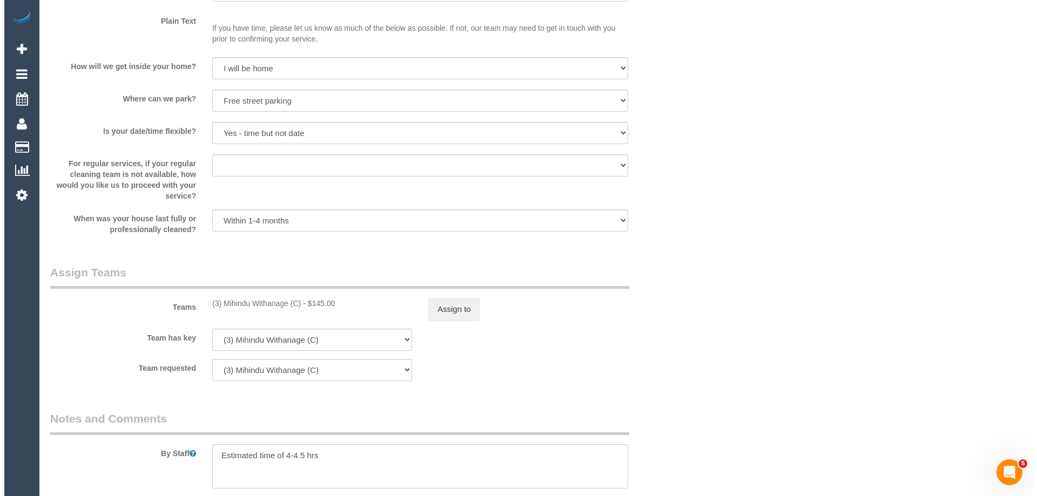
scroll to position [1404, 0]
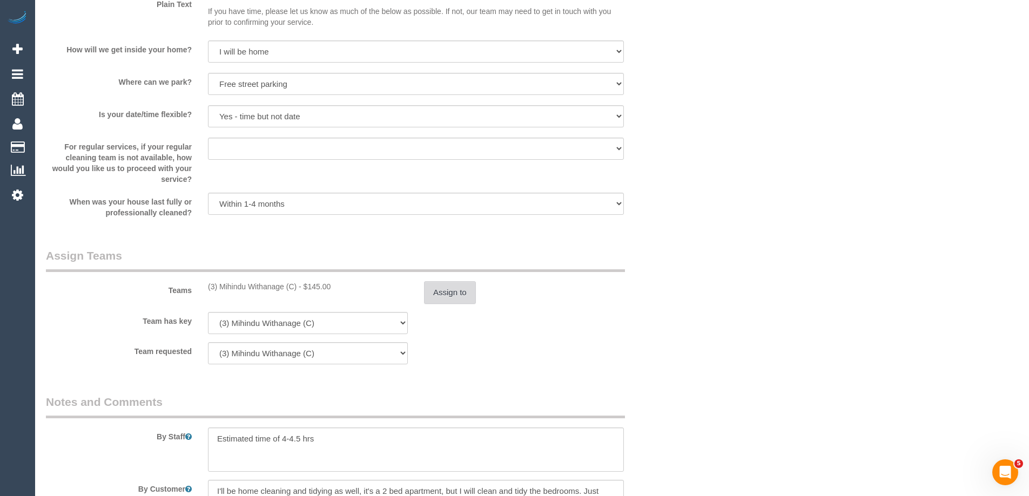
click at [438, 294] on button "Assign to" at bounding box center [450, 292] width 52 height 23
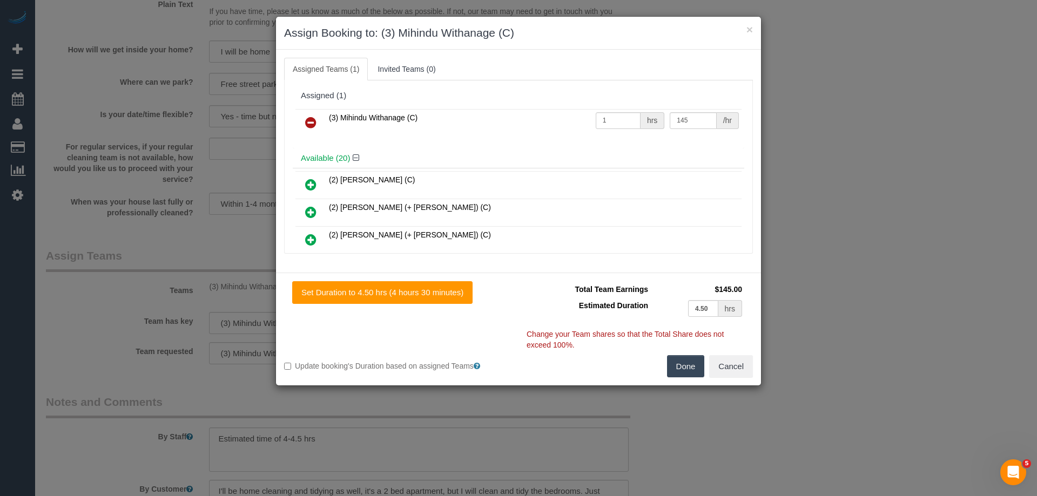
click at [309, 119] on icon at bounding box center [310, 122] width 11 height 13
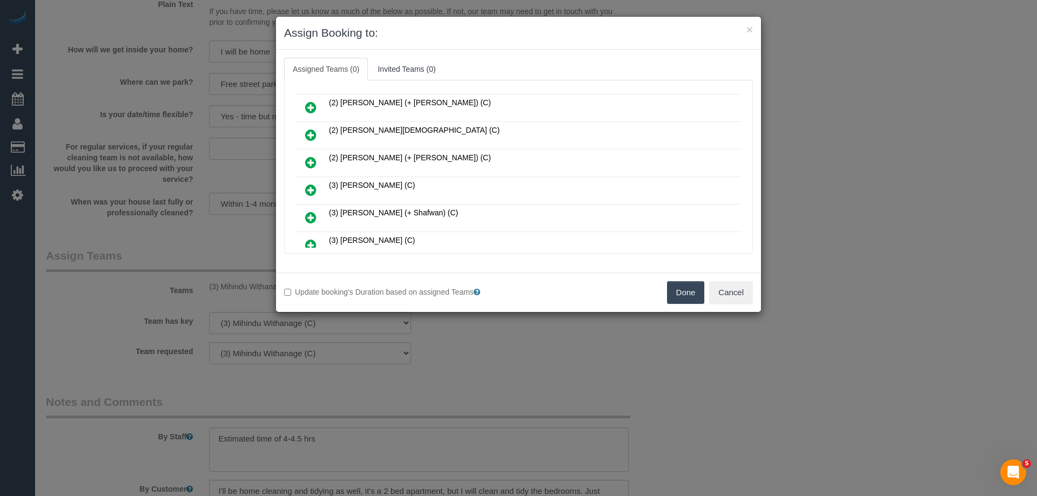
click at [311, 131] on icon at bounding box center [310, 135] width 11 height 13
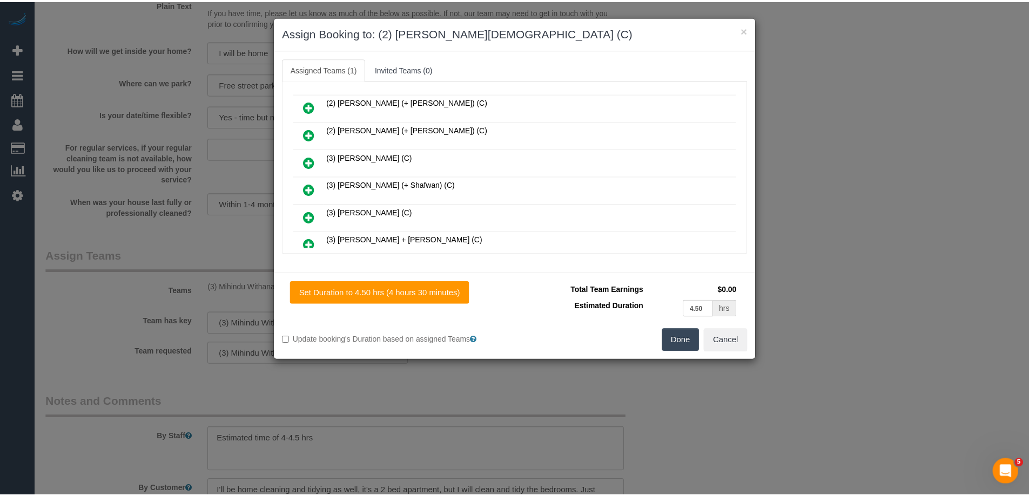
scroll to position [0, 0]
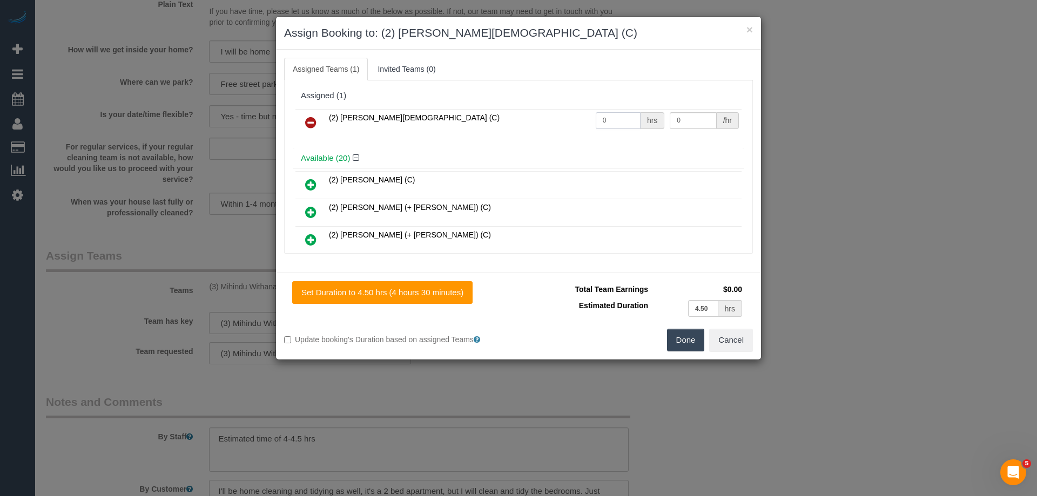
drag, startPoint x: 616, startPoint y: 120, endPoint x: 583, endPoint y: 119, distance: 32.4
click at [586, 119] on tr "(2) Raisul Islam (C) 0 hrs 0 /hr" at bounding box center [518, 123] width 446 height 28
type input "1"
drag, startPoint x: 687, startPoint y: 113, endPoint x: 657, endPoint y: 118, distance: 31.2
click at [657, 118] on tr "(2) Raisul Islam (C) 1 hrs 0 /hr" at bounding box center [518, 123] width 446 height 28
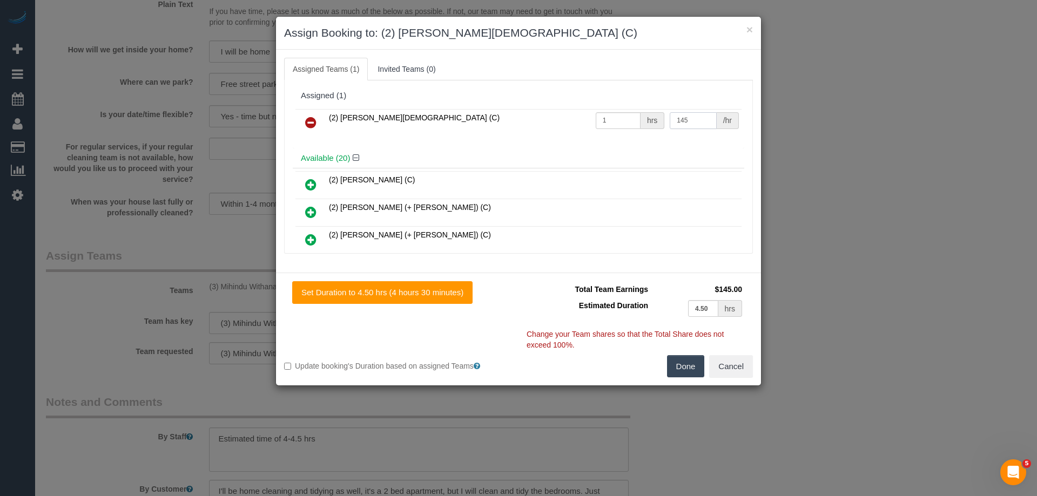
type input "145"
click at [687, 364] on button "Done" at bounding box center [686, 366] width 38 height 23
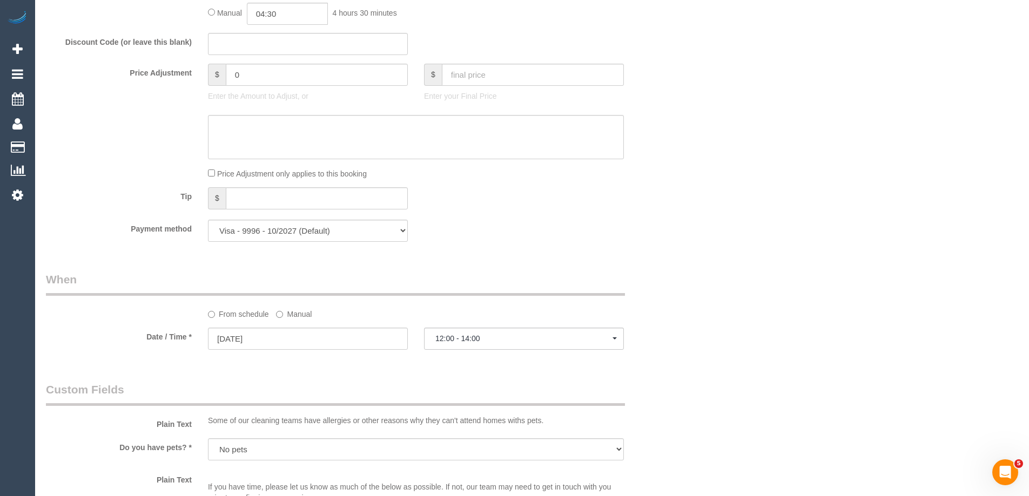
scroll to position [756, 0]
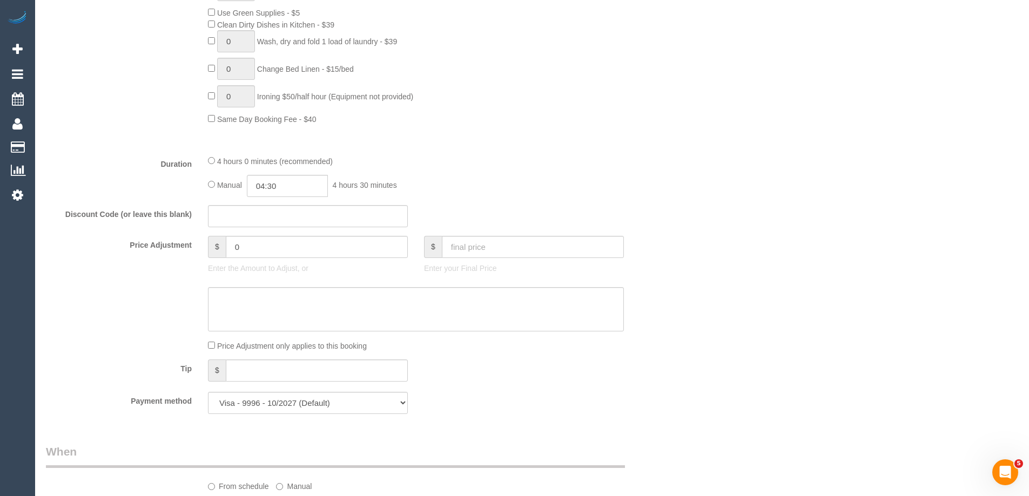
click at [215, 160] on div "4 hours 0 minutes (recommended)" at bounding box center [416, 161] width 416 height 12
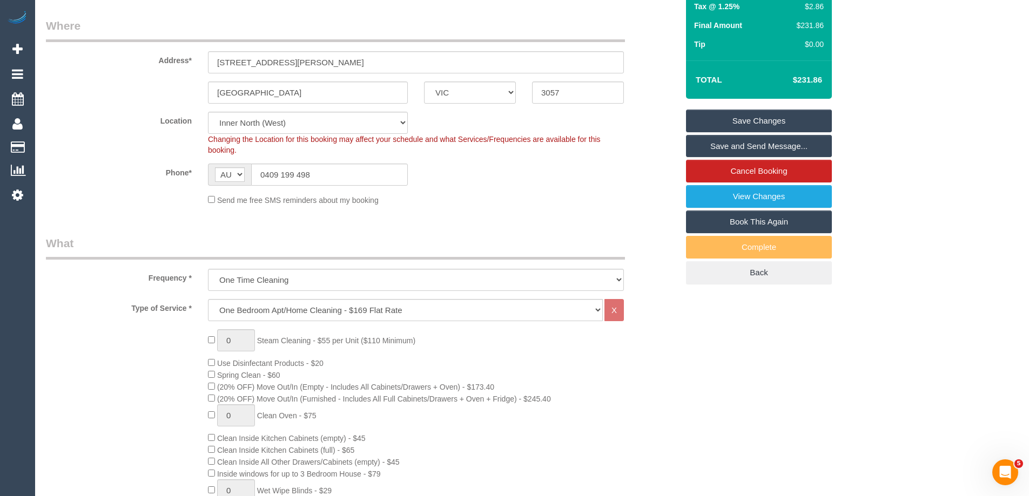
scroll to position [54, 0]
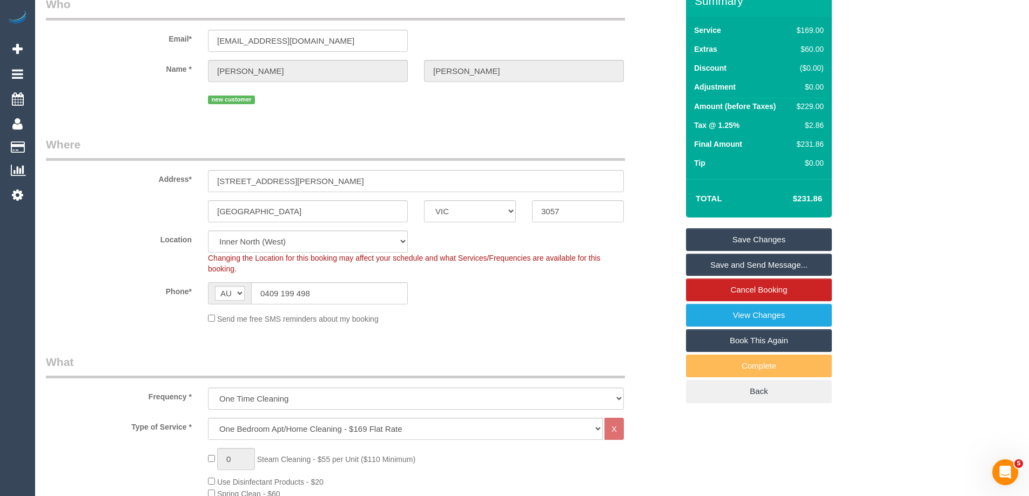
select select "spot44"
click at [702, 232] on link "Save Changes" at bounding box center [759, 239] width 146 height 23
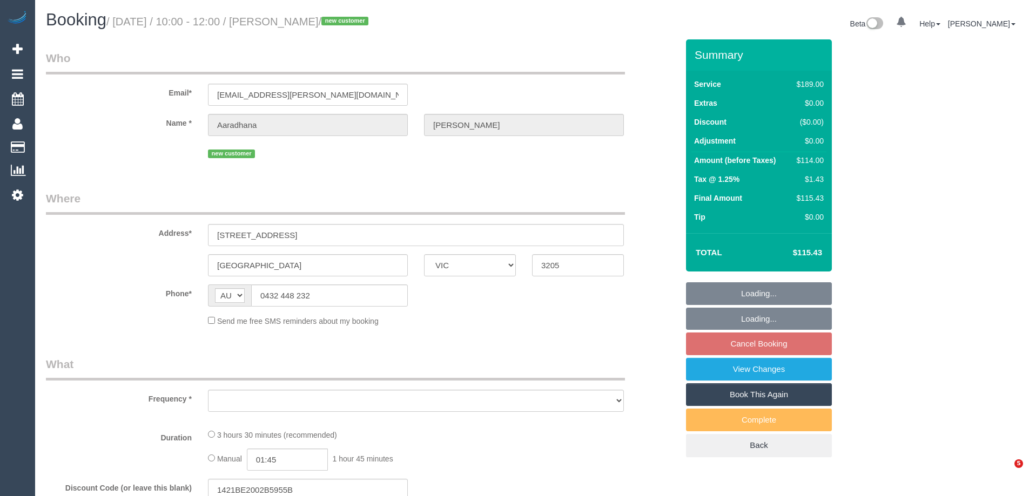
select select "VIC"
select select "object:541"
select select "string:stripe-pm_1S0C462GScqysDRVOf0WAbDj"
select select "number:30"
select select "number:14"
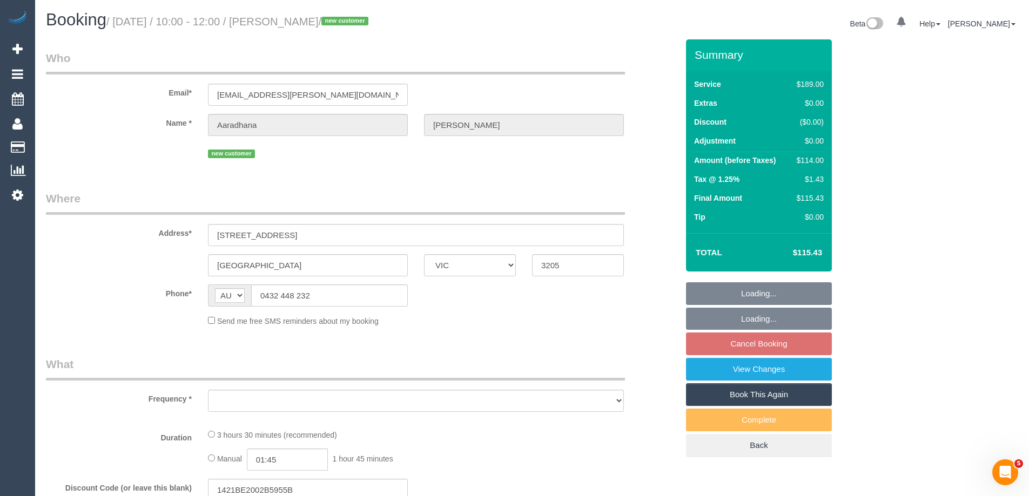
select select "number:19"
select select "number:24"
select select "number:13"
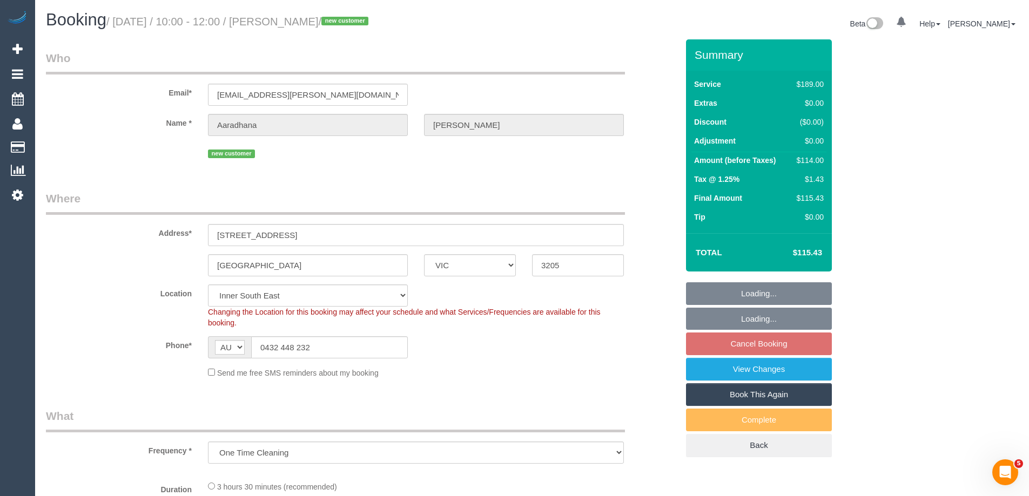
select select "object:694"
select select "spot3"
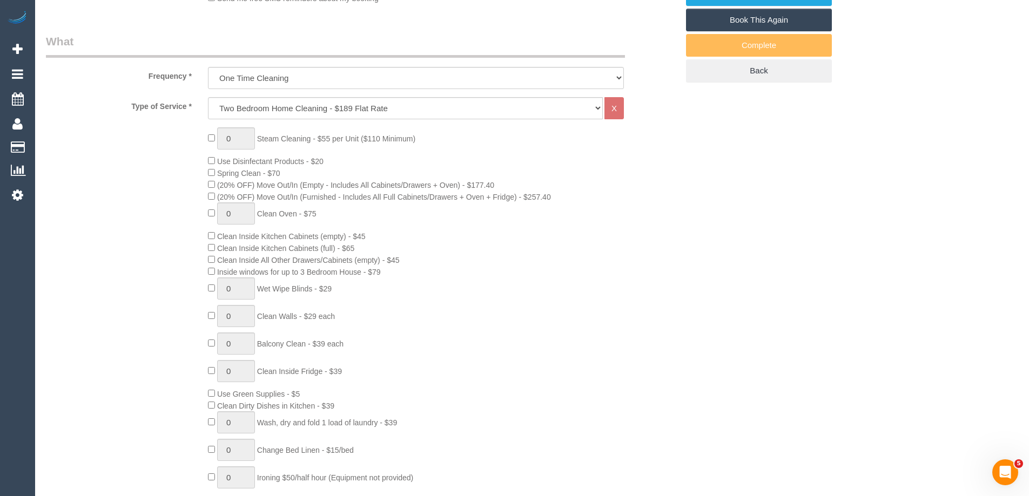
scroll to position [216, 0]
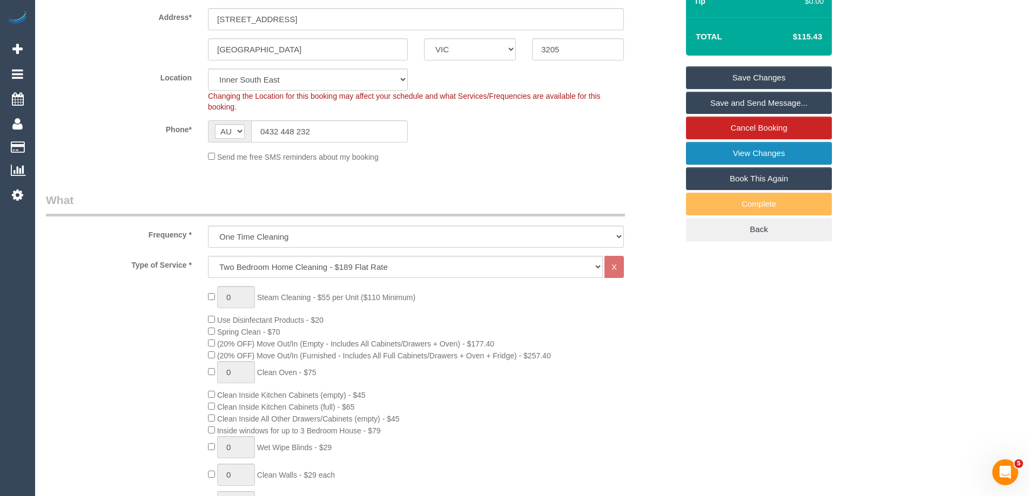
click at [705, 158] on link "View Changes" at bounding box center [759, 153] width 146 height 23
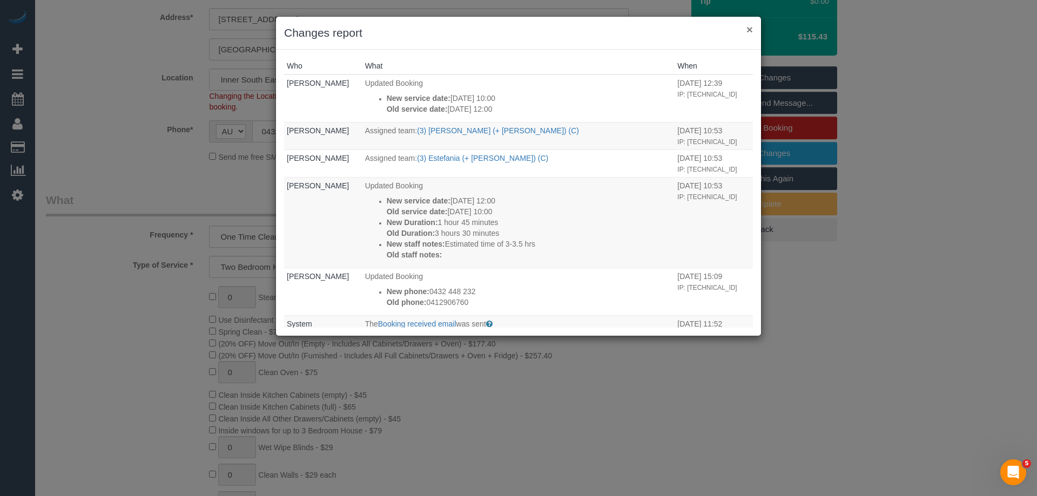
click at [749, 28] on button "×" at bounding box center [749, 29] width 6 height 11
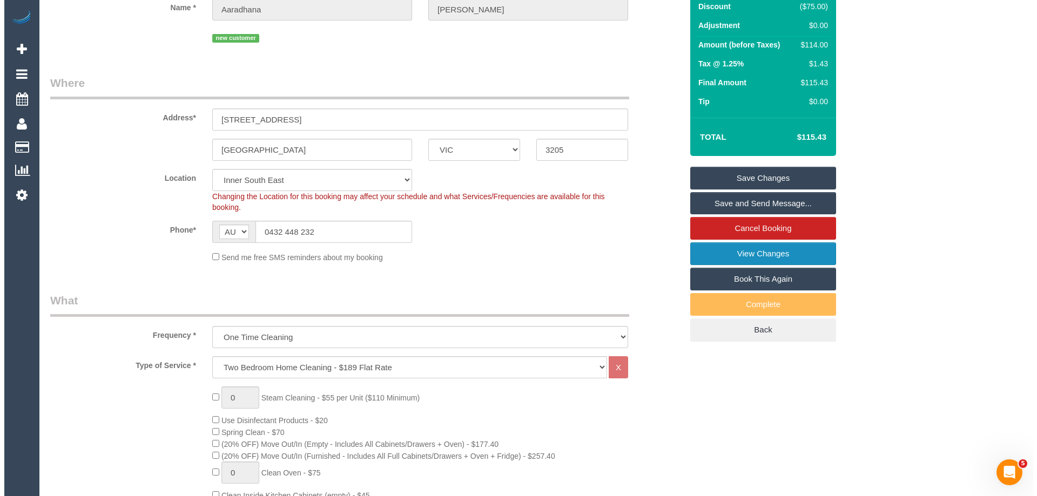
scroll to position [0, 0]
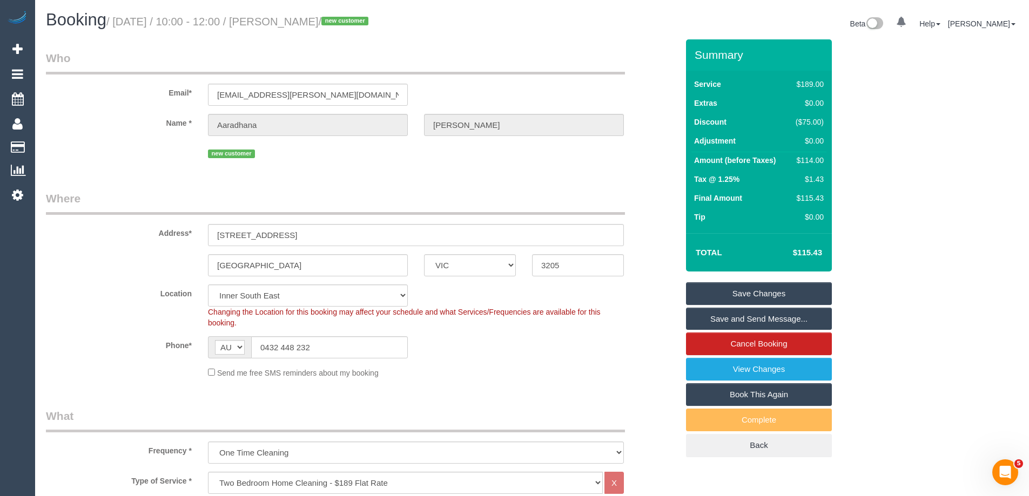
click at [713, 321] on link "Save and Send Message..." at bounding box center [759, 319] width 146 height 23
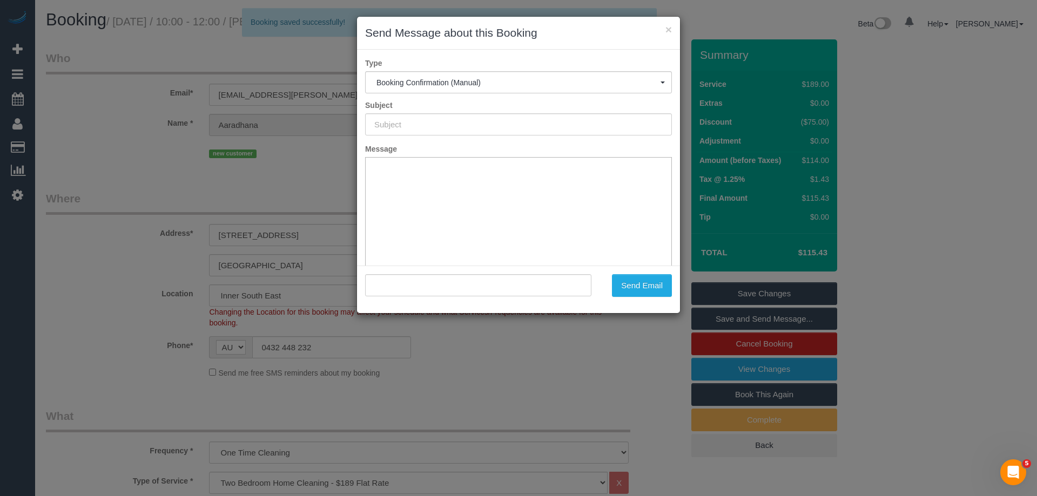
type input "Booking Confirmed"
type input ""Aaradhana Raval" <aaradhana.raval@gmail.com>"
click at [645, 288] on button "Send Email" at bounding box center [642, 285] width 60 height 23
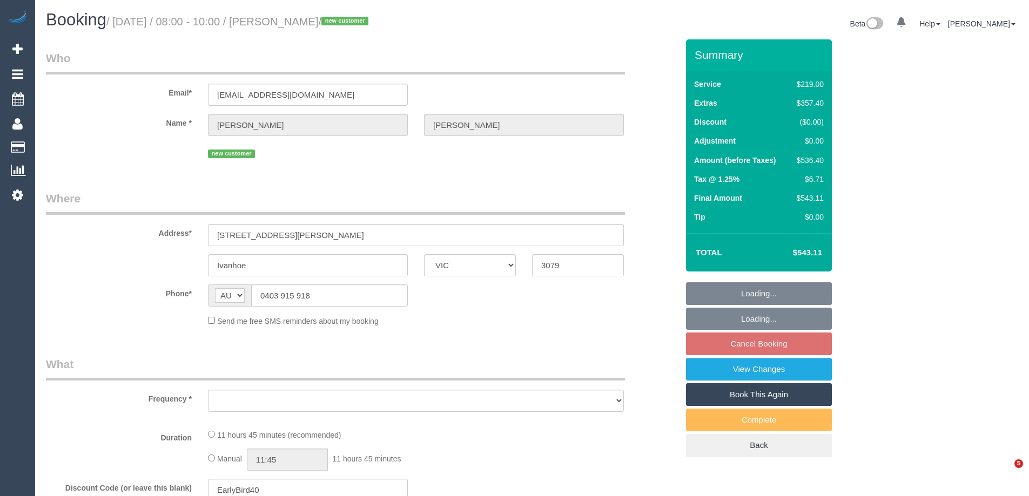
select select "VIC"
select select "string:stripe-pm_1Rvq0X2GScqysDRVgBZ3g74g"
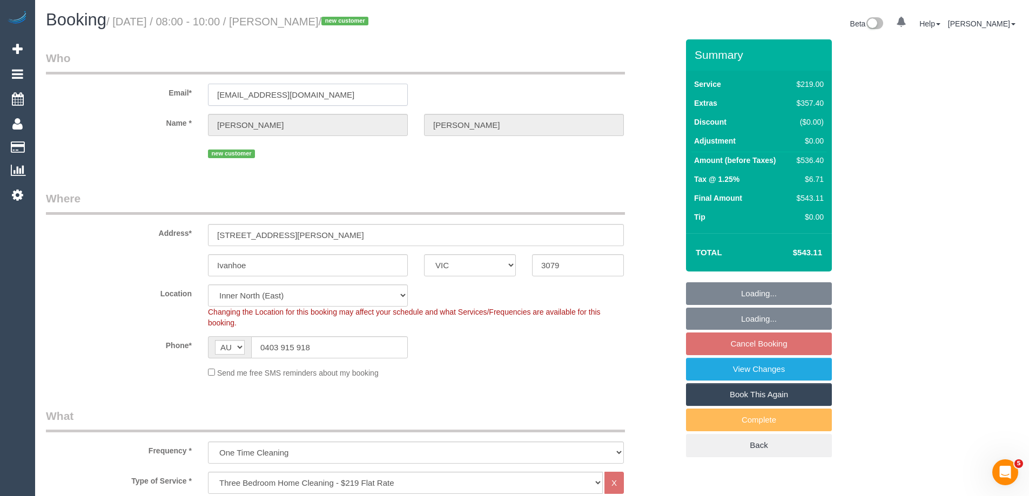
select select "object:1602"
select select "number:29"
select select "number:16"
select select "number:19"
select select "number:22"
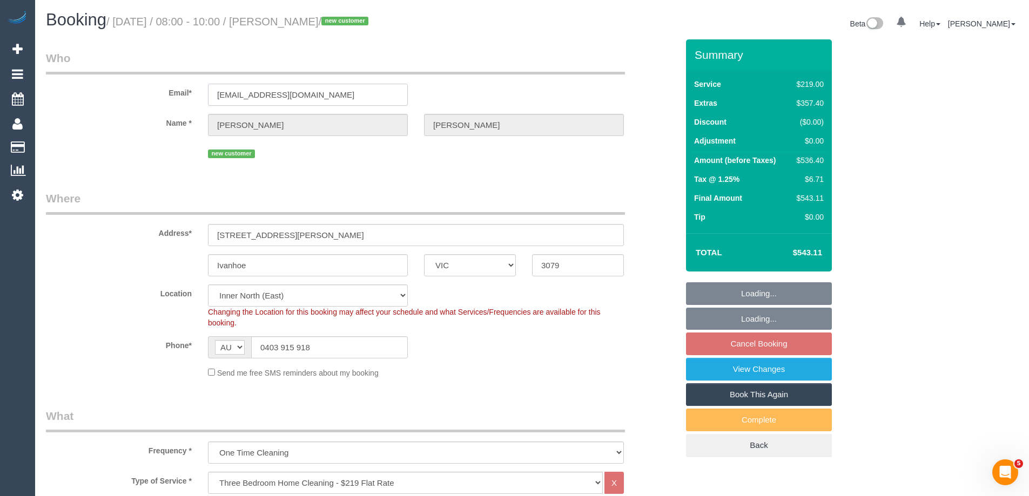
select select "number:26"
drag, startPoint x: 307, startPoint y: 99, endPoint x: 136, endPoint y: 102, distance: 171.7
click at [136, 102] on div "Email* [EMAIL_ADDRESS][DOMAIN_NAME]" at bounding box center [362, 78] width 648 height 56
select select "spot2"
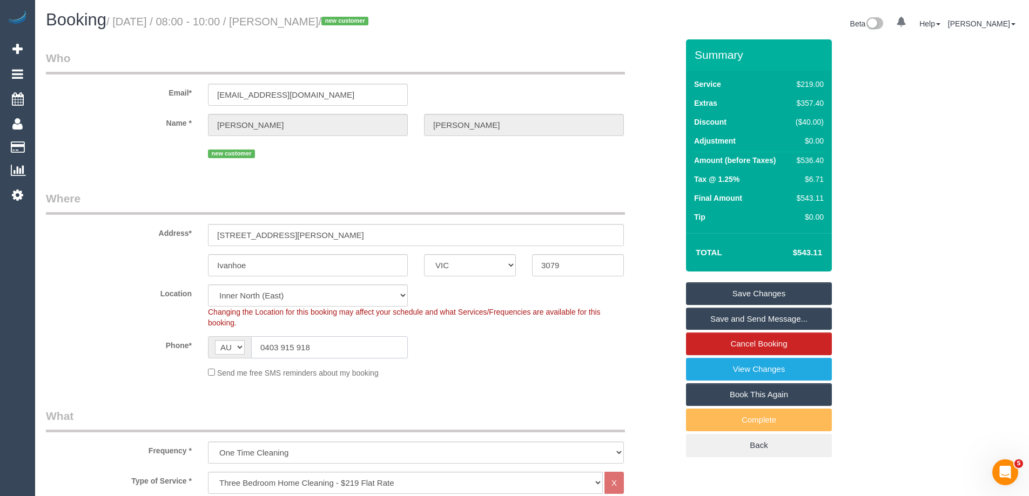
drag, startPoint x: 344, startPoint y: 353, endPoint x: 234, endPoint y: 353, distance: 109.6
click at [234, 353] on div "AF AL DZ AD AO AI AQ AG AR AM AW AU AT AZ BS BH BD BB BY BE BZ BJ BM BT BO BA B…" at bounding box center [308, 347] width 200 height 22
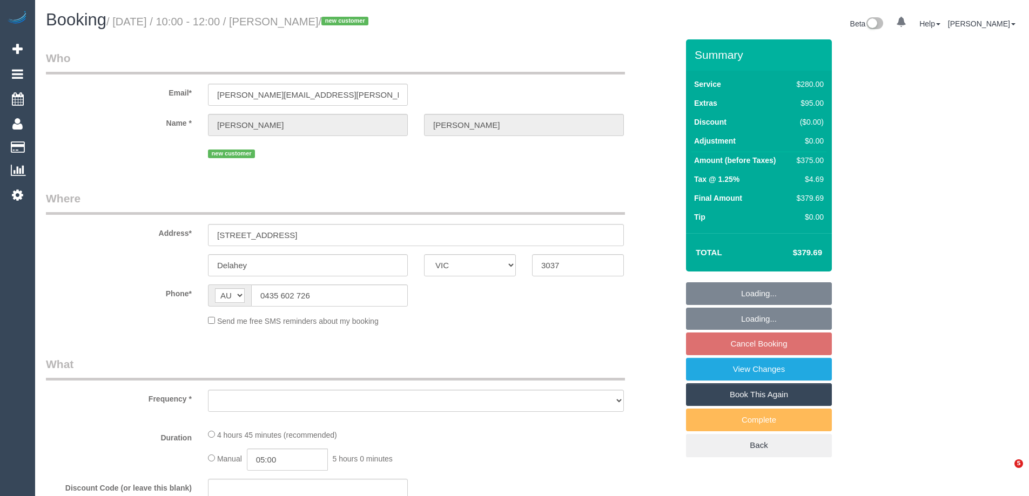
select select "VIC"
select select "string:stripe-pm_1S0LCZ2GScqysDRV7dkcG0gP"
select select "number:28"
select select "number:14"
select select "number:18"
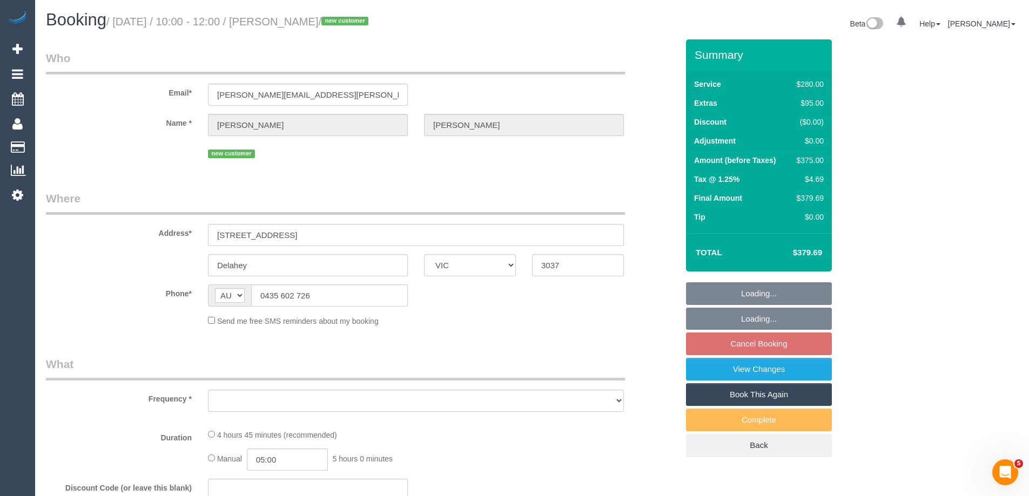
select select "number:22"
select select "number:12"
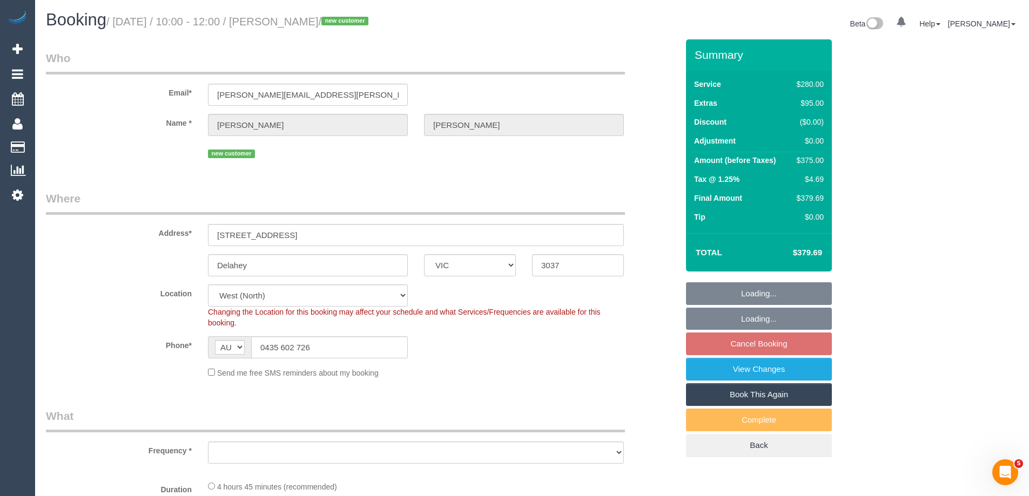
select select "object:706"
select select "240"
select select "object:1428"
select select "spot3"
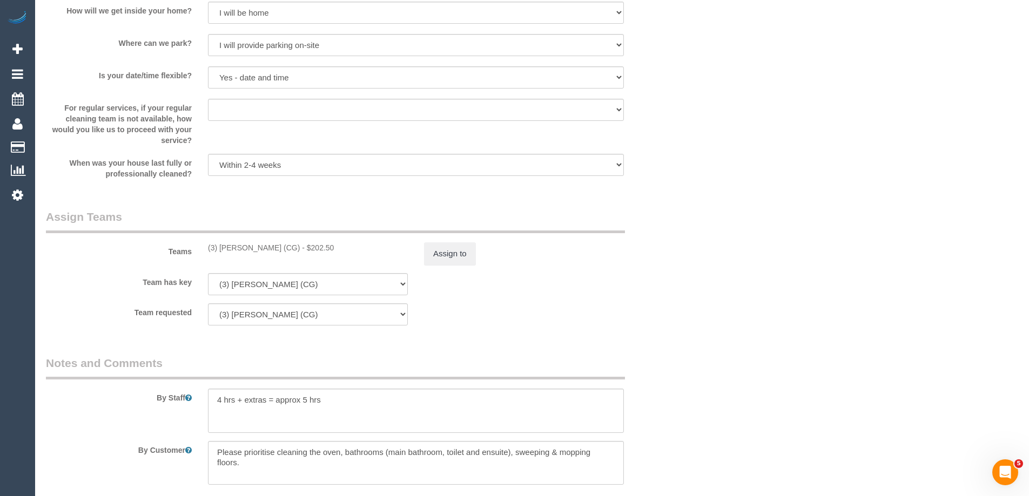
scroll to position [1644, 0]
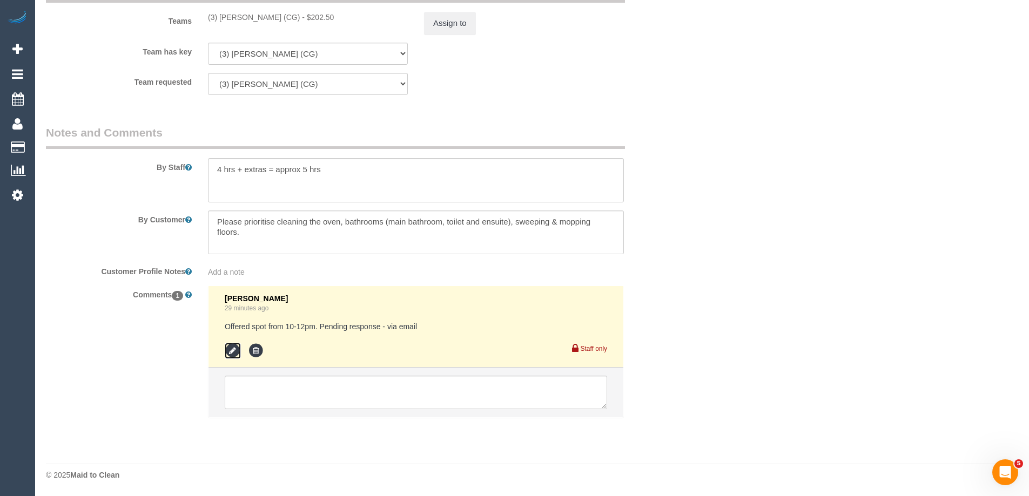
click at [234, 350] on icon at bounding box center [233, 351] width 16 height 16
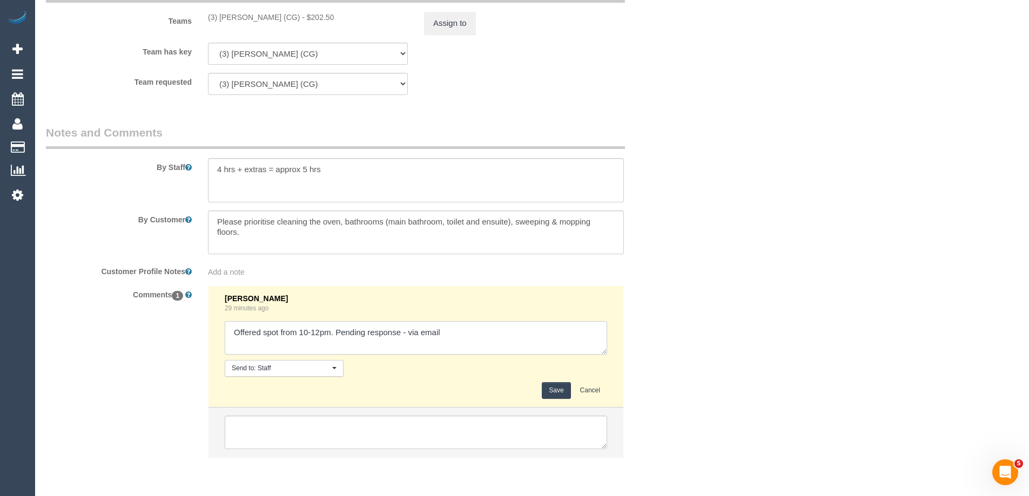
click at [406, 336] on textarea at bounding box center [416, 337] width 382 height 33
type textarea "Offered spot from 10-12pm. Pending response - confirmed via email"
click at [543, 388] on button "Save" at bounding box center [556, 390] width 29 height 17
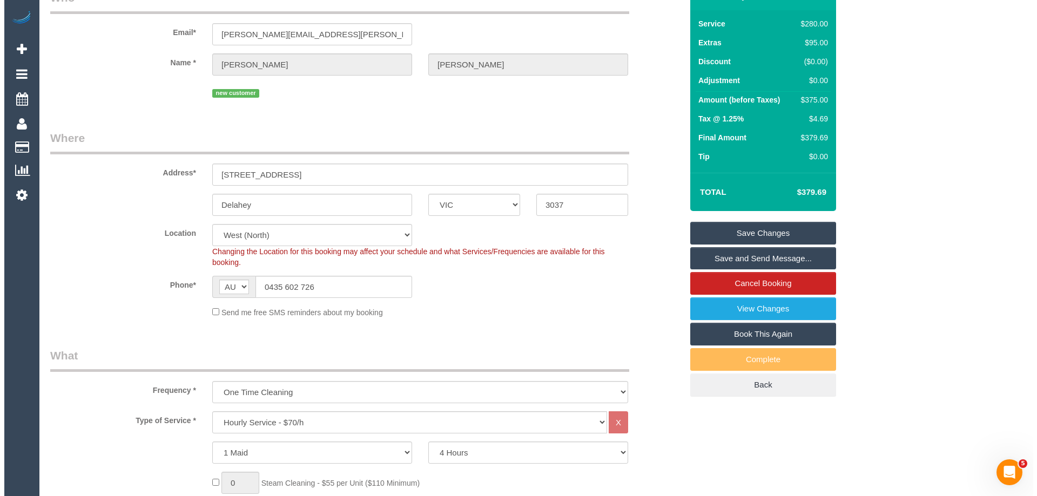
scroll to position [0, 0]
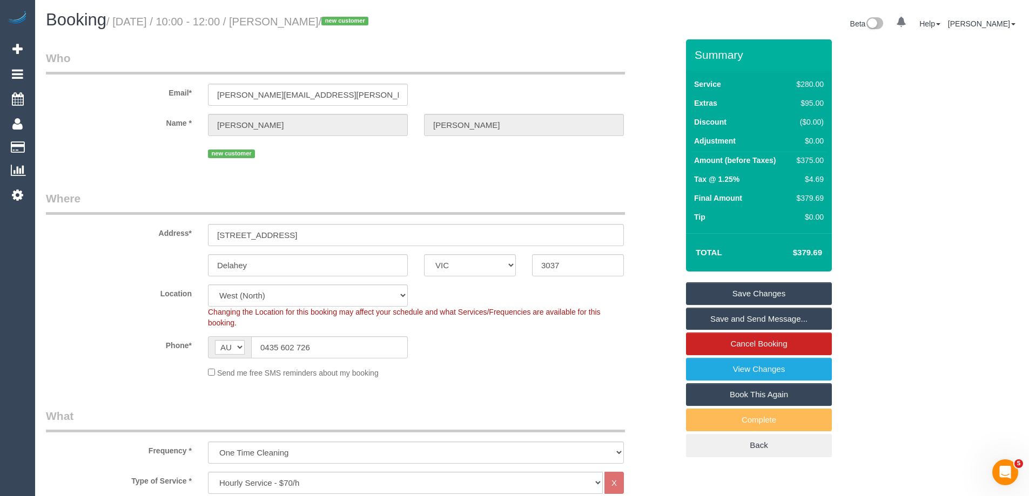
click at [705, 314] on link "Save and Send Message..." at bounding box center [759, 319] width 146 height 23
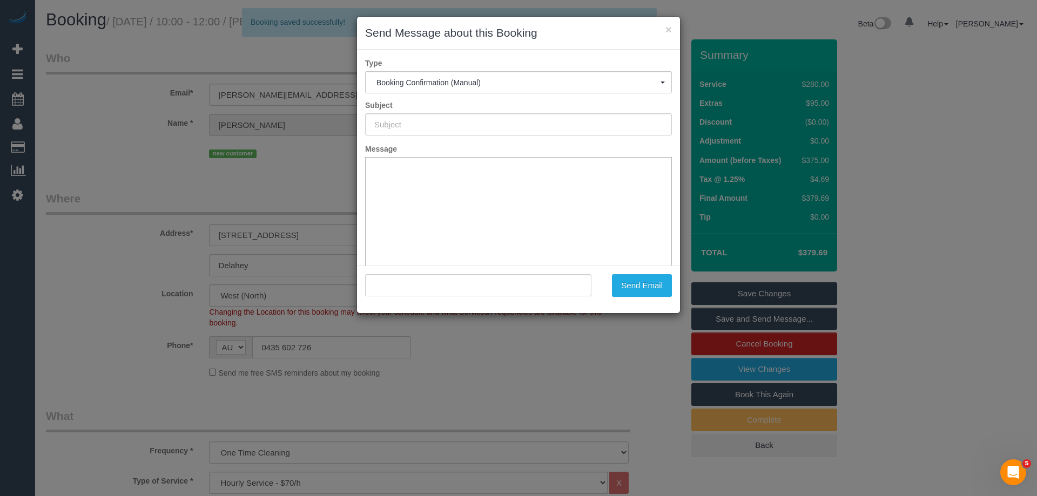
type input "Booking Confirmed"
type input ""Levina Dinh" <levina.dinh@gmail.com>"
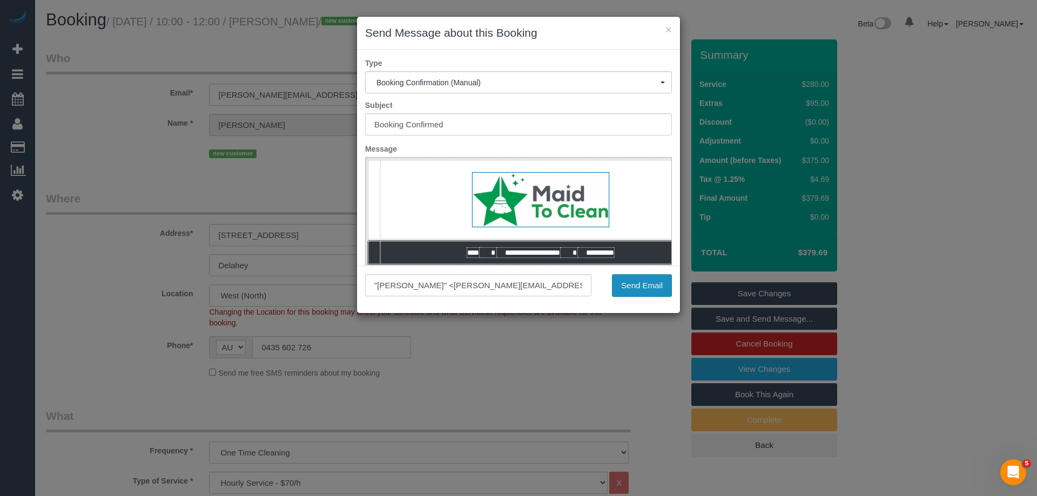
click at [627, 283] on button "Send Email" at bounding box center [642, 285] width 60 height 23
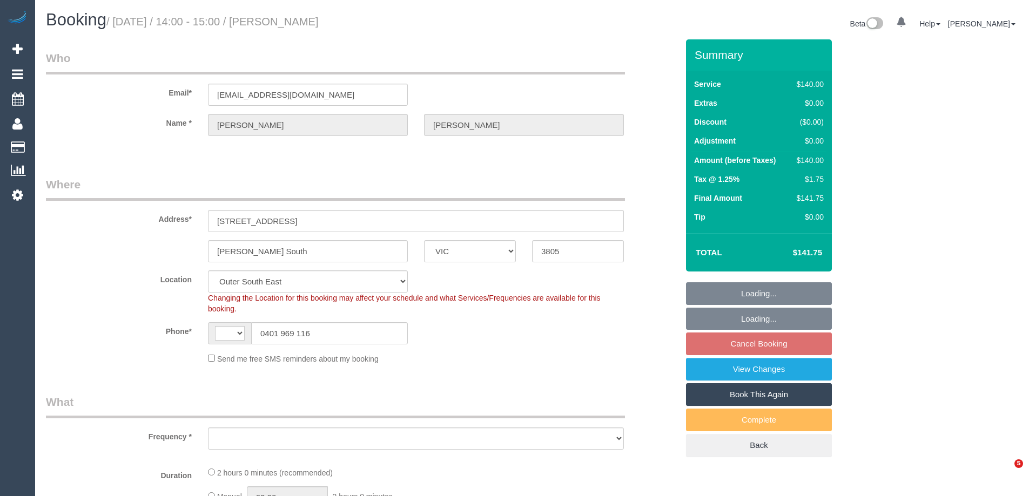
select select "VIC"
select select "string:AU"
select select "object:551"
select select "string:stripe-pm_1RyPzL2GScqysDRVjxkCVTU3"
select select "object:716"
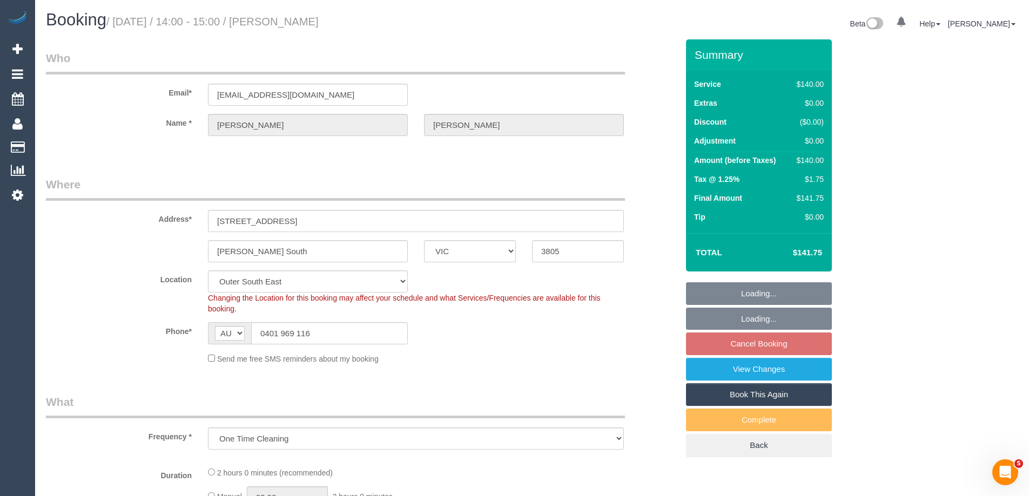
select select "number:27"
select select "number:14"
select select "number:19"
select select "number:22"
select select "number:35"
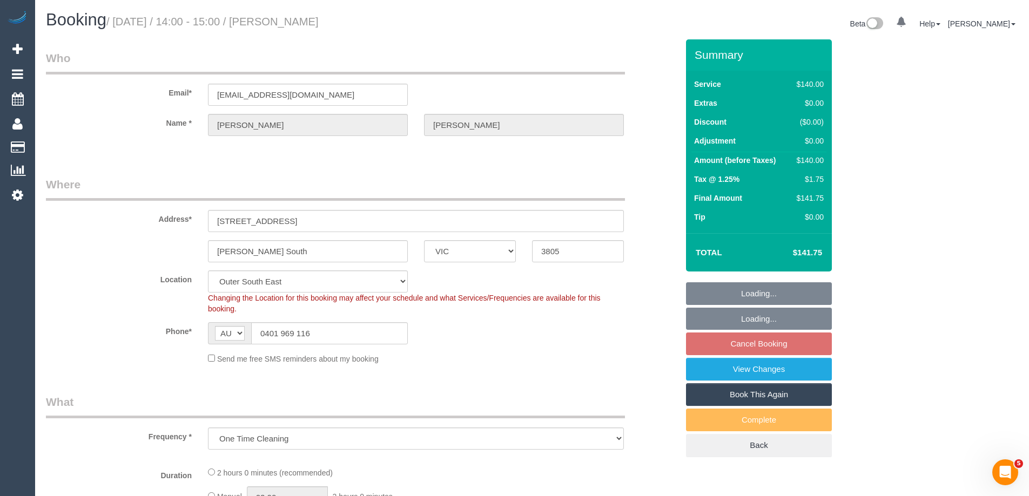
select select "number:12"
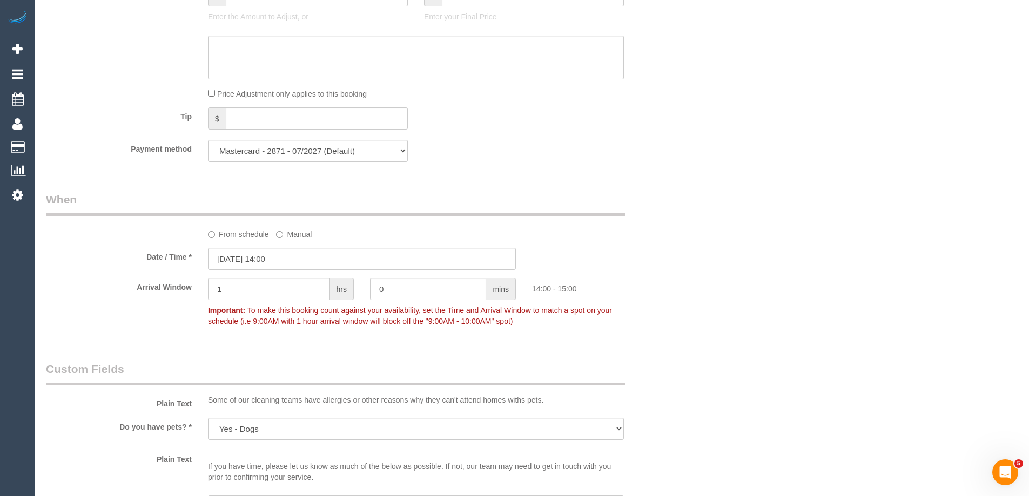
scroll to position [972, 0]
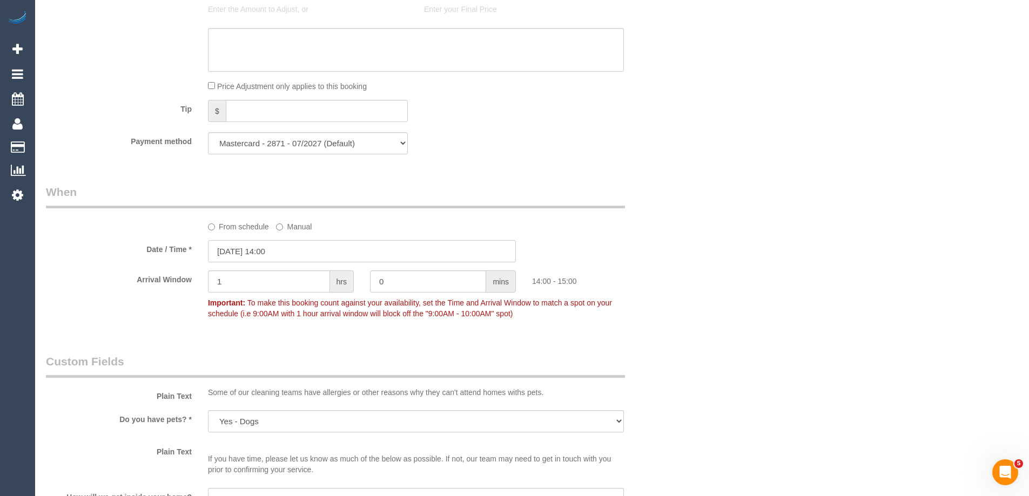
click at [266, 254] on input "[DATE] 14:00" at bounding box center [362, 251] width 308 height 22
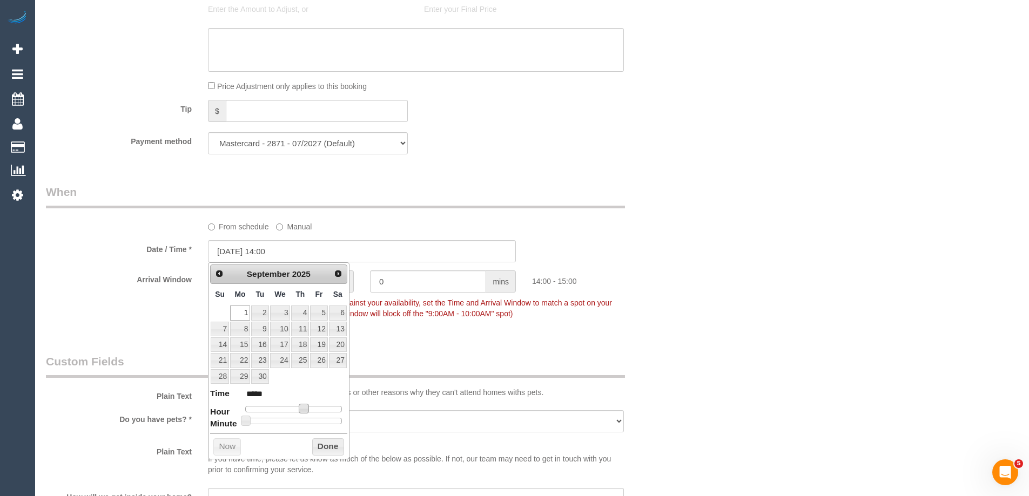
type input "[DATE] 13:00"
type input "*****"
type input "[DATE] 12:00"
type input "*****"
type input "[DATE] 11:00"
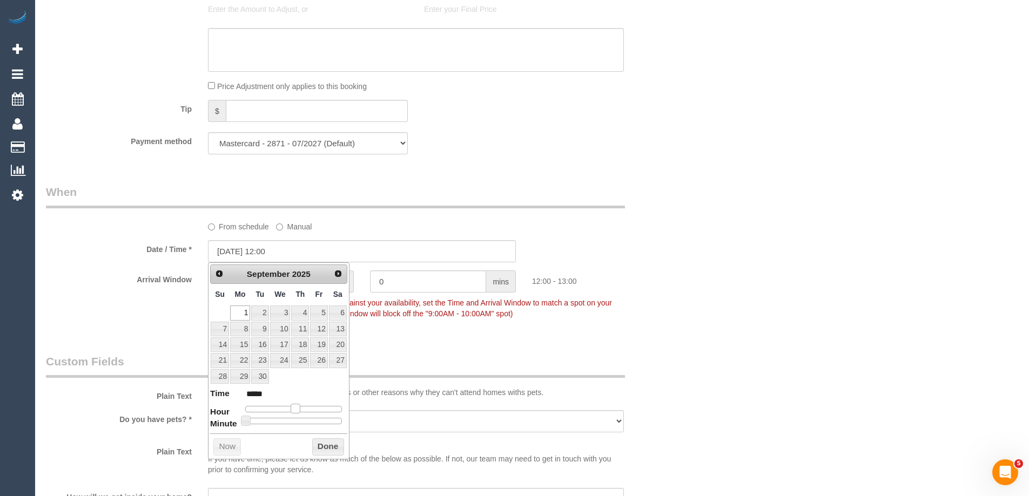
type input "*****"
type input "[DATE] 10:00"
type input "*****"
drag, startPoint x: 302, startPoint y: 408, endPoint x: 287, endPoint y: 409, distance: 15.2
click at [287, 409] on span at bounding box center [287, 409] width 10 height 10
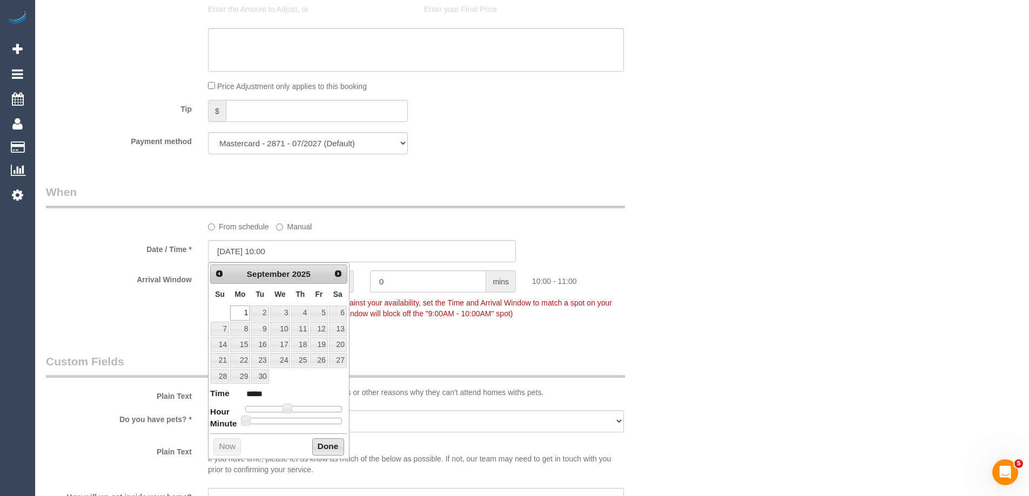
click at [326, 444] on button "Done" at bounding box center [328, 446] width 32 height 17
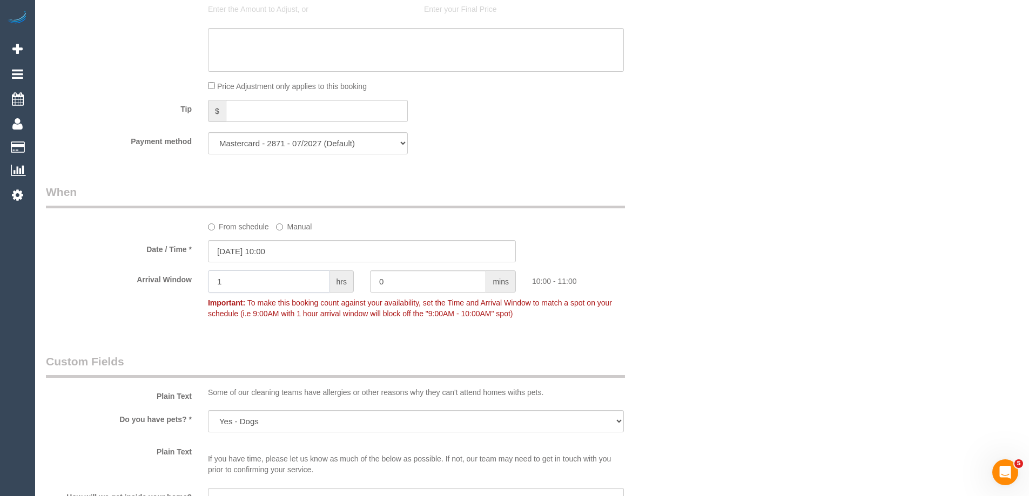
drag, startPoint x: 235, startPoint y: 283, endPoint x: 215, endPoint y: 279, distance: 20.3
click at [215, 279] on input "1" at bounding box center [269, 282] width 122 height 22
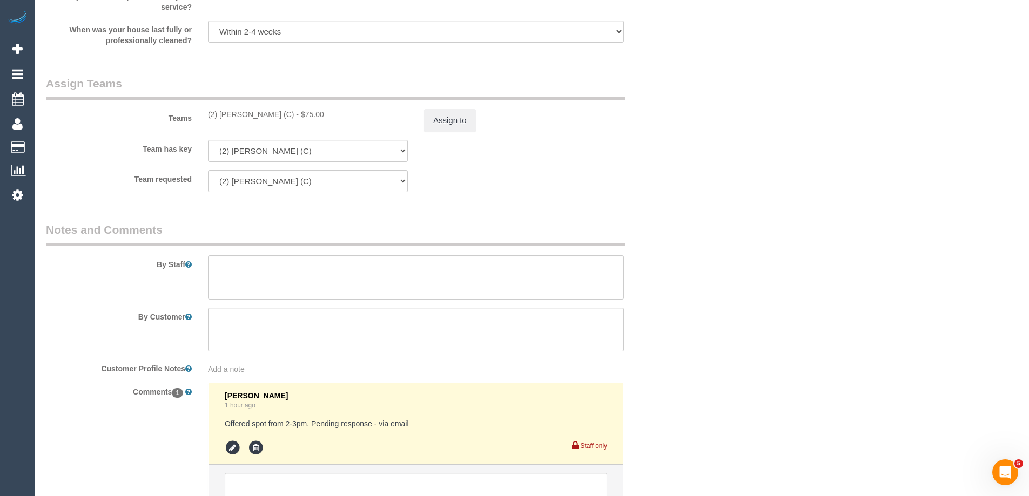
scroll to position [1689, 0]
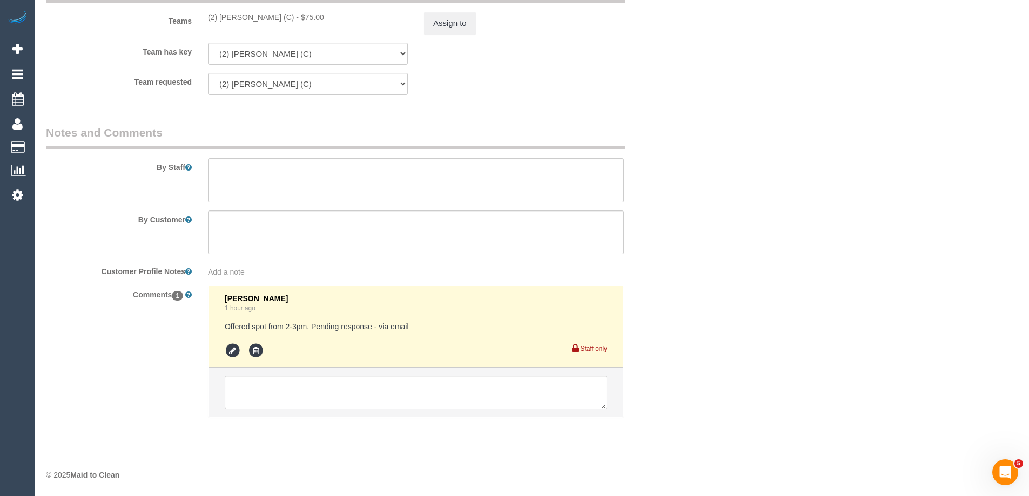
type input "2"
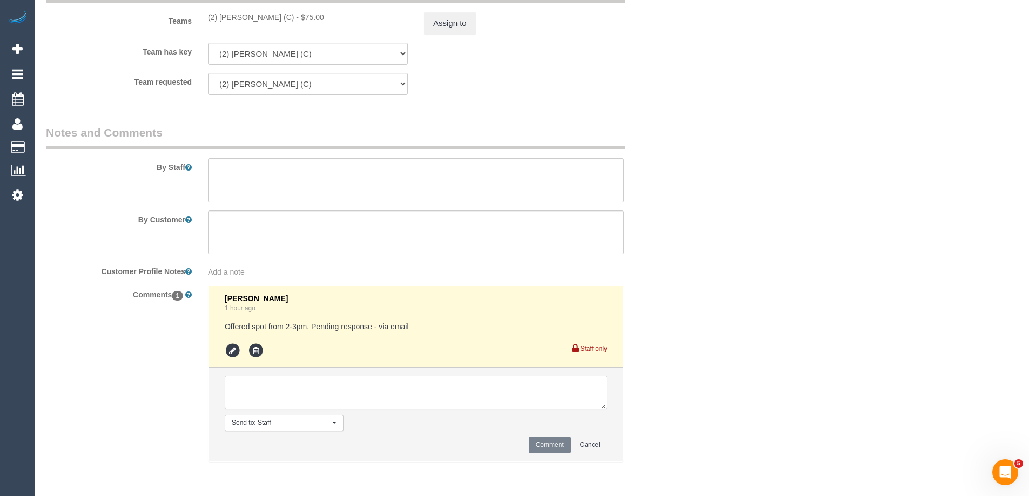
click at [258, 395] on textarea at bounding box center [416, 392] width 382 height 33
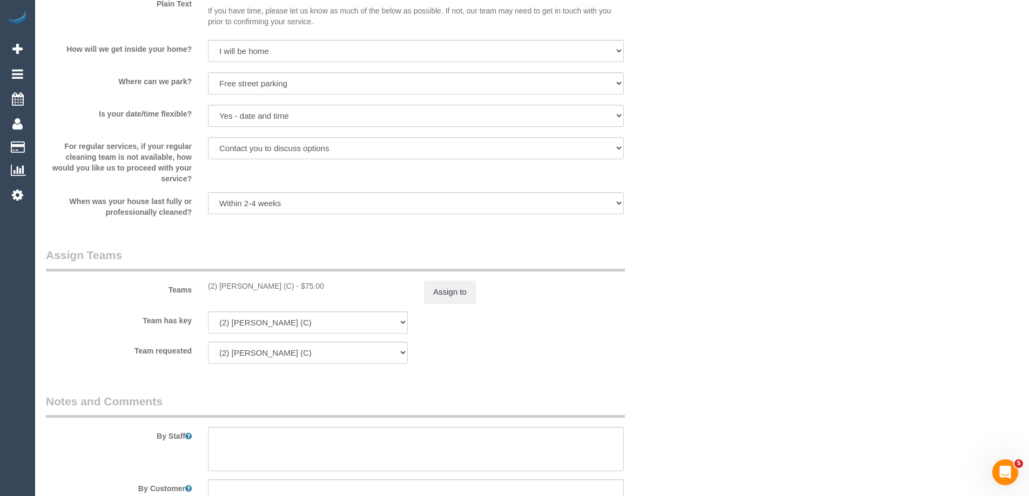
scroll to position [1257, 0]
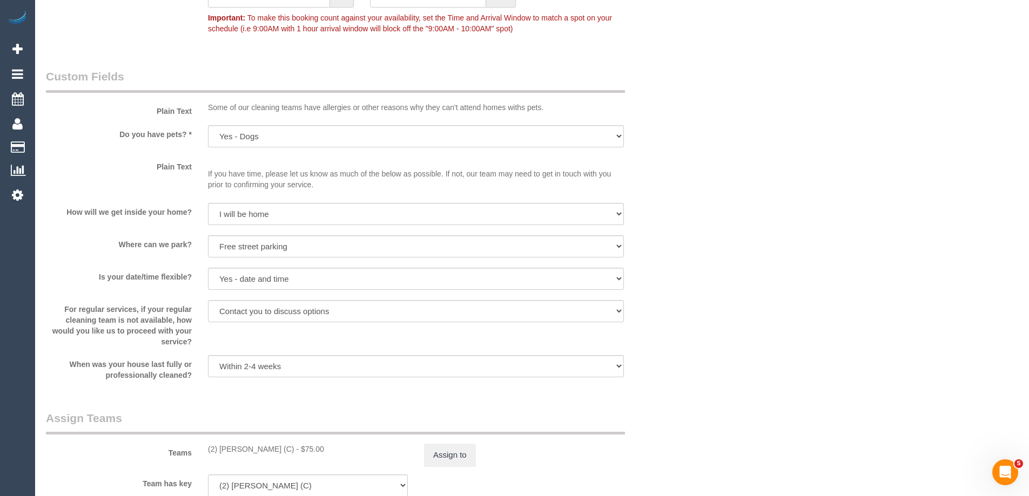
type textarea "Customer can only do from 10-12pm - vi a"
click at [238, 283] on select "Yes - date and time Yes - date but not time Yes - time but not date No - No fle…" at bounding box center [416, 279] width 416 height 22
select select "number:25"
click at [208, 268] on select "Yes - date and time Yes - date but not time Yes - time but not date No - No fle…" at bounding box center [416, 279] width 416 height 22
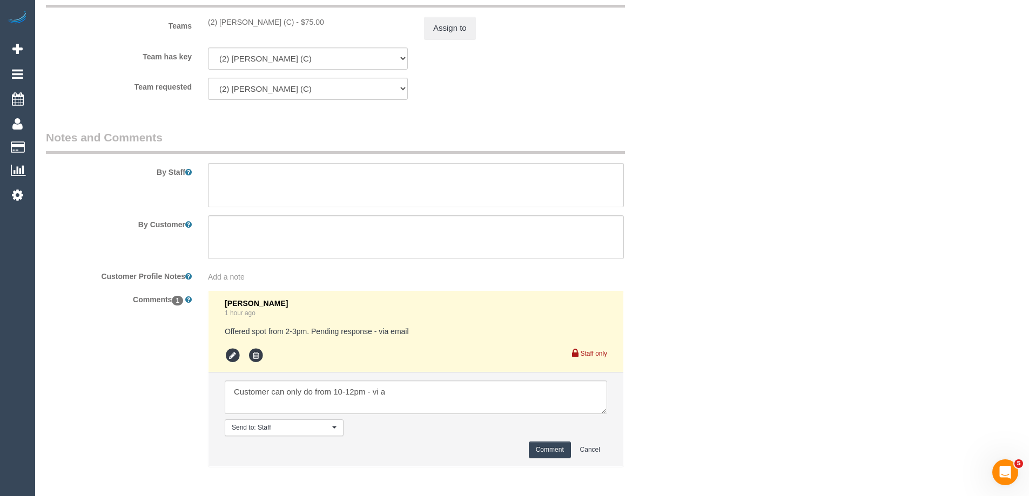
scroll to position [1733, 0]
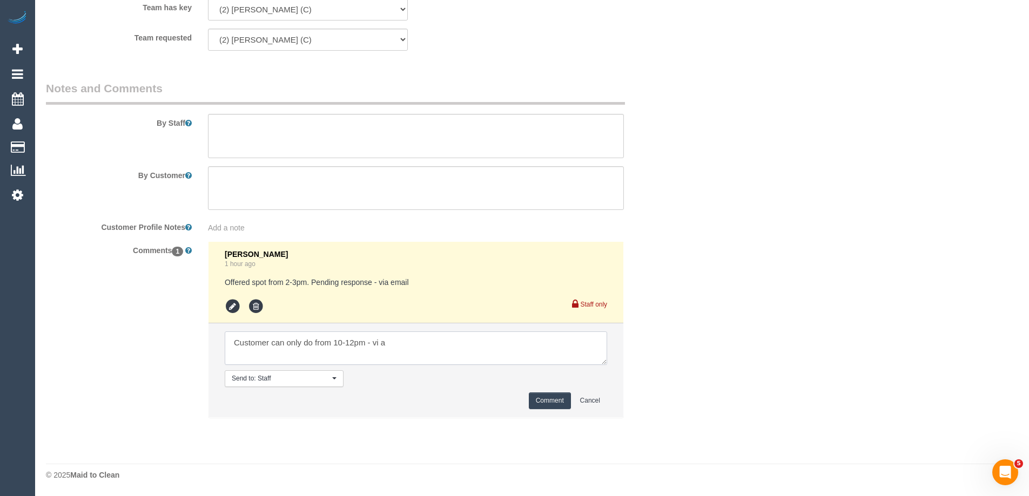
click at [380, 343] on textarea at bounding box center [416, 348] width 382 height 33
type textarea "Customer can only do from 10-12pm - via email"
click at [551, 407] on button "Comment" at bounding box center [550, 401] width 42 height 17
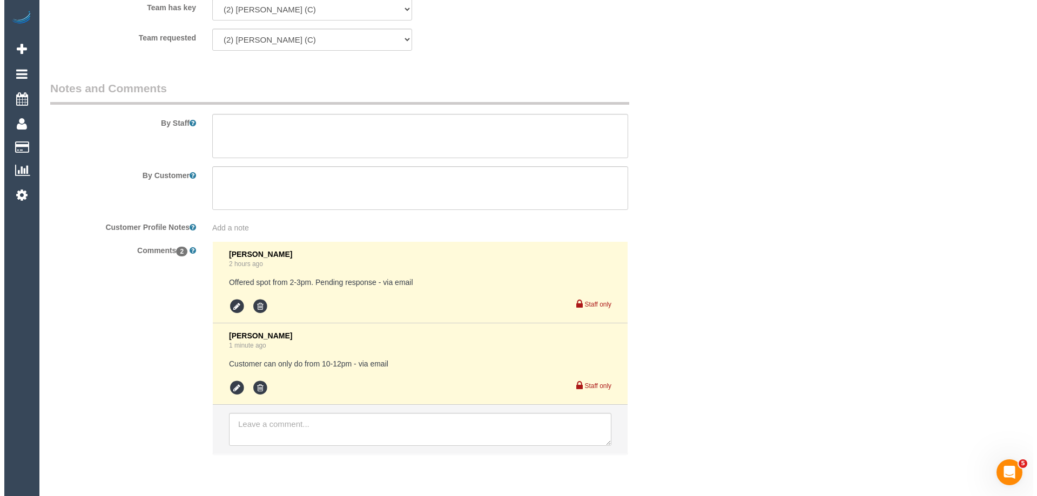
scroll to position [0, 0]
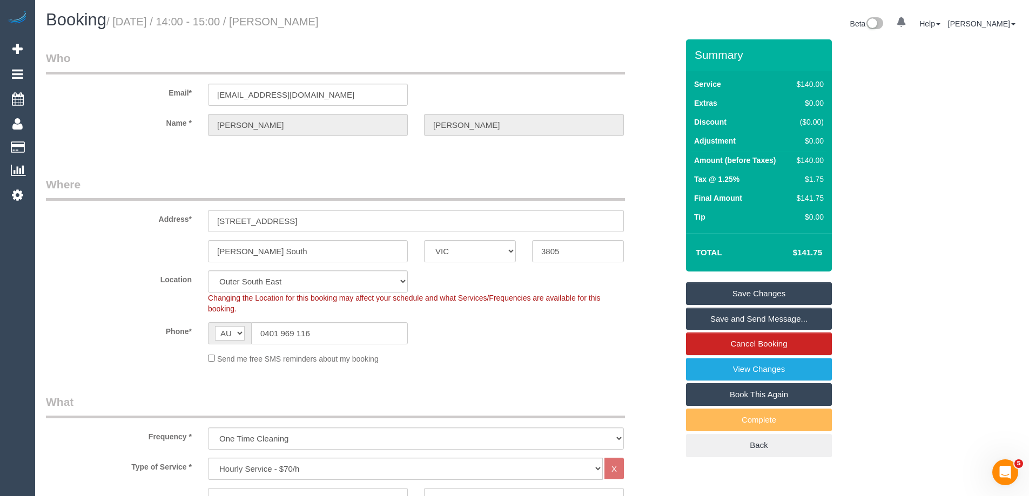
click at [726, 321] on link "Save and Send Message..." at bounding box center [759, 319] width 146 height 23
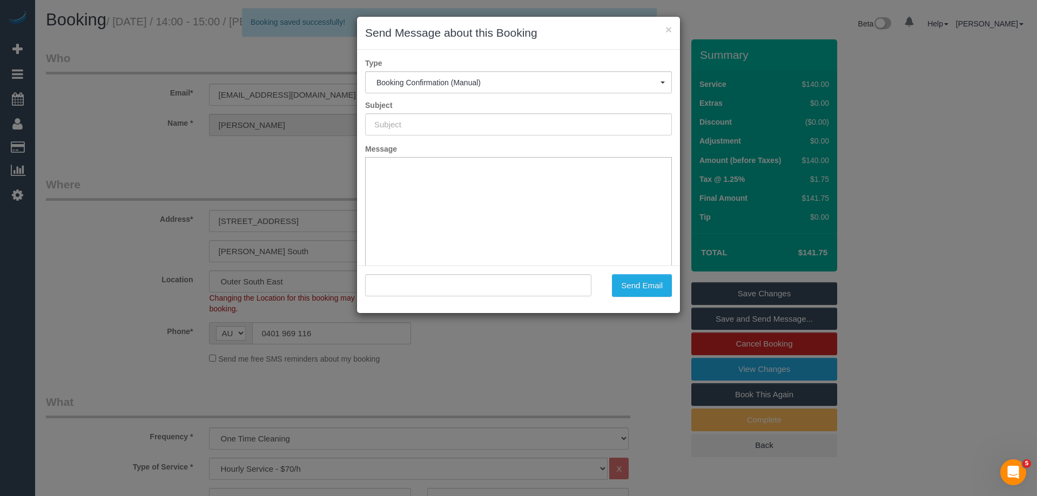
type input "Booking Confirmed"
type input ""Davina Gibson" <davinagibson0905@gmail.com>"
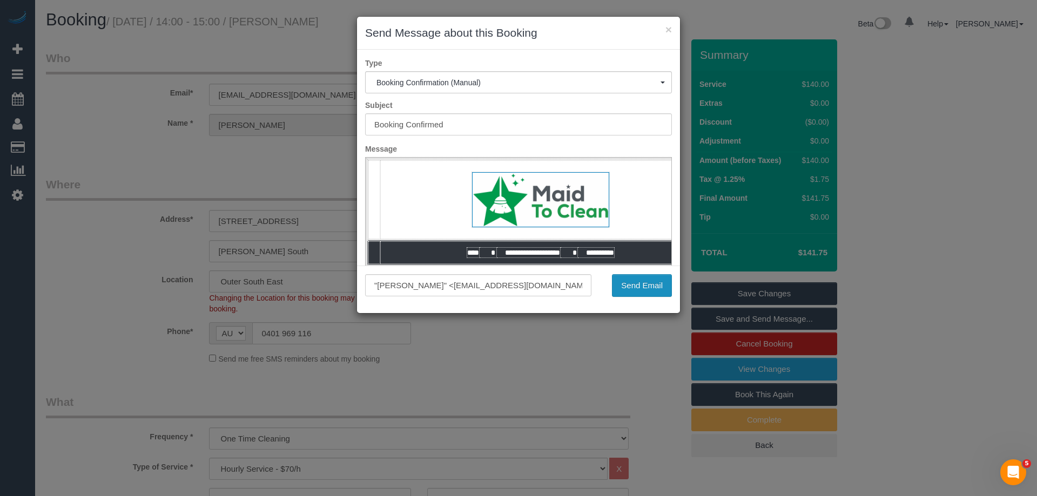
click at [644, 283] on button "Send Email" at bounding box center [642, 285] width 60 height 23
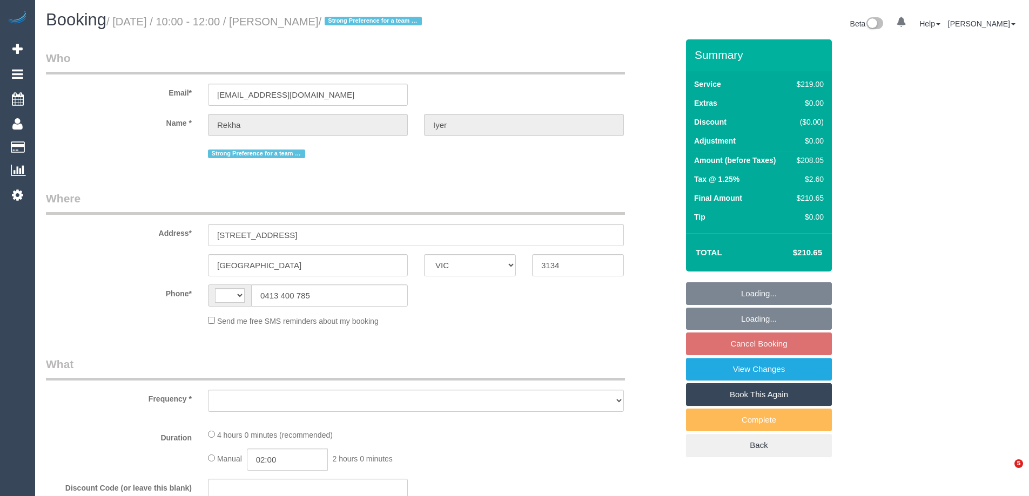
select select "VIC"
select select "string:AU"
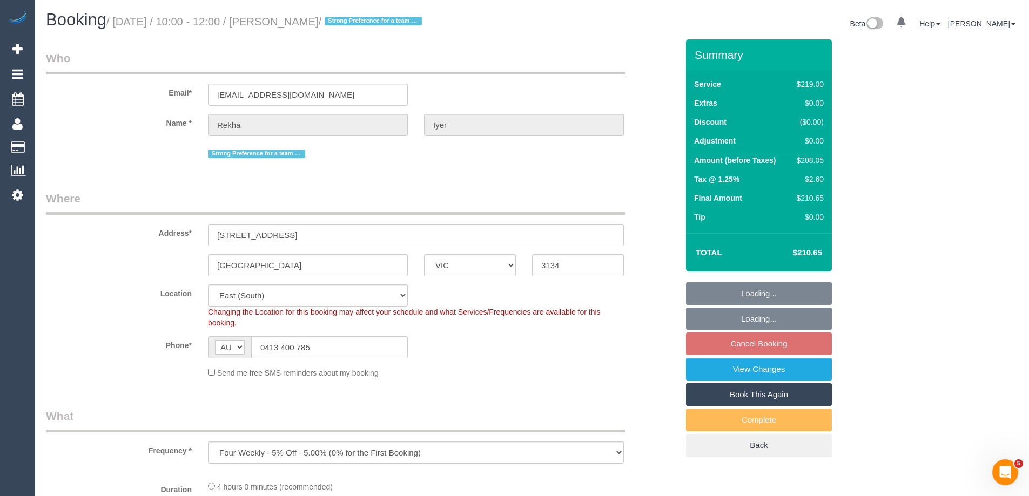
select select "object:655"
select select "string:stripe-pm_1QDF0g2GScqysDRVy745vJ2N"
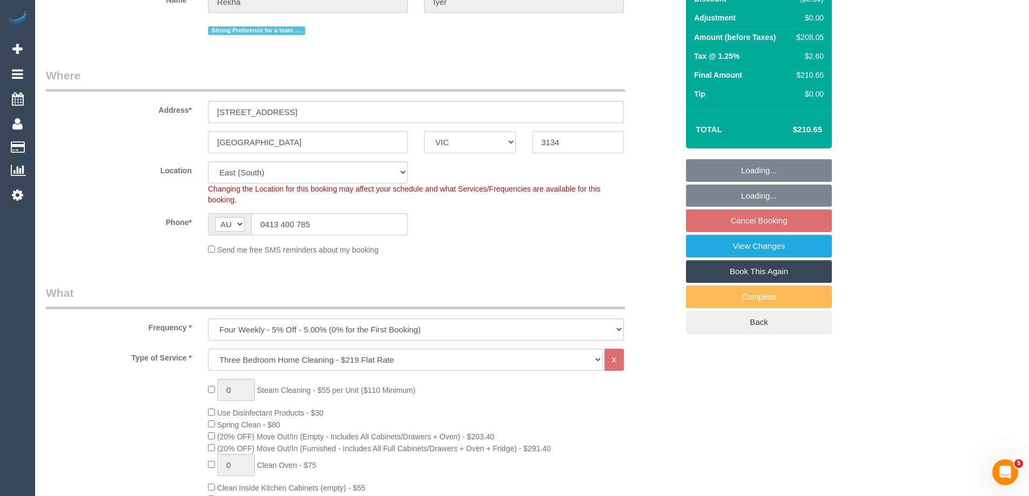
select select "number:28"
select select "number:14"
select select "number:19"
select select "number:25"
select select "number:34"
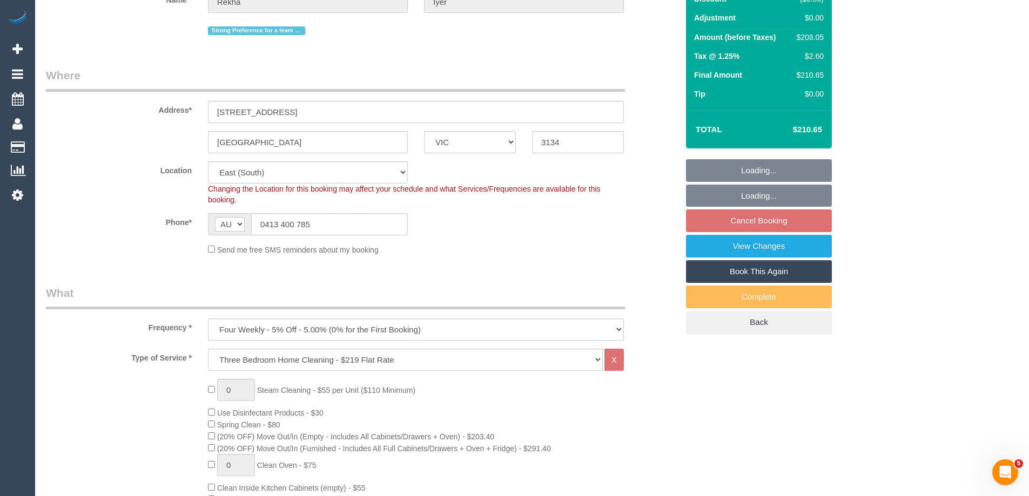
select select "number:12"
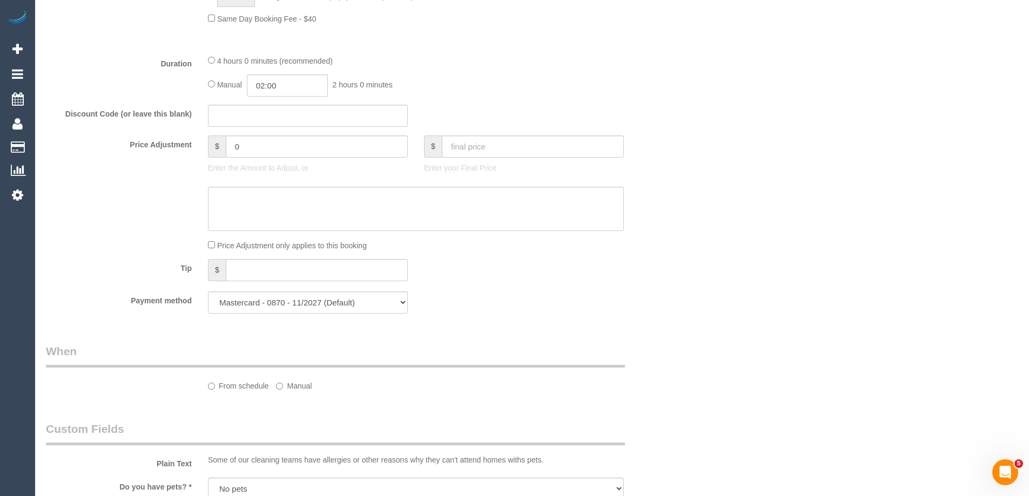
select select "spot3"
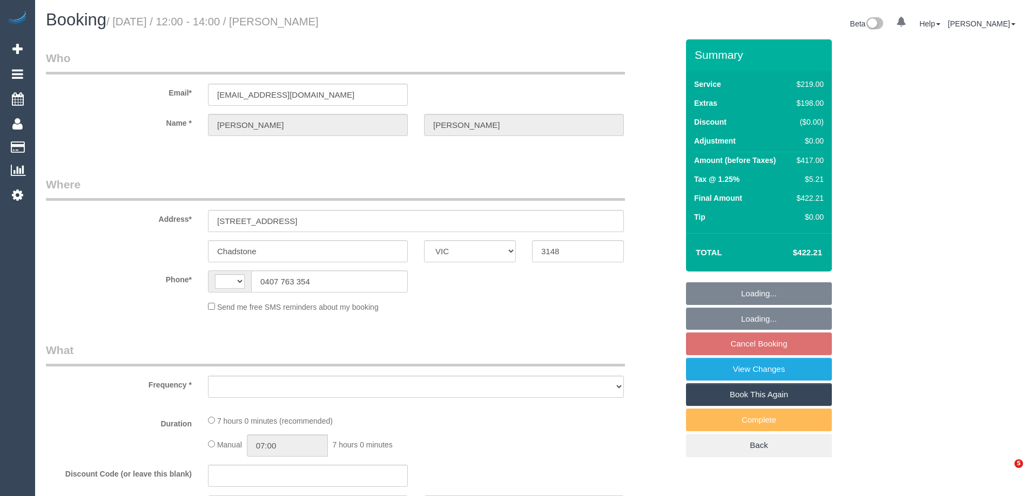
select select "VIC"
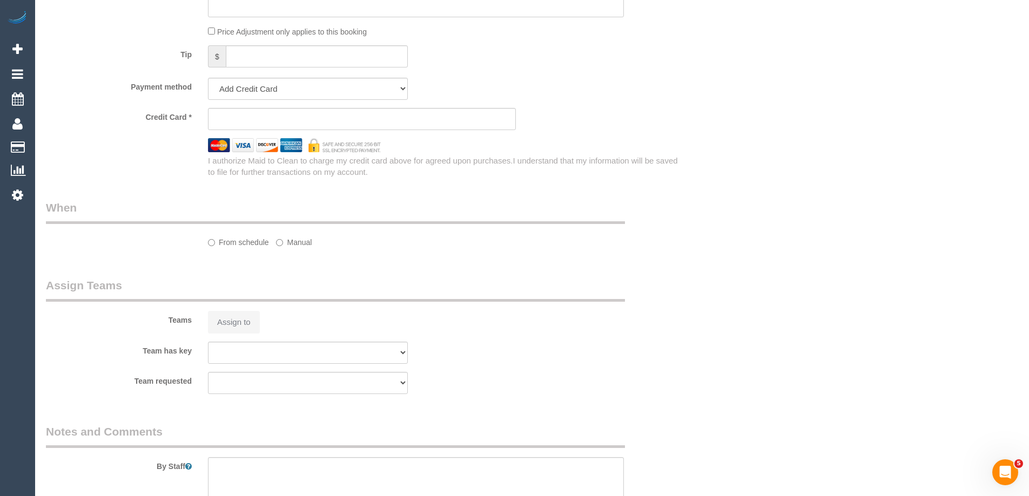
select select "string:AU"
select select "object:522"
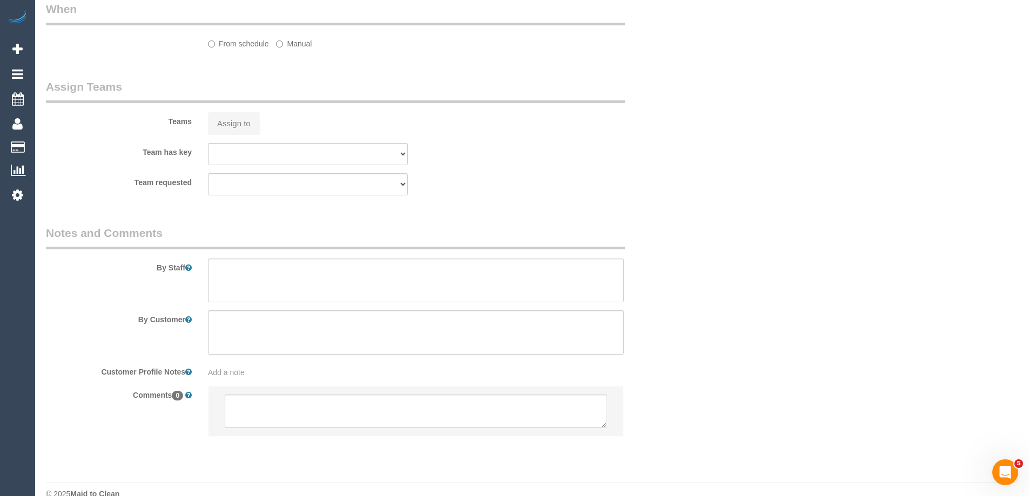
select select "string:stripe-pm_1QemP02GScqysDRV9FCqcrfu"
select select "number:29"
select select "number:14"
select select "number:18"
select select "number:22"
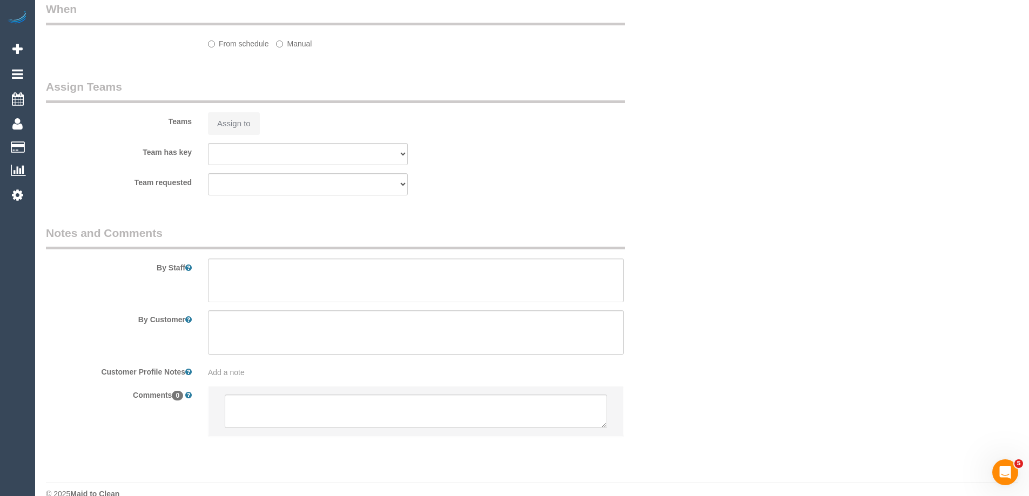
select select "number:26"
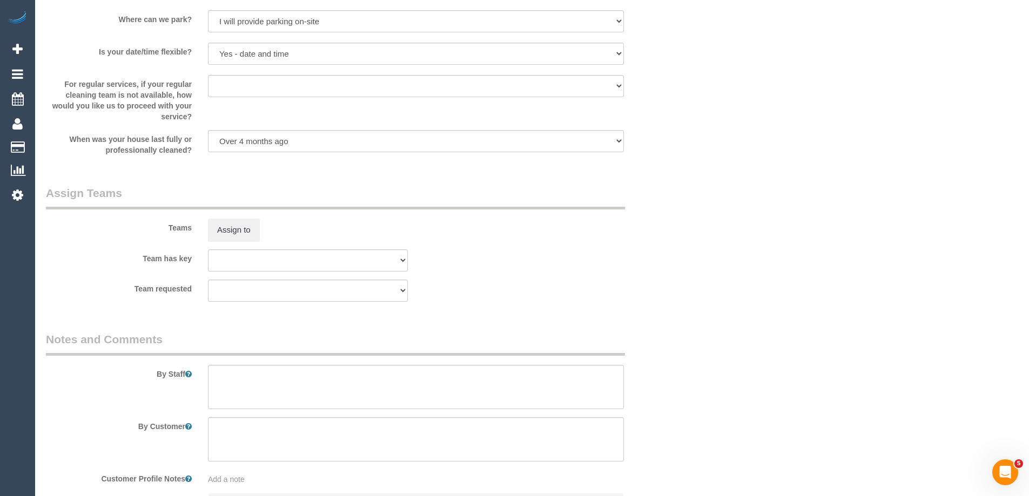
select select "object:1257"
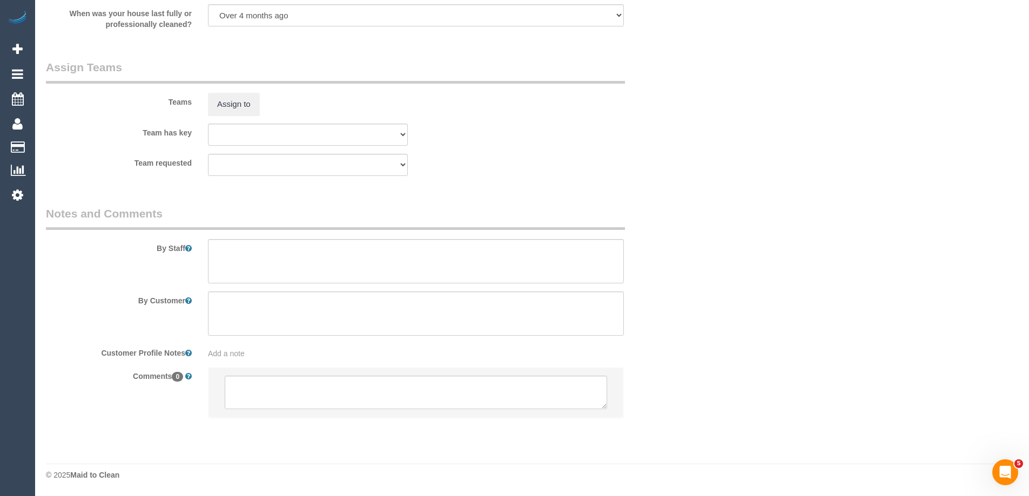
select select "spot3"
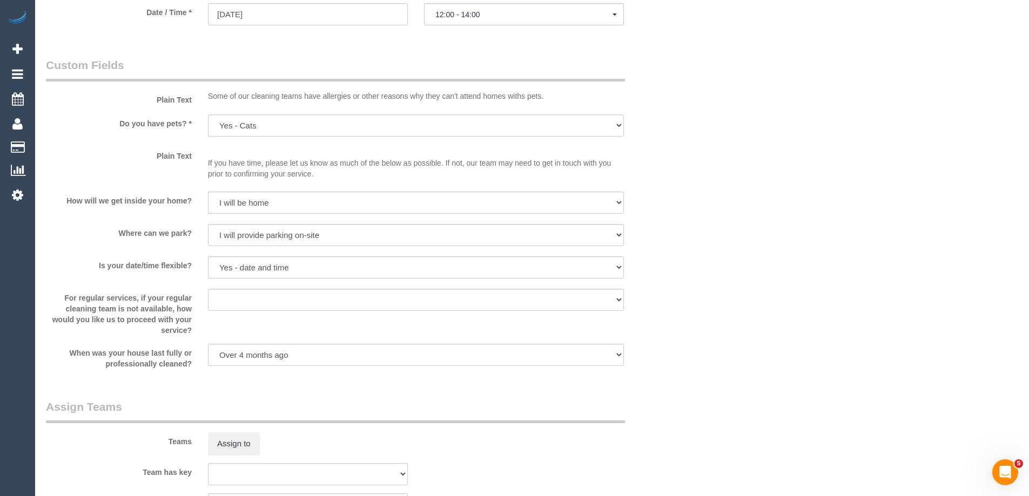
scroll to position [1242, 0]
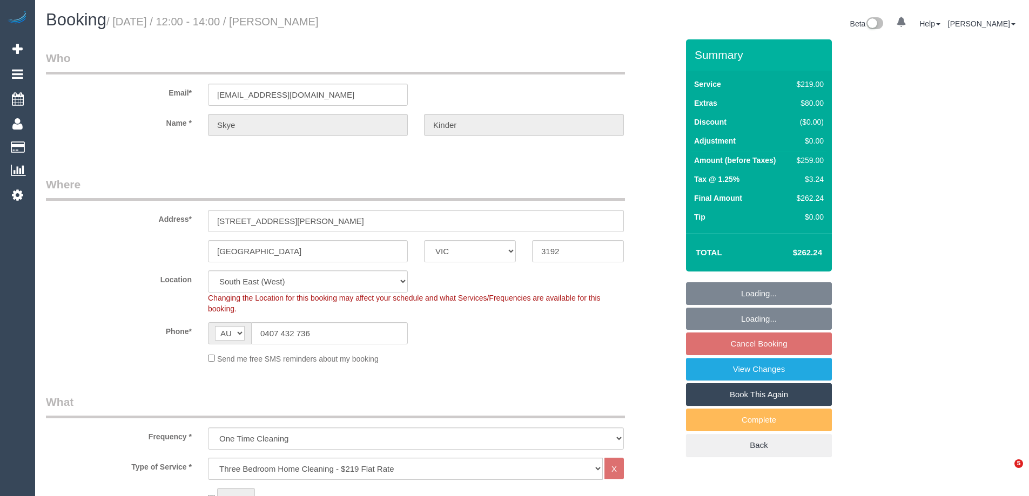
select select "VIC"
select select "string:stripe-pm_1RuB7k2GScqysDRVExNNQnZW"
select select "object:781"
select select "number:29"
select select "number:14"
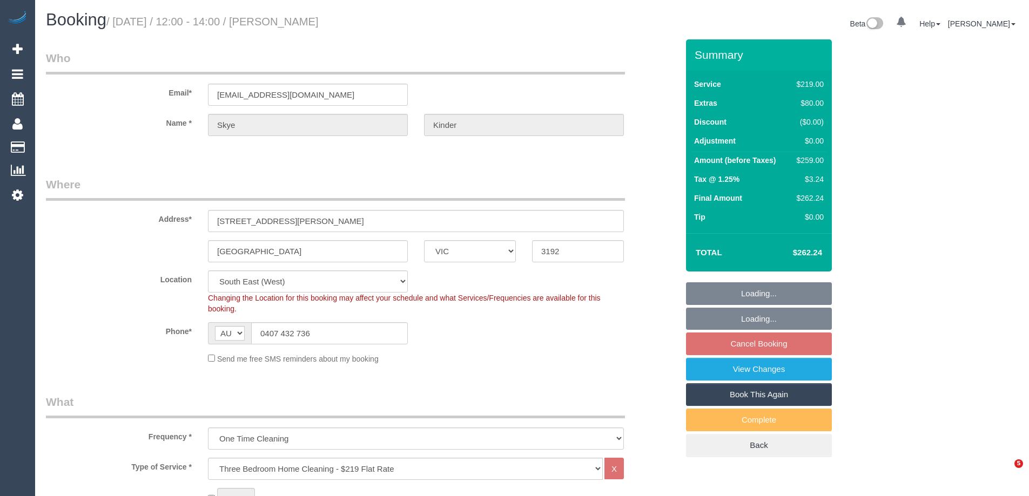
select select "number:19"
select select "number:24"
select select "number:13"
select select "spot3"
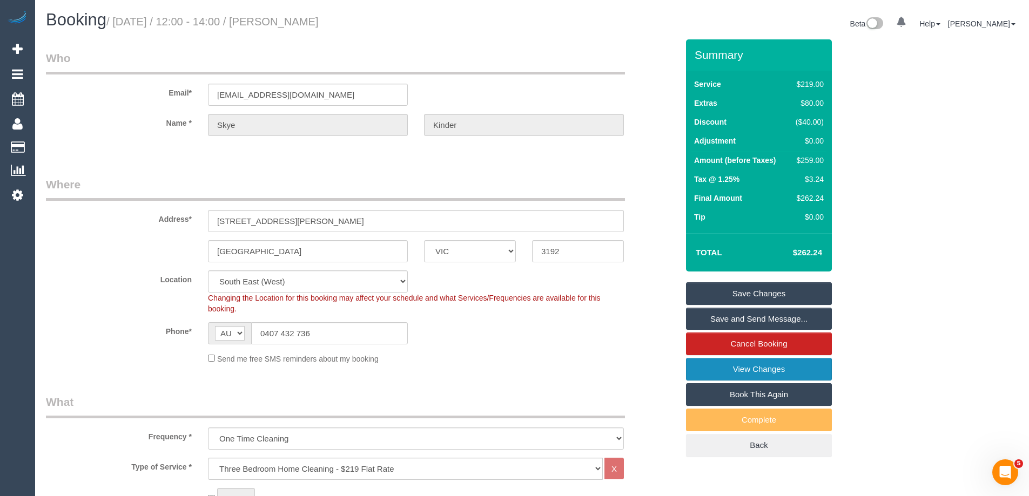
click at [713, 371] on link "View Changes" at bounding box center [759, 369] width 146 height 23
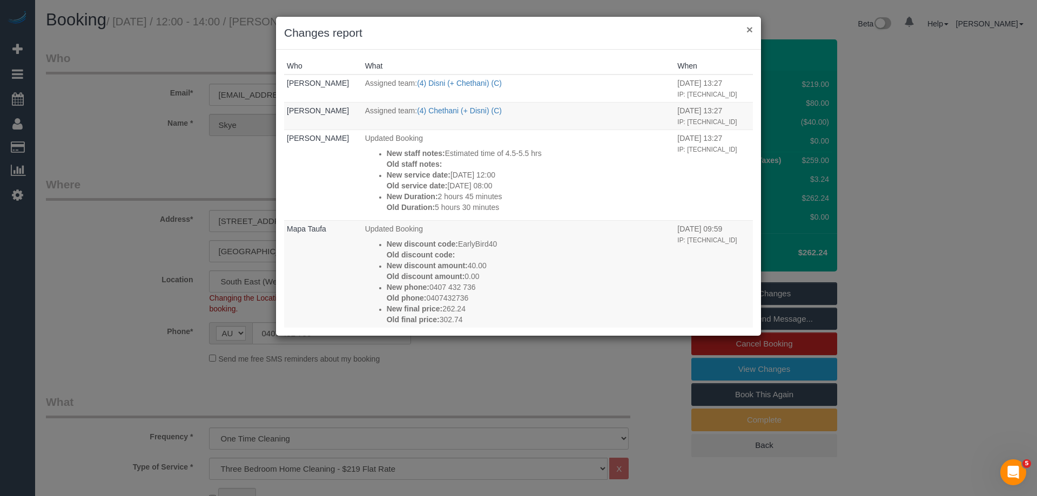
click at [752, 29] on button "×" at bounding box center [749, 29] width 6 height 11
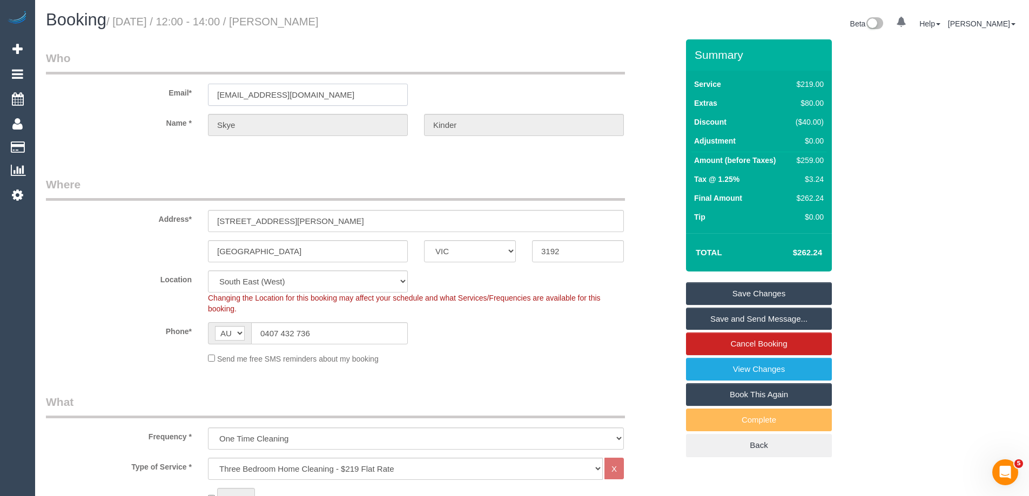
drag, startPoint x: 317, startPoint y: 93, endPoint x: 140, endPoint y: 94, distance: 177.6
click at [140, 94] on div "Email* skye.kinder@me.com" at bounding box center [362, 78] width 648 height 56
click at [724, 367] on link "View Changes" at bounding box center [759, 369] width 146 height 23
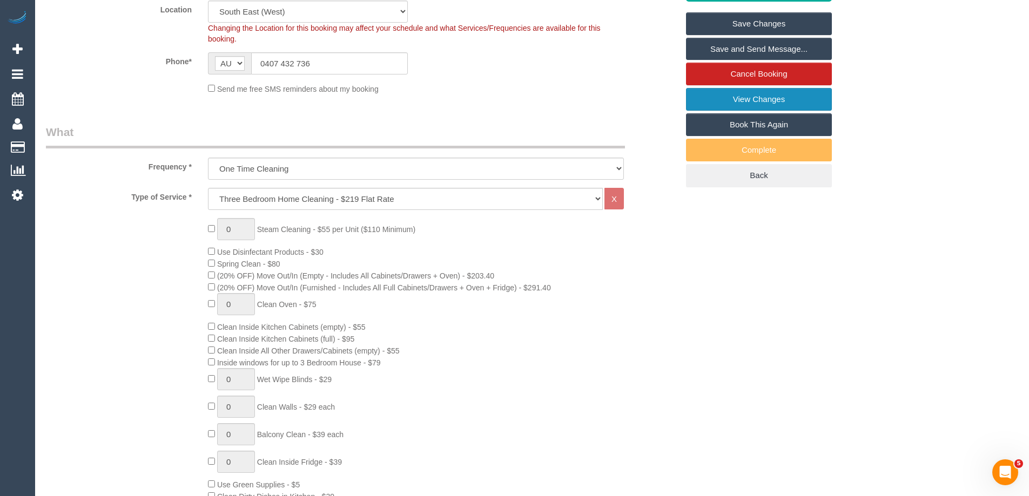
scroll to position [1578, 0]
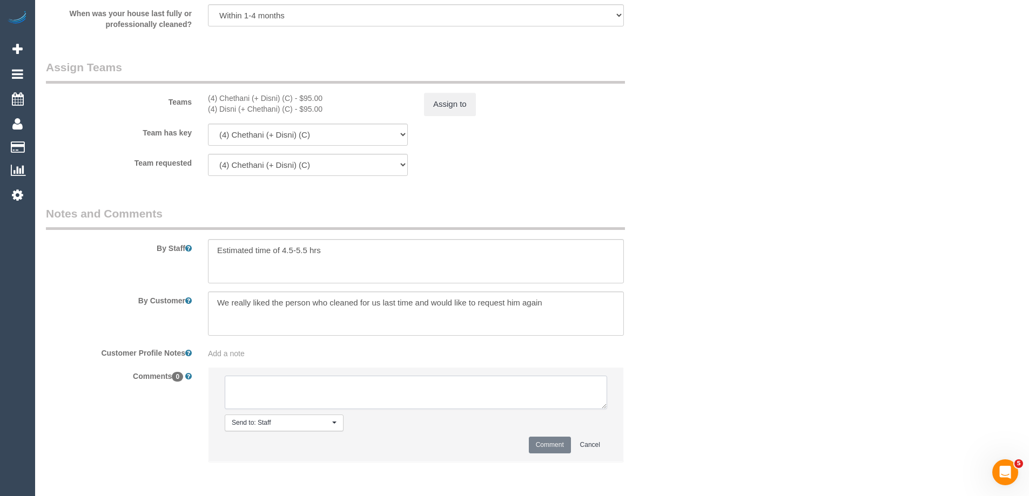
click at [268, 393] on textarea at bounding box center [416, 392] width 382 height 33
type textarea "Offered spot from 12-2pm. Pending response - via email"
click at [560, 441] on button "Comment" at bounding box center [550, 445] width 42 height 17
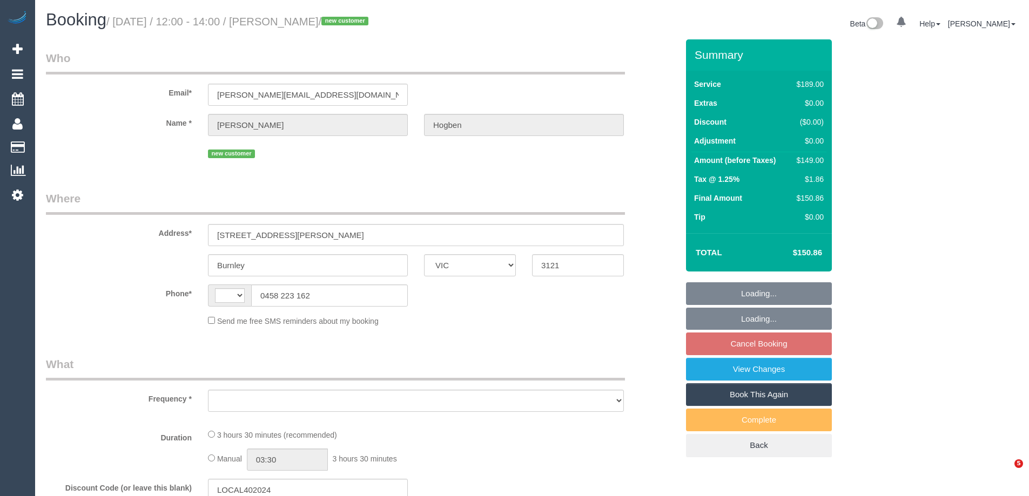
select select "VIC"
select select "string:AU"
select select "object:537"
select select "string:stripe-pm_1RyNTo2GScqysDRV2Eluu9jA"
select select "number:29"
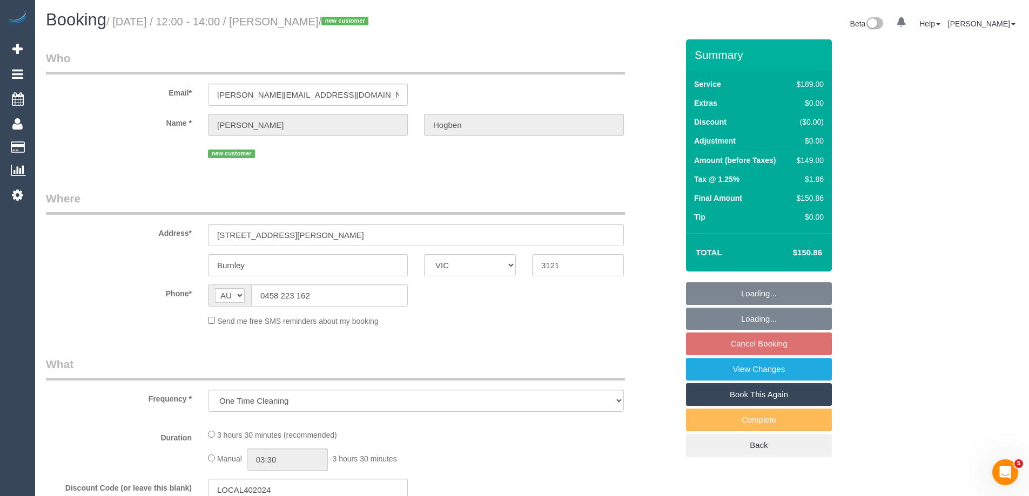
select select "number:14"
select select "number:19"
select select "number:24"
select select "number:12"
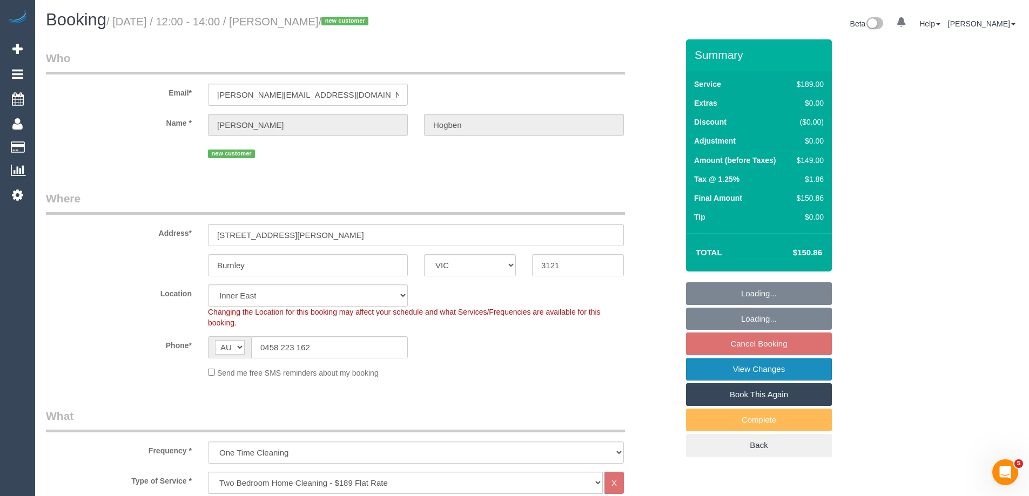
select select "object:1384"
click at [713, 370] on link "View Changes" at bounding box center [759, 369] width 146 height 23
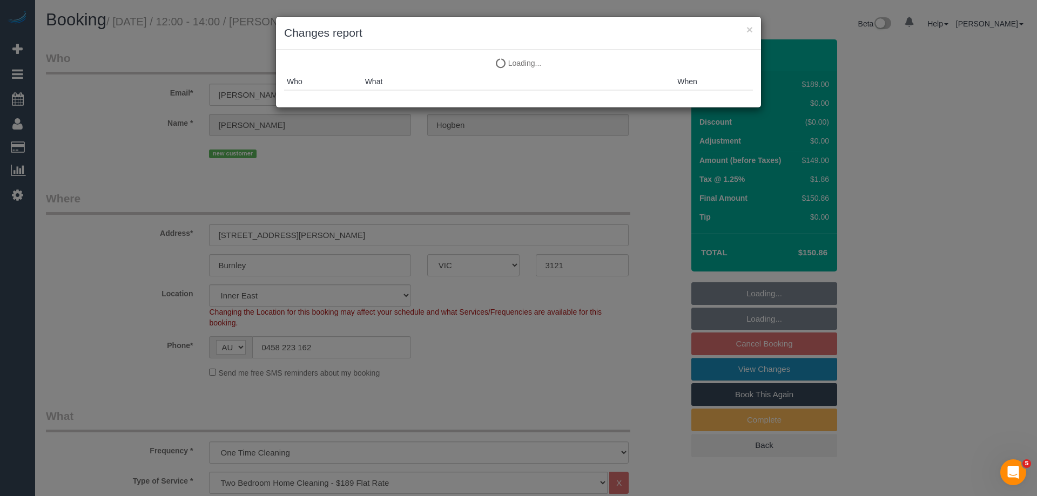
select select "spot3"
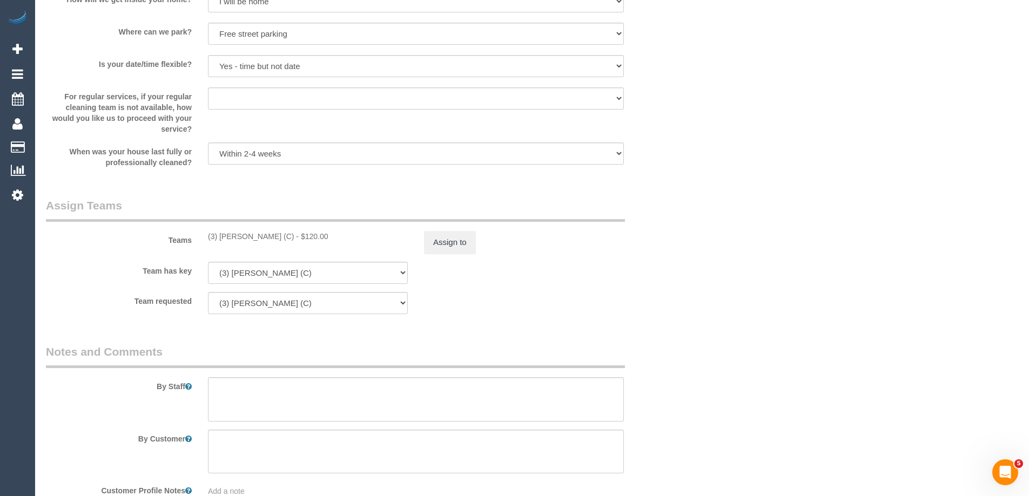
scroll to position [1592, 0]
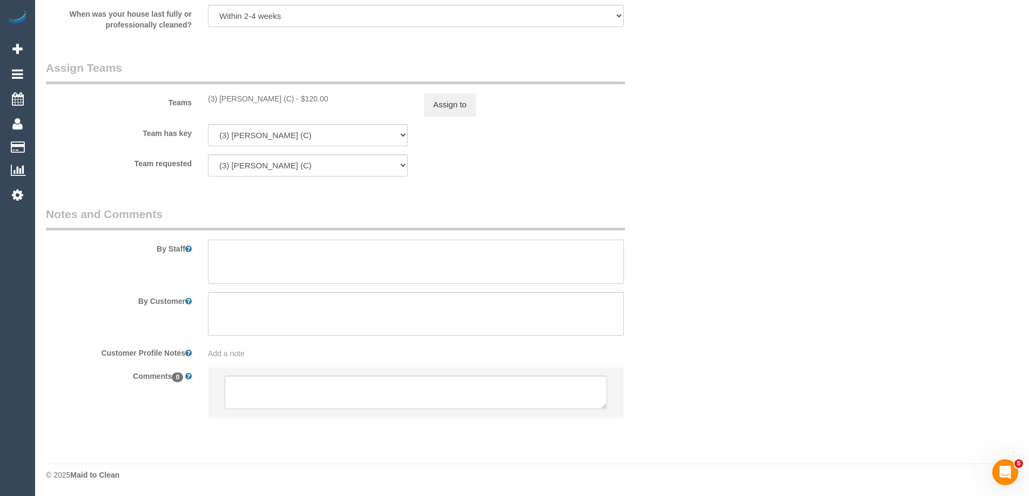
click at [252, 263] on textarea at bounding box center [416, 262] width 416 height 44
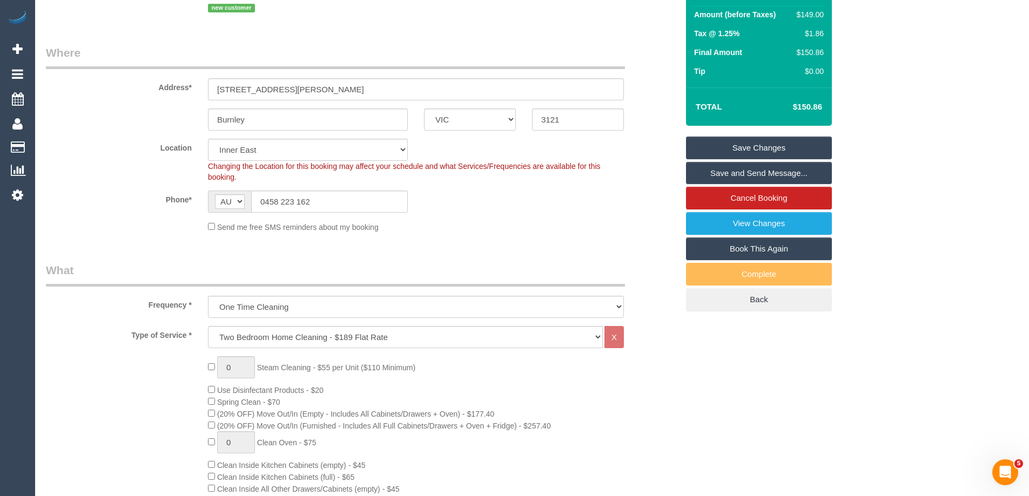
scroll to position [0, 0]
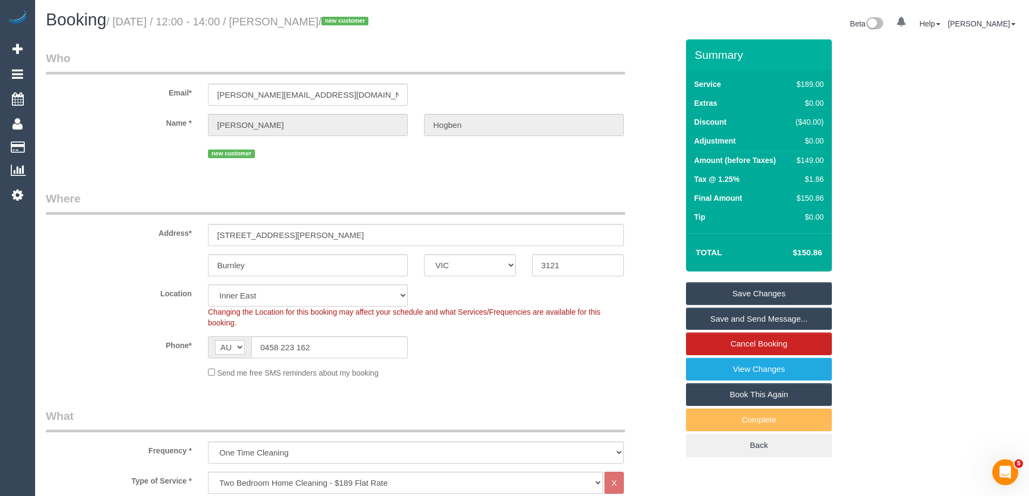
type textarea "Estimated time of 3-3.5 hrs"
drag, startPoint x: 347, startPoint y: 95, endPoint x: 96, endPoint y: 82, distance: 252.0
click at [96, 82] on div "Email* dan@intention-studios.com.au" at bounding box center [362, 78] width 648 height 56
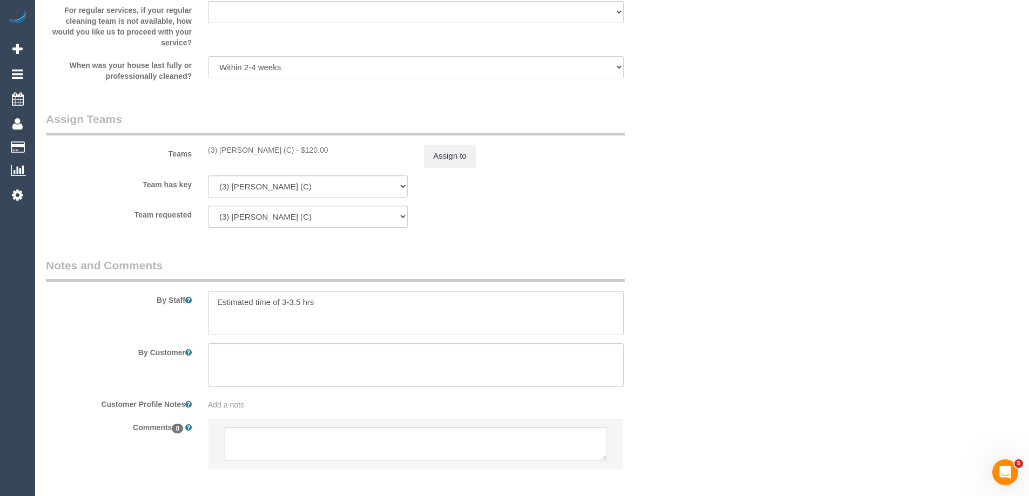
scroll to position [1592, 0]
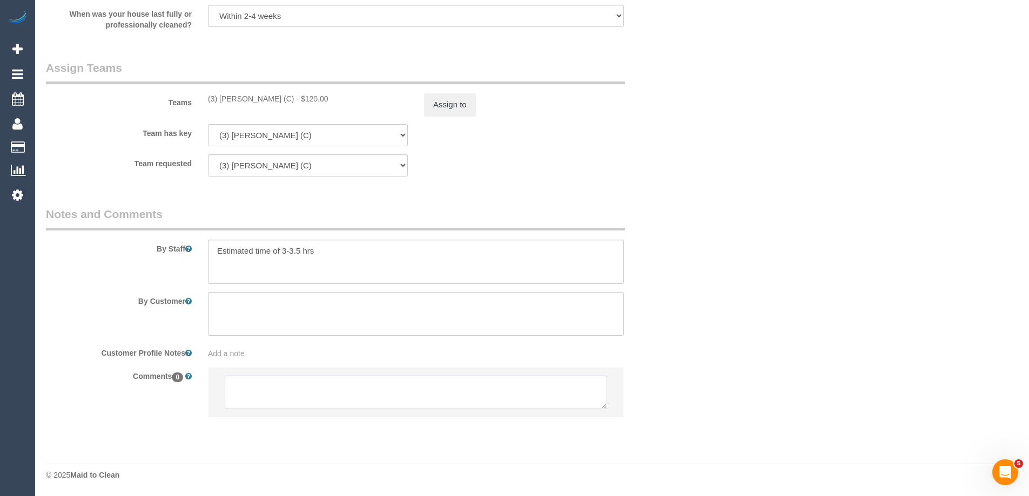
click at [258, 397] on textarea at bounding box center [416, 392] width 382 height 33
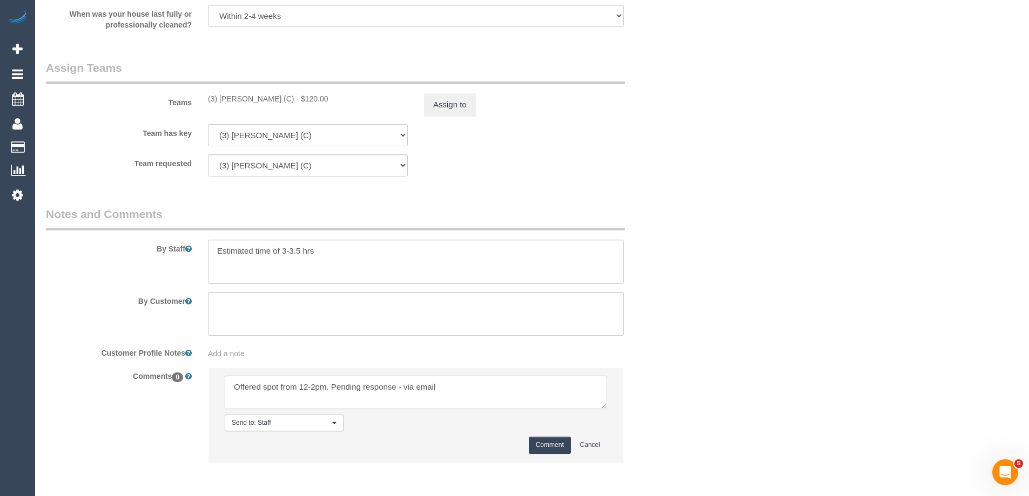
type textarea "Offered spot from 12-2pm. Pending response - via email"
click at [536, 447] on button "Comment" at bounding box center [550, 445] width 42 height 17
click at [539, 444] on button "Comment" at bounding box center [550, 445] width 42 height 17
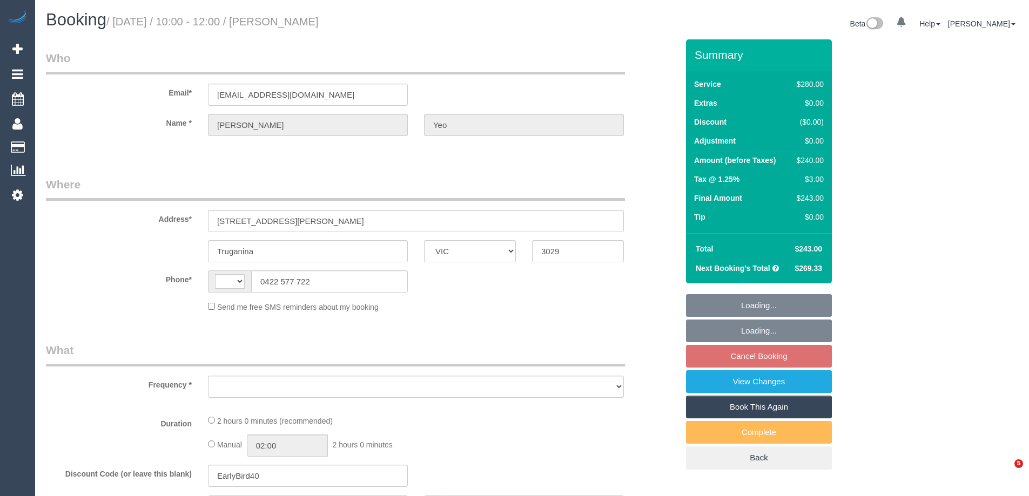
select select "VIC"
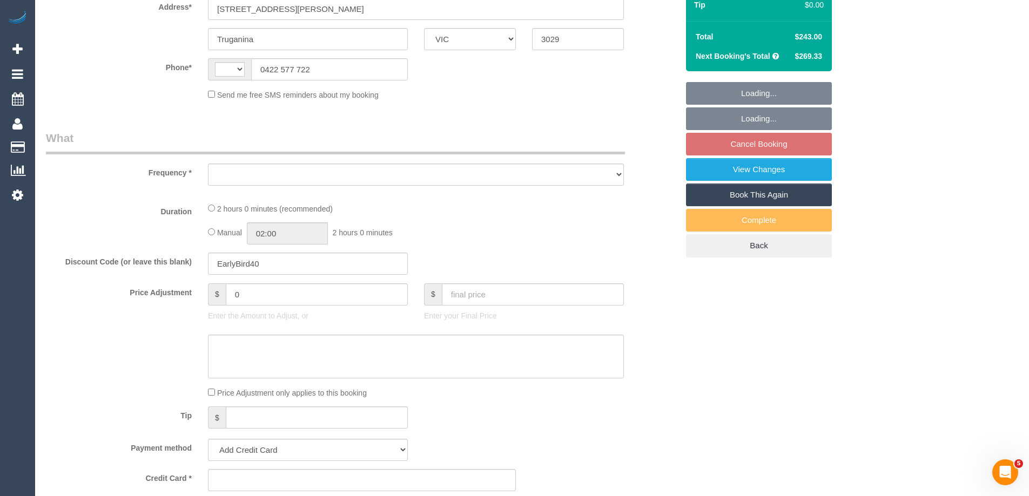
select select "string:AU"
select select "object:554"
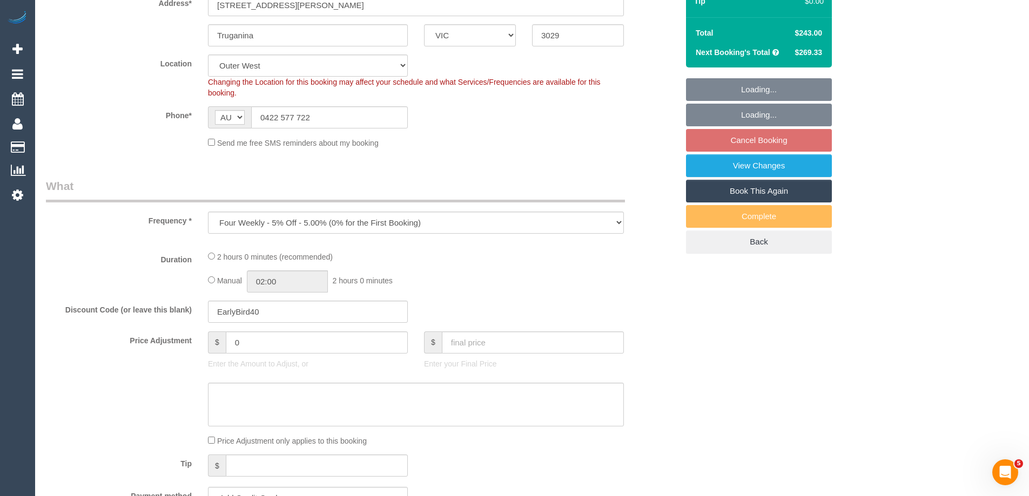
select select "string:stripe-pm_1RdY9r2GScqysDRVmpX4Fy0X"
select select "number:28"
select select "number:14"
select select "number:19"
select select "number:36"
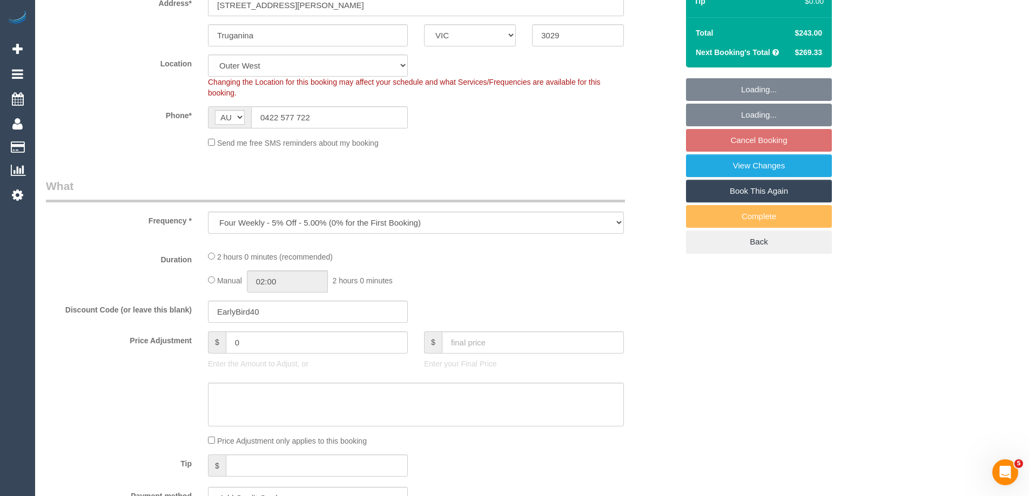
select select "number:35"
select select "number:13"
select select "2"
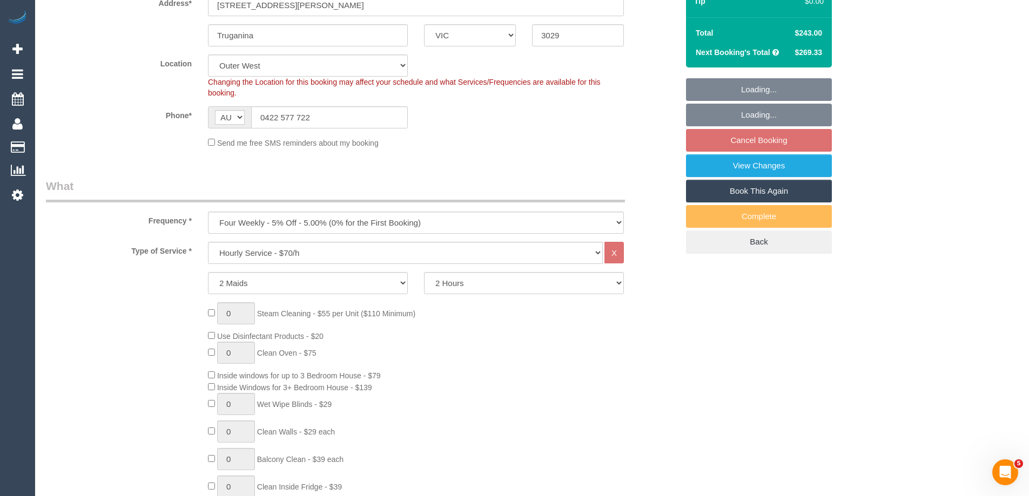
select select "object:1263"
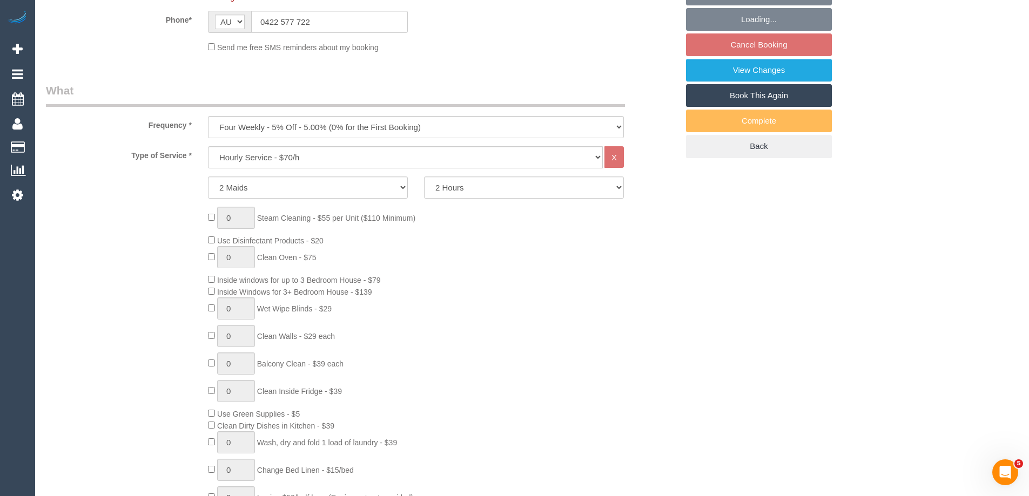
select select "spot3"
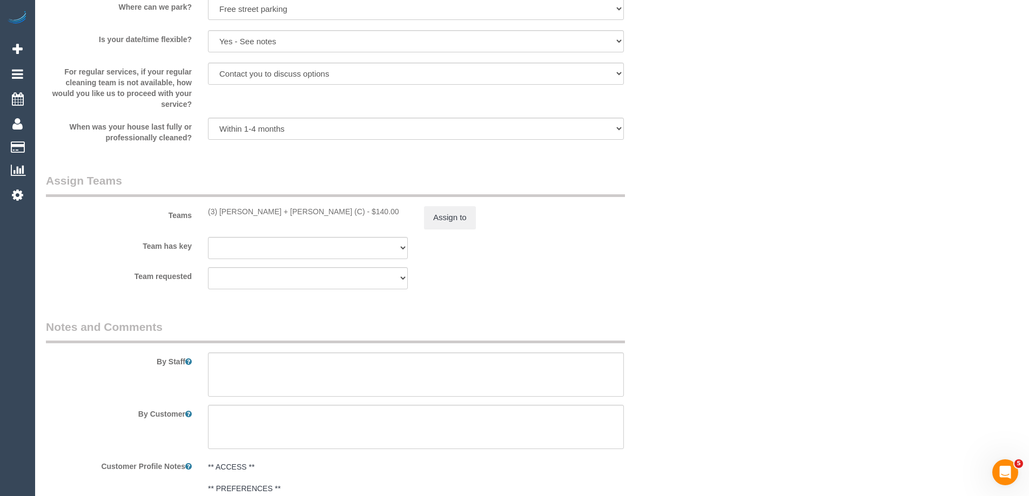
scroll to position [1674, 0]
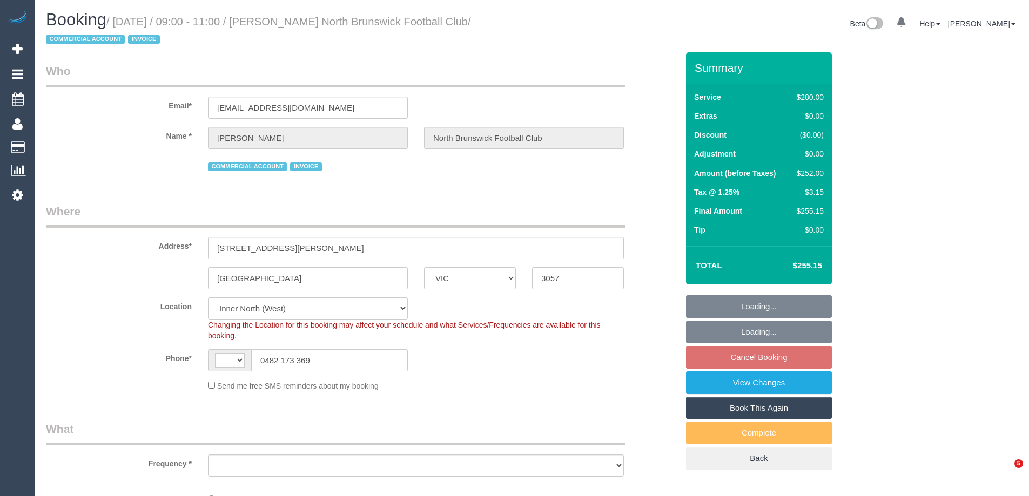
select select "VIC"
select select "number:28"
select select "number:14"
select select "number:18"
select select "number:25"
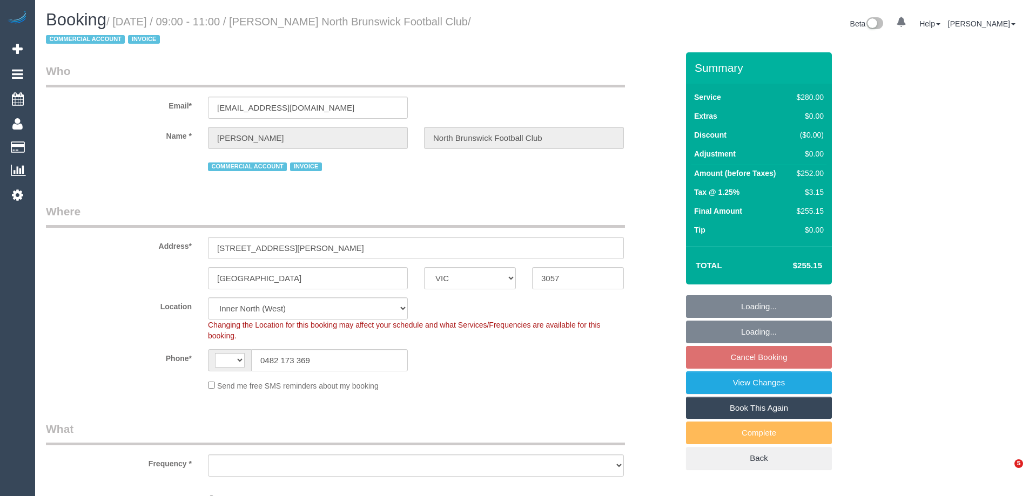
select select "string:AU"
select select "object:707"
select select "2"
select select "spot3"
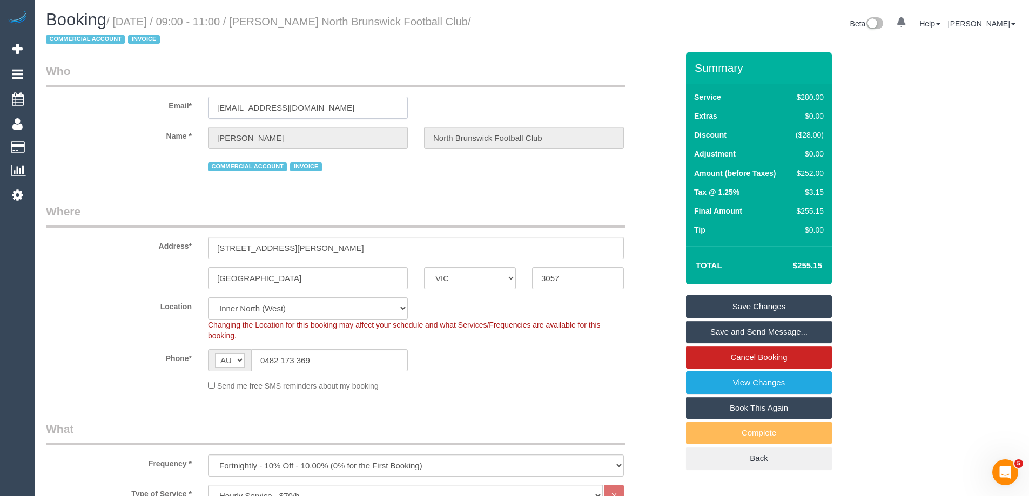
drag, startPoint x: 332, startPoint y: 107, endPoint x: 99, endPoint y: 106, distance: 233.3
click at [99, 106] on div "Email* treasurer.nbfc@gmail.com" at bounding box center [362, 91] width 648 height 56
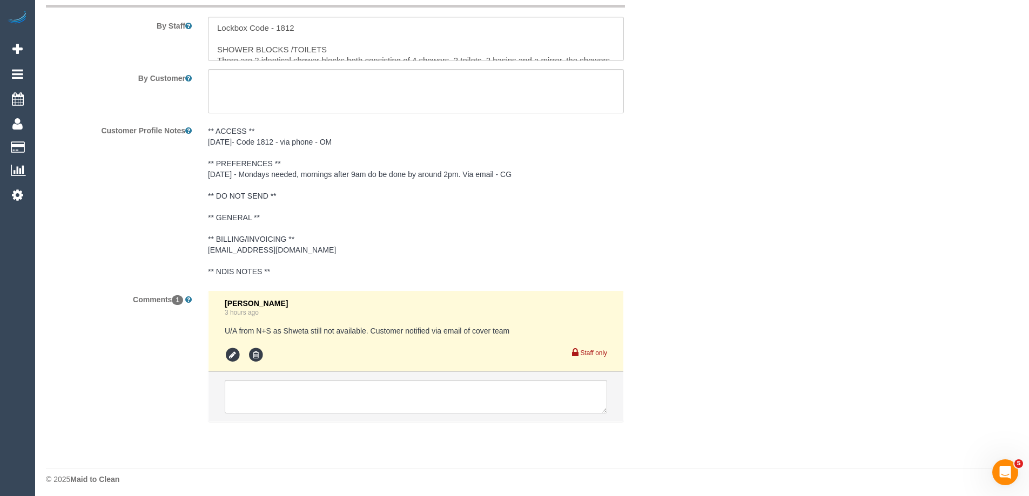
scroll to position [1822, 0]
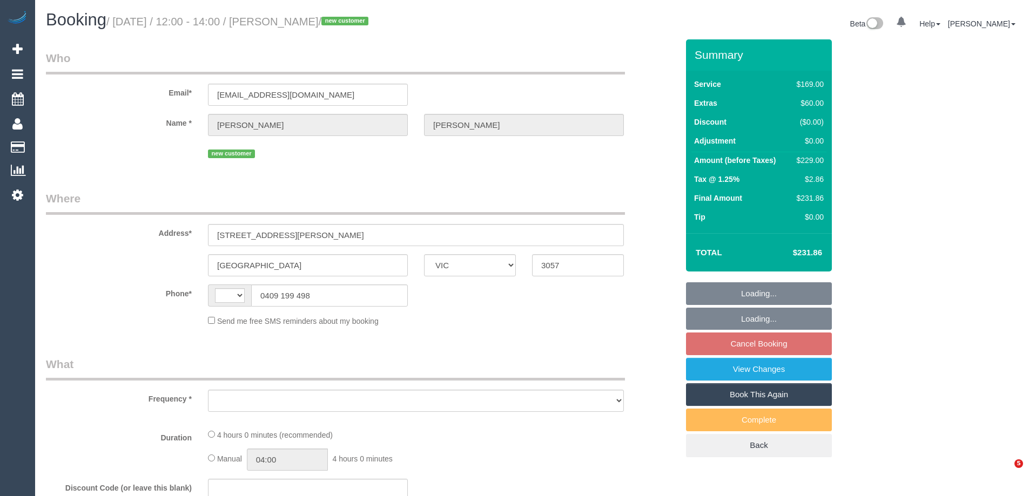
select select "VIC"
select select "string:AU"
select select "object:537"
click at [711, 367] on link "View Changes" at bounding box center [759, 369] width 146 height 23
select select "string:stripe-pm_1RzSqj2GScqysDRVOzv1frz6"
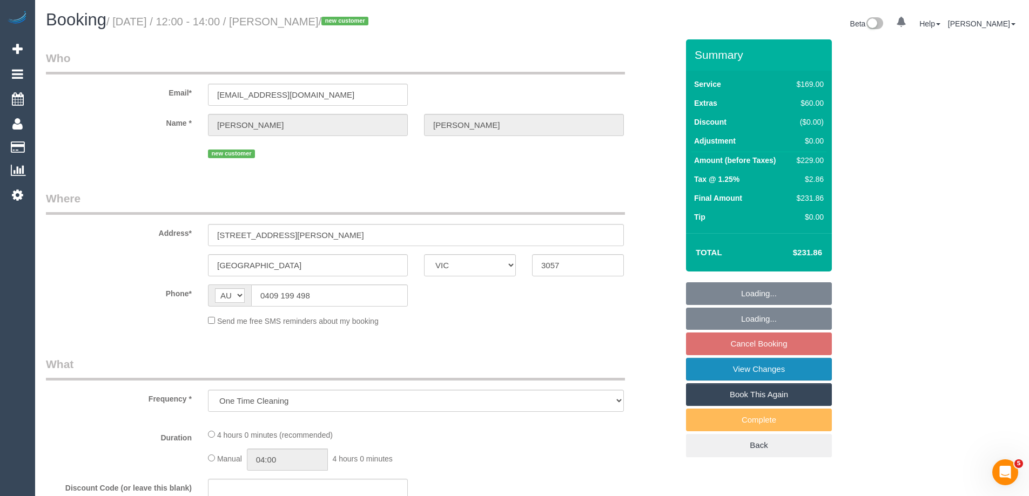
select select "number:28"
select select "number:14"
select select "number:19"
select select "number:24"
select select "number:13"
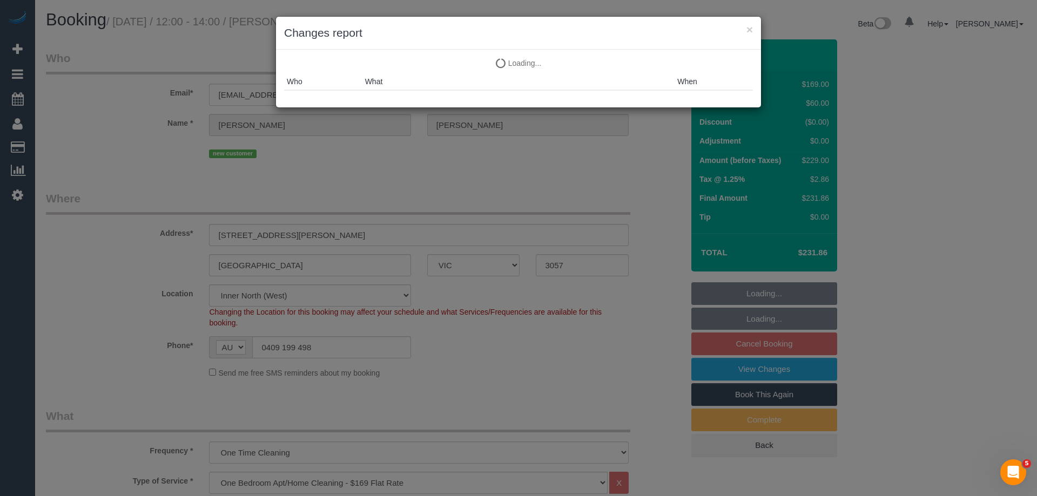
select select "object:803"
select select "spot5"
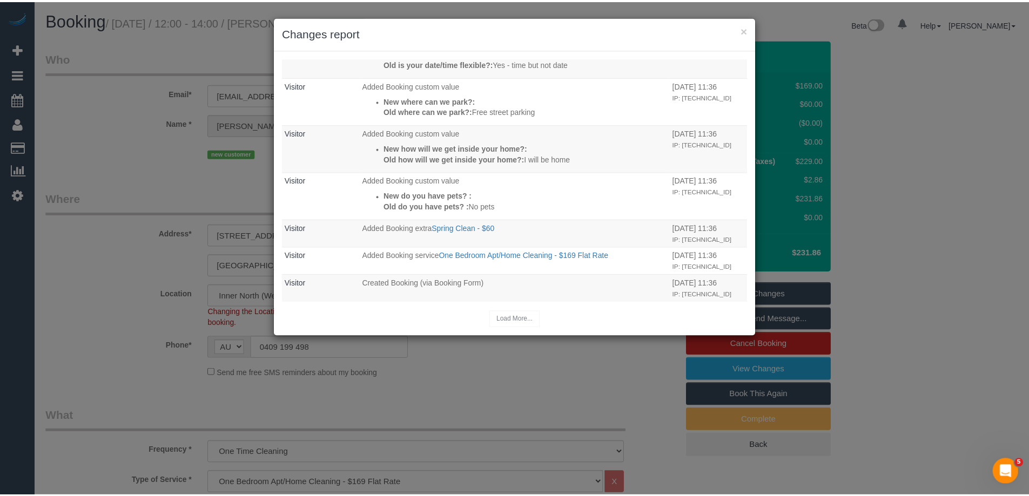
scroll to position [147, 0]
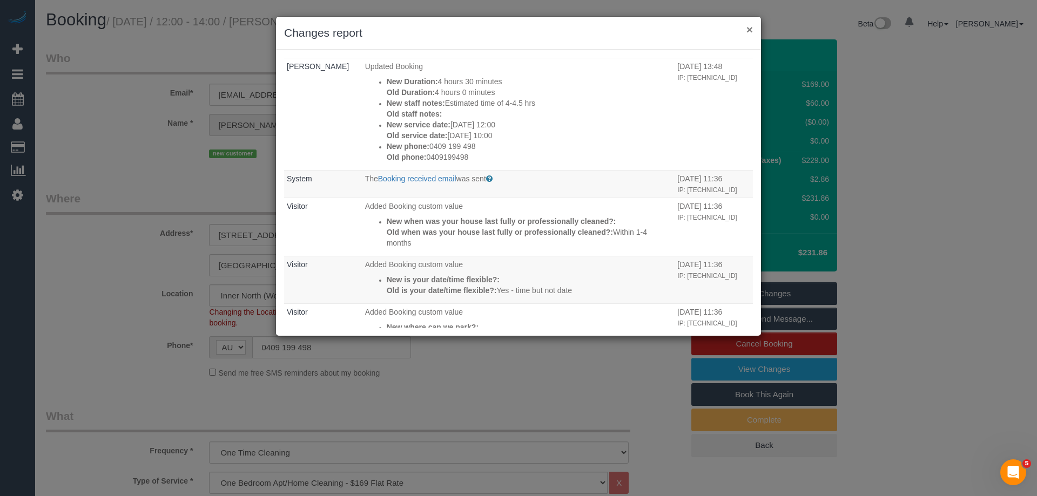
click at [747, 25] on button "×" at bounding box center [749, 29] width 6 height 11
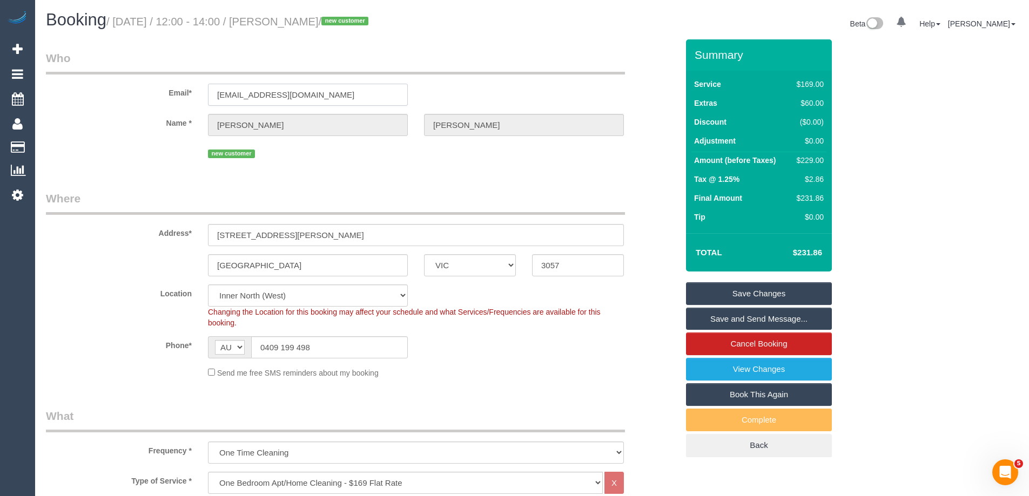
drag, startPoint x: 346, startPoint y: 90, endPoint x: 111, endPoint y: 89, distance: 234.9
click at [111, 89] on div "Email* braddavo97@hotmail.com" at bounding box center [362, 78] width 648 height 56
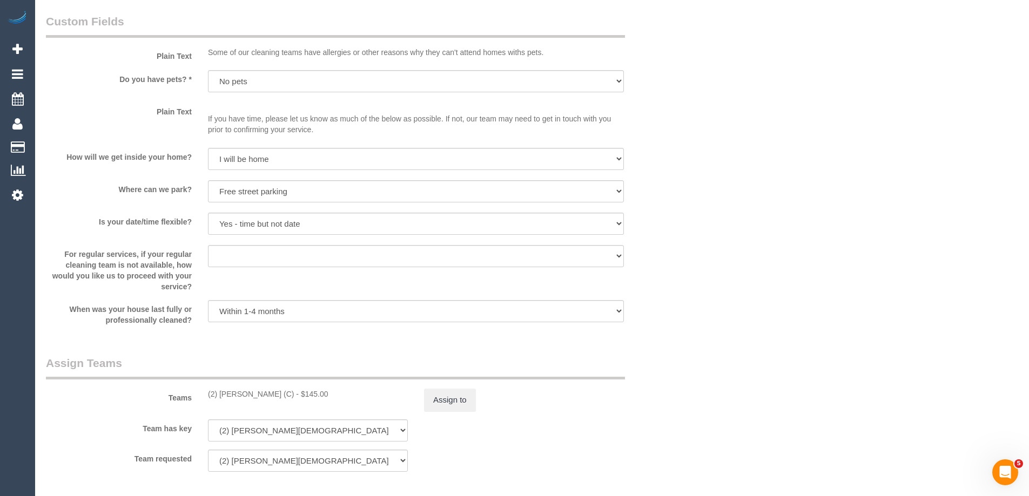
scroll to position [1592, 0]
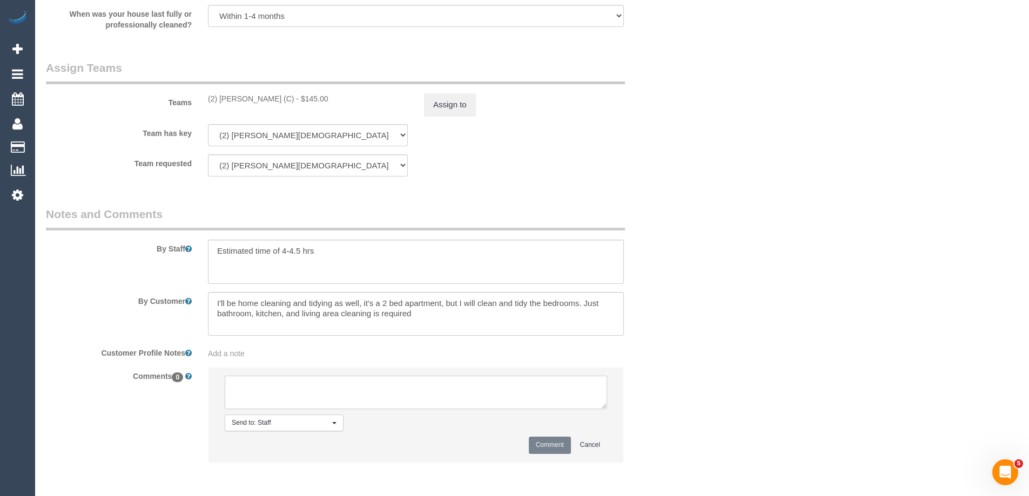
click at [266, 387] on textarea at bounding box center [416, 392] width 382 height 33
type textarea "Offered spot from 12-2pm. Pending response - via email"
click at [544, 451] on button "Comment" at bounding box center [550, 445] width 42 height 17
click at [549, 441] on button "Comment" at bounding box center [550, 445] width 42 height 17
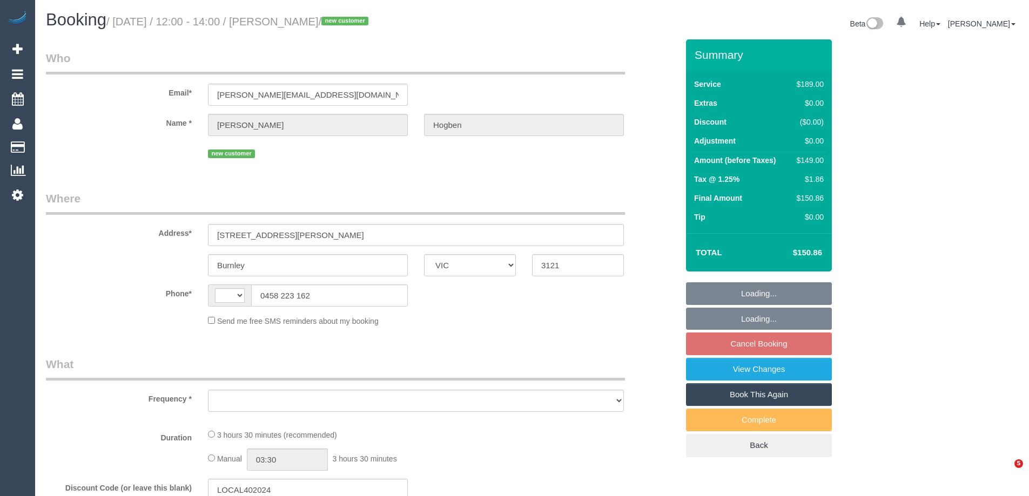
select select "VIC"
select select "string:AU"
select select "object:576"
select select "string:stripe-pm_1RyNTo2GScqysDRV2Eluu9jA"
select select "number:29"
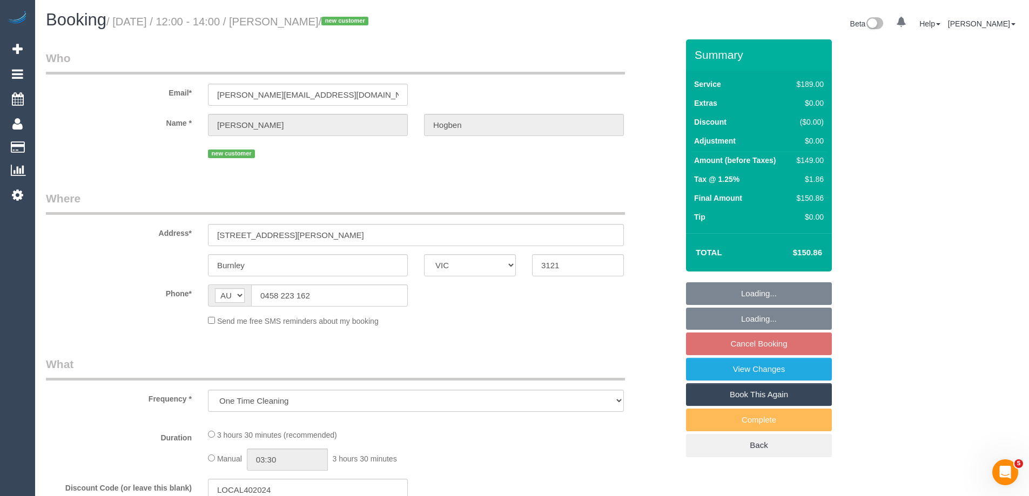
select select "number:14"
select select "number:19"
select select "number:24"
select select "number:12"
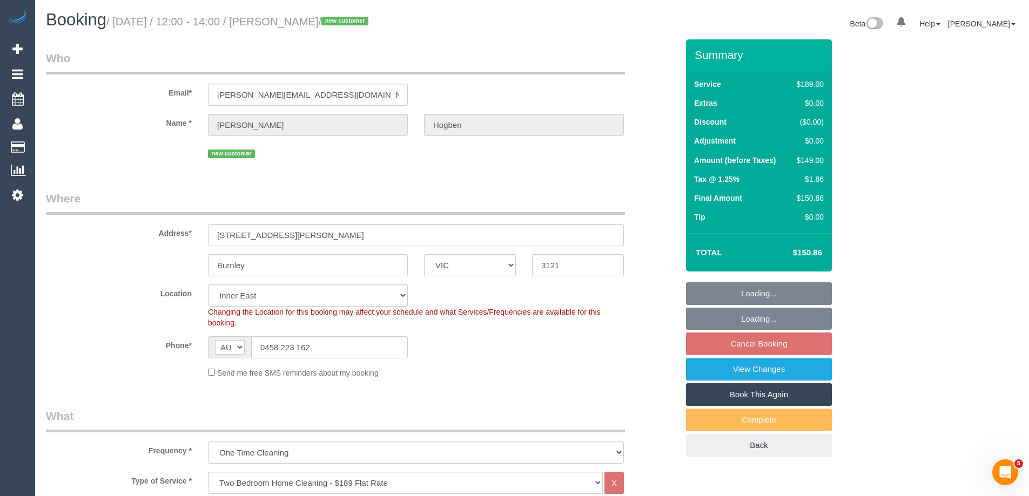
select select "object:1423"
select select "spot3"
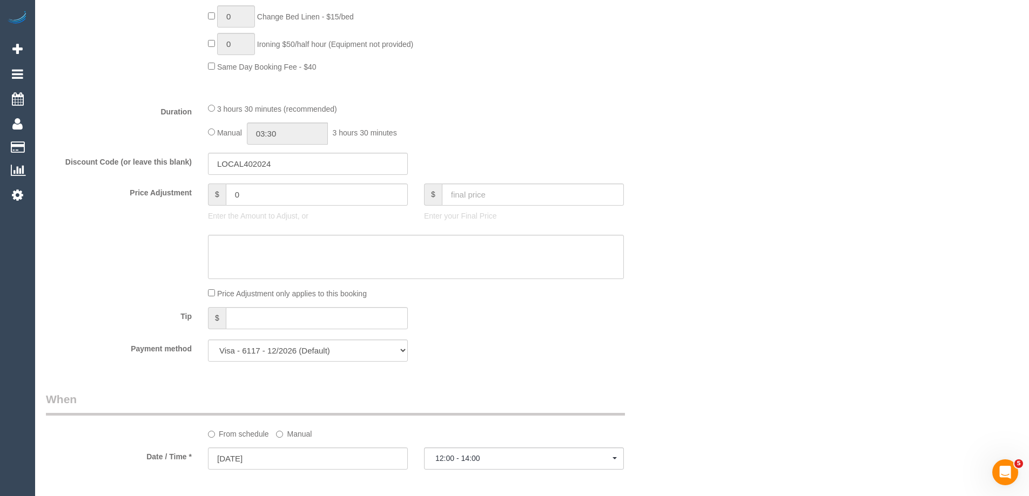
scroll to position [1754, 0]
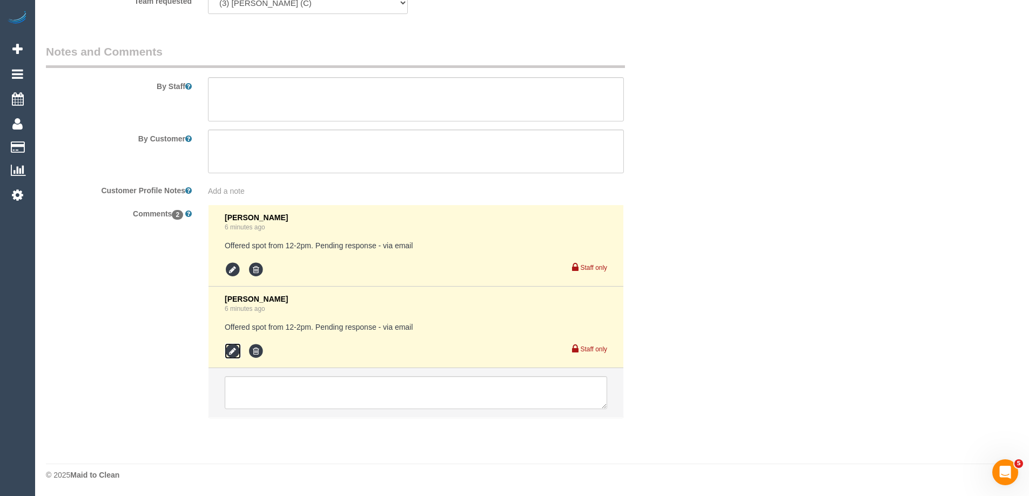
click at [225, 350] on icon at bounding box center [233, 351] width 16 height 16
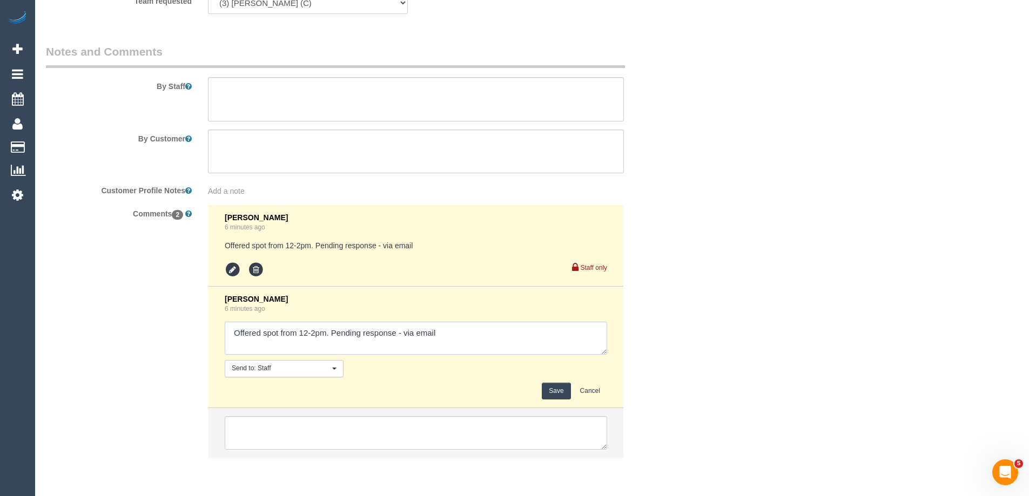
click at [403, 334] on textarea at bounding box center [416, 338] width 382 height 33
type textarea "Offered spot from 12-2pm. Pending response - confirmed via email"
click at [547, 388] on button "Save" at bounding box center [556, 391] width 29 height 17
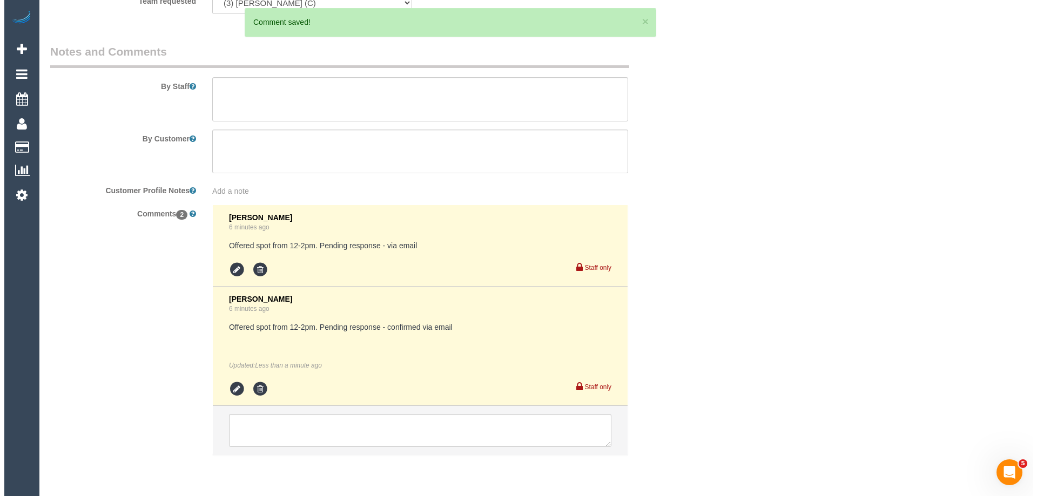
scroll to position [0, 0]
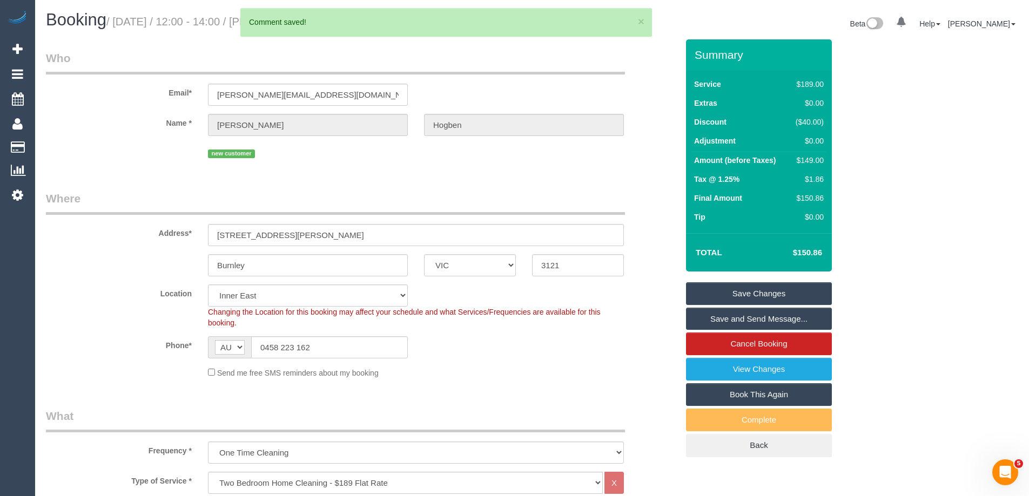
click at [719, 323] on link "Save and Send Message..." at bounding box center [759, 319] width 146 height 23
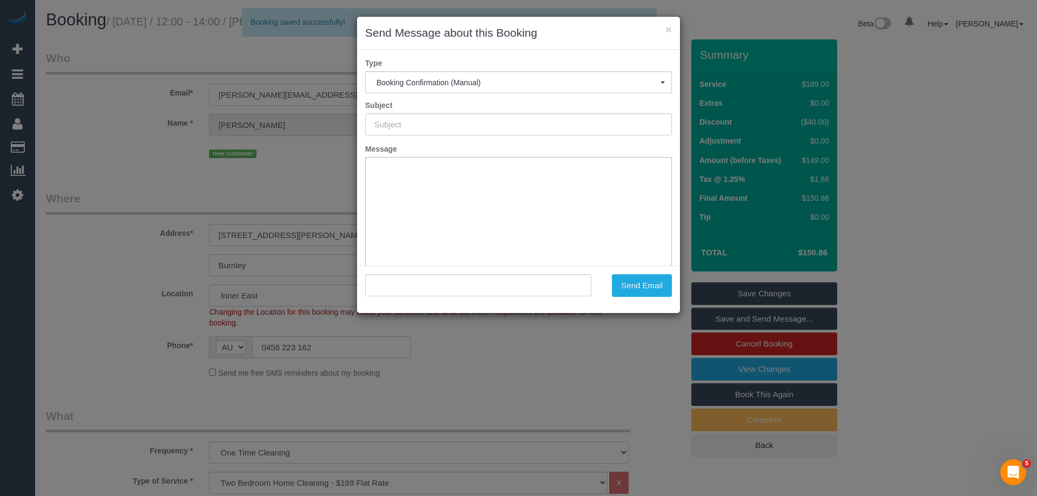
type input "Booking Confirmed"
type input ""Dan Hogben" <dan@intention-studios.com.au>"
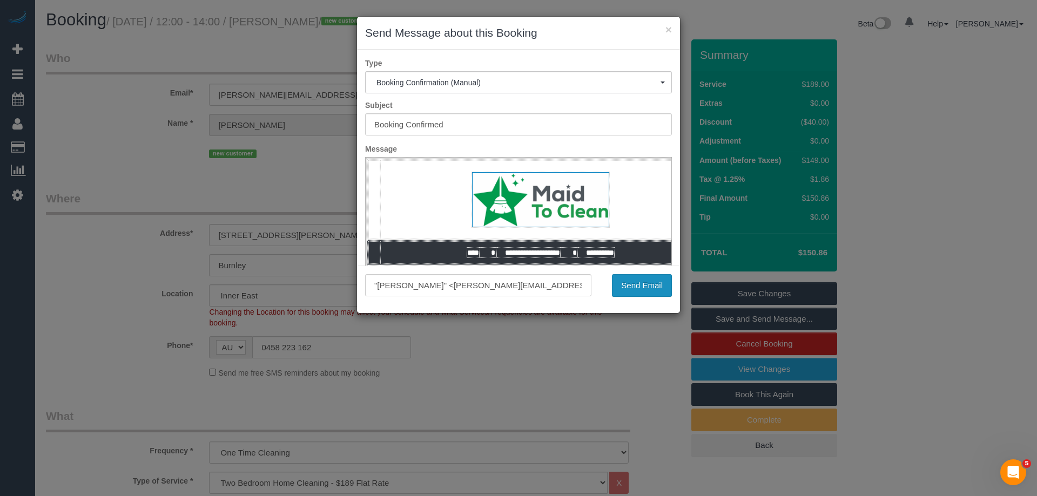
click at [650, 284] on button "Send Email" at bounding box center [642, 285] width 60 height 23
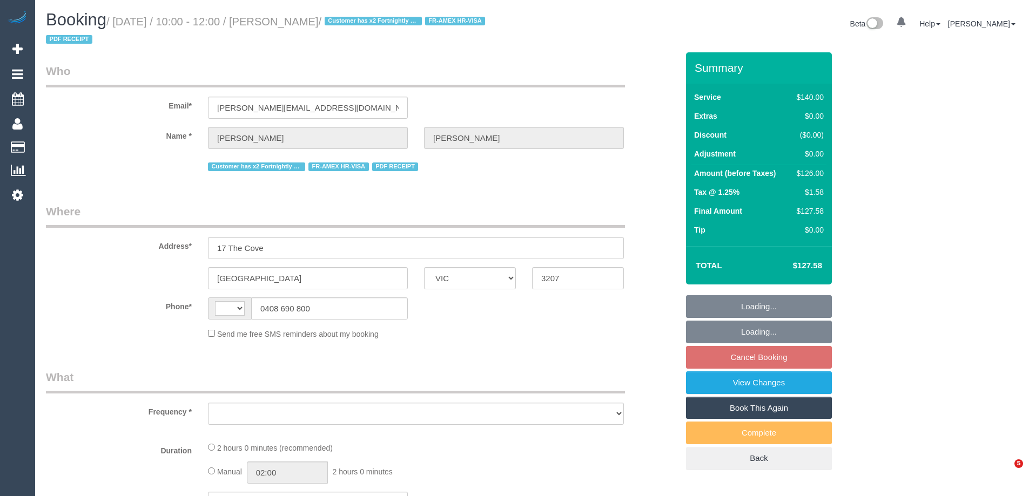
select select "VIC"
select select "string:AU"
select select "object:560"
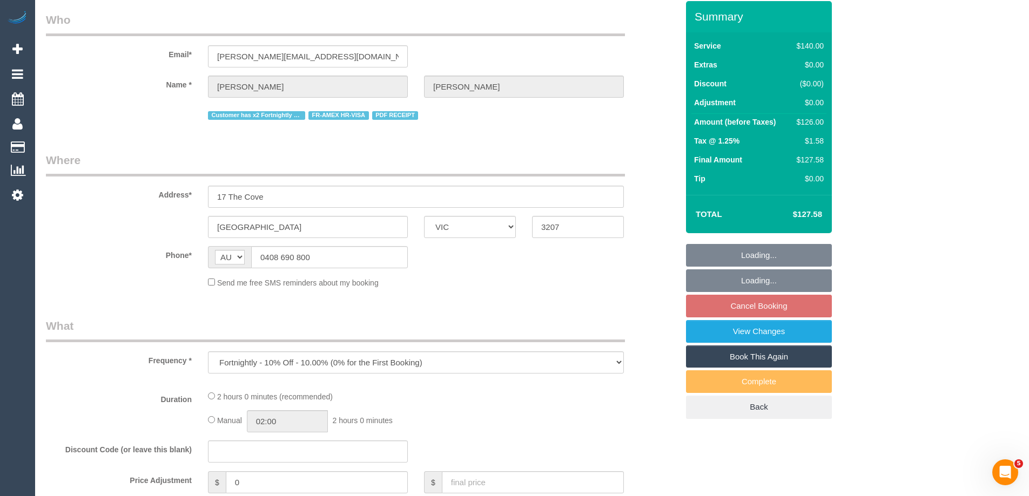
select select "string:stripe-pm_1R1yWm2GScqysDRVBqNpYDVY"
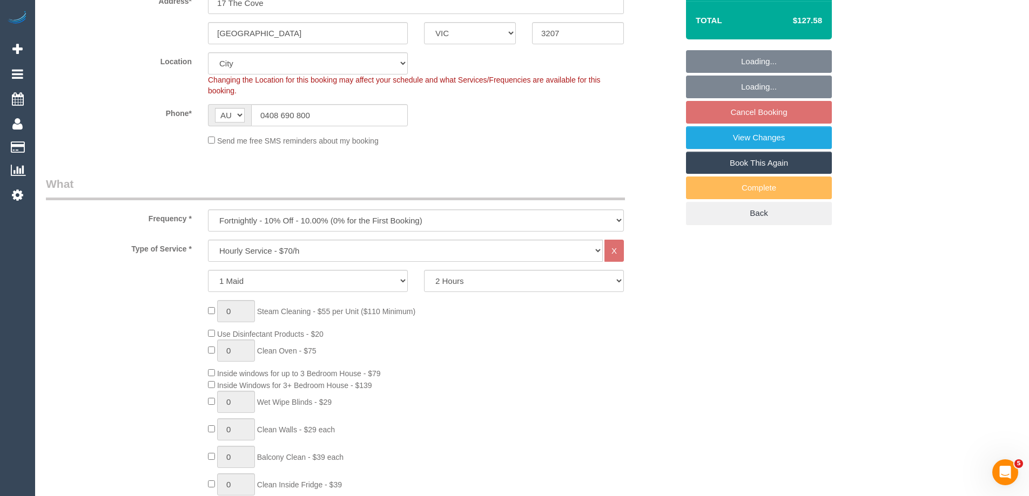
select select "object:731"
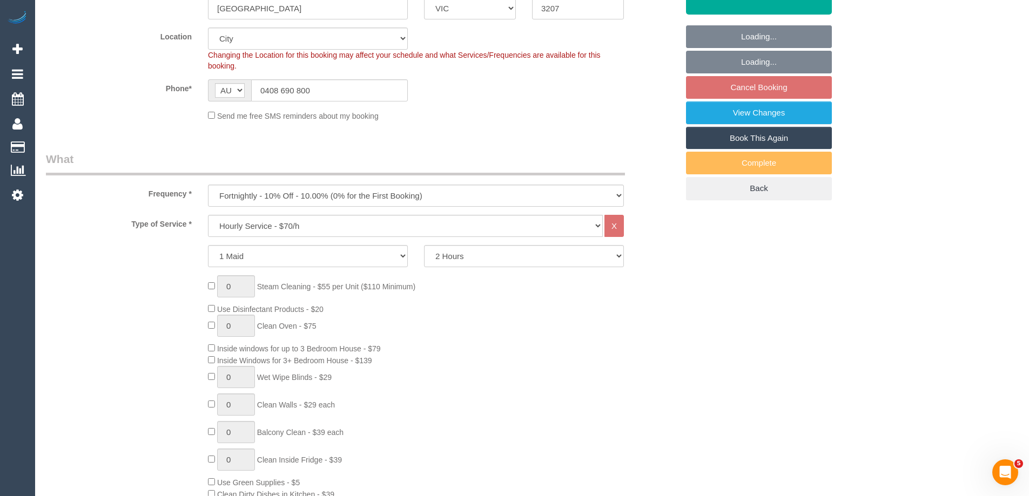
select select "number:28"
select select "number:14"
select select "number:19"
select select "number:22"
select select "number:11"
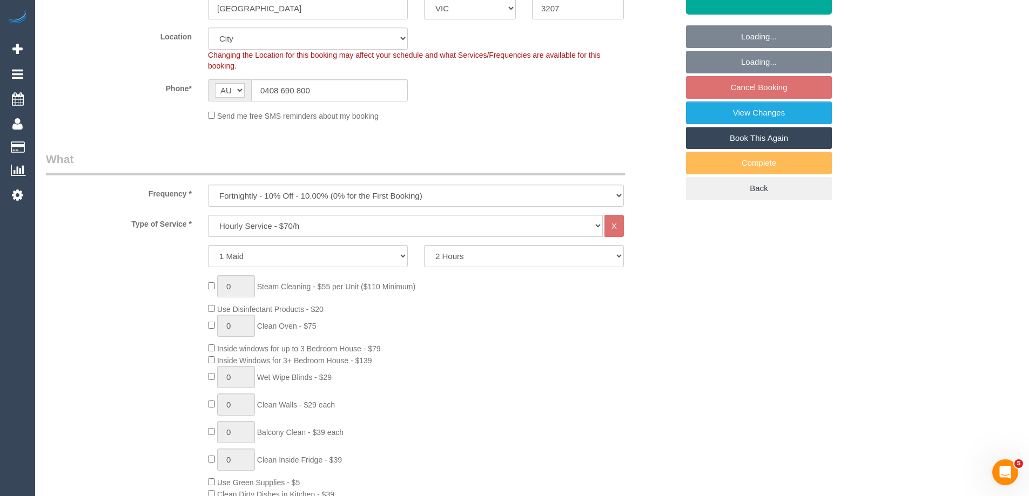
select select "spot3"
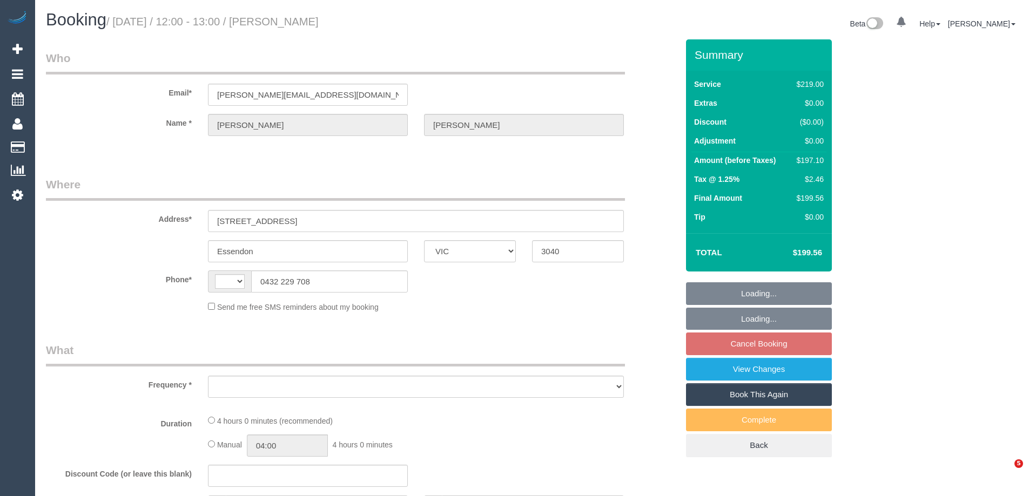
select select "VIC"
click at [790, 369] on link "View Changes" at bounding box center [759, 369] width 146 height 23
select select "string:AU"
select select "object:547"
select select "string:stripe-pm_1RLbmF2GScqysDRVdtwcuxMo"
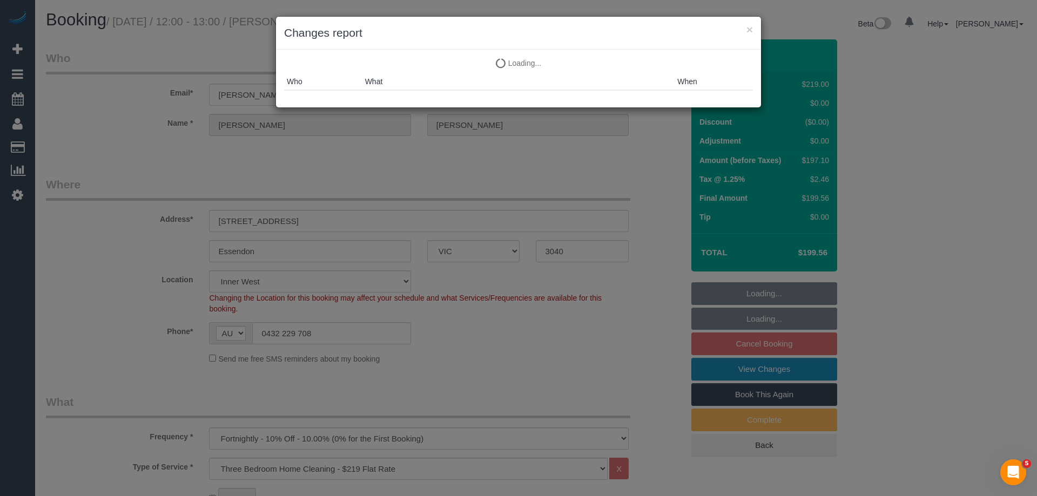
select select "number:27"
select select "number:14"
select select "number:19"
select select "number:25"
select select "number:34"
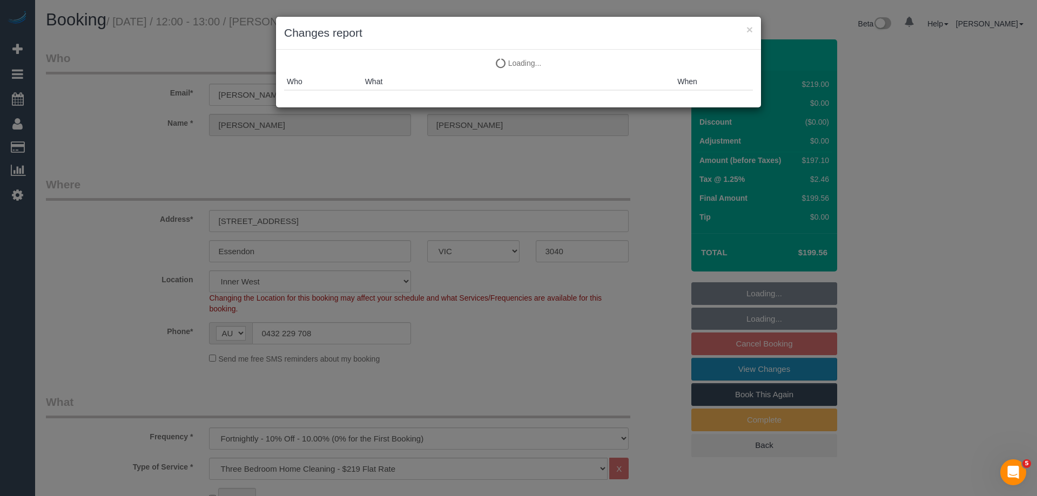
select select "number:13"
select select "object:794"
